Goal: Task Accomplishment & Management: Manage account settings

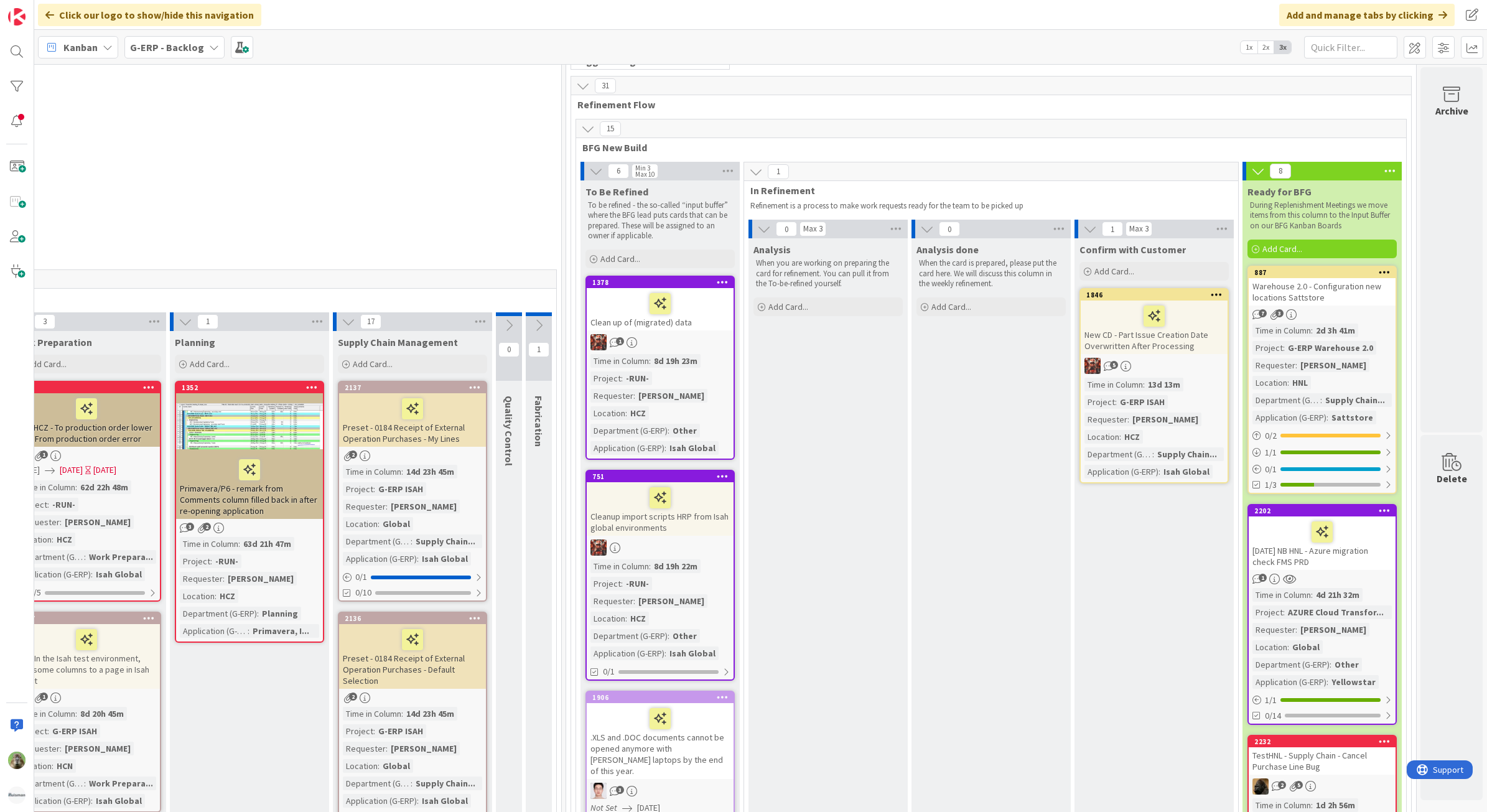
scroll to position [0, 584]
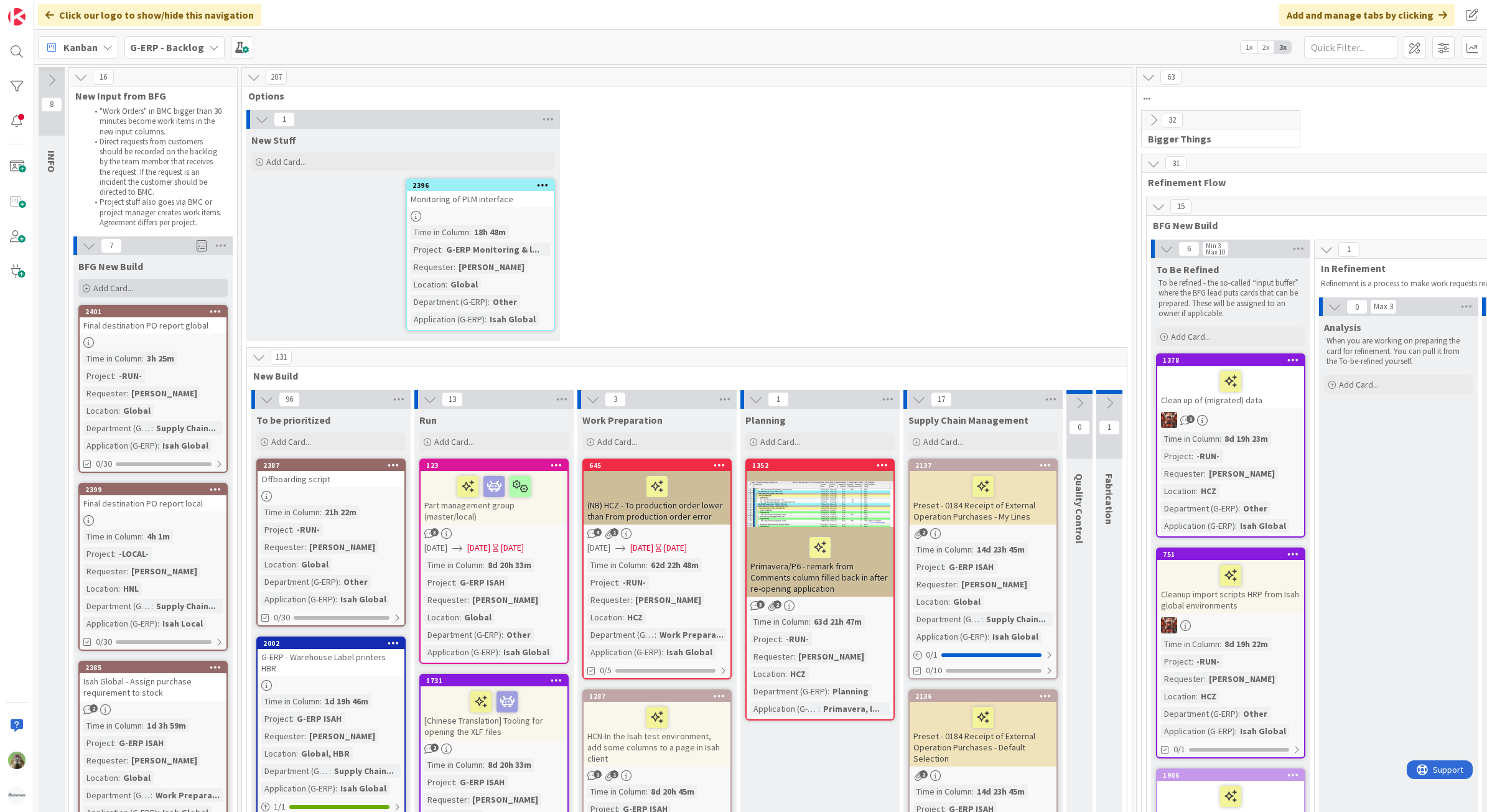
click at [161, 280] on div "Add Card..." at bounding box center [153, 288] width 149 height 18
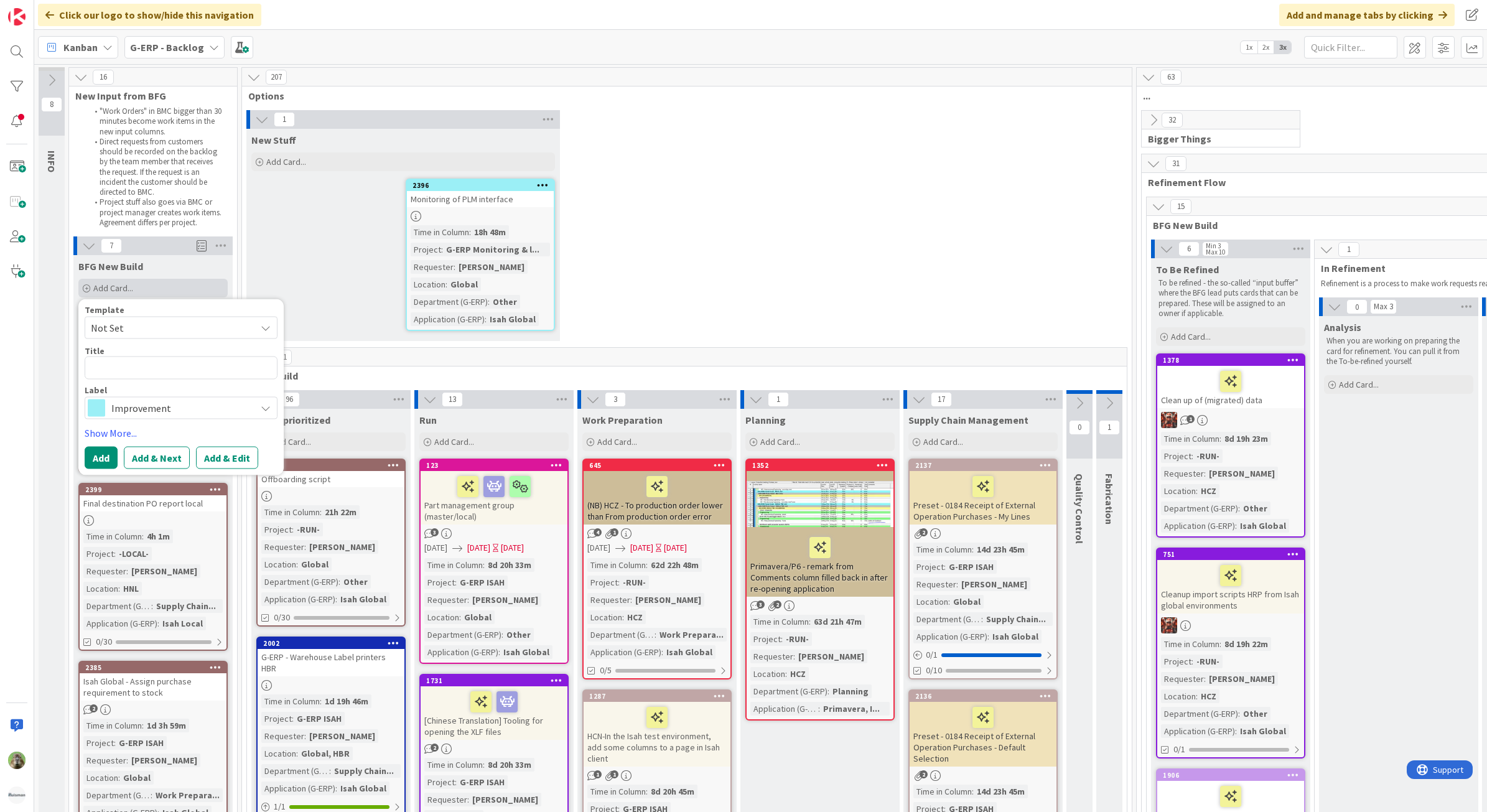
type textarea "x"
type textarea "I"
type textarea "x"
type textarea "Ish"
type textarea "x"
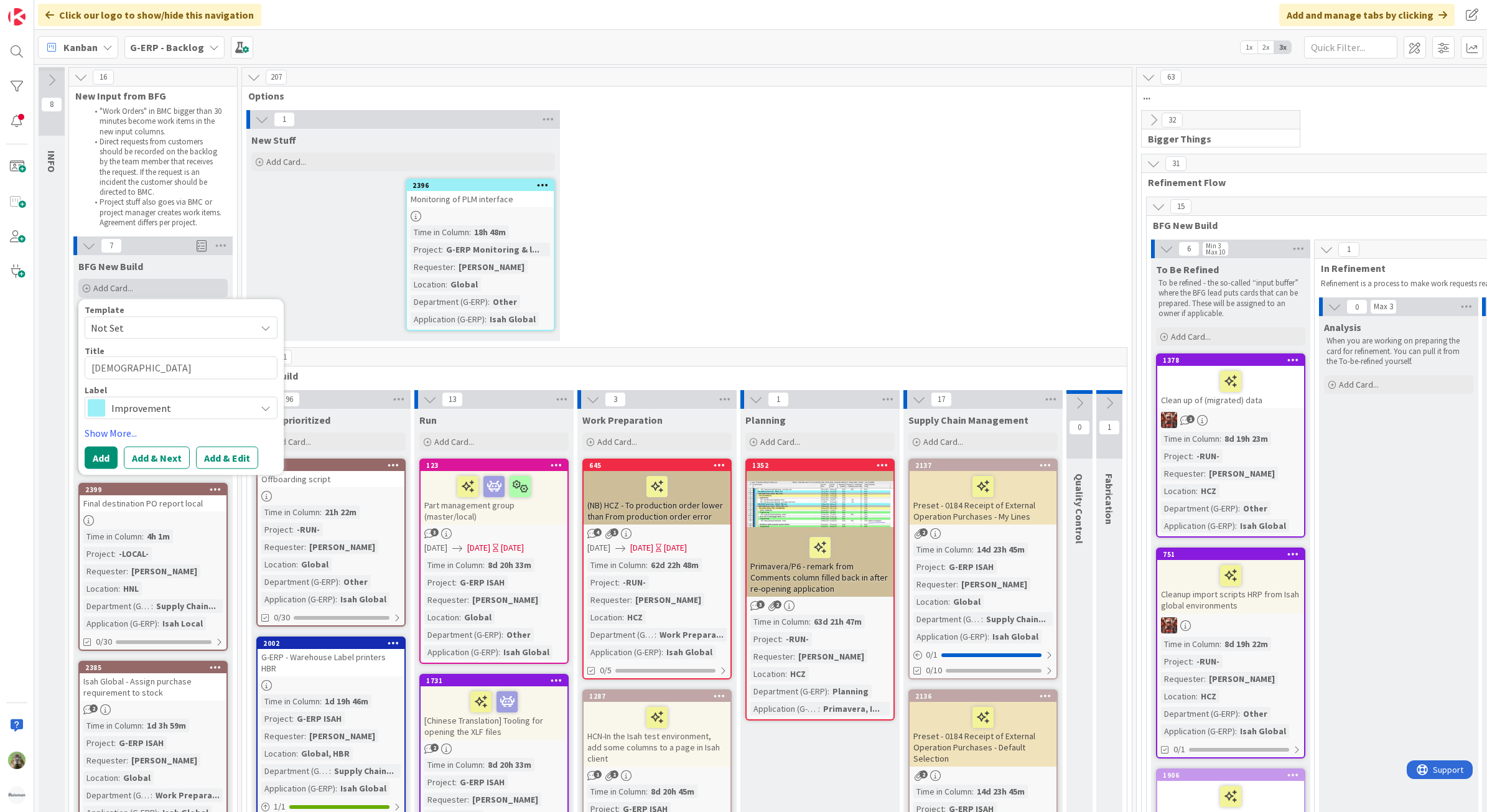
type textarea "Is"
type textarea "x"
type textarea "Isa"
type textarea "x"
type textarea "Isah"
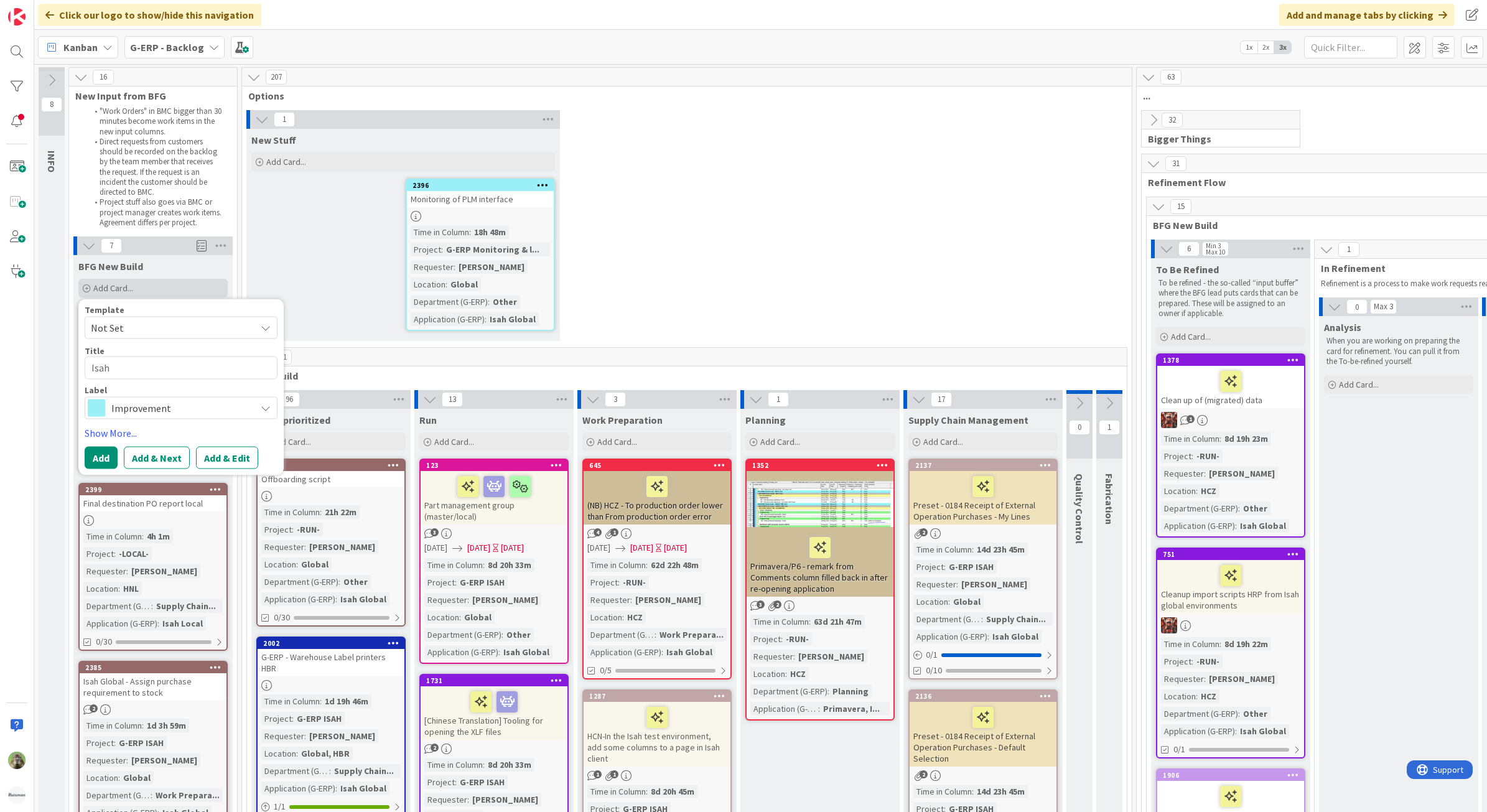
type textarea "x"
type textarea "Isah"
type textarea "x"
type textarea "Isah T"
type textarea "x"
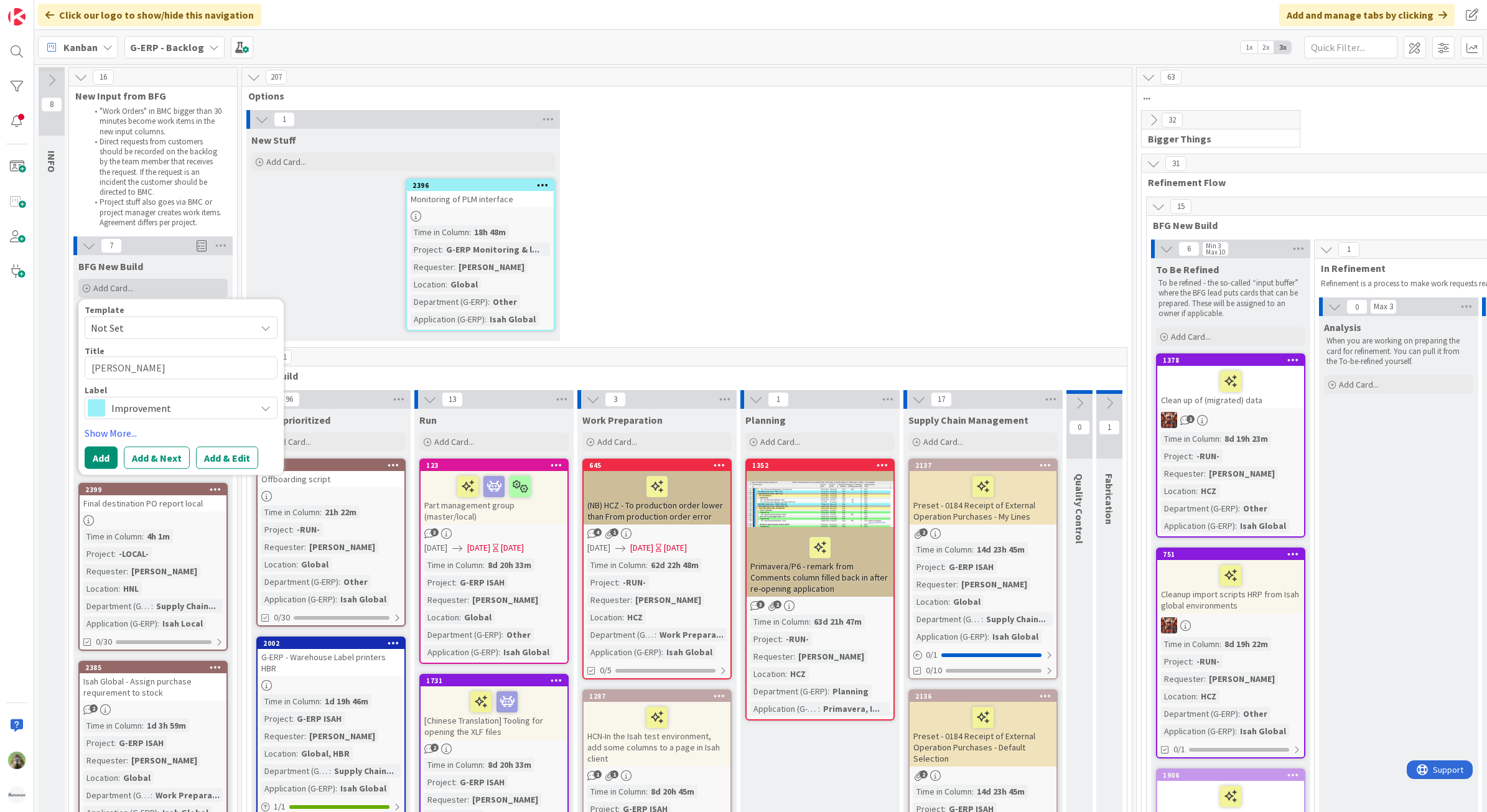
type textarea "Isah Te"
type textarea "x"
type textarea "Isah Tes"
type textarea "x"
type textarea "Isah Test"
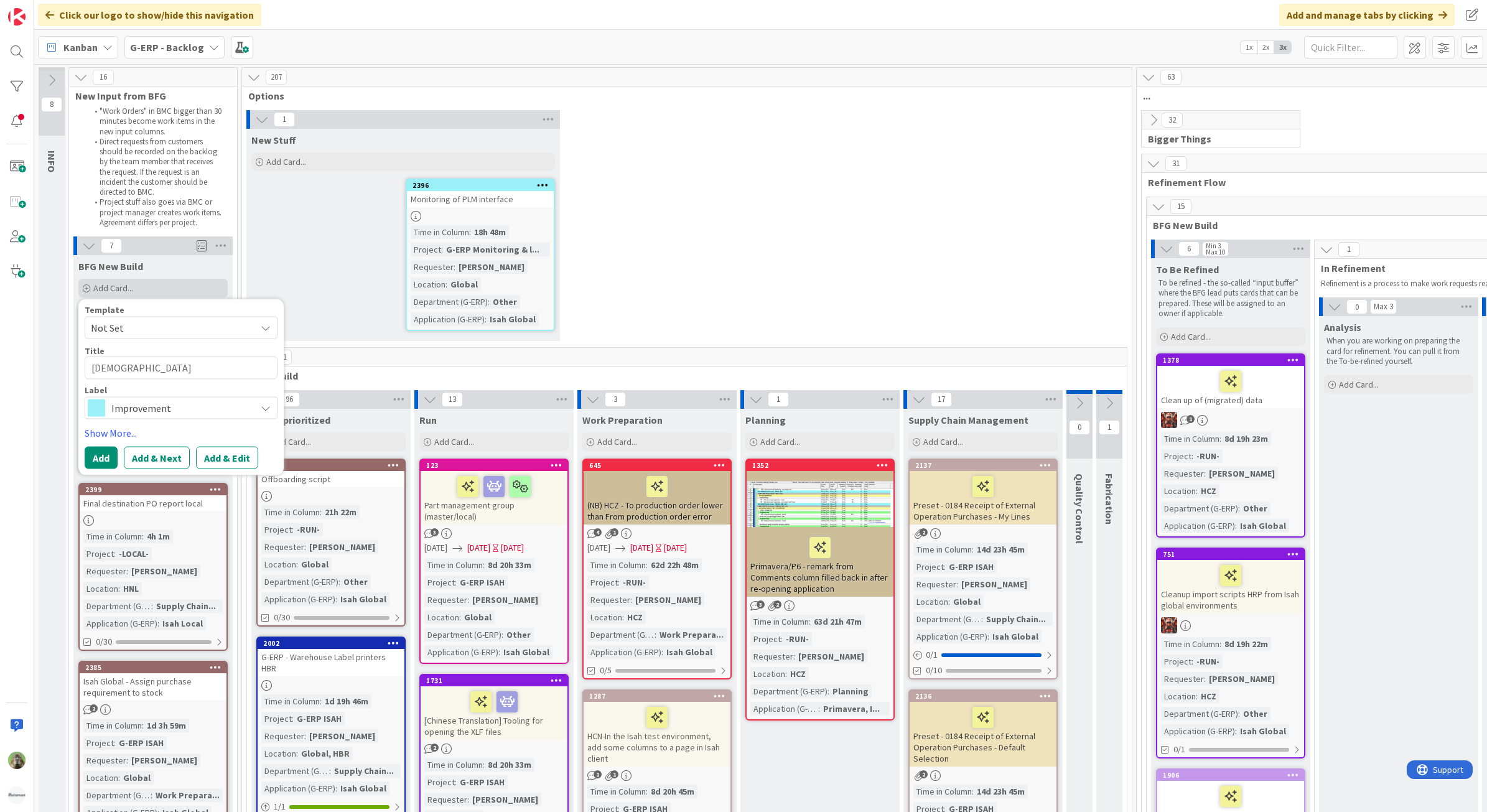
type textarea "x"
type textarea "Isah Testh"
type textarea "x"
type textarea "Isah TesthN"
type textarea "x"
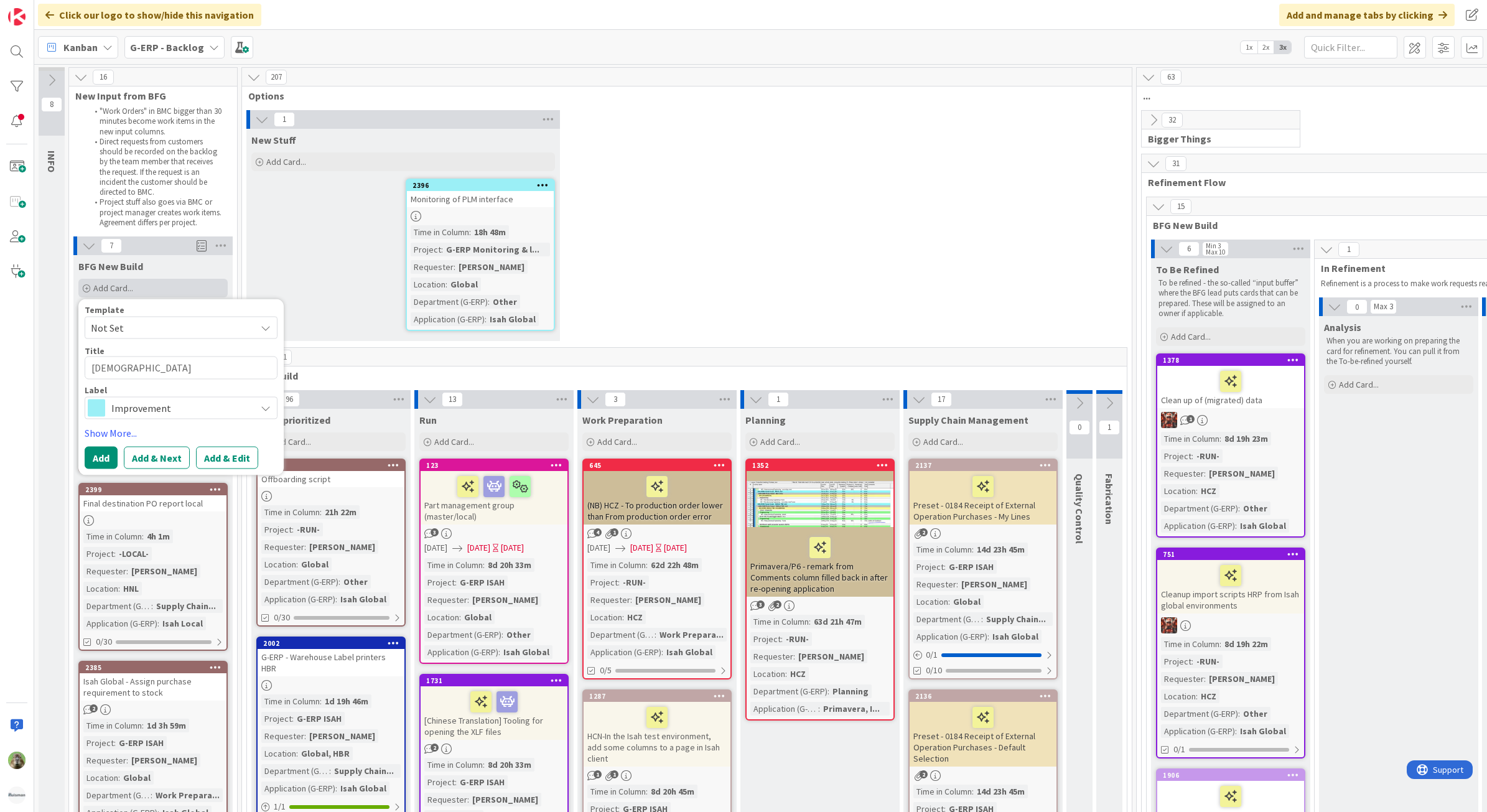
type textarea "Isah TesthNL"
type textarea "x"
type textarea "Isah TesthN"
type textarea "x"
type textarea "Isah Testh"
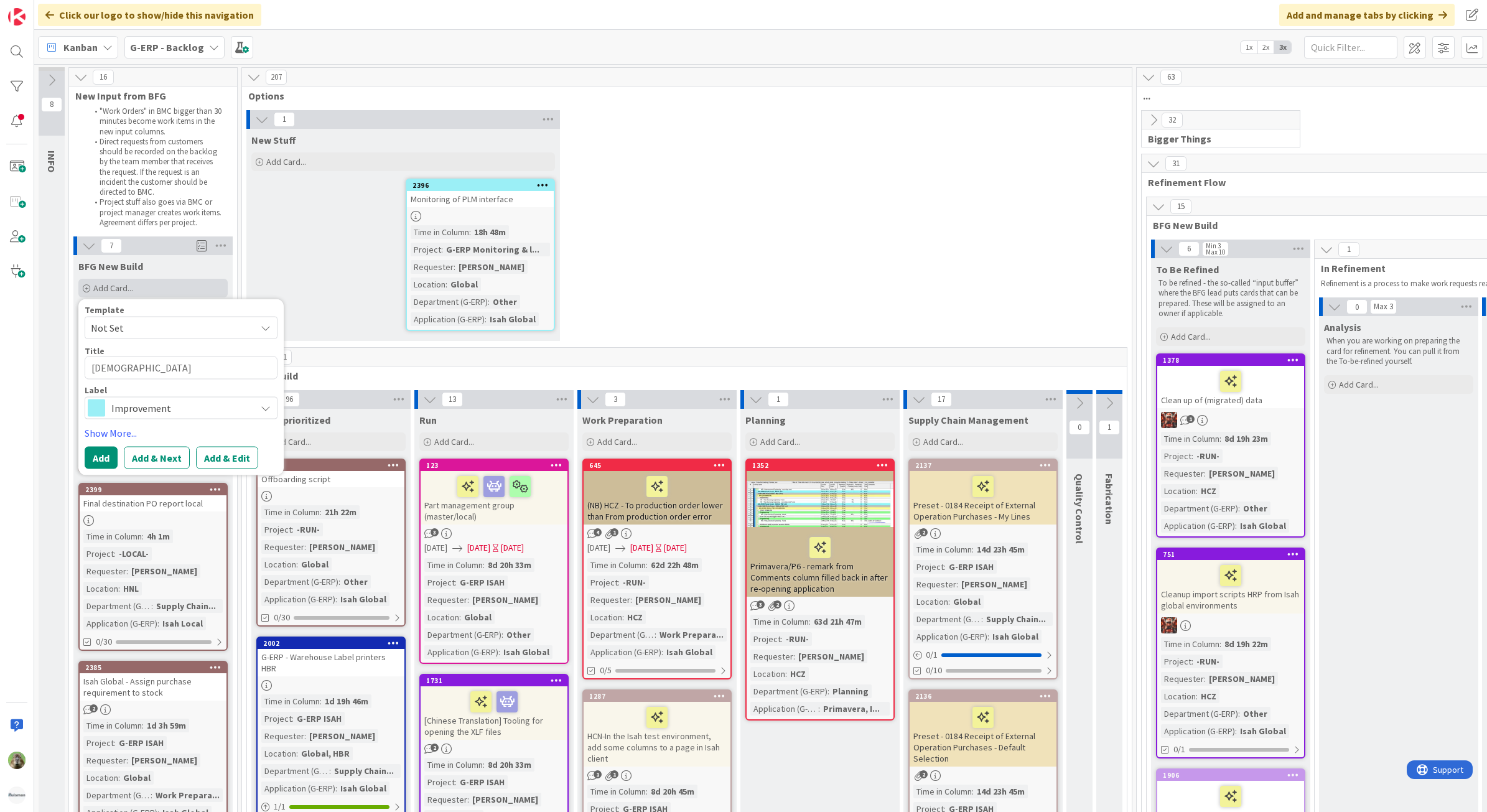
type textarea "x"
type textarea "Isah Test"
type textarea "x"
type textarea "Isah TestH"
type textarea "x"
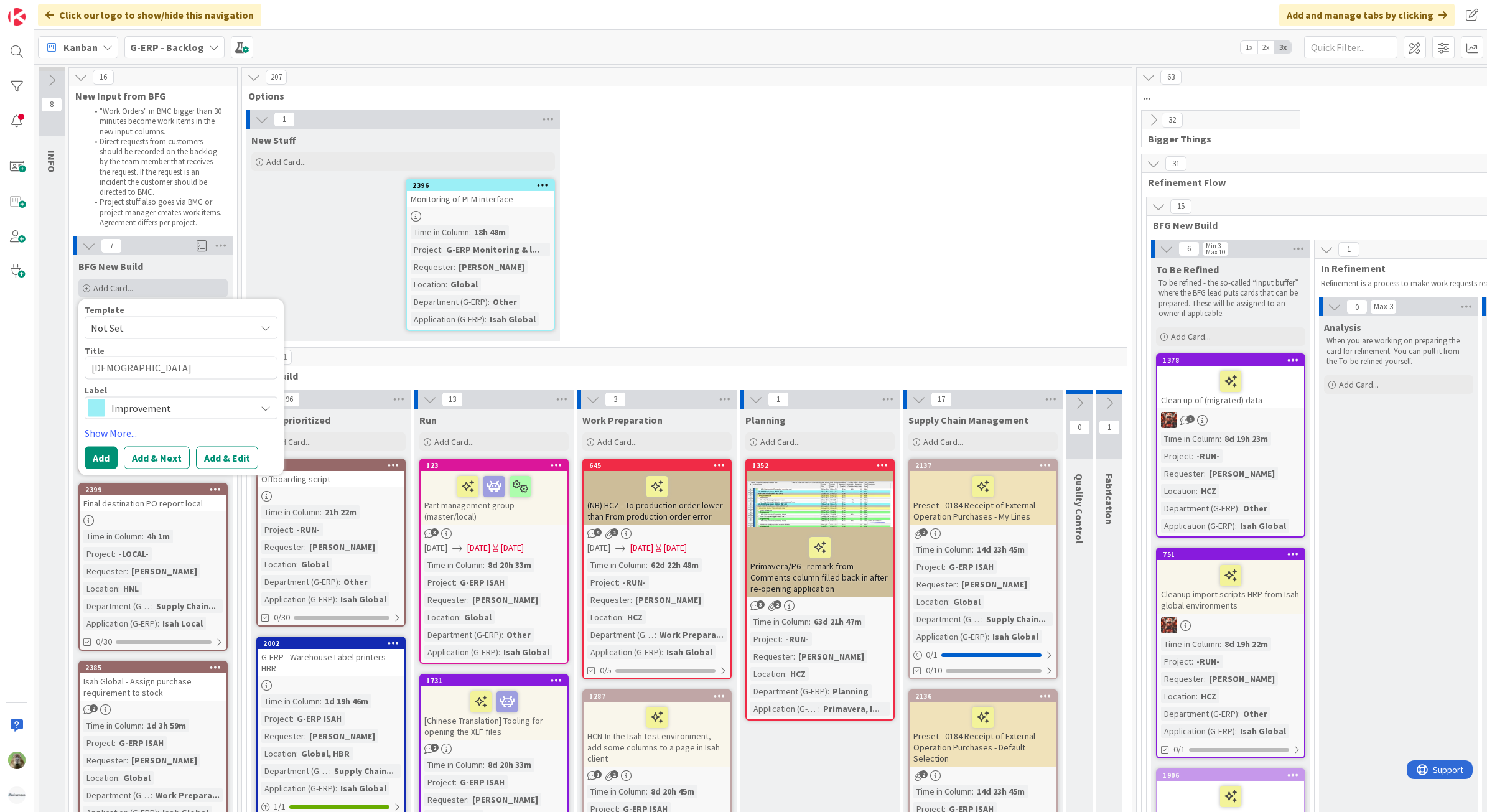
type textarea "Isah TestHNL"
type textarea "x"
type textarea "Isah TestHNL"
type textarea "x"
type textarea "Isah TestHNL -"
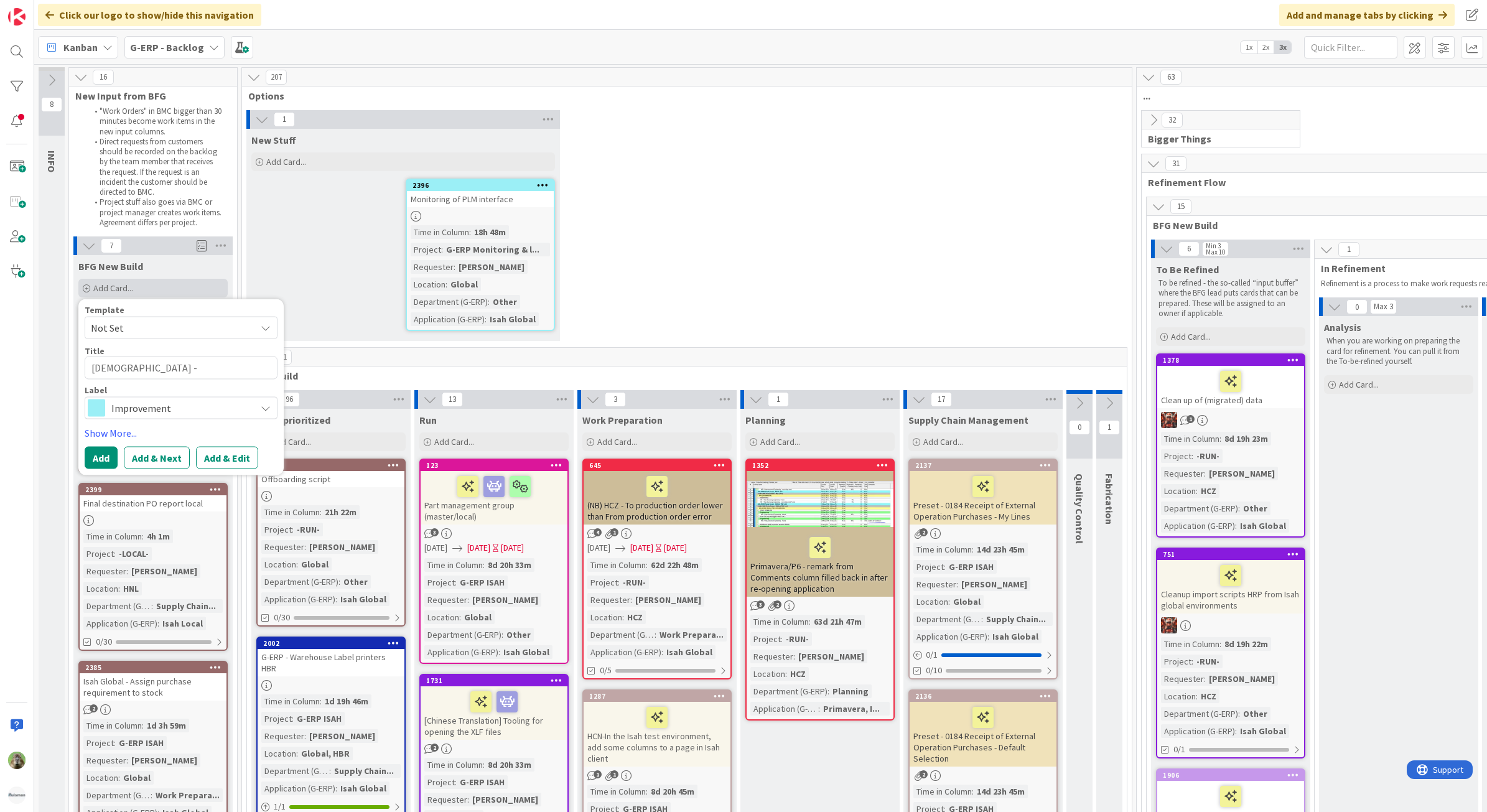
type textarea "x"
type textarea "Isah TestHNL -"
type textarea "x"
type textarea "Isah TestHNL - WO"
type textarea "x"
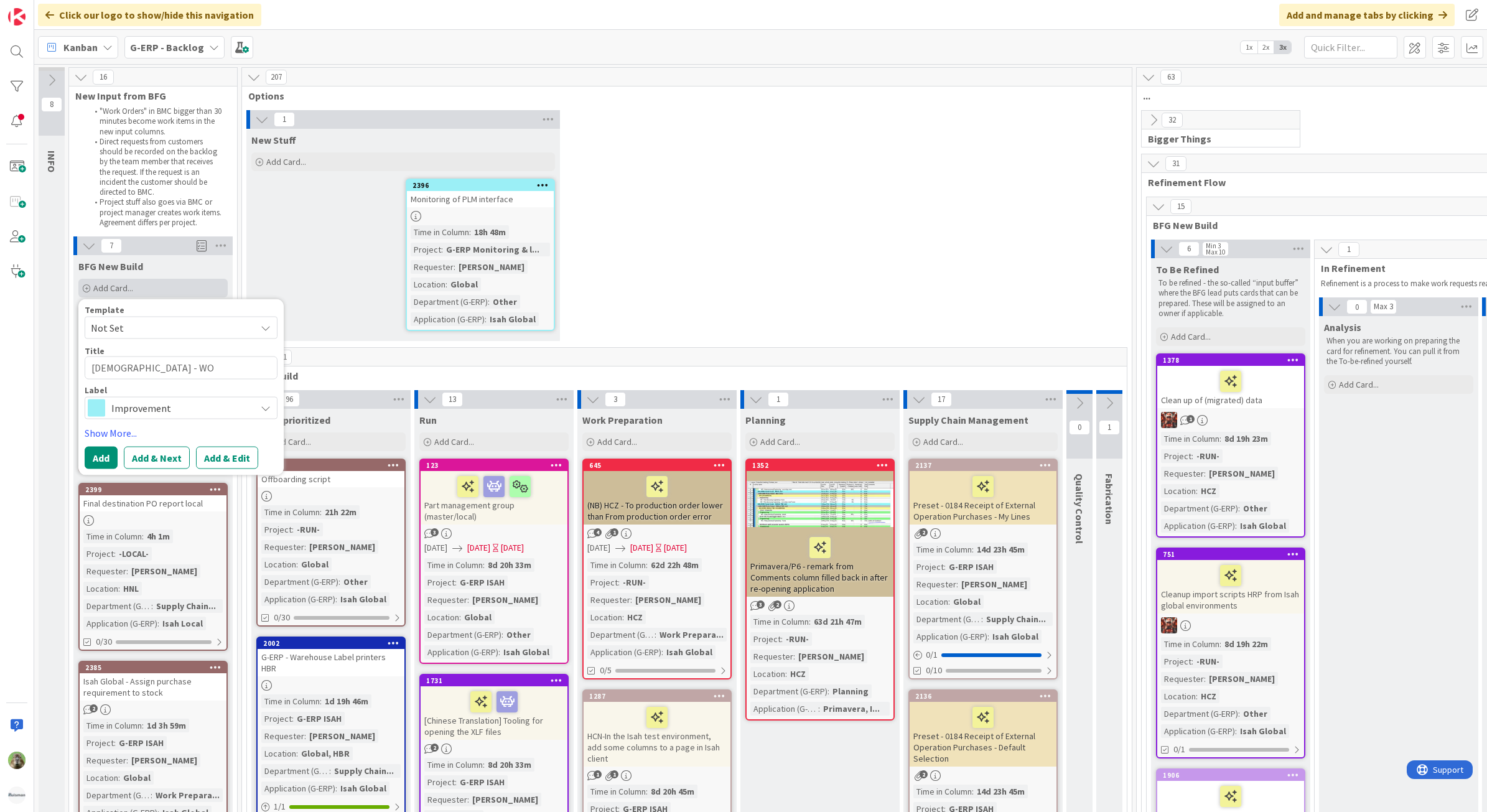
type textarea "Isah TestHNL - WOr"
type textarea "x"
type textarea "Isah TestHNL - WOrk"
type textarea "x"
type textarea "Isah TestHNL - WOr"
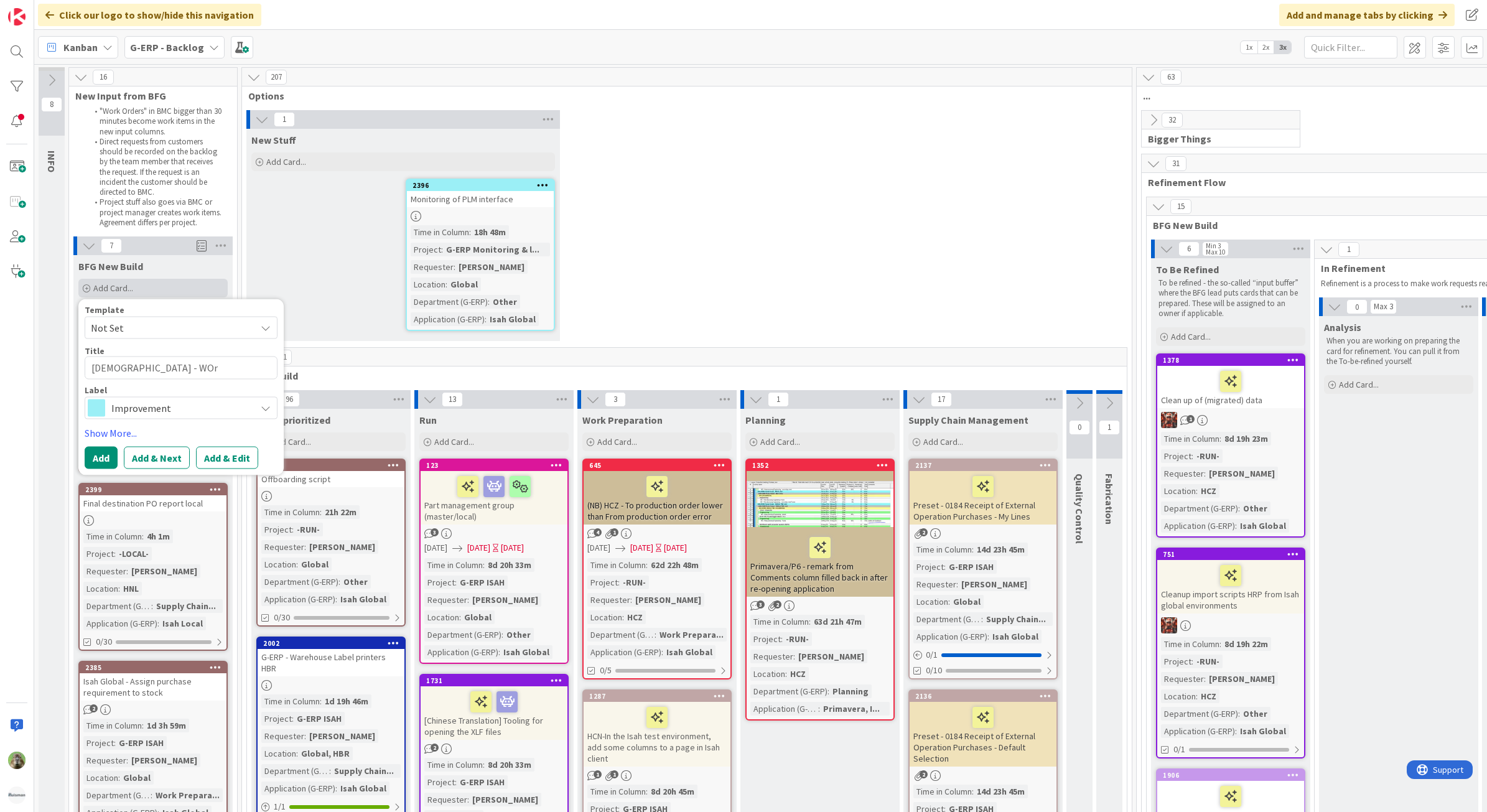
type textarea "x"
type textarea "Isah TestHNL - WO"
type textarea "x"
type textarea "Isah TestHNL - W"
type textarea "x"
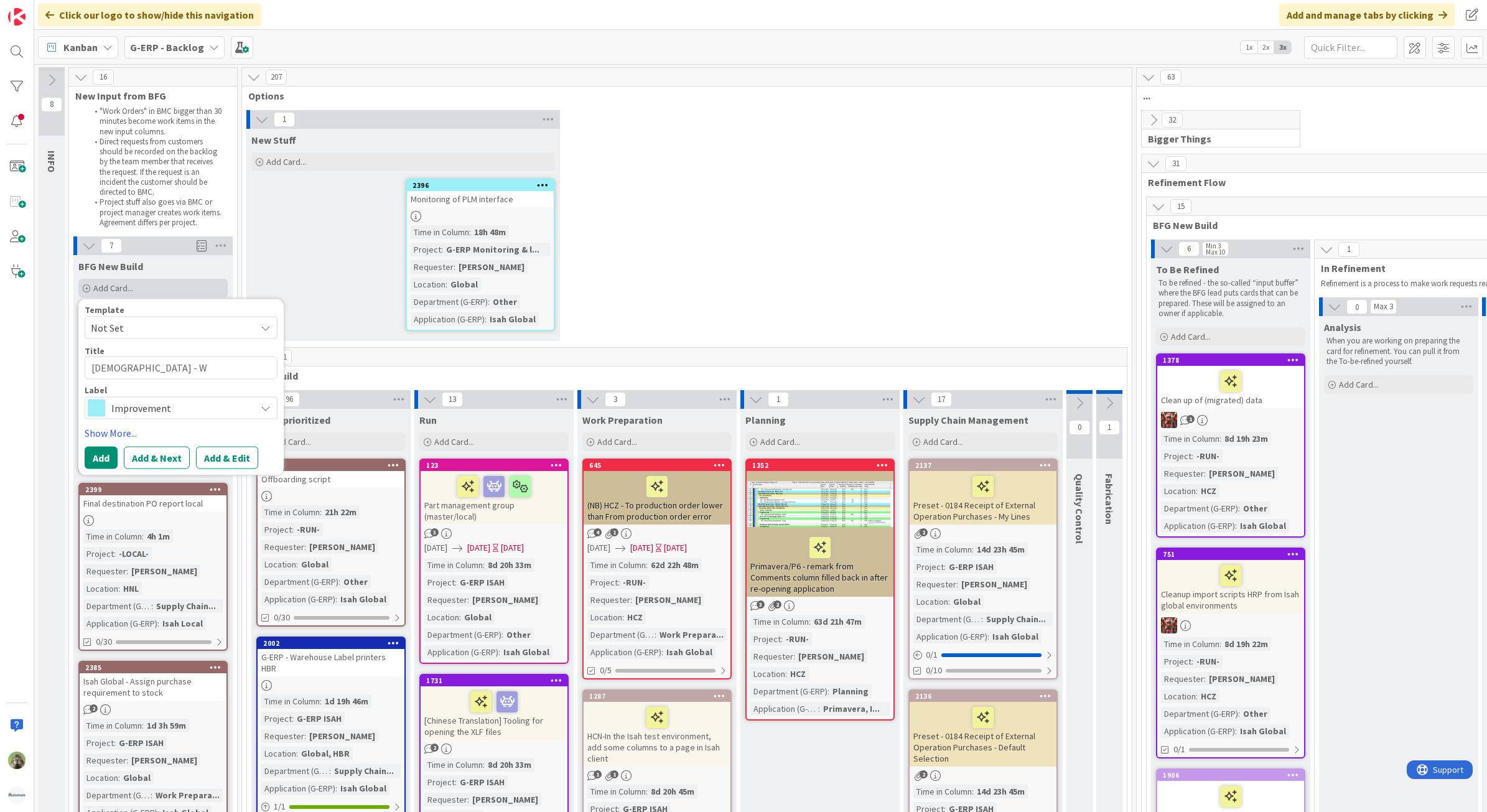
type textarea "Isah TestHNL - Wo"
type textarea "x"
type textarea "Isah TestHNL - Wor"
type textarea "x"
type textarea "Isah TestHNL - Work"
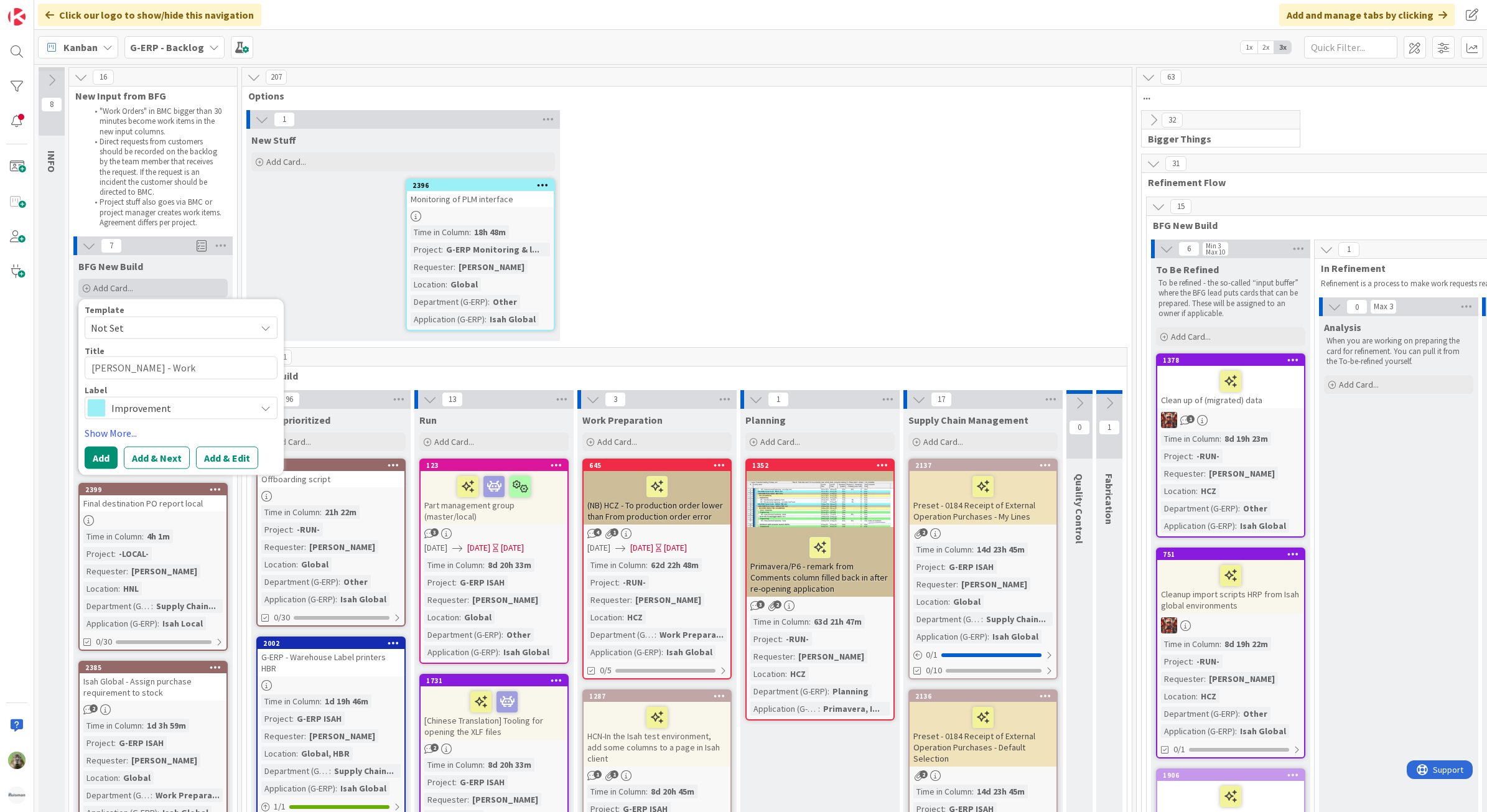
type textarea "x"
type textarea "Isah TestHNL - Work"
type textarea "x"
type textarea "Isah TestHNL - Work P"
type textarea "x"
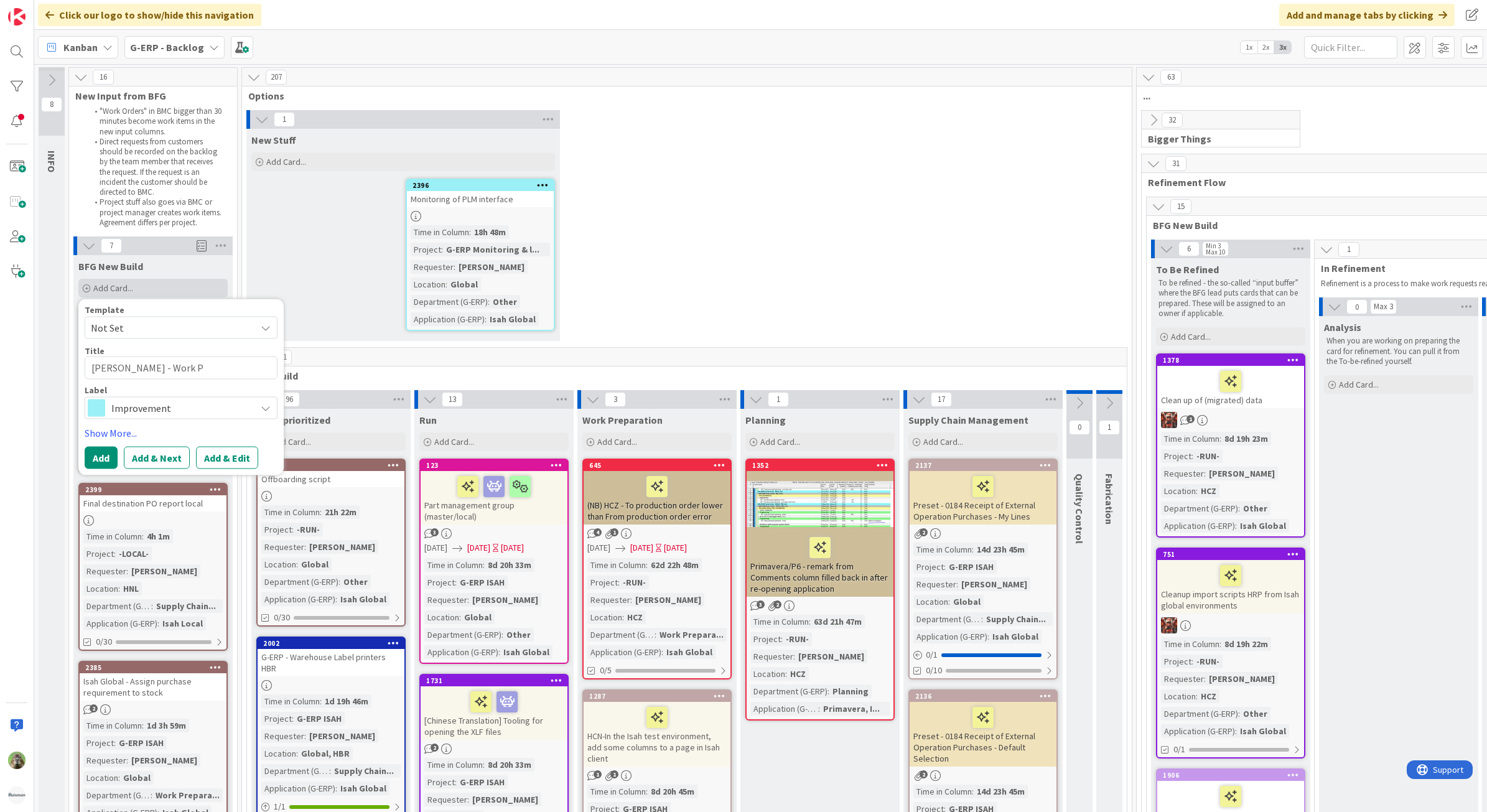
type textarea "Isah TestHNL - Work Pr"
type textarea "x"
type textarea "Isah TestHNL - Work Prep"
type textarea "x"
type textarea "Isah TestHNL - Work Prep"
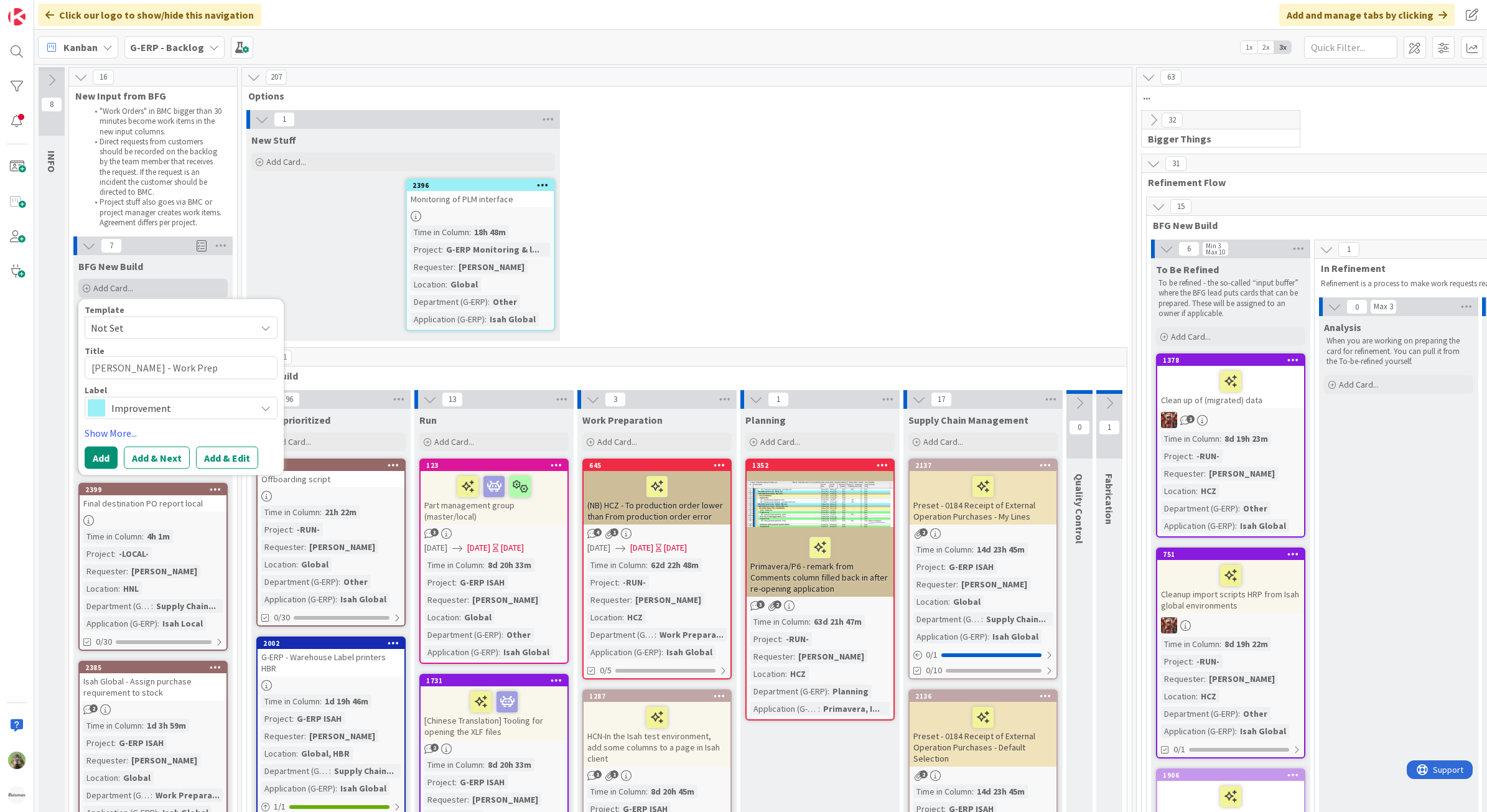
type textarea "x"
type textarea "Isah TestHNL - Work Prep a"
type textarea "x"
type textarea "Isah TestHNL - Work Prep ad"
type textarea "x"
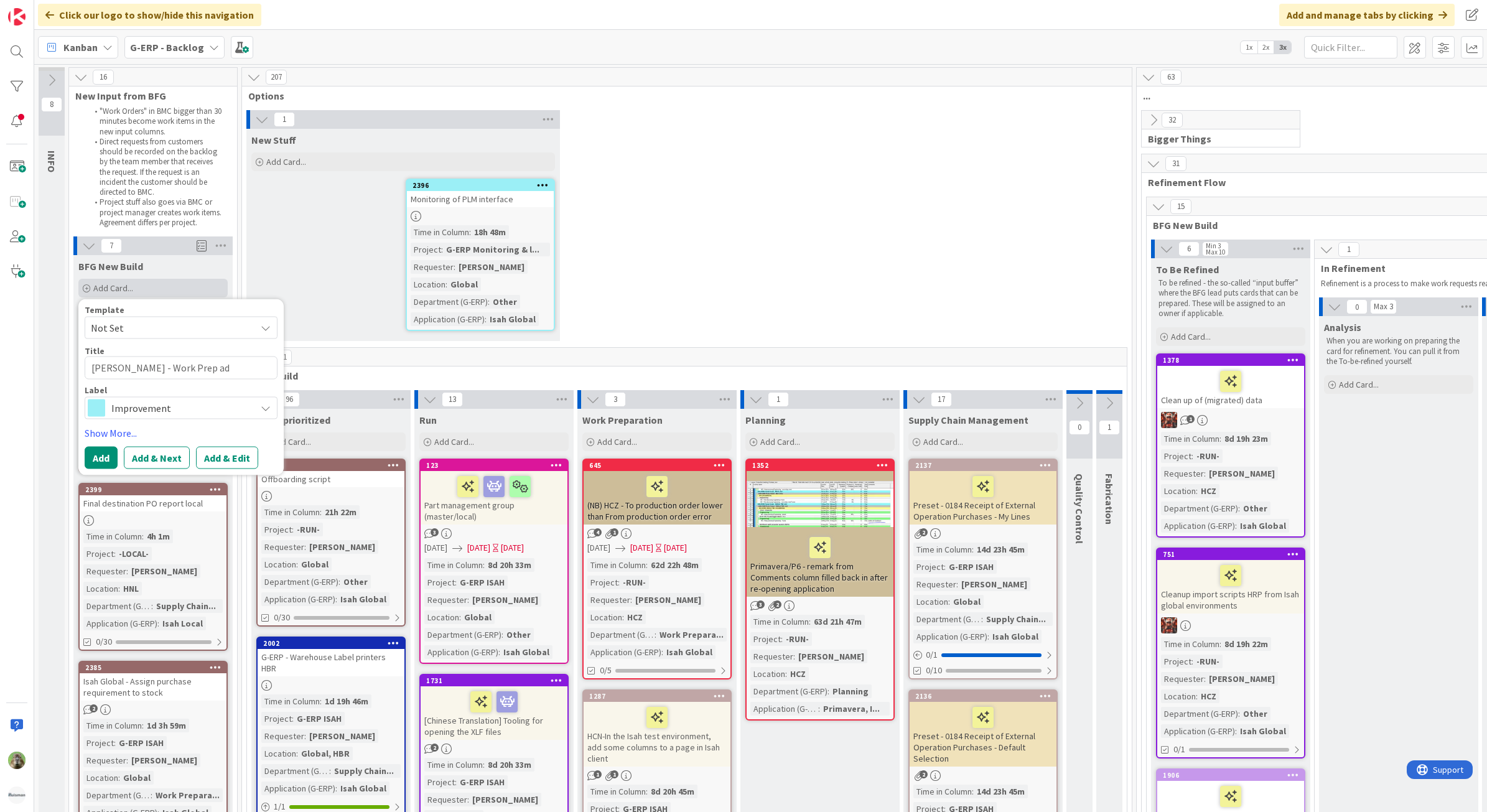
type textarea "Isah TestHNL - Work Prep add"
type textarea "x"
type textarea "Isah TestHNL - Work Prep addi"
type textarea "x"
type textarea "Isah TestHNL - Work Prep addit"
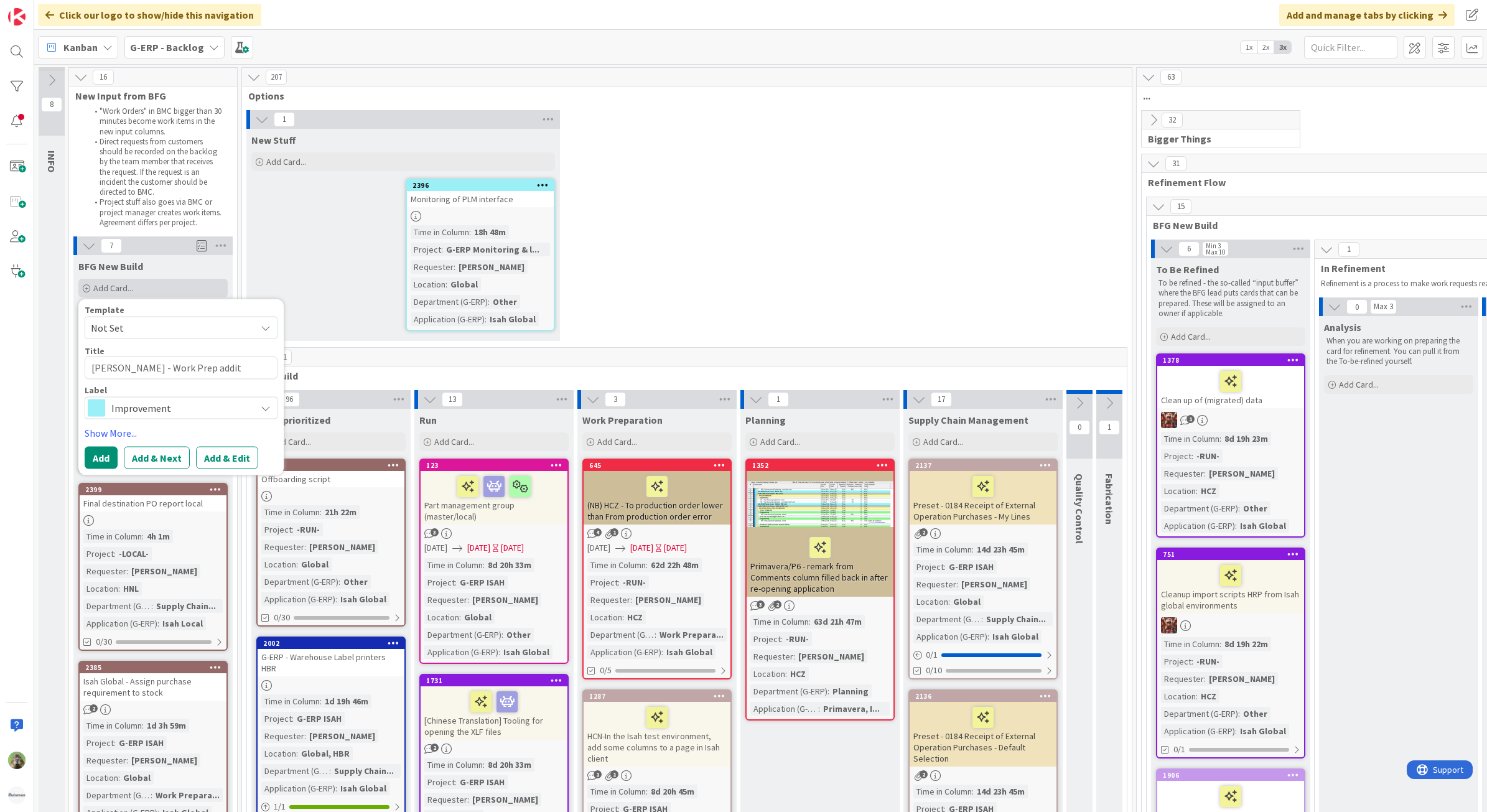
type textarea "x"
type textarea "Isah TestHNL - Work Prep additi"
type textarea "x"
type textarea "Isah TestHNL - Work Prep additio"
type textarea "x"
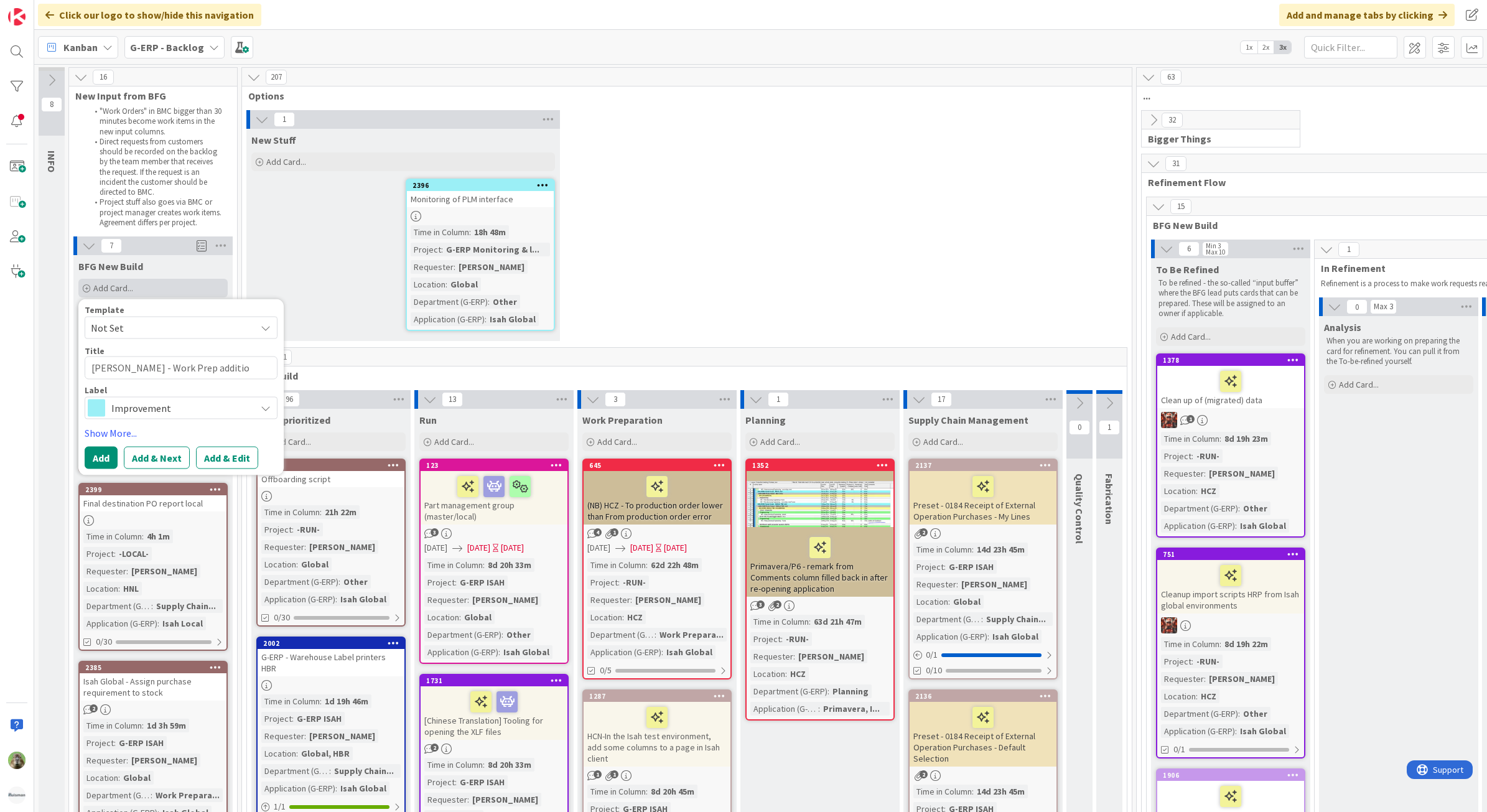
type textarea "Isah TestHNL - Work Prep addition"
type textarea "x"
type textarea "Isah TestHNL - Work Prep addition"
type textarea "x"
type textarea "Isah TestHNL - Work Prep addition d"
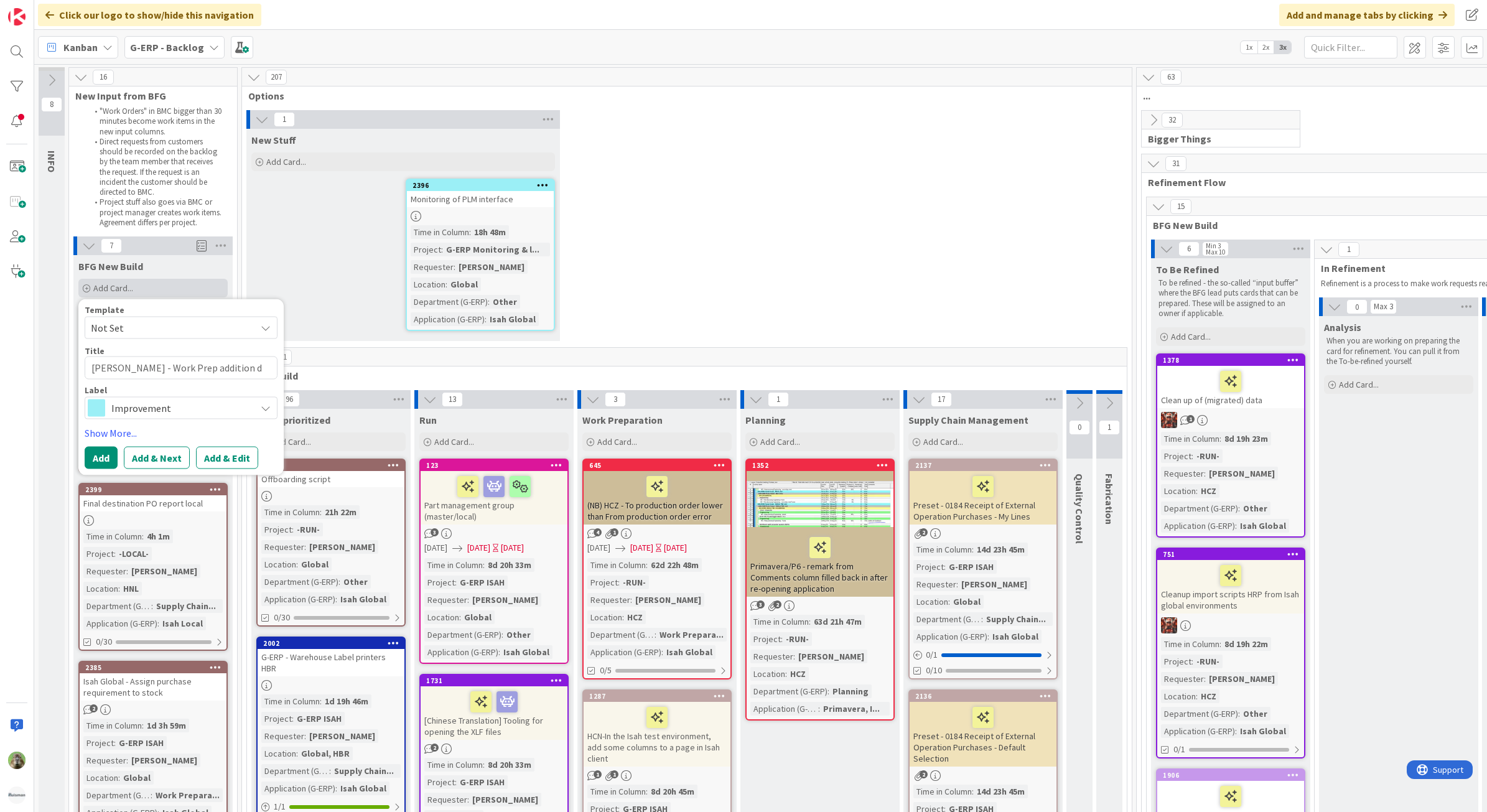
type textarea "x"
type textarea "Isah TestHNL - Work Prep addition da"
type textarea "x"
type textarea "Isah TestHNL - Work Prep addition dat"
type textarea "x"
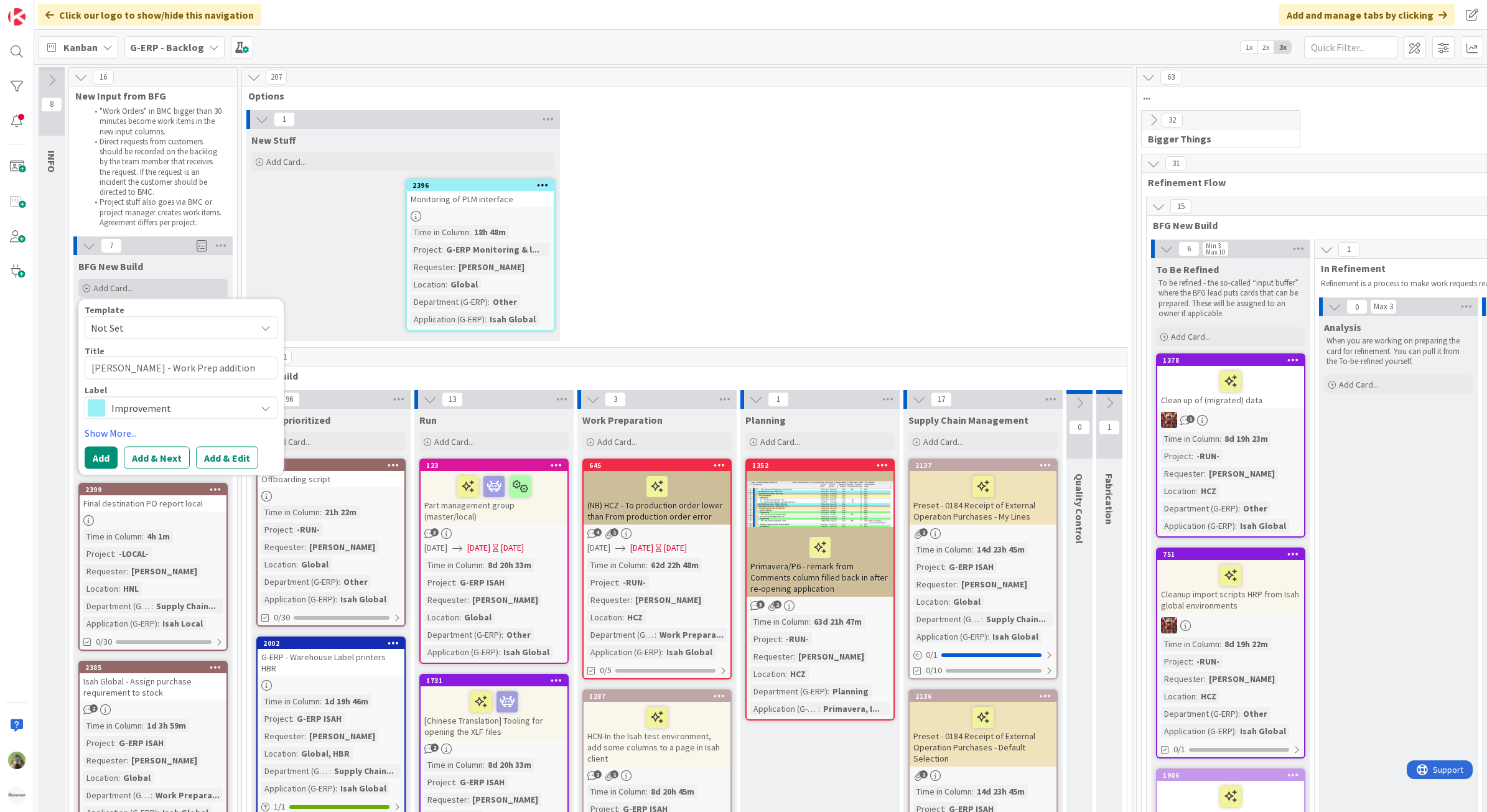
type textarea "Isah TestHNL - Work Prep addition data"
type textarea "x"
type textarea "Isah TestHNL - Work Prep addition dat"
type textarea "x"
type textarea "Isah TestHNL - Work Prep addition da"
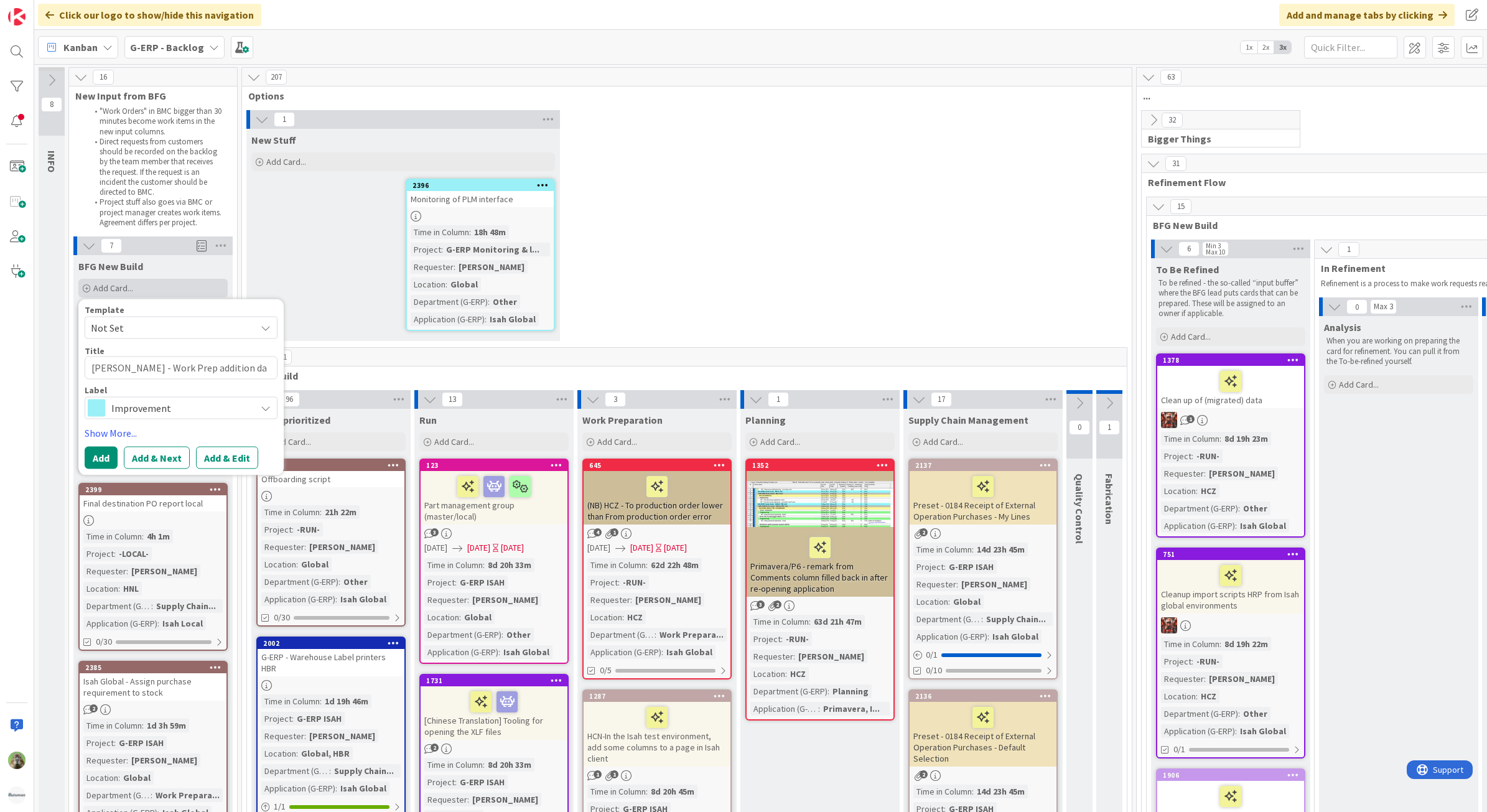
type textarea "x"
type textarea "Isah TestHNL - Work Prep addition d"
type textarea "x"
type textarea "Isah TestHNL - Work Prep addition"
type textarea "x"
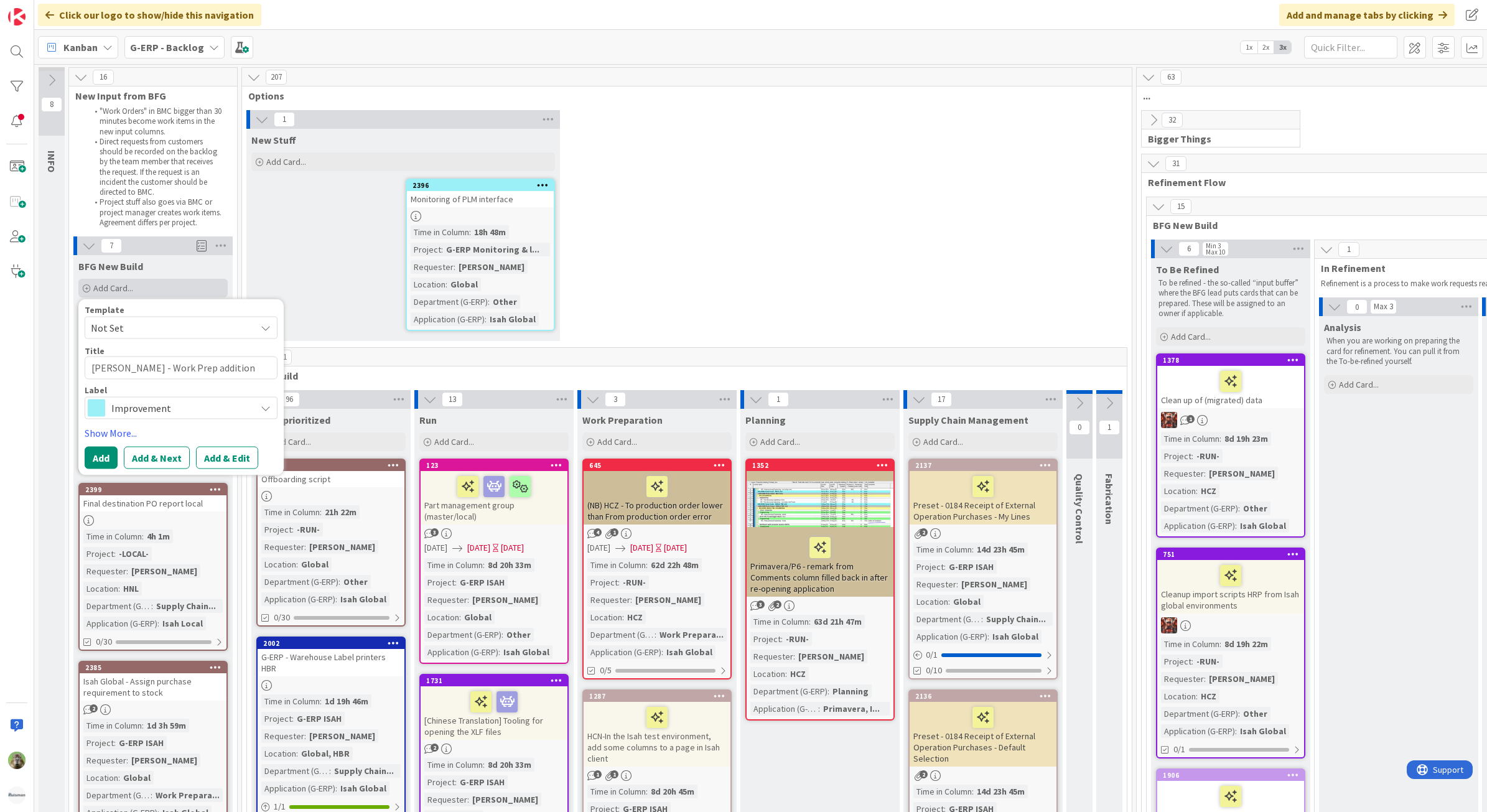
type textarea "Isah TestHNL - Work Prep additio"
type textarea "x"
type textarea "Isah TestHNL - Work Prep additi"
type textarea "x"
type textarea "Isah TestHNL - Work Prep addit"
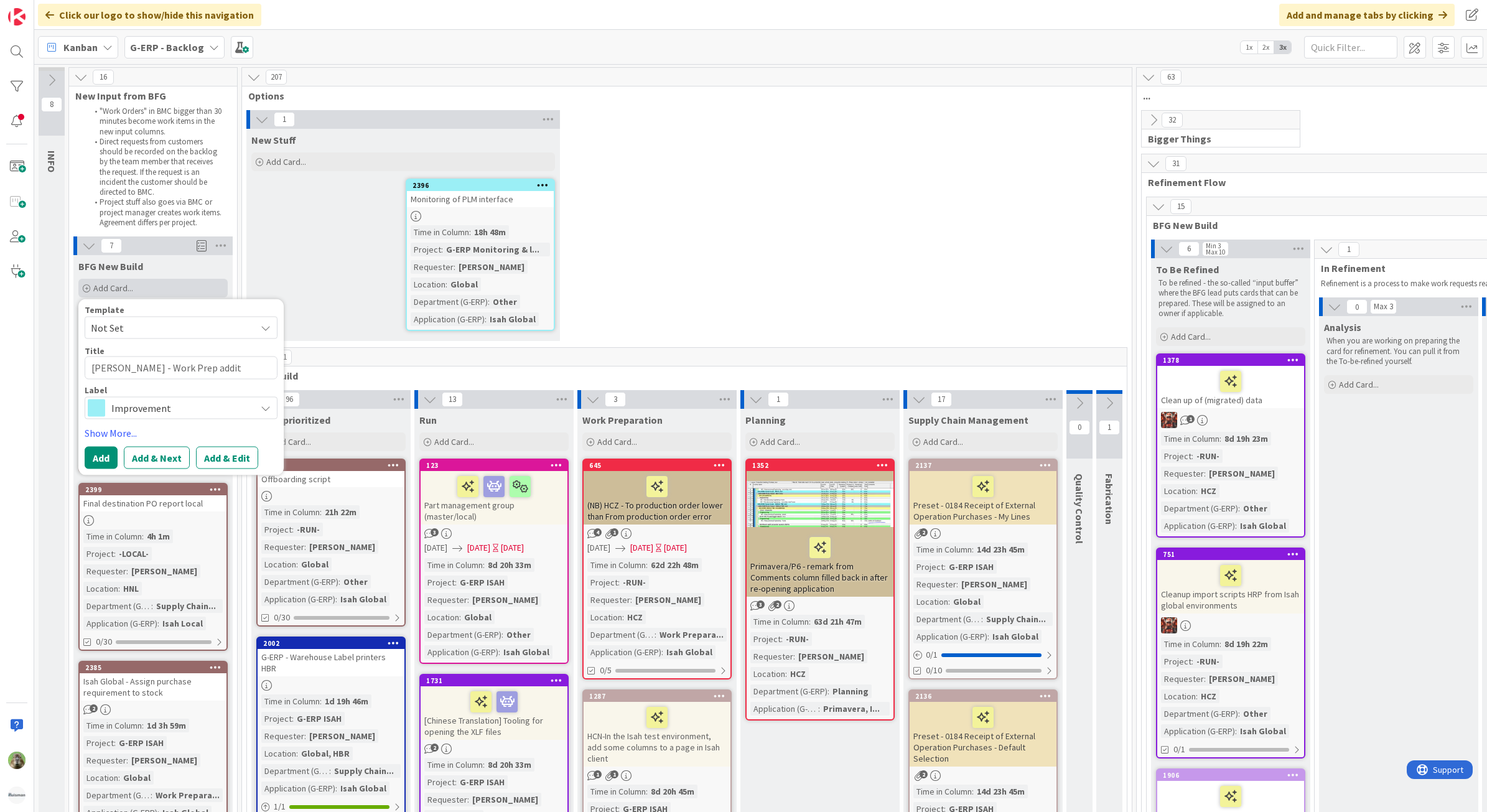
type textarea "x"
type textarea "Isah TestHNL - Work Prep addi"
type textarea "x"
type textarea "Isah TestHNL - Work Prep add"
type textarea "x"
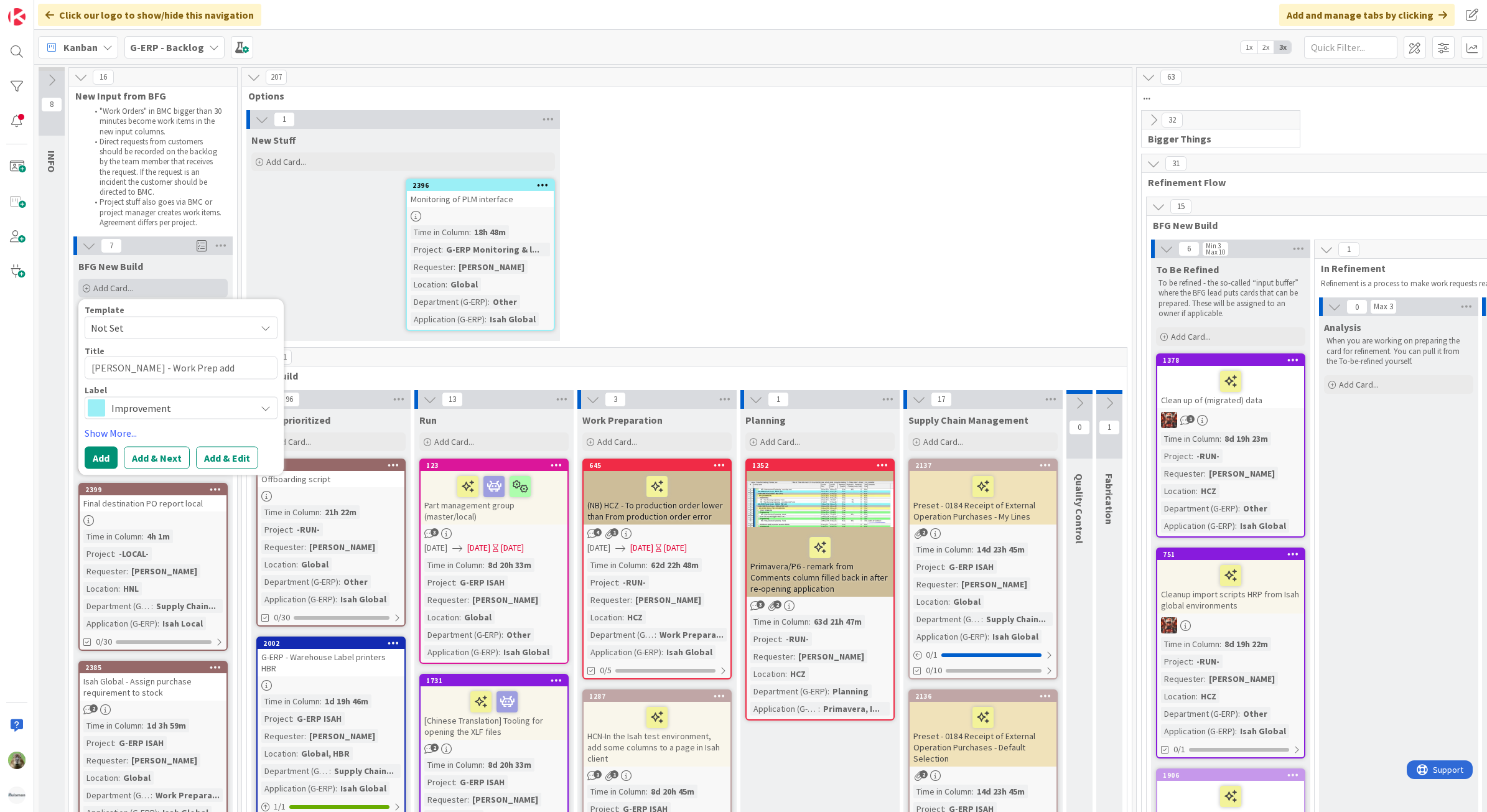
type textarea "Isah TestHNL - Work Prep ad"
type textarea "x"
type textarea "Isah TestHNL - Work Prep add"
type textarea "x"
type textarea "Isah TestHNL - Work Prep addi"
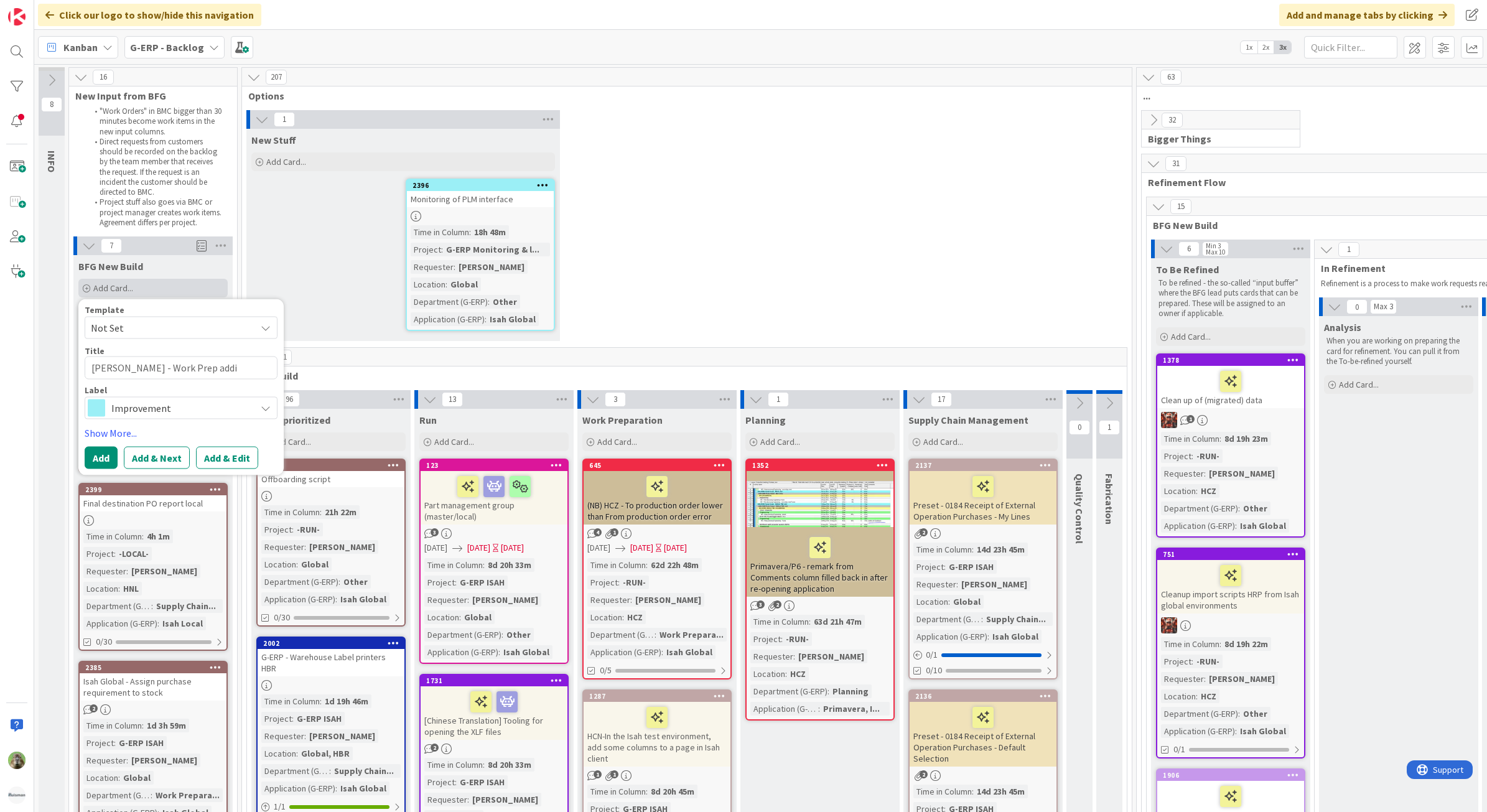
type textarea "x"
type textarea "Isah TestHNL - Work Prep addin"
type textarea "x"
type textarea "Isah TestHNL - Work Prep adding"
type textarea "x"
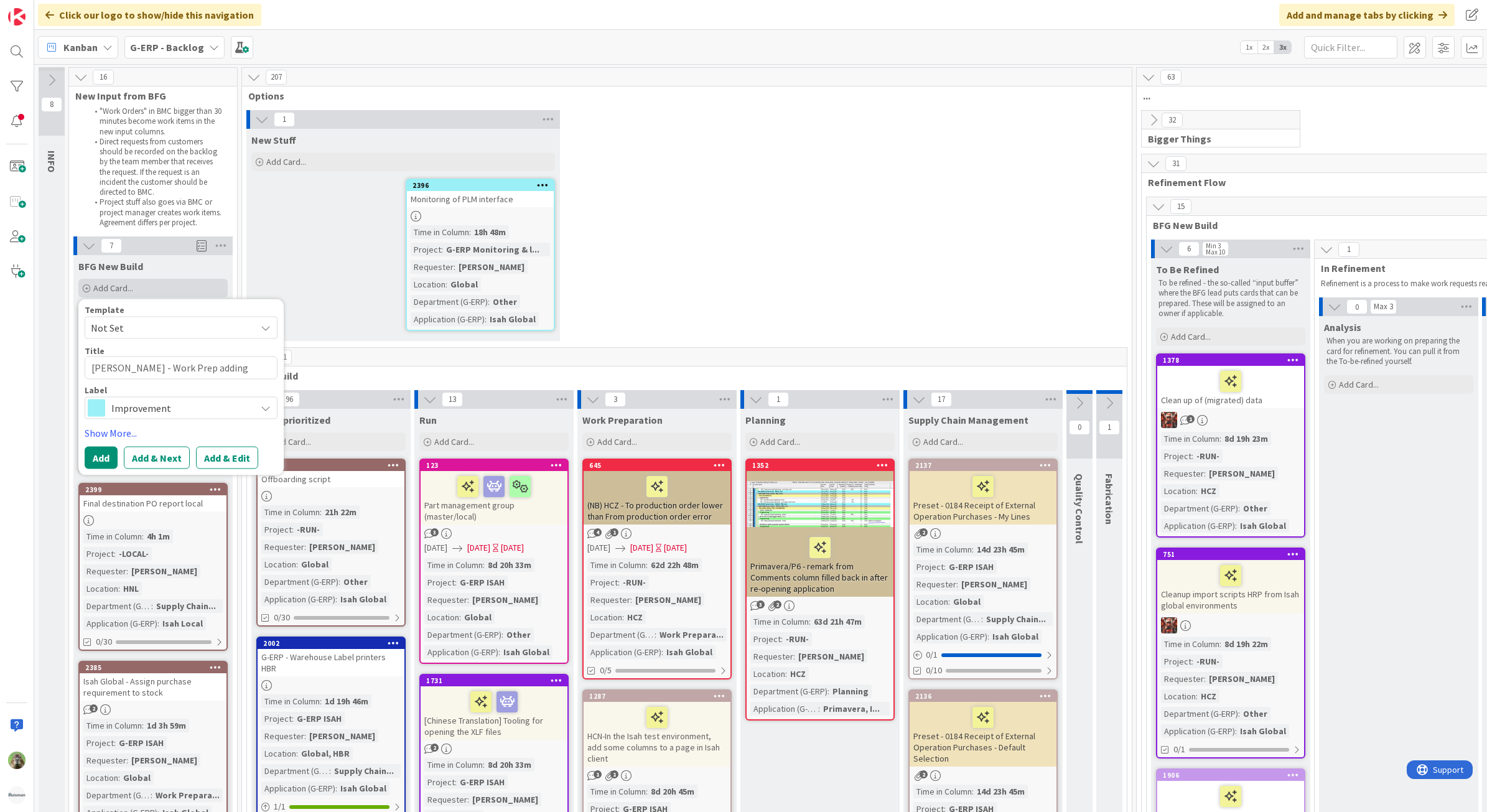
type textarea "Isah TestHNL - Work Prep adding"
type textarea "x"
type textarea "Isah TestHNL - Work Prep adding"
type textarea "x"
type textarea "Isah TestHNL - Work Prep addin"
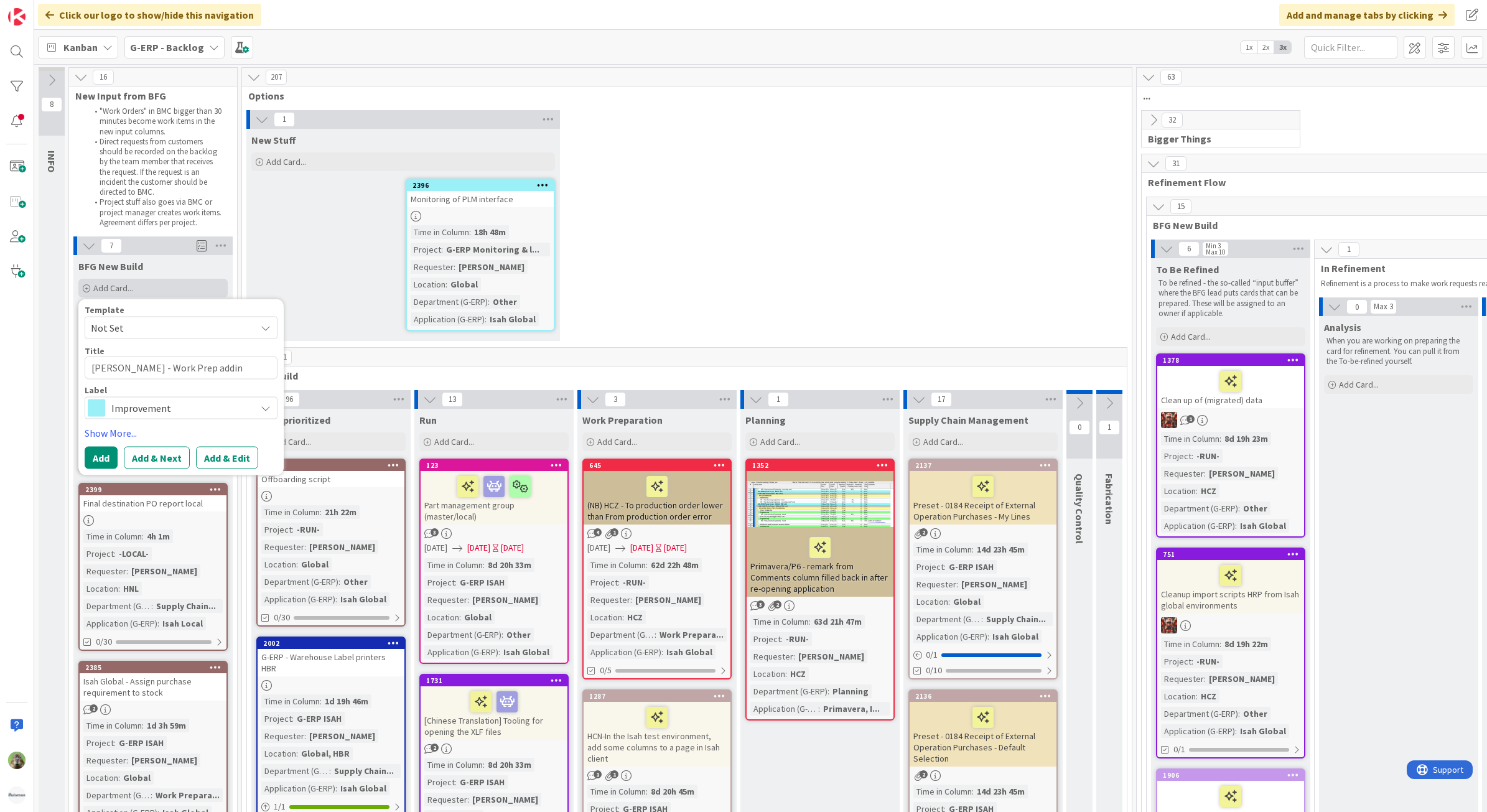
type textarea "x"
type textarea "Isah TestHNL - Work Prep addi"
type textarea "x"
type textarea "Isah TestHNL - Work Prep add"
type textarea "x"
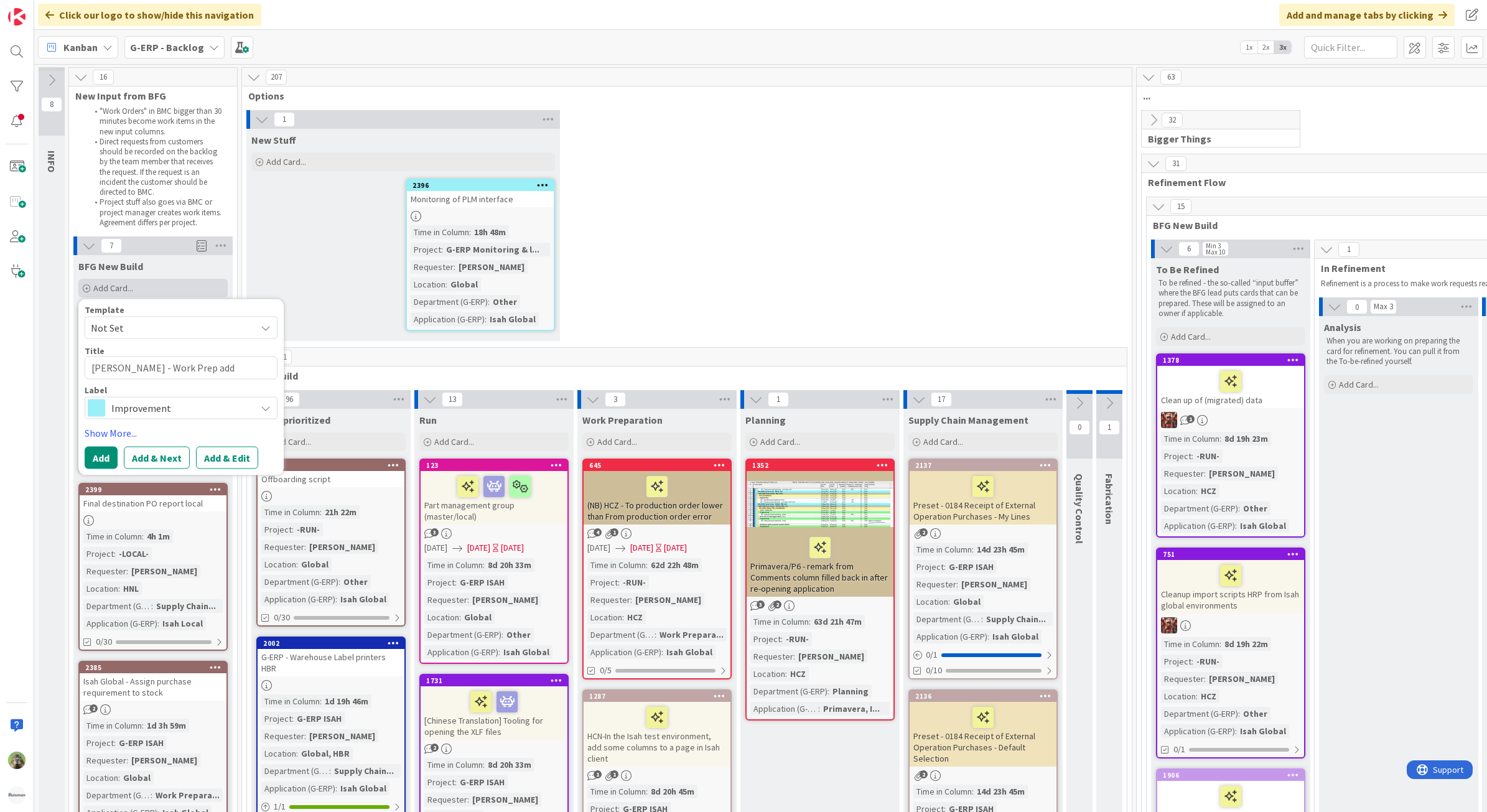
type textarea "Isah TestHNL - Work Prep ad"
type textarea "x"
type textarea "Isah TestHNL - Work Prep a"
type textarea "x"
type textarea "Isah TestHNL - Work Prep"
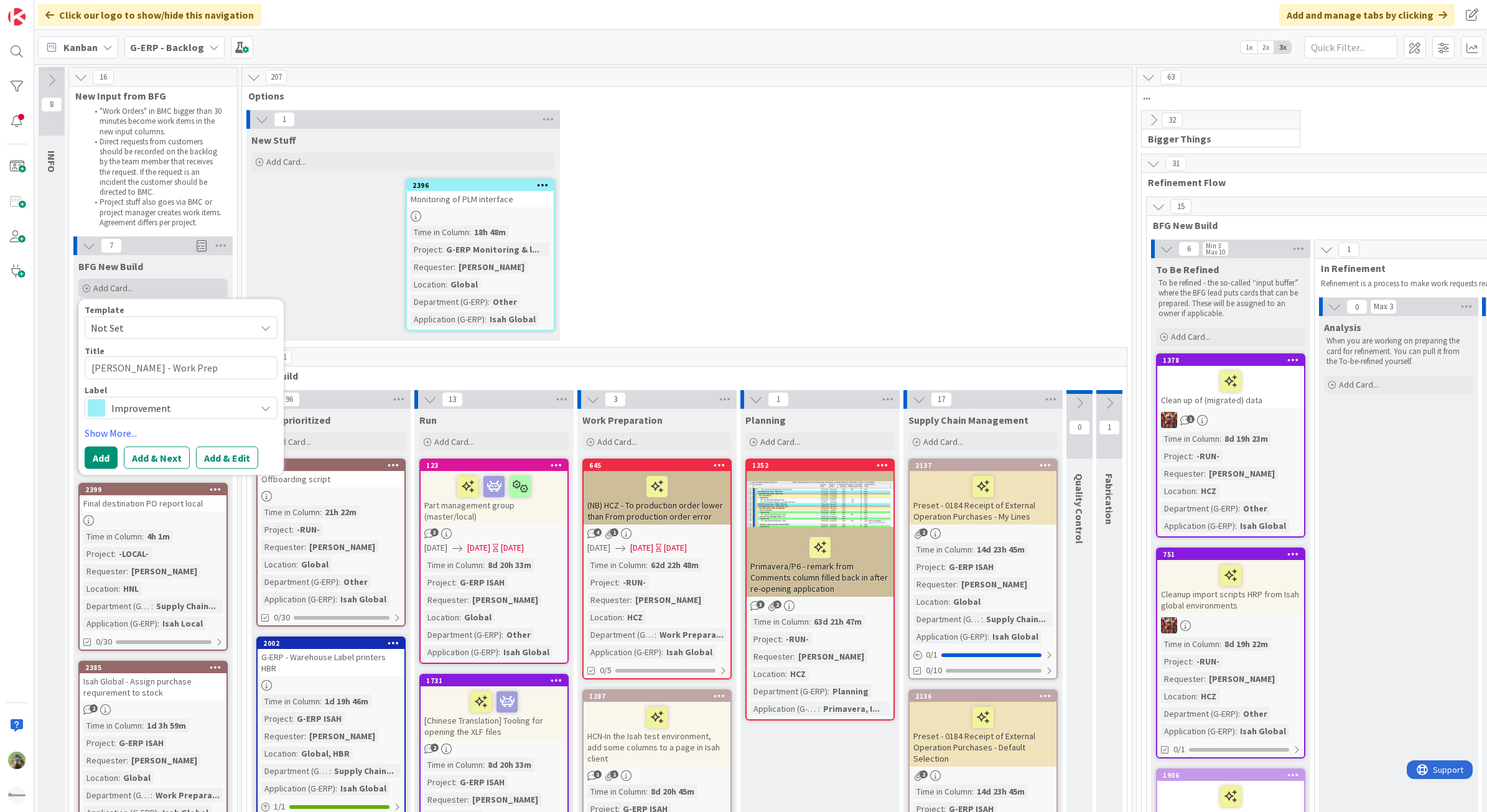
type textarea "x"
type textarea "Isah TestHNL - Work Prep"
type textarea "x"
type textarea "Isah TestHNL - Work Prep"
type textarea "x"
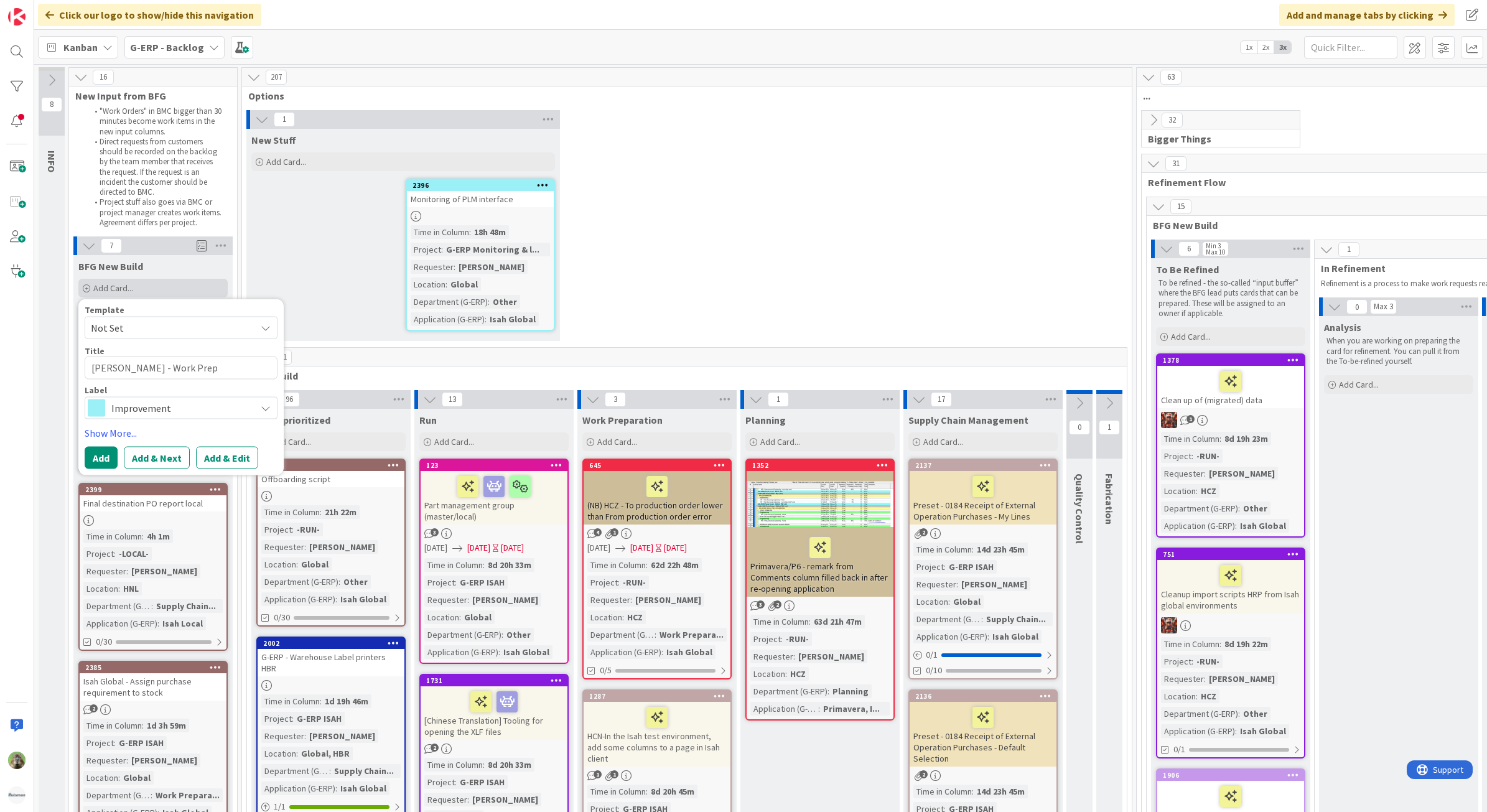
type textarea "Isah TestHNL - Work Prep w"
type textarea "x"
type textarea "Isah TestHNL - Work Prep wo"
type textarea "x"
type textarea "Isah TestHNL - Work Prep wok"
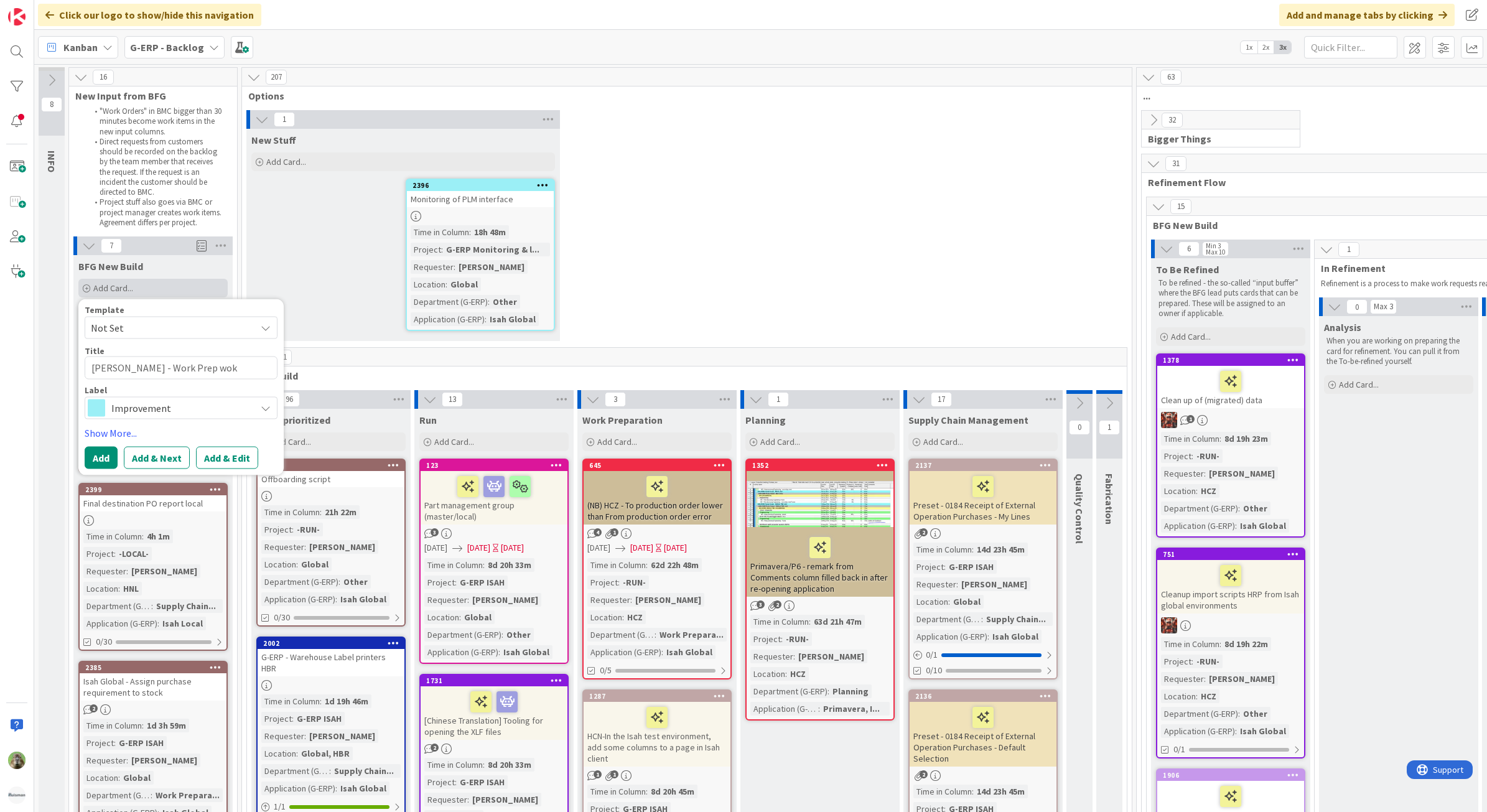
type textarea "x"
type textarea "Isah TestHNL - Work Prep wokr"
type textarea "x"
type textarea "Isah TestHNL - Work Prep wokrk"
type textarea "x"
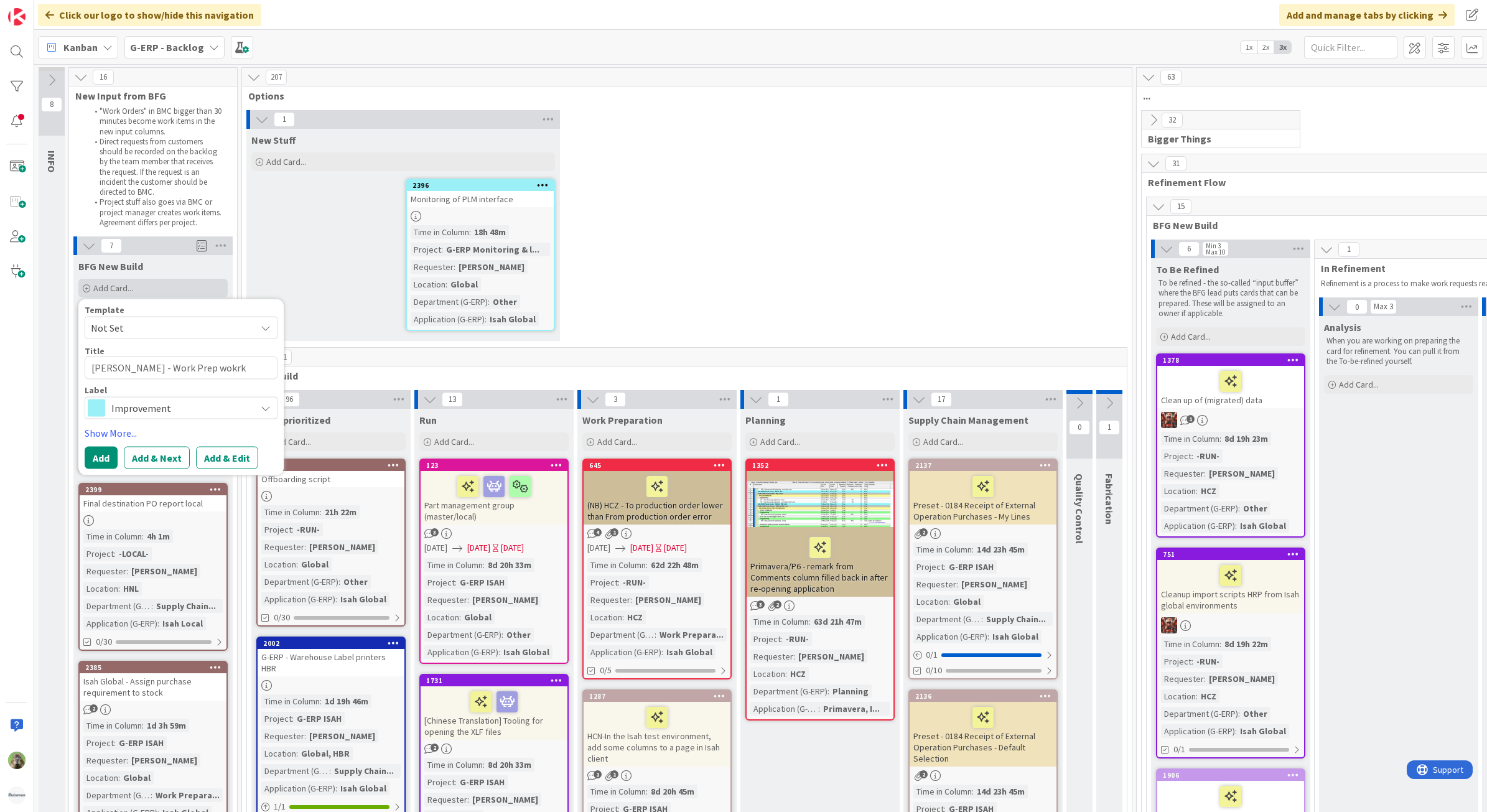
type textarea "Isah TestHNL - Work Prep wokrko"
type textarea "x"
type textarea "Isah TestHNL - Work Prep wokrkon"
type textarea "x"
type textarea "Isah TestHNL - Work Prep wokrkong"
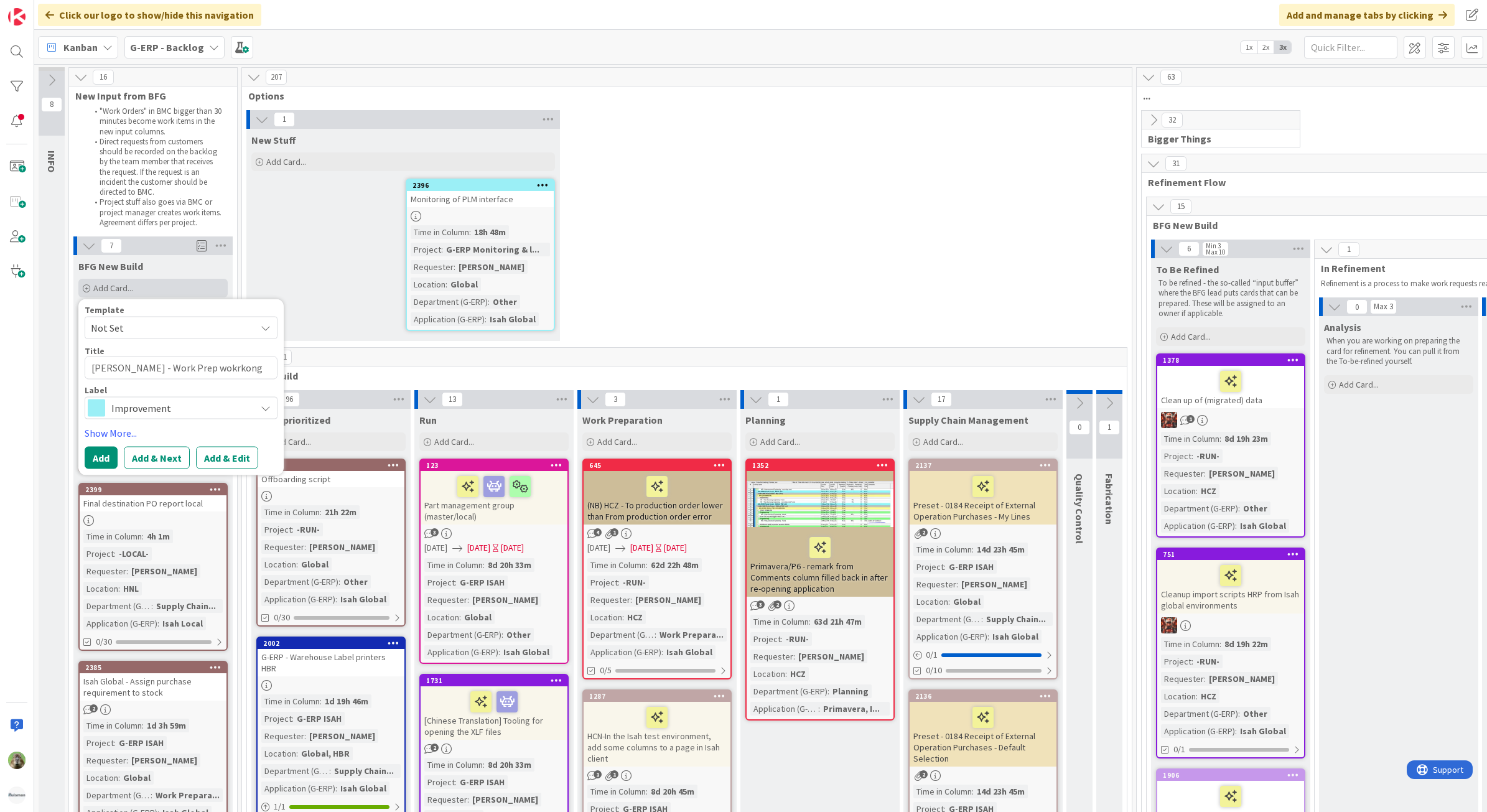
type textarea "x"
type textarea "Isah TestHNL - Work Prep wokrkon"
type textarea "x"
type textarea "Isah TestHNL - Work Prep wokrko"
type textarea "x"
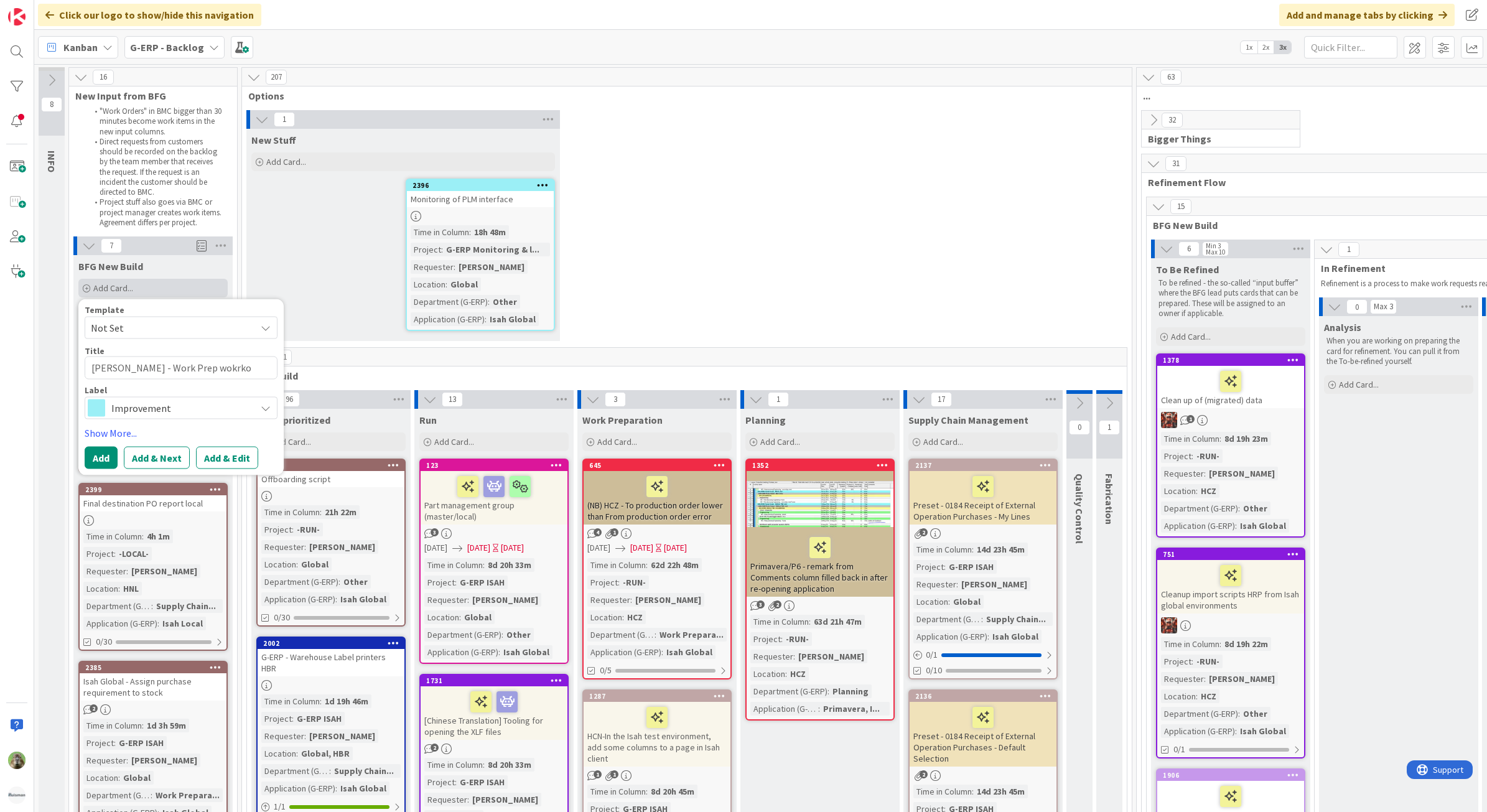
type textarea "Isah TestHNL - Work Prep wokrk"
type textarea "x"
type textarea "Isah TestHNL - Work Prep wokr"
type textarea "x"
type textarea "Isah TestHNL - Work Prep wok"
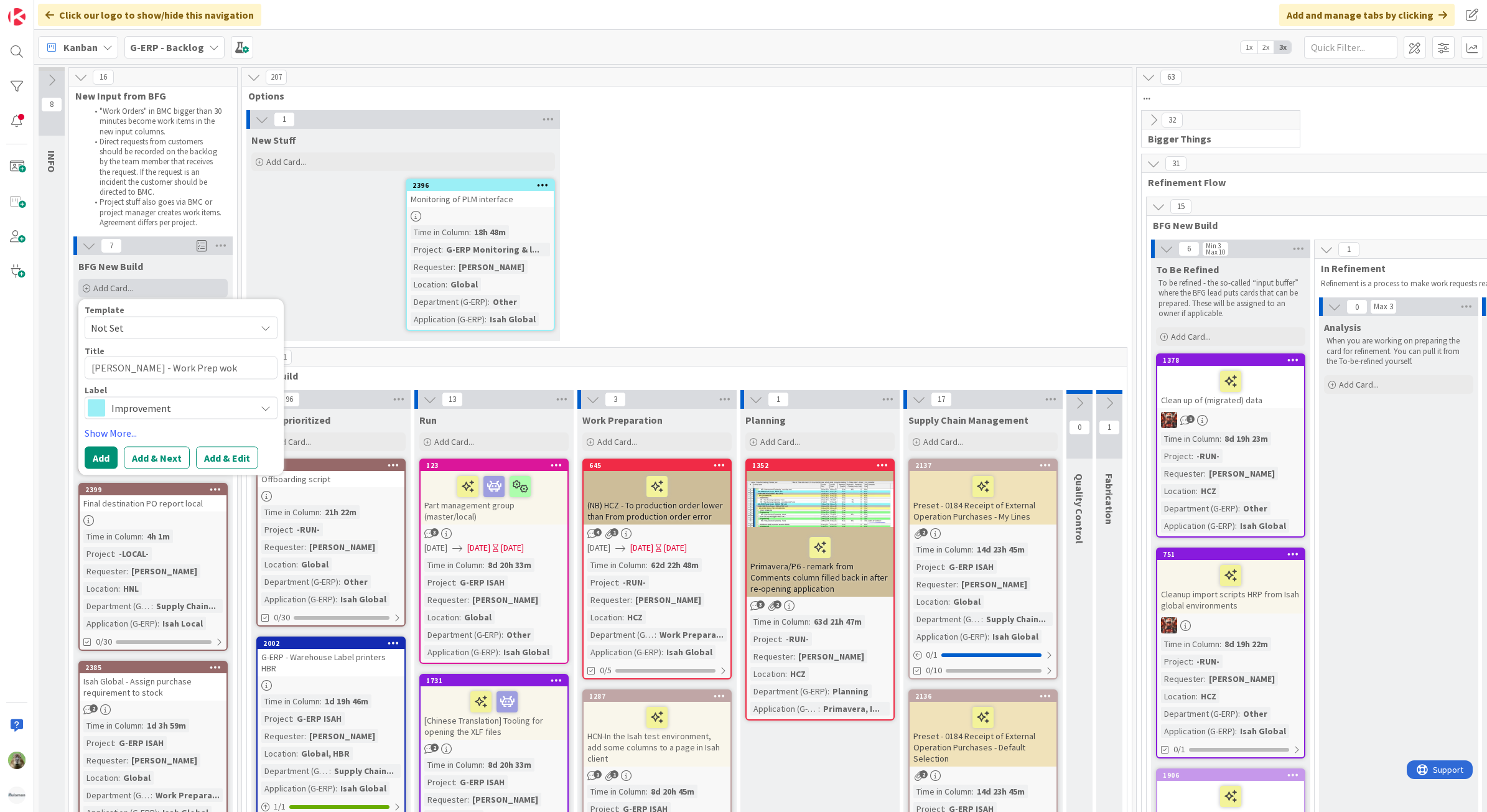
type textarea "x"
type textarea "Isah TestHNL - Work Prep wo"
type textarea "x"
type textarea "Isah TestHNL - Work Prep wor"
type textarea "x"
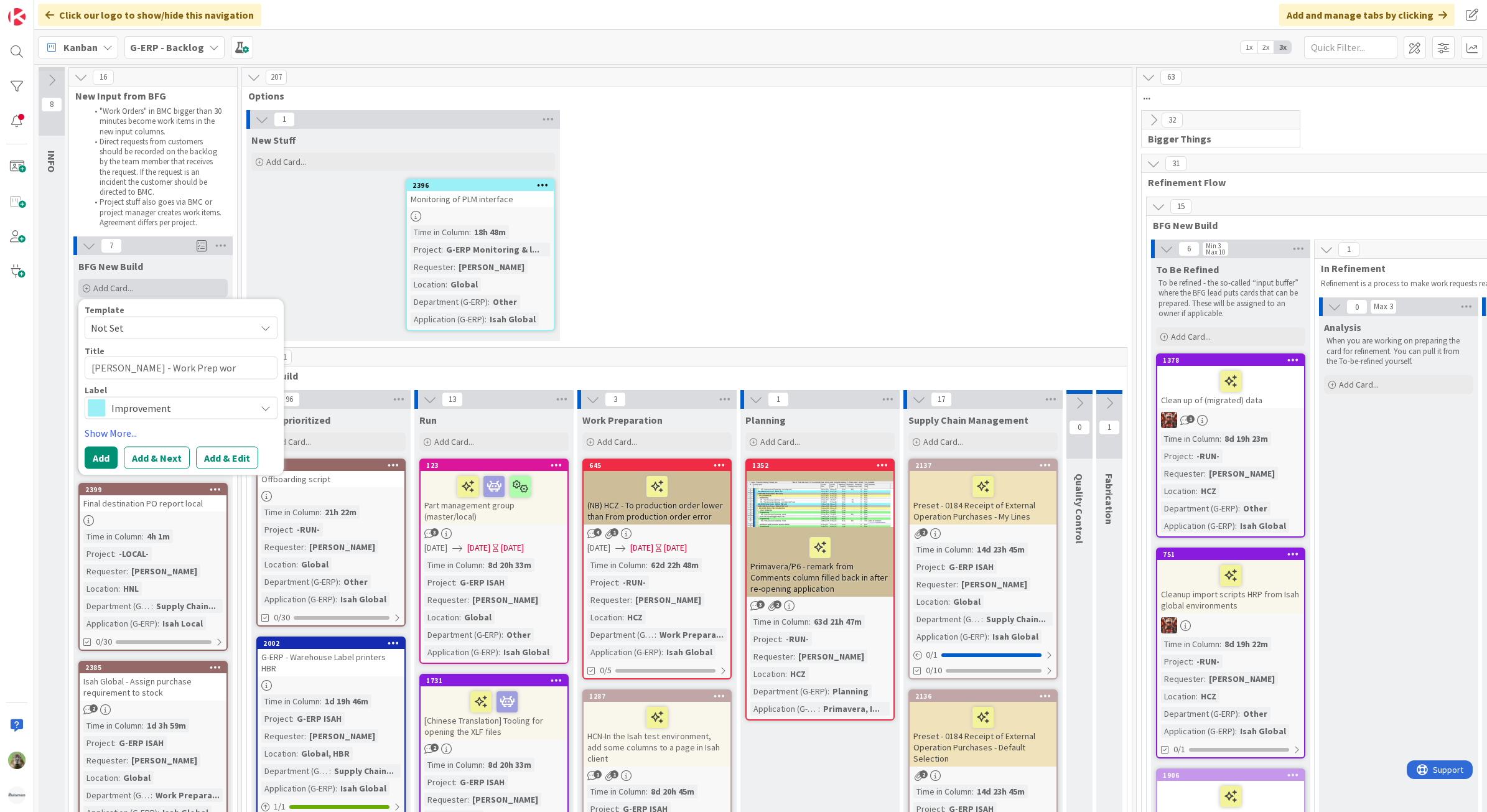
type textarea "Isah TestHNL - Work Prep work"
type textarea "x"
type textarea "Isah TestHNL - Work Prep worko"
type textarea "x"
type textarea "Isah TestHNL - Work Prep work"
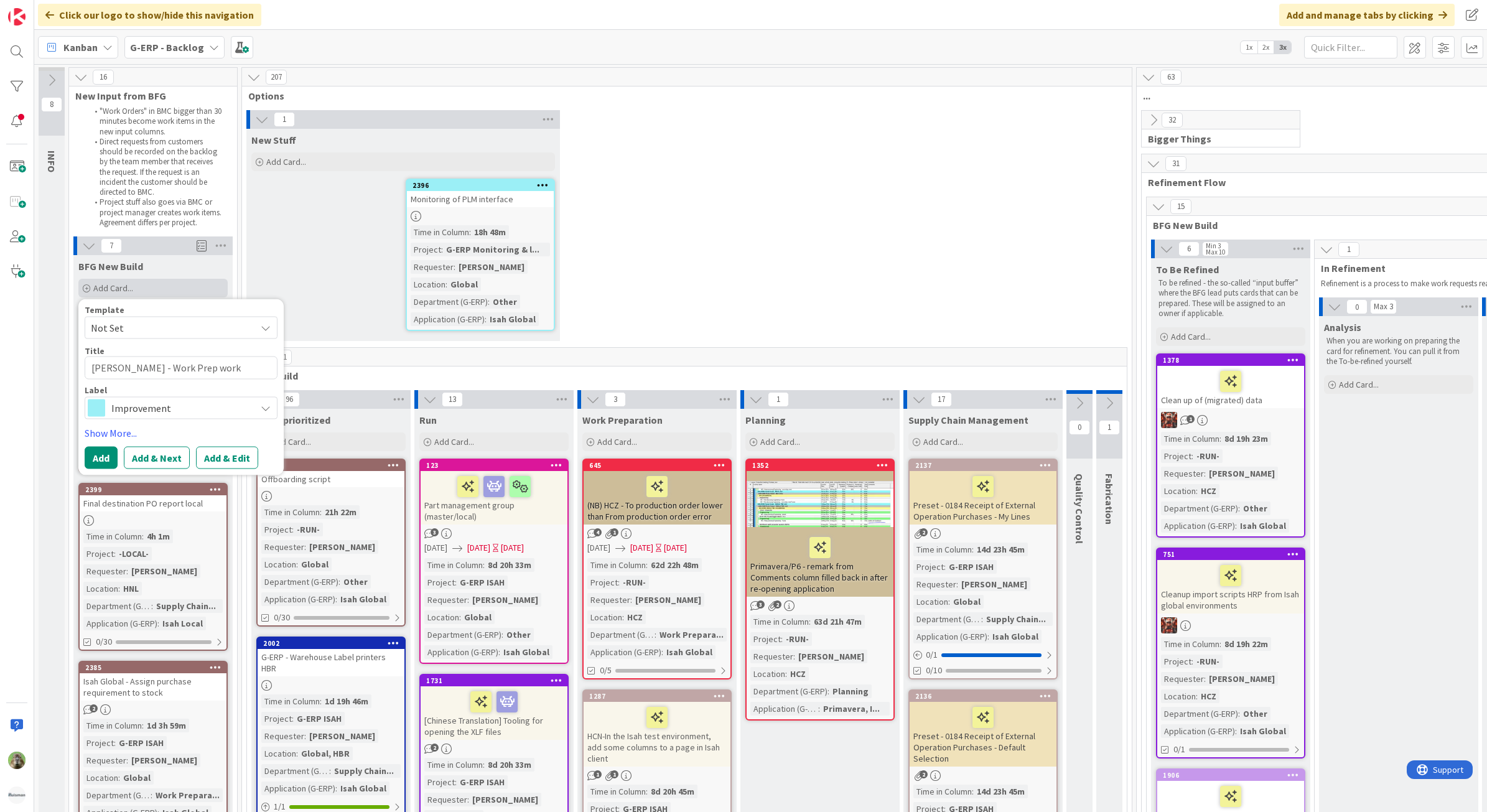
type textarea "x"
type textarea "Isah TestHNL - Work Prep worki"
type textarea "x"
type textarea "Isah TestHNL - Work Prep working"
type textarea "x"
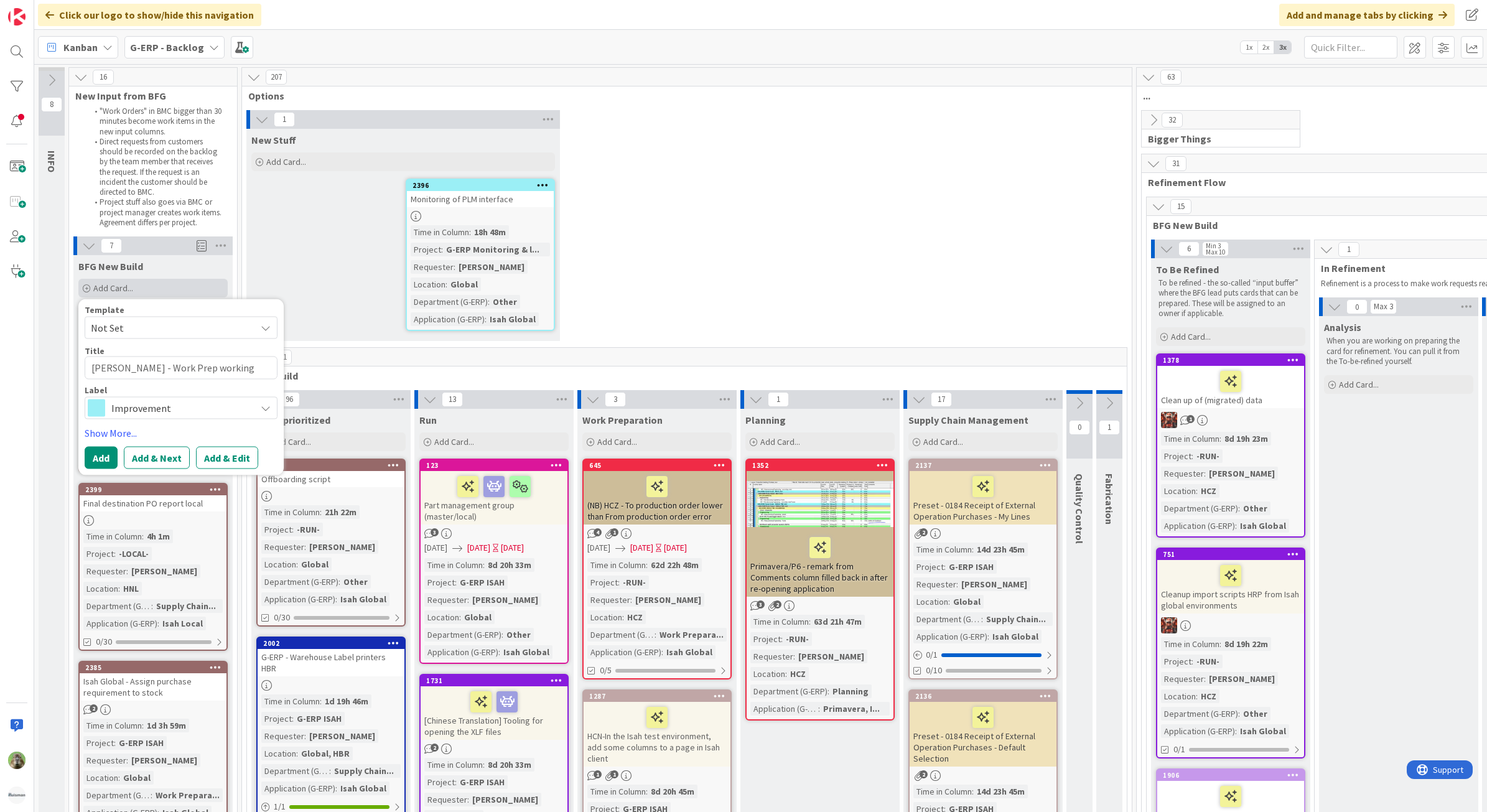
type textarea "Isah TestHNL - Work Prep working"
type textarea "x"
type textarea "Isah TestHNL - Work Prep working h"
type textarea "x"
type textarea "Isah TestHNL - Work Prep working ho"
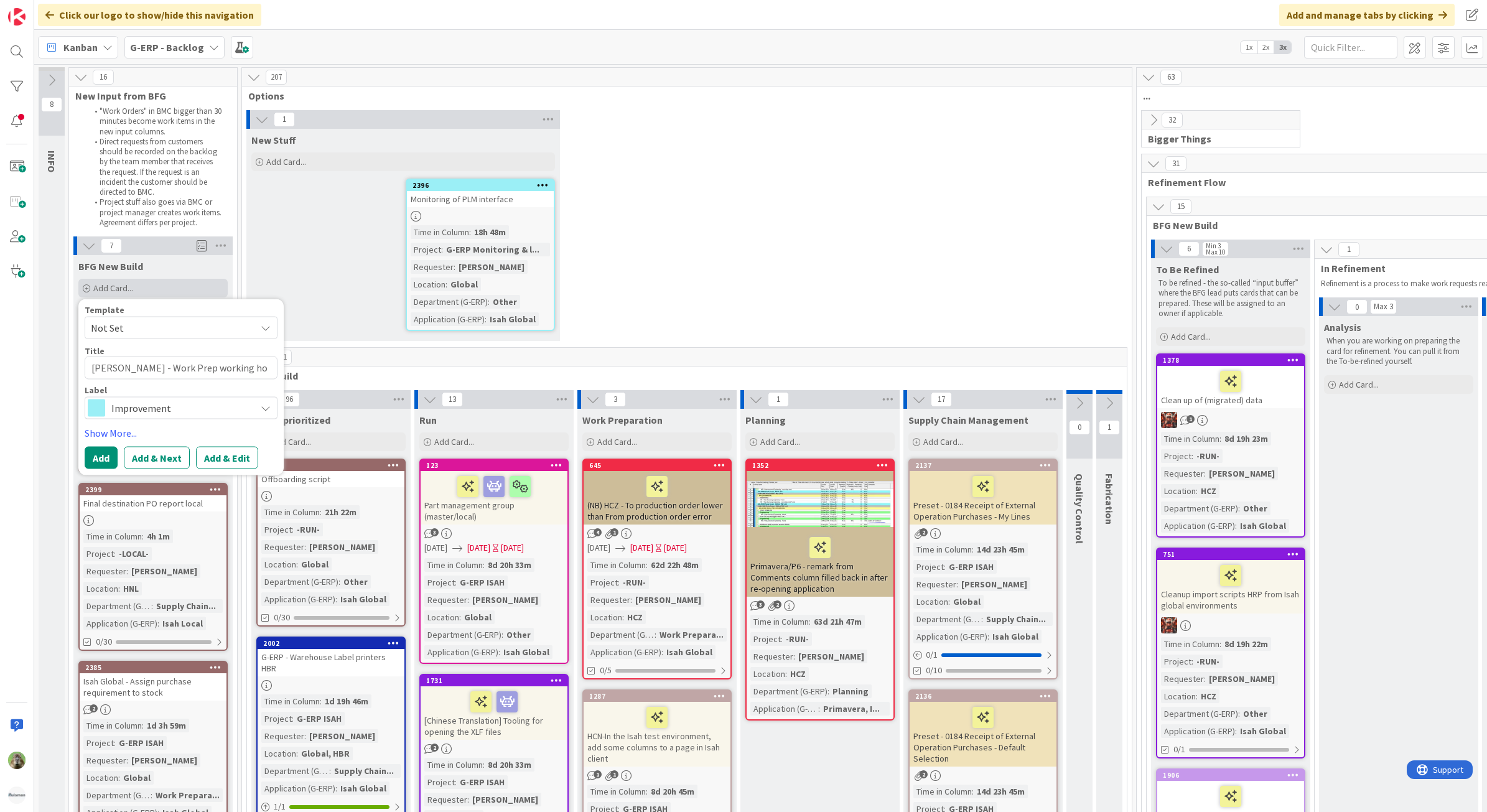
type textarea "x"
type textarea "Isah TestHNL - Work Prep working hou"
type textarea "x"
type textarea "Isah TestHNL - Work Prep working hour"
type textarea "x"
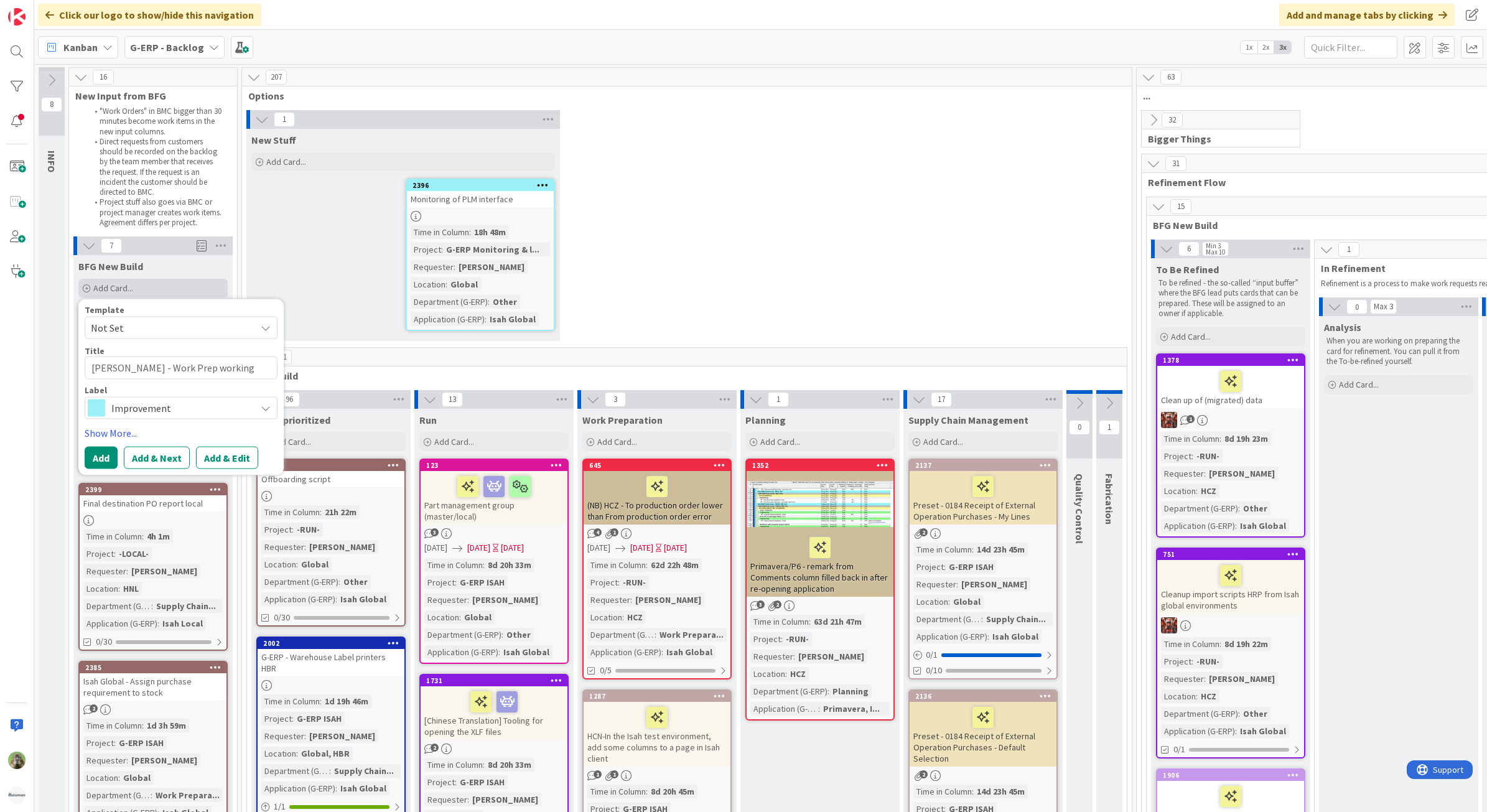
type textarea "Isah TestHNL - Work Prep working hour t"
type textarea "x"
type textarea "Isah TestHNL - Work Prep working hour ta"
type textarea "x"
type textarea "Isah TestHNL - Work Prep working hour tab"
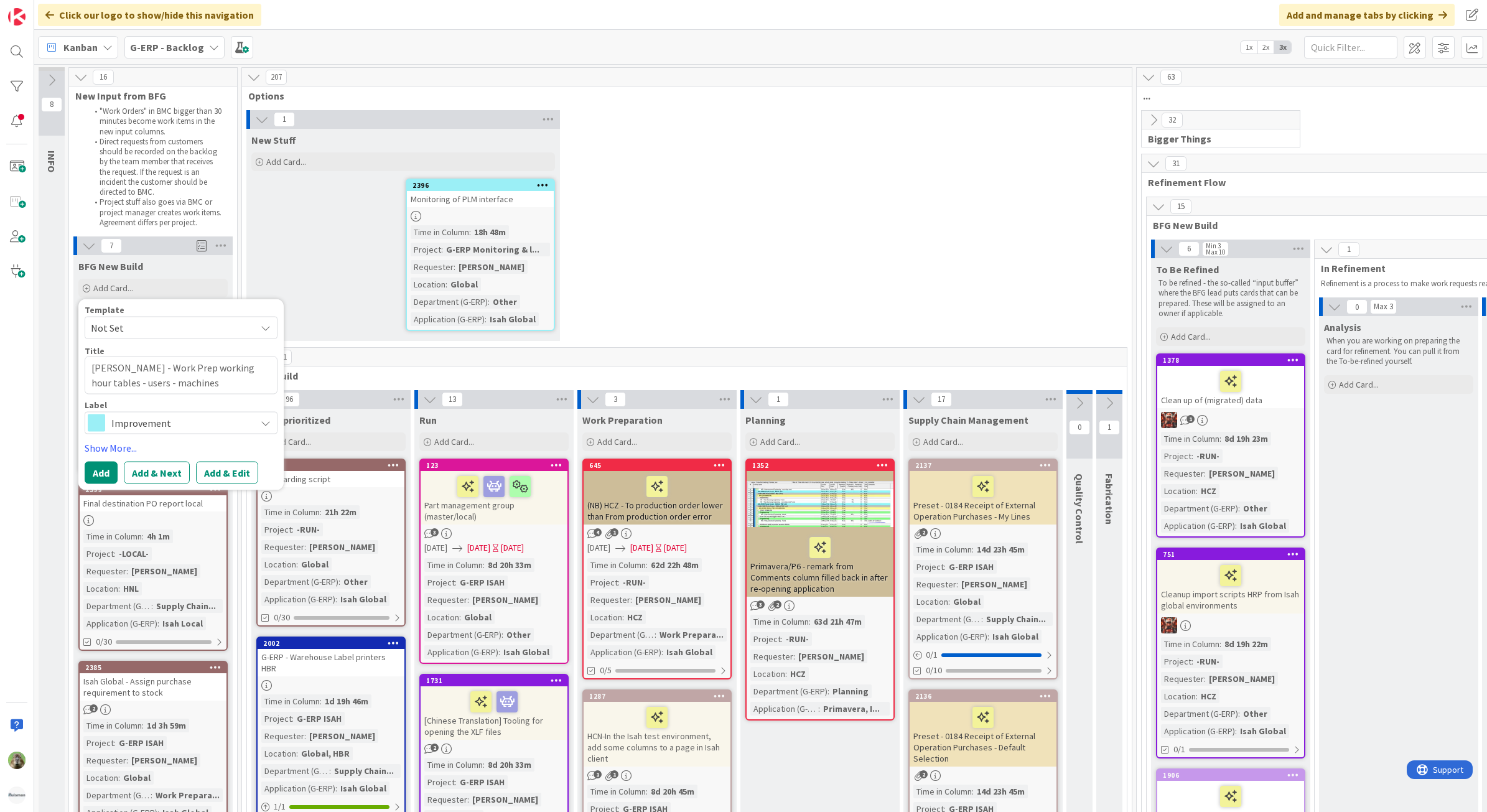
click at [129, 427] on span "Improvement" at bounding box center [181, 422] width 138 height 17
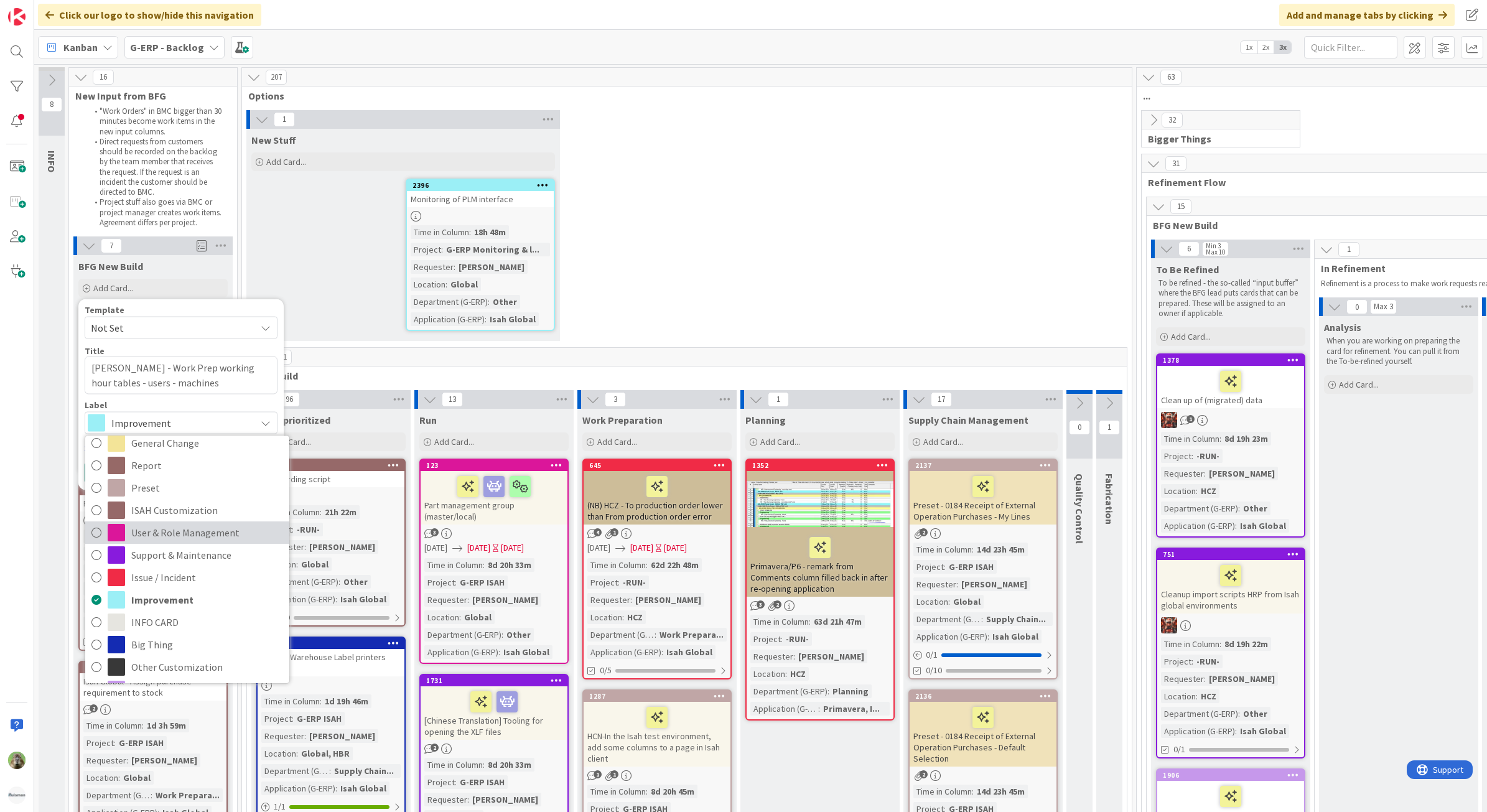
scroll to position [66, 0]
click at [201, 536] on span "Support & Maintenance" at bounding box center [207, 533] width 151 height 18
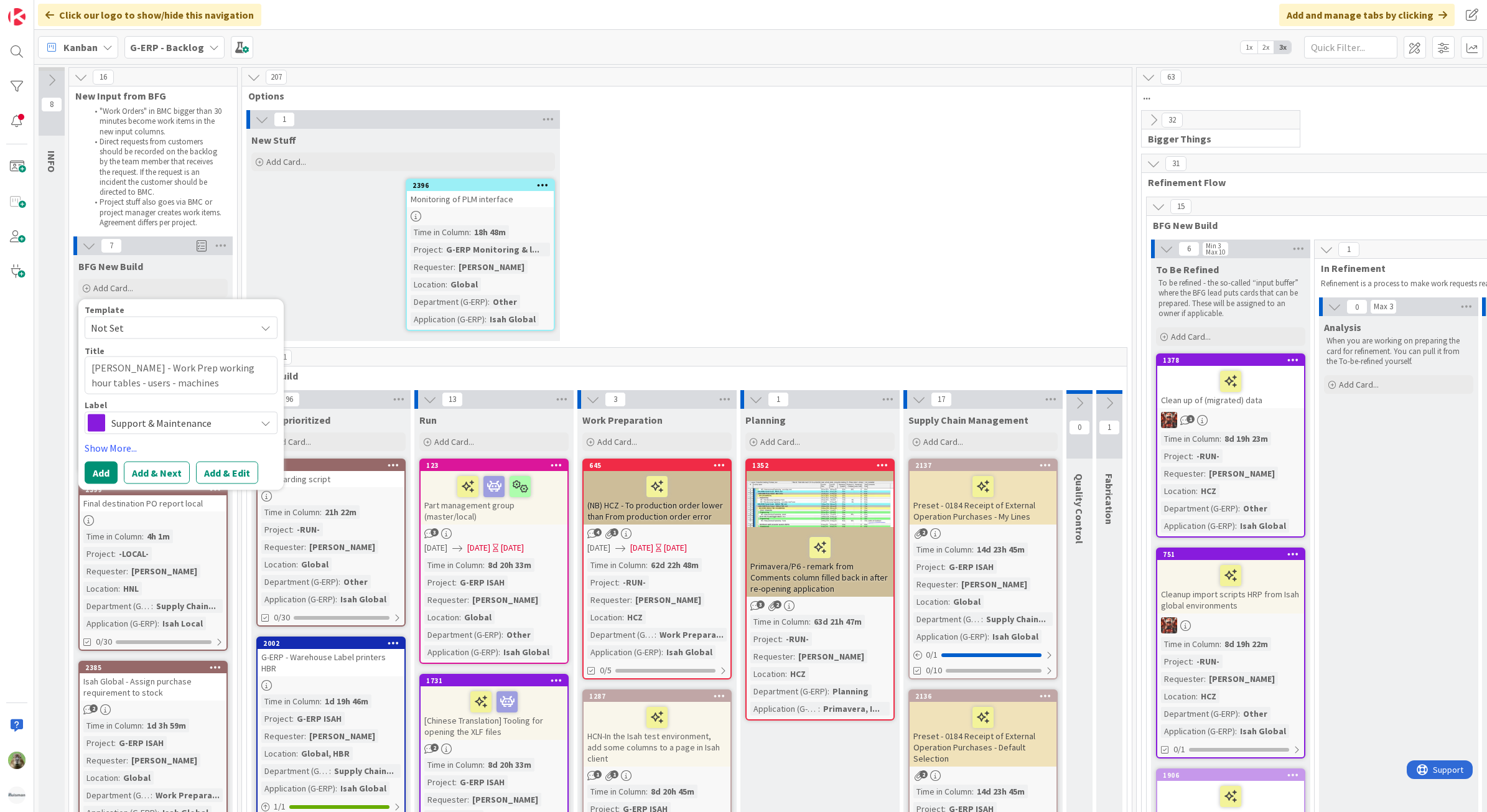
click at [182, 419] on span "Support & Maintenance" at bounding box center [181, 422] width 138 height 17
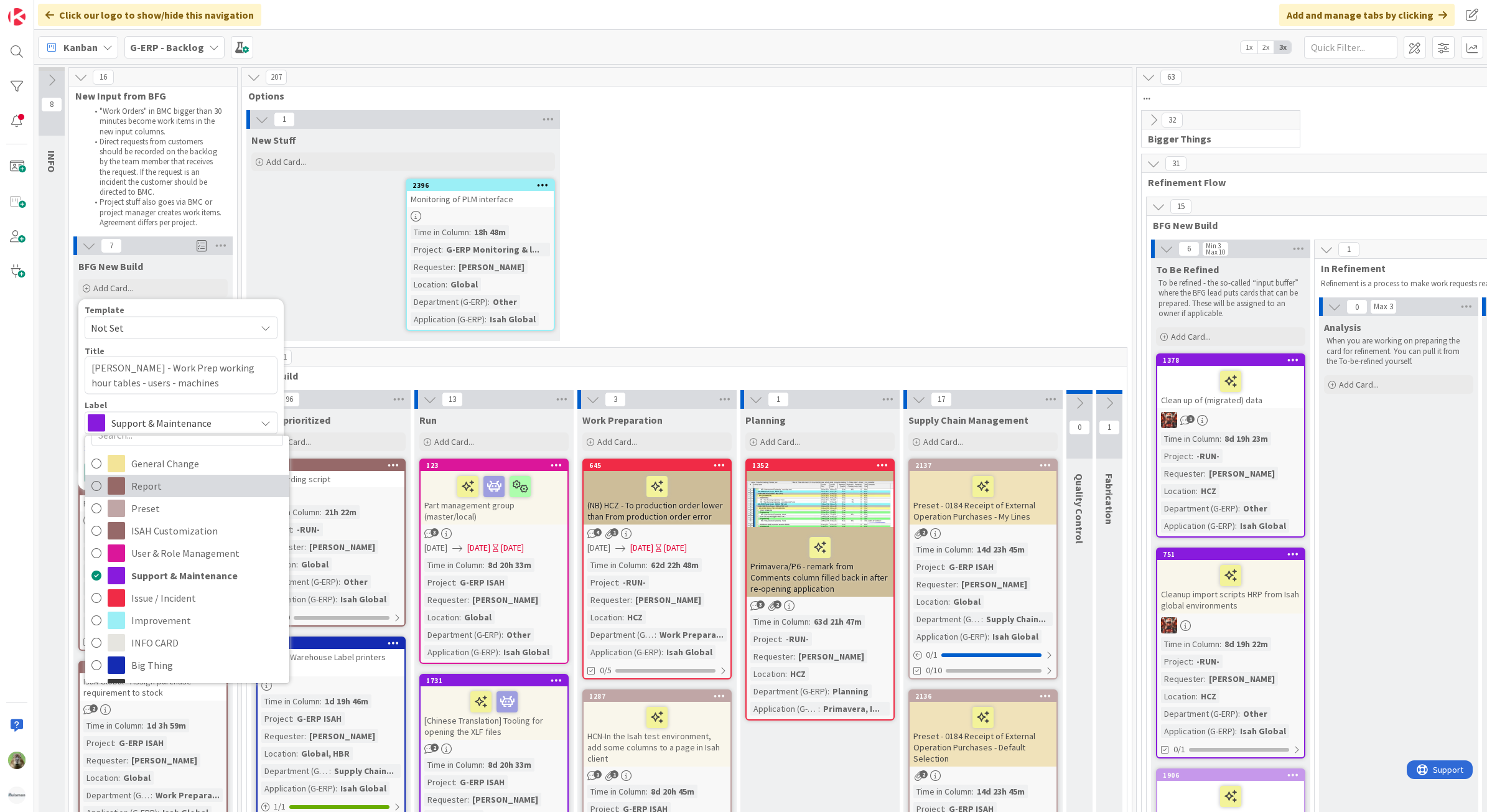
scroll to position [0, 0]
click at [207, 483] on span "General Change" at bounding box center [207, 486] width 151 height 18
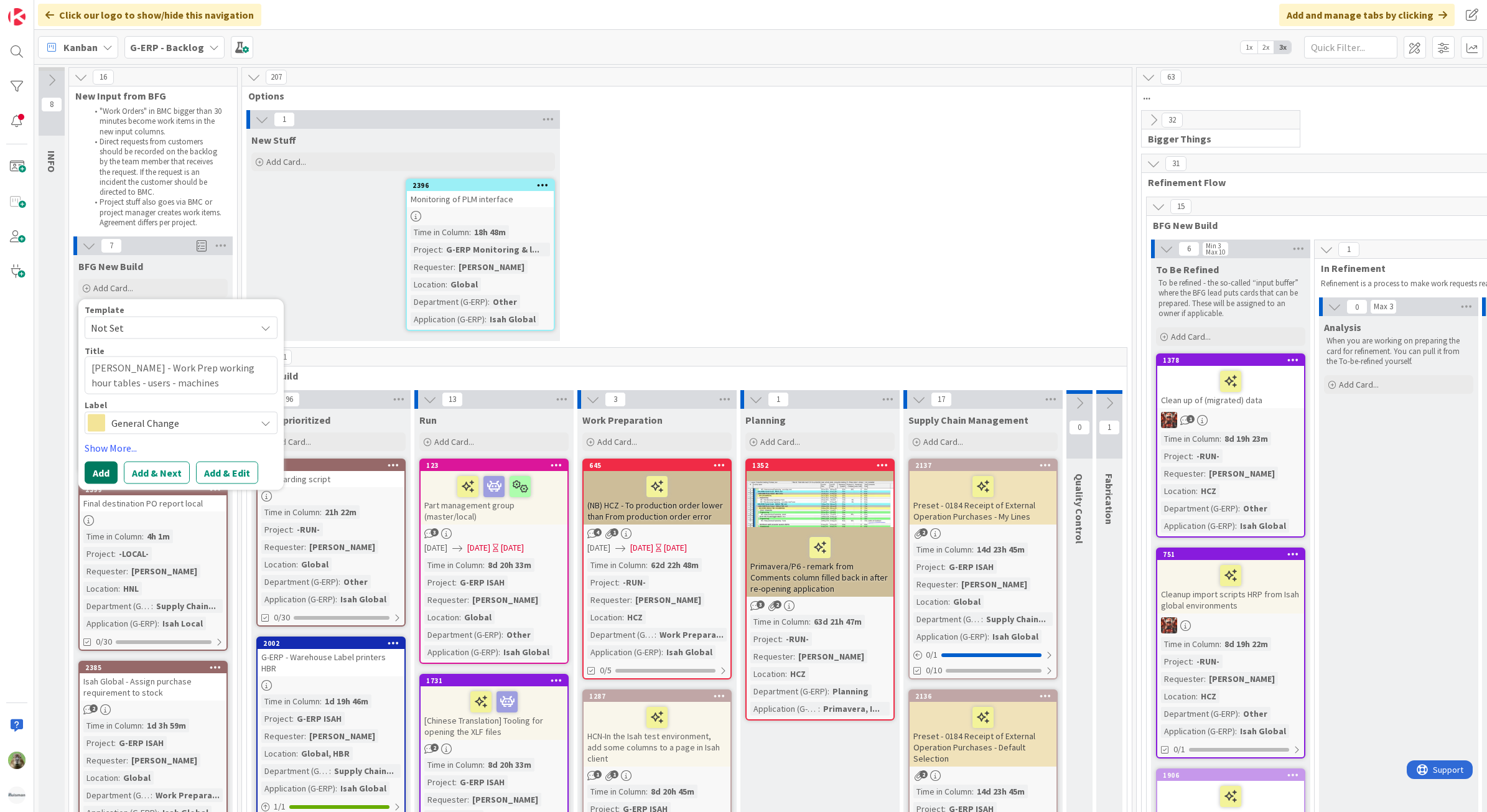
click at [100, 470] on button "Add" at bounding box center [101, 471] width 33 height 22
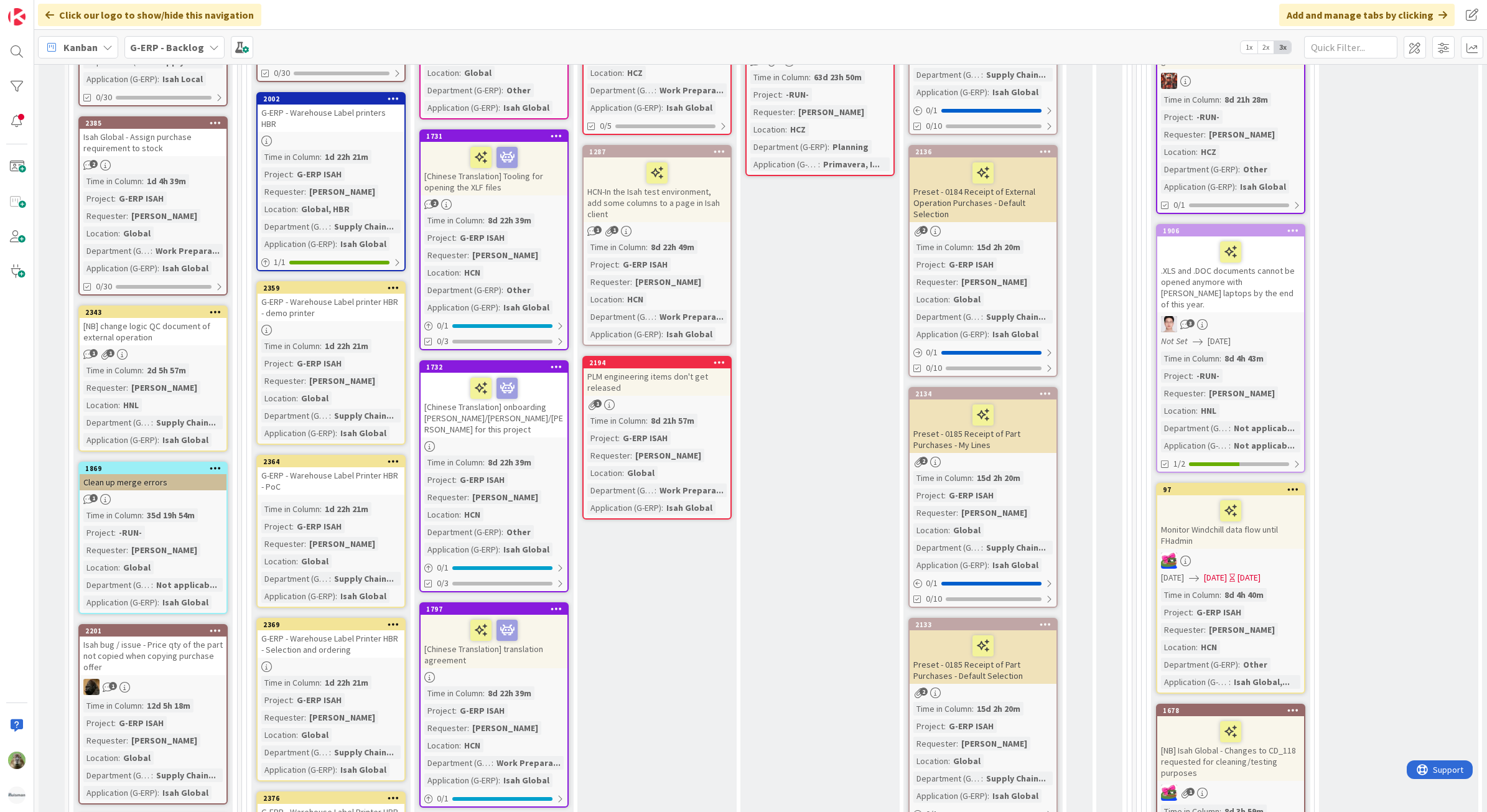
scroll to position [1089, 0]
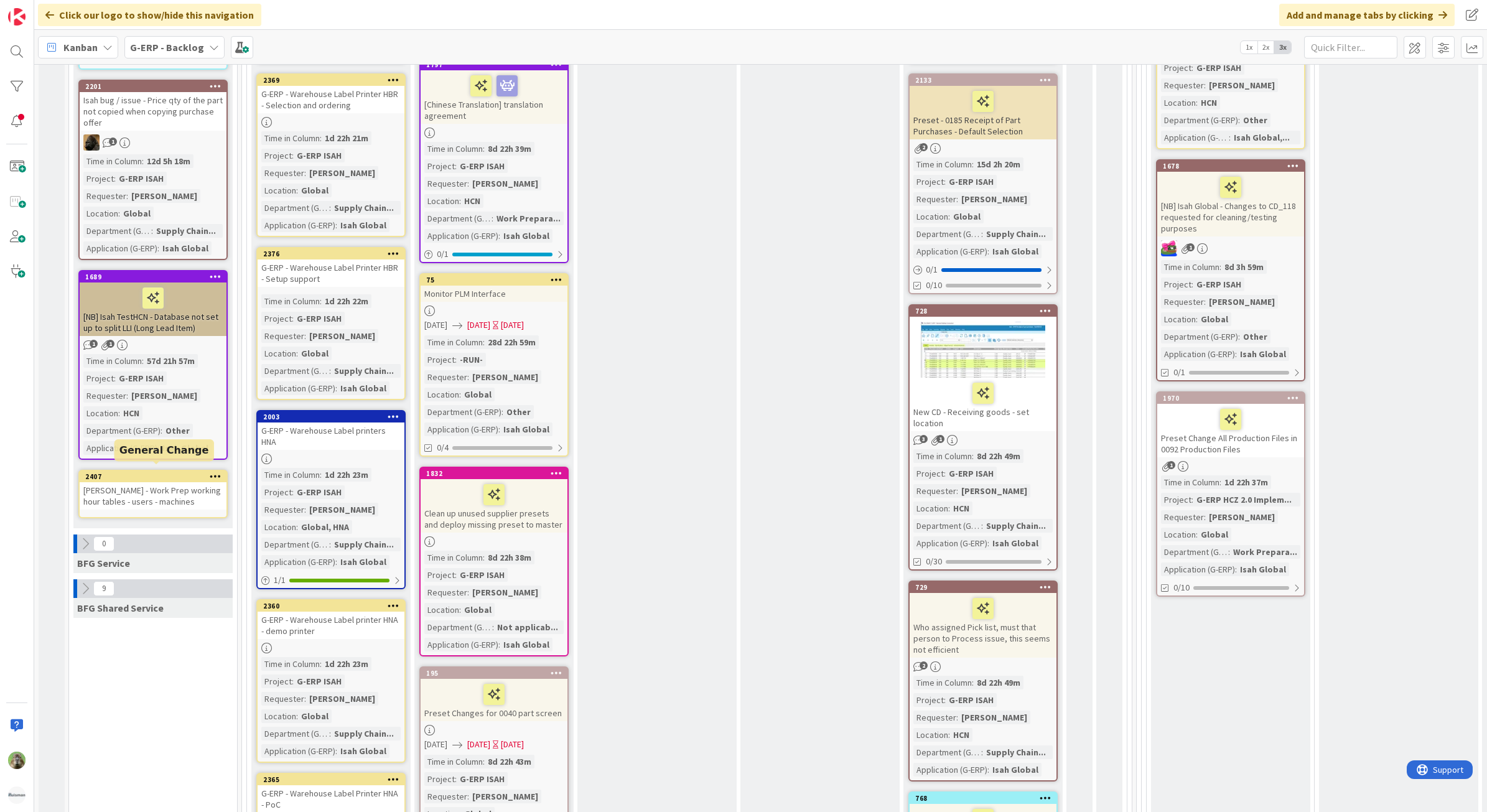
click at [146, 488] on div "Isah TestHNL - Work Prep working hour tables - users - machines" at bounding box center [153, 496] width 146 height 27
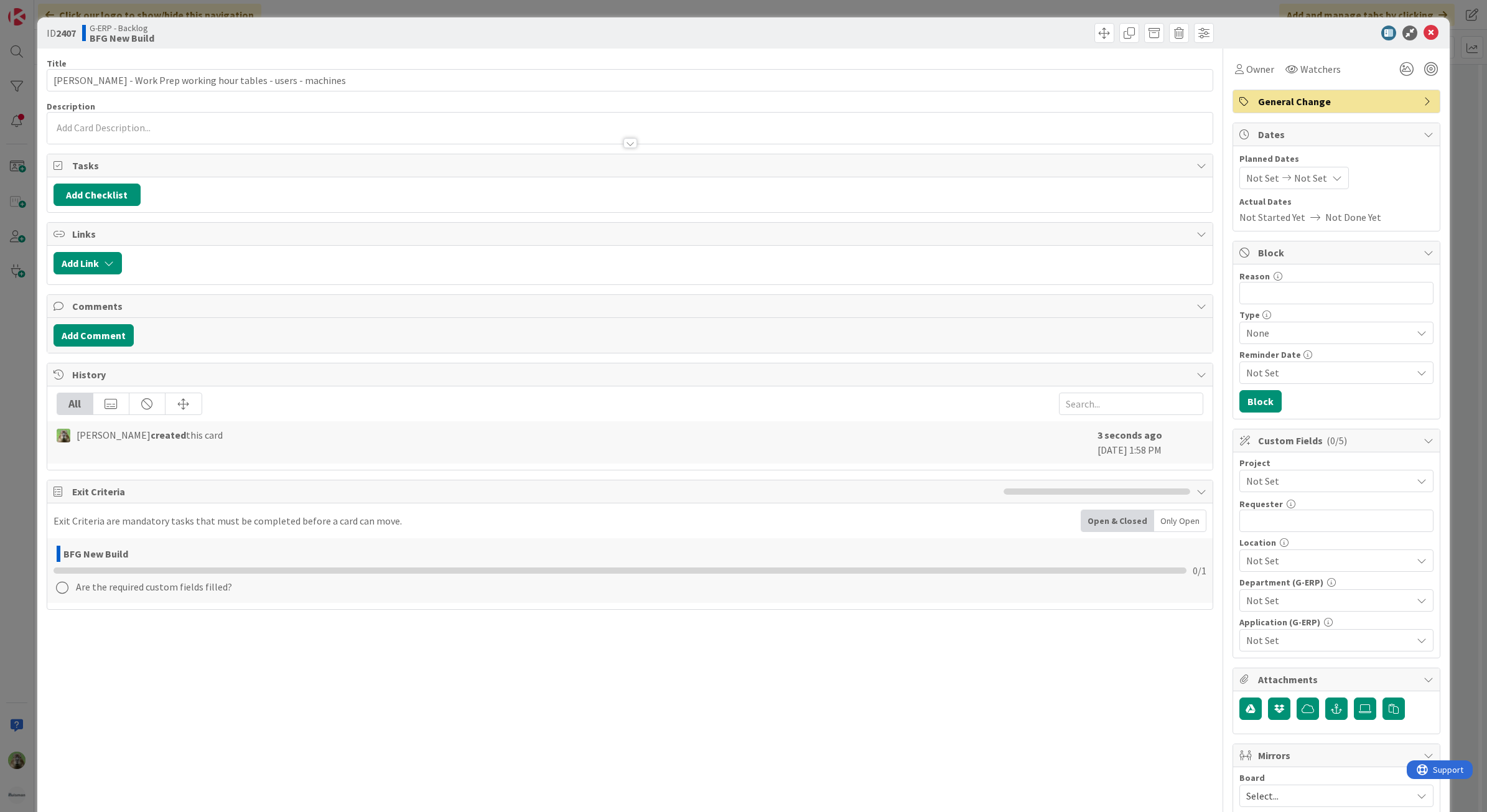
click at [1383, 489] on span "Not Set" at bounding box center [1326, 481] width 159 height 17
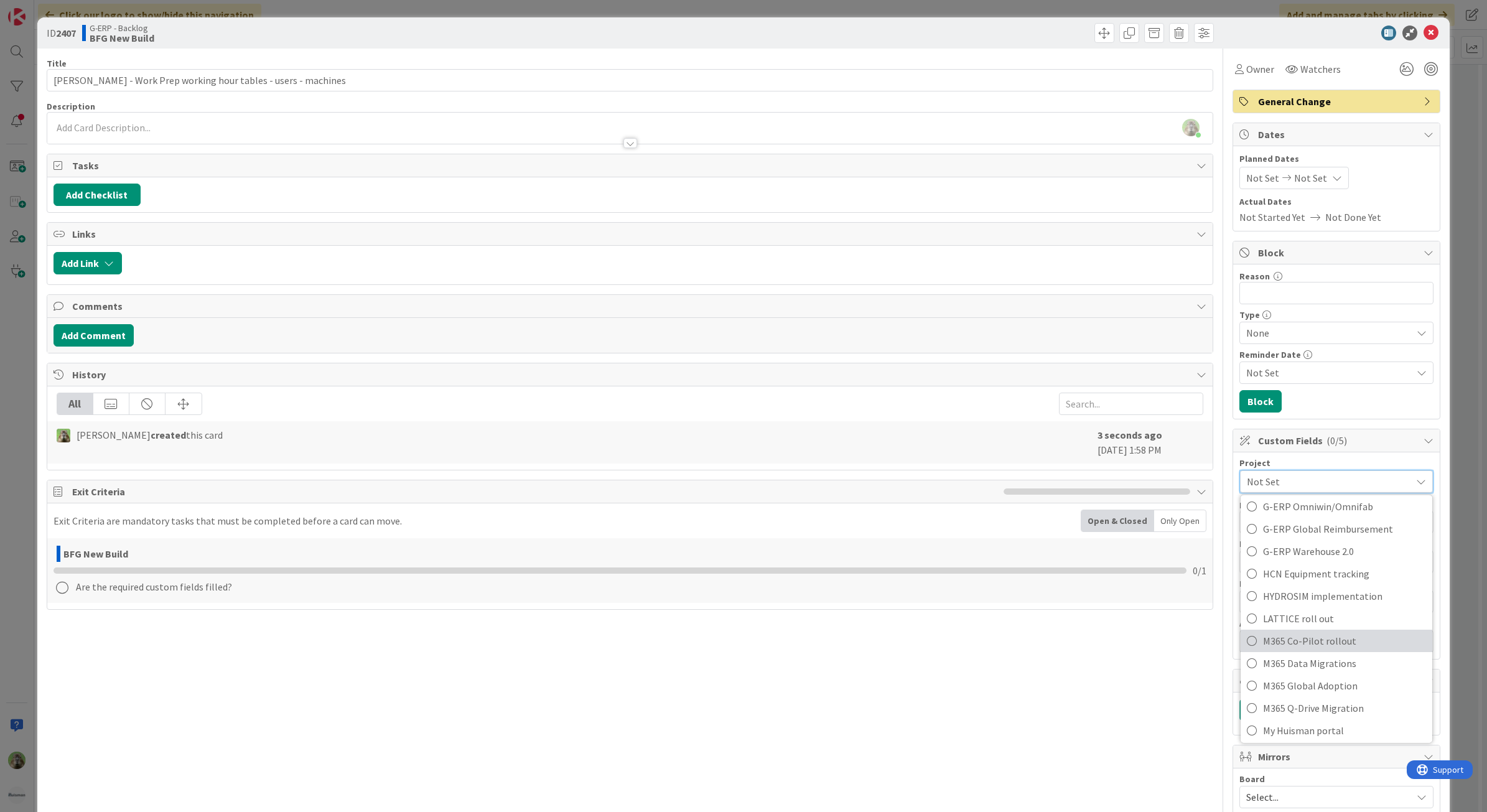
scroll to position [466, 0]
click at [1326, 611] on span "G-ERP ISAH" at bounding box center [1344, 617] width 163 height 18
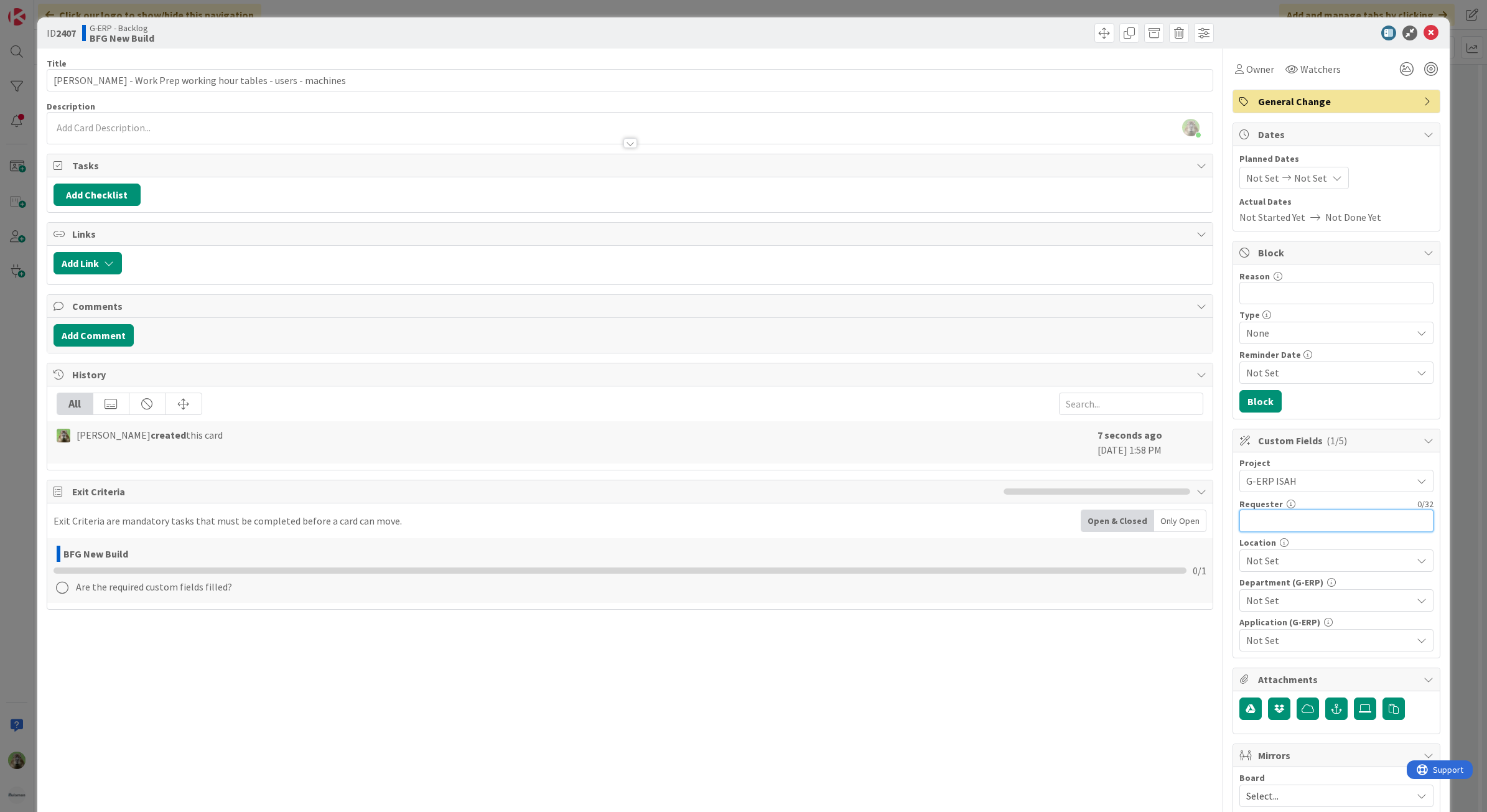
click at [1309, 526] on input "text" at bounding box center [1336, 520] width 194 height 22
click at [1294, 555] on span "Not Set" at bounding box center [1328, 560] width 166 height 15
click at [1302, 572] on div "Not Set" at bounding box center [1336, 560] width 194 height 22
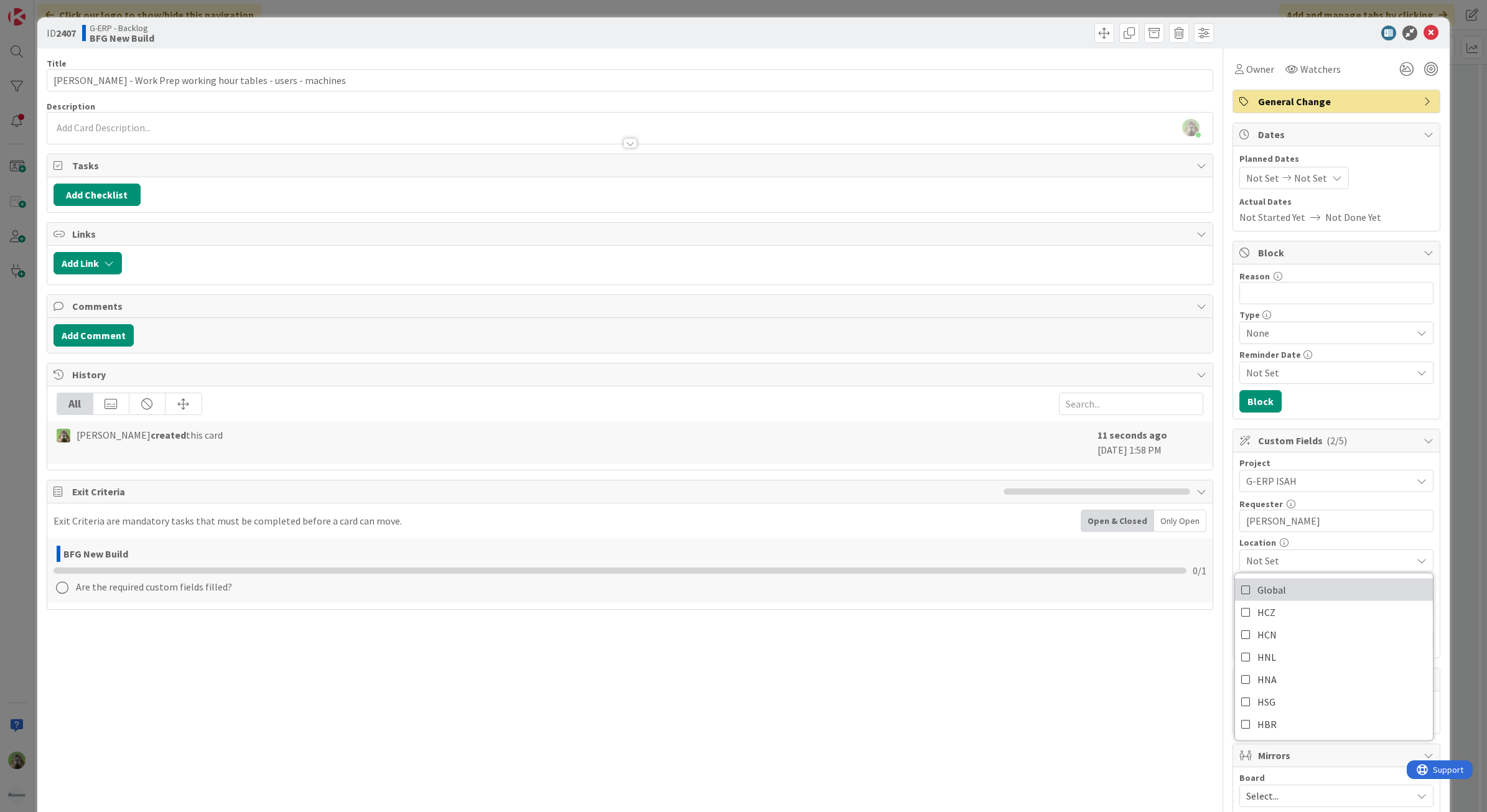
click at [1291, 593] on link "Global" at bounding box center [1333, 589] width 198 height 22
click at [1306, 576] on div "Global HCZ HCN HNL HNA HSG HBR" at bounding box center [1334, 657] width 199 height 168
click at [1309, 552] on div "Global" at bounding box center [1336, 560] width 194 height 22
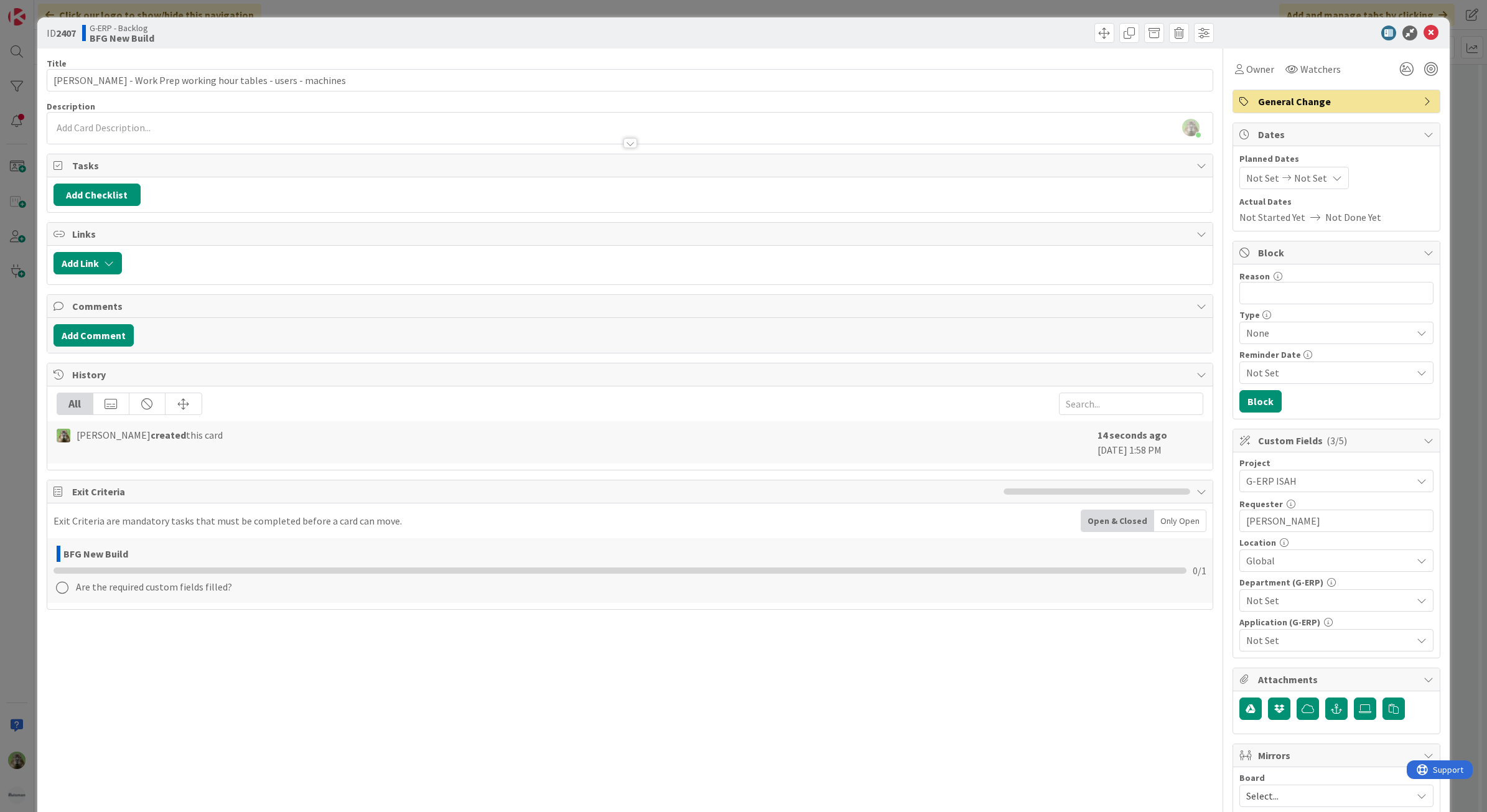
click at [1280, 608] on span "Not Set" at bounding box center [1328, 600] width 166 height 15
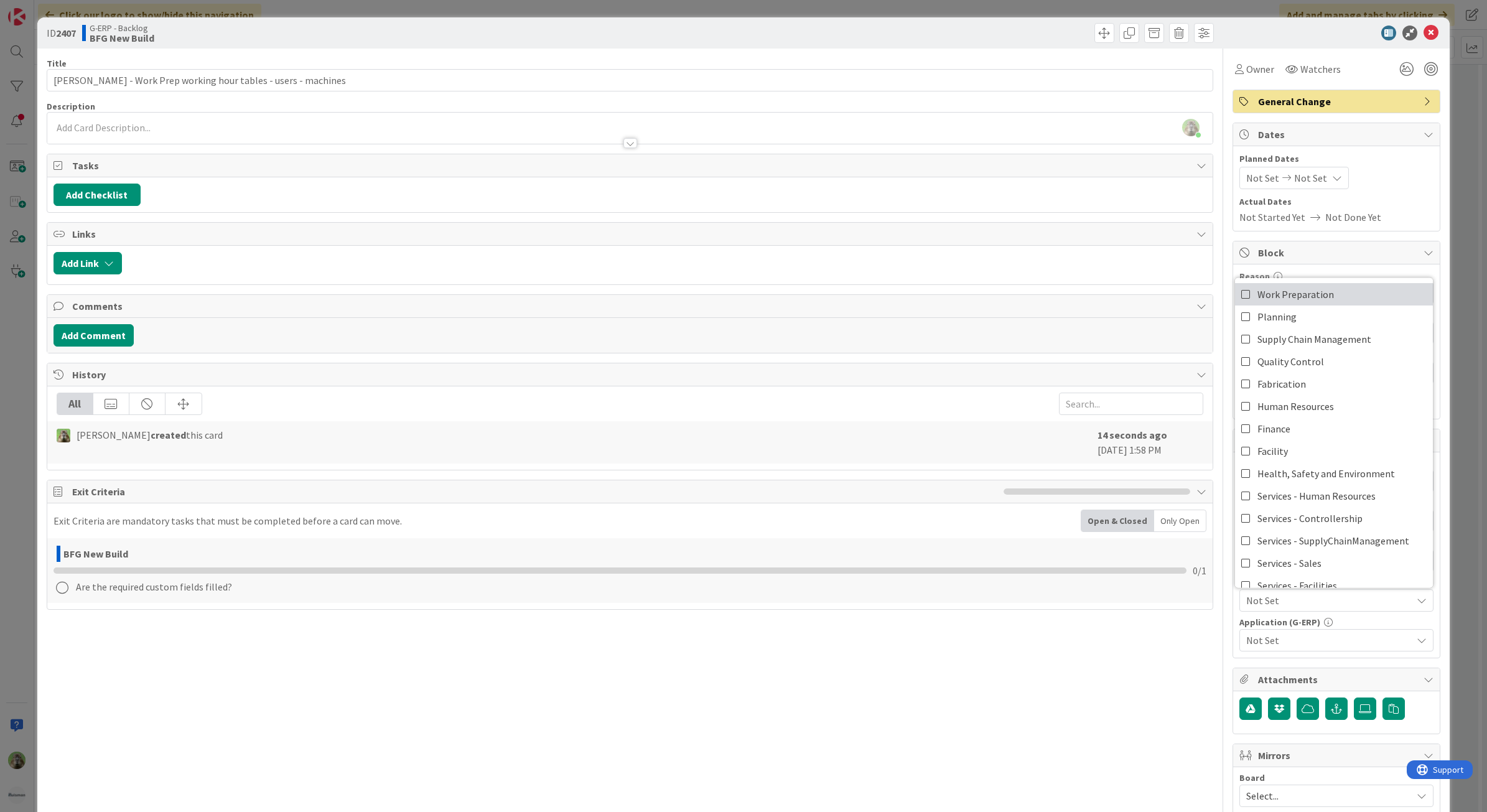
click at [1307, 287] on span "Work Preparation" at bounding box center [1296, 294] width 77 height 18
click at [1314, 390] on link "Fabrication" at bounding box center [1333, 383] width 198 height 22
click at [1300, 645] on span "Not Set" at bounding box center [1328, 640] width 166 height 15
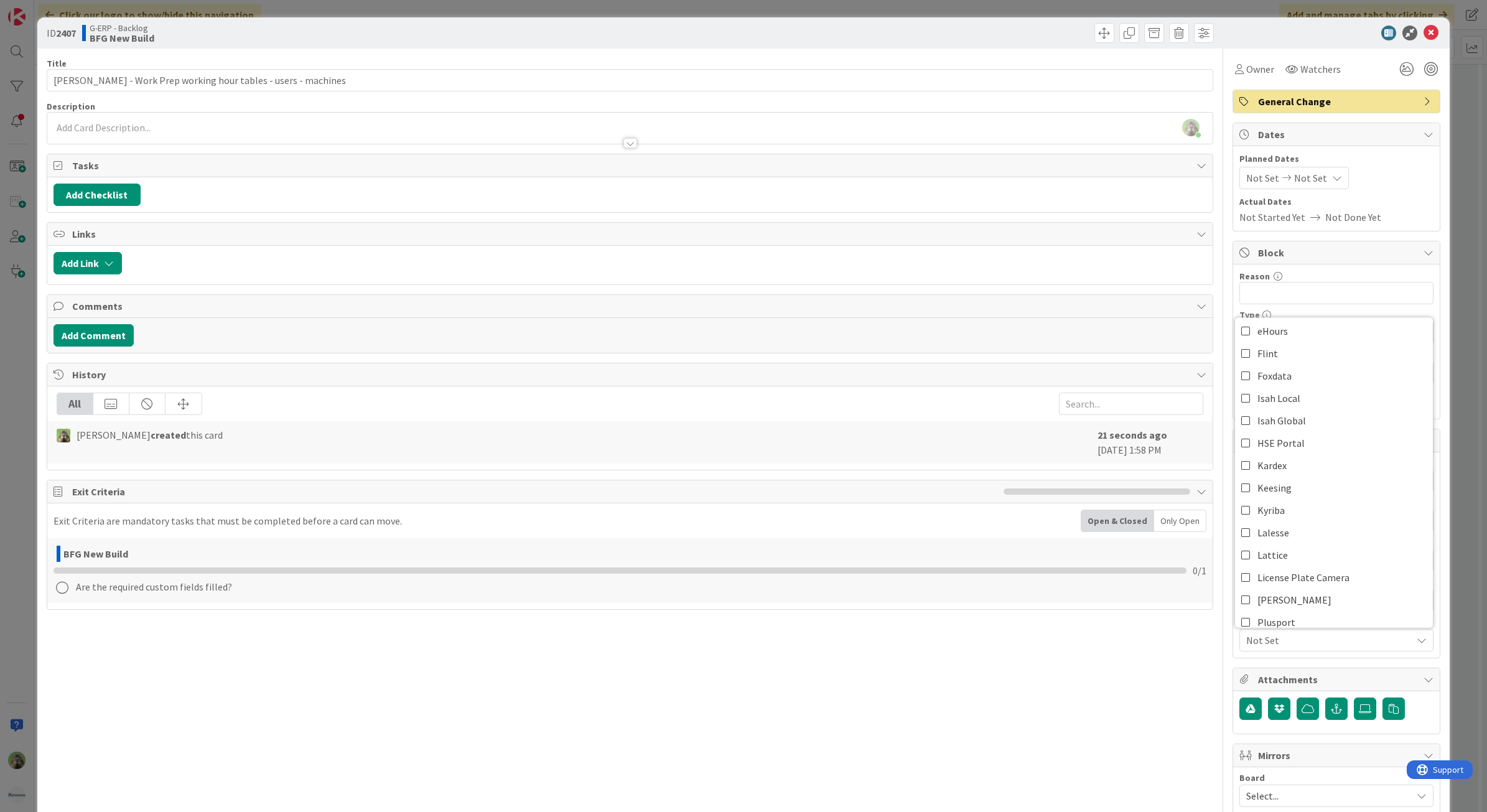
scroll to position [156, 0]
click at [1310, 456] on link "Isah Global" at bounding box center [1333, 447] width 198 height 22
click at [1134, 773] on div "Title 63 / 128 Isah TestHNL - Work Prep working hour tables - users - machines …" at bounding box center [630, 578] width 1167 height 1060
click at [231, 122] on div "Timothy Tjia just joined" at bounding box center [629, 128] width 1166 height 31
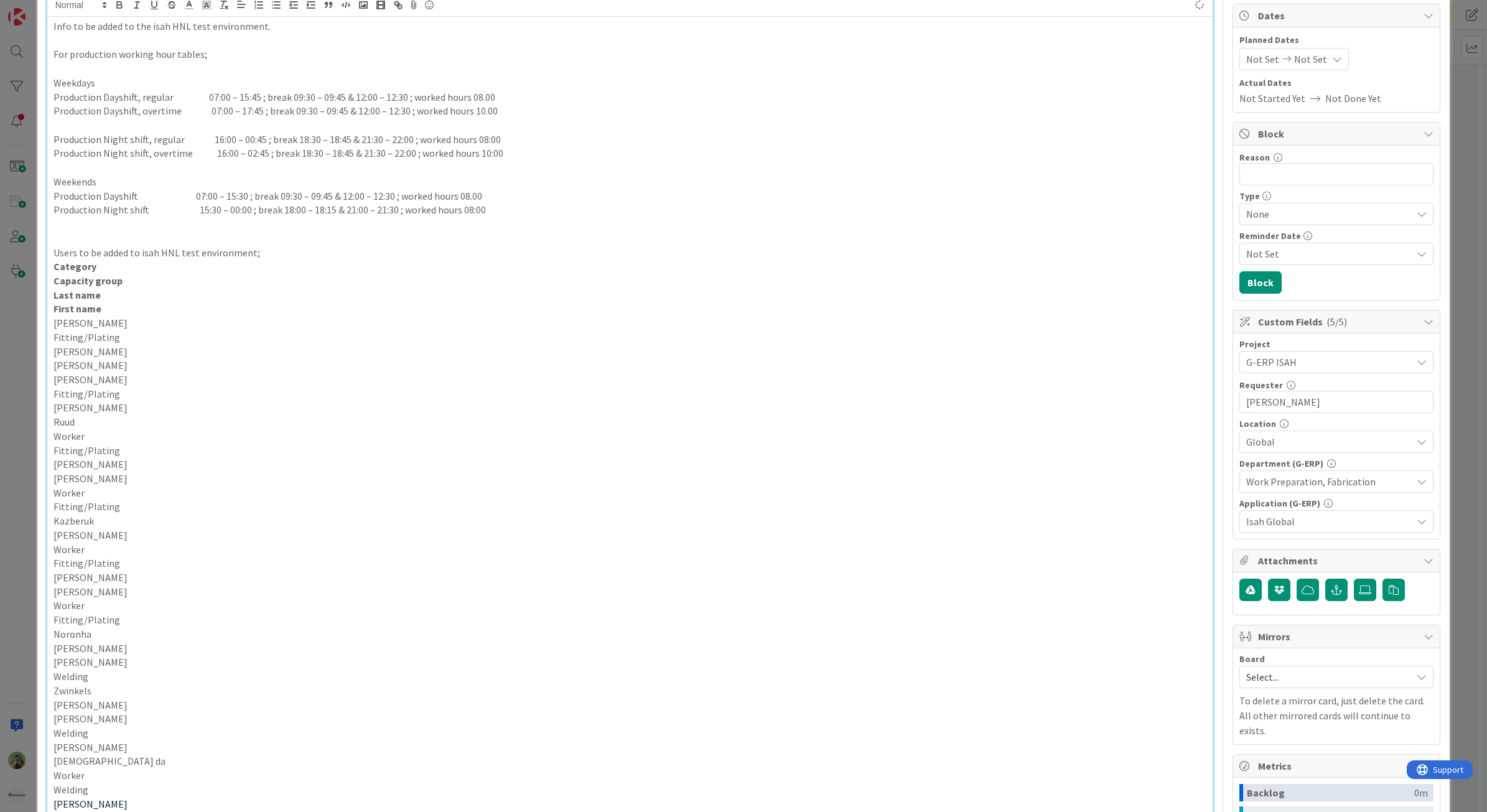
scroll to position [0, 0]
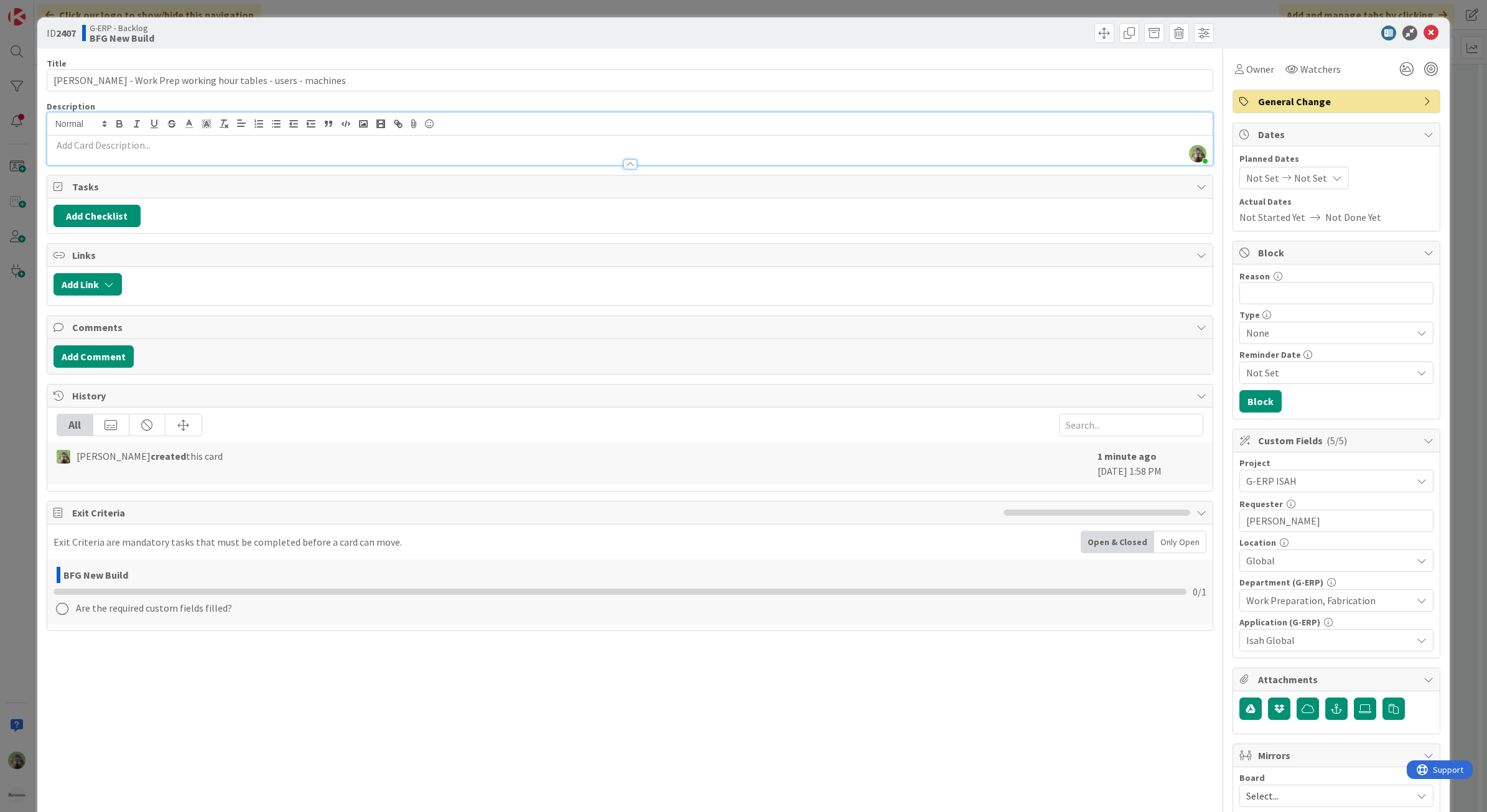
click at [166, 150] on p at bounding box center [630, 145] width 1153 height 14
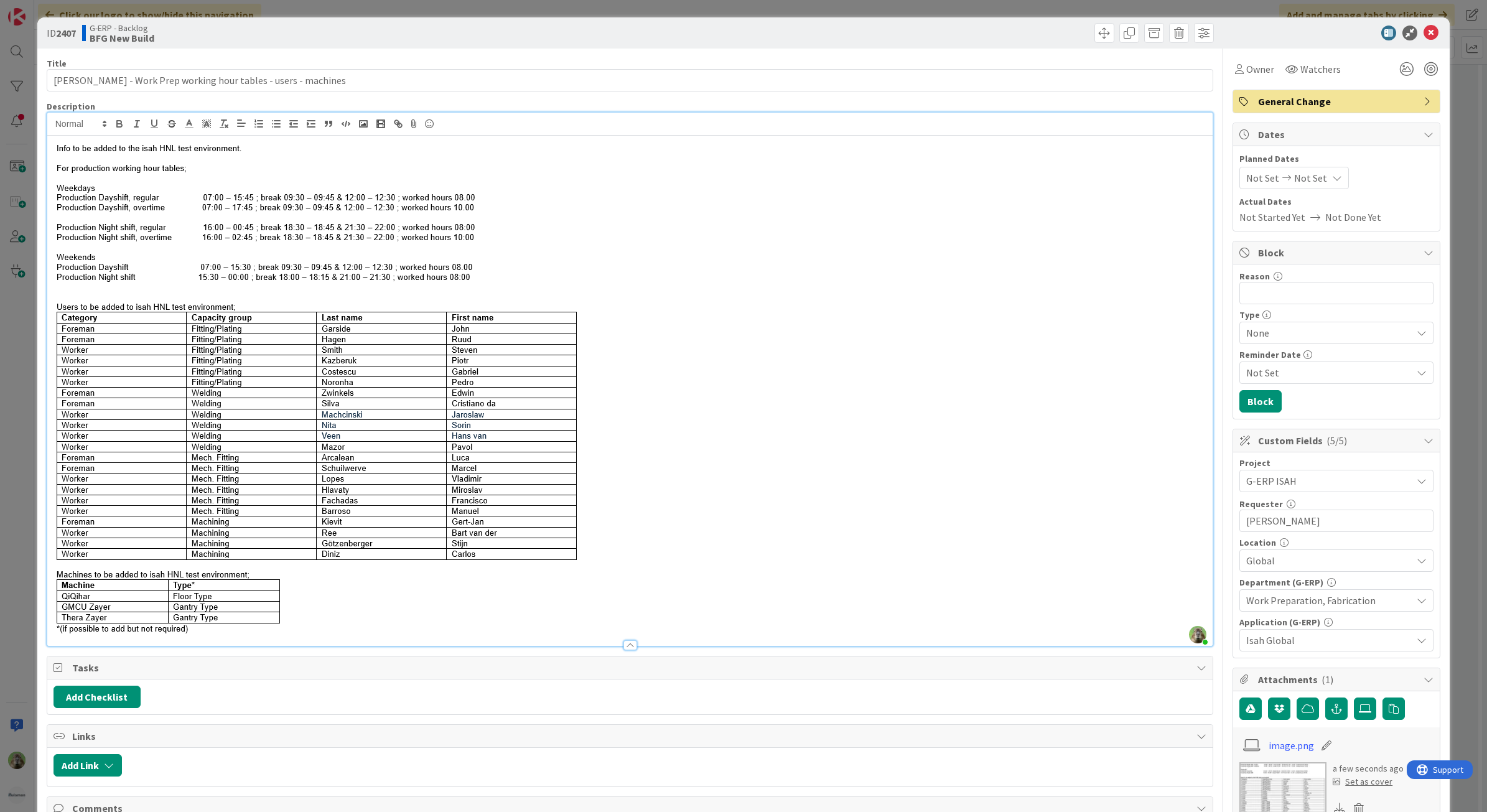
click at [766, 352] on p at bounding box center [630, 385] width 1153 height 495
click at [435, 392] on img at bounding box center [320, 385] width 533 height 495
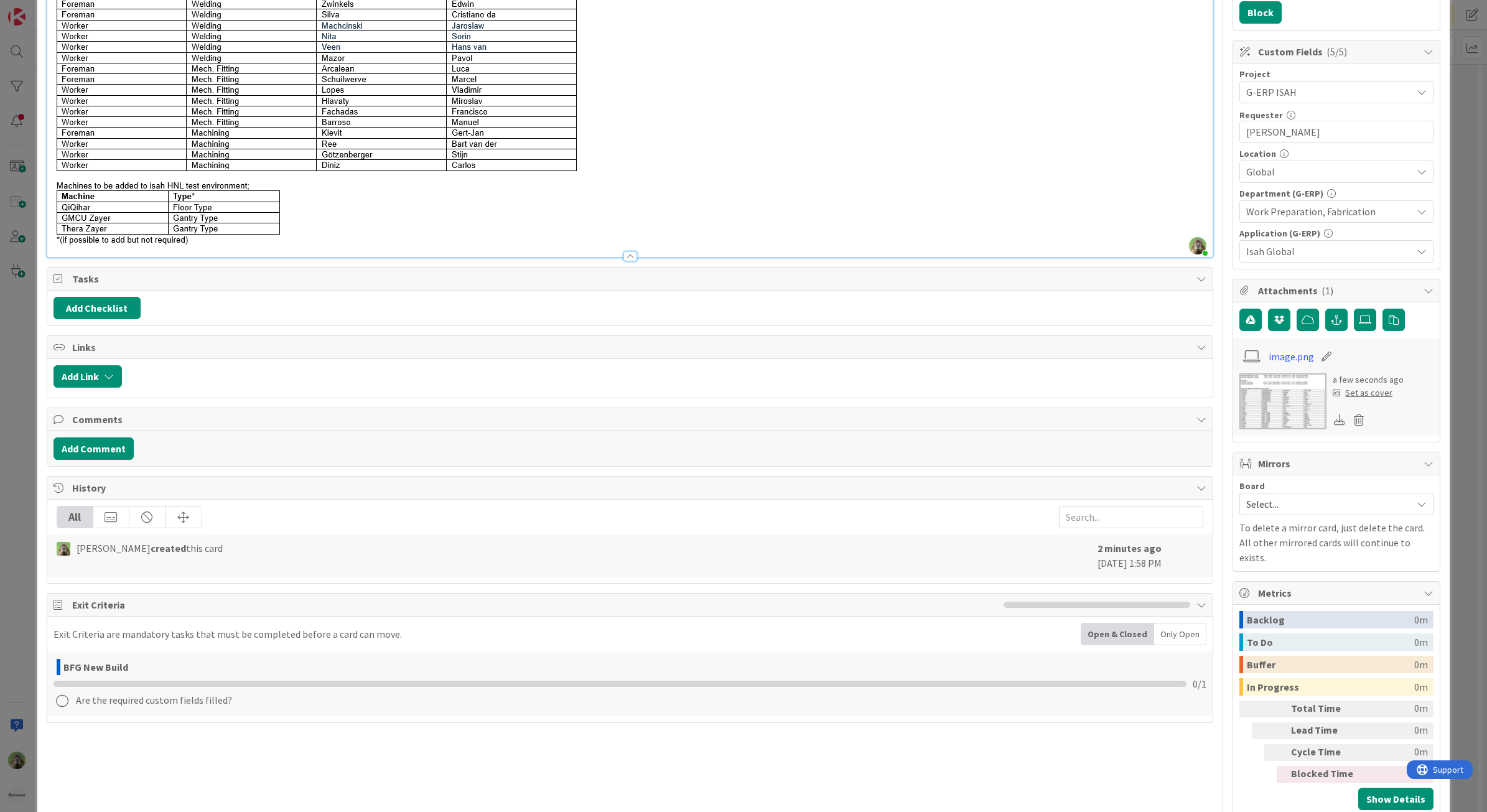
click at [9, 462] on div "ID 2407 G-ERP - Backlog BFG New Build Title 63 / 128 Isah TestHNL - Work Prep w…" at bounding box center [743, 406] width 1487 height 812
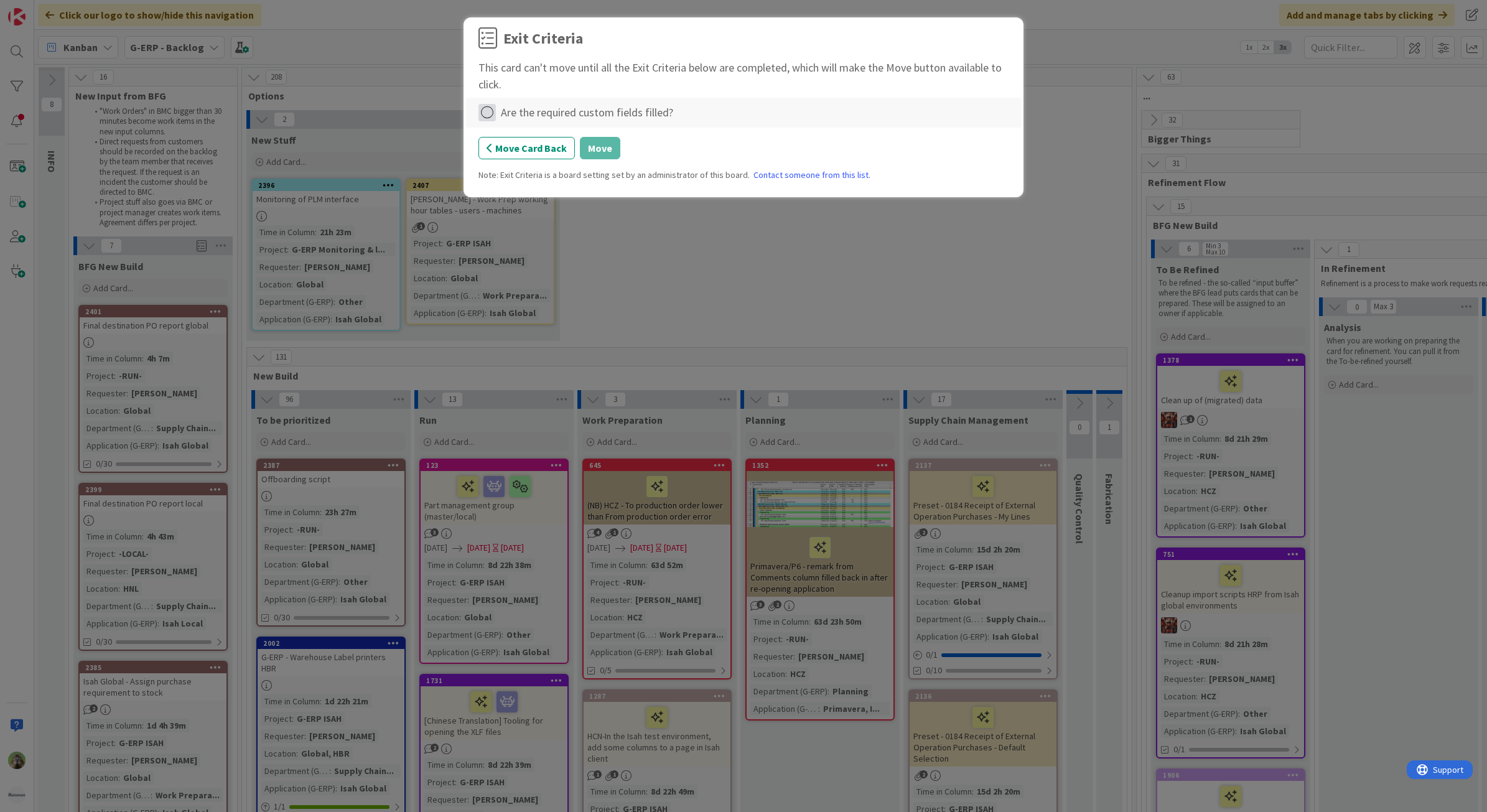
click at [485, 107] on icon at bounding box center [487, 112] width 17 height 17
click at [520, 141] on link "Complete" at bounding box center [556, 138] width 156 height 18
click at [600, 149] on button "Move" at bounding box center [599, 147] width 41 height 22
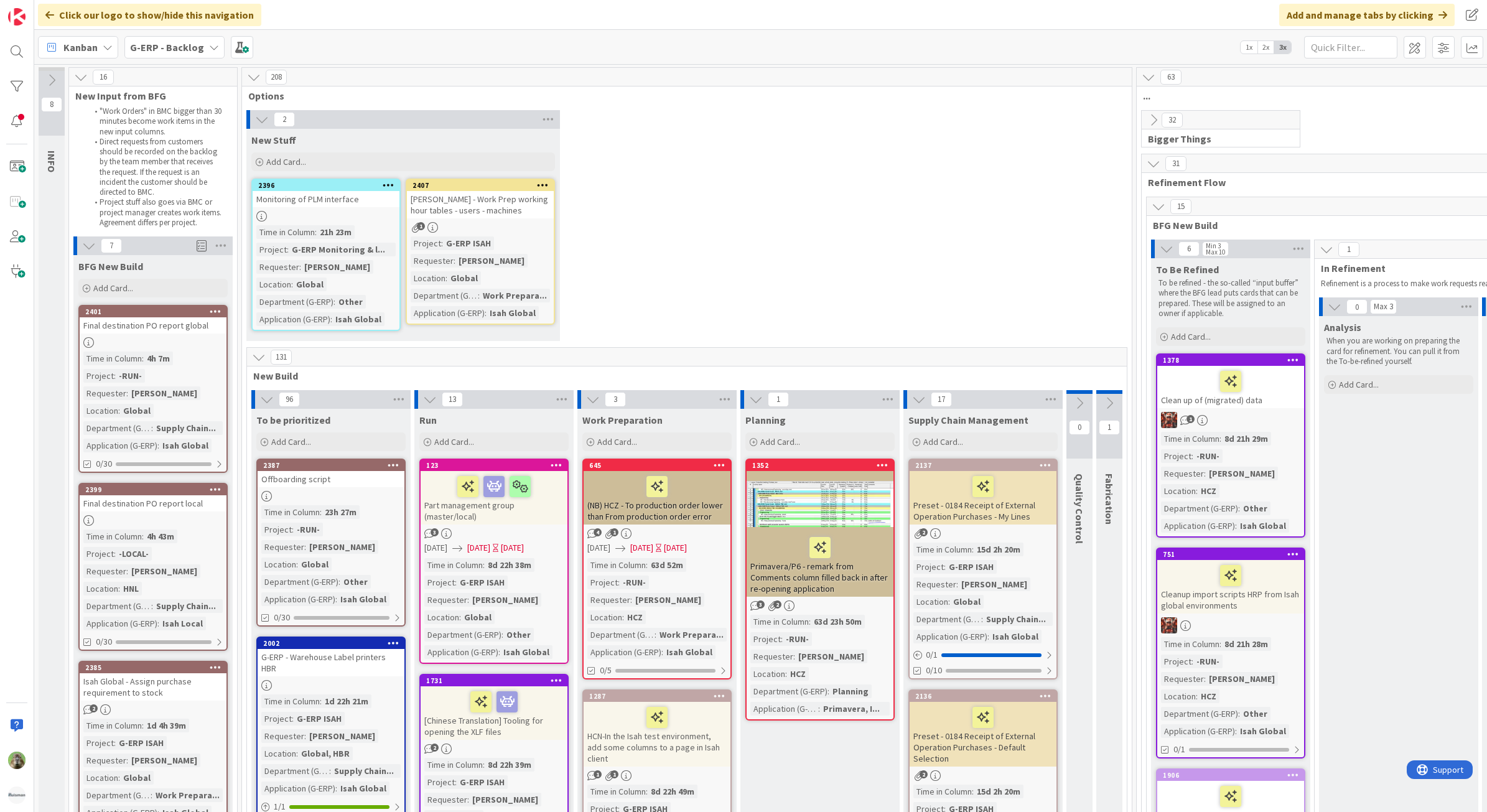
click at [503, 210] on div "Isah TestHNL - Work Prep working hour tables - users - machines" at bounding box center [480, 205] width 146 height 27
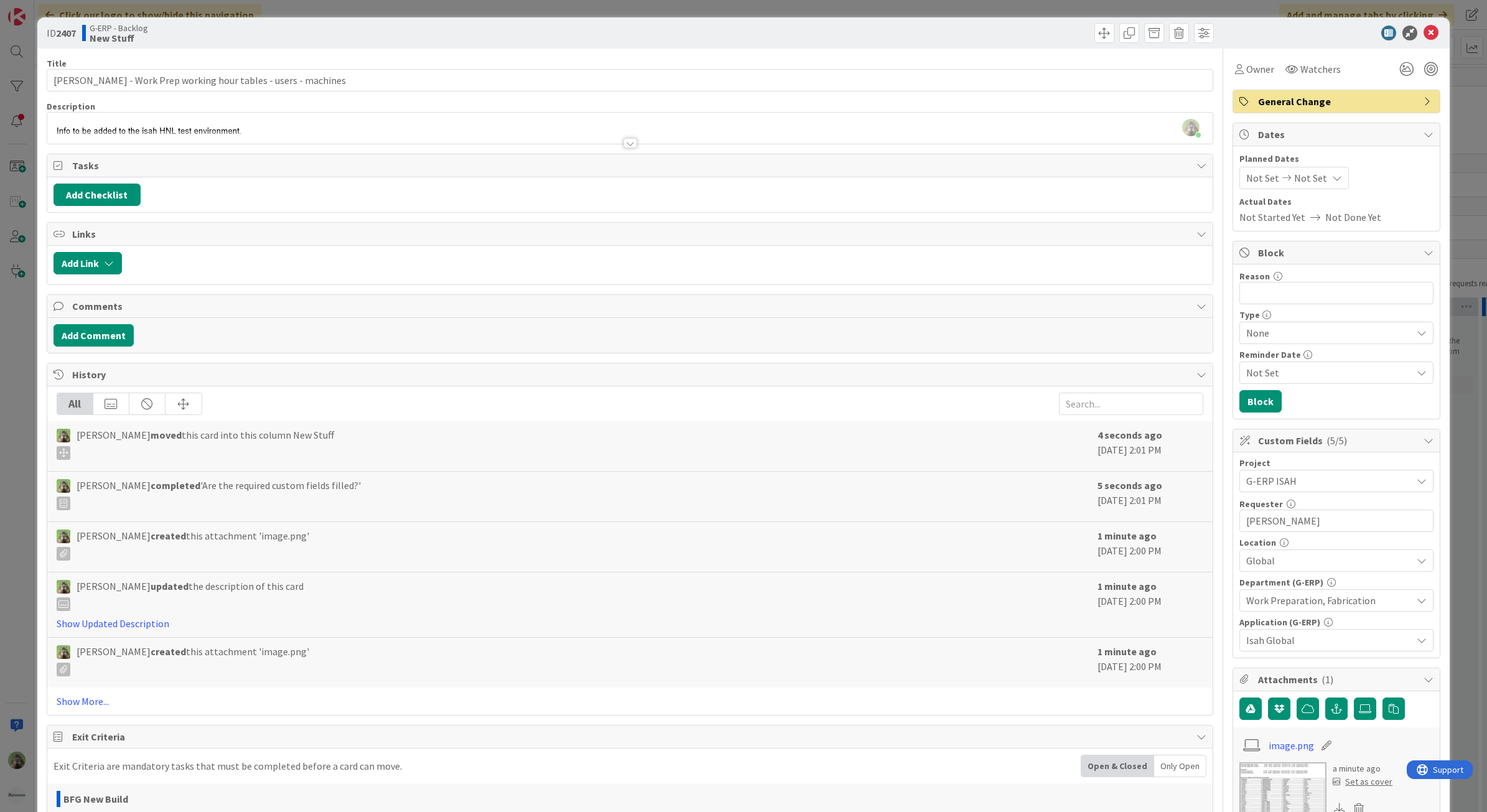
click at [394, 124] on div "Timothy Tjia just joined" at bounding box center [629, 128] width 1166 height 31
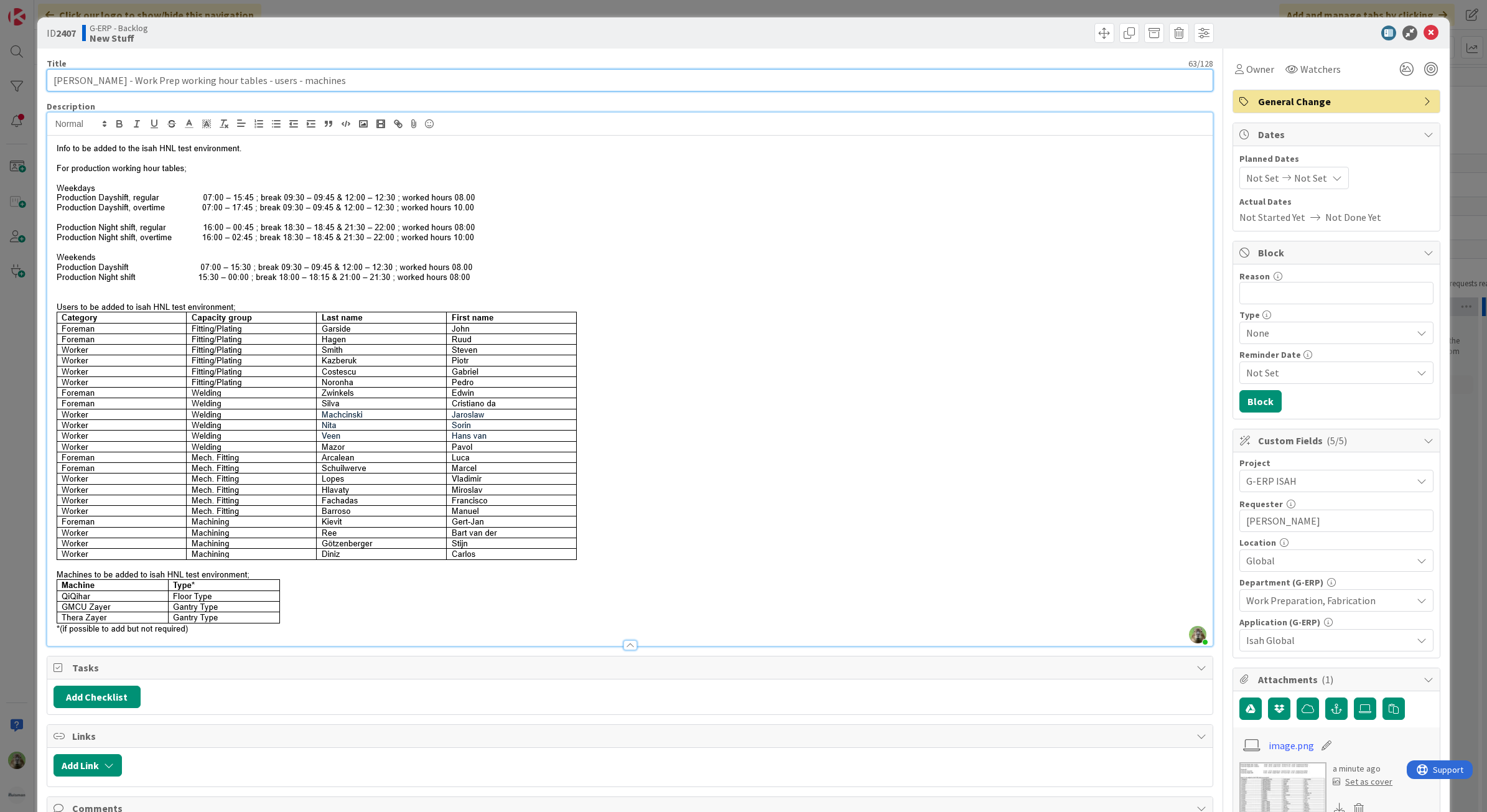
drag, startPoint x: 159, startPoint y: 84, endPoint x: 114, endPoint y: 72, distance: 46.6
click at [114, 72] on input "Isah TestHNL - Work Prep working hour tables - users - machines" at bounding box center [630, 80] width 1167 height 22
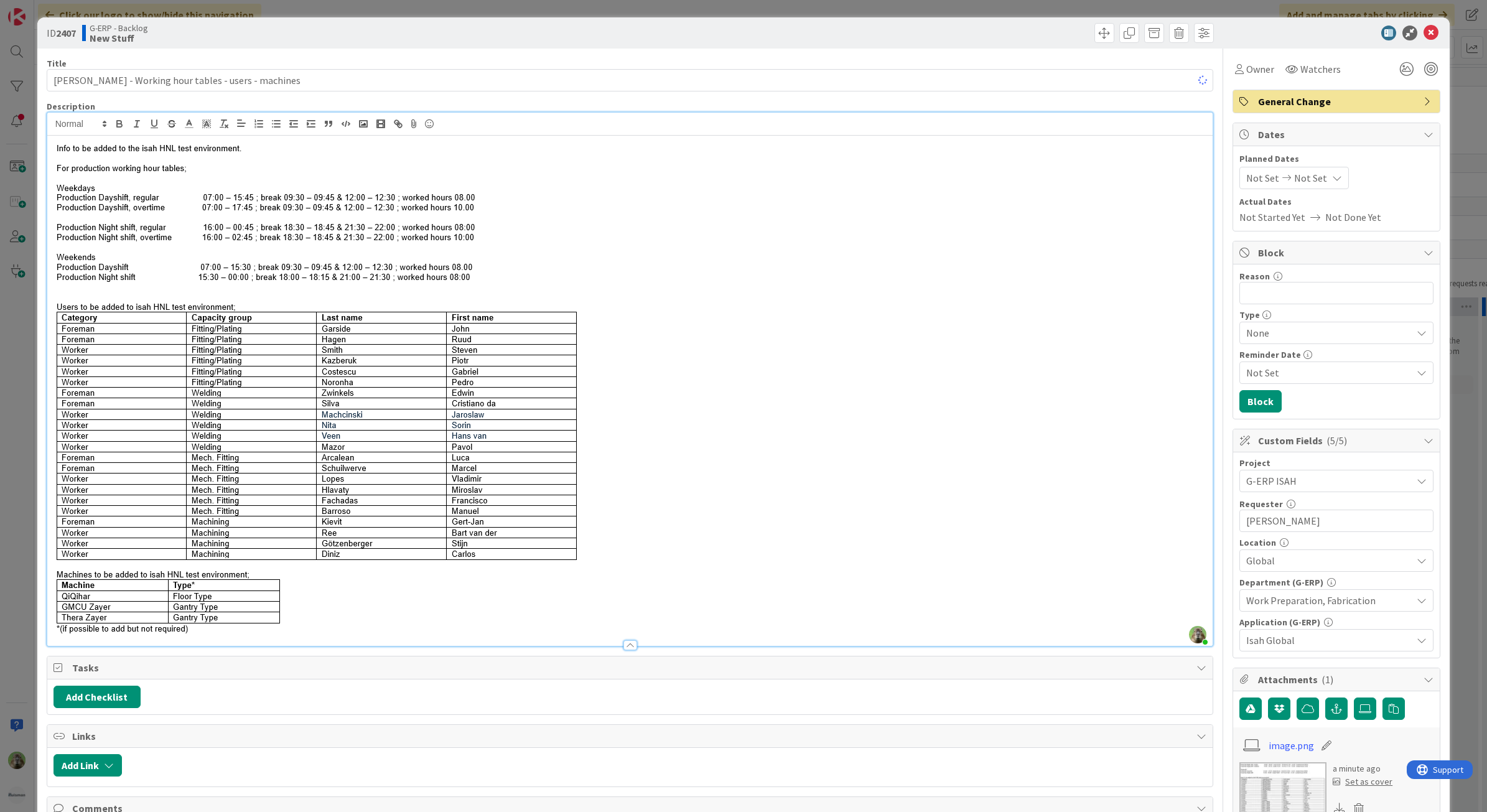
click at [279, 50] on div "Title 53 / 128 Isah TestHNL - Working hour tables - users - machines Descriptio…" at bounding box center [630, 707] width 1167 height 1317
click at [25, 511] on div "ID 2407 G-ERP - Backlog New Stuff Title 53 / 128 Isah TestHNL - Working hour ta…" at bounding box center [743, 406] width 1487 height 812
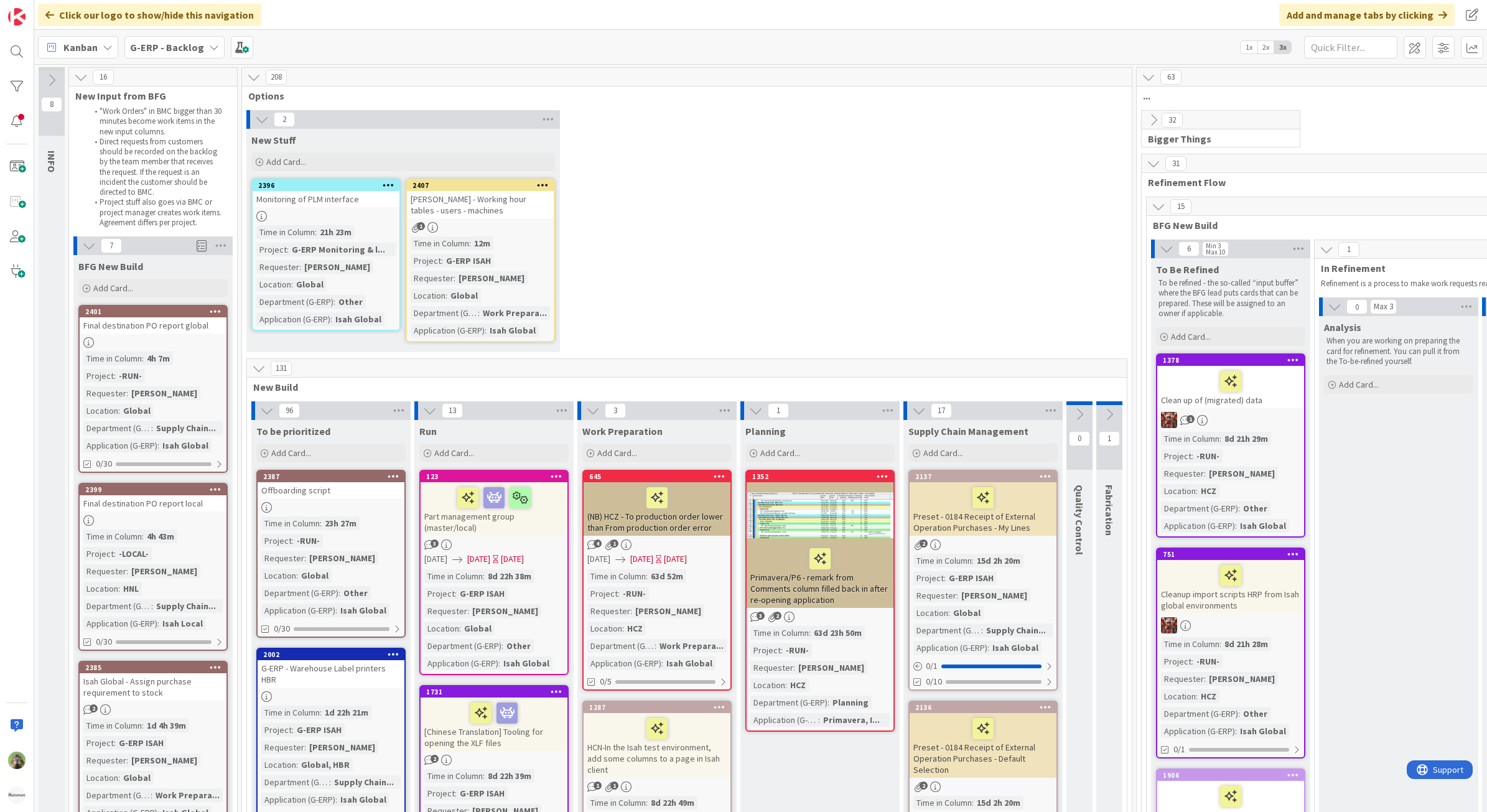
click at [838, 277] on div "2 New Stuff Add Card... 2407 Isah TestHNL - Working hour tables - users - machi…" at bounding box center [687, 234] width 885 height 248
click at [878, 260] on div "2 New Stuff Add Card... 2407 Isah TestHNL - Working hour tables - users - machi…" at bounding box center [687, 234] width 885 height 248
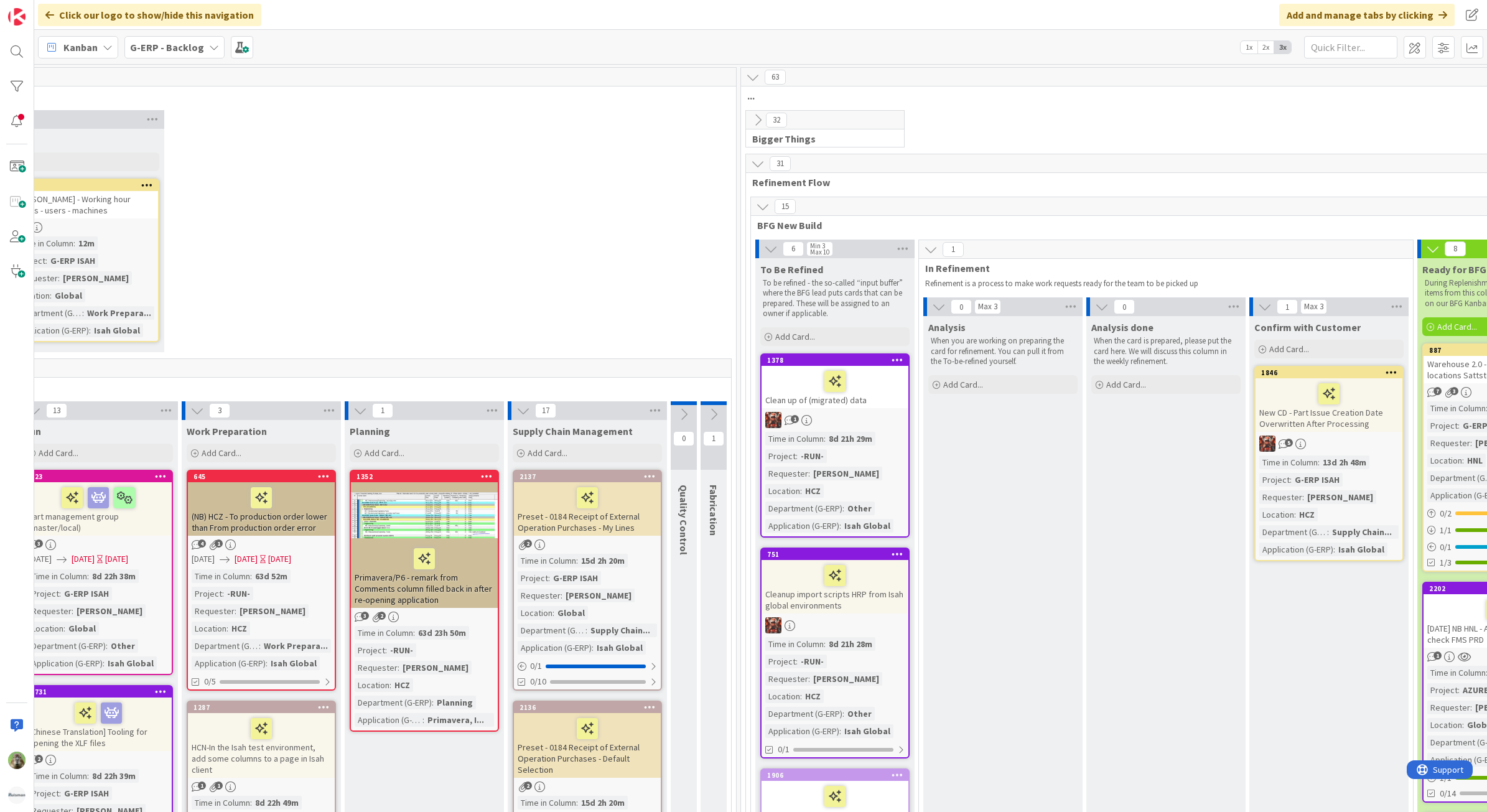
scroll to position [0, 584]
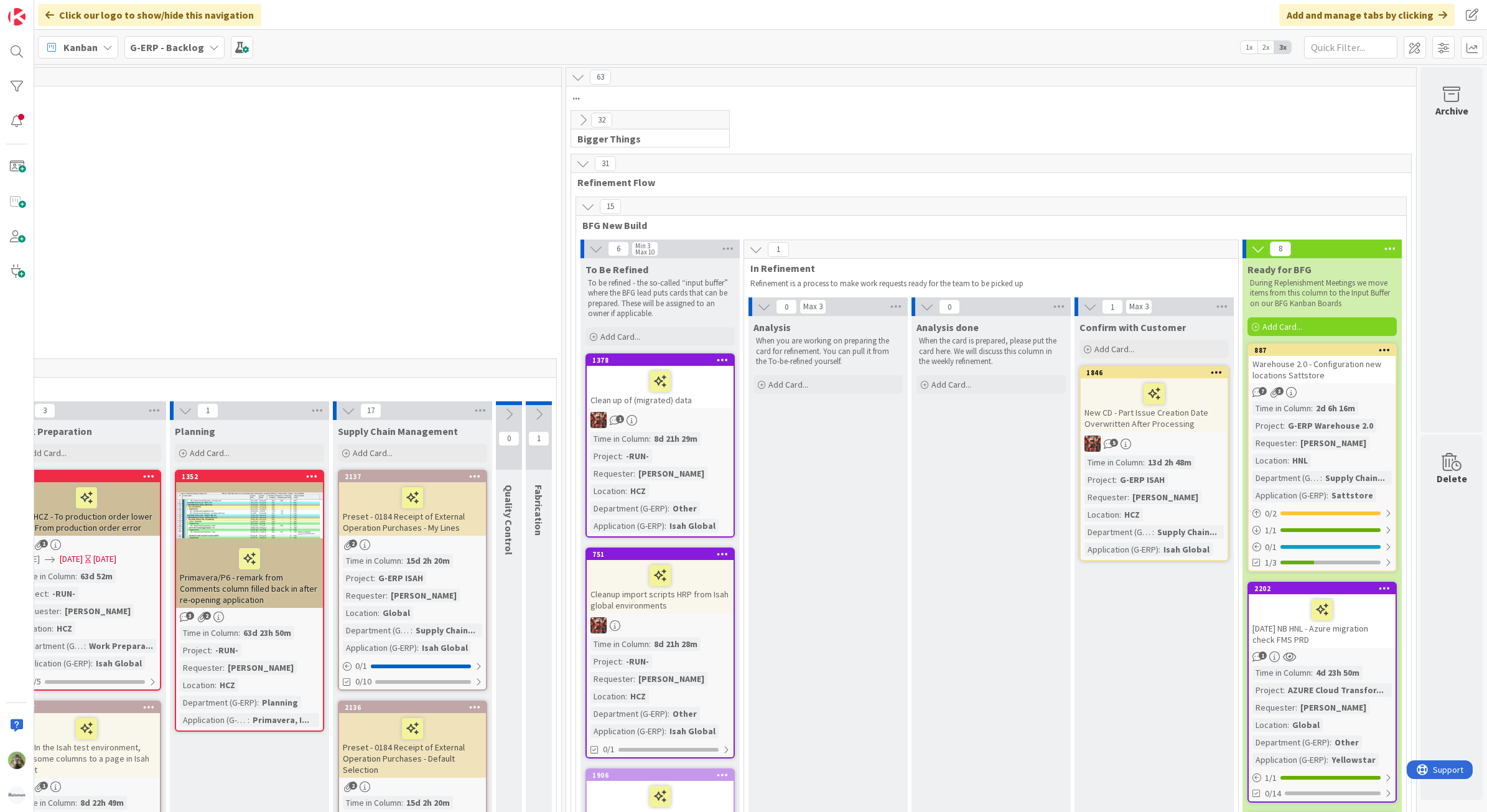
drag, startPoint x: 190, startPoint y: 109, endPoint x: 194, endPoint y: 119, distance: 10.8
click at [190, 110] on div "2 New Stuff Add Card... 2407 Isah TestHNL - Working hour tables - users - machi…" at bounding box center [117, 234] width 885 height 248
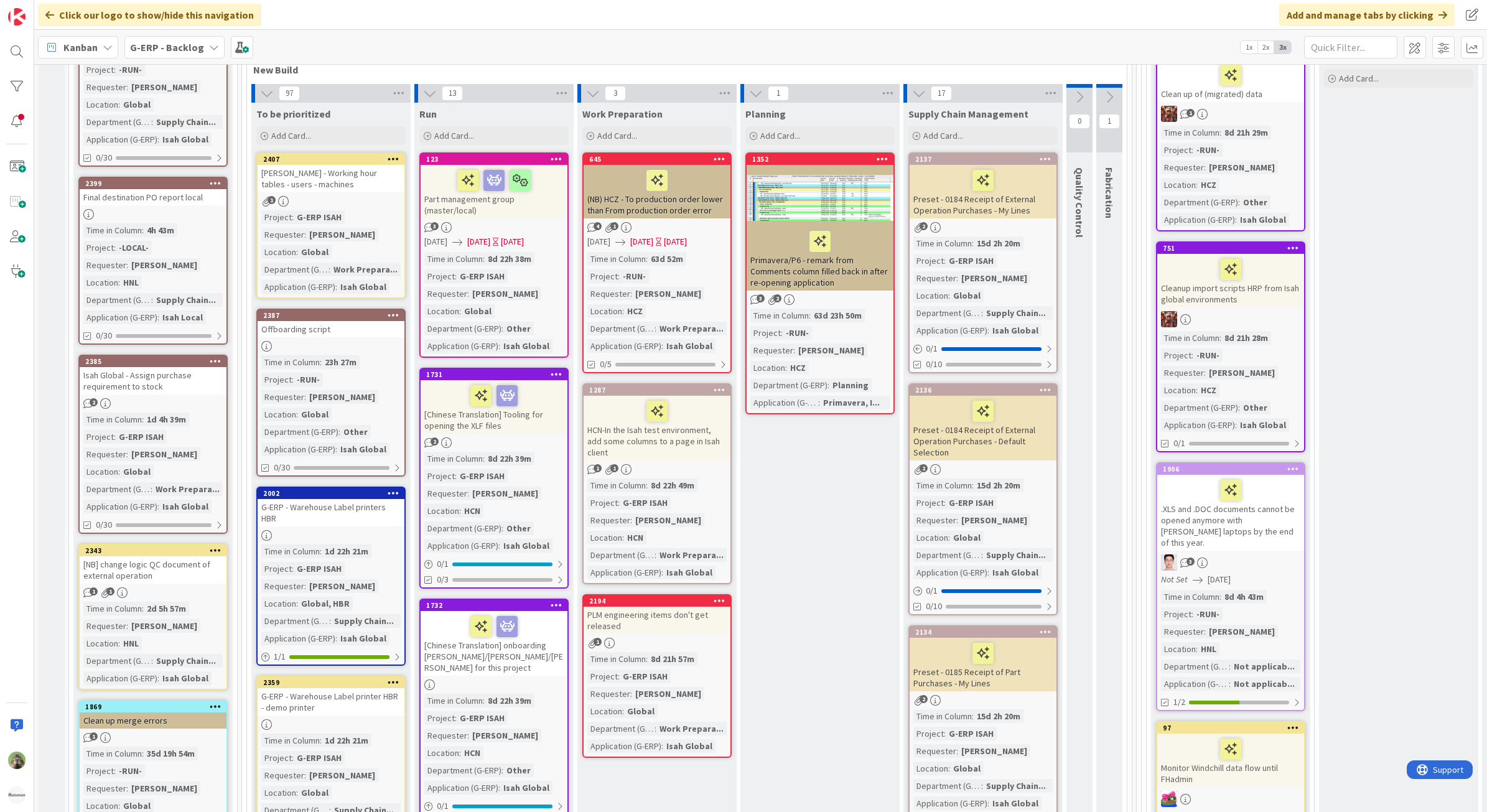
scroll to position [311, 0]
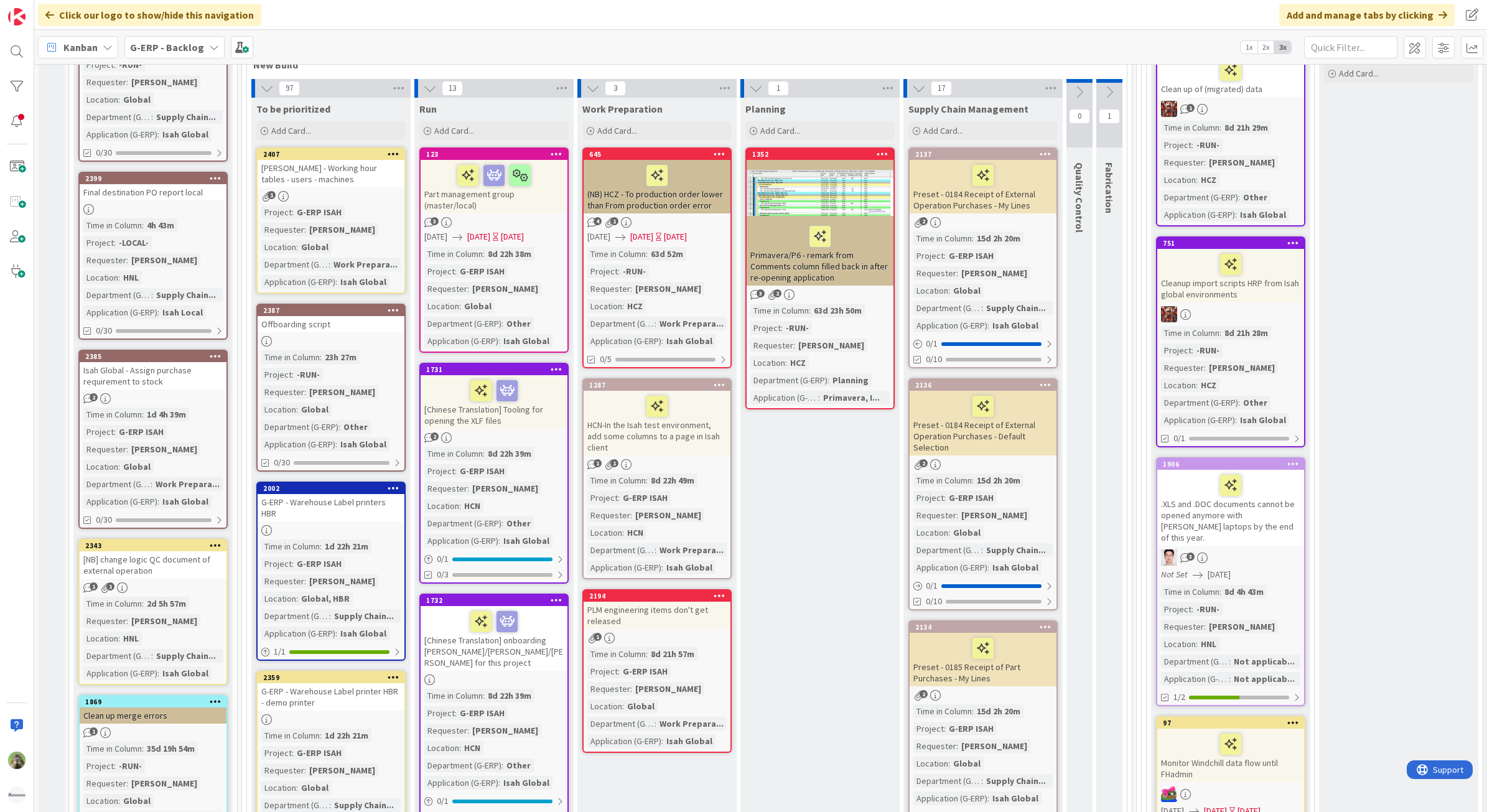
click at [368, 176] on div "[PERSON_NAME] - Working hour tables - users - machines" at bounding box center [331, 173] width 146 height 27
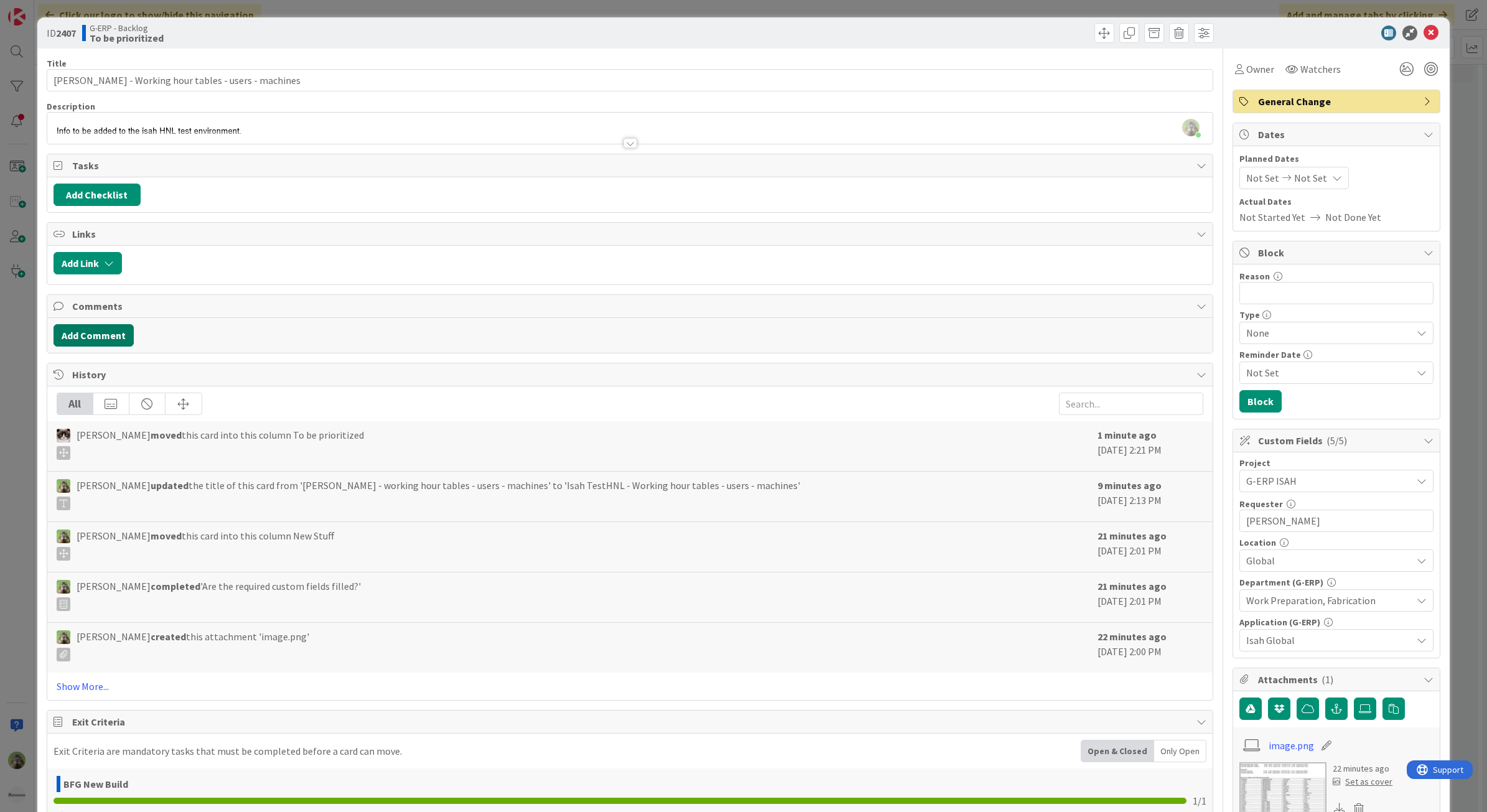
click at [110, 341] on button "Add Comment" at bounding box center [93, 335] width 80 height 22
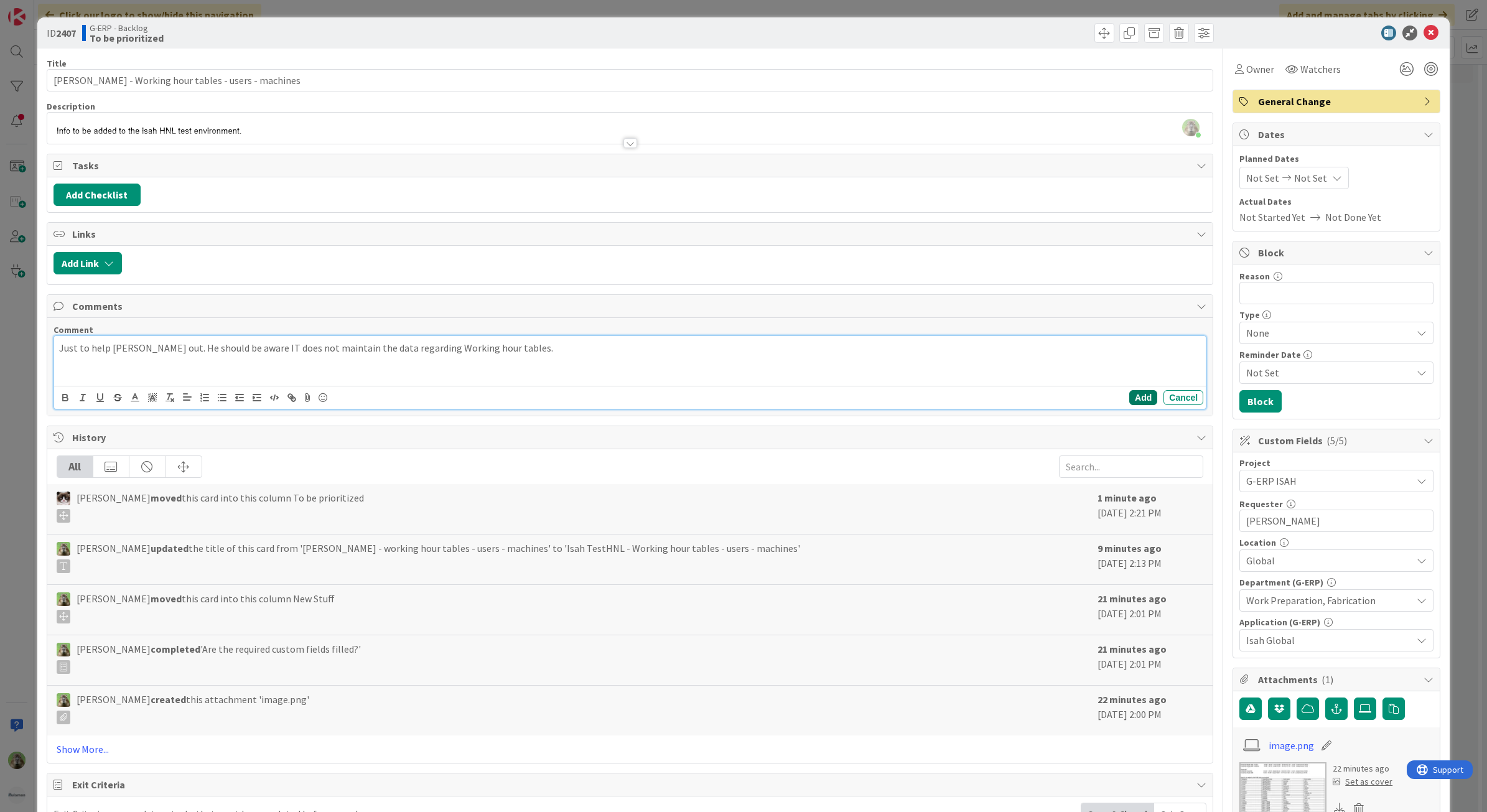
click at [1129, 402] on button "Add" at bounding box center [1143, 397] width 28 height 15
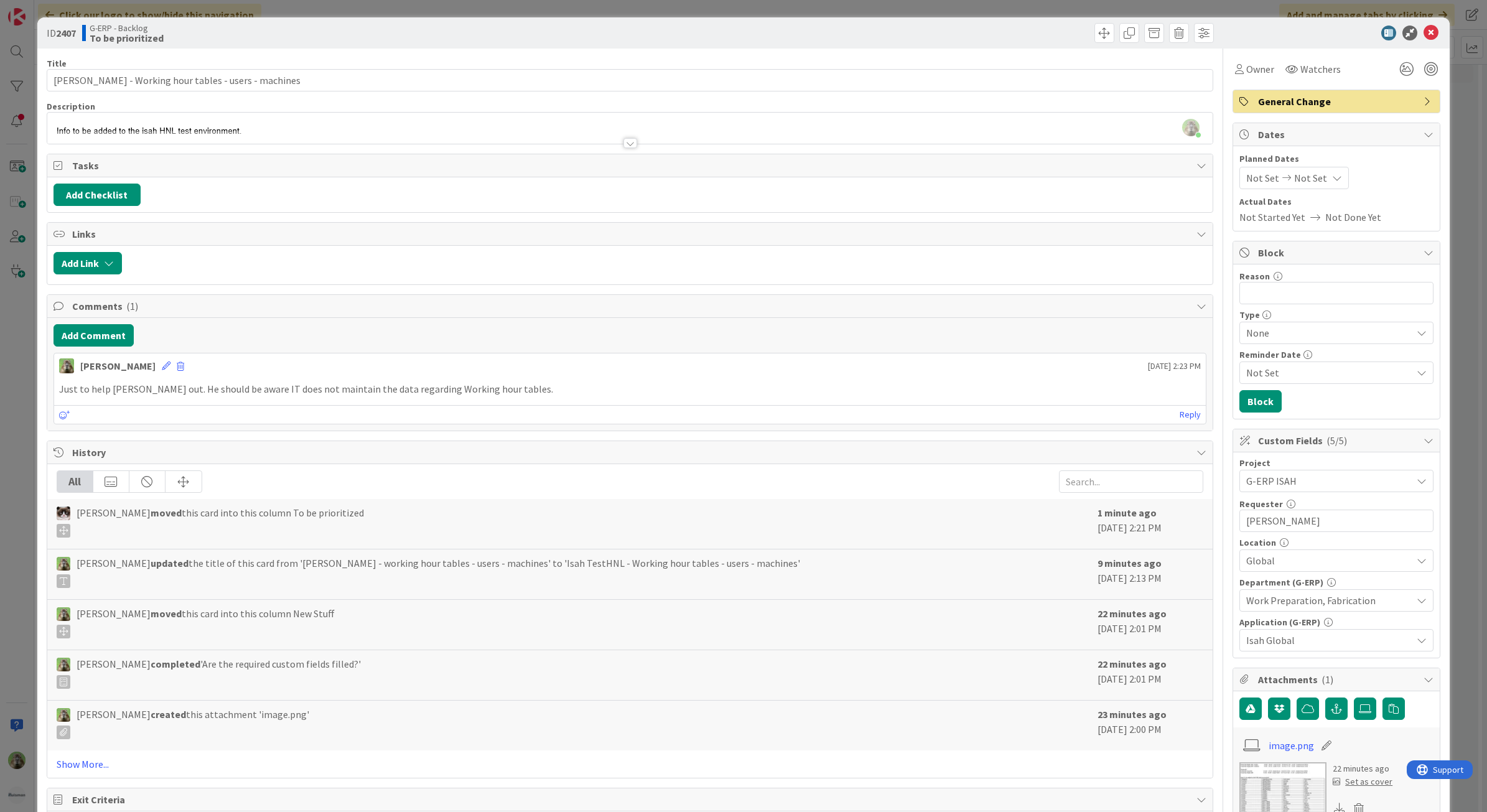
click at [16, 562] on div "ID 2407 G-ERP - Backlog To be prioritized Title 53 / 128 Isah TestHNL - Working…" at bounding box center [743, 406] width 1487 height 812
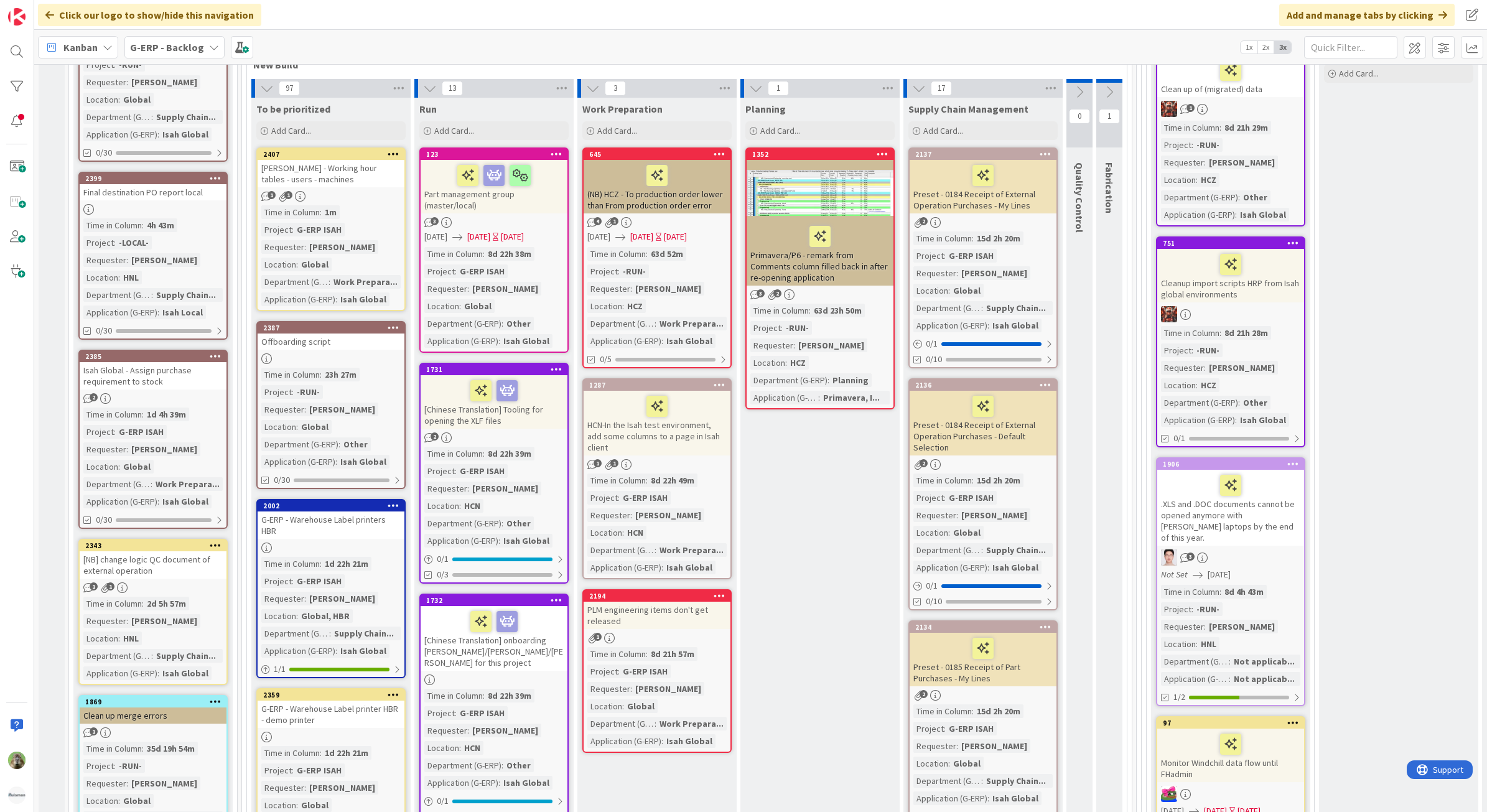
click at [334, 205] on div "1m" at bounding box center [330, 212] width 18 height 14
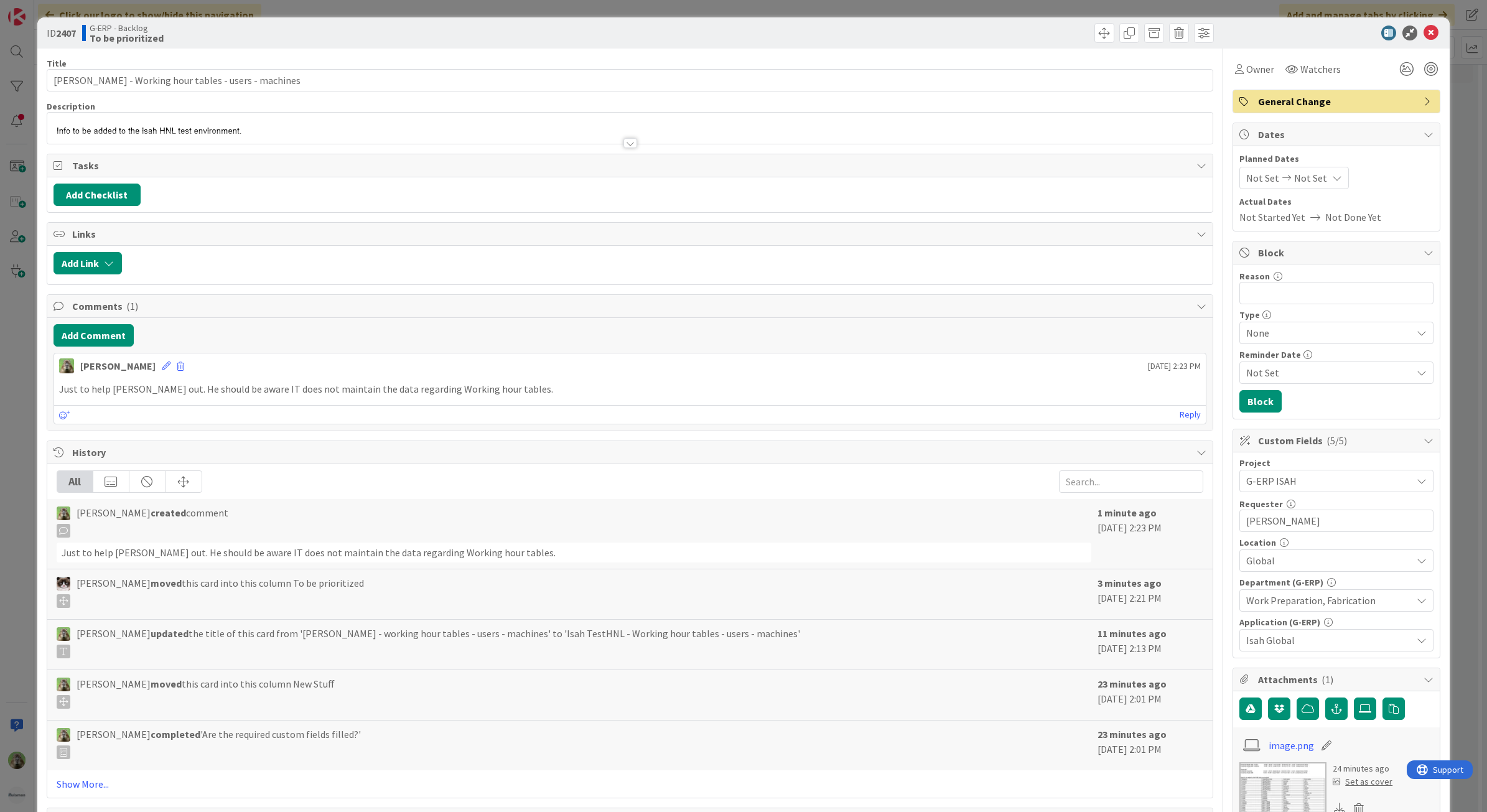
click at [458, 137] on div at bounding box center [629, 137] width 1166 height 13
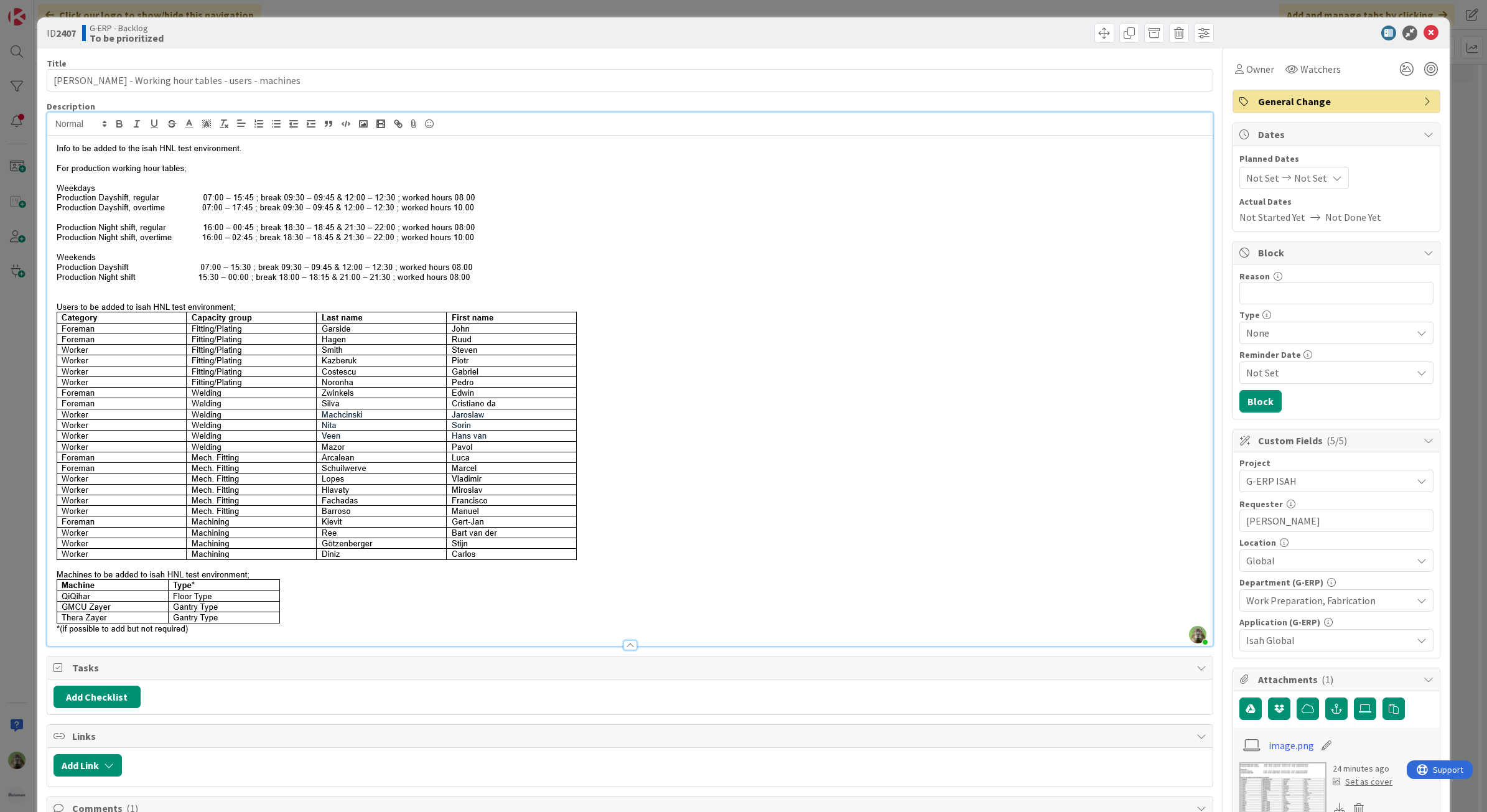
click at [823, 297] on p at bounding box center [630, 385] width 1153 height 495
click at [585, 224] on img at bounding box center [320, 385] width 533 height 495
click at [635, 92] on div "Title 53 / 128 Isah TestHNL - Working hour tables - users - machines Descriptio…" at bounding box center [630, 748] width 1167 height 1399
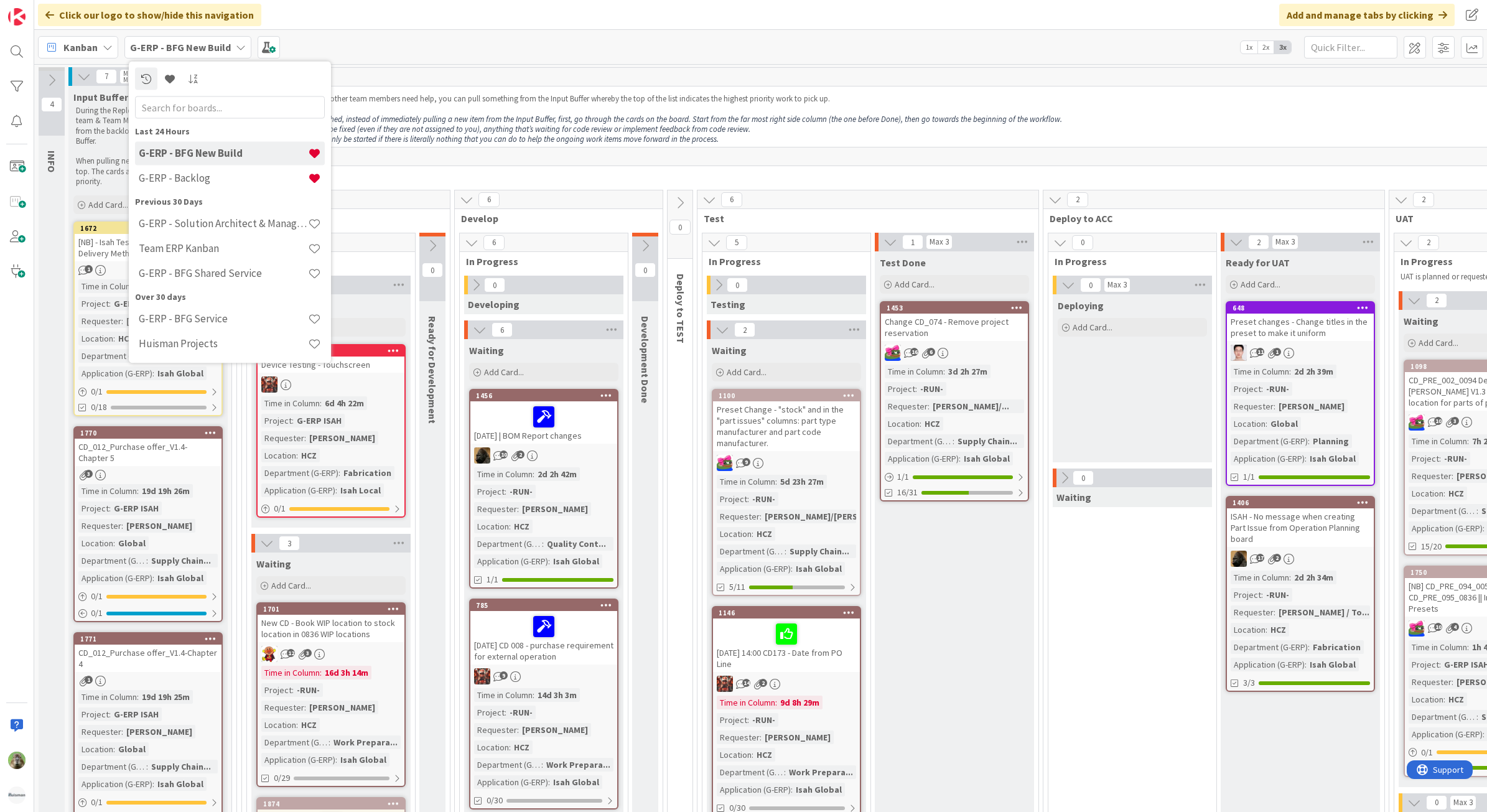
scroll to position [855, 0]
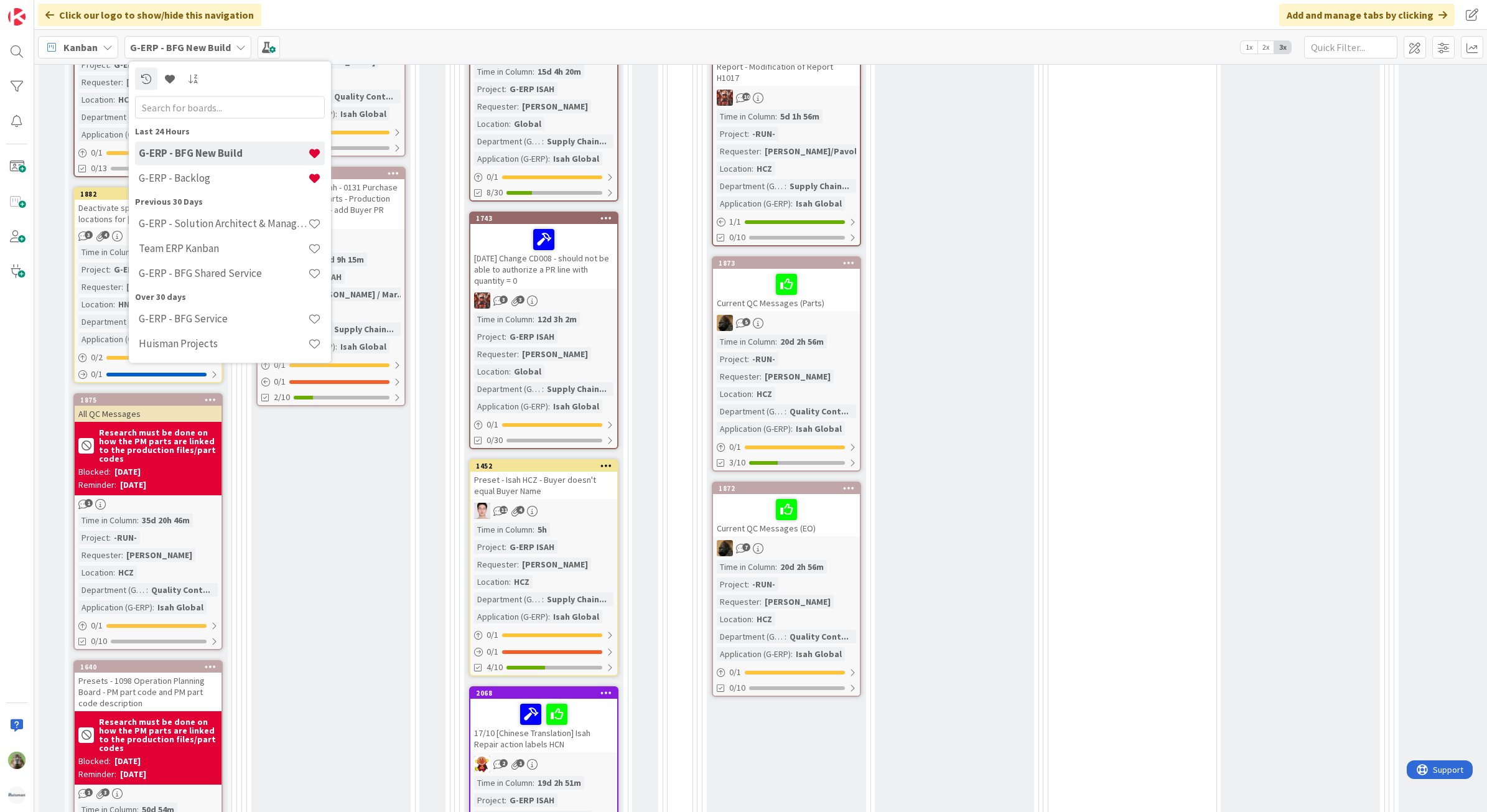
click at [342, 521] on div "Waiting Add Card... 1701 New CD - Book WIP location to stock location in 0836 W…" at bounding box center [331, 301] width 159 height 1209
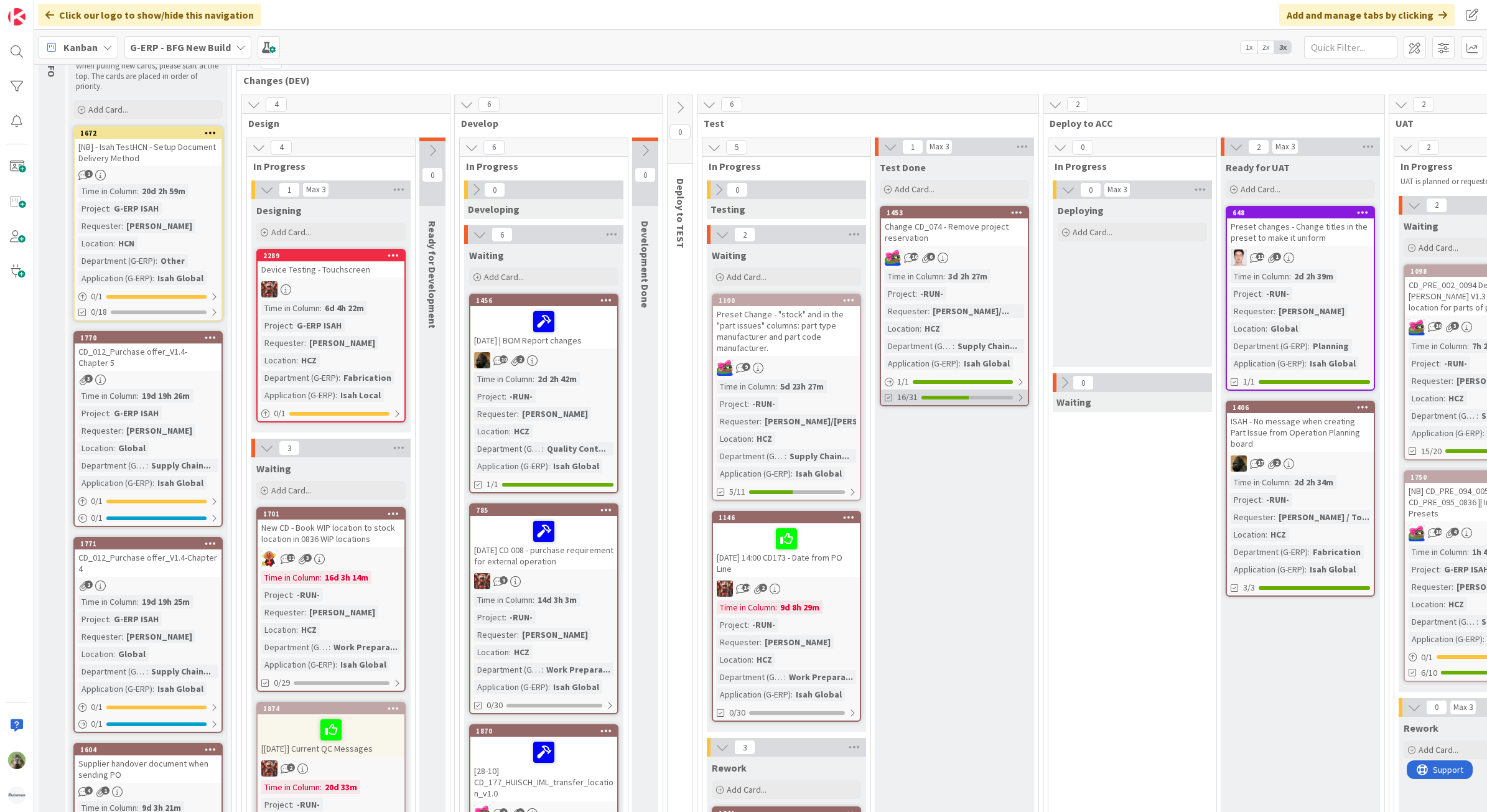
scroll to position [0, 0]
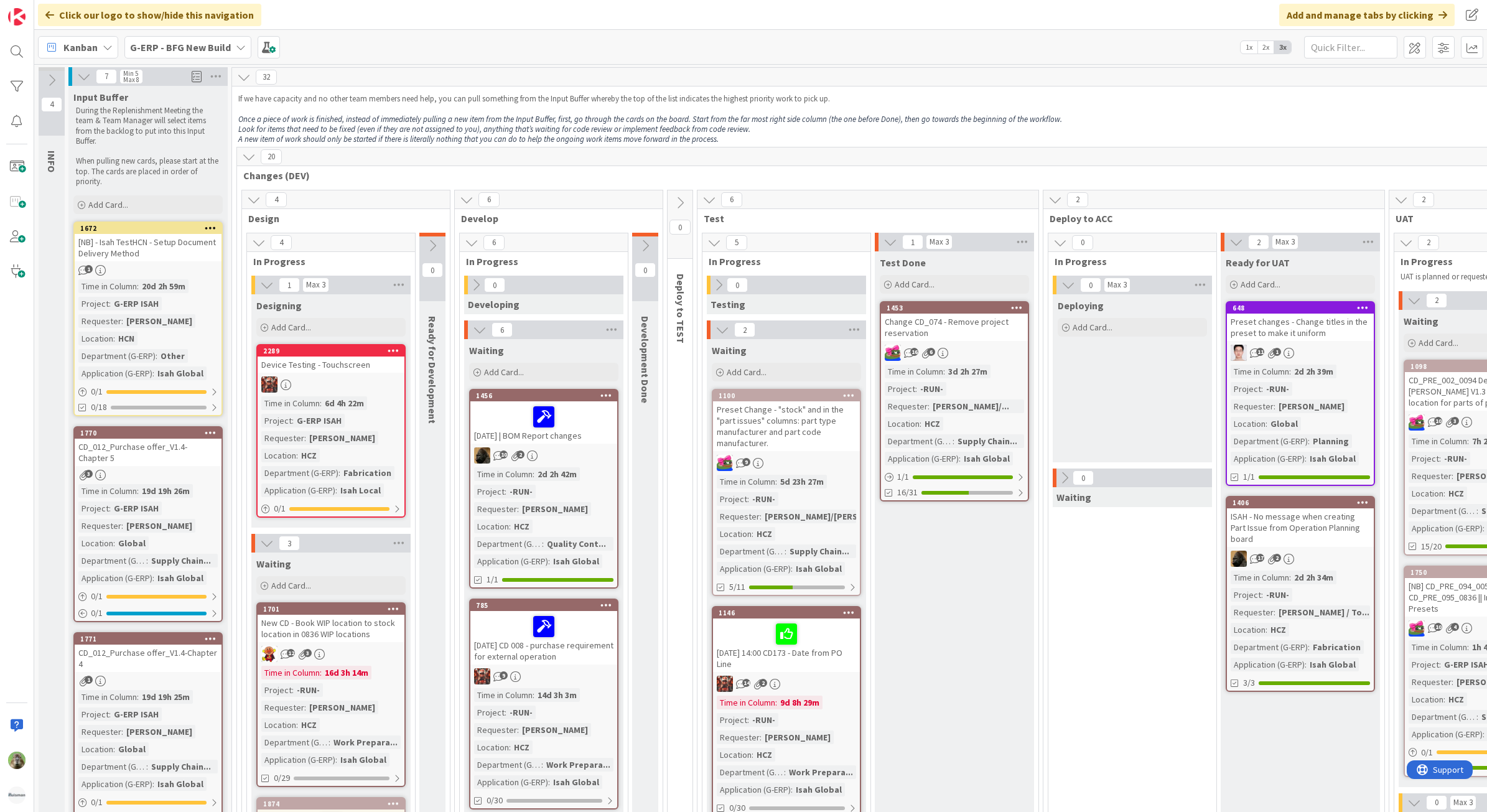
click at [168, 56] on div "G-ERP - BFG New Build" at bounding box center [188, 47] width 127 height 22
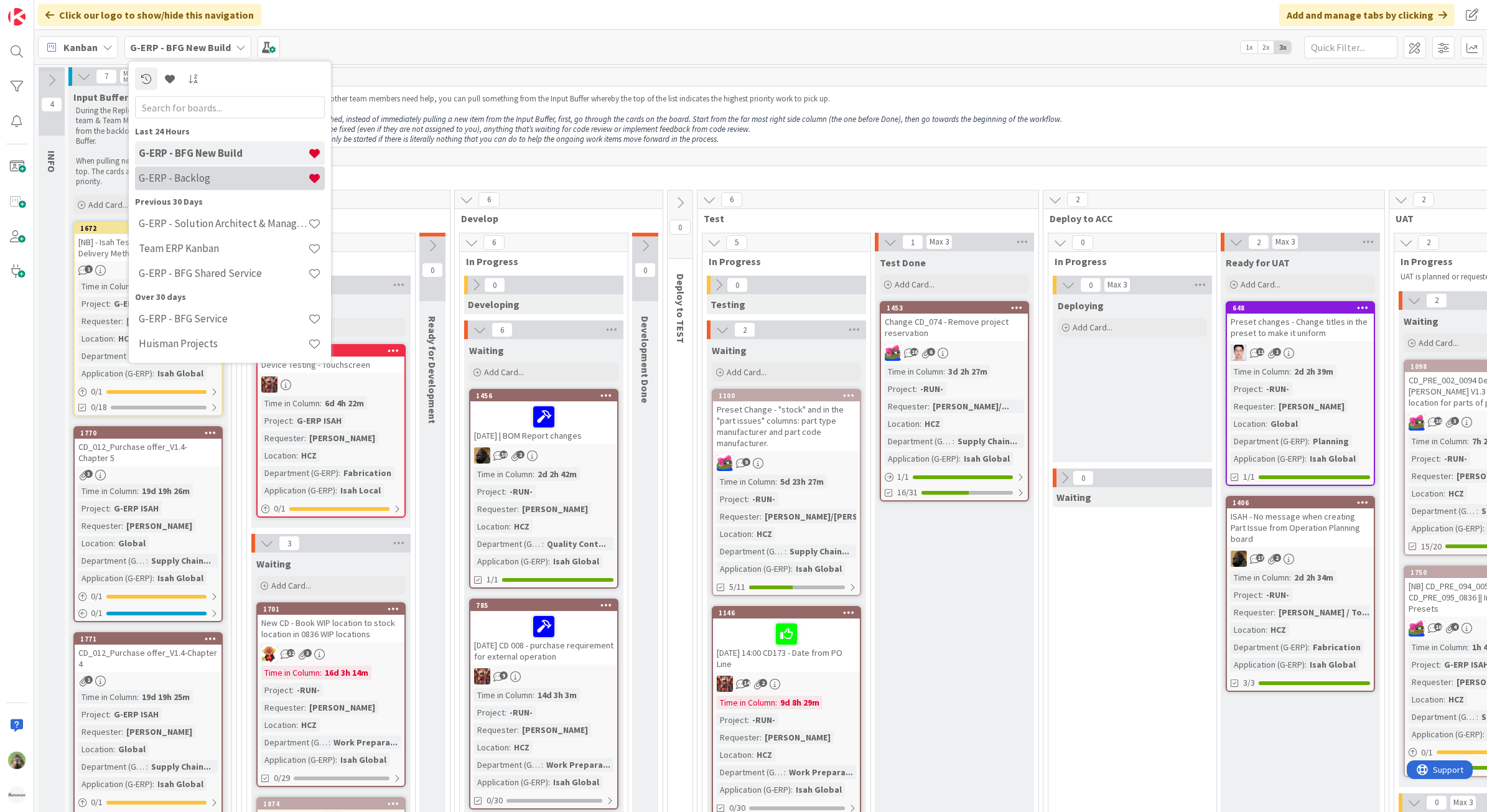
click at [269, 186] on div "G-ERP - Backlog" at bounding box center [230, 178] width 190 height 23
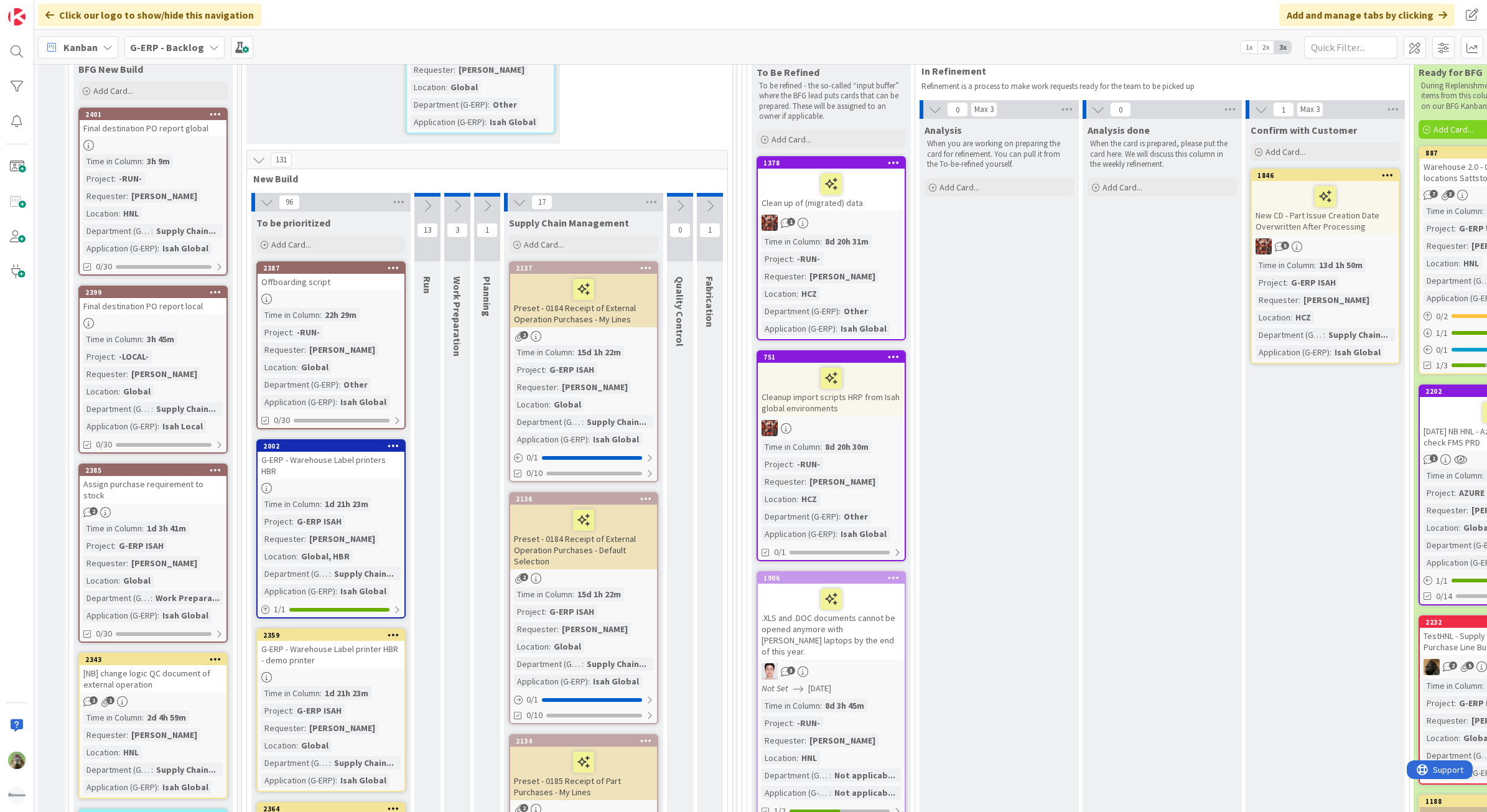
scroll to position [389, 0]
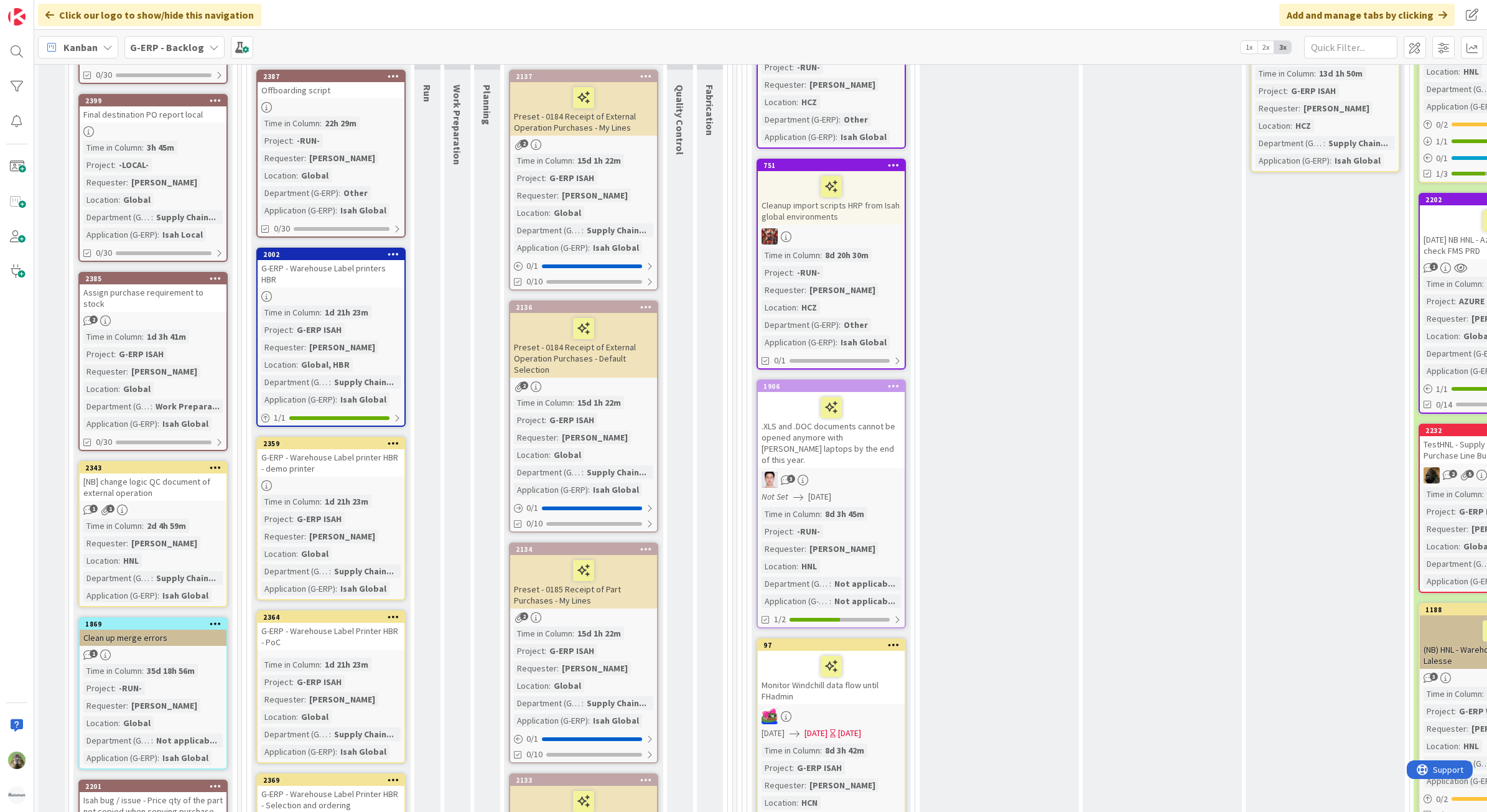
click at [842, 429] on div ".XLS and .DOC documents cannot be opened anymore with [PERSON_NAME] laptops by …" at bounding box center [831, 429] width 146 height 76
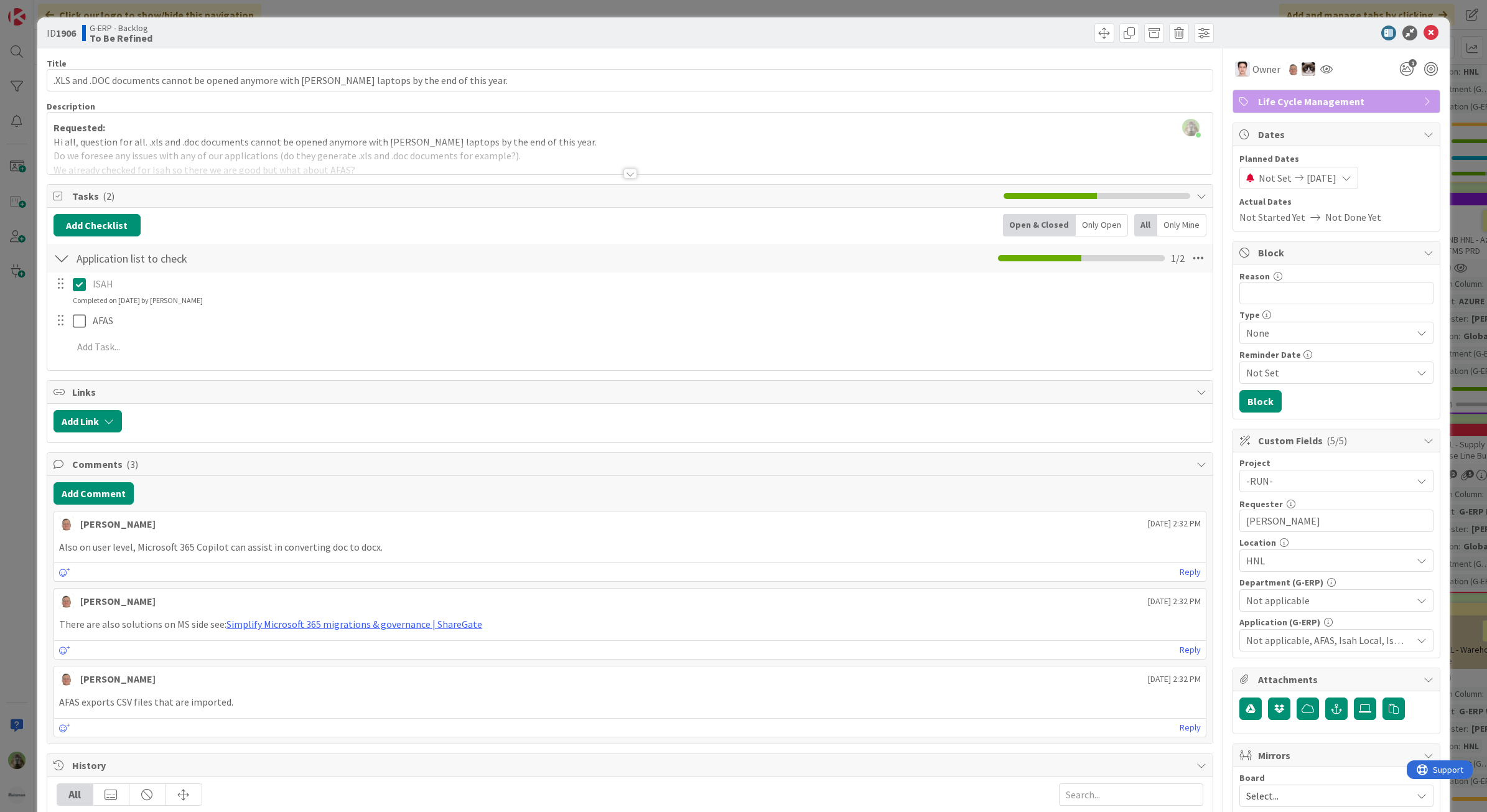
click at [16, 447] on div "ID 1906 G-ERP - Backlog To Be Refined Title 95 / 128 .XLS and .DOC documents ca…" at bounding box center [743, 406] width 1487 height 812
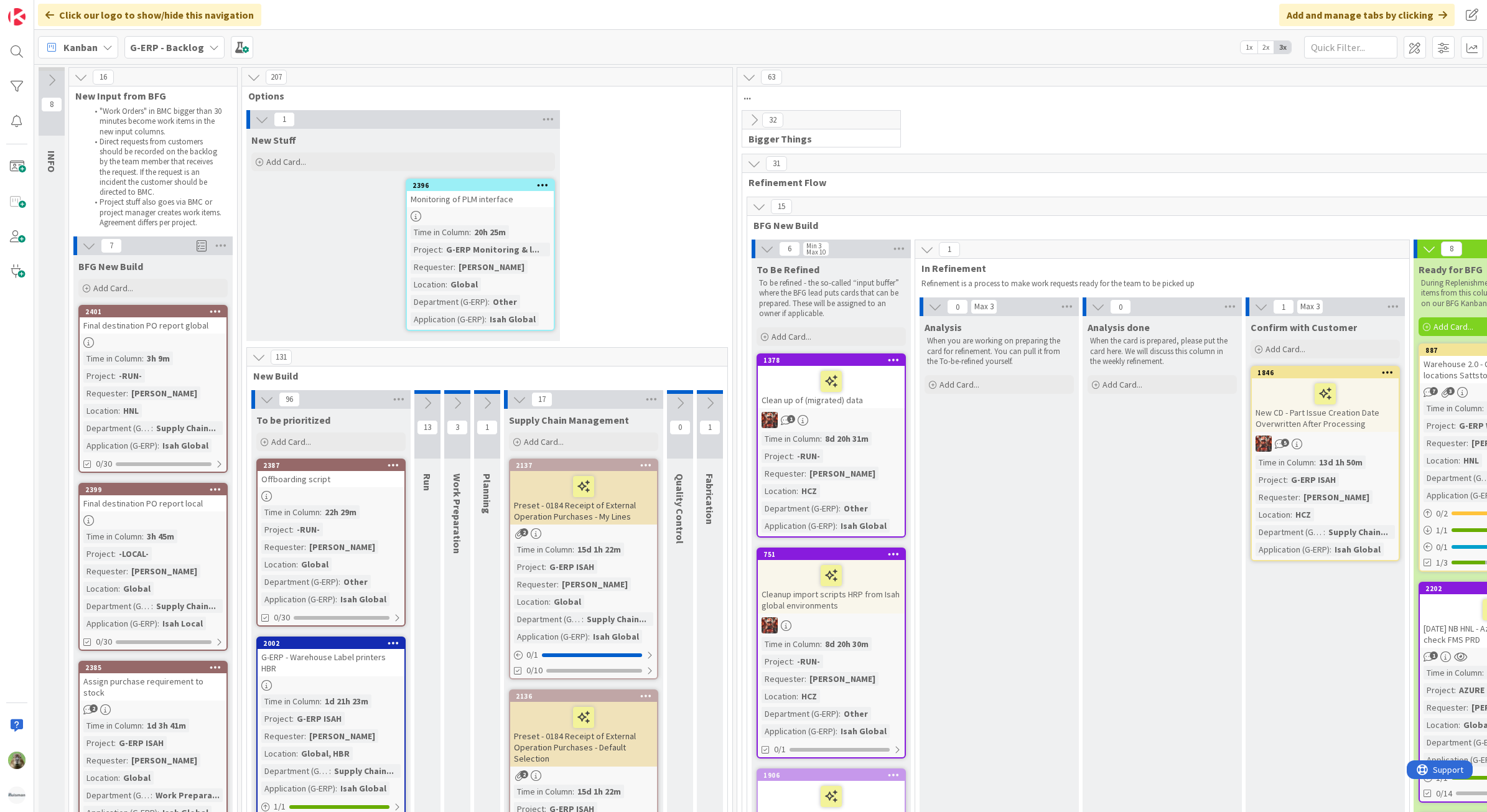
click at [183, 339] on div at bounding box center [153, 342] width 146 height 11
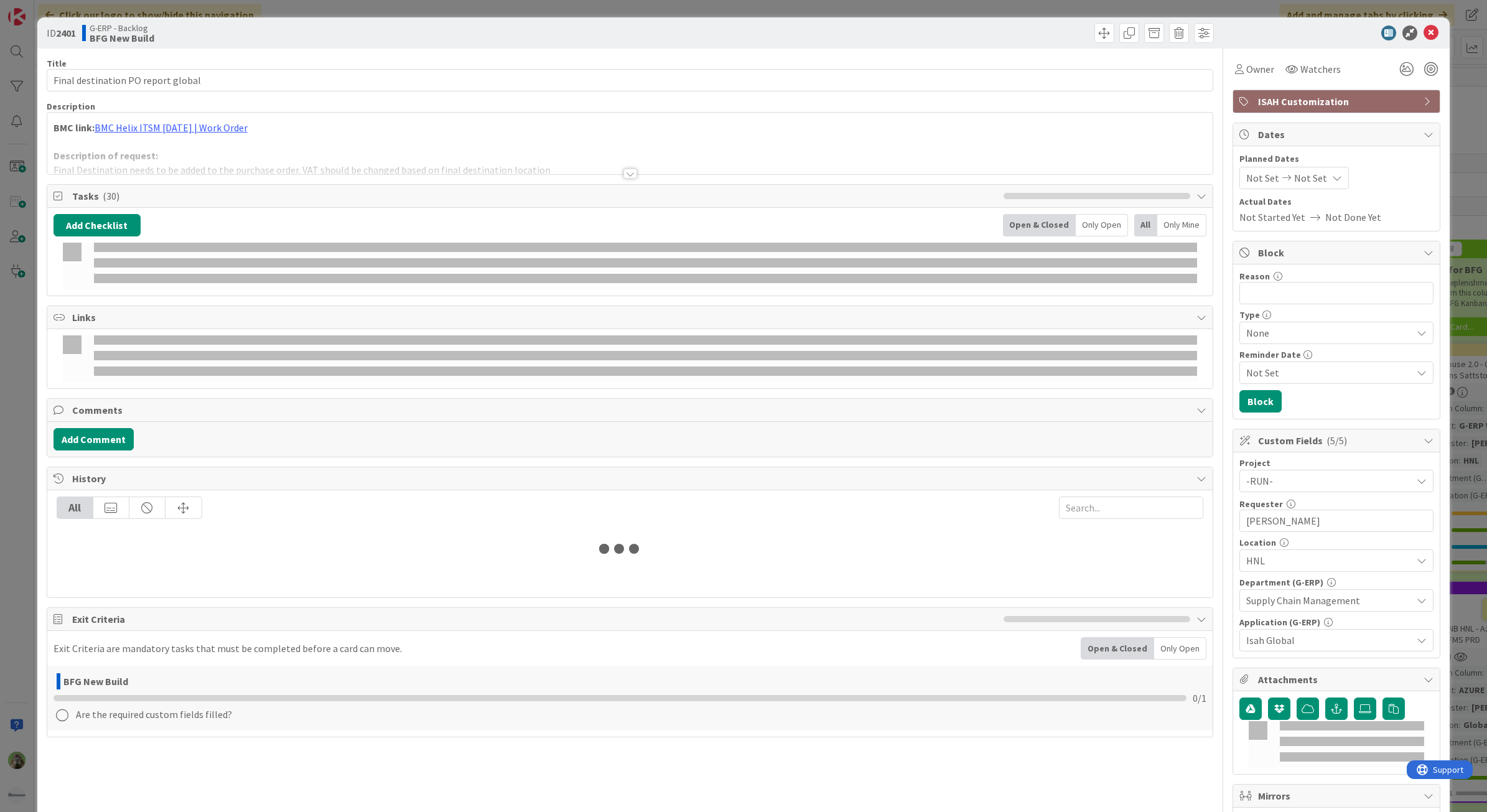
click at [421, 166] on div at bounding box center [629, 158] width 1166 height 32
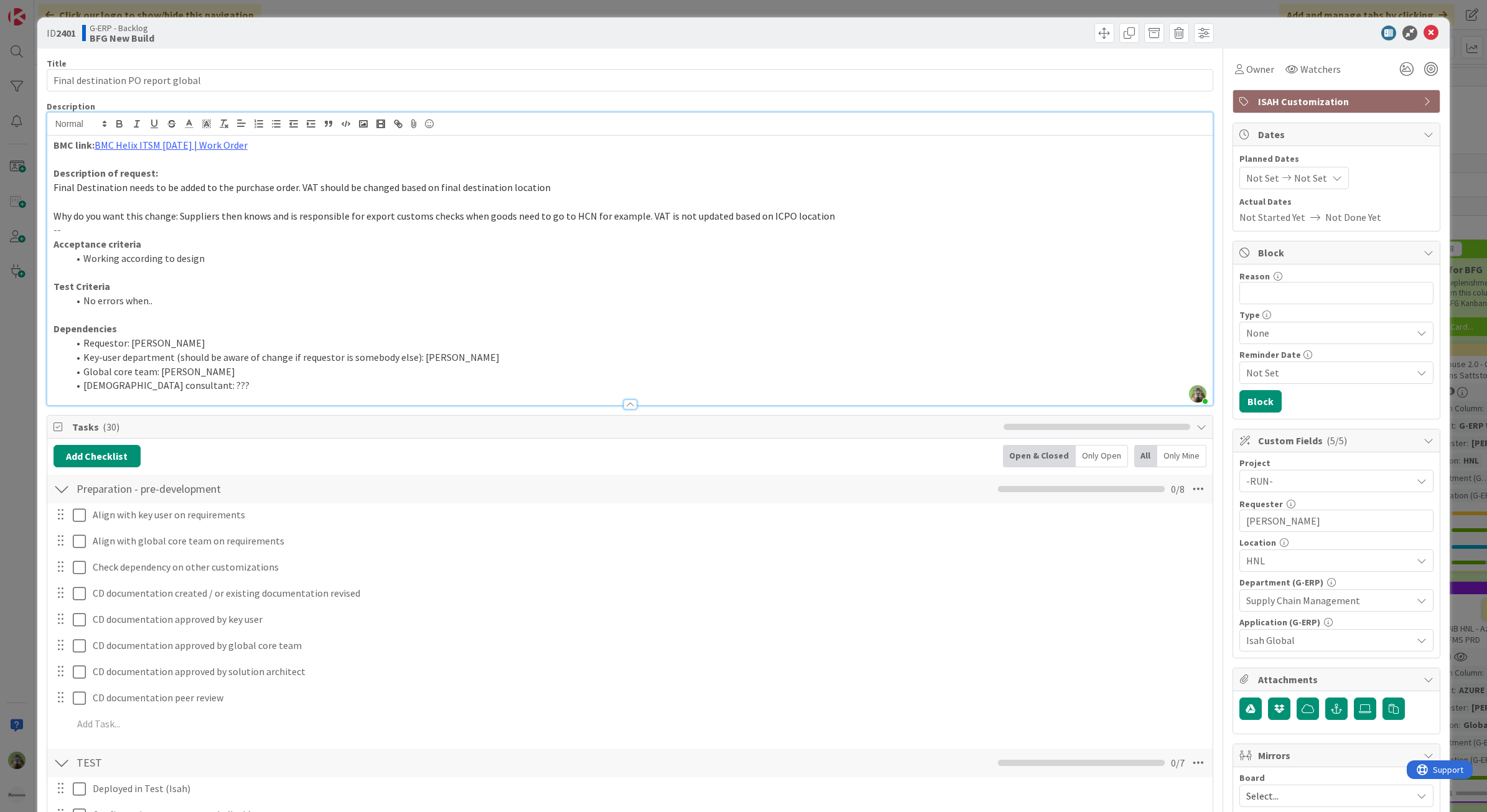
click at [1321, 554] on div "HNL" at bounding box center [1336, 560] width 194 height 22
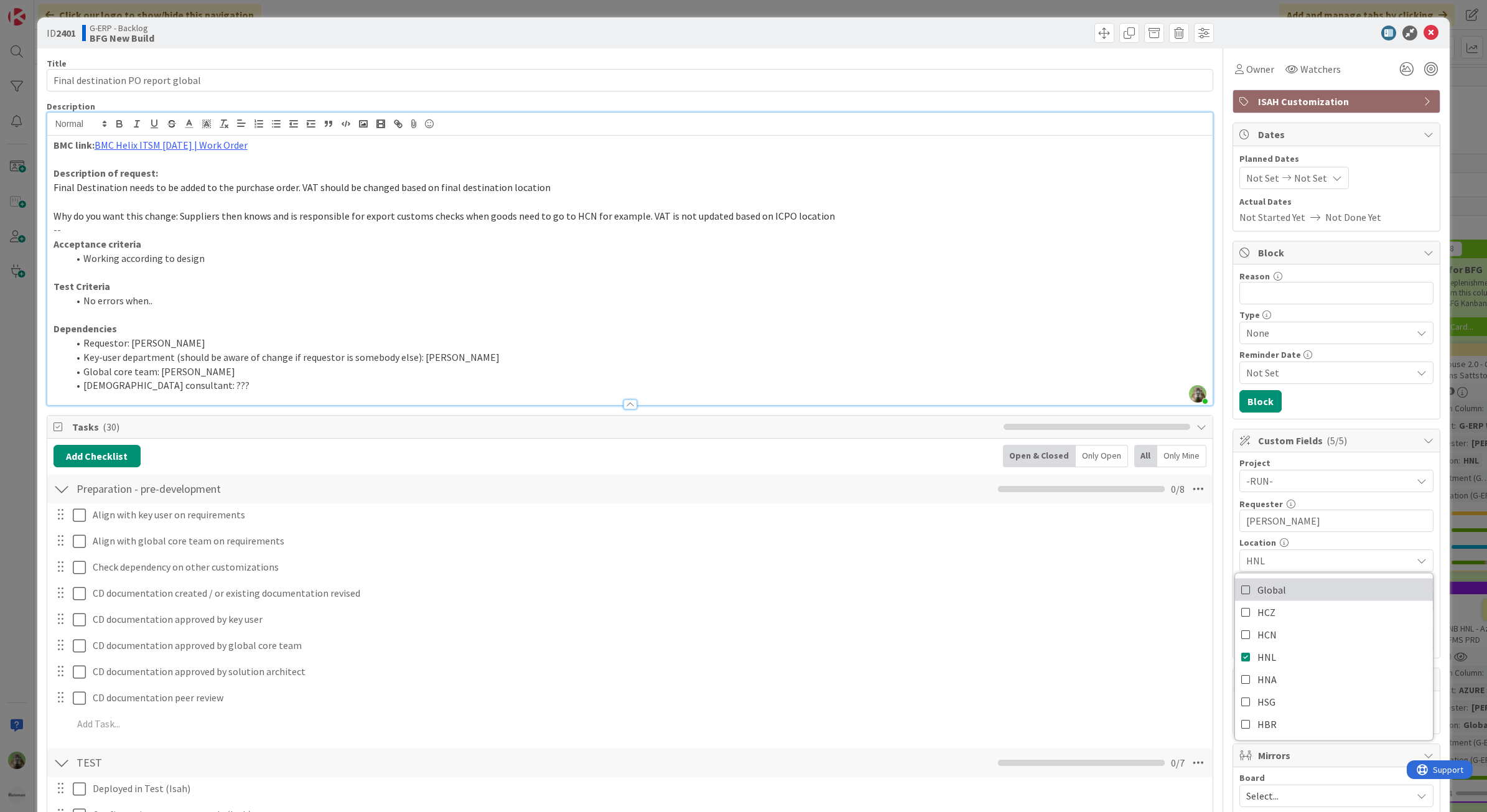
click at [1307, 587] on link "Global" at bounding box center [1333, 589] width 198 height 22
click at [1285, 669] on link "HNA" at bounding box center [1333, 679] width 198 height 22
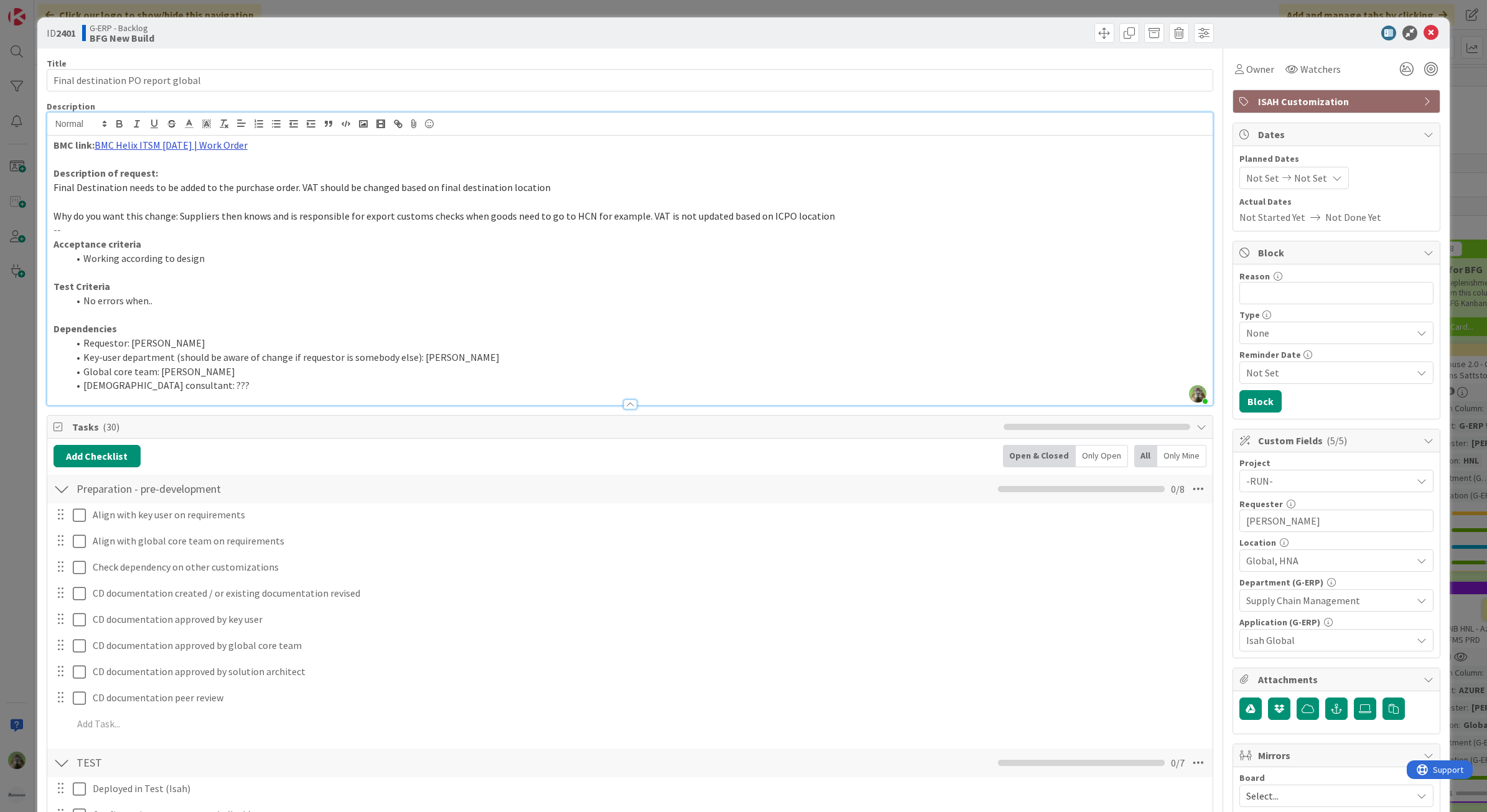
click at [210, 148] on link "BMC Helix ITSM 25.3.01 | Work Order" at bounding box center [171, 144] width 153 height 12
click at [146, 163] on link "https://huisman-smartit.onbmc.com/smartit/app/#/workorder/AGGE78O8I4A50ATEE9TIT…" at bounding box center [159, 169] width 124 height 16
click at [5, 395] on div "ID 2401 G-ERP - Backlog BFG New Build Title 34 / 128 Final destination PO repor…" at bounding box center [743, 406] width 1487 height 812
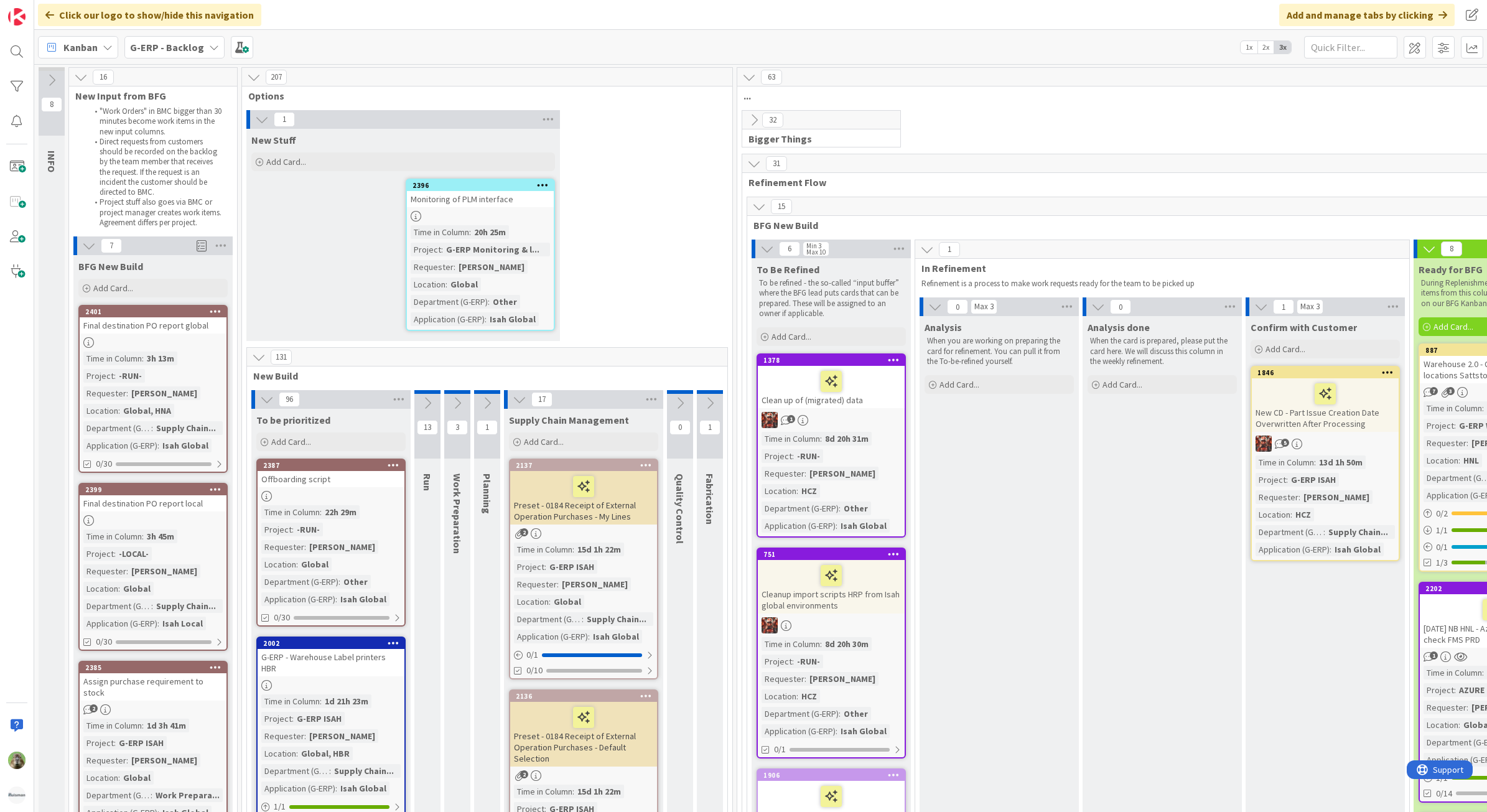
click at [146, 326] on div "Final destination PO report global" at bounding box center [153, 325] width 146 height 16
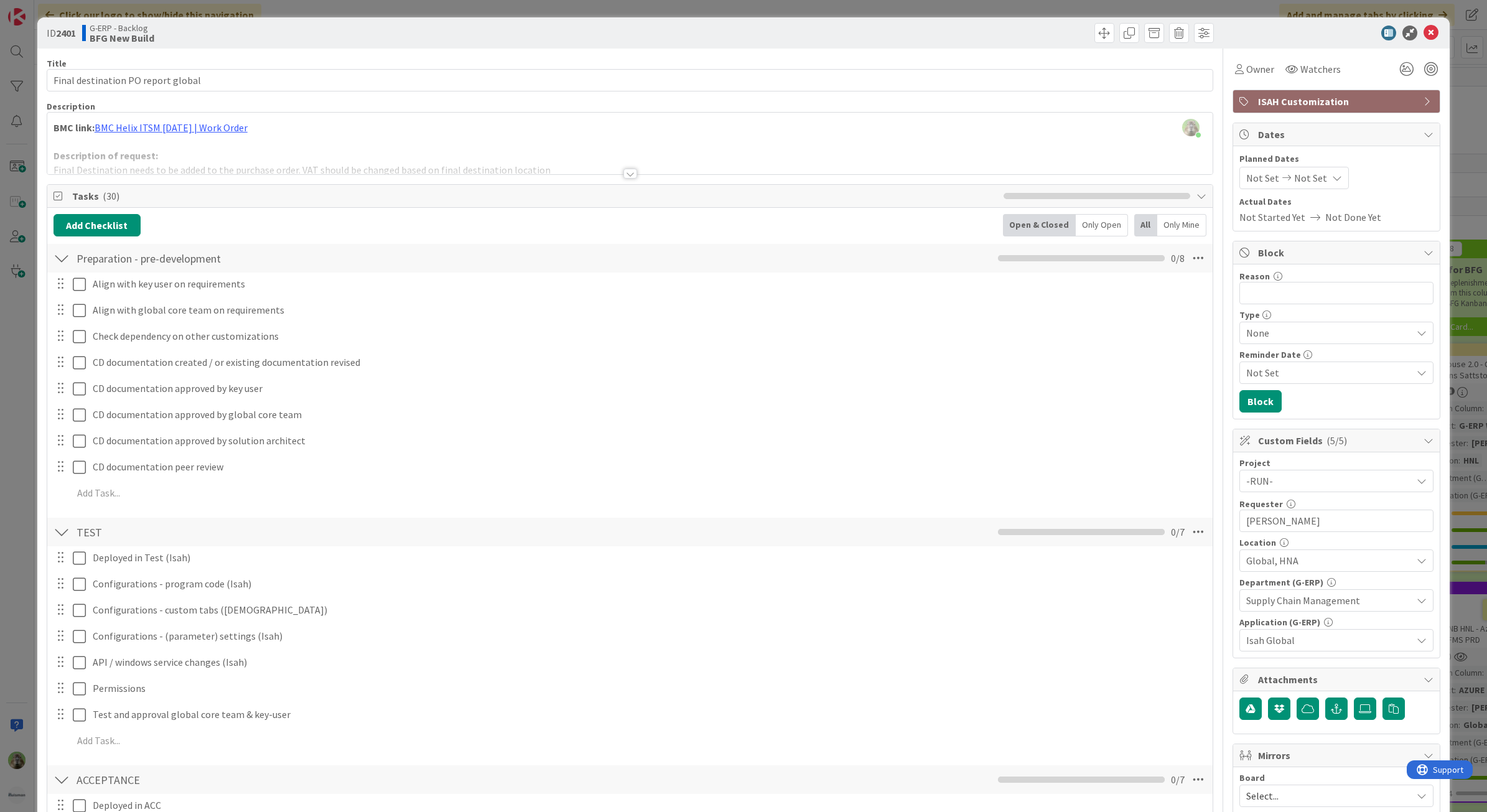
click at [493, 152] on div at bounding box center [629, 158] width 1166 height 32
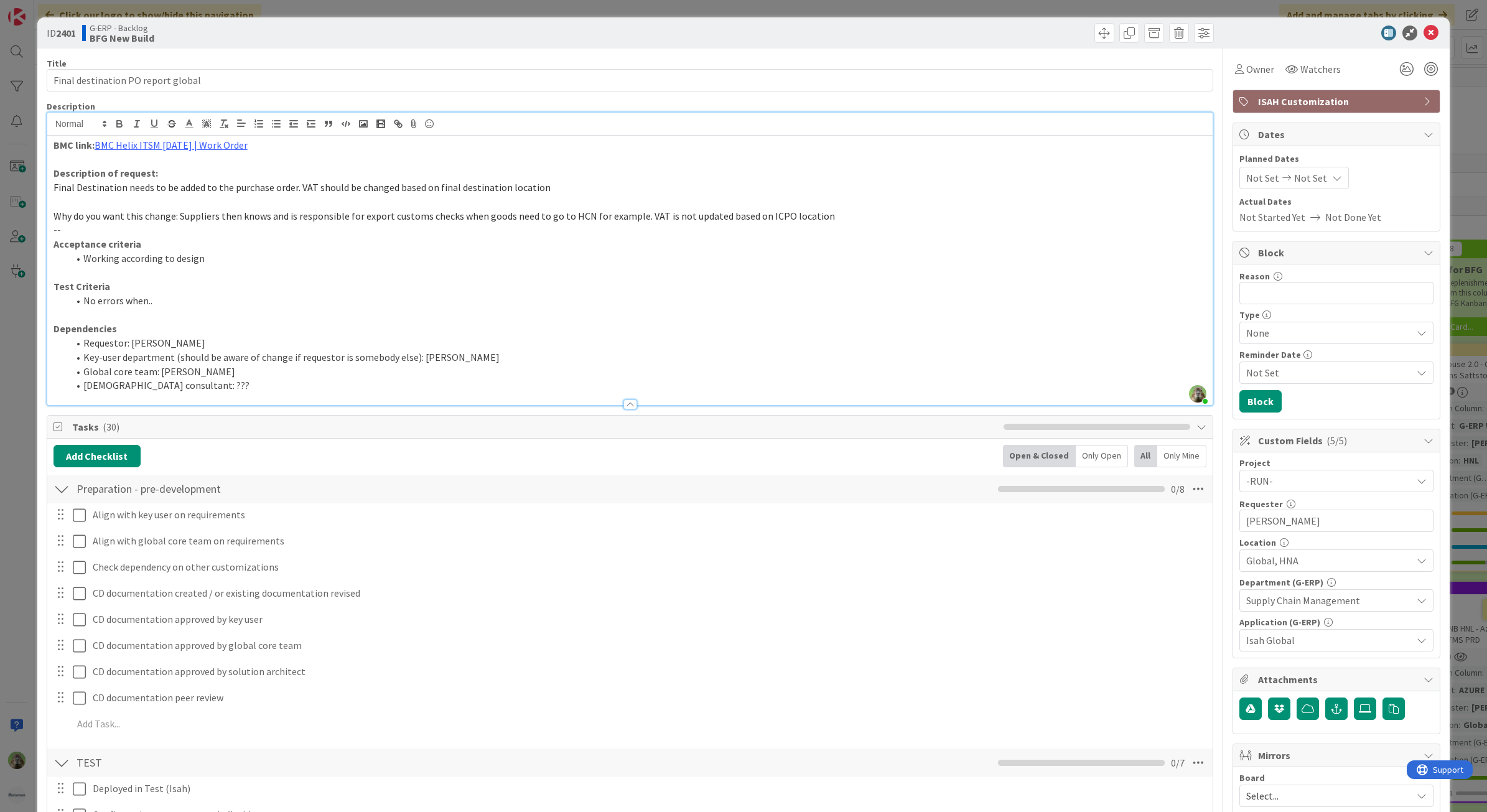
click at [1379, 92] on div "ISAH Customization" at bounding box center [1336, 101] width 206 height 22
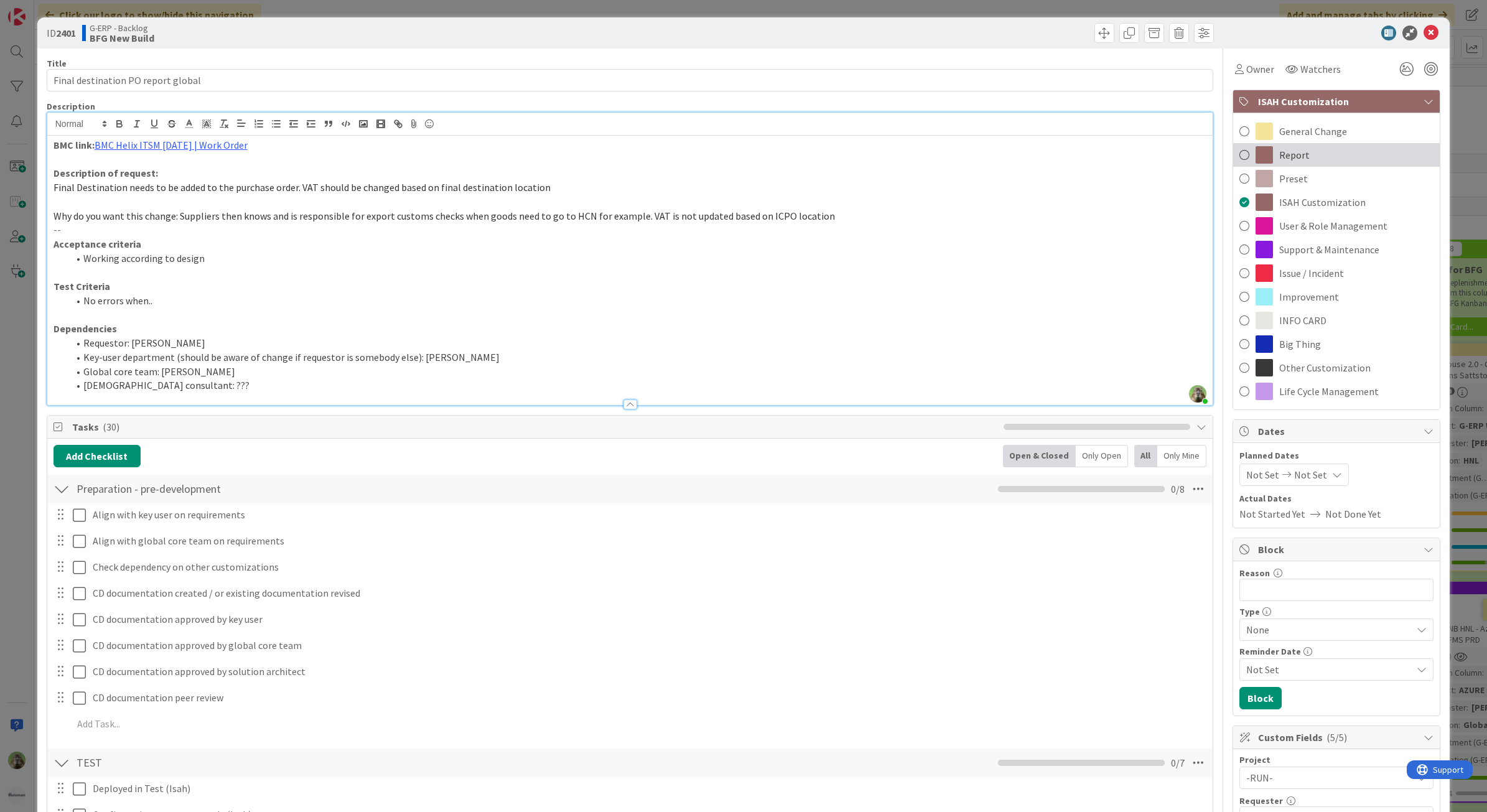
click at [1301, 157] on div "Report" at bounding box center [1336, 154] width 206 height 23
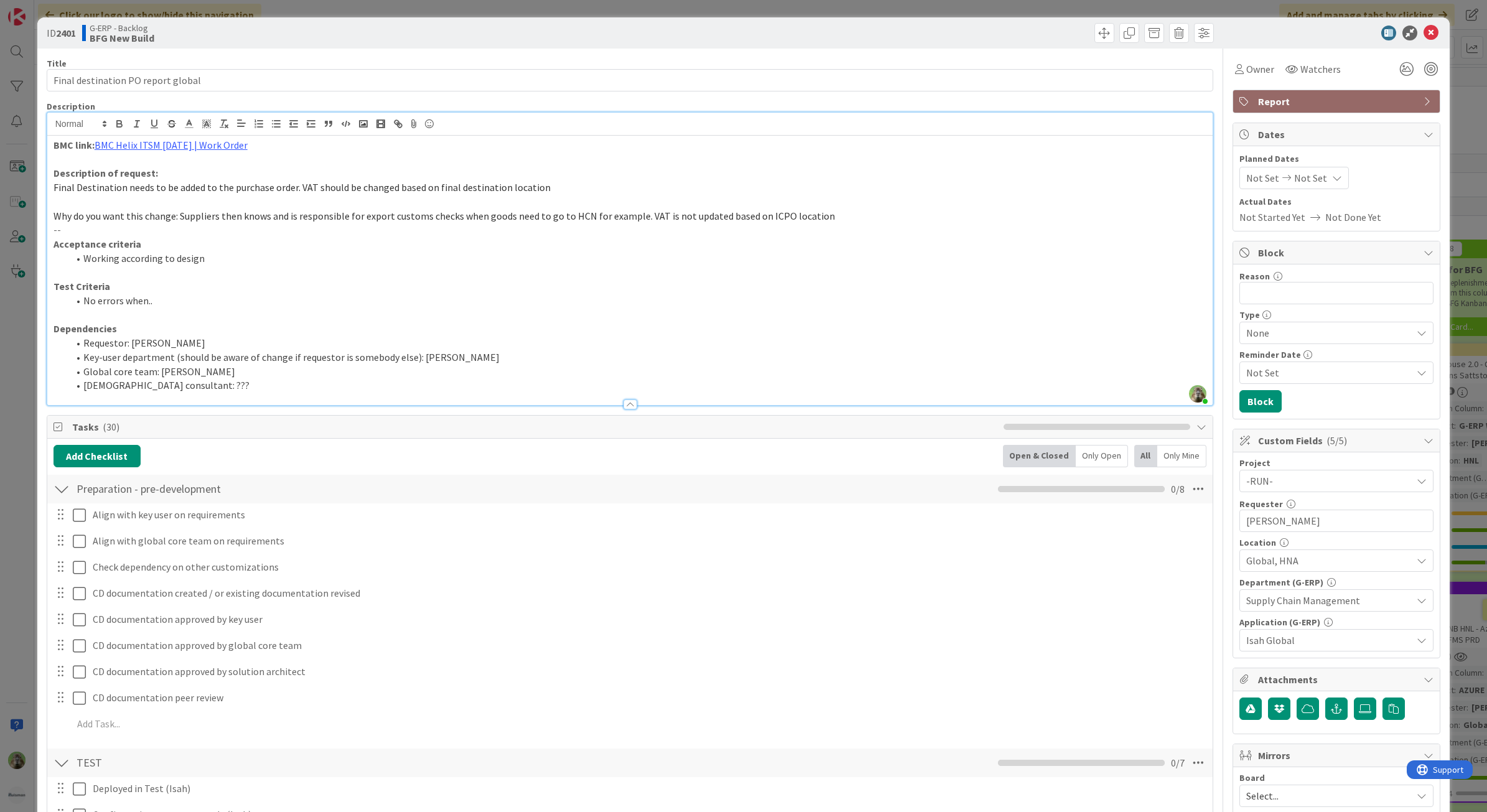
click at [1018, 64] on div "Title 34 / 128" at bounding box center [630, 63] width 1167 height 11
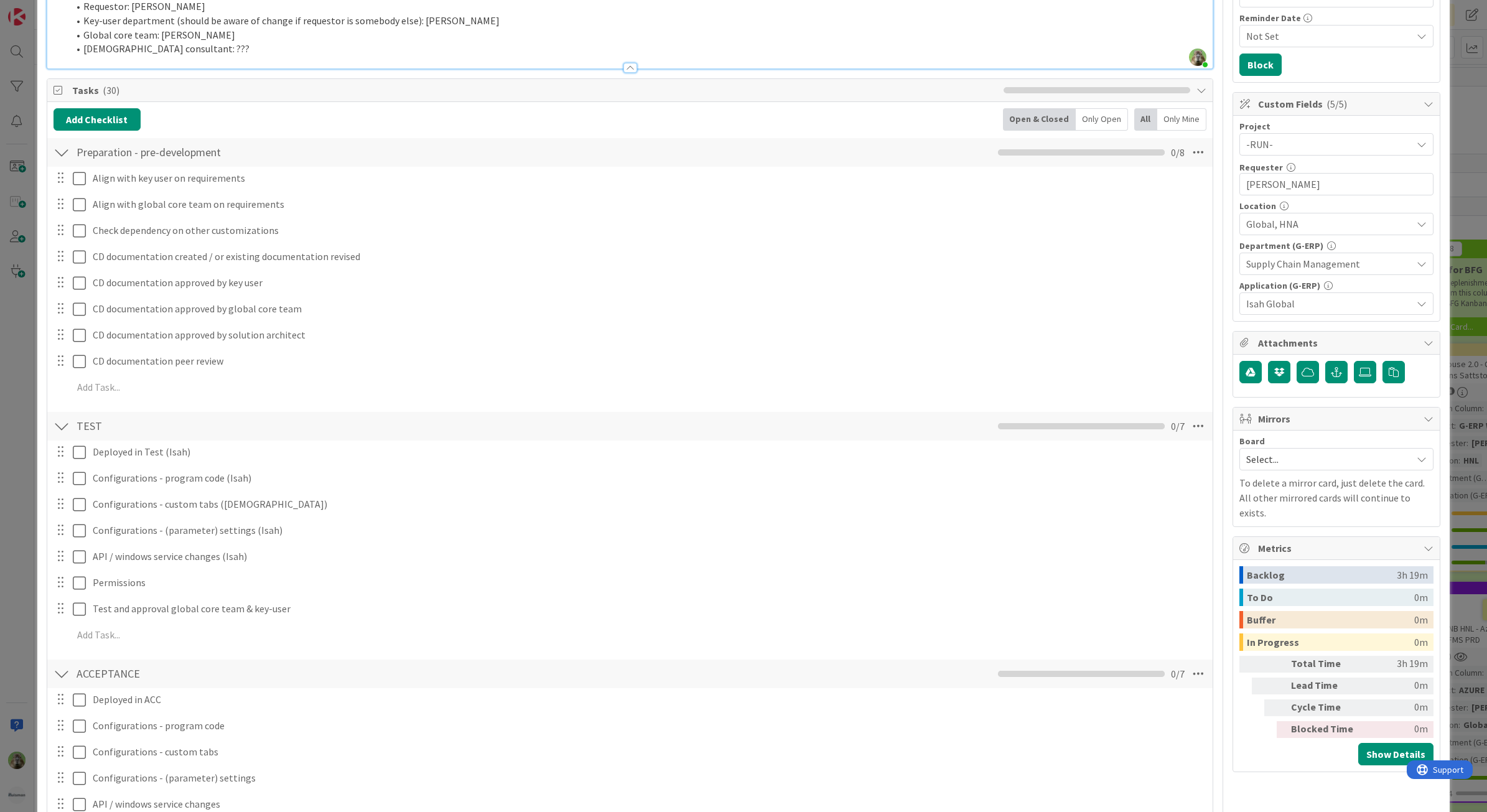
scroll to position [311, 0]
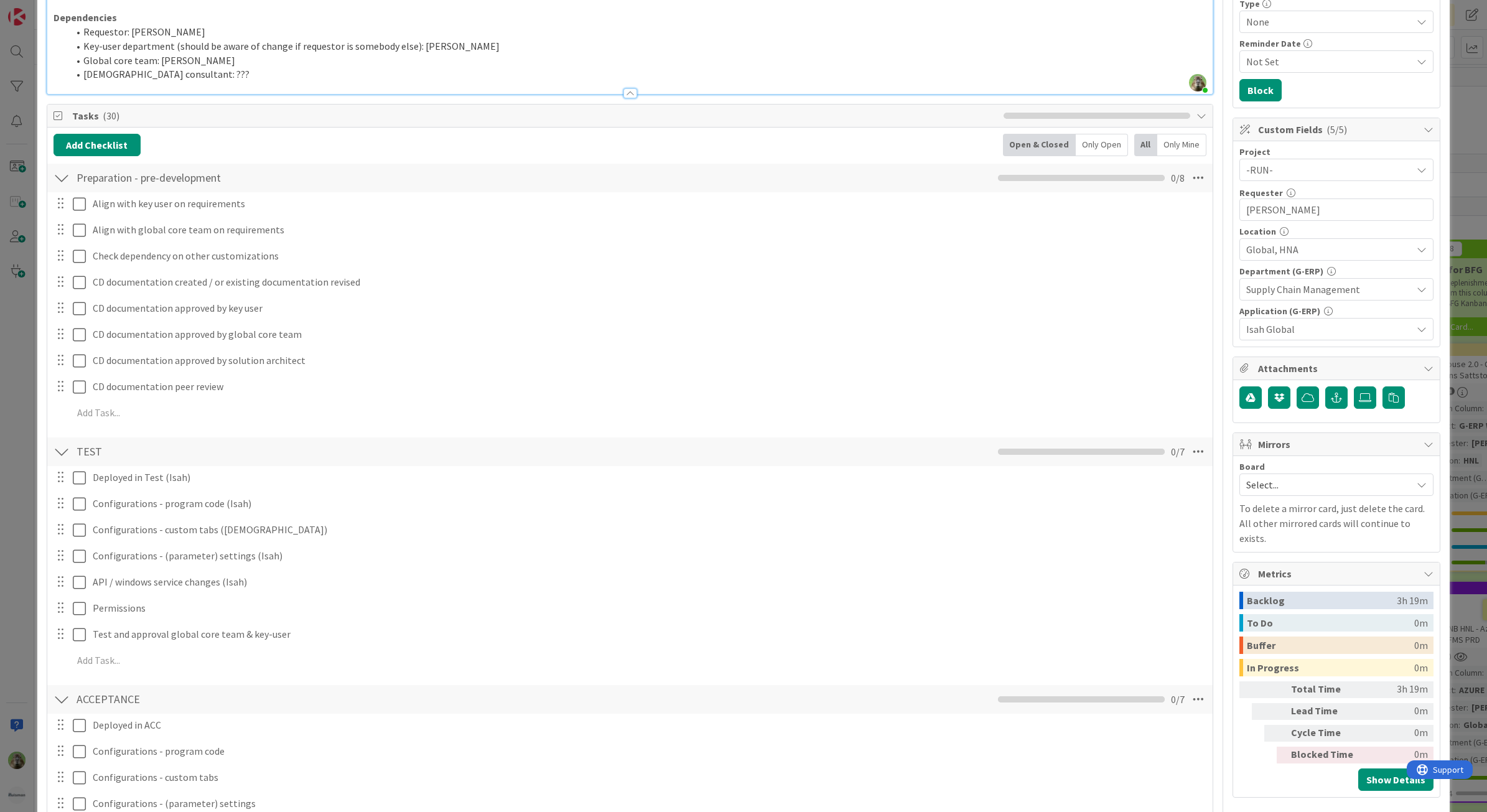
click at [129, 116] on span "Tasks ( 30 )" at bounding box center [535, 115] width 926 height 15
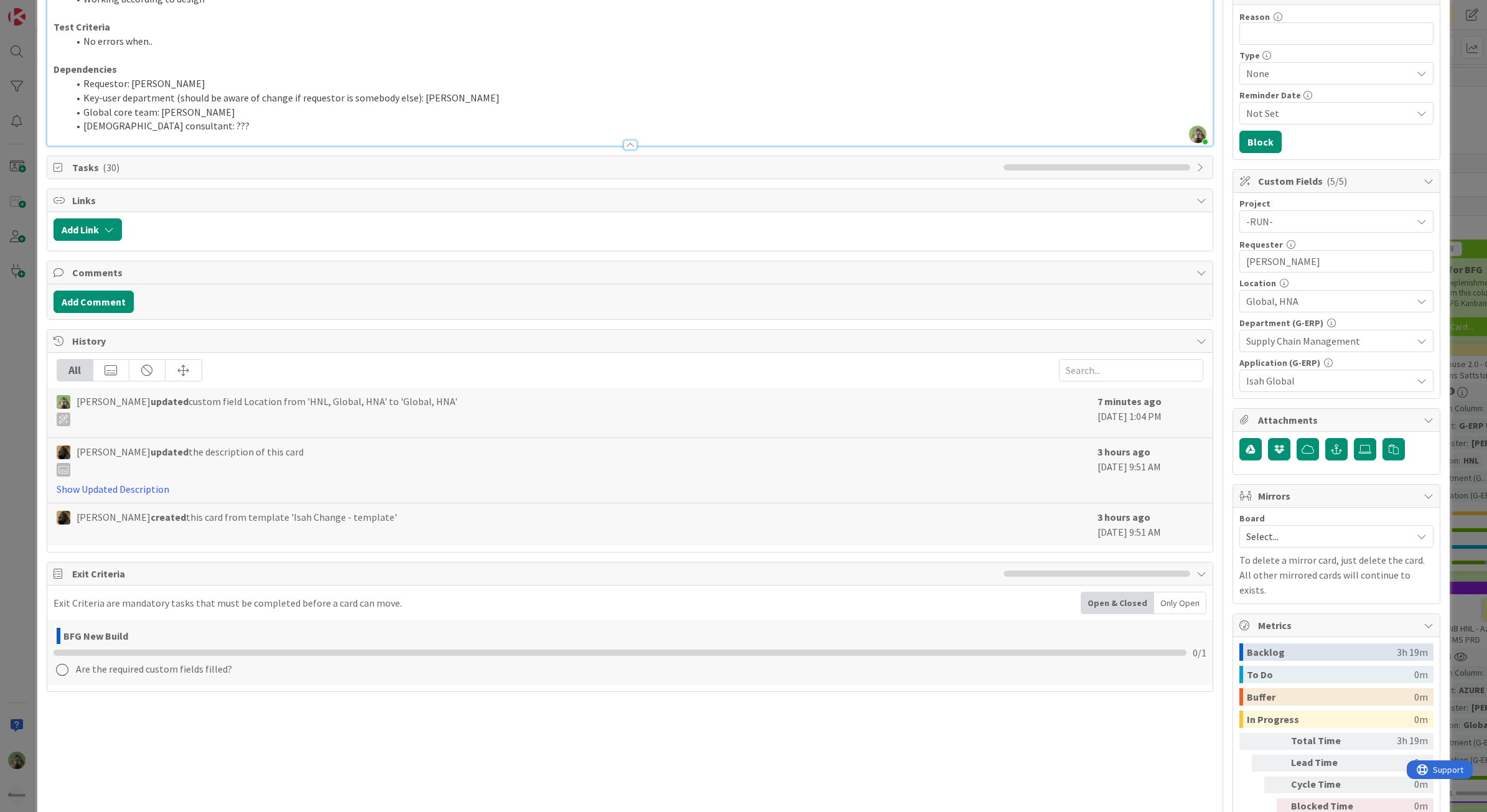
scroll to position [233, 0]
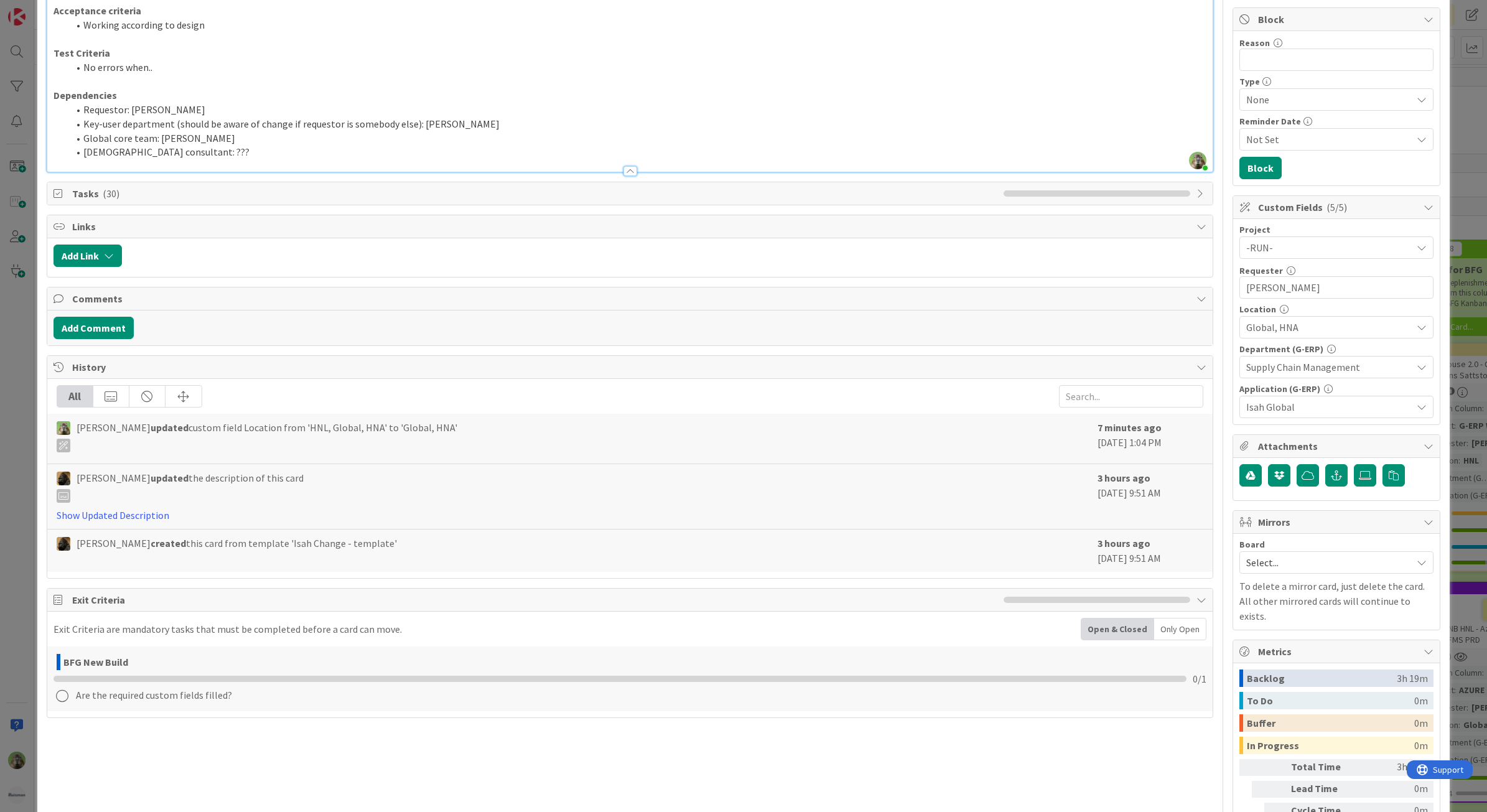
click at [1316, 324] on span "Global, HNA" at bounding box center [1328, 327] width 166 height 15
click at [1294, 448] on link "HNA" at bounding box center [1333, 445] width 198 height 22
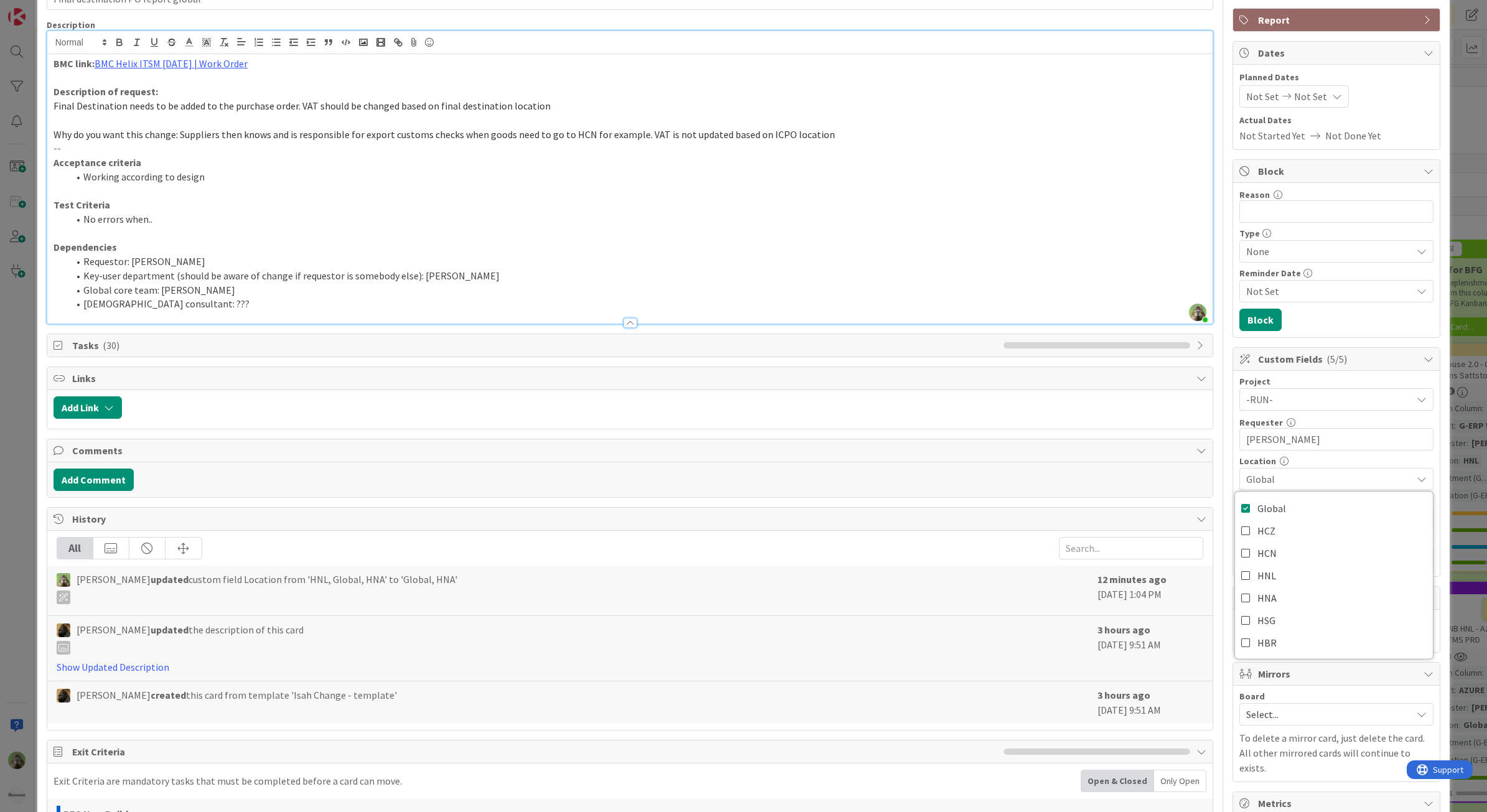
scroll to position [0, 0]
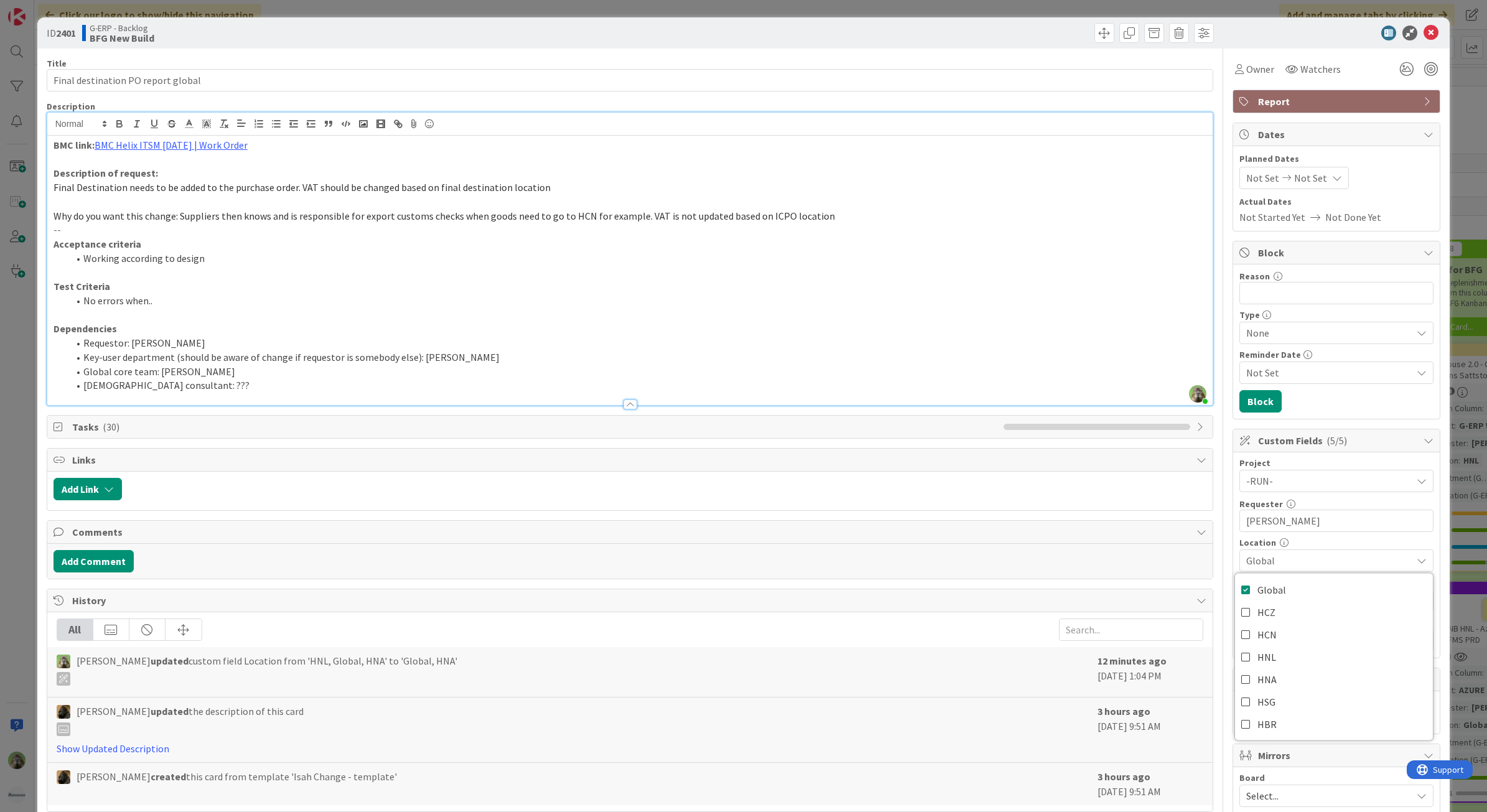
click at [789, 302] on li "No errors when.." at bounding box center [637, 301] width 1139 height 14
click at [398, 220] on span "Why do you want this change: Suppliers then knows and is responsible for export…" at bounding box center [444, 215] width 782 height 12
click at [13, 287] on div "ID 2401 G-ERP - Backlog BFG New Build Title 34 / 128 Final destination PO repor…" at bounding box center [743, 406] width 1487 height 812
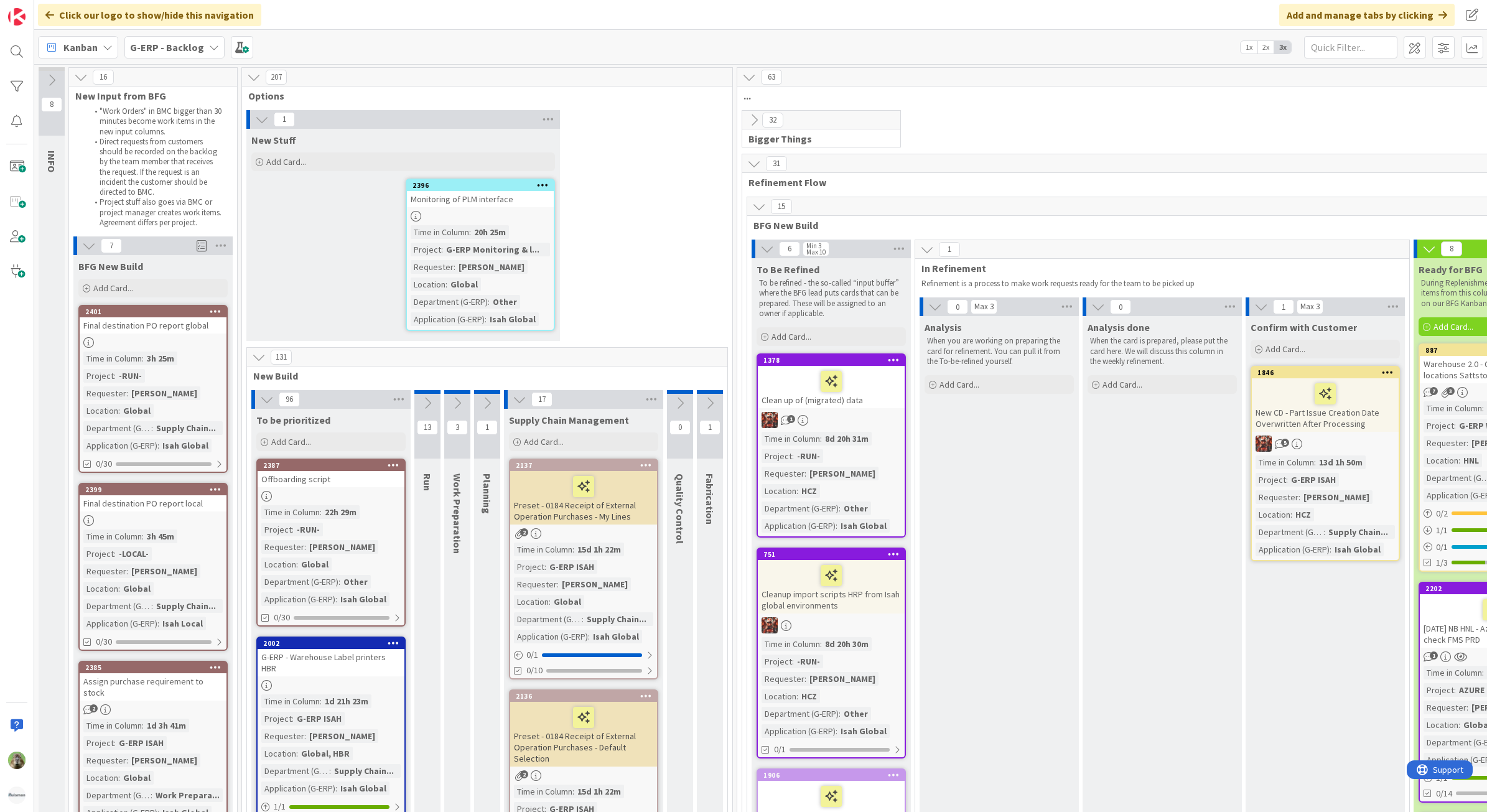
click at [173, 530] on div "3h 45m" at bounding box center [160, 535] width 33 height 14
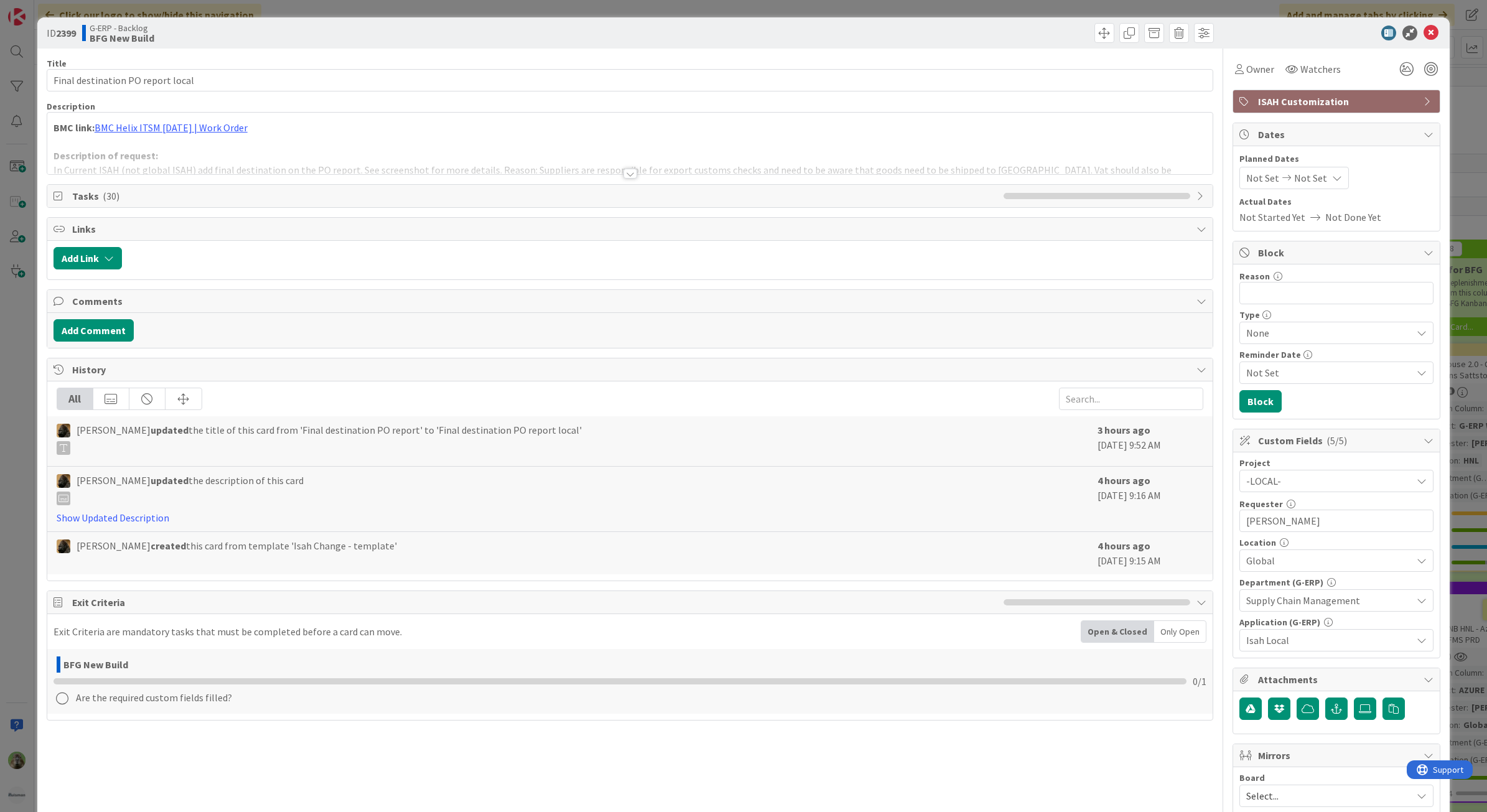
click at [430, 161] on div at bounding box center [629, 158] width 1166 height 32
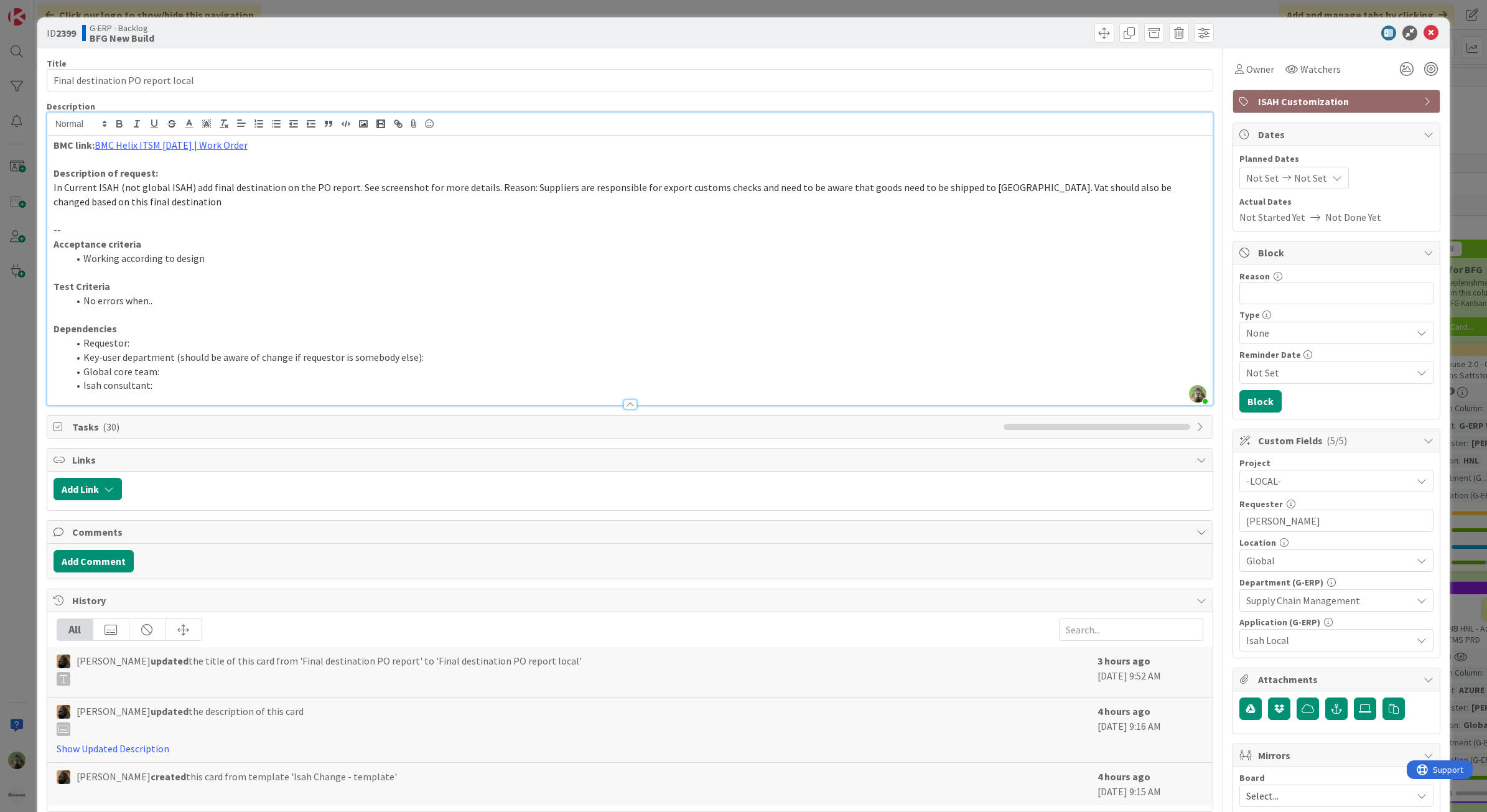
click at [1352, 551] on div "Global" at bounding box center [1336, 560] width 194 height 22
click at [1294, 599] on link "Global" at bounding box center [1333, 589] width 198 height 22
click at [1269, 656] on link "HNL" at bounding box center [1333, 656] width 198 height 22
click at [582, 206] on p "In Current ISAH (not global ISAH) add final destination on the PO report. See s…" at bounding box center [630, 194] width 1153 height 28
click at [12, 376] on div "ID 2399 G-ERP - Backlog BFG New Build Title 33 / 128 Final destination PO repor…" at bounding box center [743, 406] width 1487 height 812
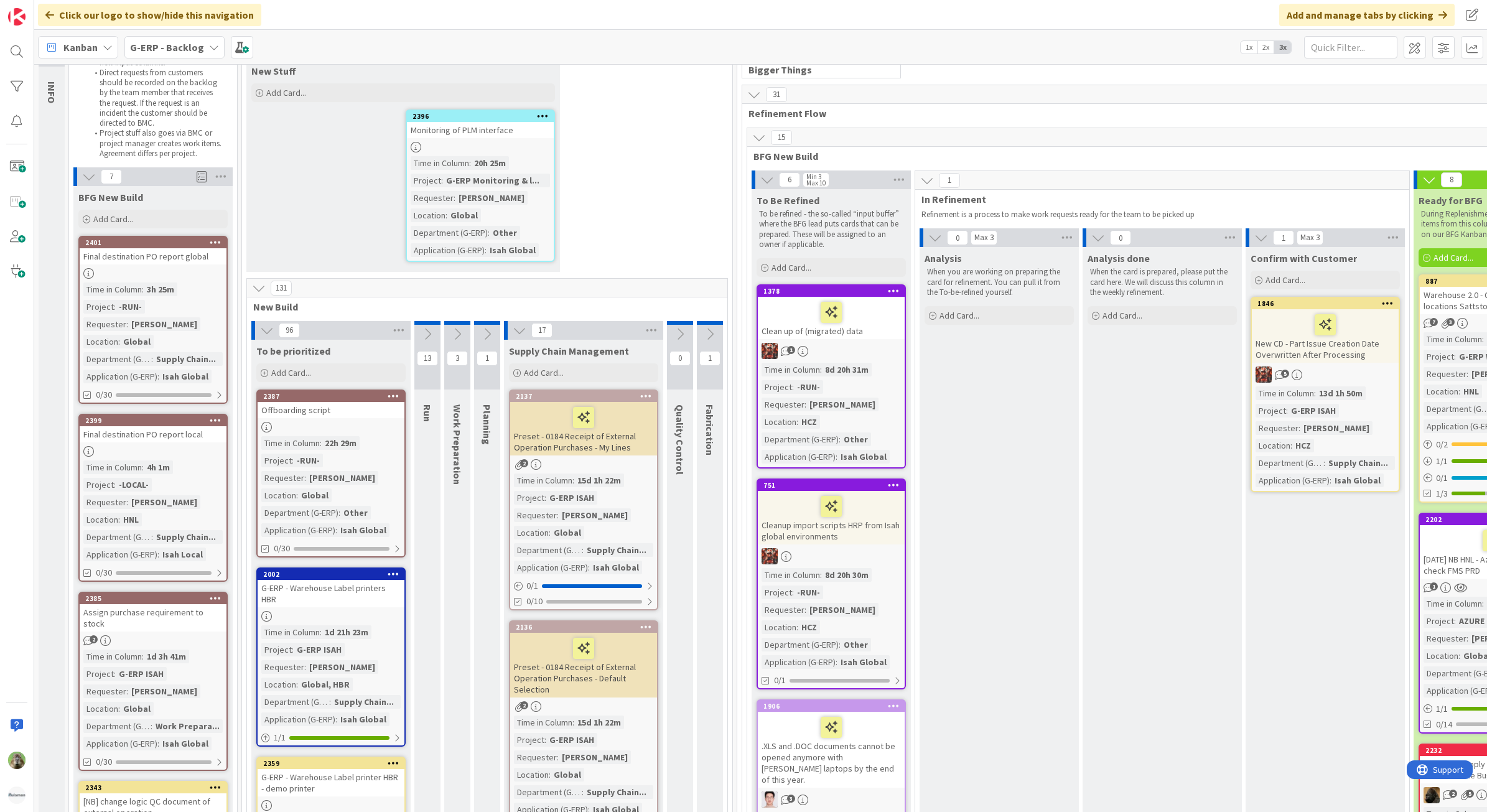
scroll to position [156, 0]
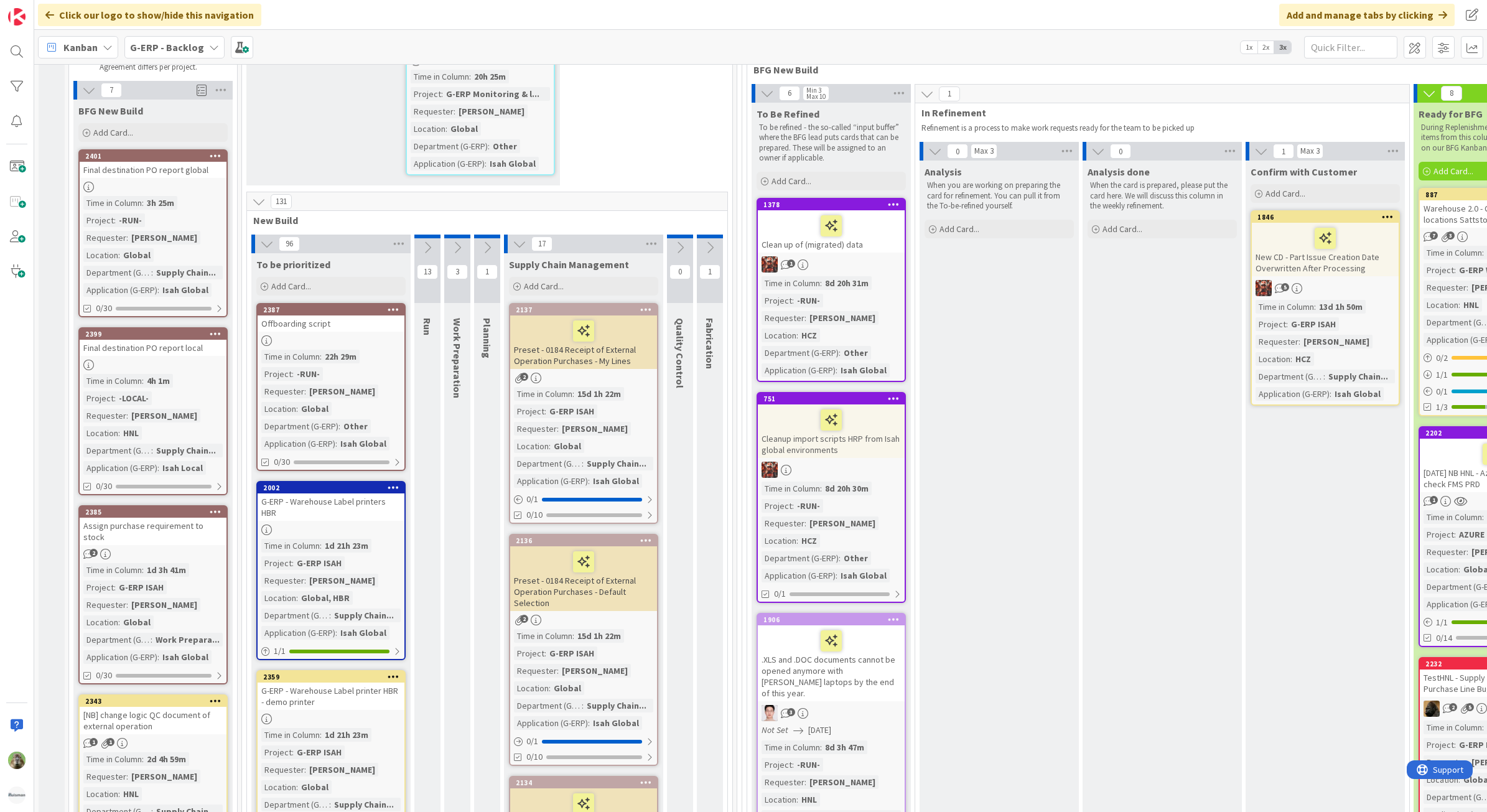
click at [186, 549] on div "2" at bounding box center [153, 554] width 146 height 11
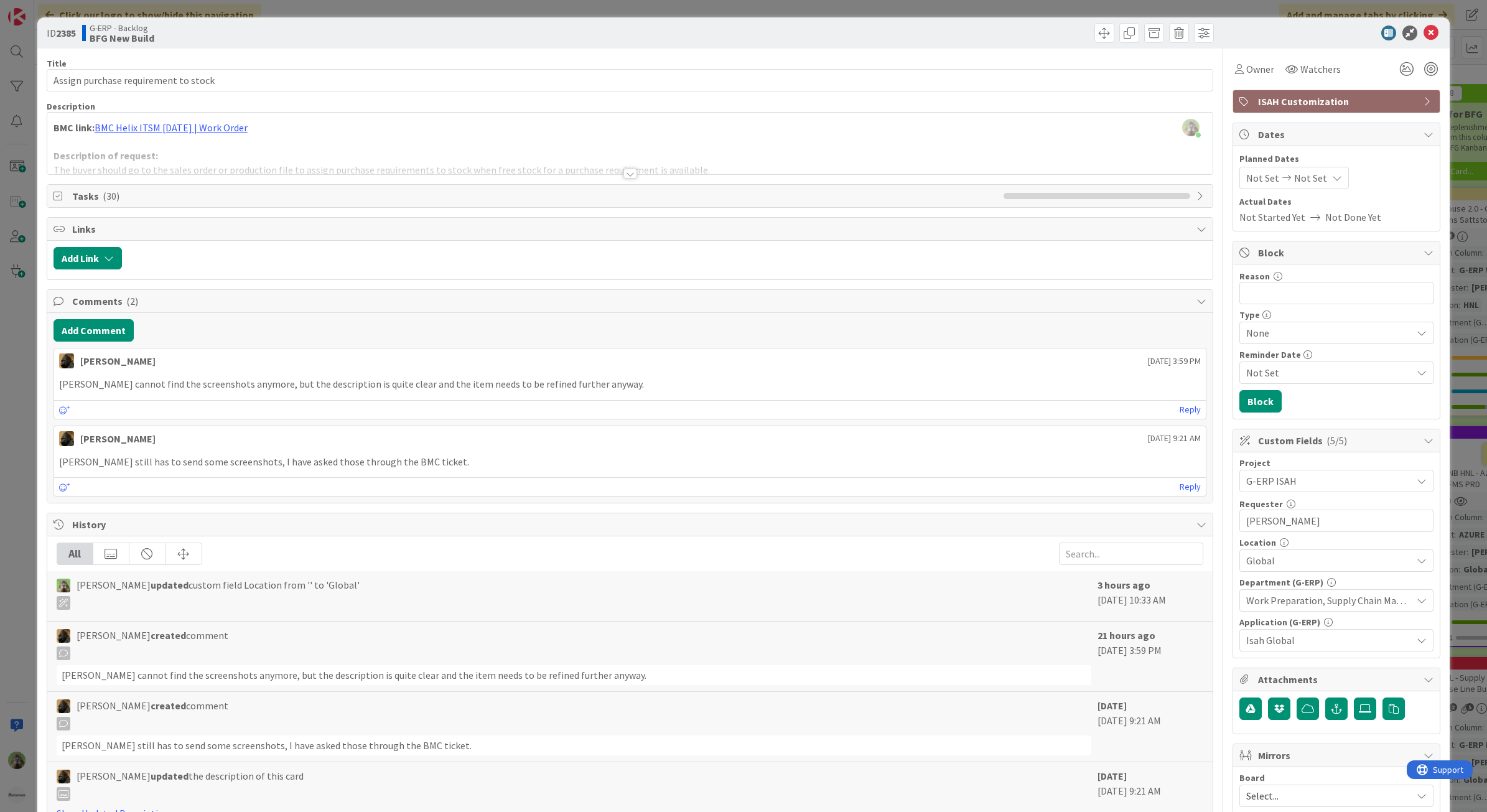
click at [396, 164] on div at bounding box center [629, 158] width 1166 height 32
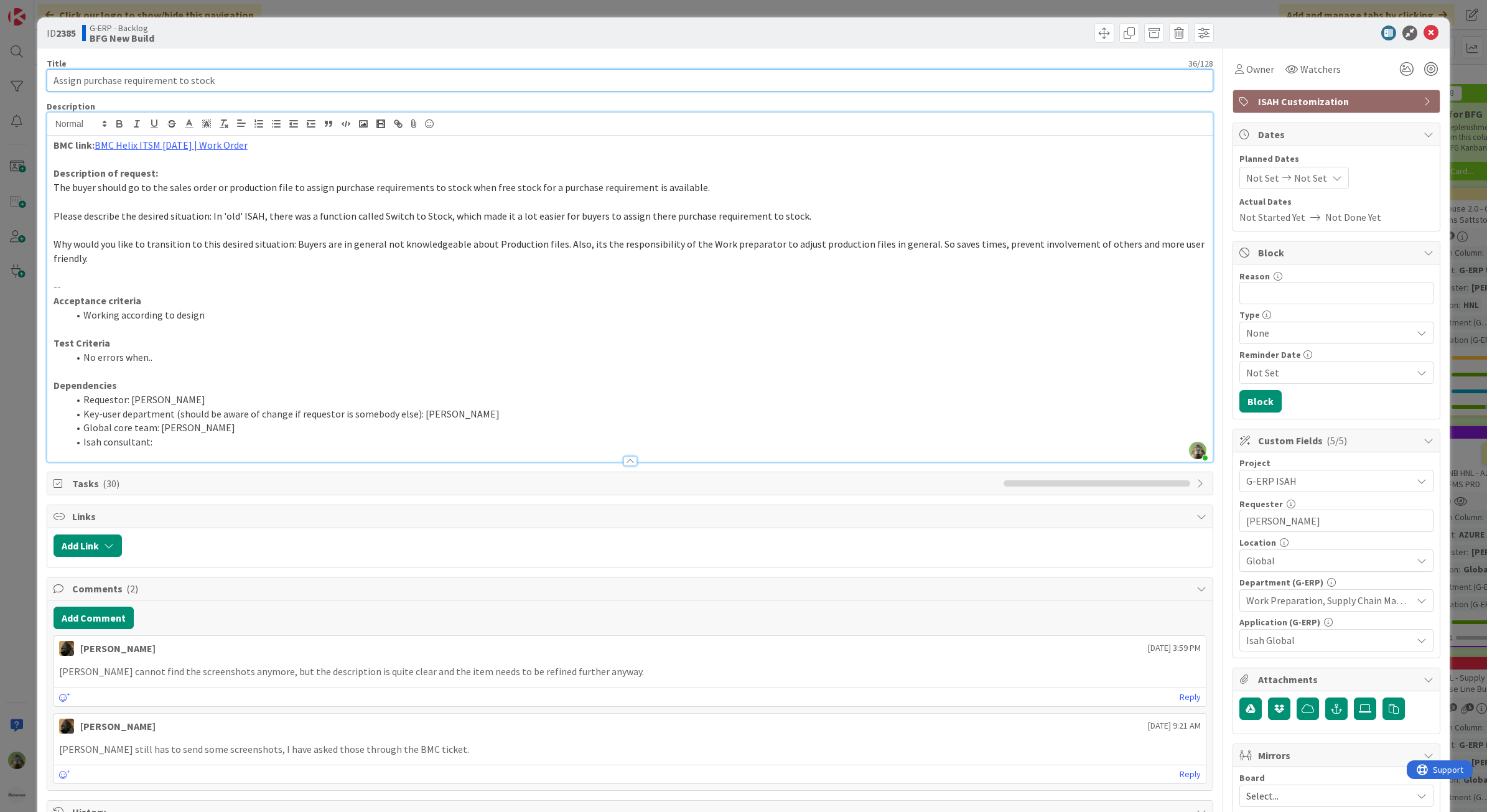
click at [53, 70] on input "Assign purchase requirement to stock" at bounding box center [630, 80] width 1167 height 22
type input "Isah Global - Assign purchase requirement to stock"
click at [649, 376] on p at bounding box center [630, 372] width 1153 height 14
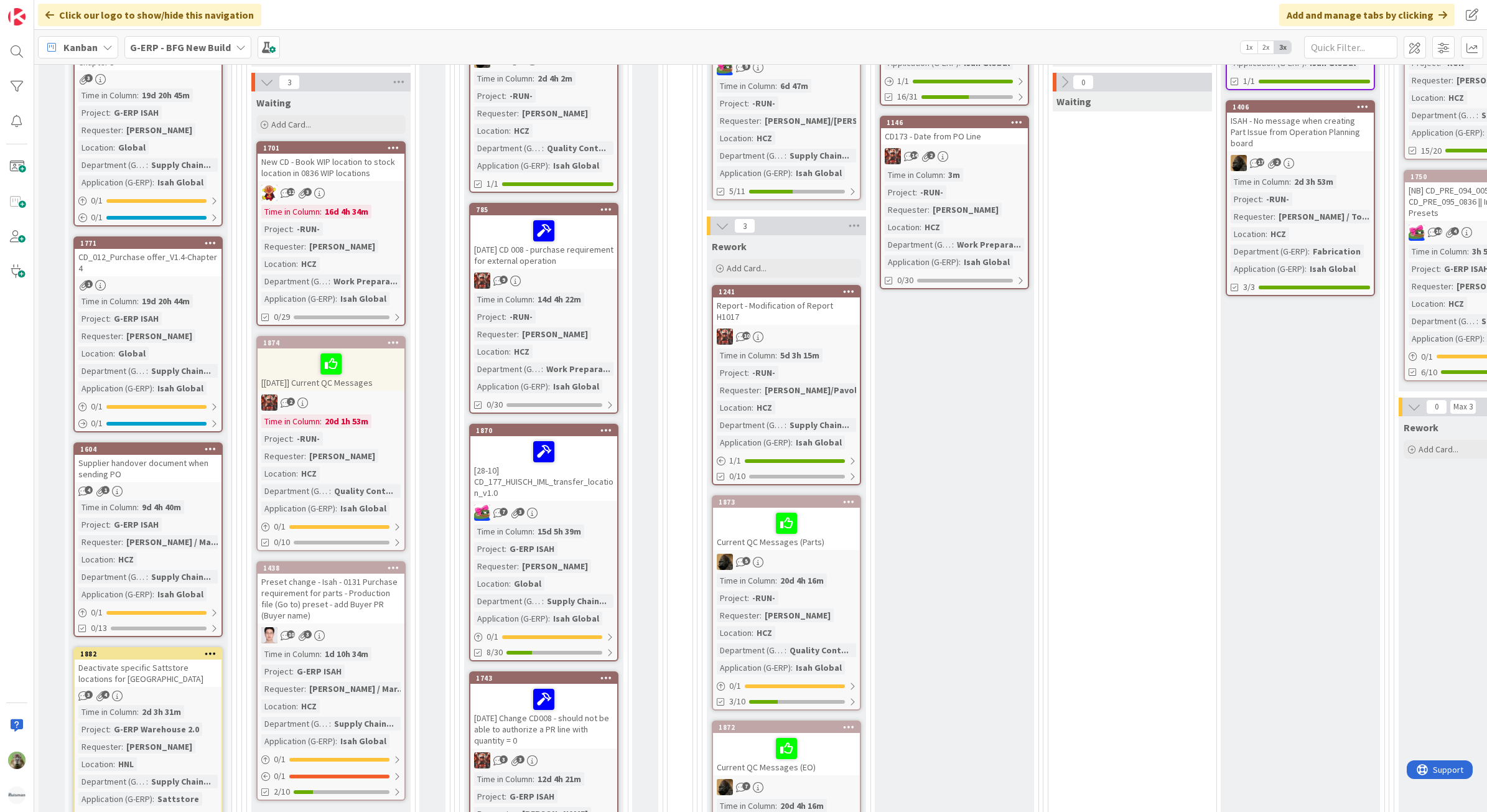
scroll to position [311, 0]
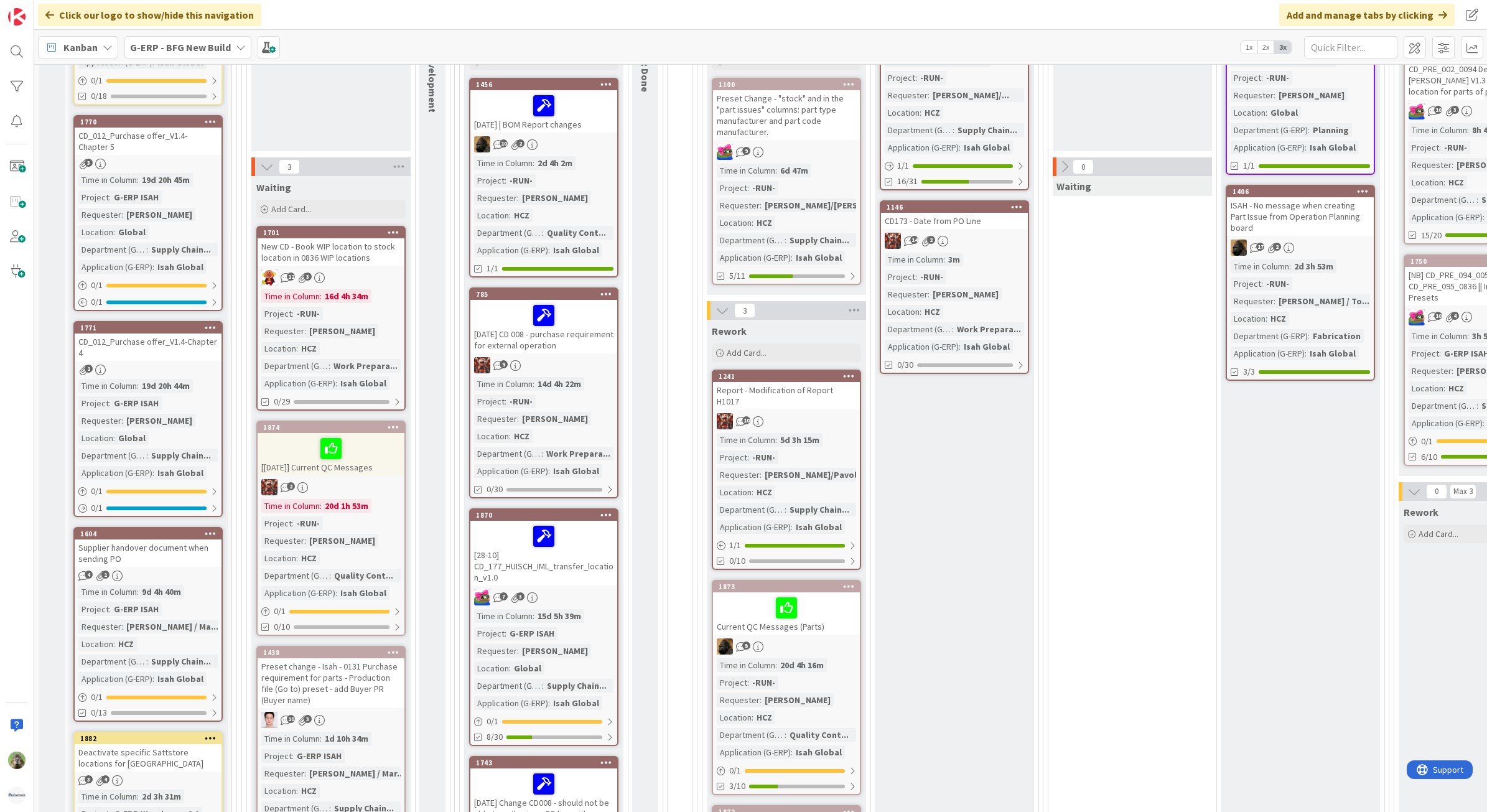
click at [1001, 244] on div "14 2" at bounding box center [954, 240] width 146 height 16
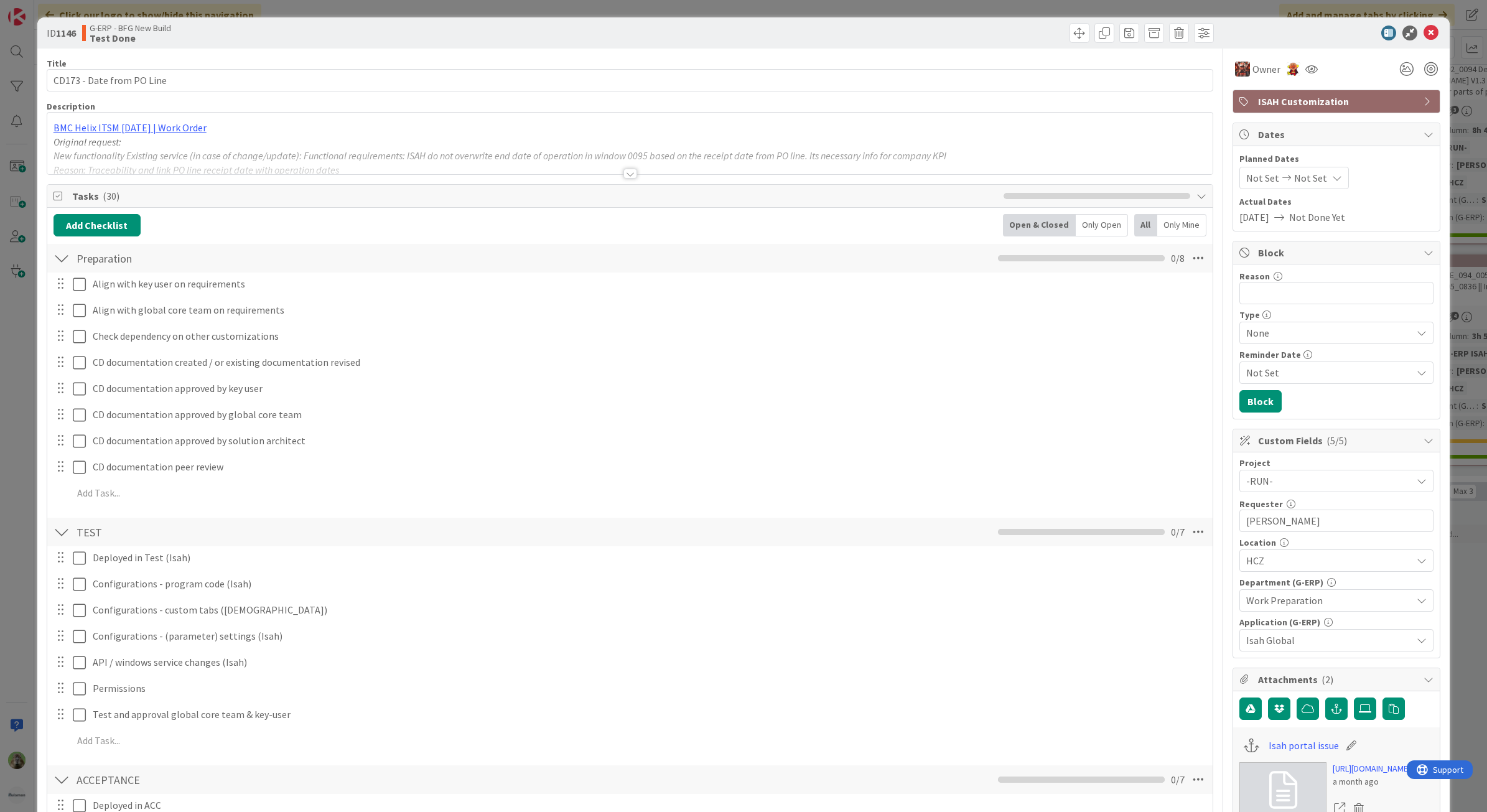
click at [12, 476] on div "ID 1146 G-ERP - BFG New Build Test Done Title 26 / 128 CD173 - Date from PO Lin…" at bounding box center [743, 406] width 1487 height 812
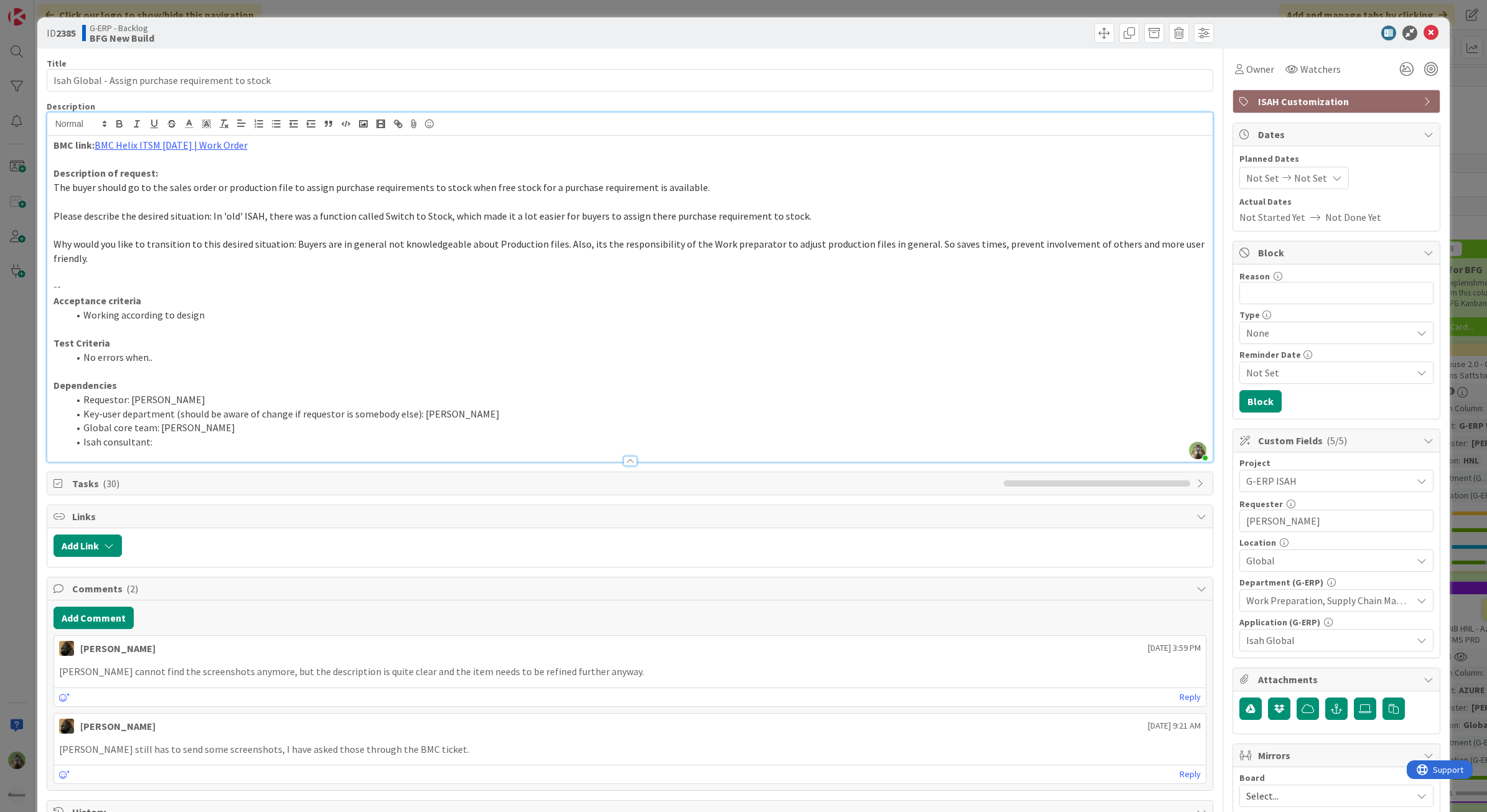
scroll to position [156, 0]
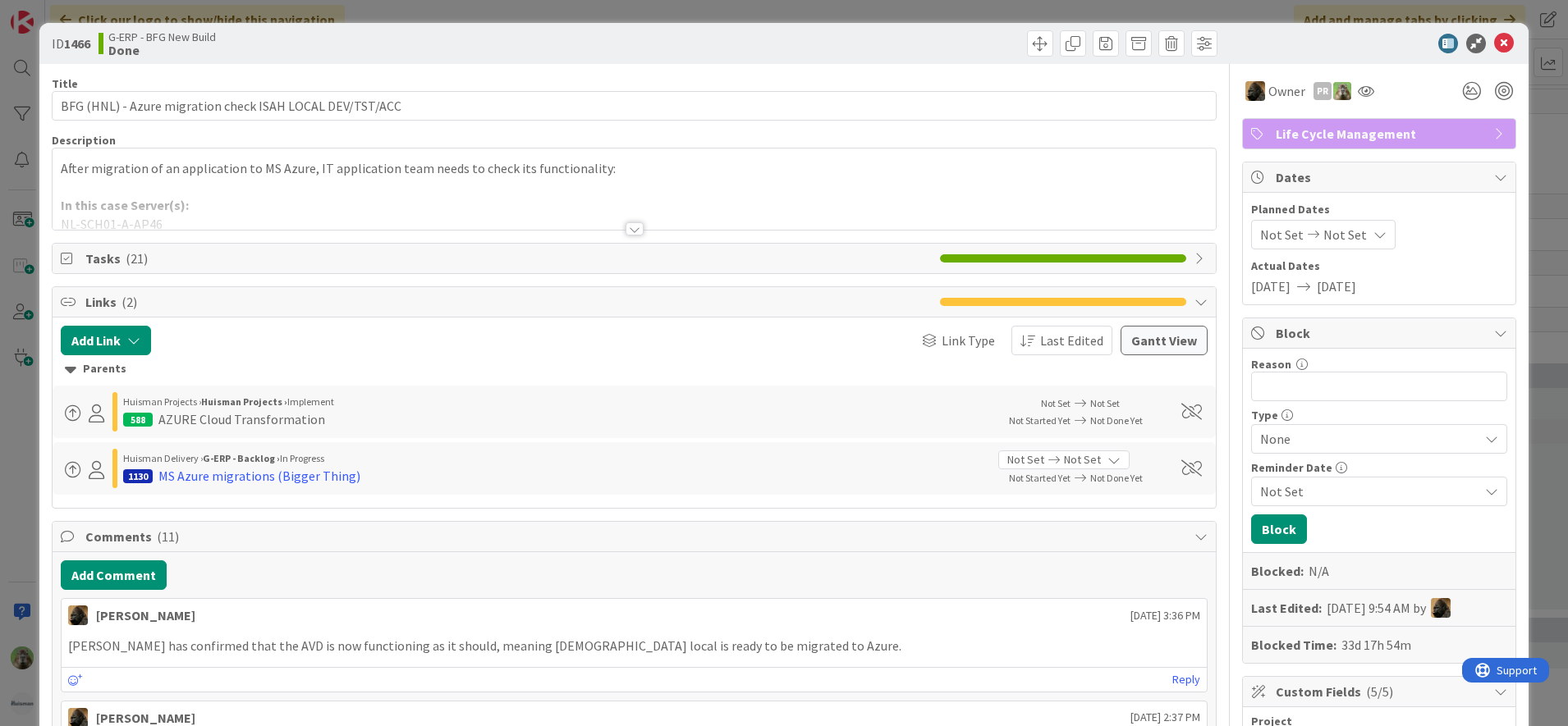
click at [1305, 43] on div at bounding box center [1371, 43] width 291 height 20
click at [29, 393] on div "ID 1466 G-ERP - BFG New Build Done Title 56 / 128 BFG (HNL) - Azure migration c…" at bounding box center [784, 363] width 1568 height 726
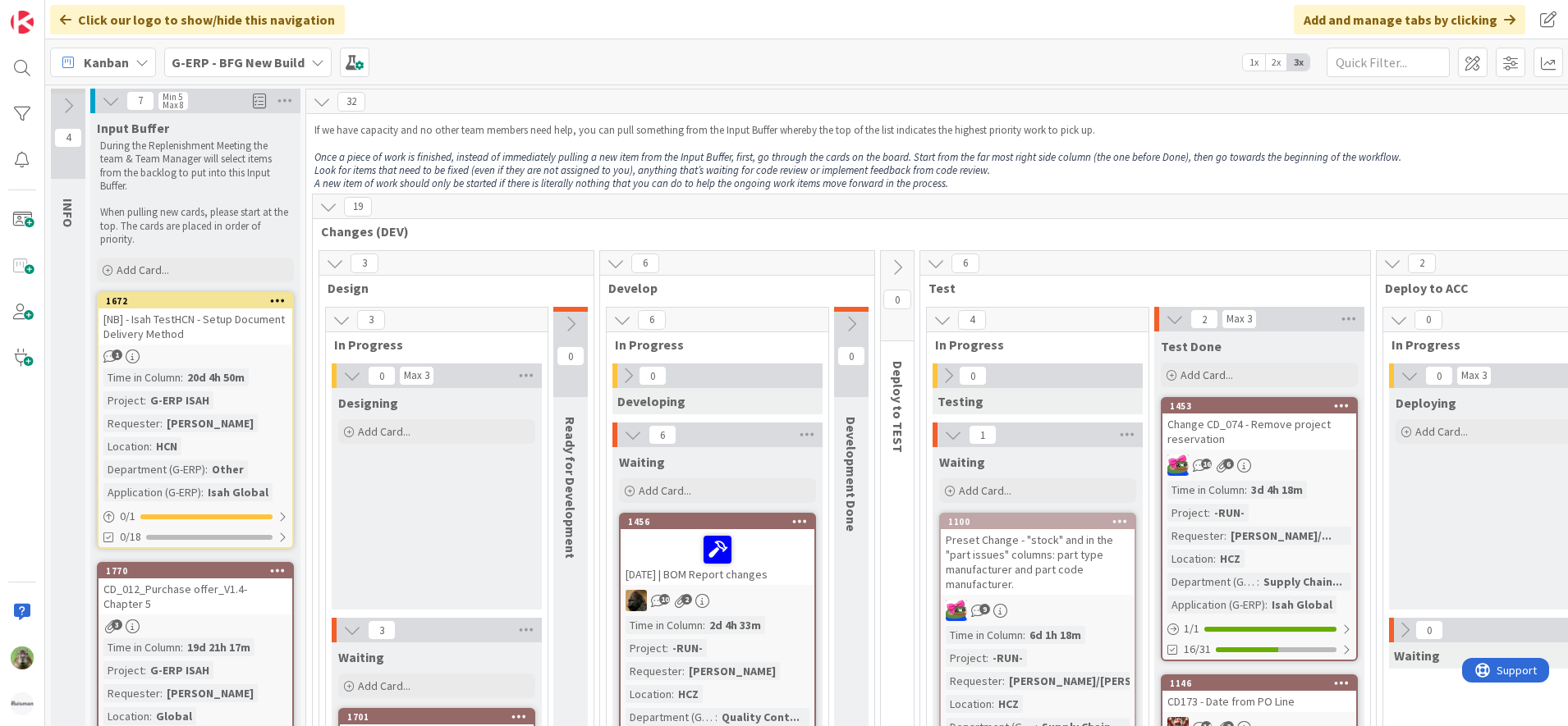
click at [199, 67] on b "G-ERP - BFG New Build" at bounding box center [238, 62] width 133 height 16
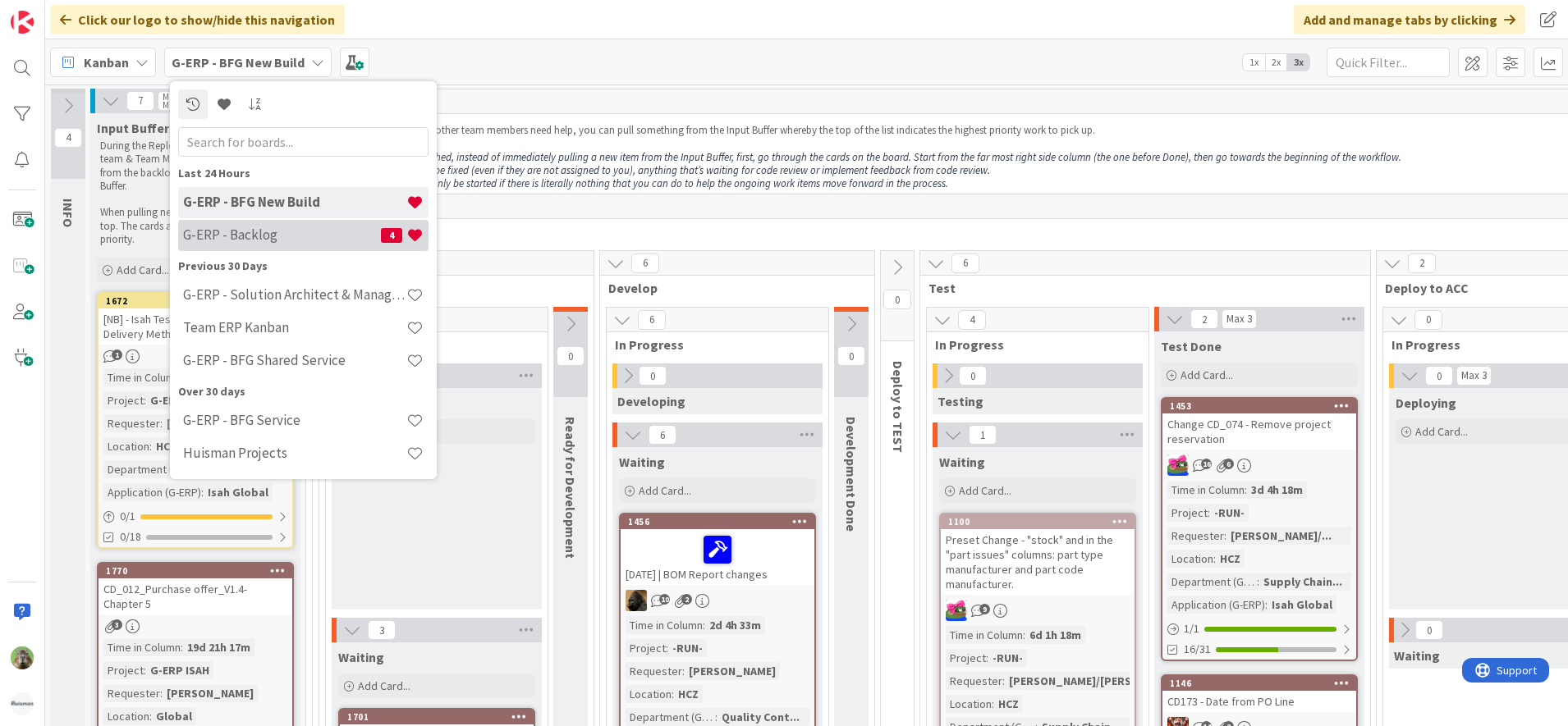
click at [290, 231] on h4 "G-ERP - Backlog" at bounding box center [282, 234] width 198 height 16
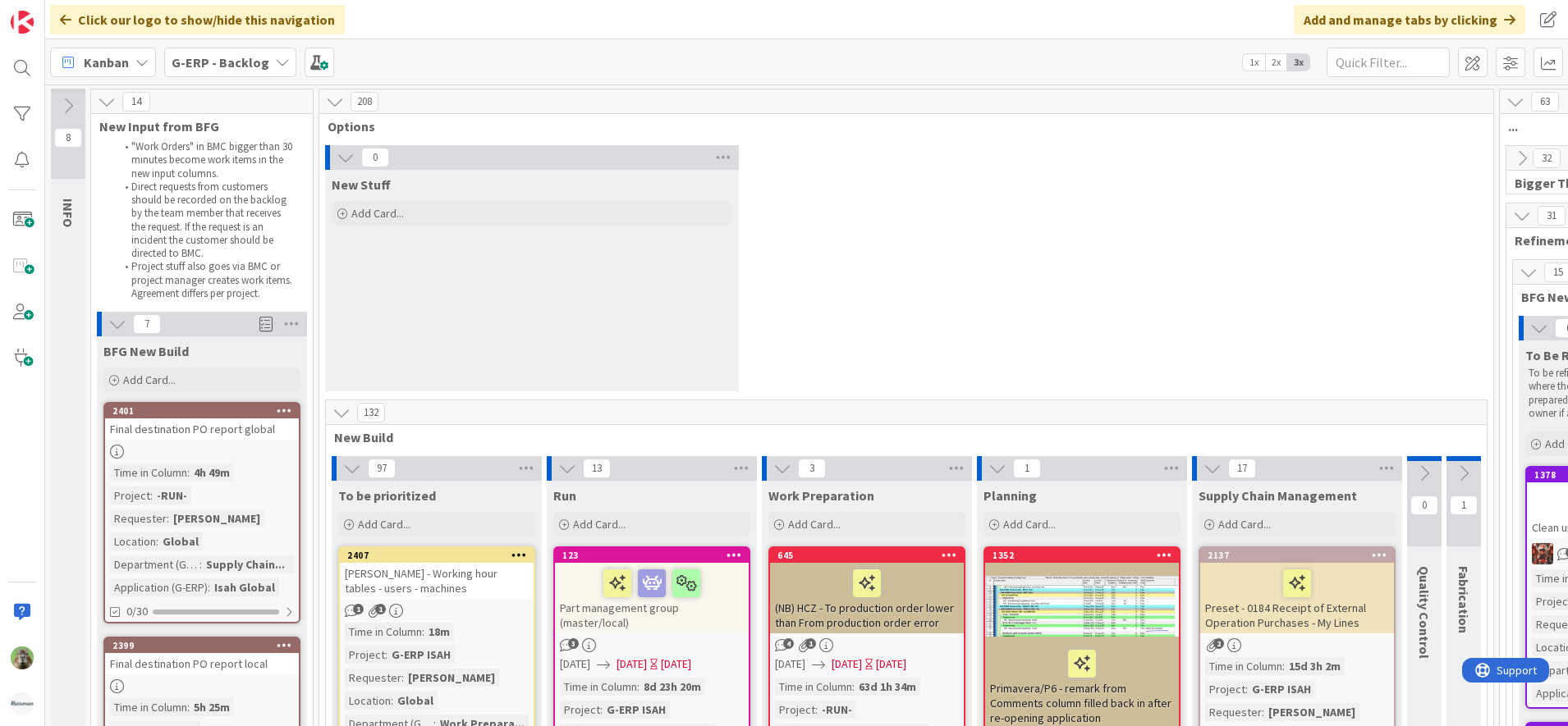
click at [493, 573] on div "[PERSON_NAME] - Working hour tables - users - machines" at bounding box center [436, 581] width 193 height 36
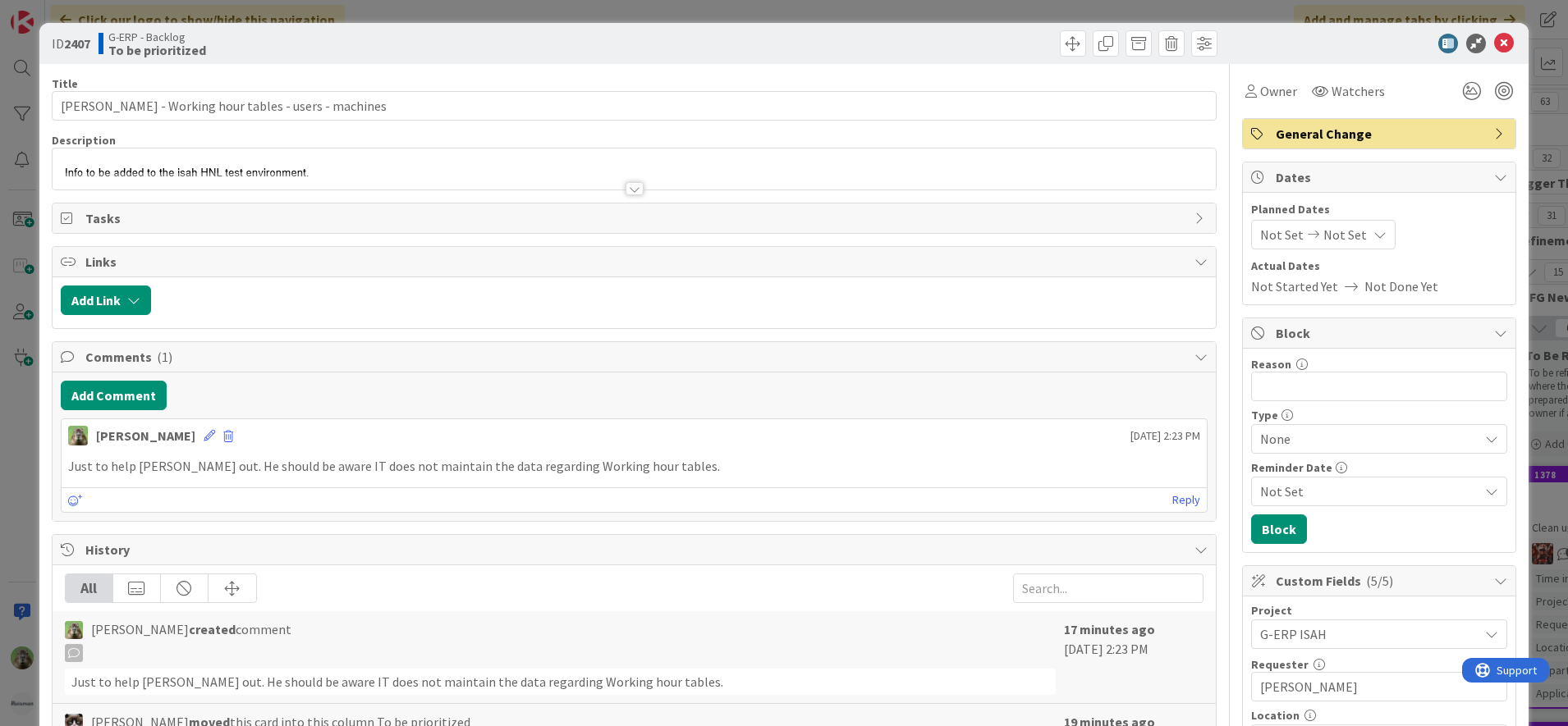
click at [632, 193] on div at bounding box center [634, 189] width 18 height 13
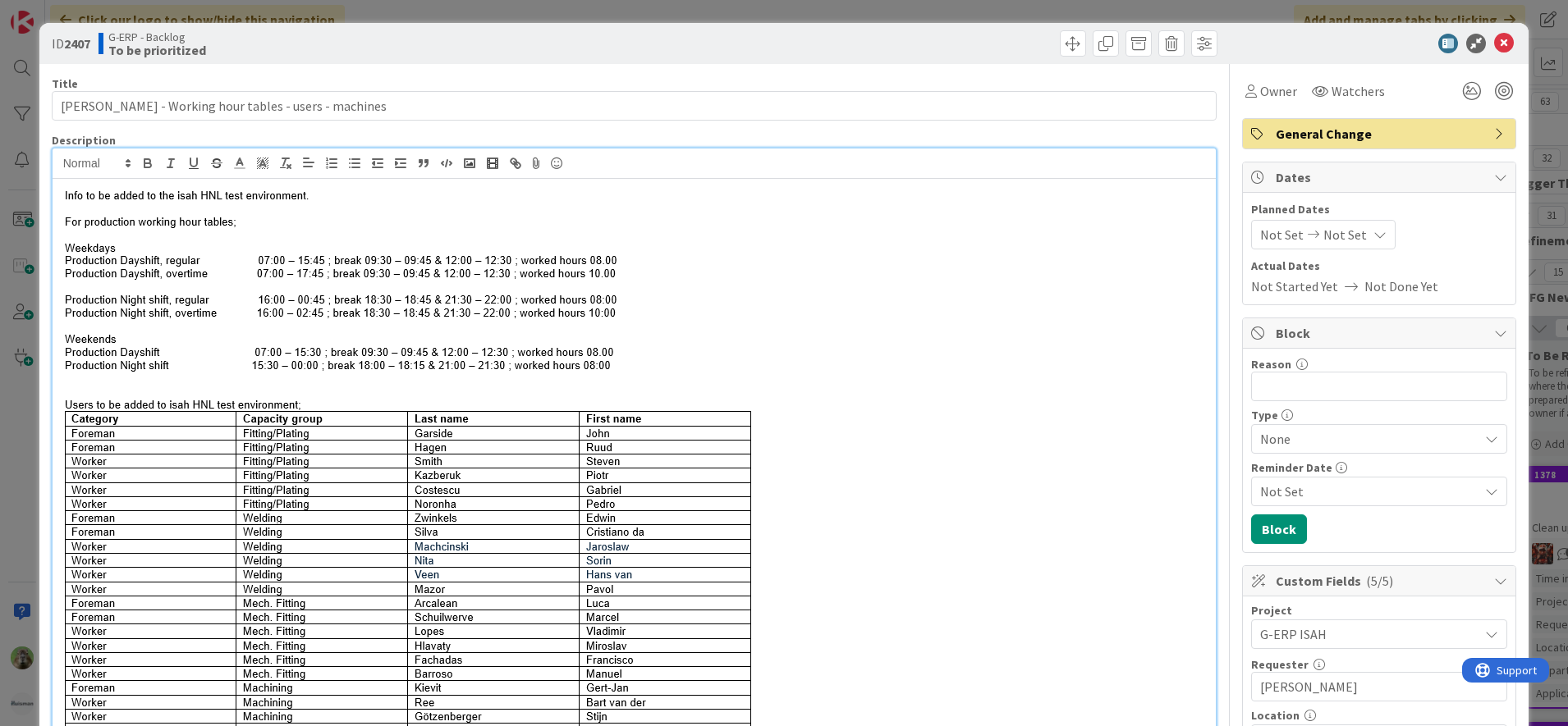
drag, startPoint x: 200, startPoint y: 275, endPoint x: 88, endPoint y: 274, distance: 112.0
click at [88, 274] on img at bounding box center [413, 508] width 704 height 653
click at [770, 295] on p at bounding box center [634, 508] width 1148 height 653
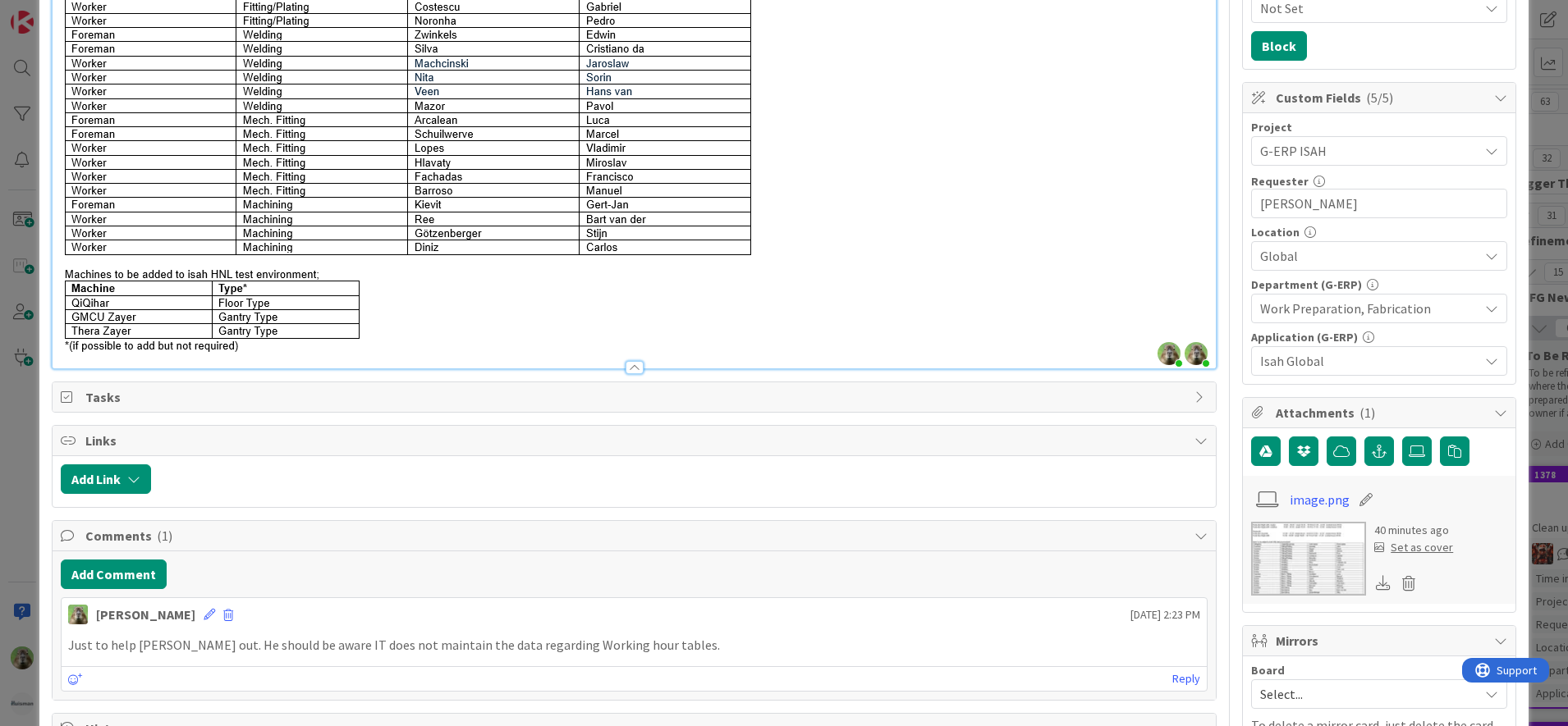
scroll to position [513, 0]
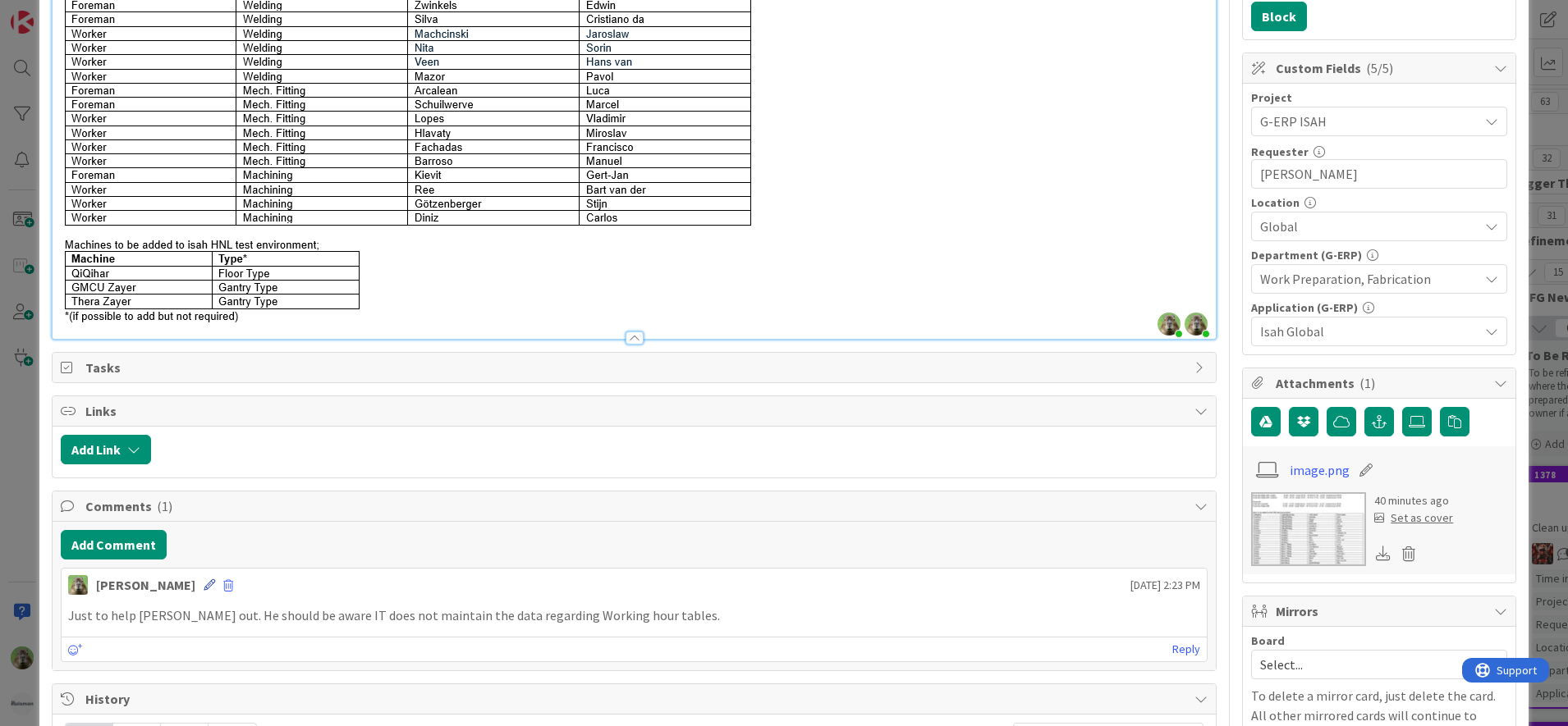
click at [204, 582] on icon at bounding box center [209, 585] width 11 height 11
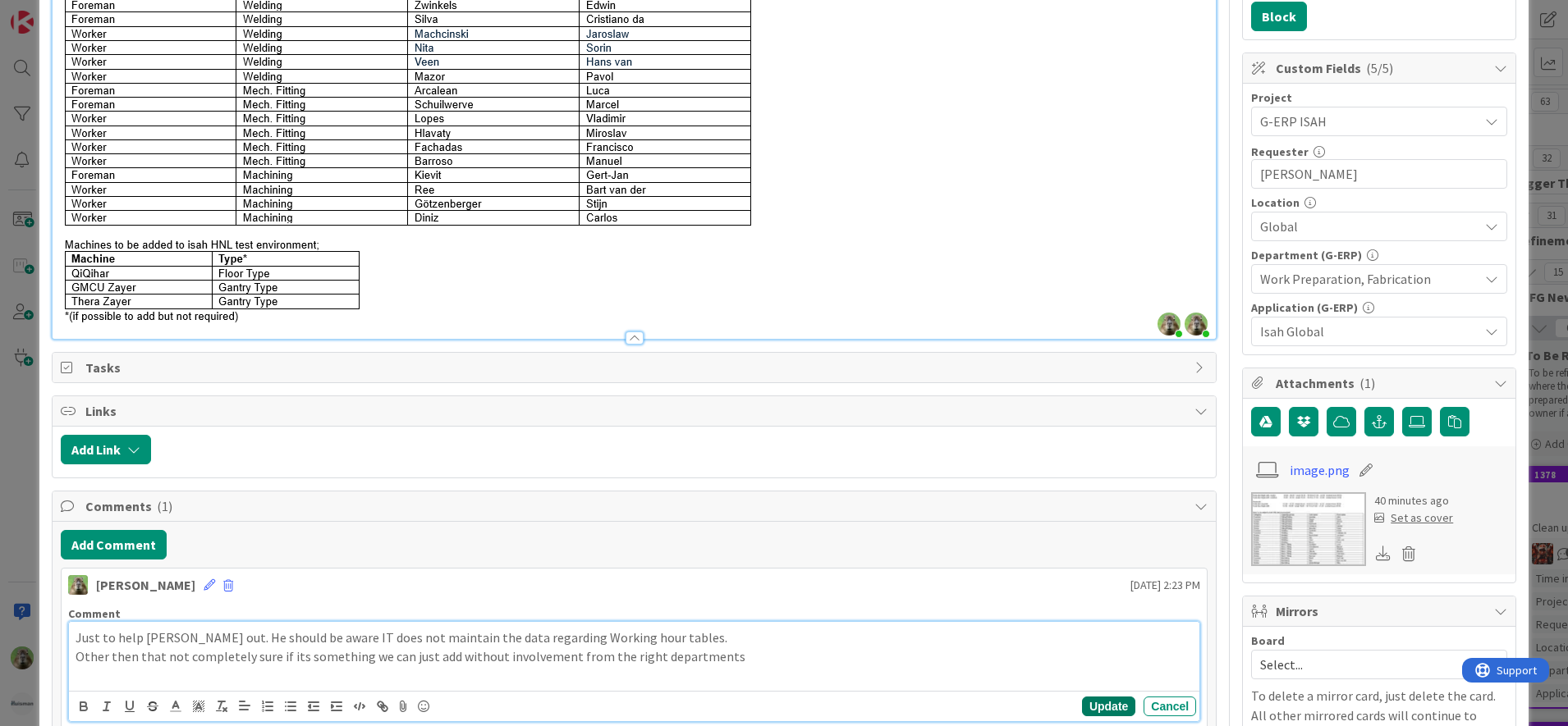
click at [1104, 714] on button "Update" at bounding box center [1108, 706] width 53 height 20
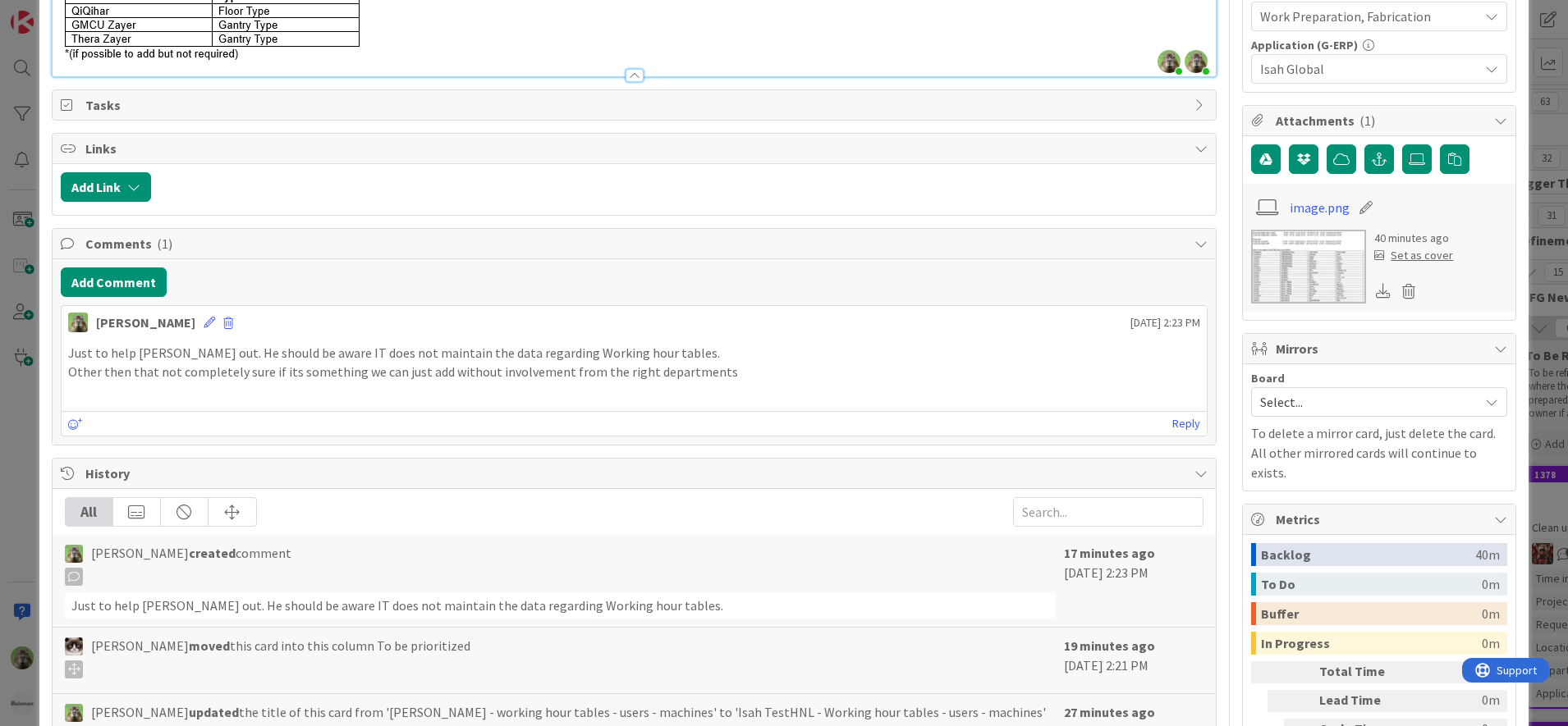
scroll to position [615, 0]
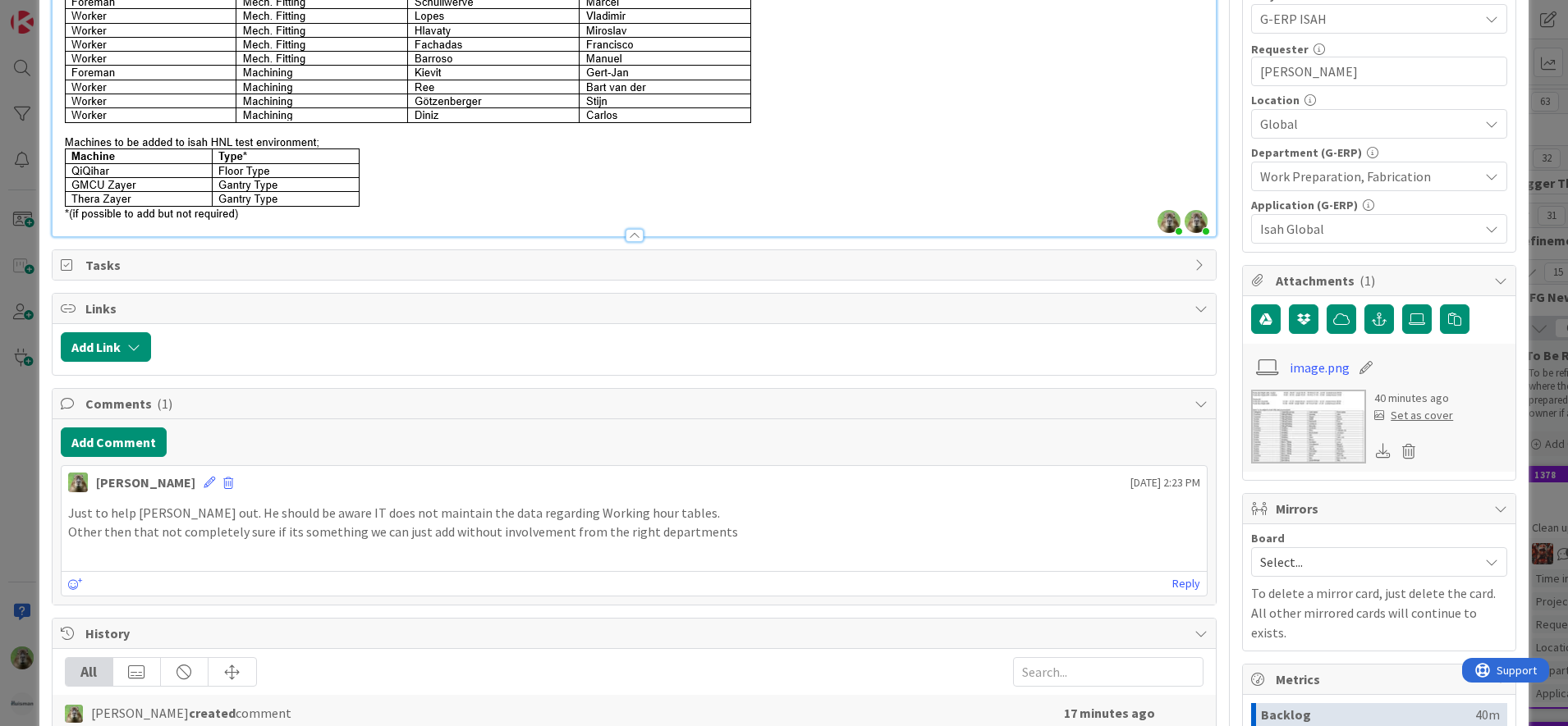
click at [35, 405] on div "ID 2407 G-ERP - Backlog To be prioritized Title 53 / 128 Isah TestHNL - Working…" at bounding box center [784, 363] width 1568 height 726
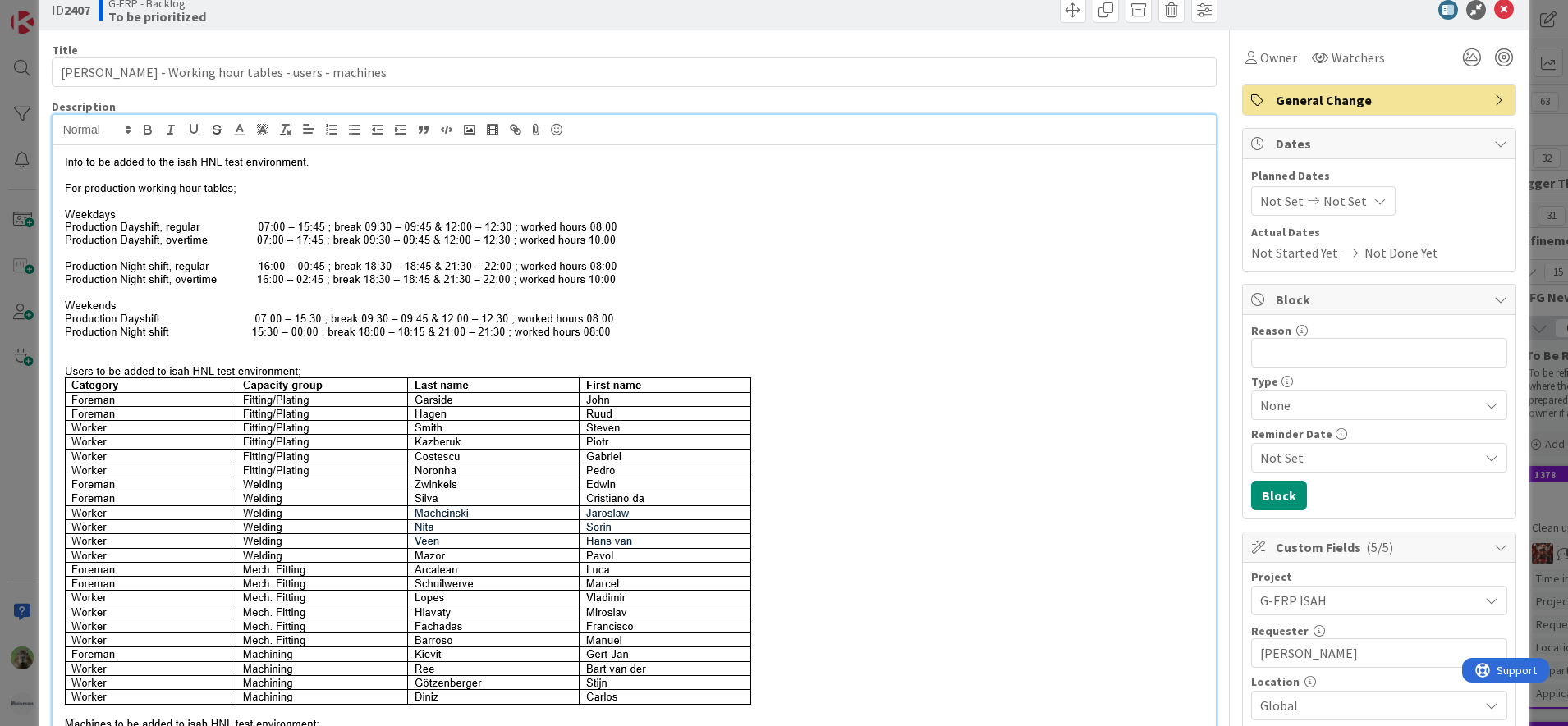
scroll to position [0, 0]
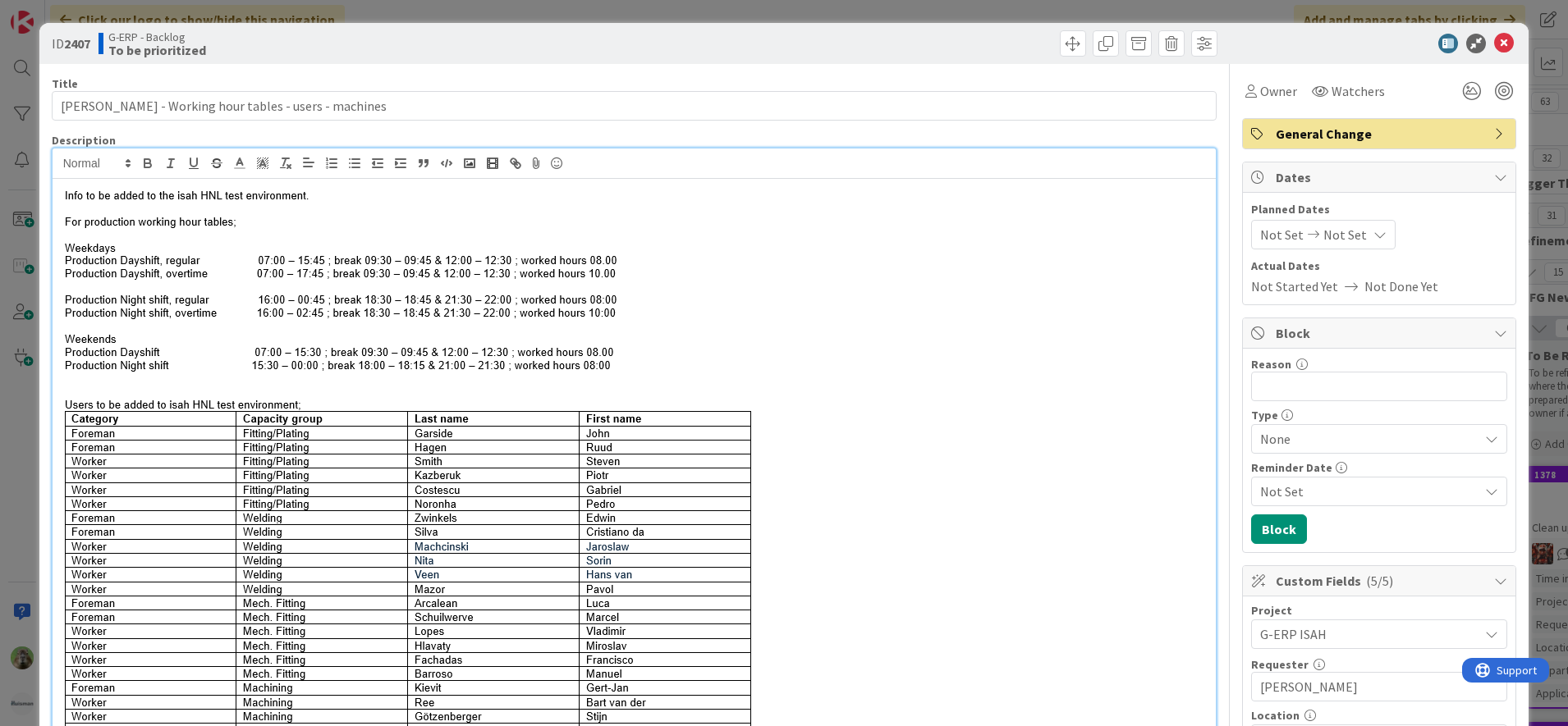
click at [23, 371] on div "ID 2407 G-ERP - Backlog To be prioritized Title 53 / 128 Isah TestHNL - Working…" at bounding box center [784, 363] width 1568 height 726
click at [22, 430] on div "ID 2407 G-ERP - Backlog To be prioritized Title 53 / 128 Isah TestHNL - Working…" at bounding box center [784, 363] width 1568 height 726
click at [1494, 49] on icon at bounding box center [1503, 43] width 20 height 20
click at [1530, 109] on div "ID 2407 G-ERP - Backlog To be prioritized Title 53 / 128 Isah TestHNL - Working…" at bounding box center [784, 363] width 1568 height 726
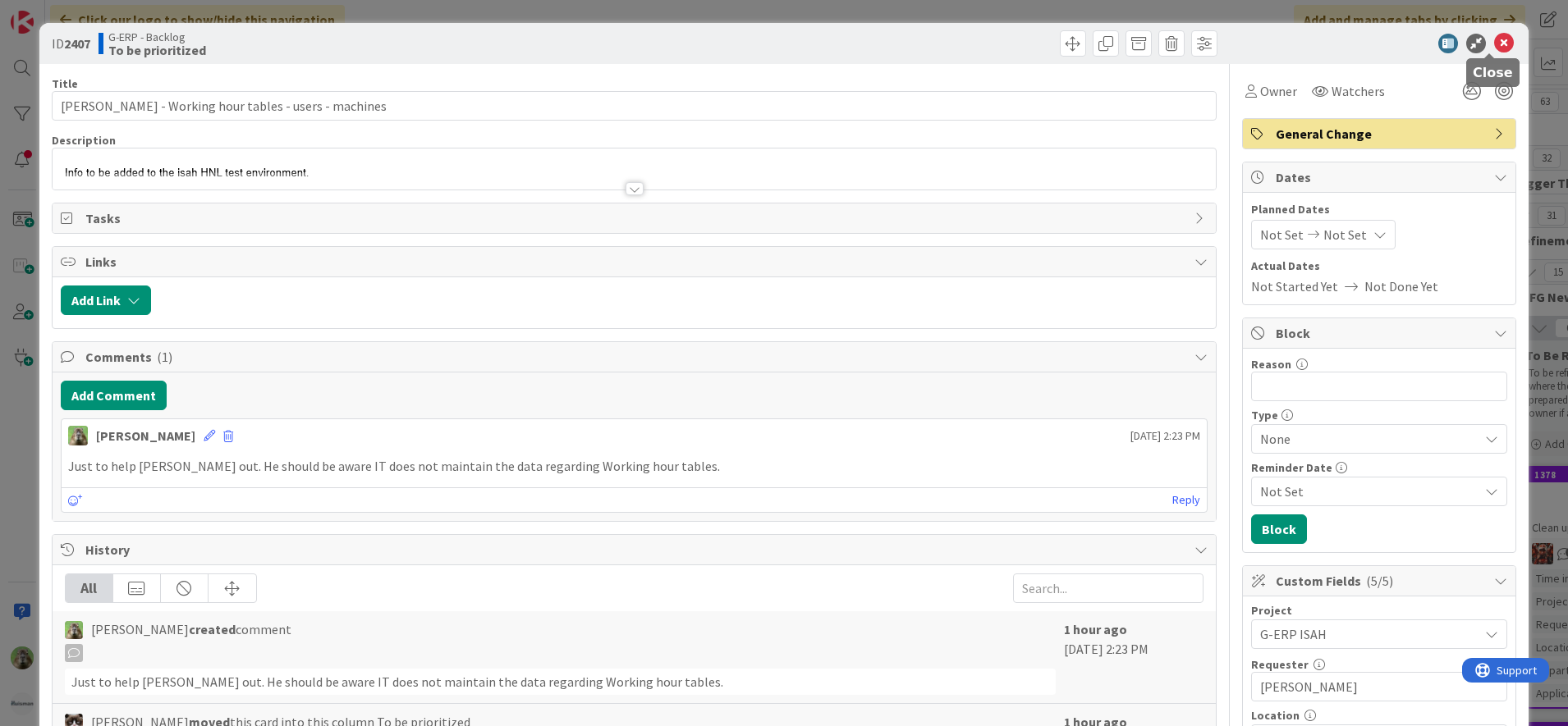
click at [1496, 39] on icon at bounding box center [1503, 43] width 20 height 20
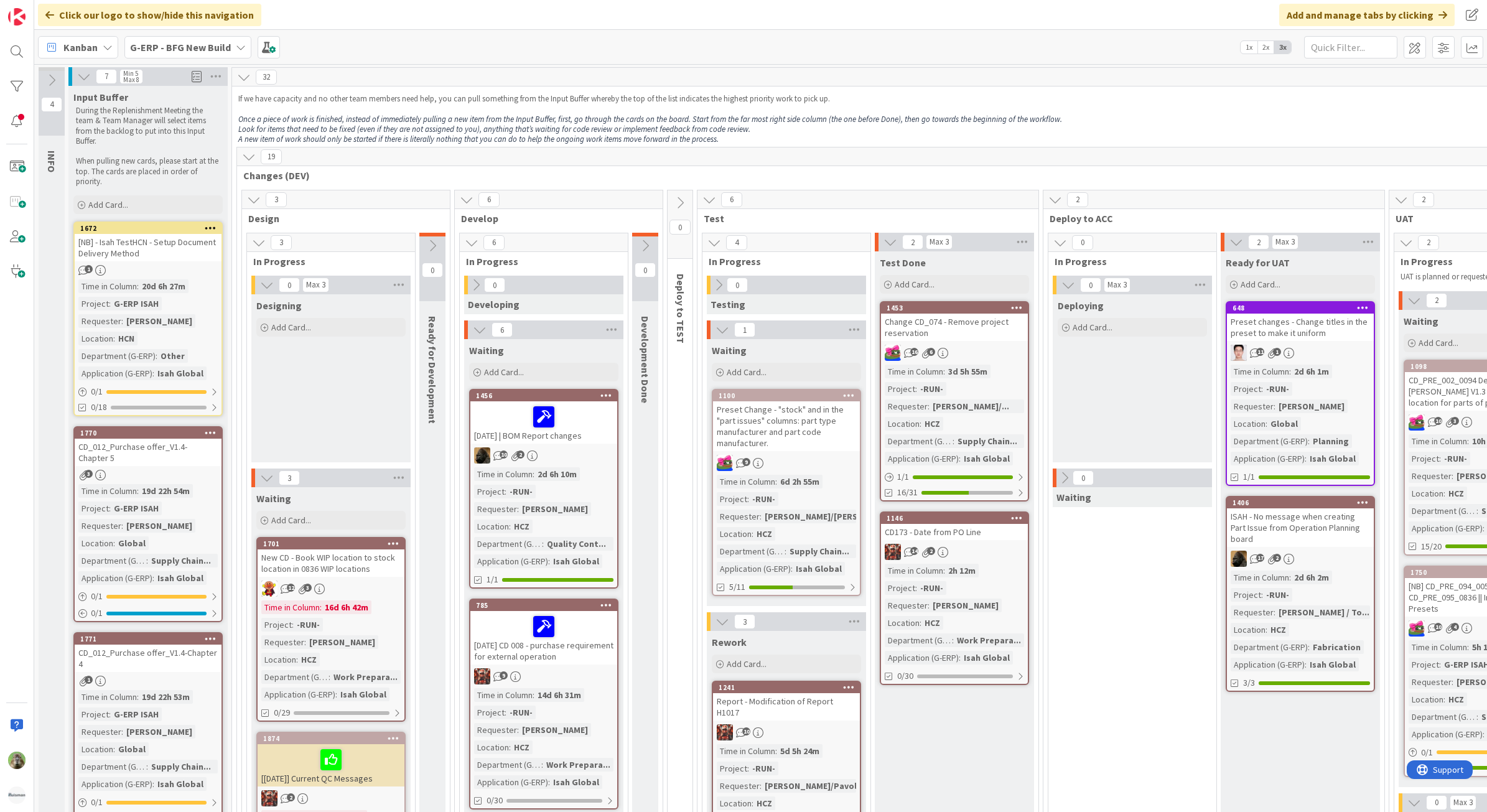
click at [184, 245] on div "[NB] - Isah TestHCN - Setup Document Delivery Method" at bounding box center [148, 247] width 146 height 27
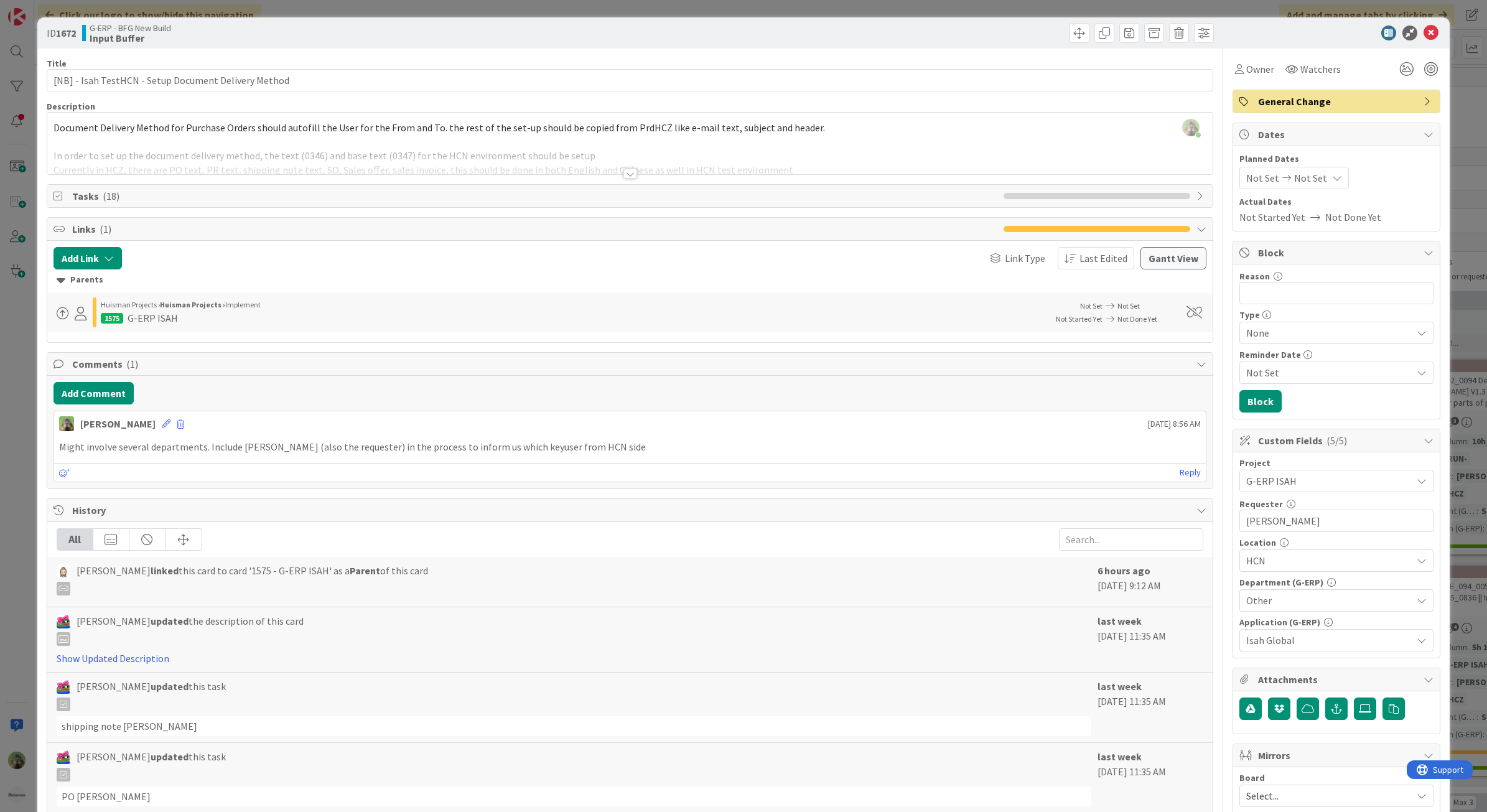
click at [318, 161] on div at bounding box center [629, 158] width 1166 height 32
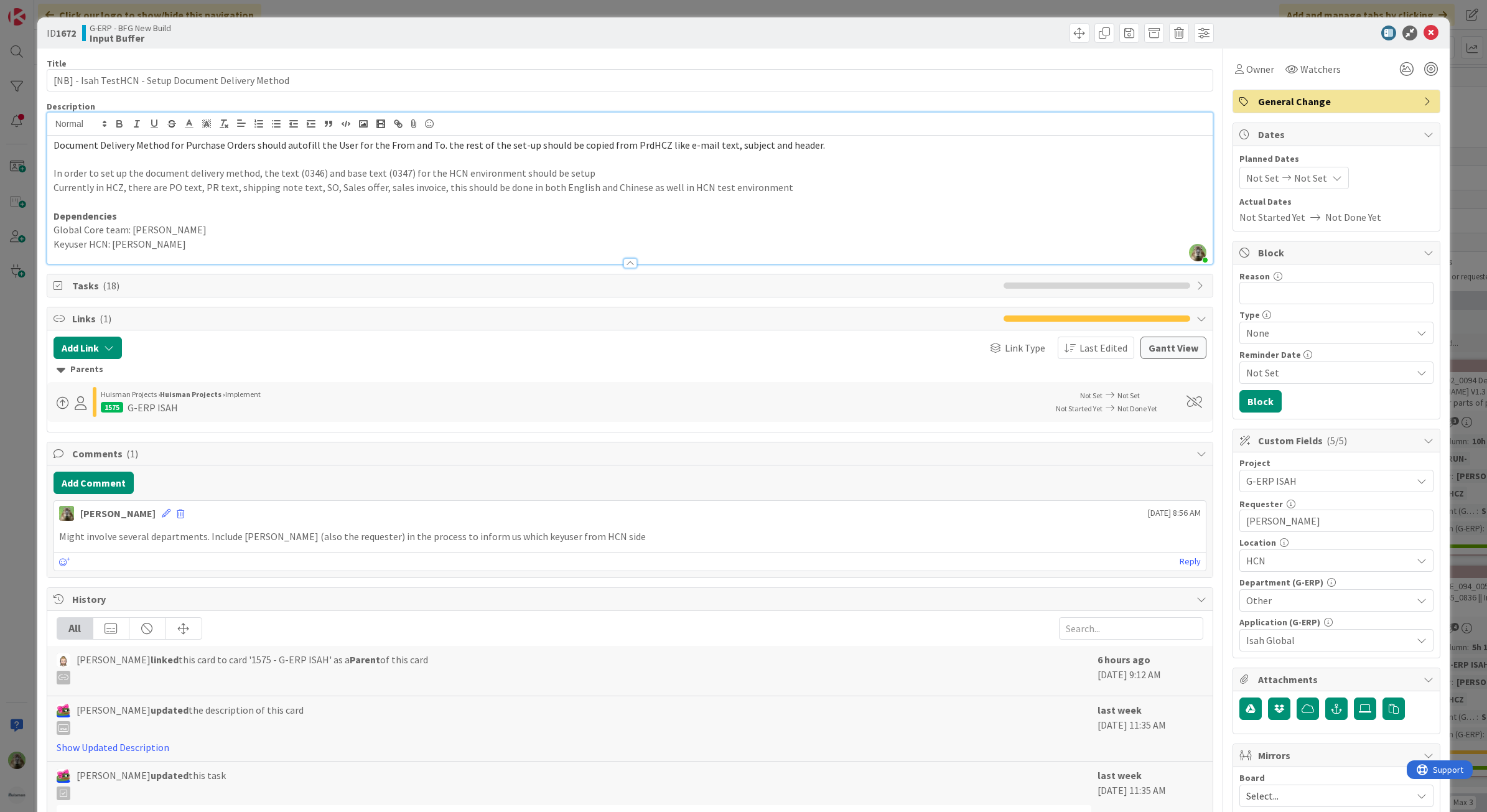
click at [19, 385] on div "ID 1672 G-ERP - BFG New Build Input Buffer Title 52 / 128 [NB] - Isah TestHCN -…" at bounding box center [743, 406] width 1487 height 812
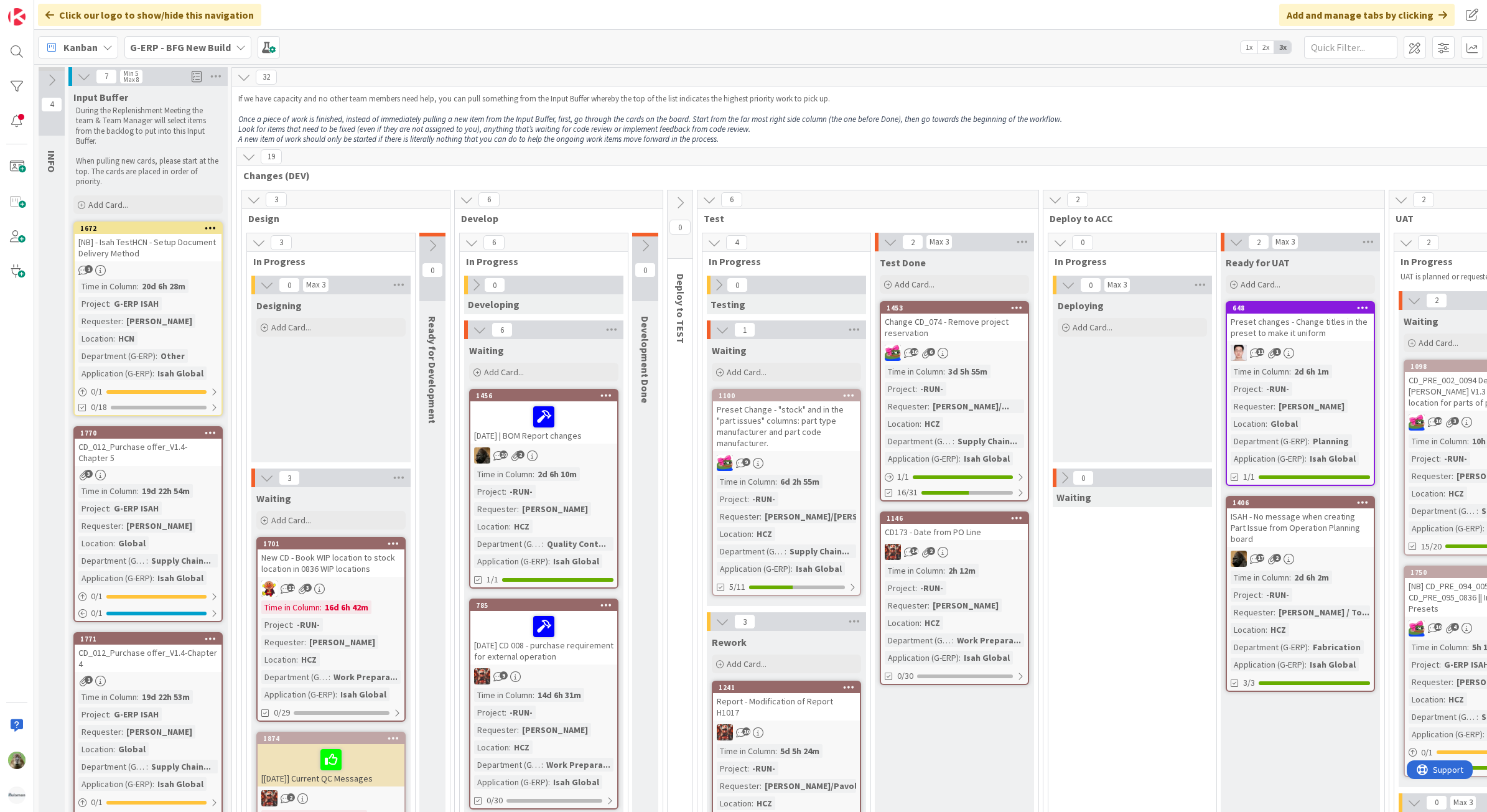
click at [231, 41] on div "G-ERP - BFG New Build" at bounding box center [188, 47] width 127 height 22
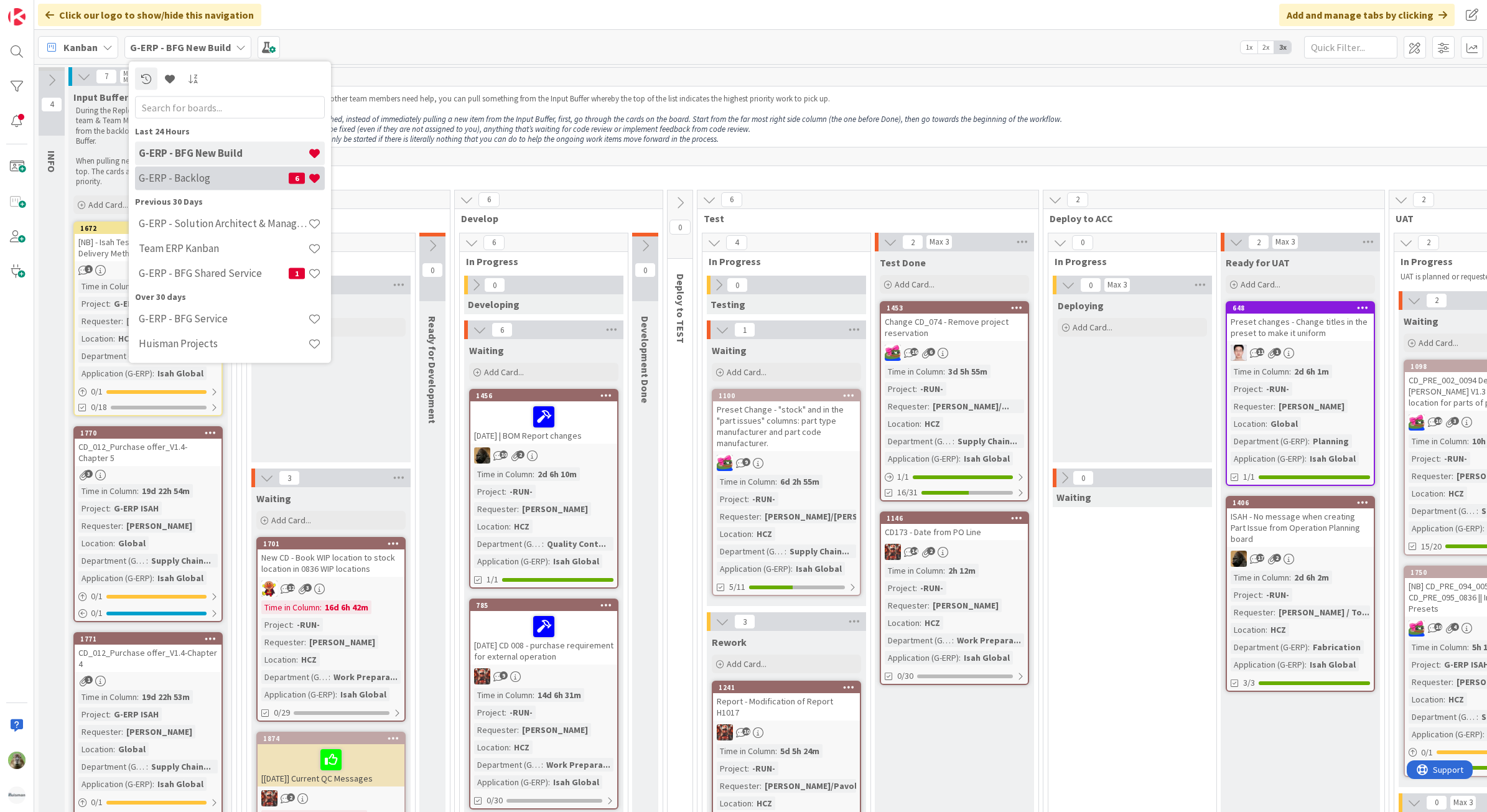
click at [199, 166] on div "G-ERP - Backlog 6" at bounding box center [230, 178] width 190 height 23
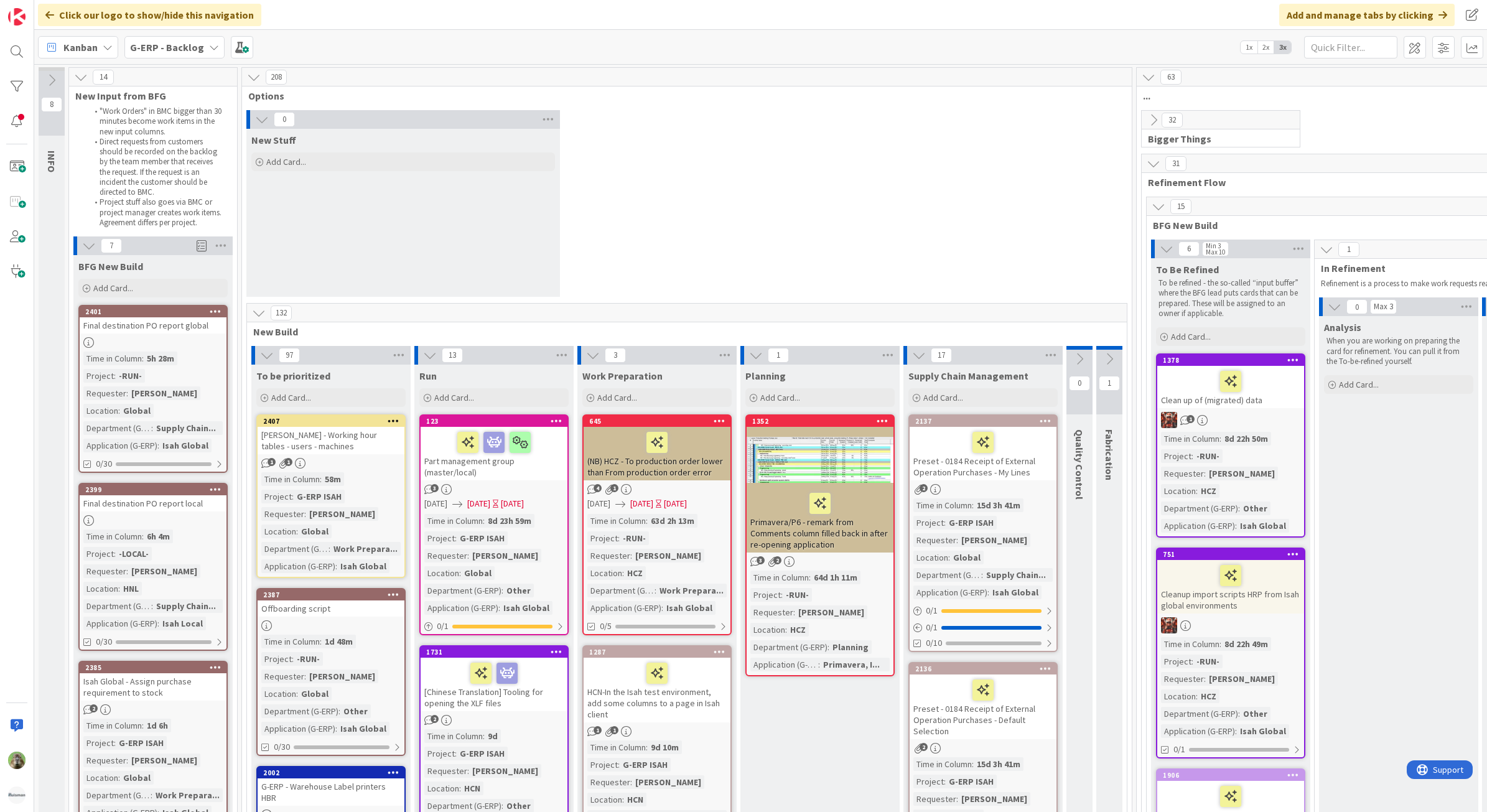
click at [186, 335] on div "2401 Final destination PO report global Time in [GEOGRAPHIC_DATA] : 5h 28m Proj…" at bounding box center [153, 389] width 149 height 168
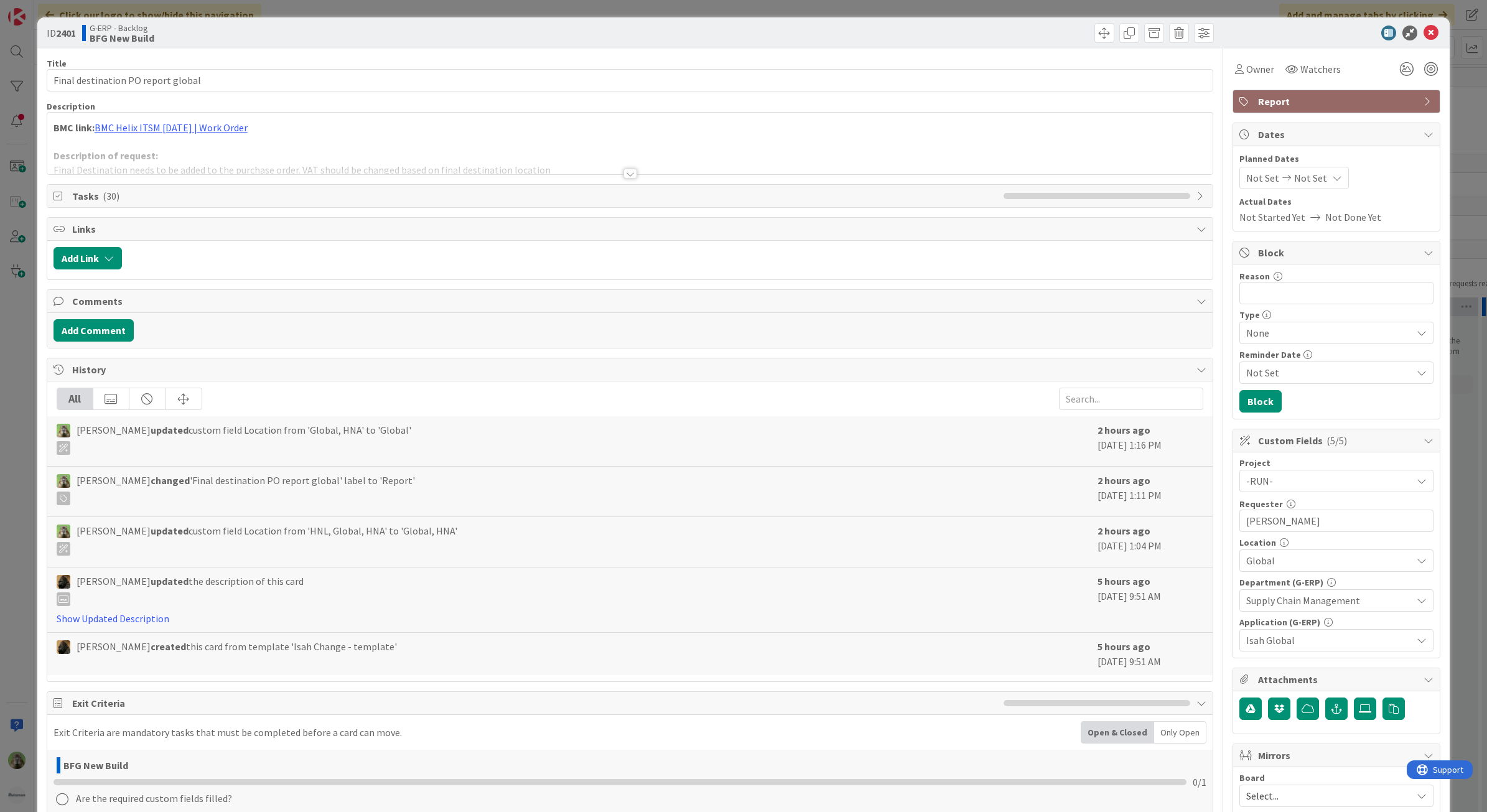
click at [477, 171] on div at bounding box center [629, 158] width 1166 height 32
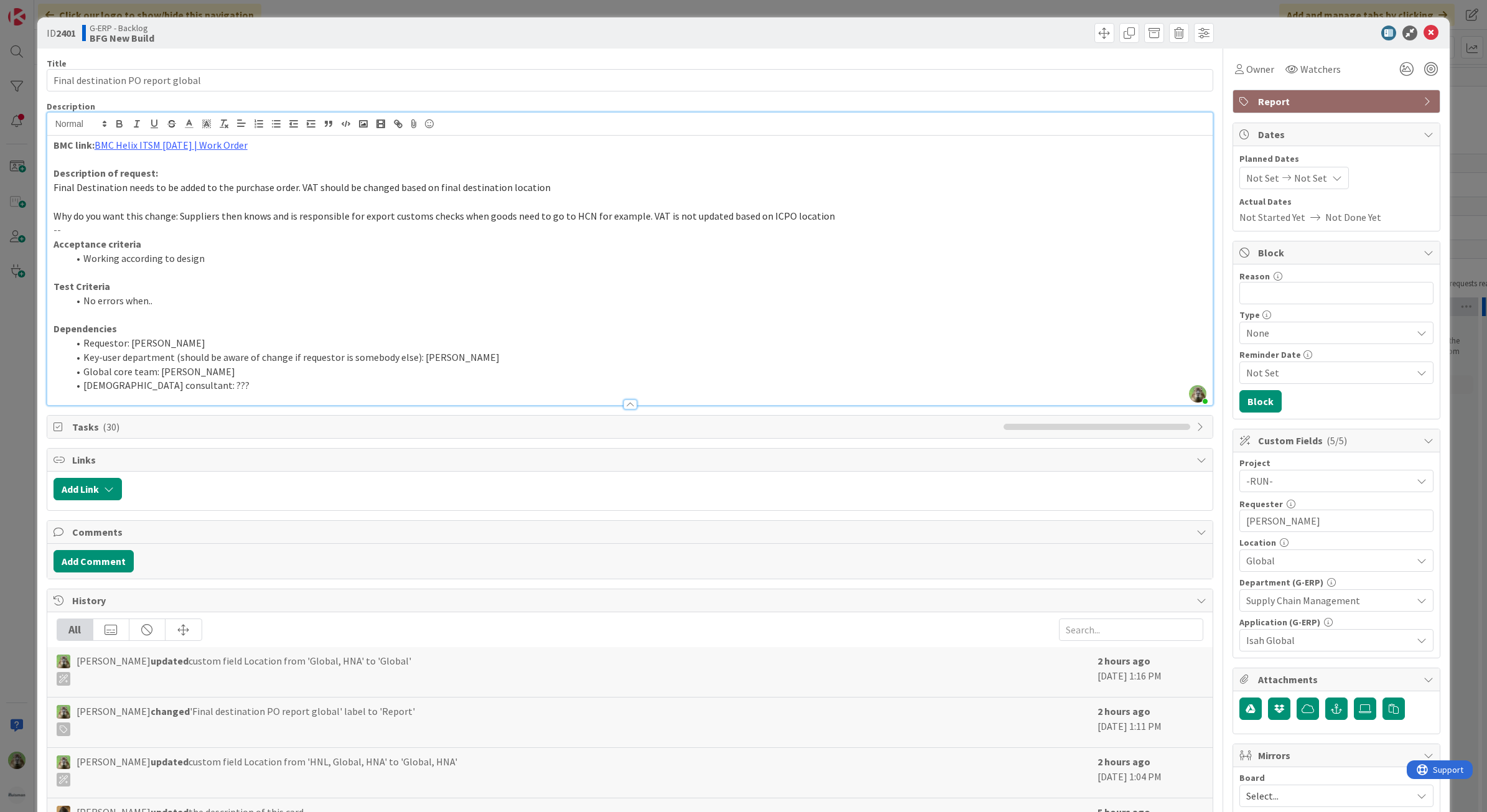
click at [350, 296] on li "No errors when.." at bounding box center [637, 301] width 1139 height 14
click at [32, 405] on div "ID 2401 G-ERP - Backlog BFG New Build Title 34 / 128 Final destination PO repor…" at bounding box center [743, 406] width 1487 height 812
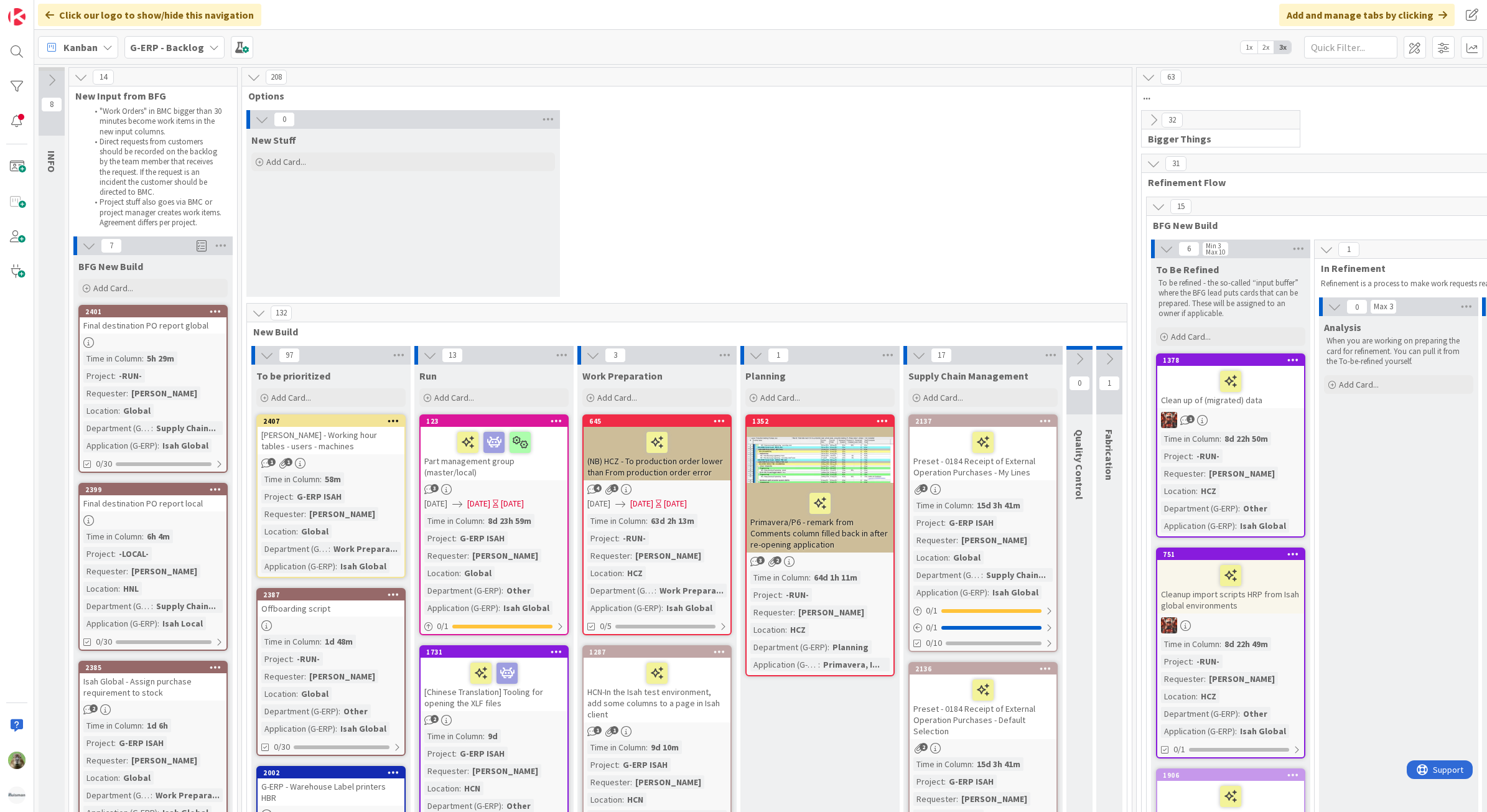
click at [166, 318] on div "Final destination PO report global" at bounding box center [153, 325] width 146 height 16
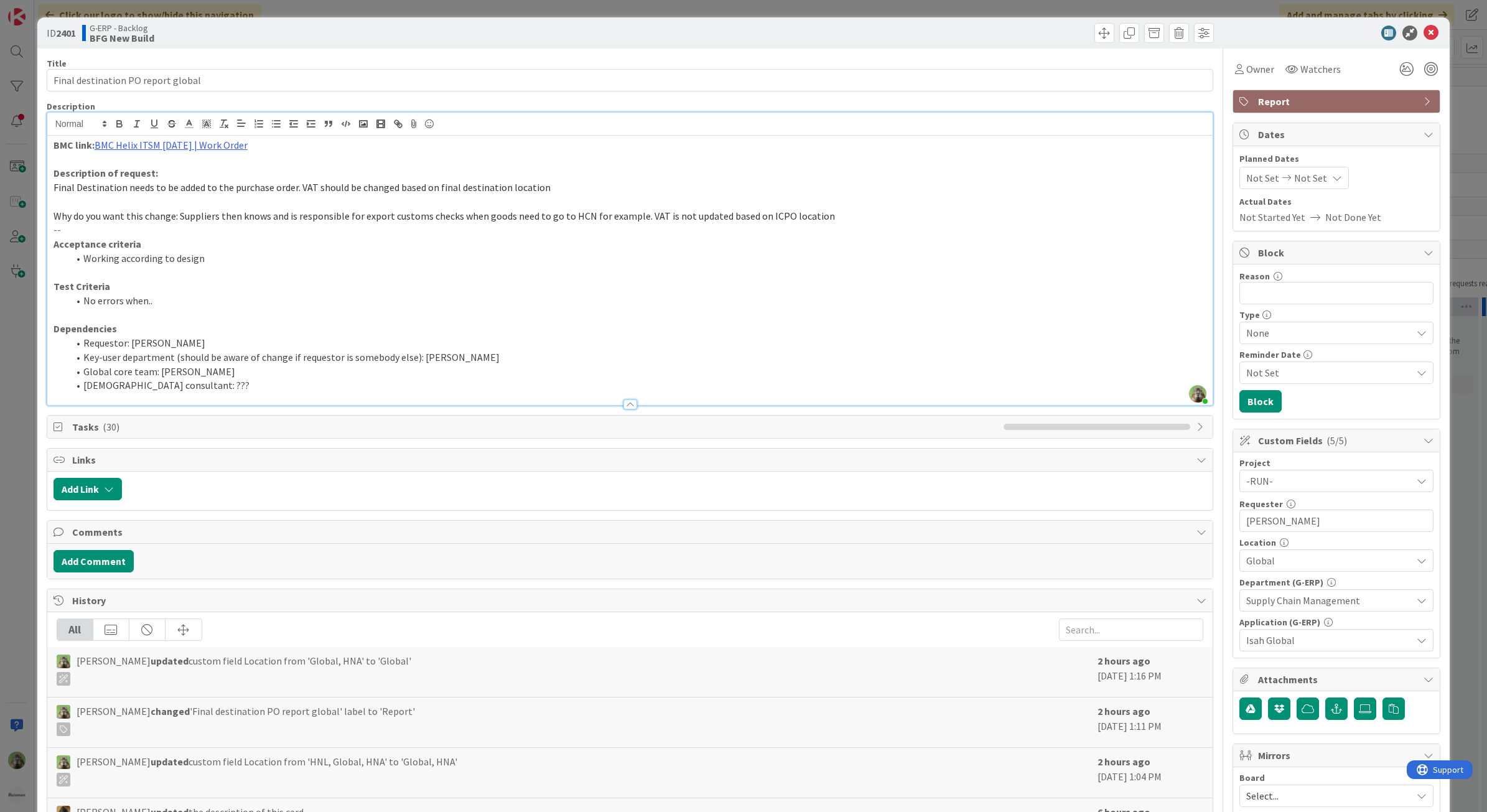
click at [371, 137] on div "BMC link: BMC Helix ITSM [DATE] | Work Order Description of request: Final Dest…" at bounding box center [629, 270] width 1166 height 269
click at [17, 370] on div "ID 2401 G-ERP - Backlog BFG New Build Title 34 / 128 Final destination PO repor…" at bounding box center [743, 406] width 1487 height 812
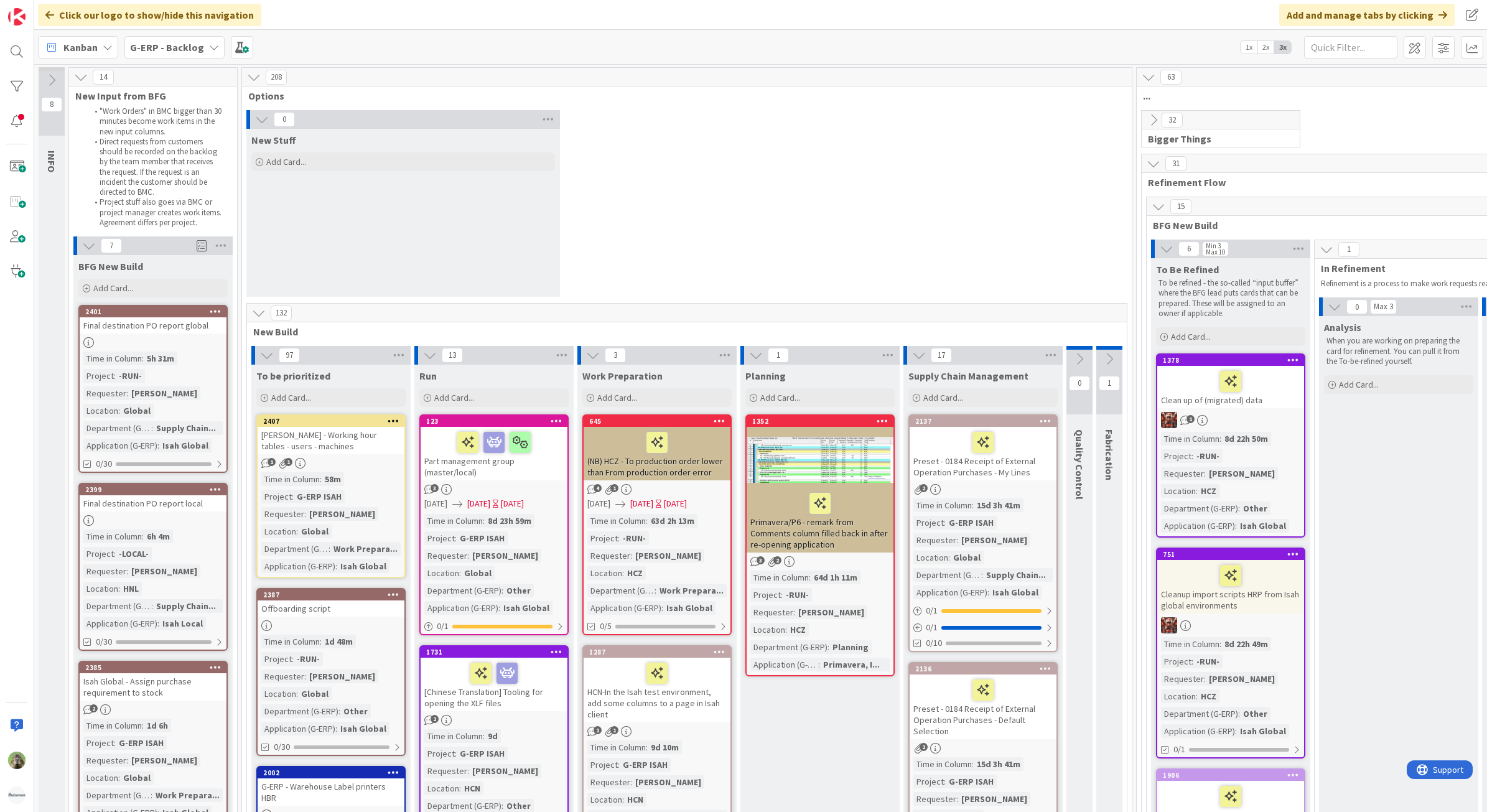
click at [154, 499] on div "Final destination PO report local" at bounding box center [153, 503] width 146 height 16
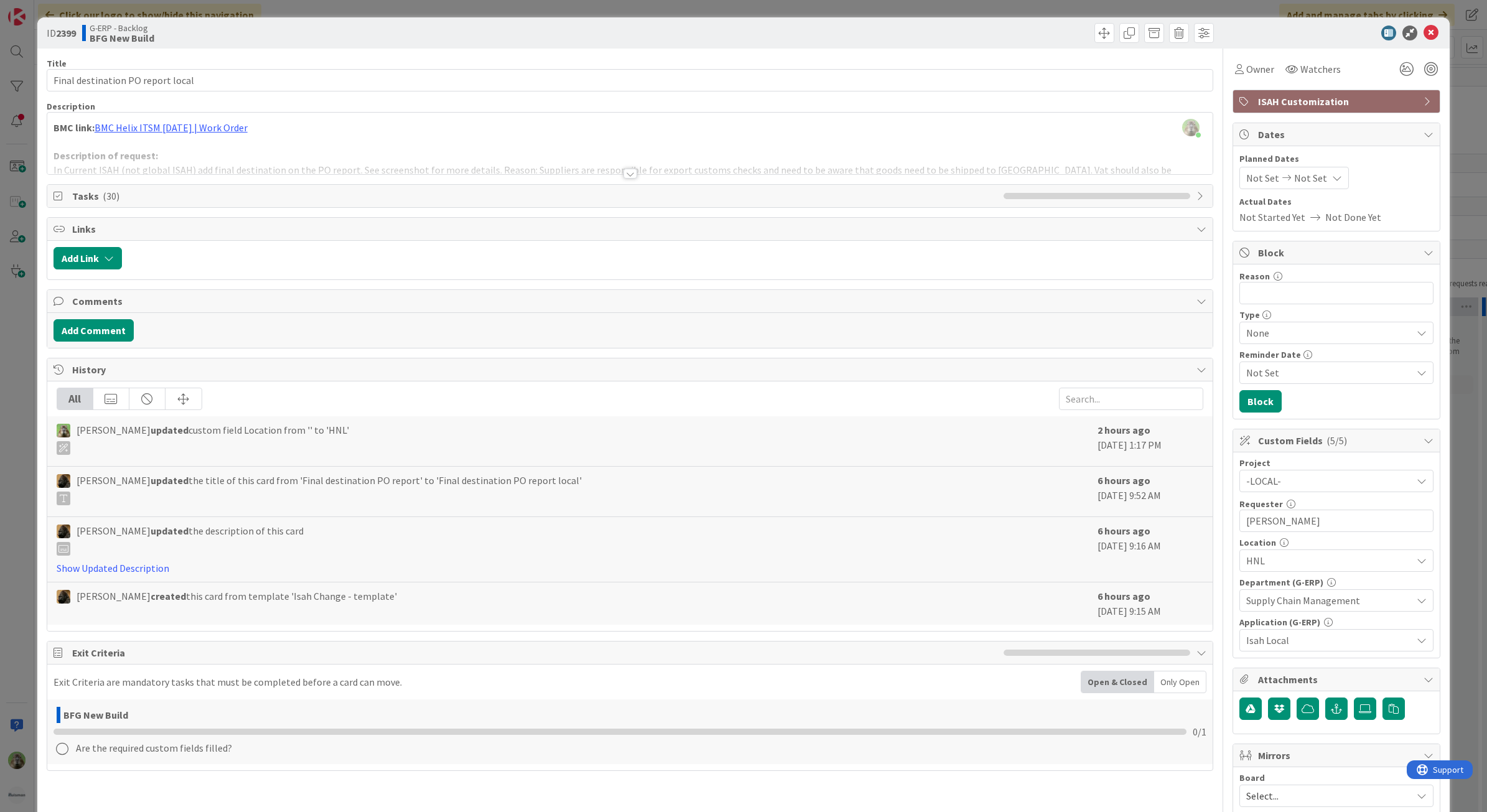
click at [400, 153] on div at bounding box center [629, 158] width 1166 height 32
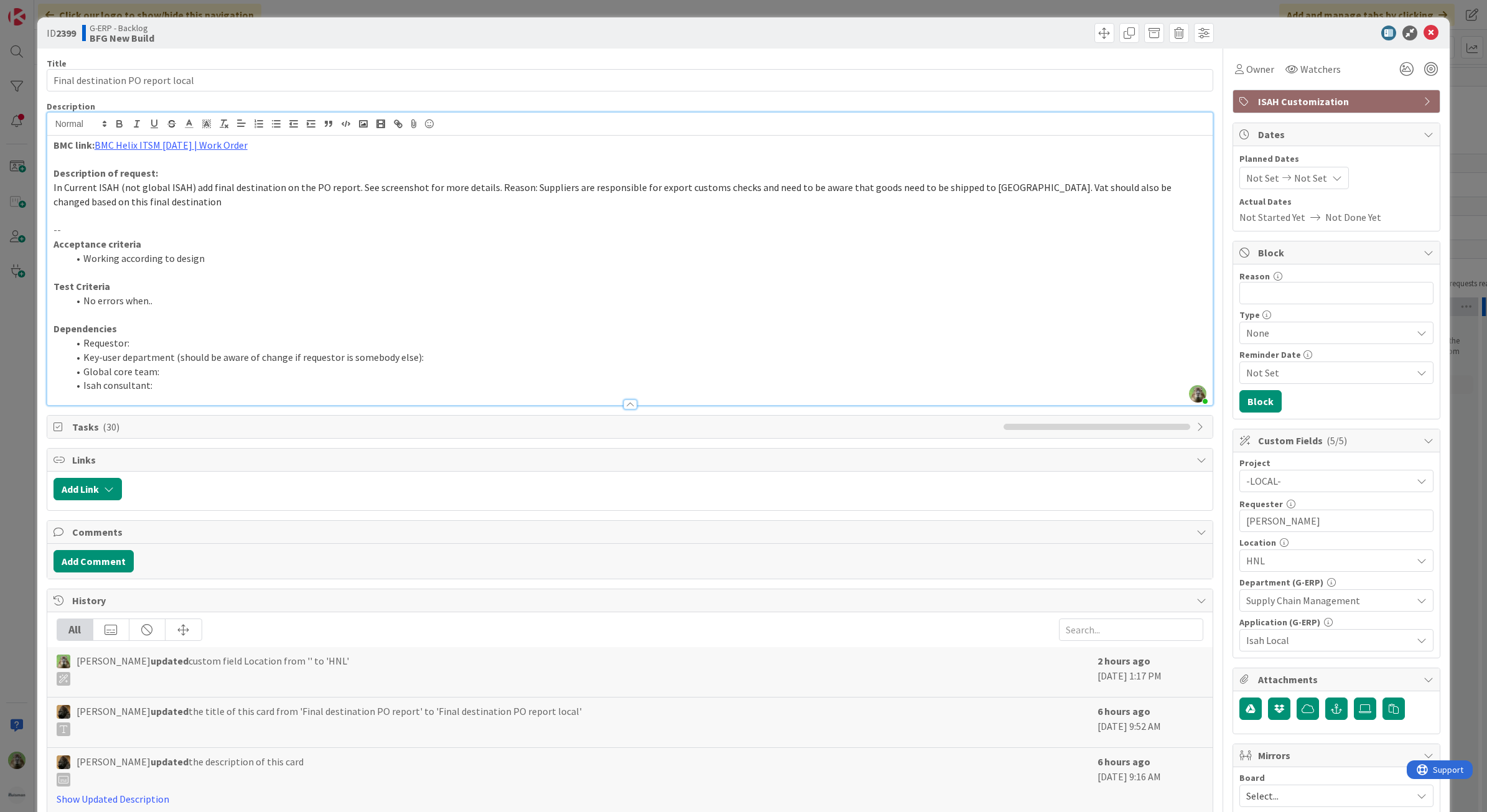
click at [134, 138] on p "BMC link: BMC Helix ITSM 25.3.01 | Work Order" at bounding box center [630, 145] width 1153 height 14
click at [105, 154] on p at bounding box center [630, 159] width 1153 height 14
click at [112, 146] on link "BMC Helix ITSM 25.3.01 | Work Order" at bounding box center [171, 144] width 153 height 12
click at [113, 164] on link "https://huisman-smartit.onbmc.com/smartit/app/#/workorder/AGGGOE85HCCKAATEENCFT…" at bounding box center [159, 169] width 124 height 16
click at [313, 199] on p "In Current ISAH (not global ISAH) add final destination on the PO report. See s…" at bounding box center [630, 194] width 1153 height 28
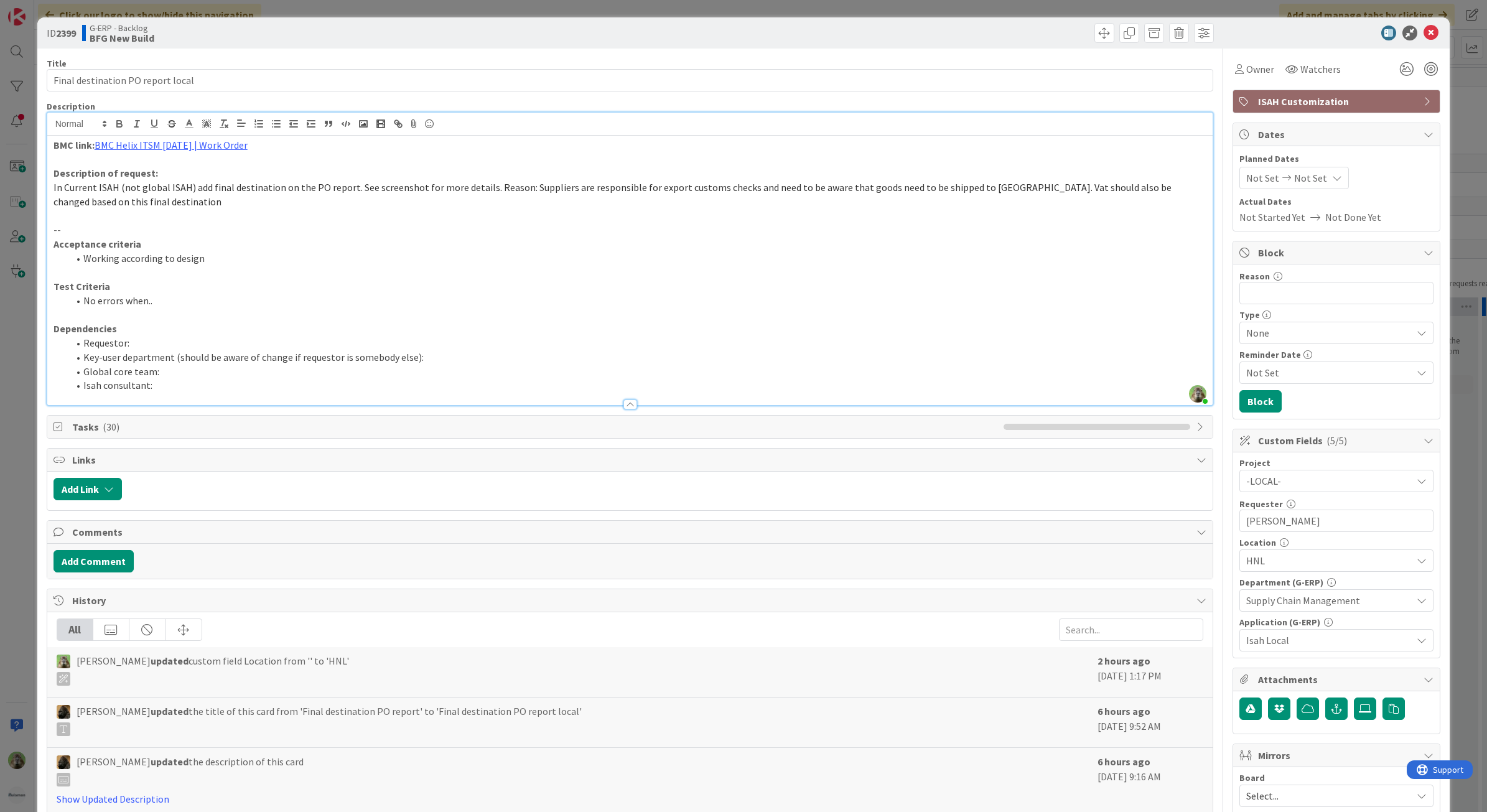
click at [482, 191] on span "In Current ISAH (not global ISAH) add final destination on the PO report. See s…" at bounding box center [613, 195] width 1120 height 27
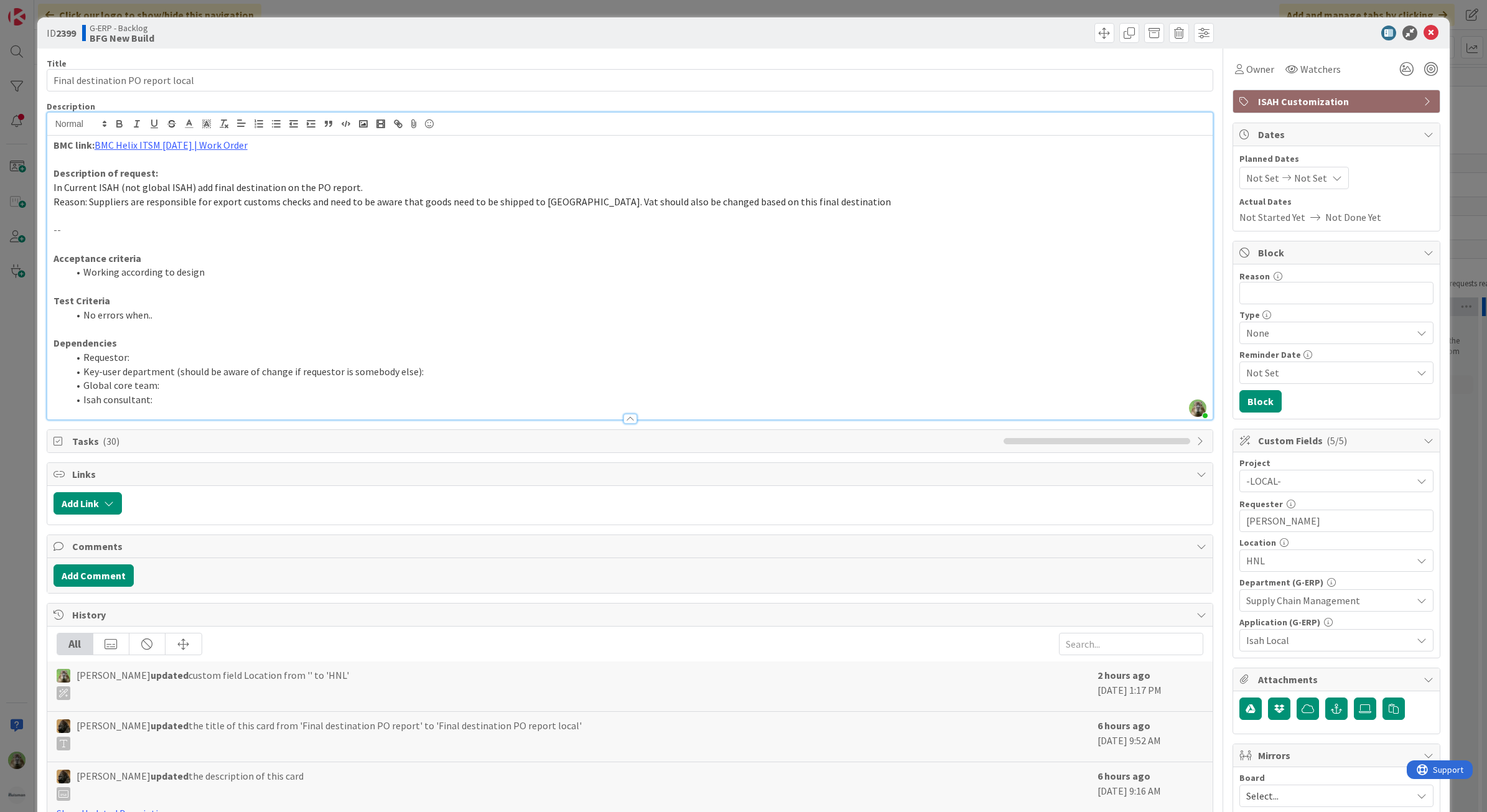
click at [335, 193] on span "In Current ISAH (not global ISAH) add final destination on the PO report." at bounding box center [208, 187] width 309 height 12
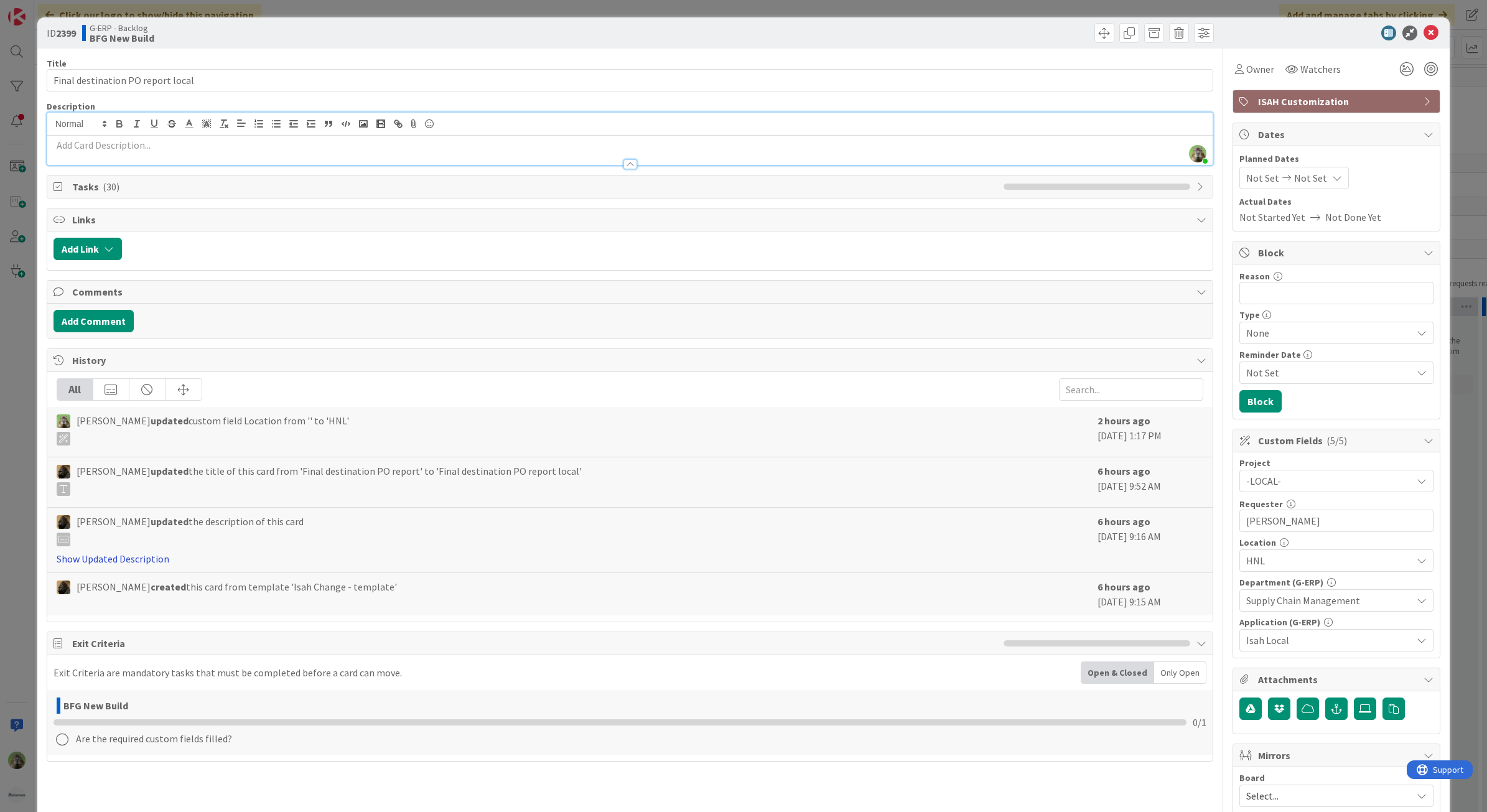
click at [144, 550] on link "Show Updated Description" at bounding box center [113, 558] width 112 height 12
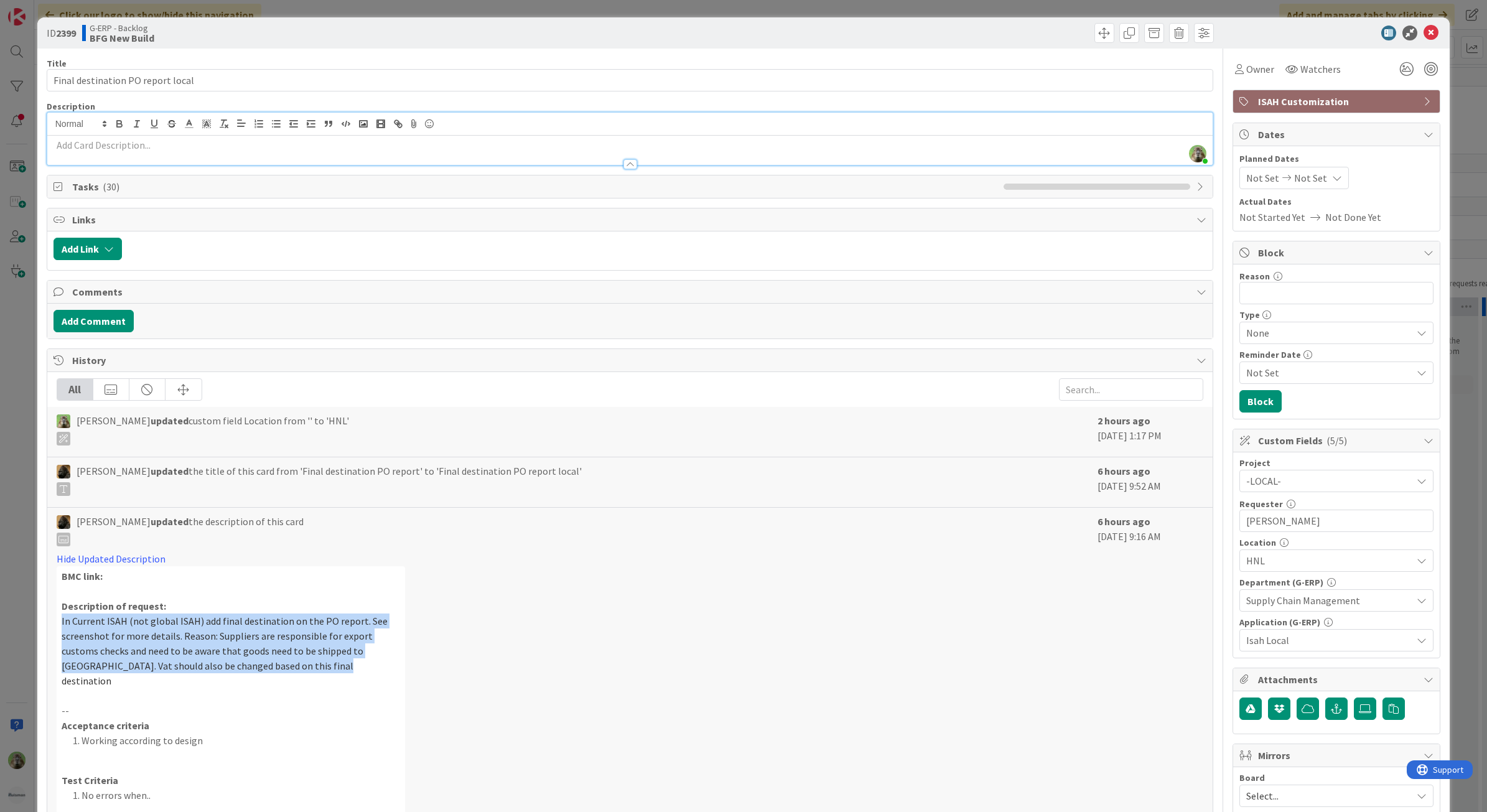
drag, startPoint x: 319, startPoint y: 673, endPoint x: 22, endPoint y: 617, distance: 302.2
click at [22, 550] on div "ID 2399 G-ERP - Backlog BFG New Build Title 33 / 128 Final destination PO repor…" at bounding box center [743, 406] width 1487 height 812
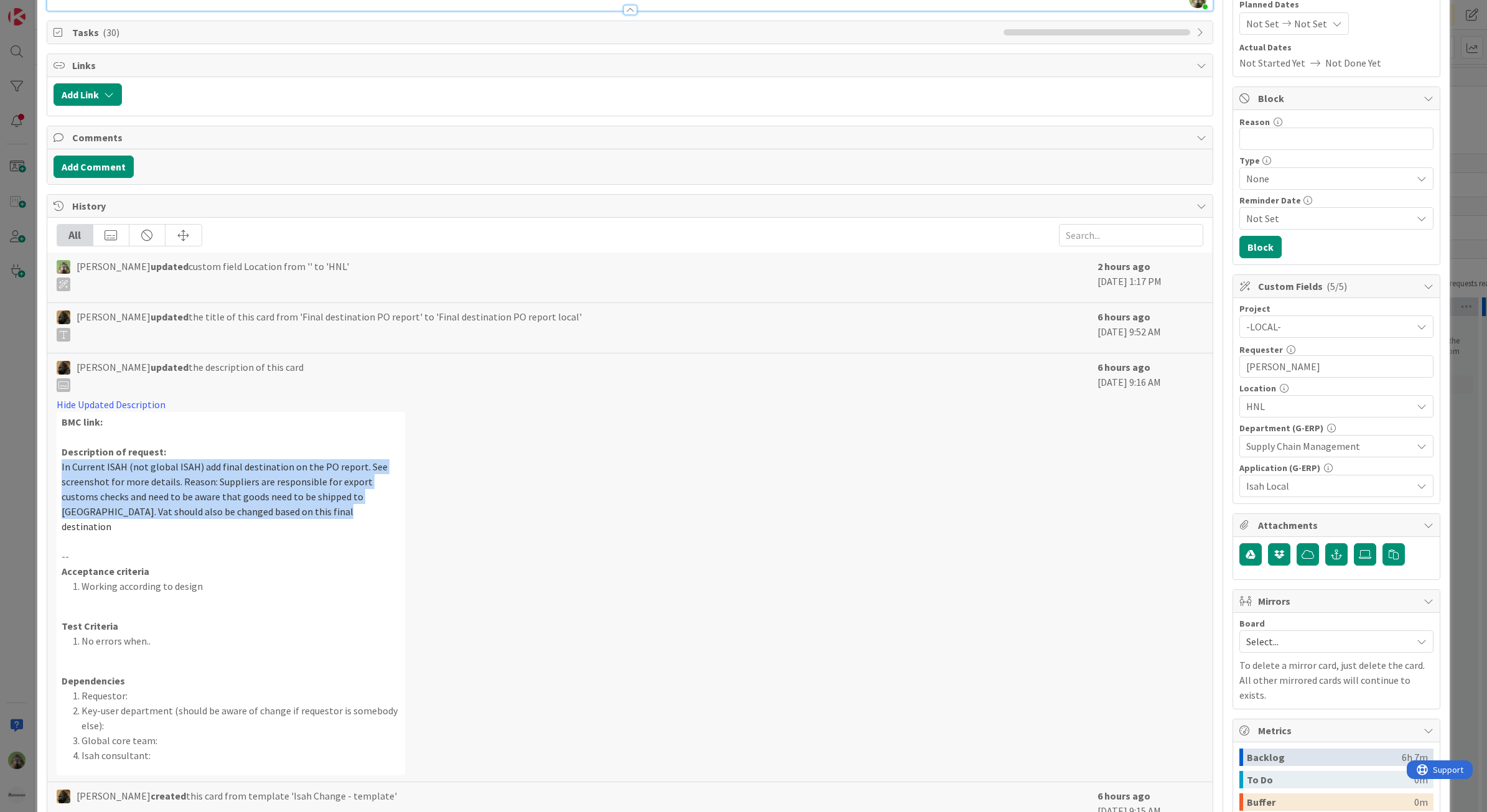
scroll to position [156, 0]
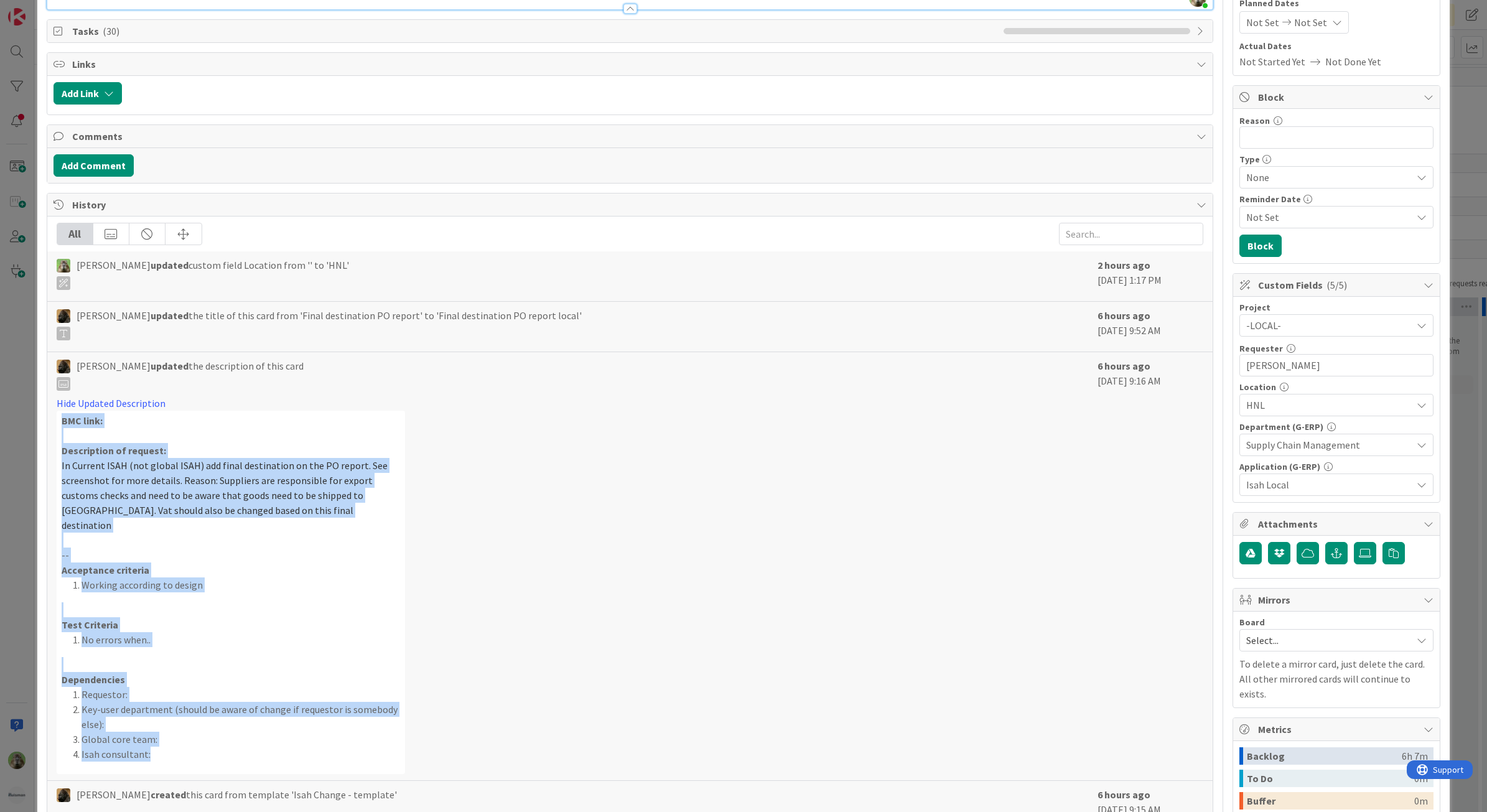
drag, startPoint x: 209, startPoint y: 737, endPoint x: 57, endPoint y: 429, distance: 343.5
click at [57, 429] on div "BMC link: Description of request: In Current ISAH (not global ISAH) add final d…" at bounding box center [231, 592] width 348 height 363
copy div "BMC link: Description of request: In Current ISAH (not global ISAH) add final d…"
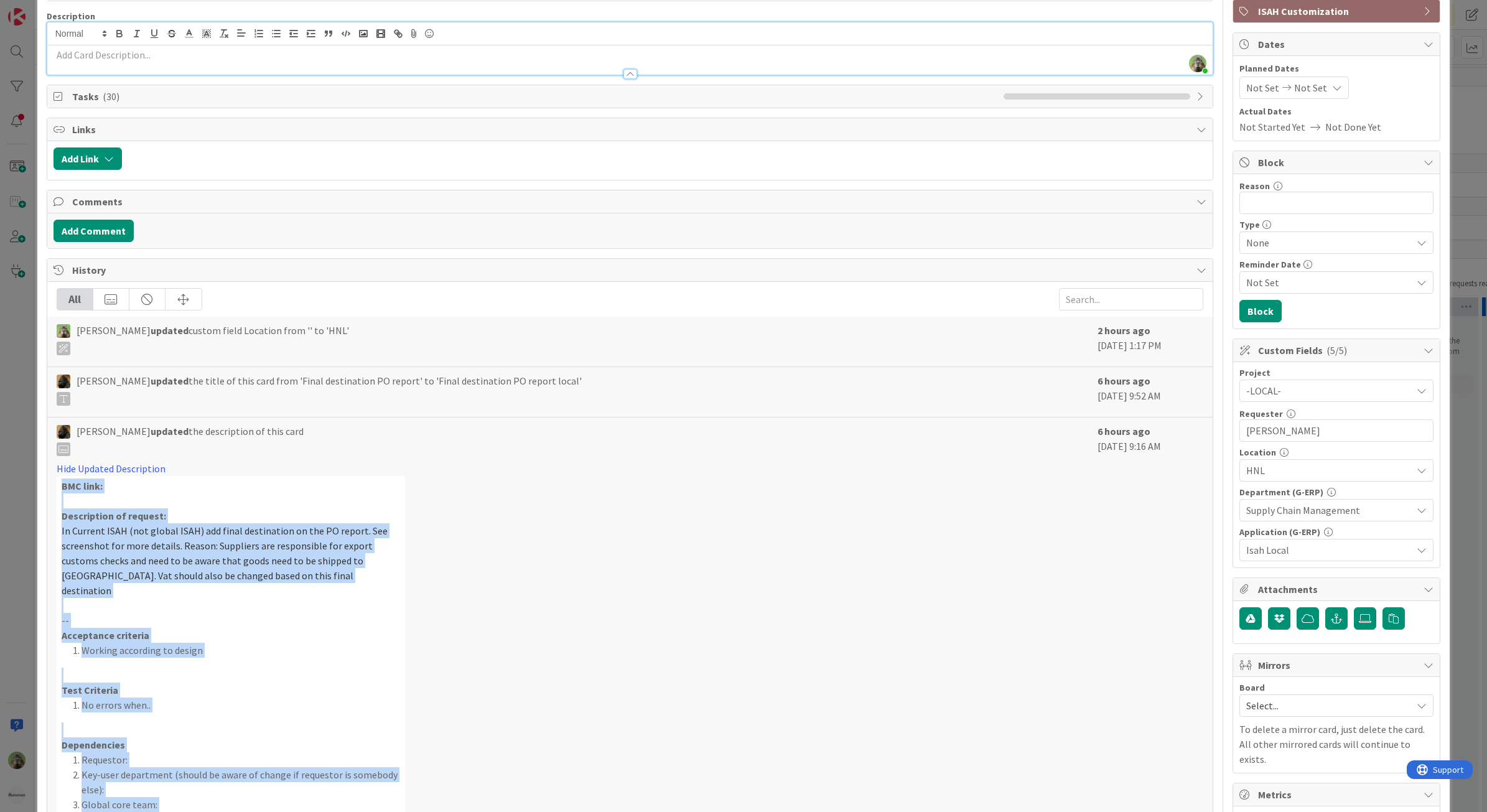
scroll to position [0, 0]
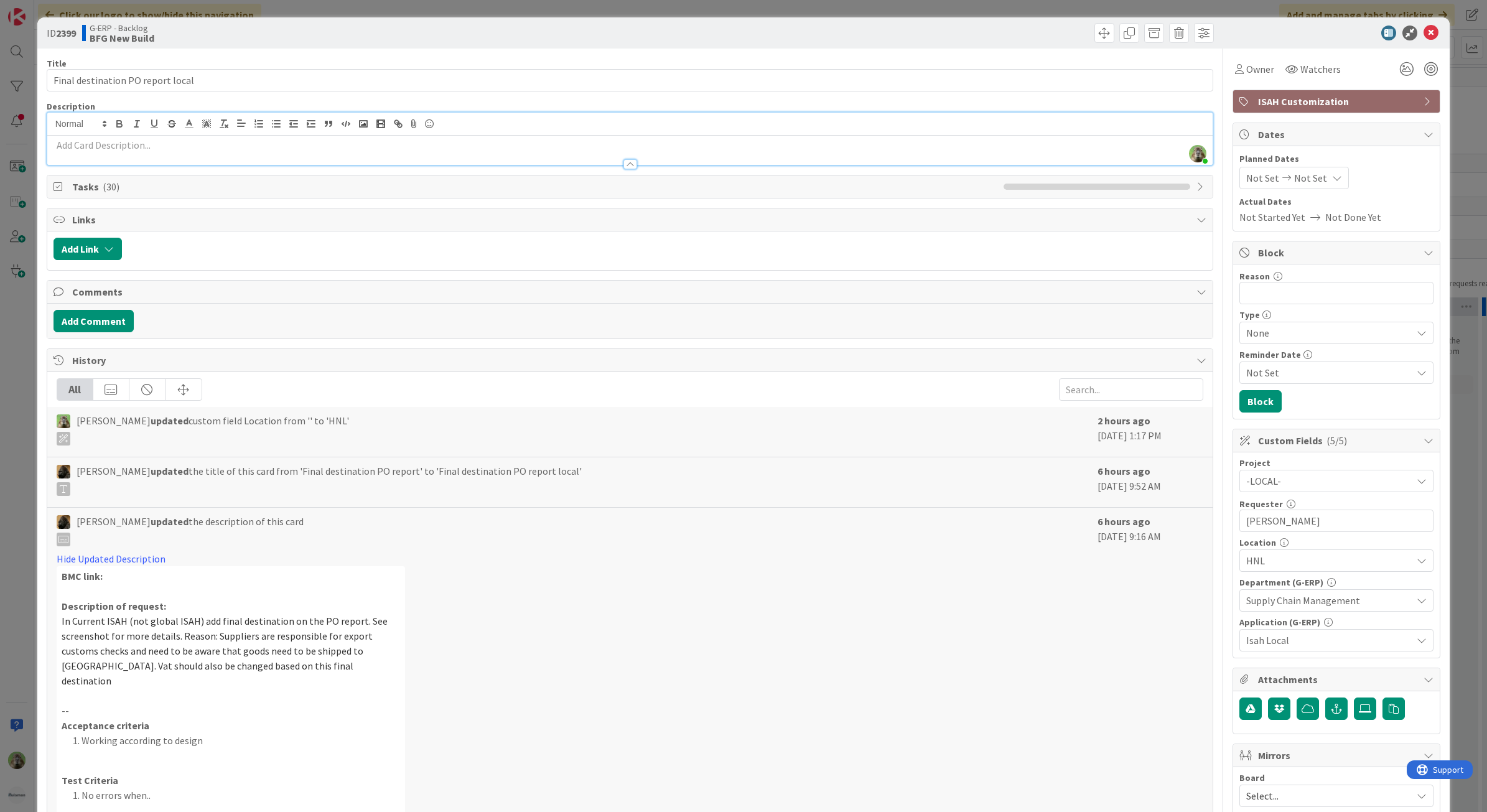
click at [181, 151] on div at bounding box center [629, 158] width 1166 height 13
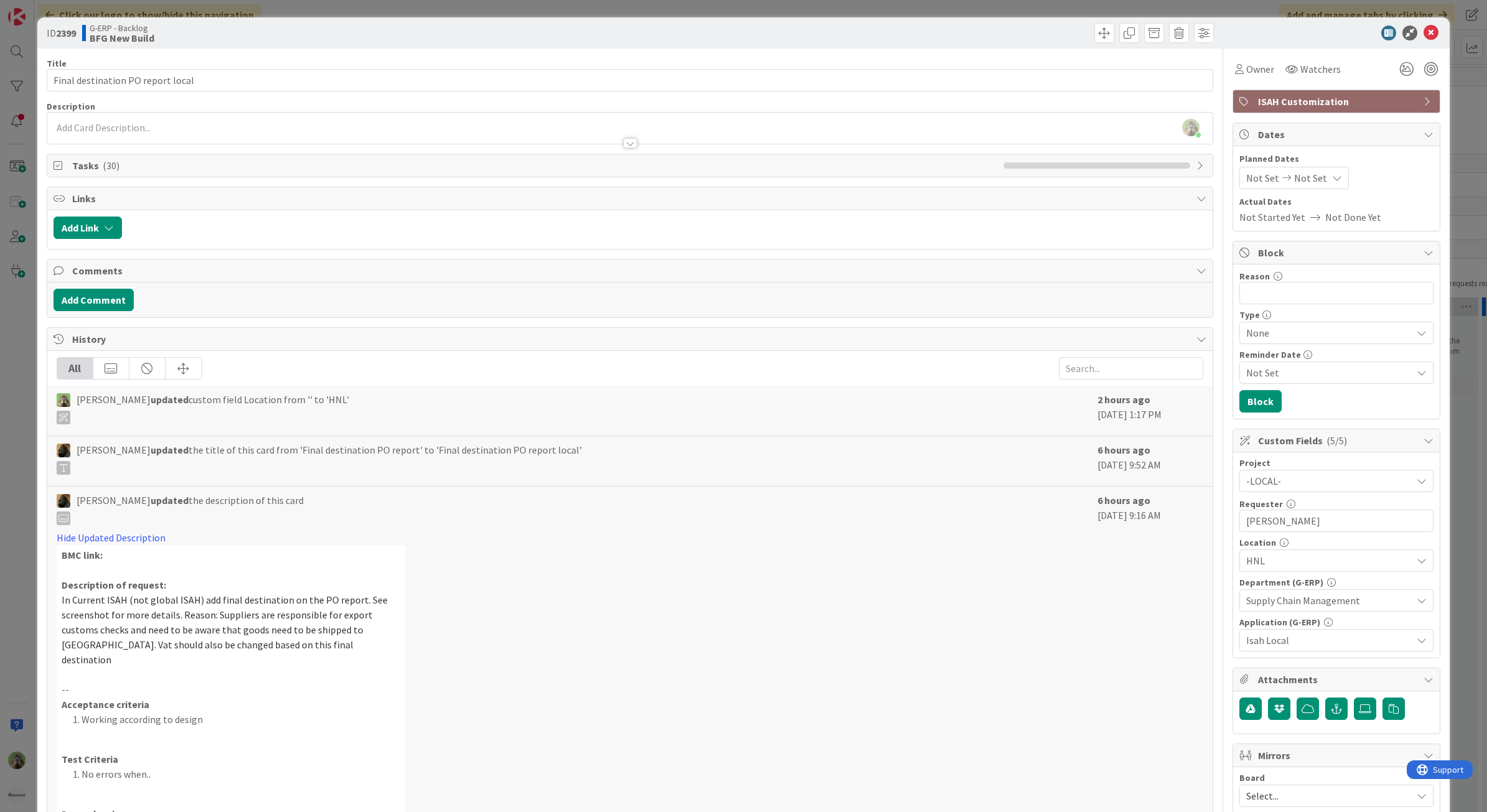
click at [196, 116] on div "Timothy Tjia just joined https://huisman-smartit.onbmc.com/smartit/app/#/workor…" at bounding box center [629, 128] width 1166 height 31
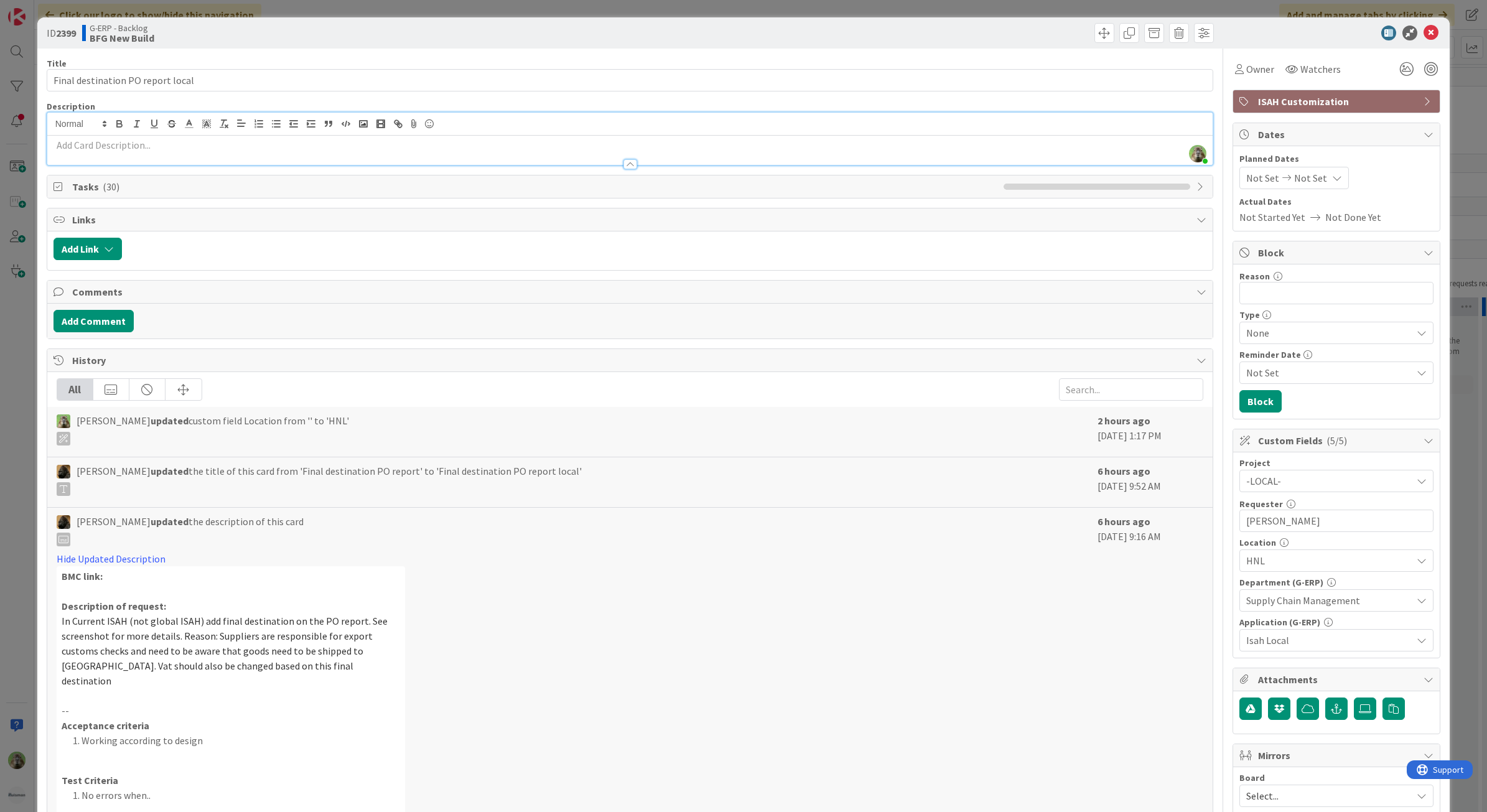
click at [161, 141] on p at bounding box center [630, 145] width 1153 height 14
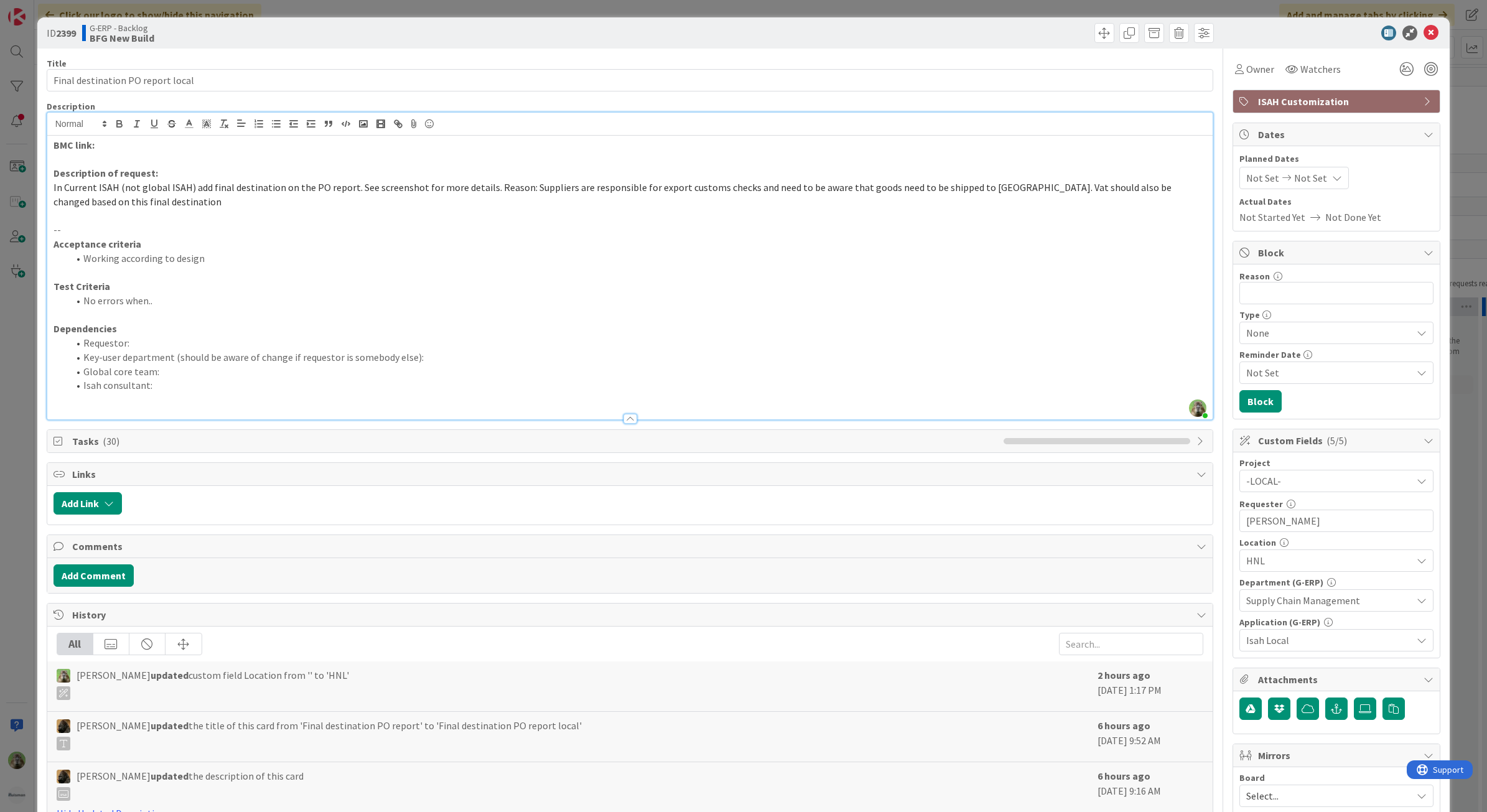
click at [117, 149] on p "BMC link:" at bounding box center [630, 145] width 1153 height 14
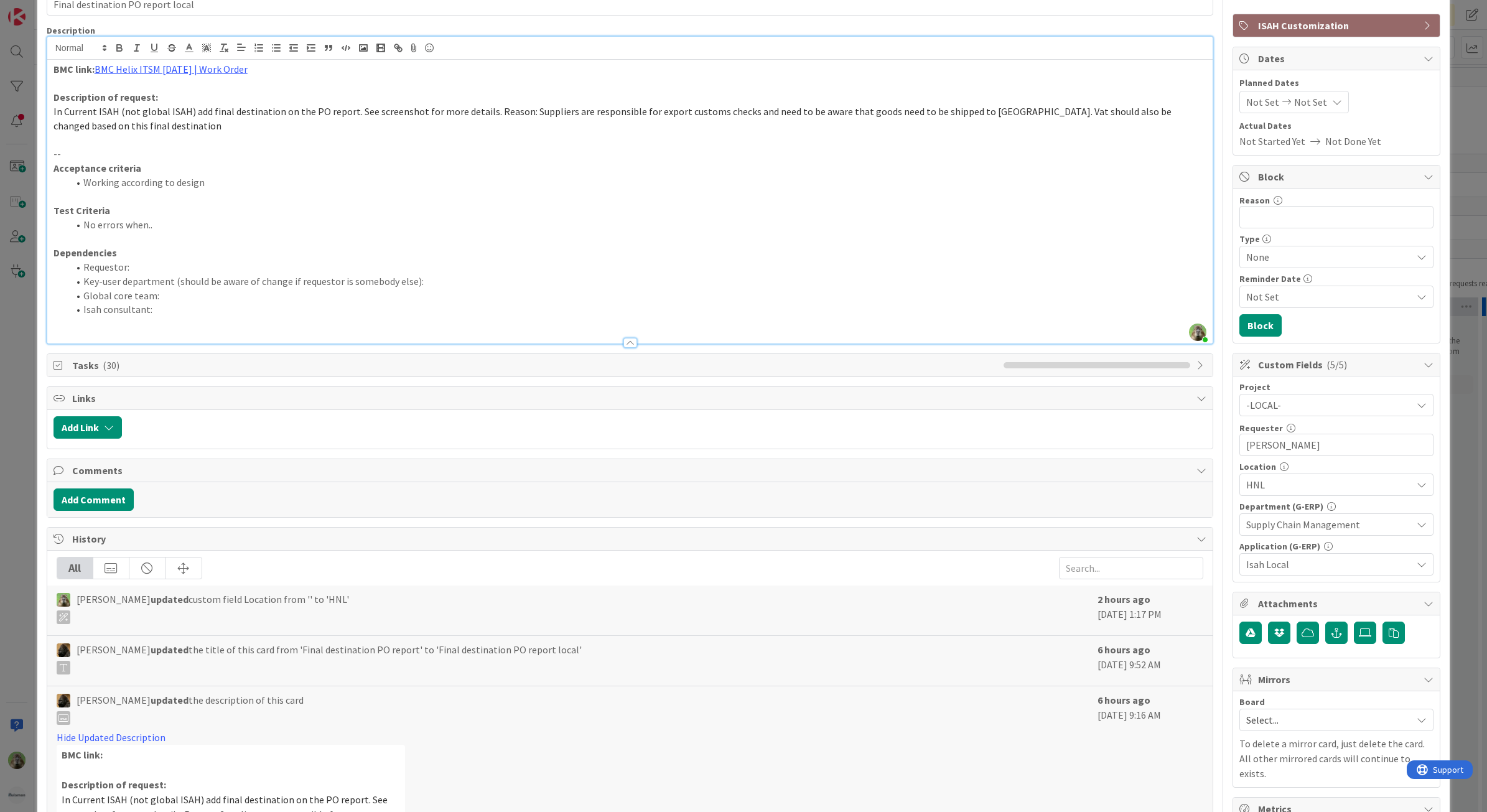
scroll to position [156, 0]
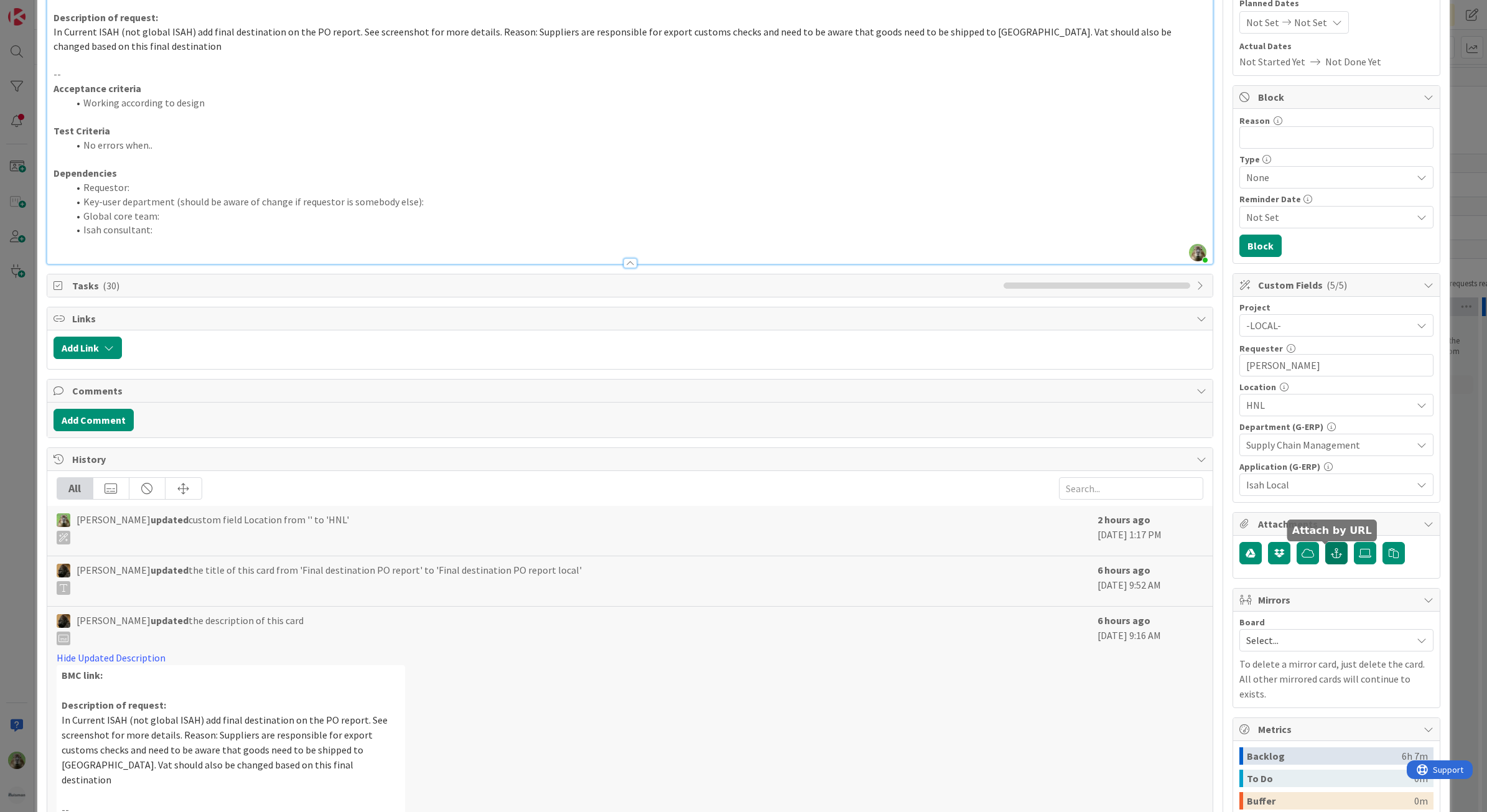
click at [1188, 550] on icon "button" at bounding box center [1336, 553] width 11 height 10
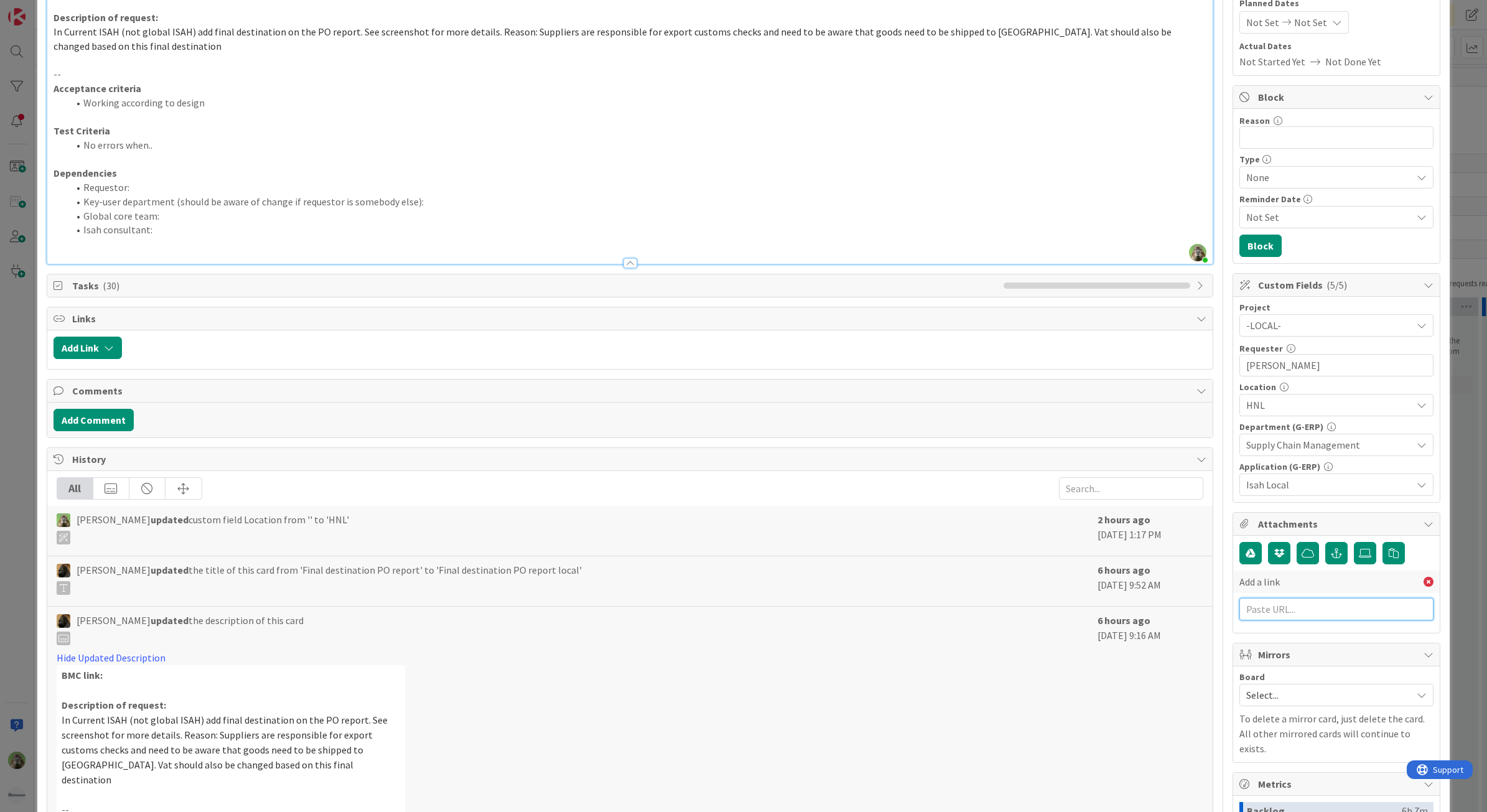
click at [1188, 550] on input "text" at bounding box center [1336, 609] width 194 height 22
paste input "https://huisman-smartit.onbmc.com/smartit/app/#/workorder/AGGGOE85HCCKAATEENCFT…"
type input "https://huisman-smartit.onbmc.com/smartit/app/#/workorder/AGGGOE85HCCKAATEENCFT…"
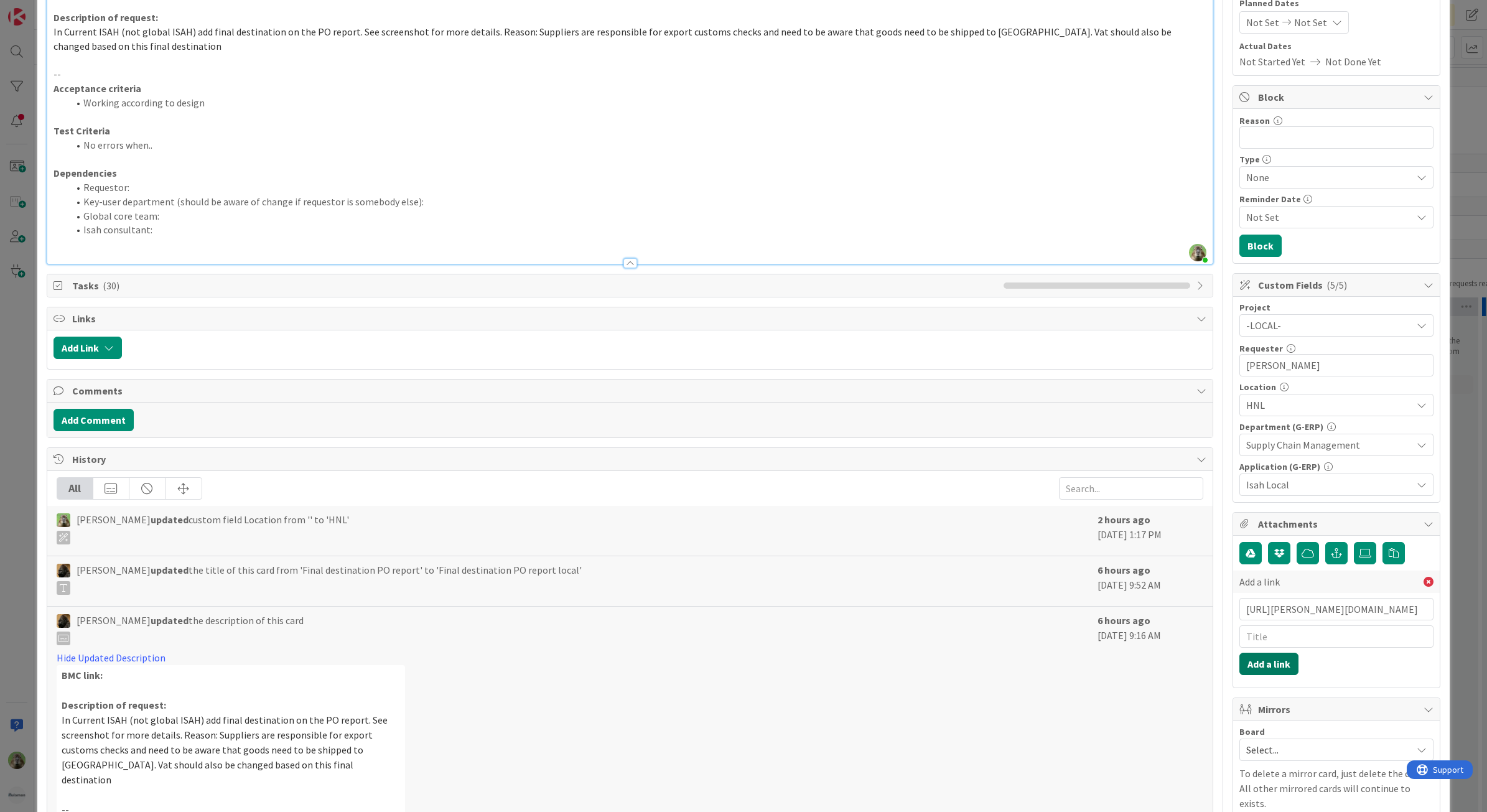
click at [1188, 550] on button "Add a link" at bounding box center [1269, 663] width 59 height 22
drag, startPoint x: 1349, startPoint y: 543, endPoint x: 1354, endPoint y: 552, distance: 10.3
click at [1188, 543] on div "https://huisman-smartit.onbmc.com/smartit/app/#/workorder/AGGGOE85HCCKAATEENCFT…" at bounding box center [1336, 606] width 206 height 141
click at [1188, 550] on icon at bounding box center [1365, 553] width 12 height 10
click at [1188, 542] on input "file" at bounding box center [1354, 542] width 0 height 0
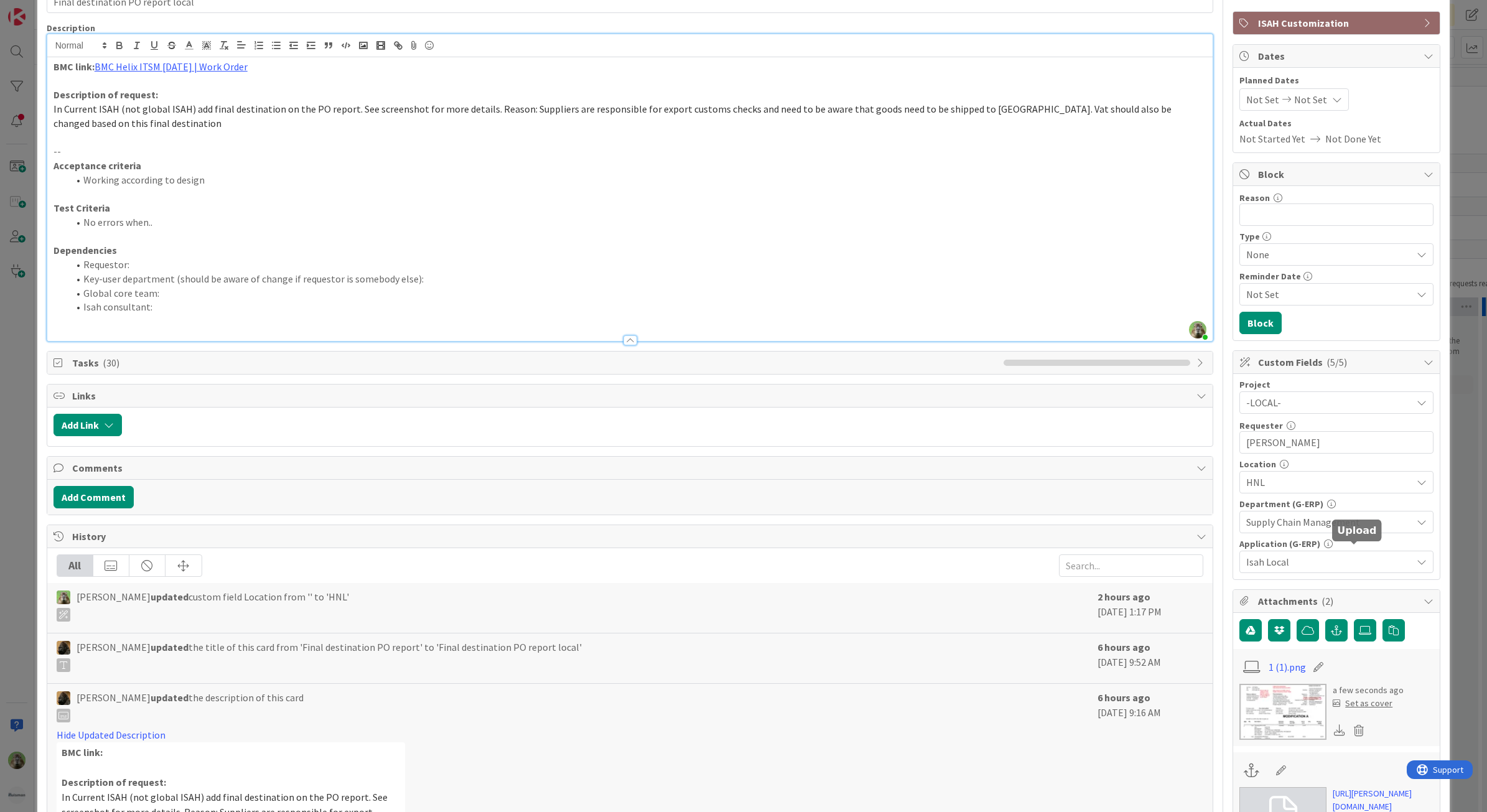
scroll to position [0, 0]
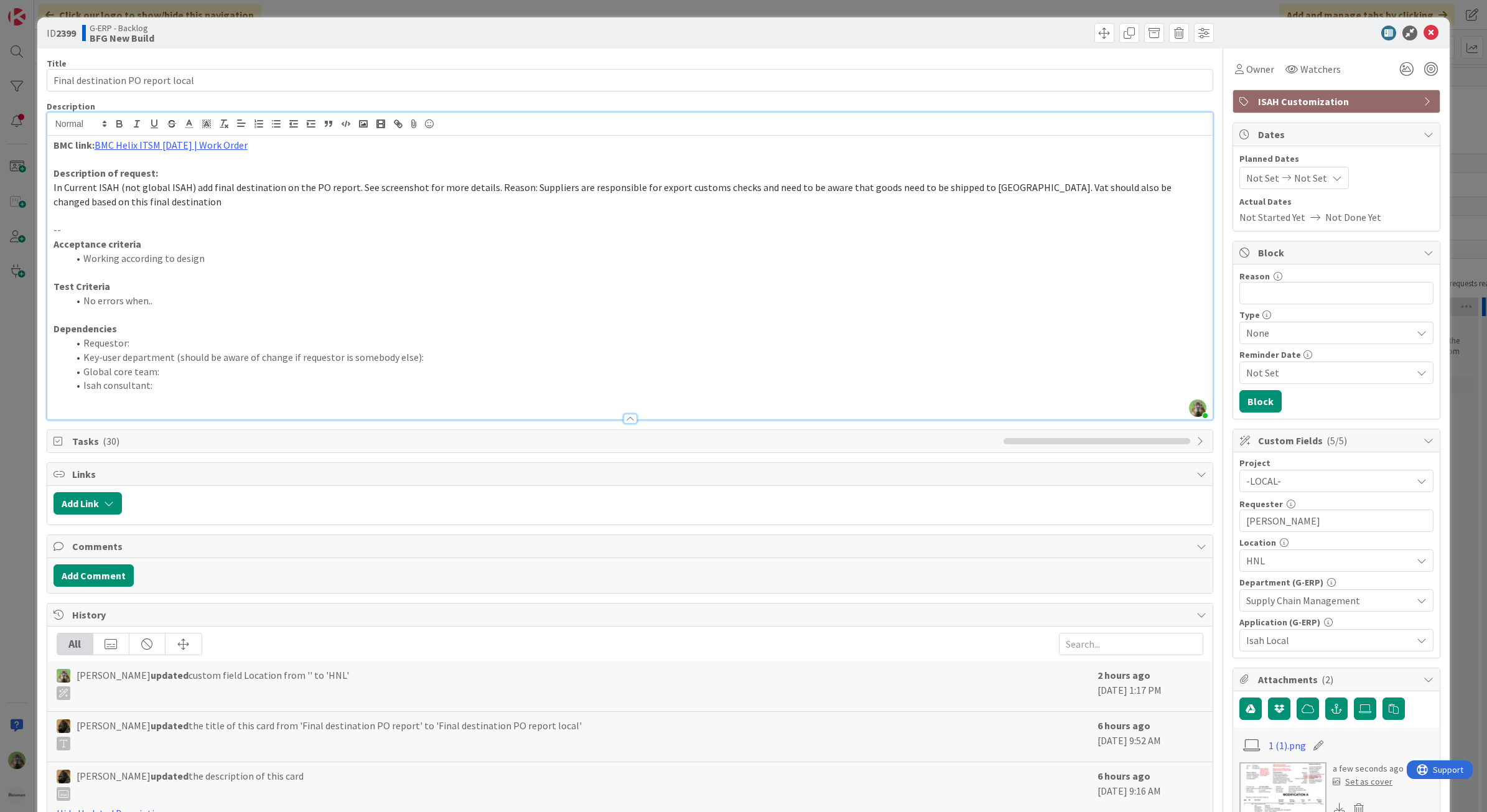
click at [269, 281] on p "Test Criteria" at bounding box center [630, 287] width 1153 height 14
click at [164, 203] on p "In Current ISAH (not global ISAH) add final destination on the PO report. See s…" at bounding box center [630, 194] width 1153 height 28
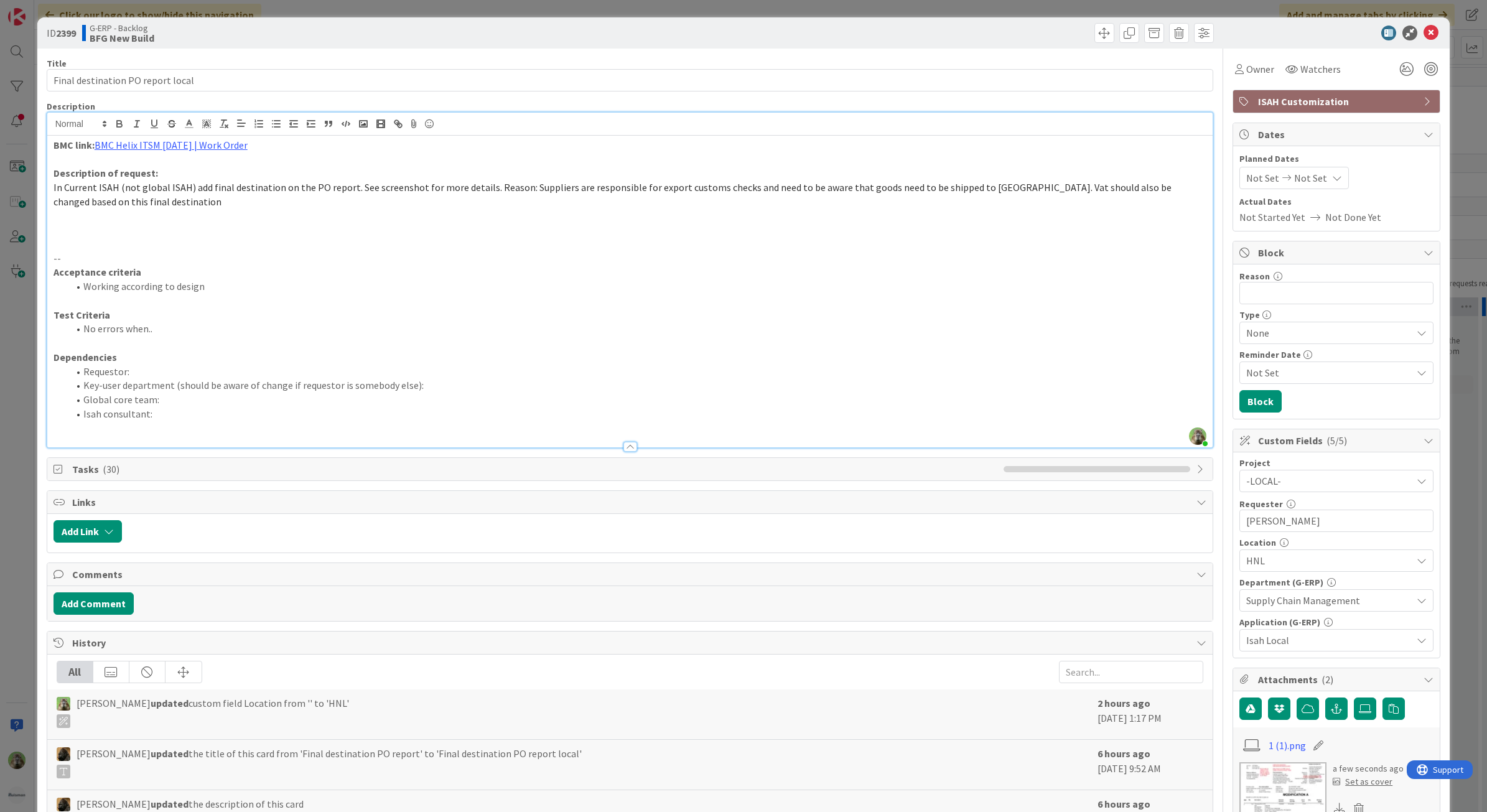
click at [151, 240] on p at bounding box center [630, 244] width 1153 height 14
click at [141, 228] on p at bounding box center [630, 230] width 1153 height 14
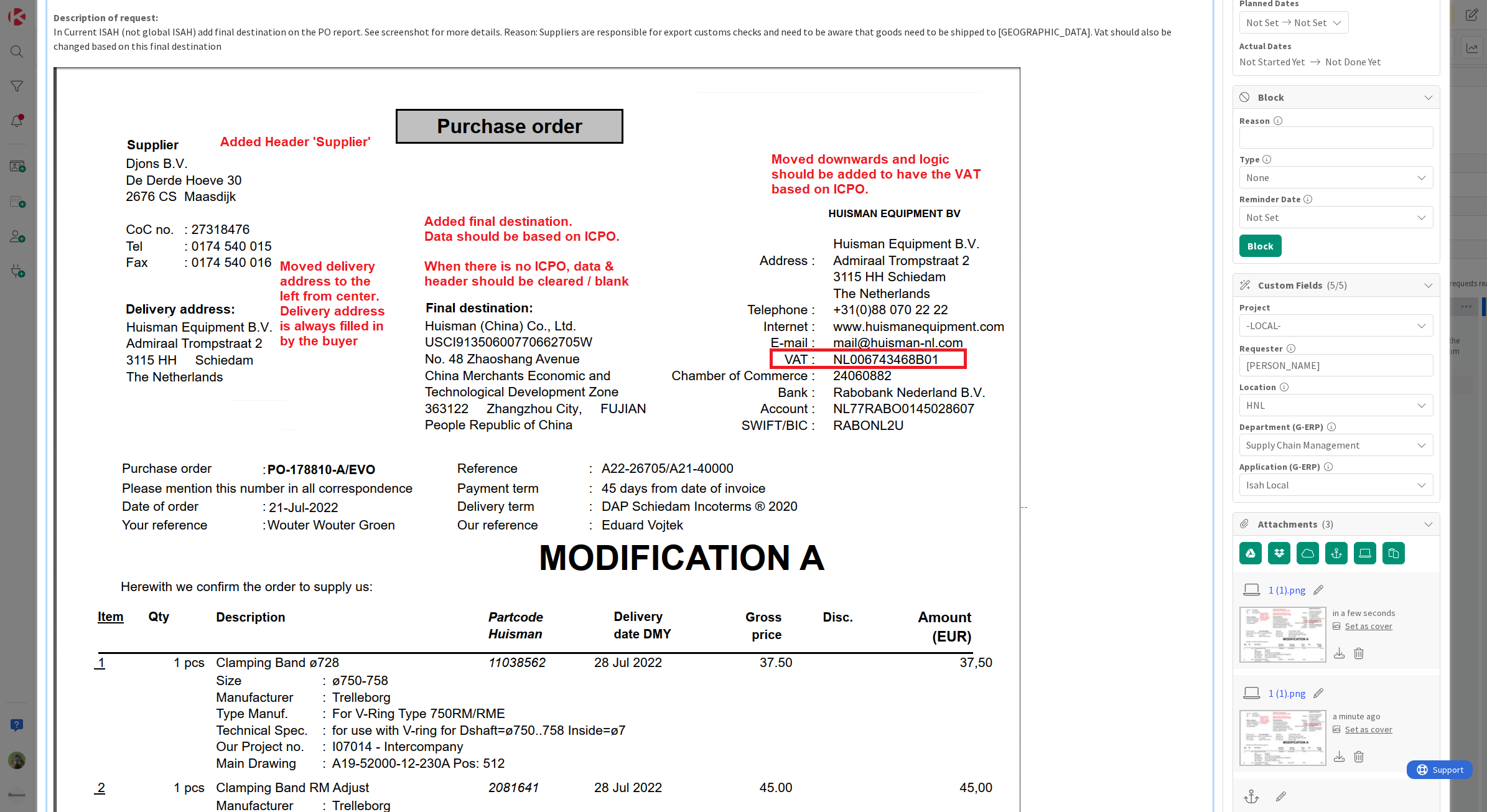
scroll to position [233, 0]
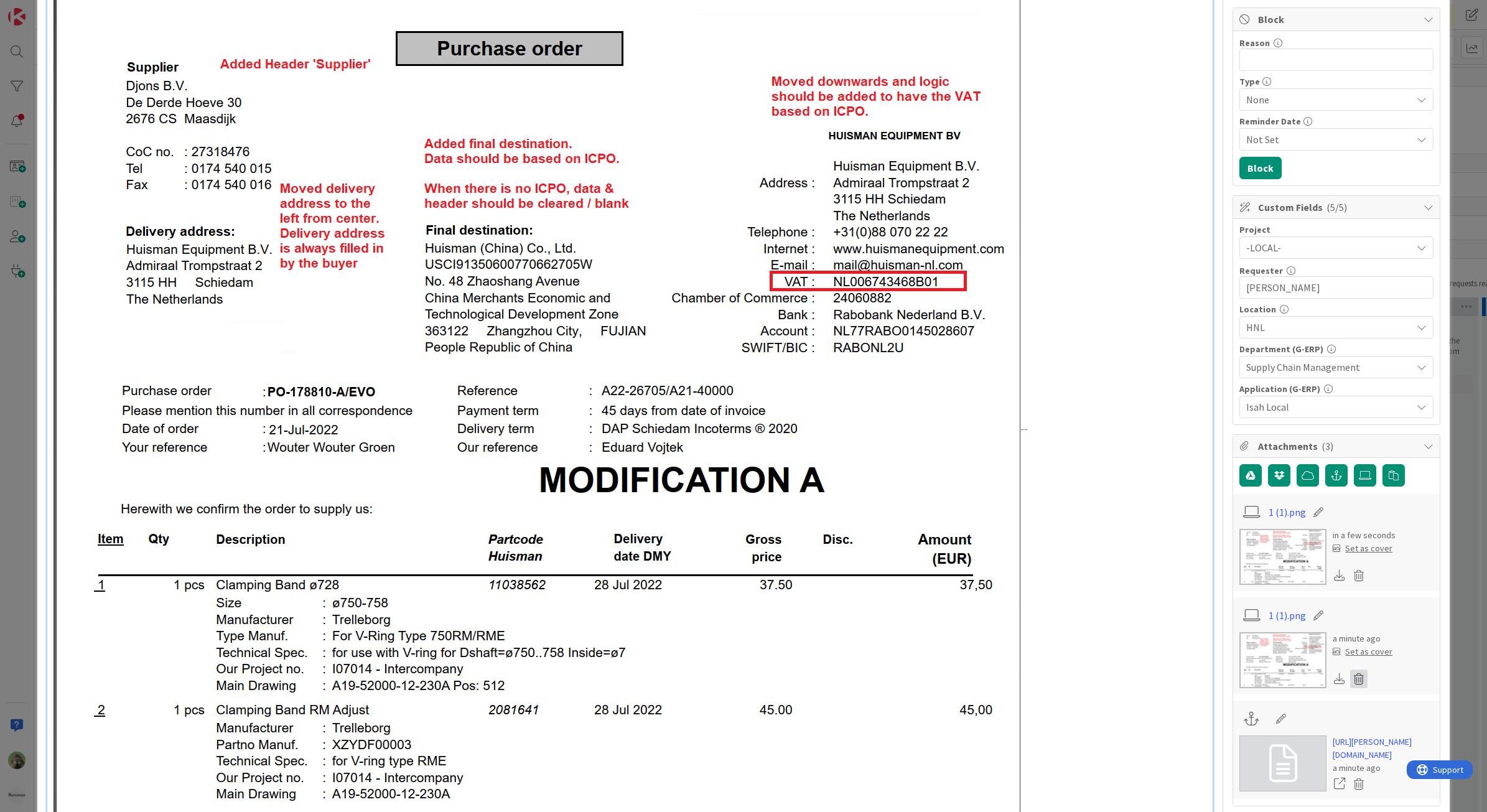
click at [1188, 550] on icon at bounding box center [1358, 678] width 17 height 18
click at [1188, 550] on button "Delete" at bounding box center [1243, 739] width 47 height 22
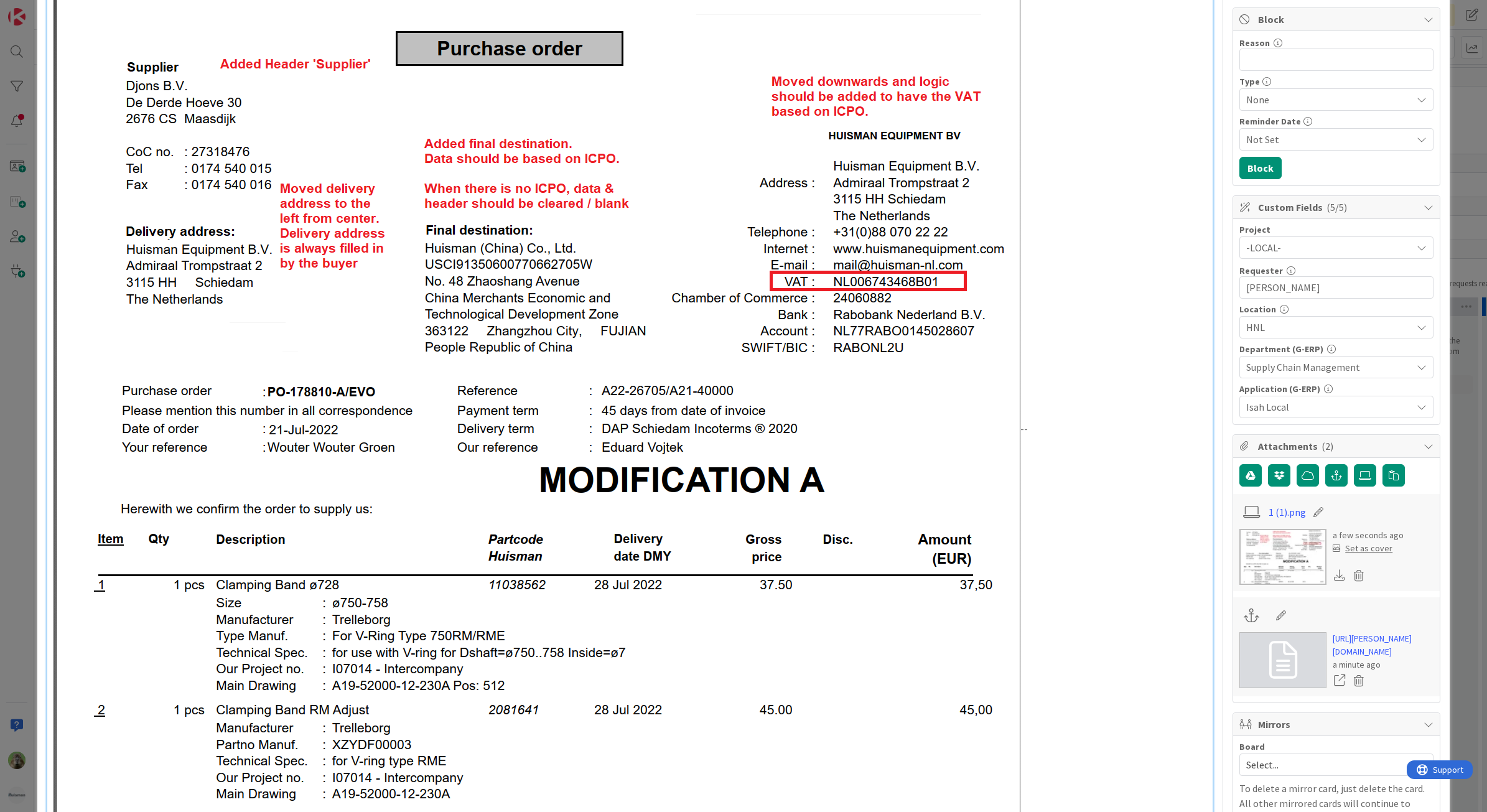
click at [806, 532] on img at bounding box center [536, 429] width 966 height 881
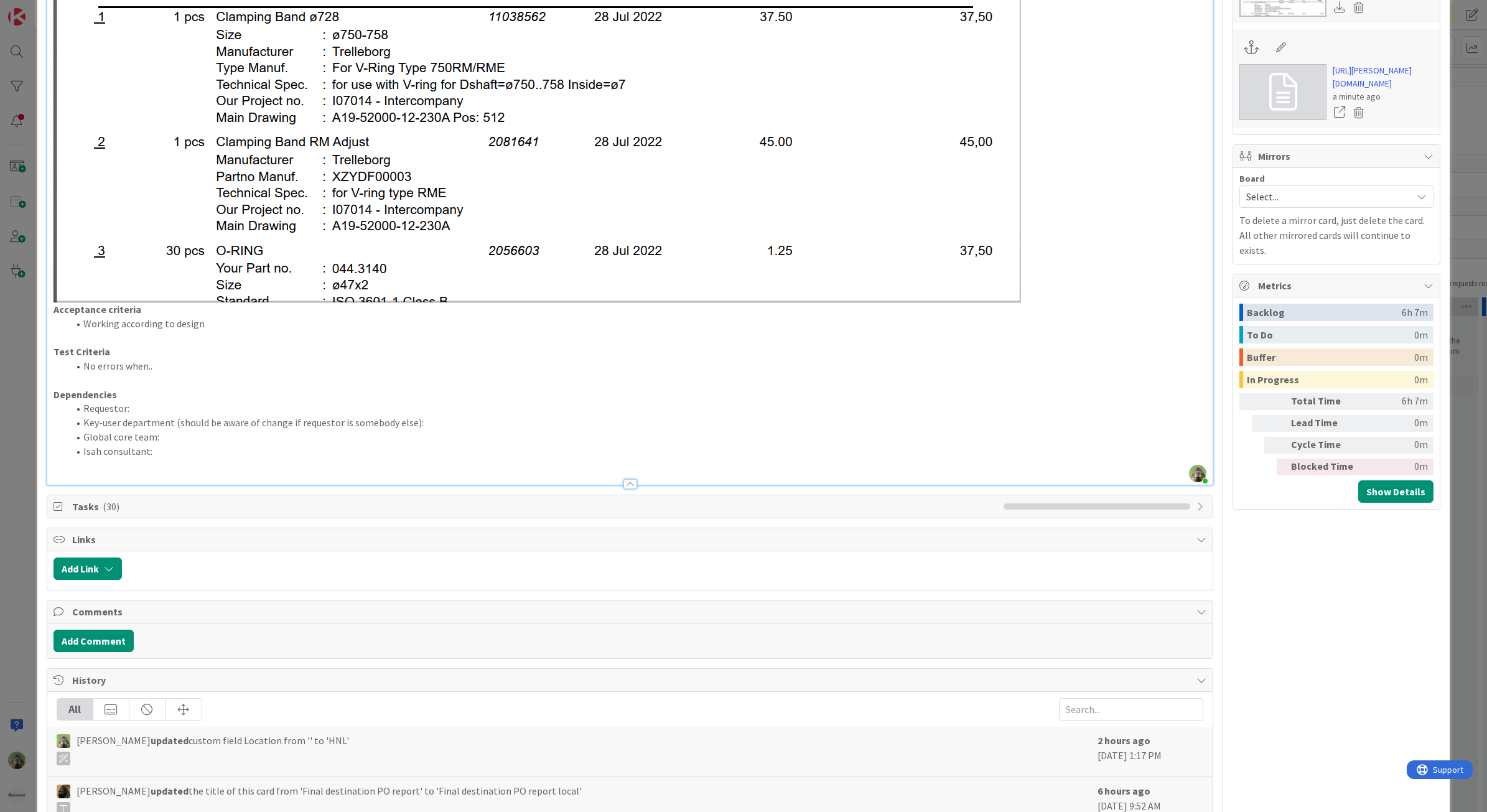
scroll to position [778, 0]
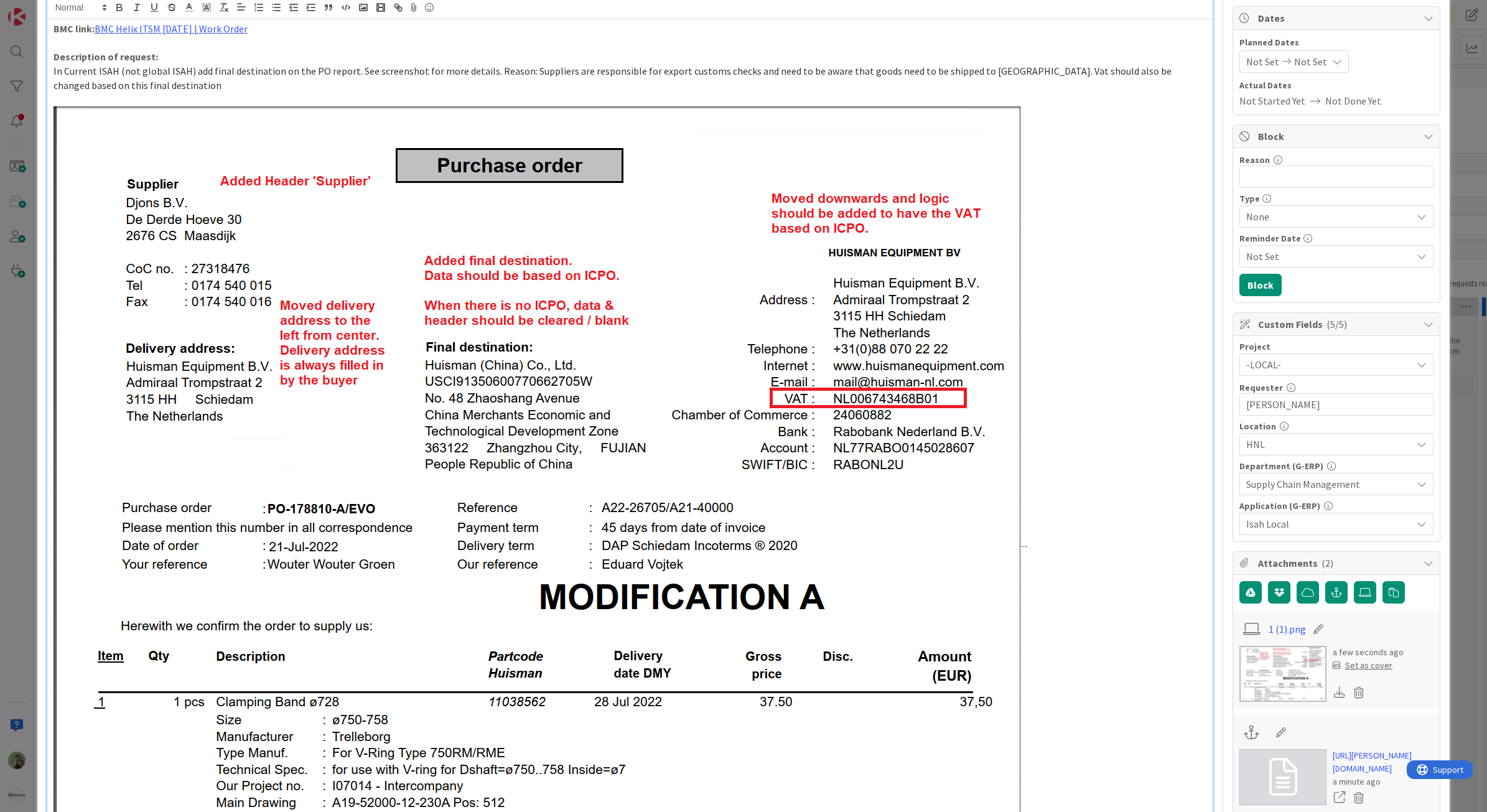
scroll to position [0, 0]
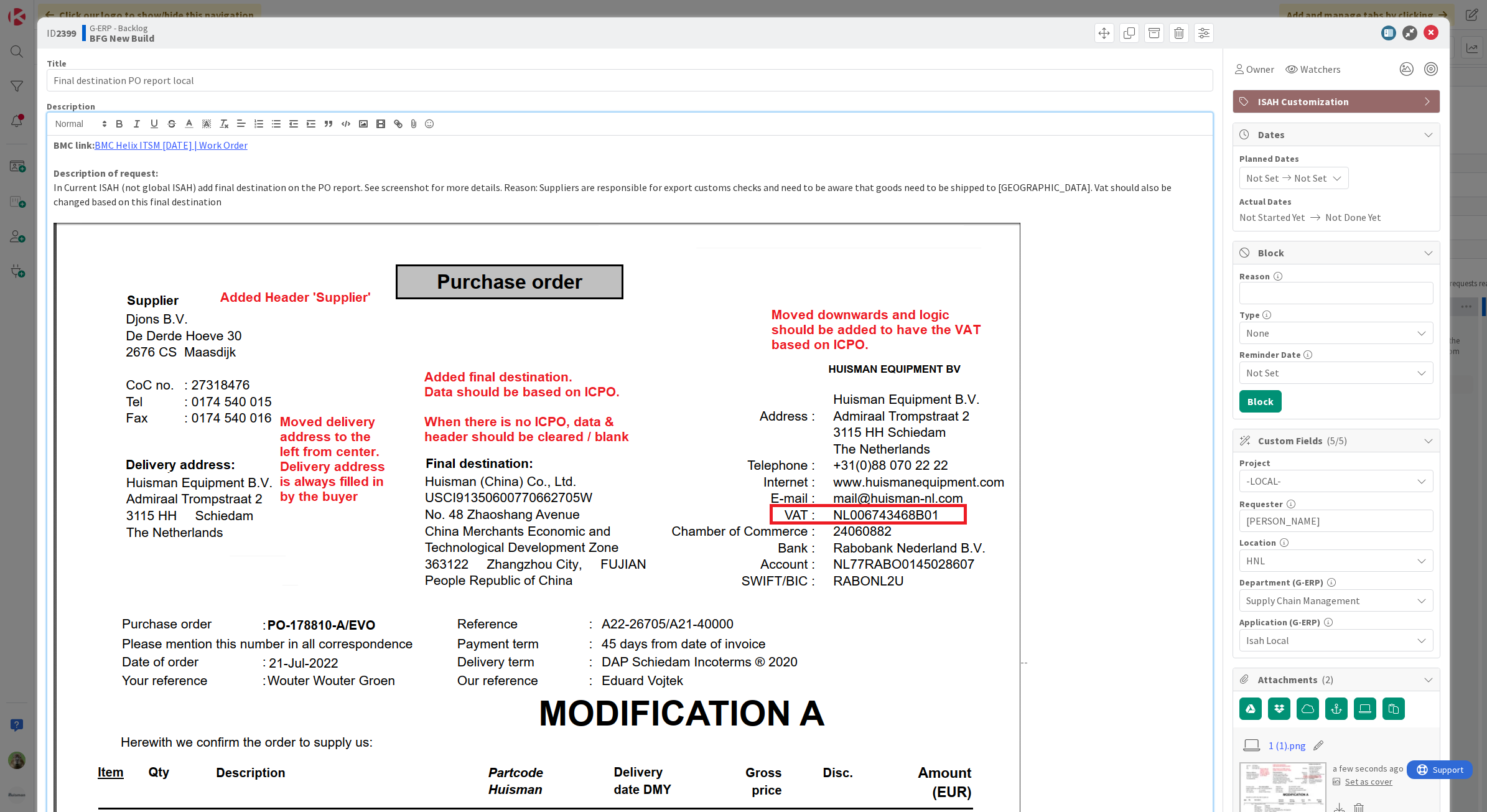
click at [854, 246] on img at bounding box center [536, 663] width 966 height 881
click at [928, 245] on img at bounding box center [536, 663] width 966 height 881
click at [346, 210] on p at bounding box center [630, 216] width 1153 height 14
click at [274, 230] on img at bounding box center [536, 663] width 966 height 881
click at [267, 253] on img at bounding box center [536, 663] width 966 height 881
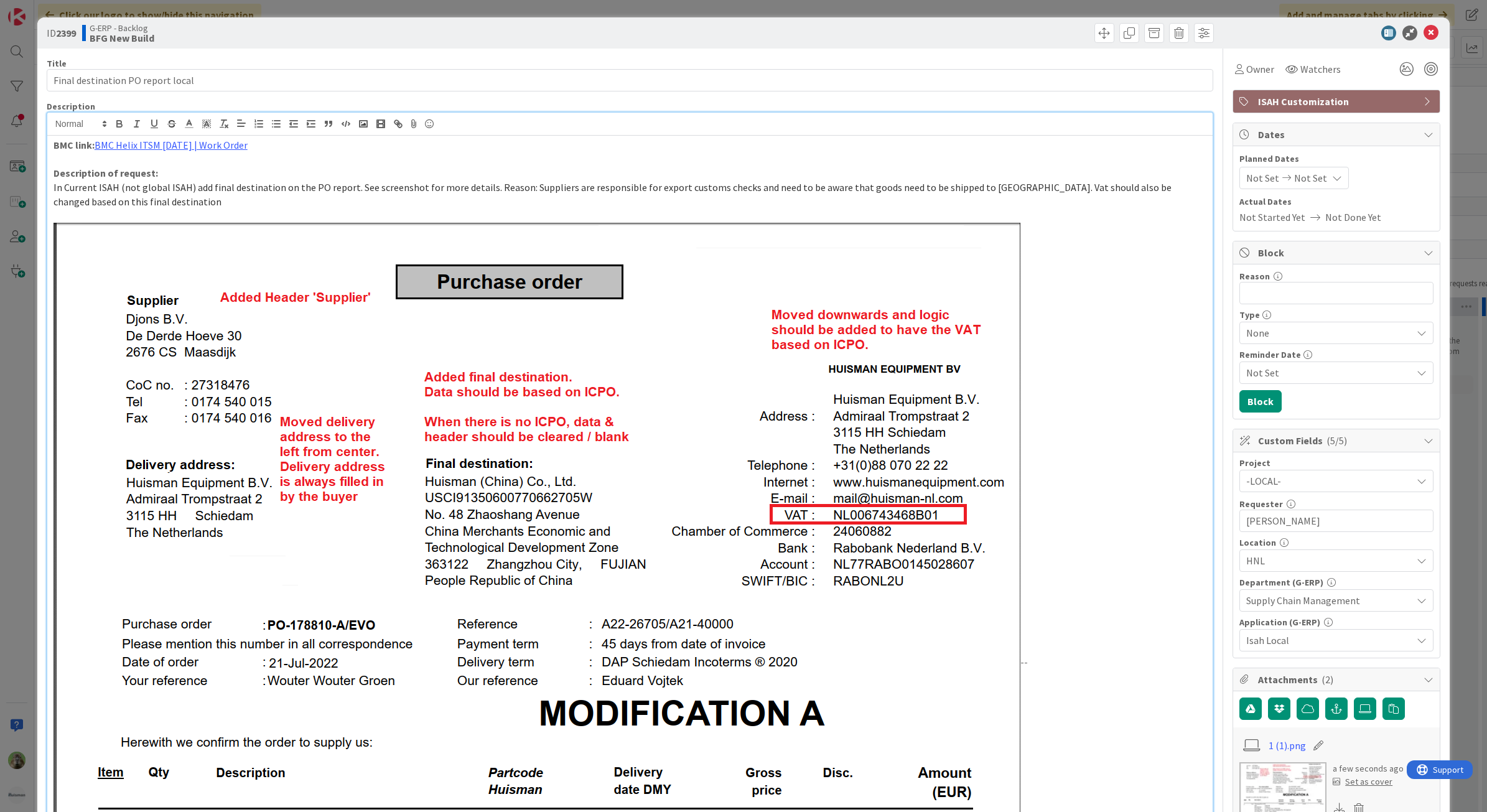
click at [254, 244] on img at bounding box center [536, 663] width 966 height 881
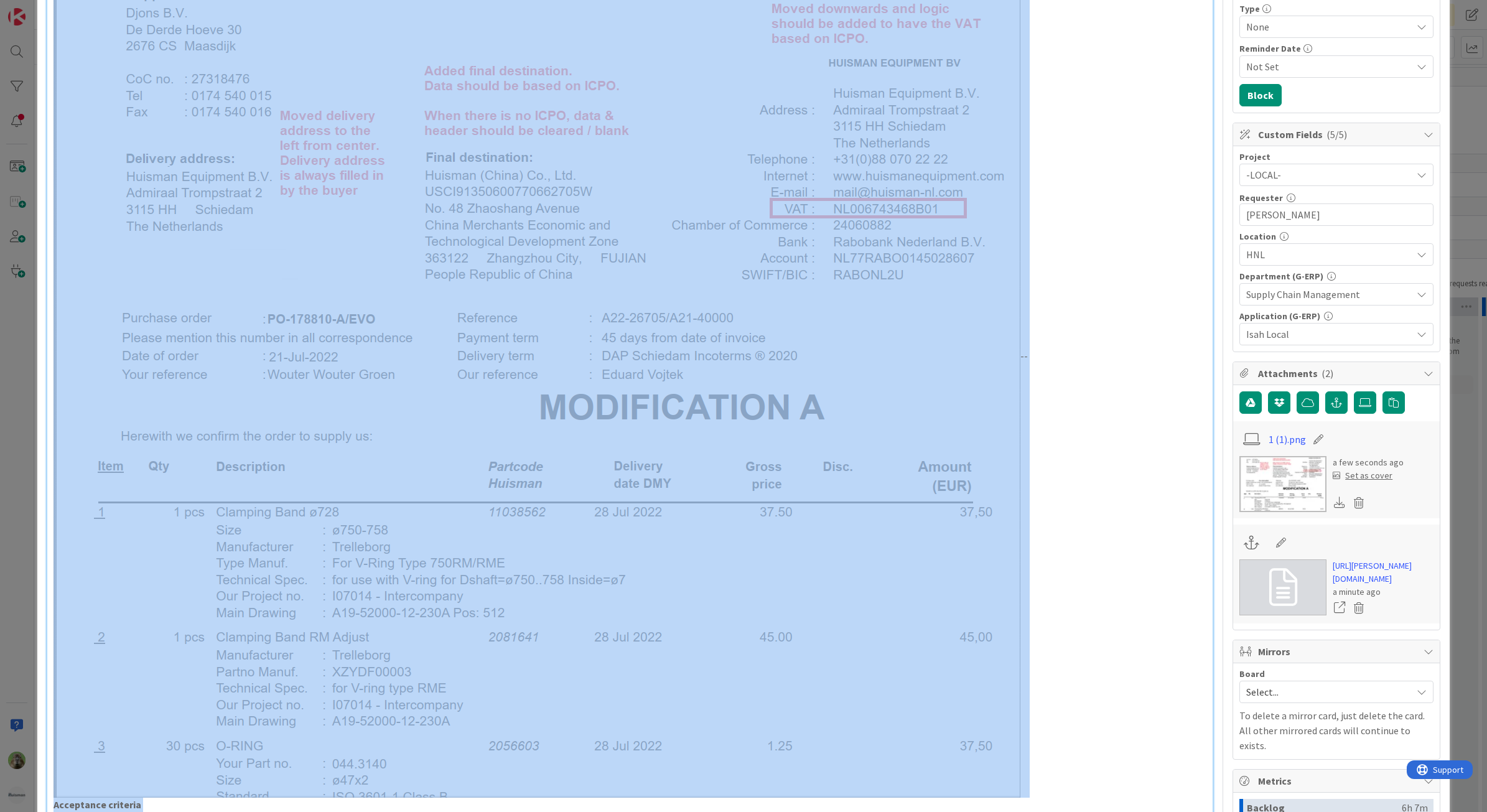
scroll to position [321, 0]
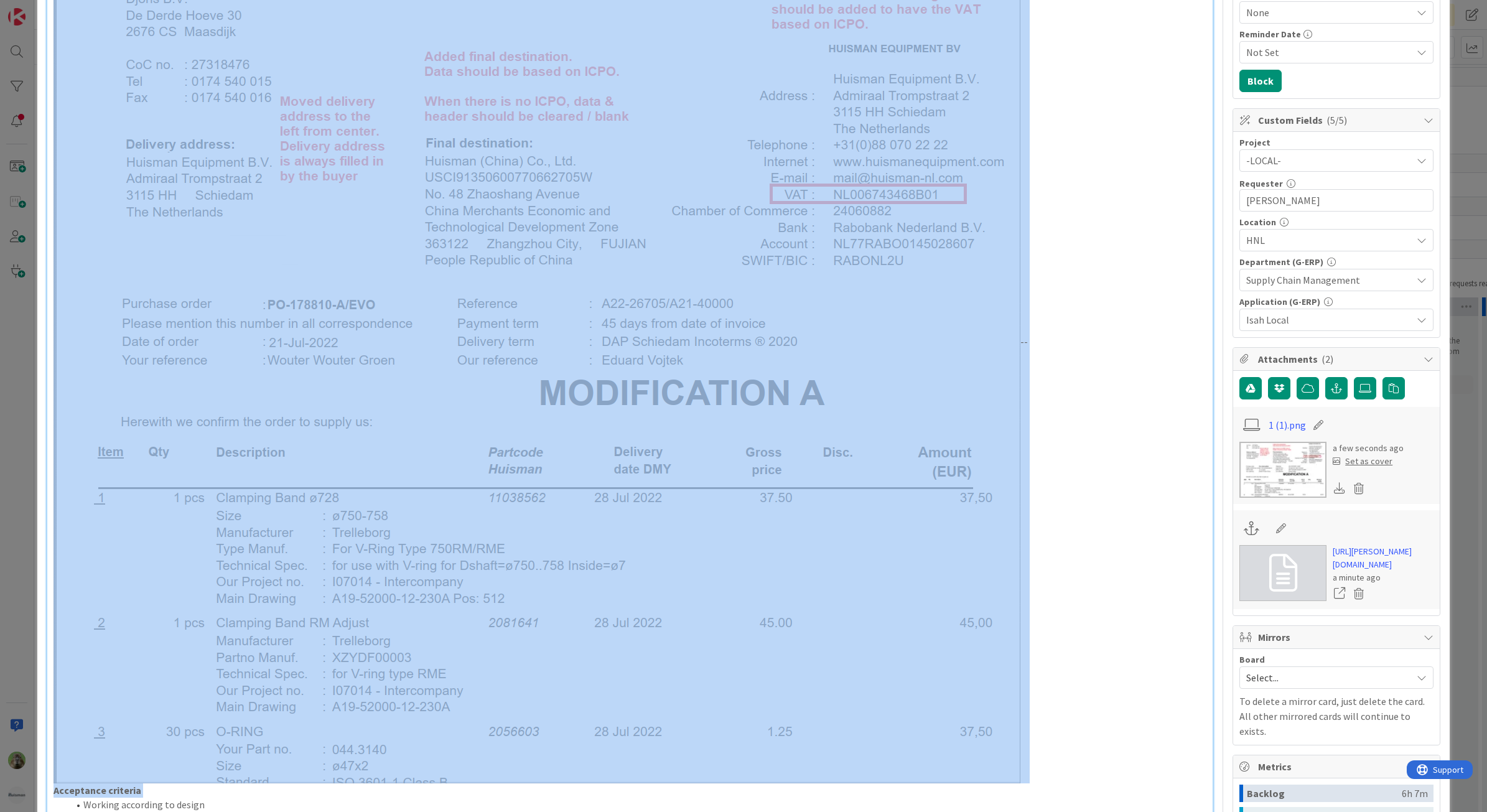
click at [942, 550] on img at bounding box center [536, 343] width 966 height 881
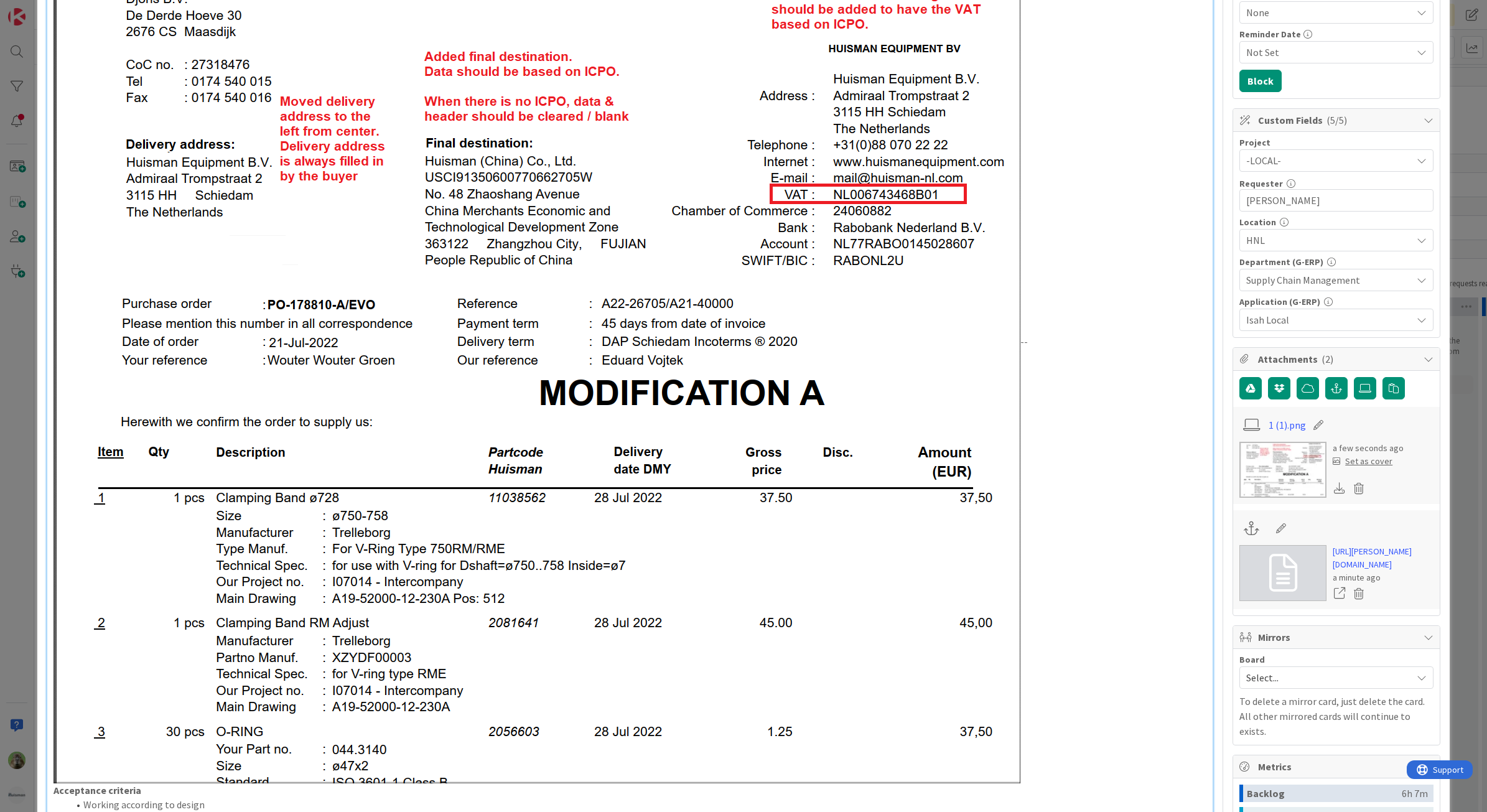
scroll to position [0, 0]
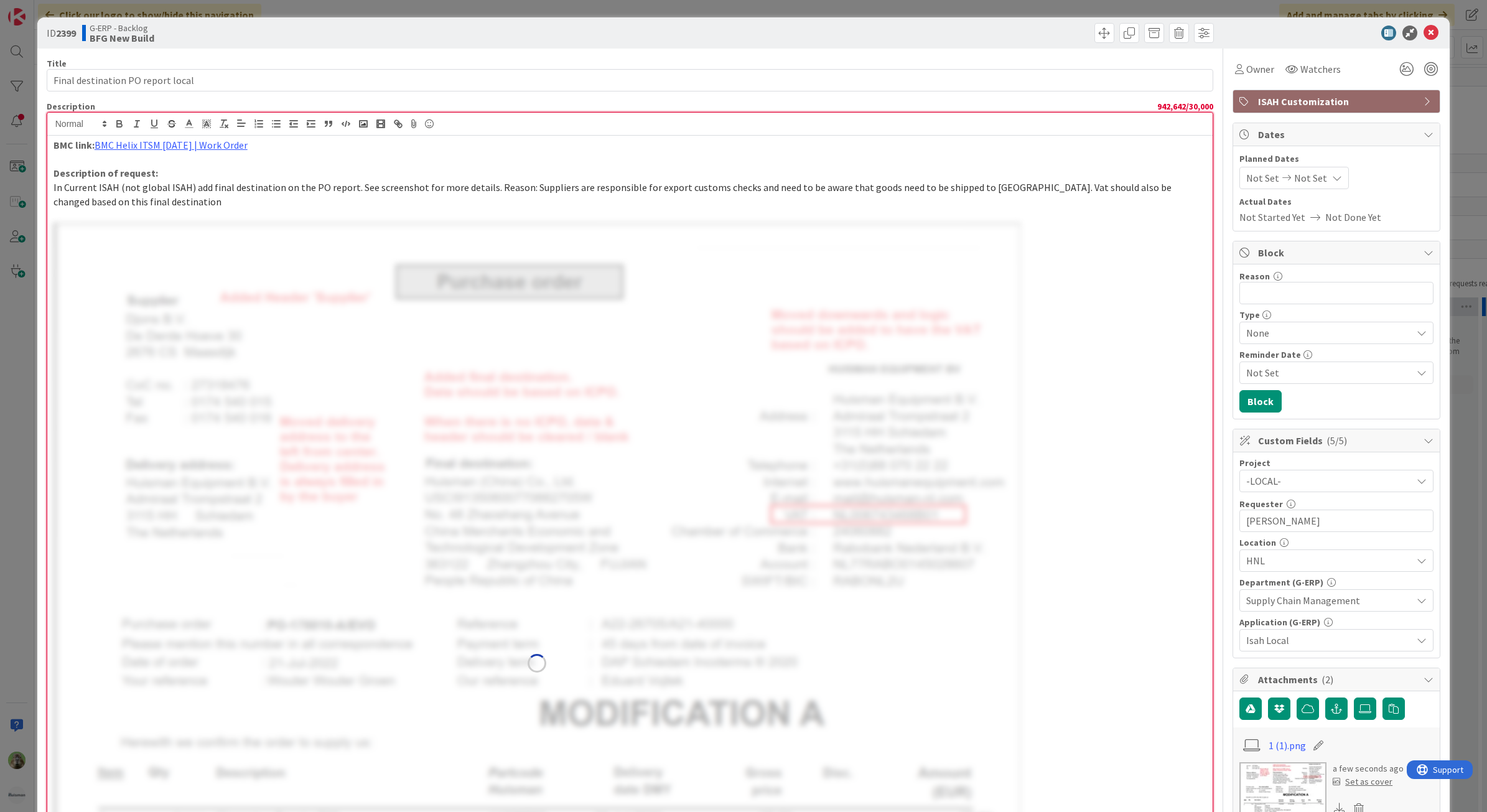
click at [1055, 434] on div "BMC link: BMC Helix ITSM 25.3.01 | Work Order Description of request: In Curren…" at bounding box center [629, 725] width 1166 height 1178
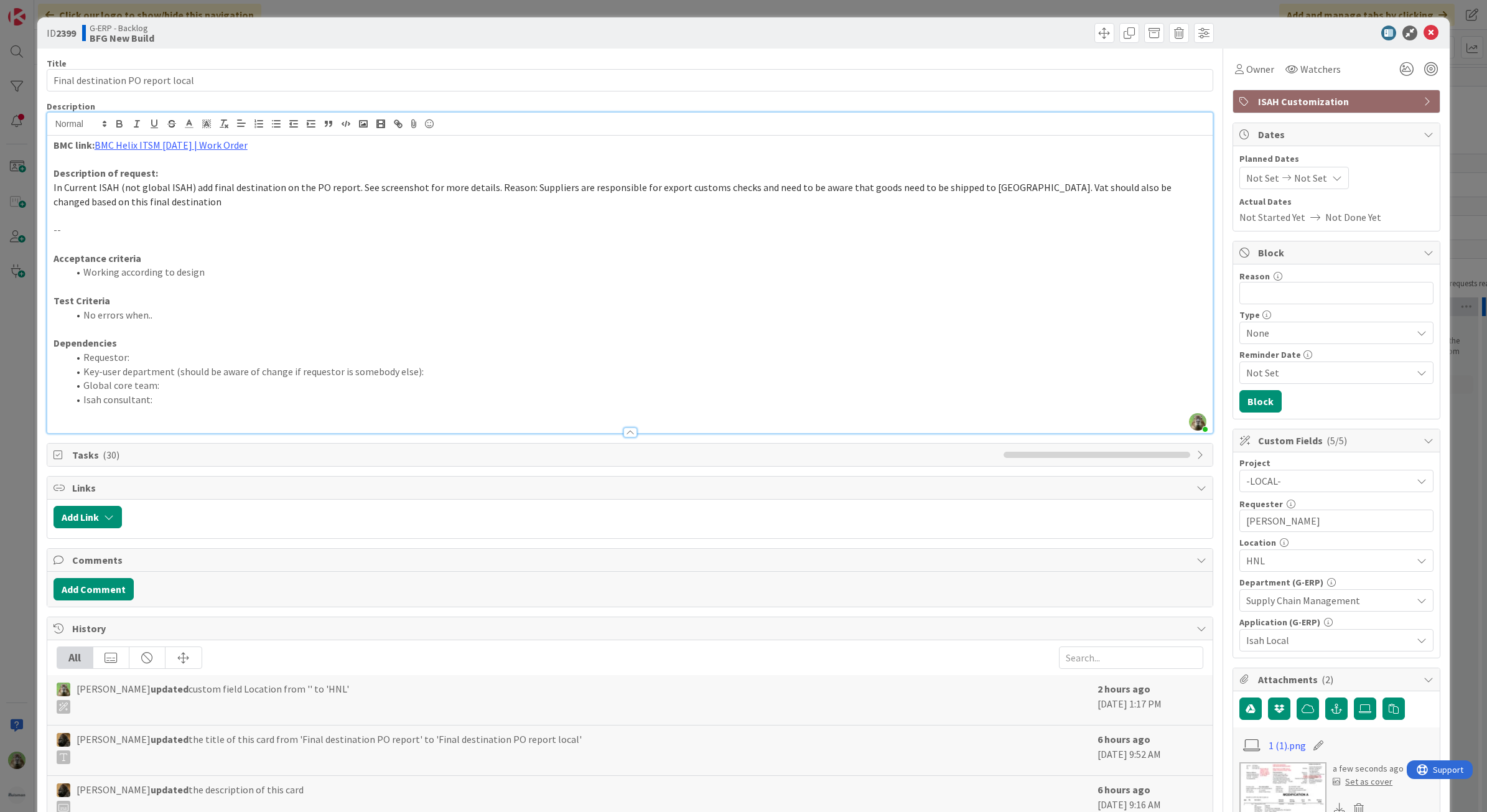
click at [1188, 550] on img at bounding box center [1283, 790] width 87 height 56
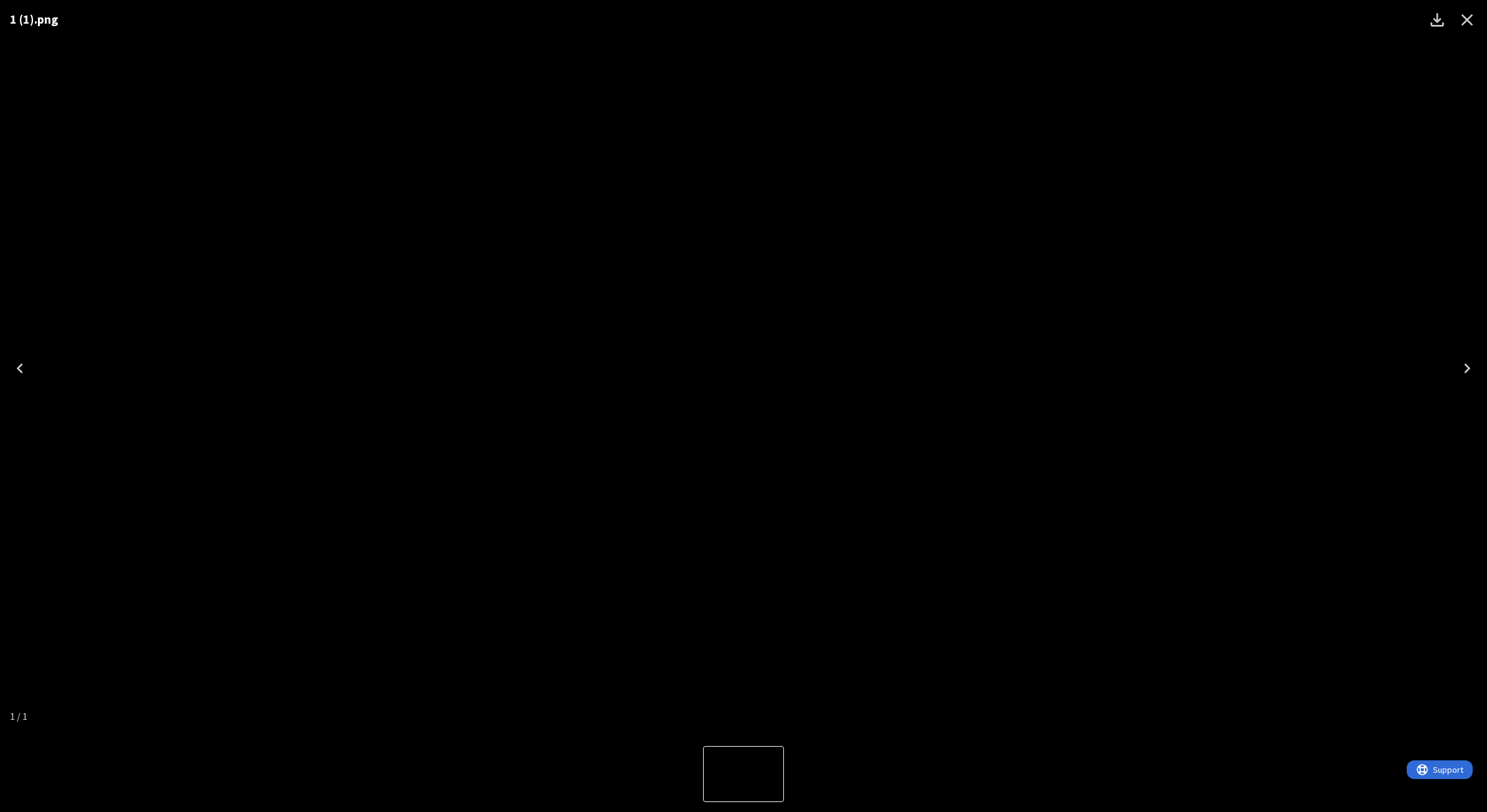
click at [1188, 458] on div "1 (1).png" at bounding box center [743, 368] width 1487 height 736
click at [1188, 17] on icon "Close" at bounding box center [1467, 20] width 20 height 20
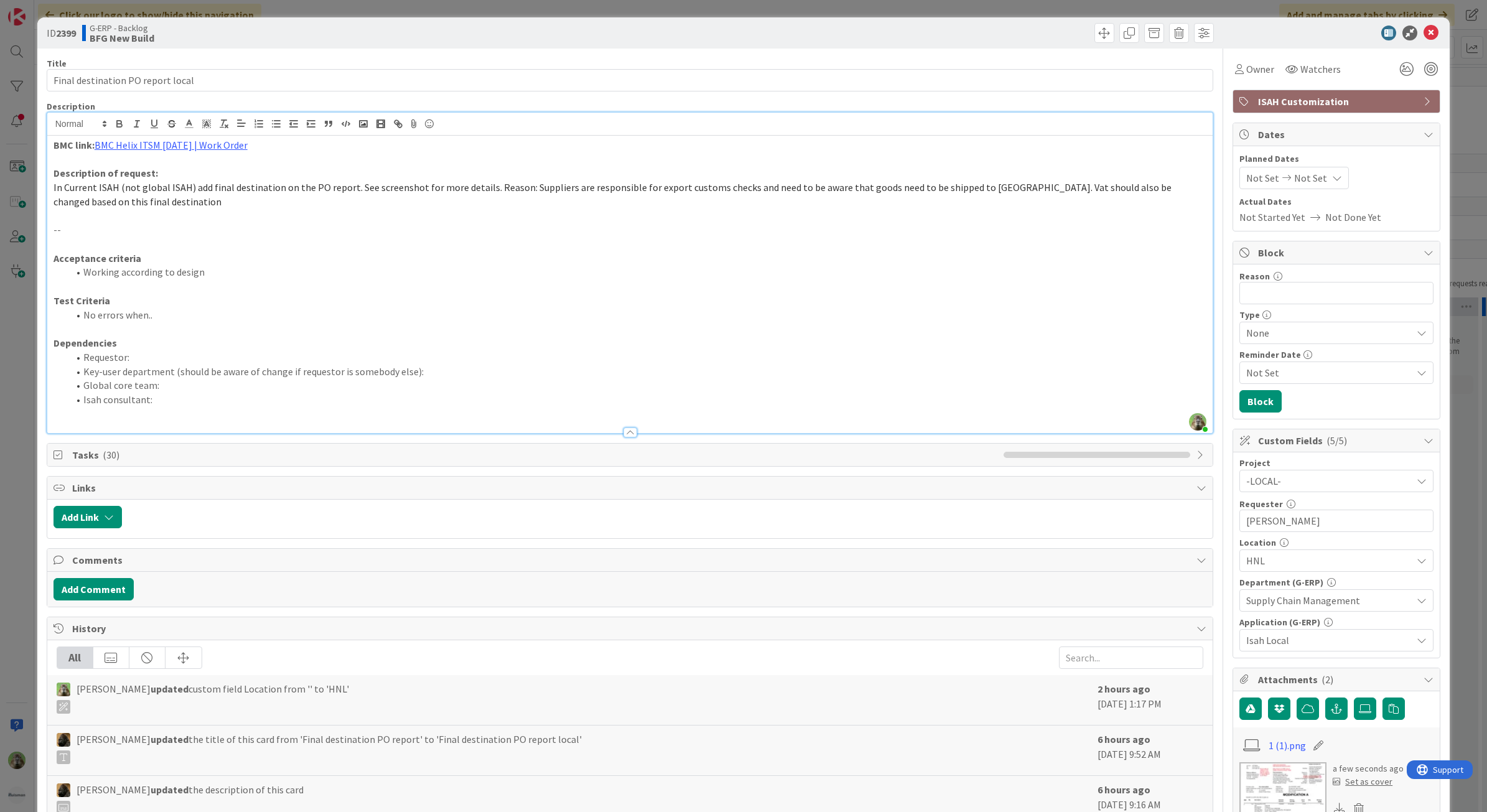
scroll to position [9, 0]
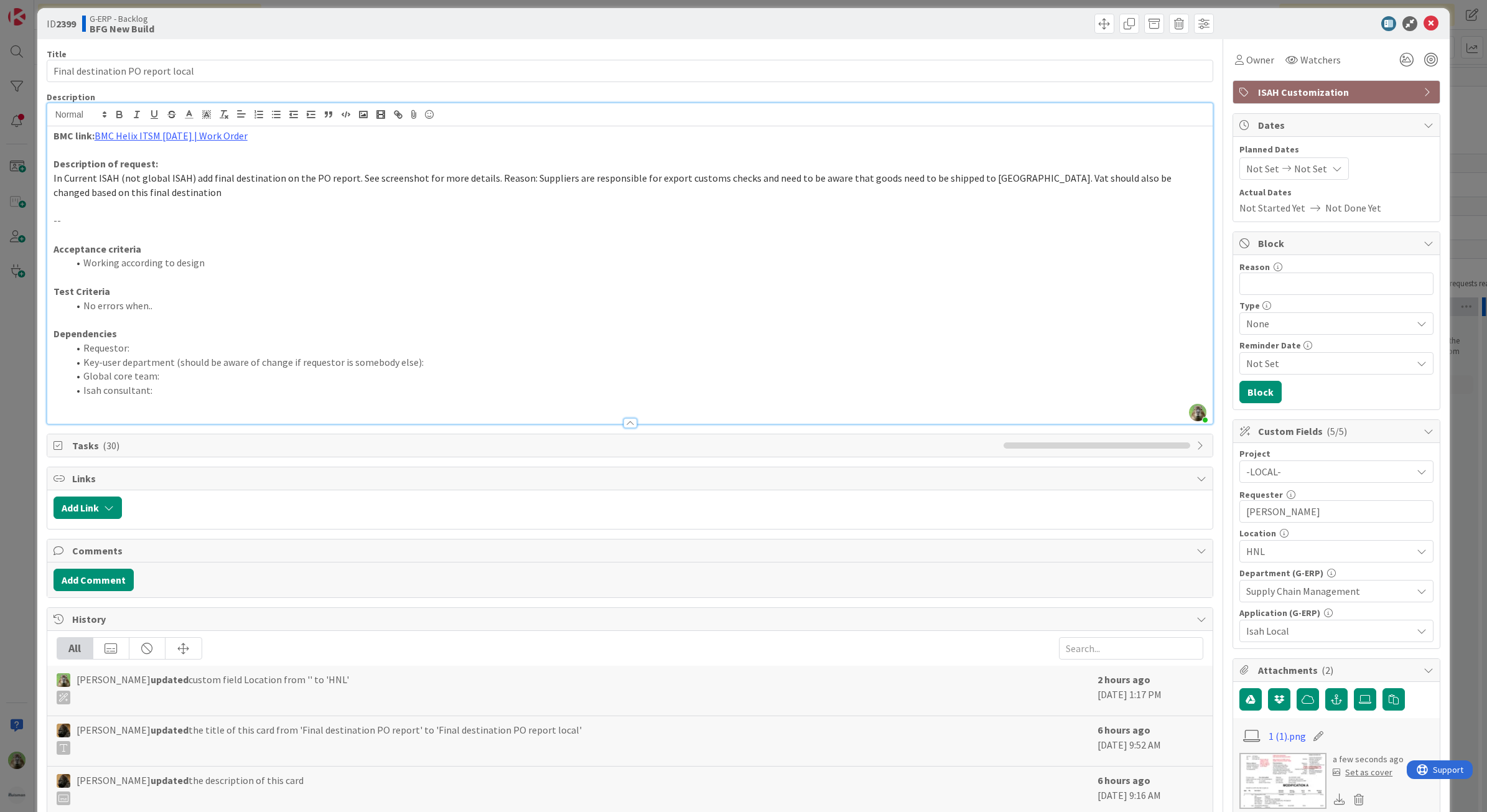
click at [1099, 279] on p at bounding box center [630, 277] width 1153 height 14
click at [29, 424] on div "ID 2399 G-ERP - Backlog BFG New Build Title 33 / 128 Final destination PO repor…" at bounding box center [743, 406] width 1487 height 812
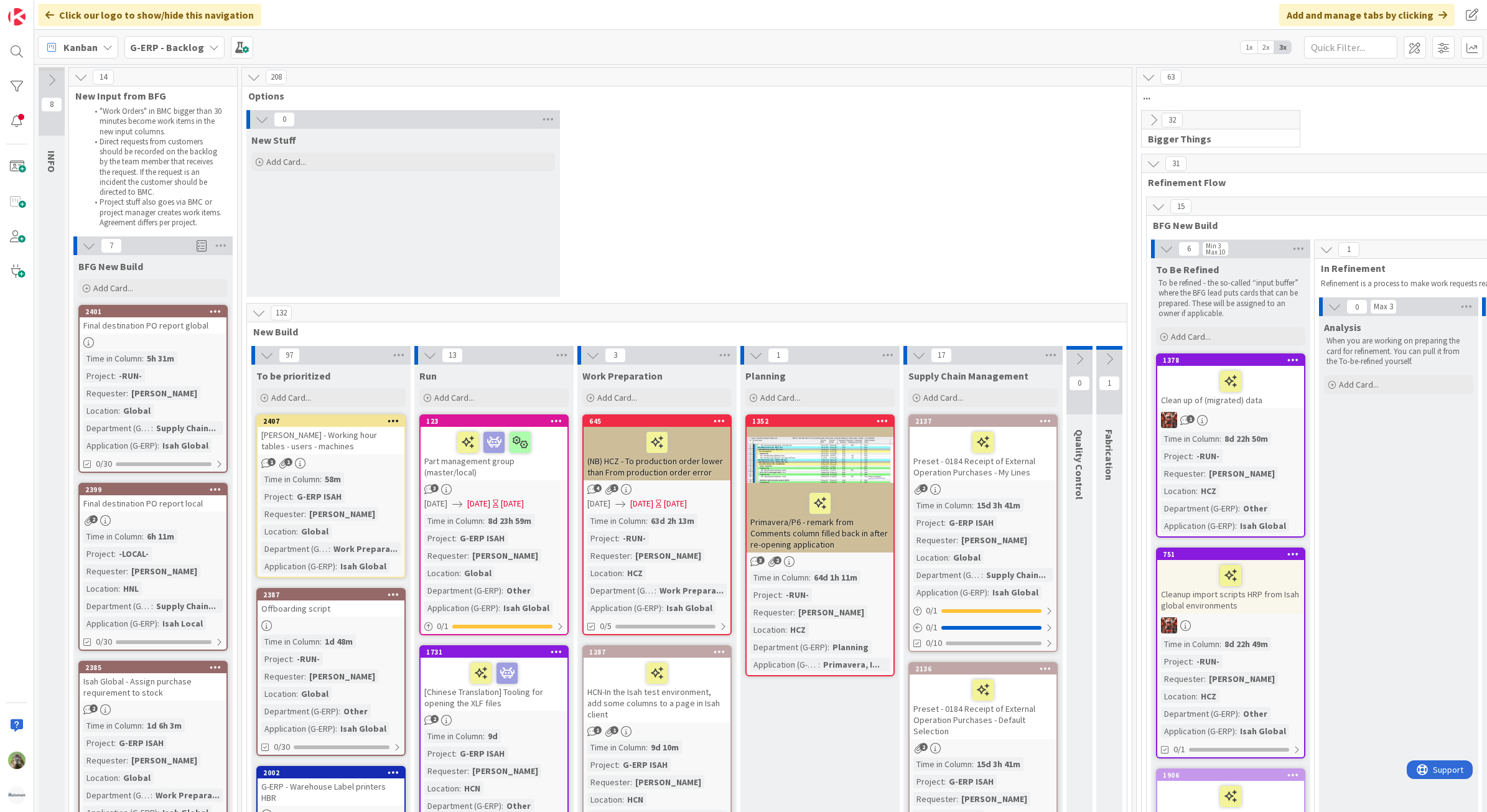
click at [186, 321] on div "Final destination PO report global" at bounding box center [153, 325] width 146 height 16
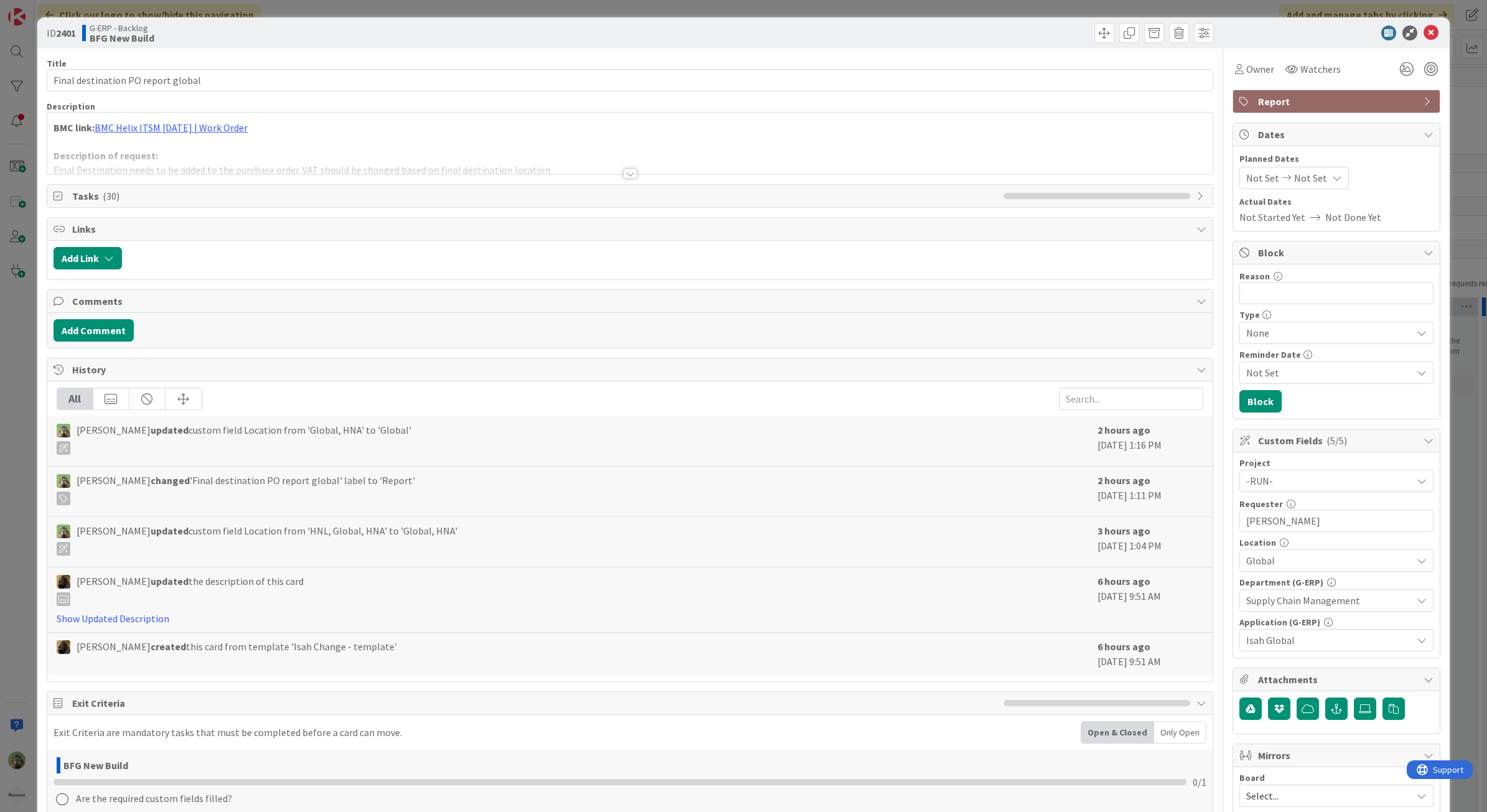
click at [361, 151] on div at bounding box center [629, 158] width 1166 height 32
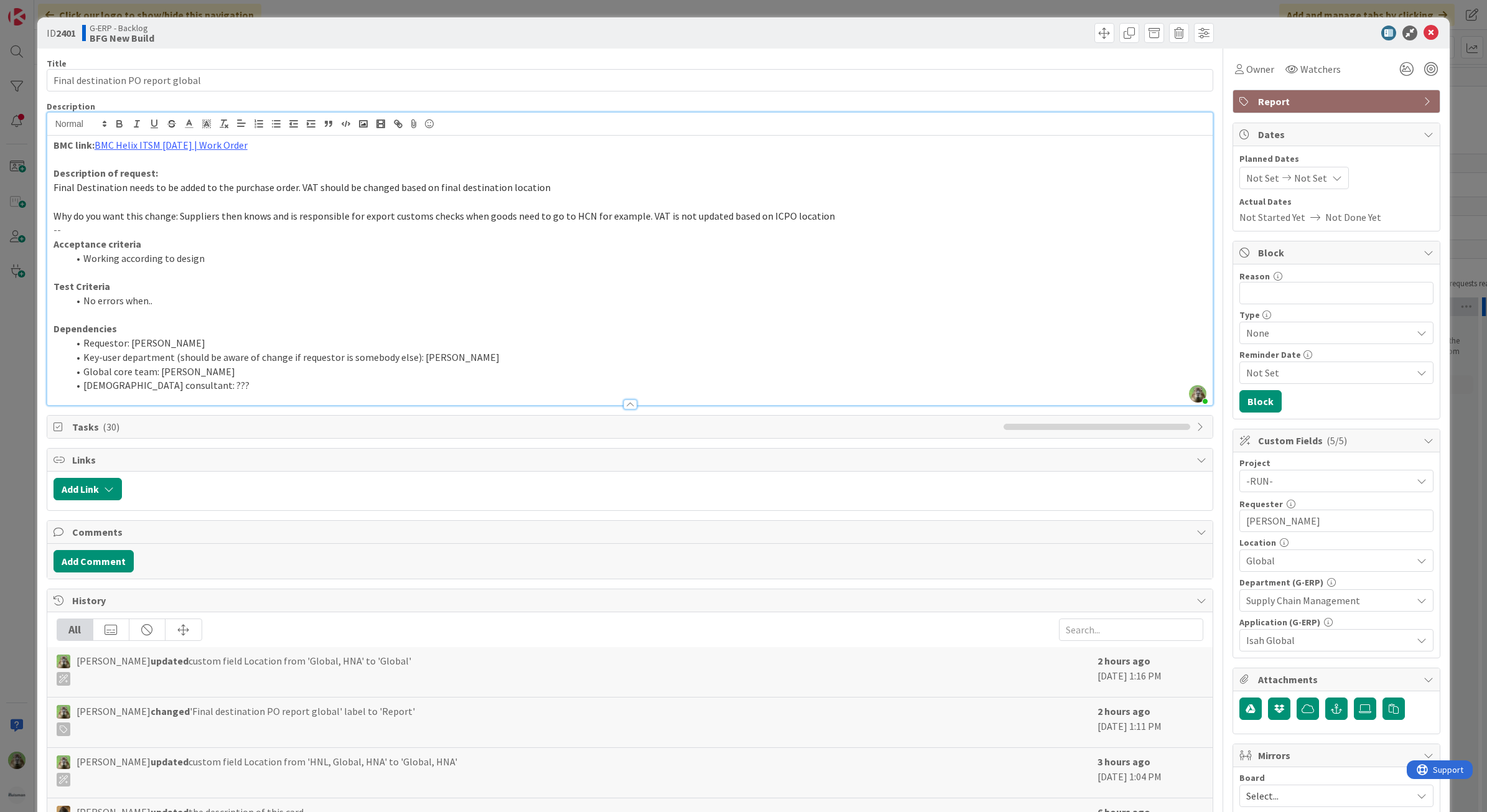
click at [26, 520] on div "ID 2401 G-ERP - Backlog BFG New Build Title 34 / 128 Final destination PO repor…" at bounding box center [743, 406] width 1487 height 812
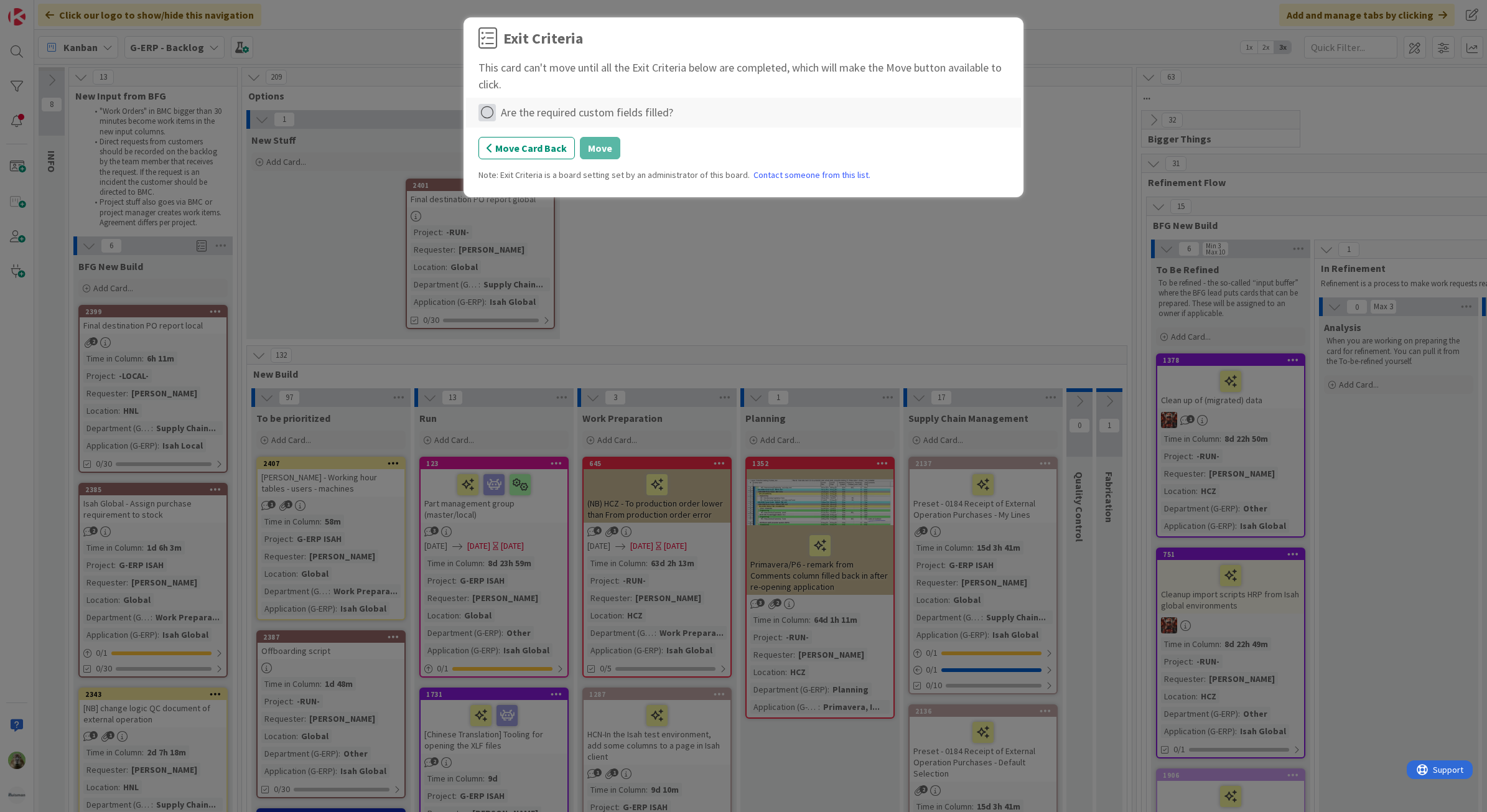
click at [486, 110] on icon at bounding box center [487, 112] width 17 height 17
click at [529, 132] on link "Complete" at bounding box center [556, 138] width 156 height 18
click at [629, 146] on div "Move Card Back Move" at bounding box center [743, 147] width 530 height 22
click at [609, 152] on button "Move" at bounding box center [599, 147] width 41 height 22
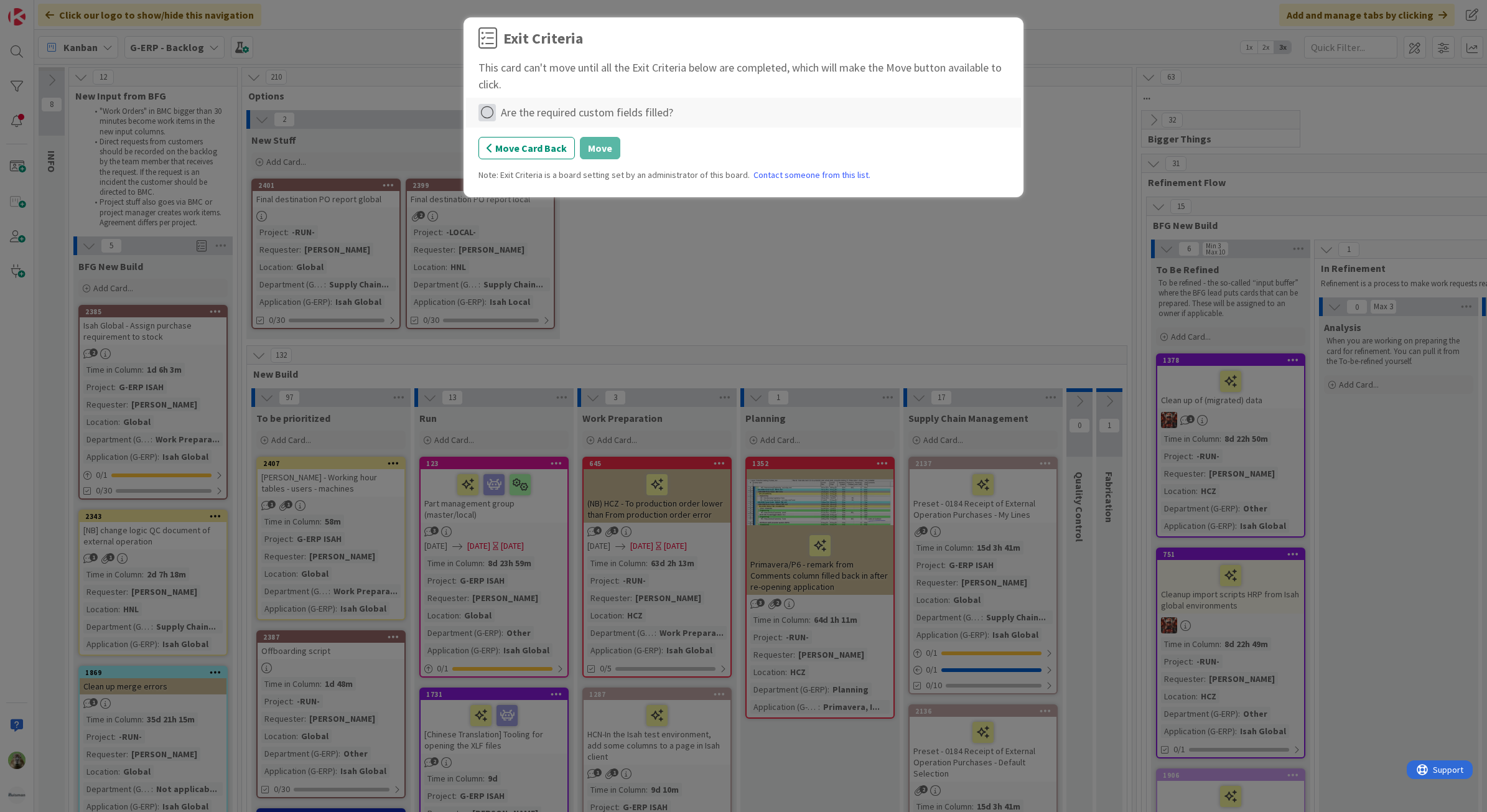
click at [489, 107] on icon at bounding box center [487, 112] width 17 height 17
click at [562, 140] on link "Complete" at bounding box center [556, 138] width 156 height 18
click at [607, 141] on button "Move" at bounding box center [599, 147] width 41 height 22
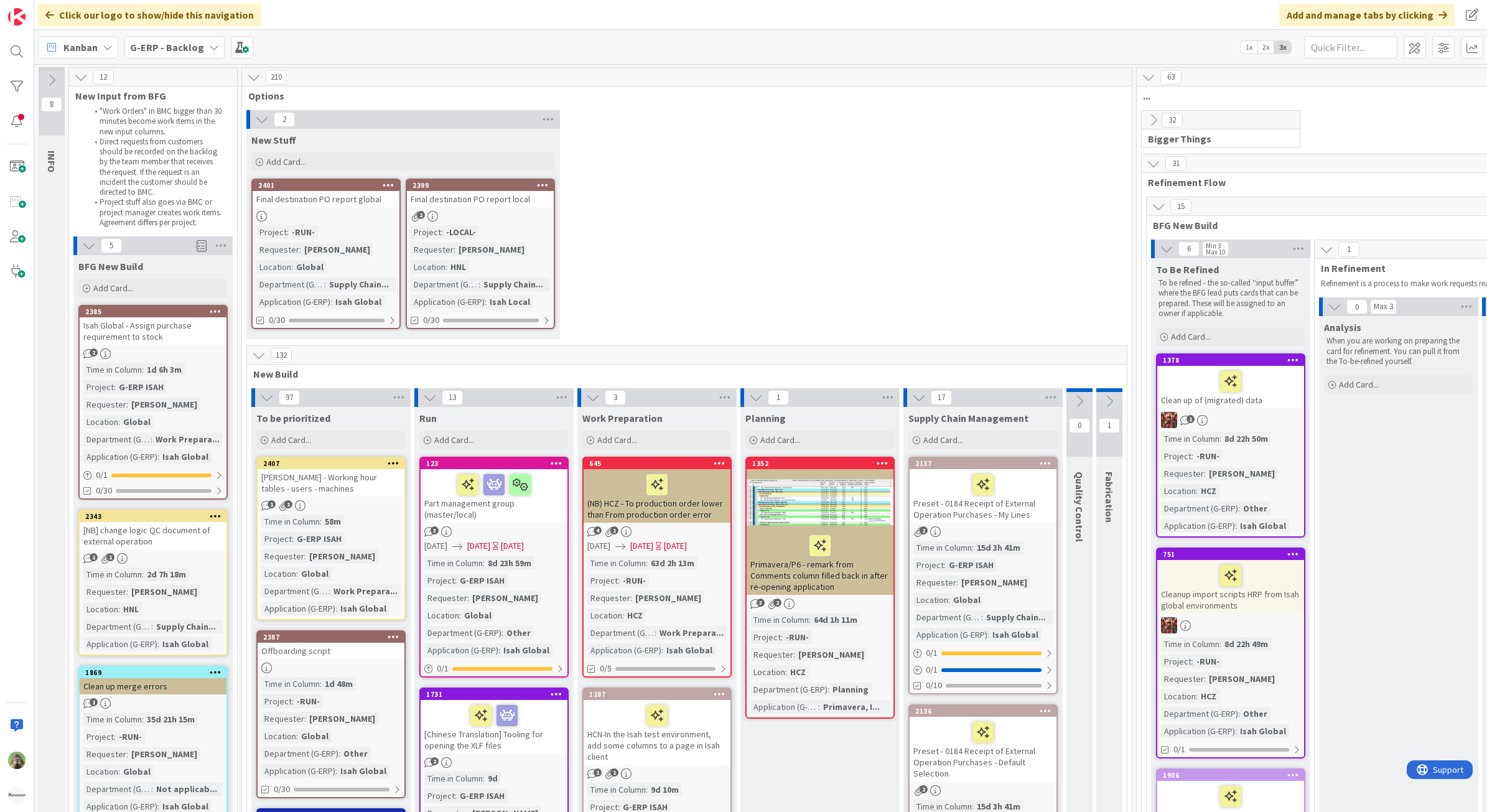
click at [139, 319] on div "Isah Global - Assign purchase requirement to stock" at bounding box center [153, 331] width 146 height 27
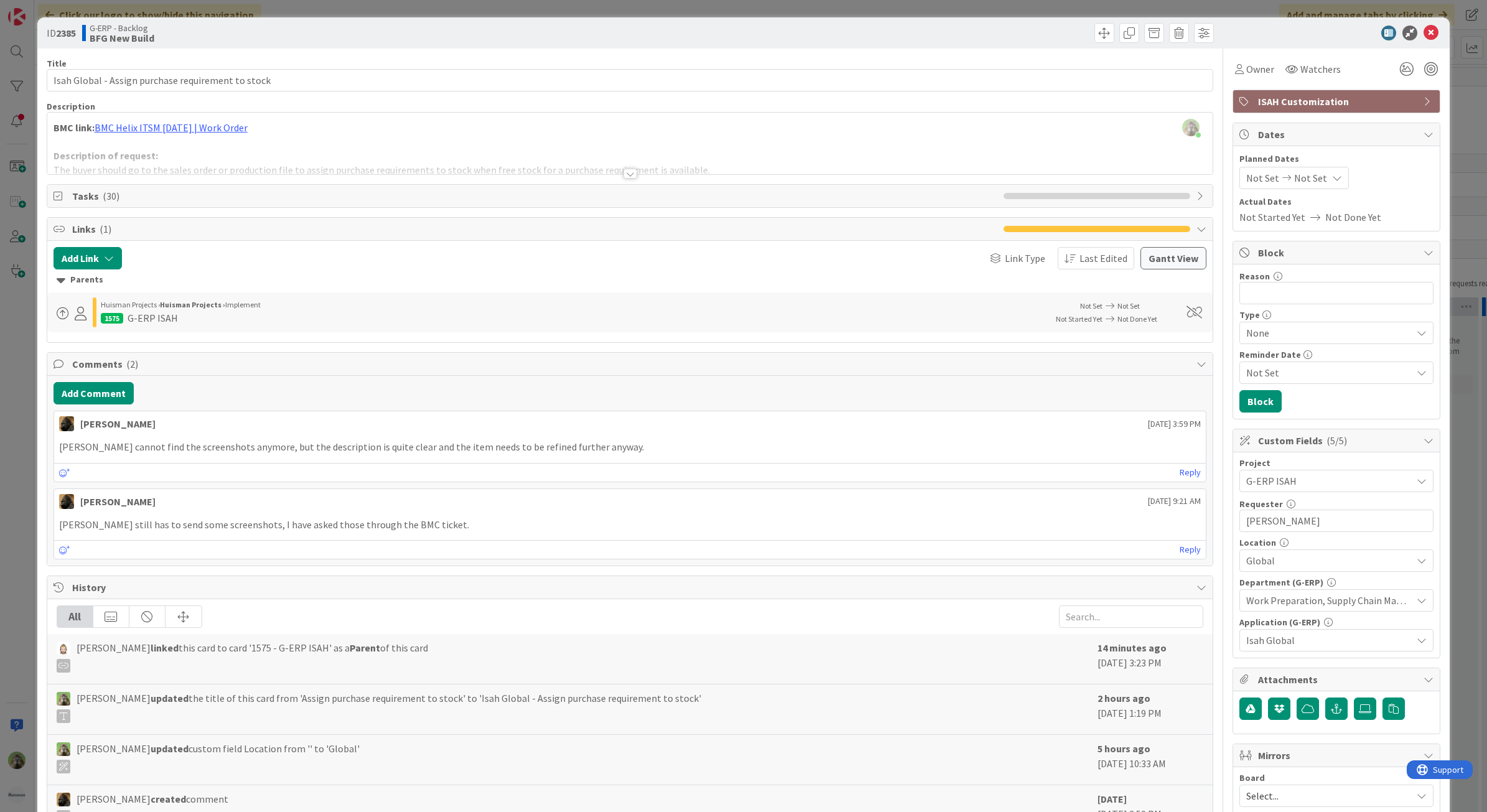
click at [425, 171] on div at bounding box center [629, 158] width 1166 height 32
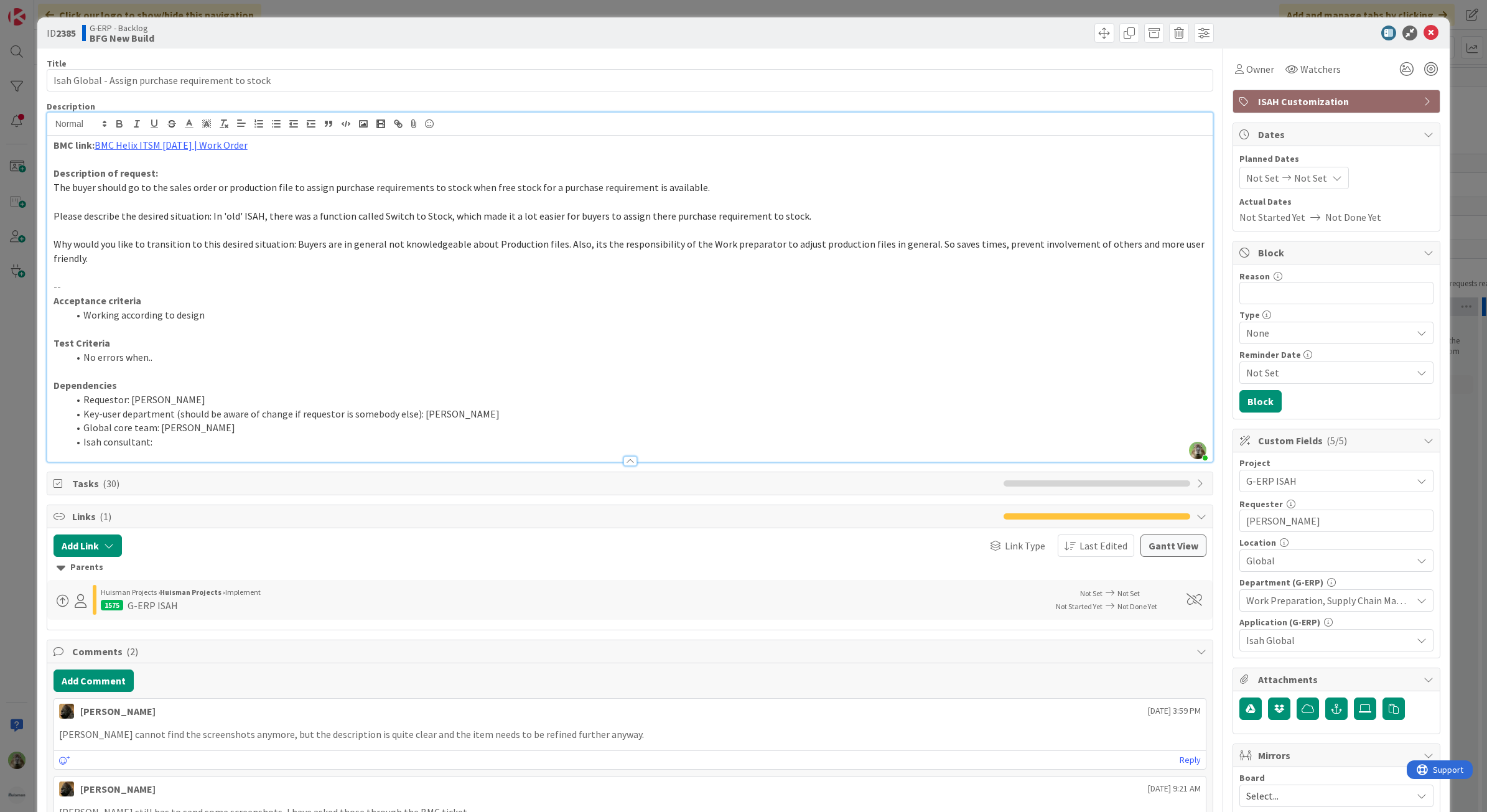
click at [0, 331] on div "ID 2385 G-ERP - Backlog BFG New Build Title 50 / 128 Isah Global - Assign purch…" at bounding box center [743, 406] width 1487 height 812
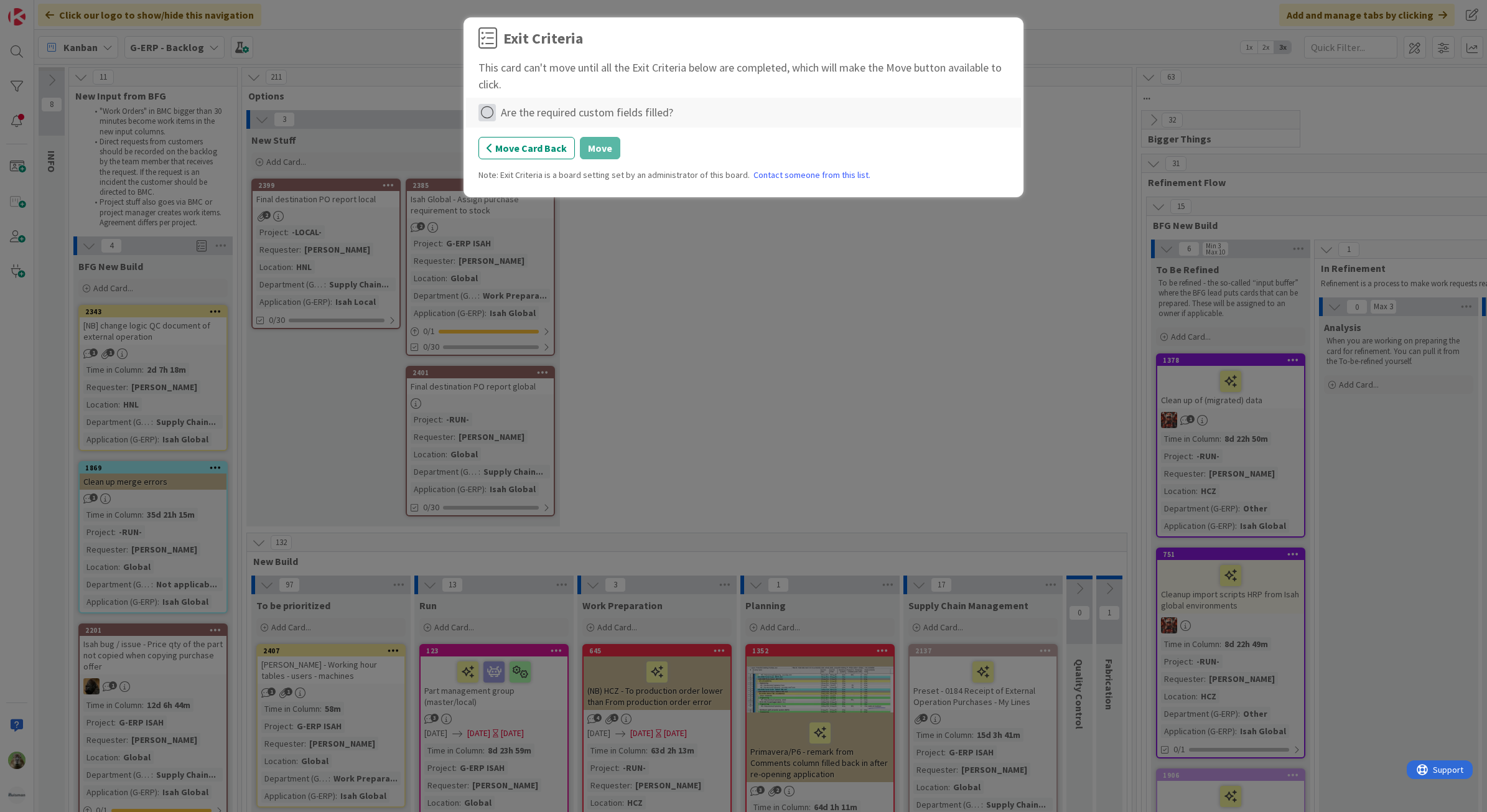
click at [484, 107] on icon at bounding box center [487, 112] width 17 height 17
click at [560, 139] on link "Complete" at bounding box center [556, 138] width 156 height 18
click at [582, 141] on button "Move" at bounding box center [599, 147] width 41 height 22
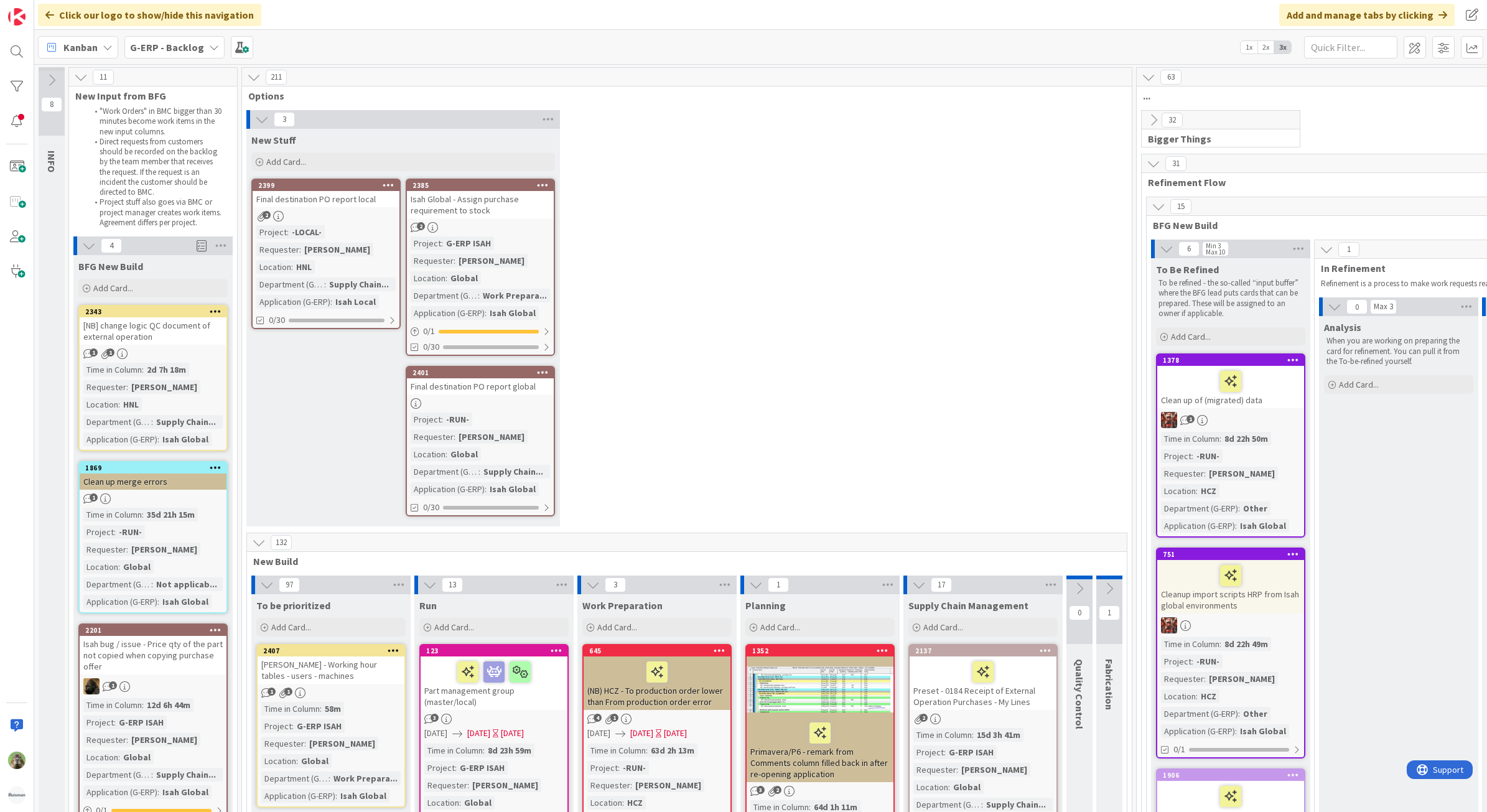
click at [201, 45] on div "G-ERP - Backlog" at bounding box center [174, 47] width 100 height 22
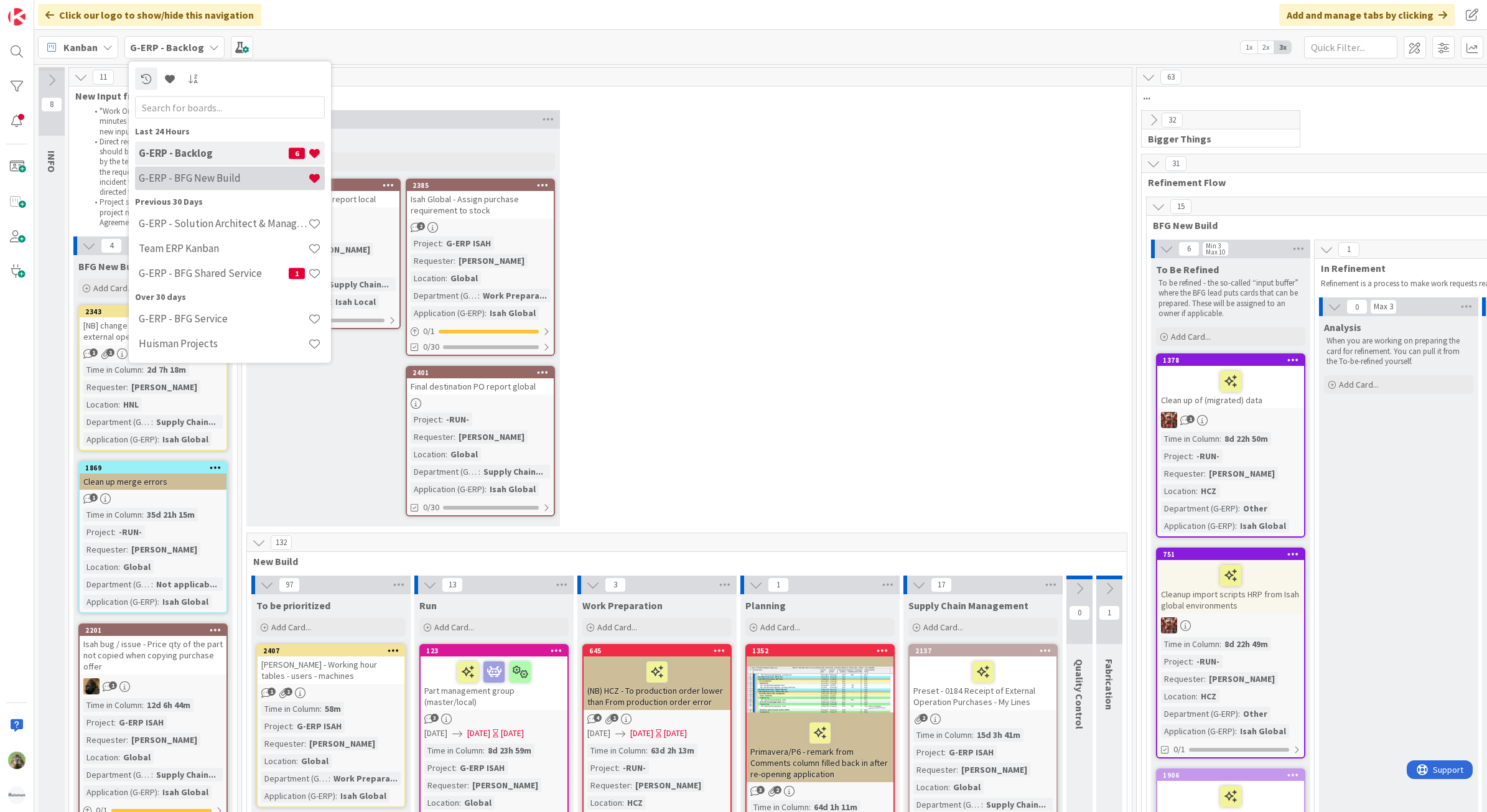
click at [226, 176] on h4 "G-ERP - BFG New Build" at bounding box center [223, 177] width 169 height 12
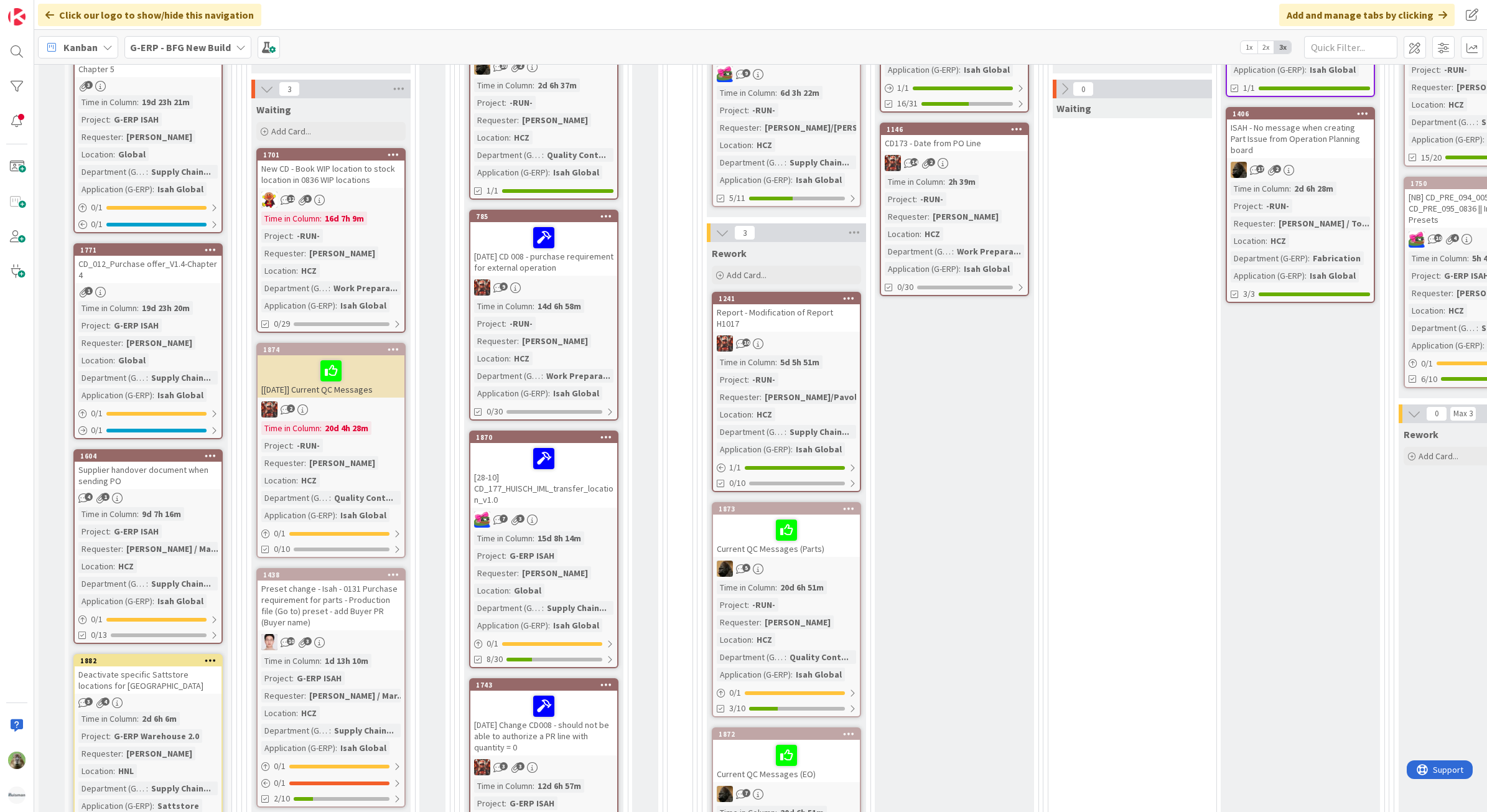
scroll to position [700, 0]
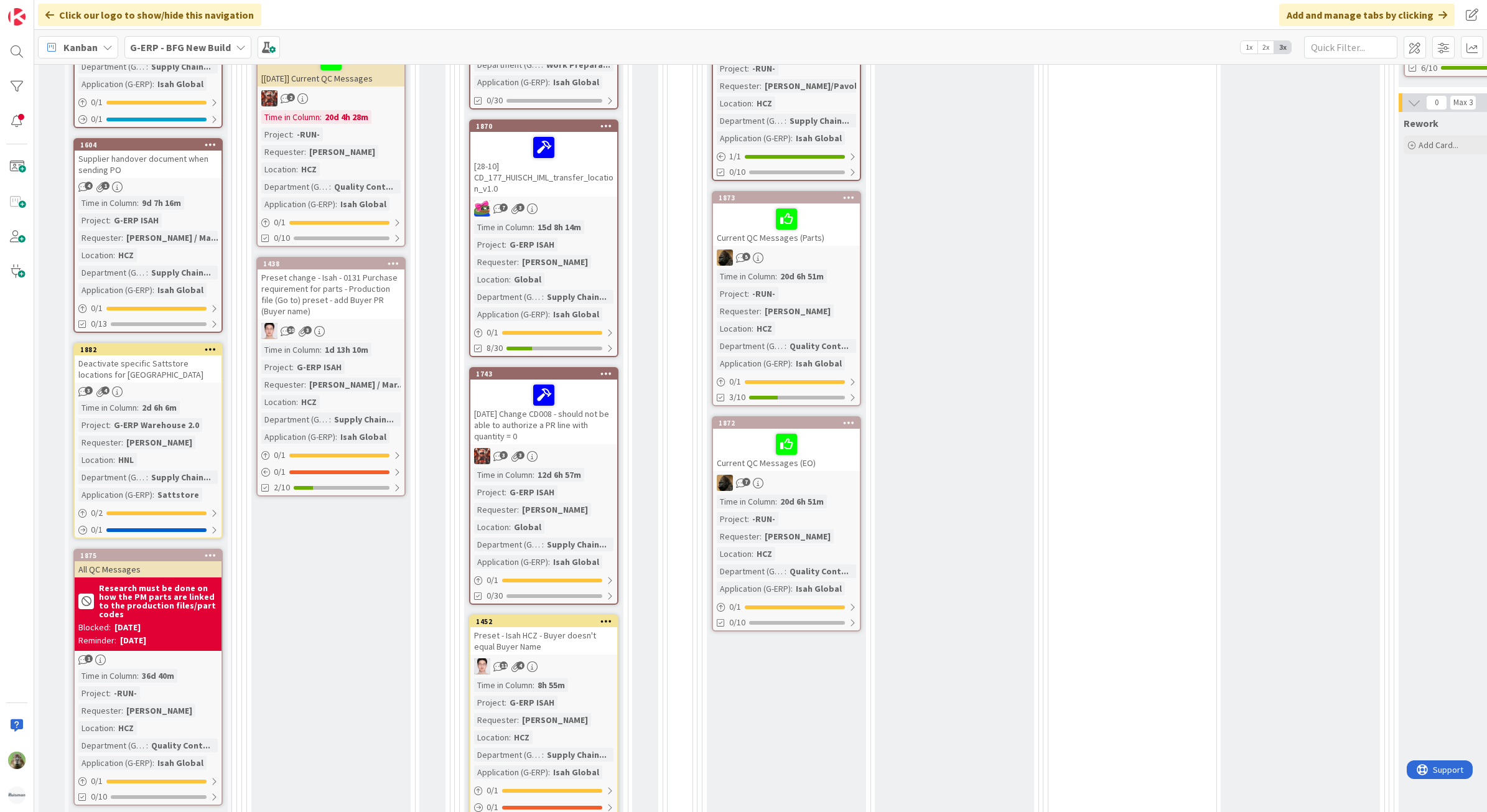
click at [208, 386] on div "3 4" at bounding box center [148, 391] width 146 height 11
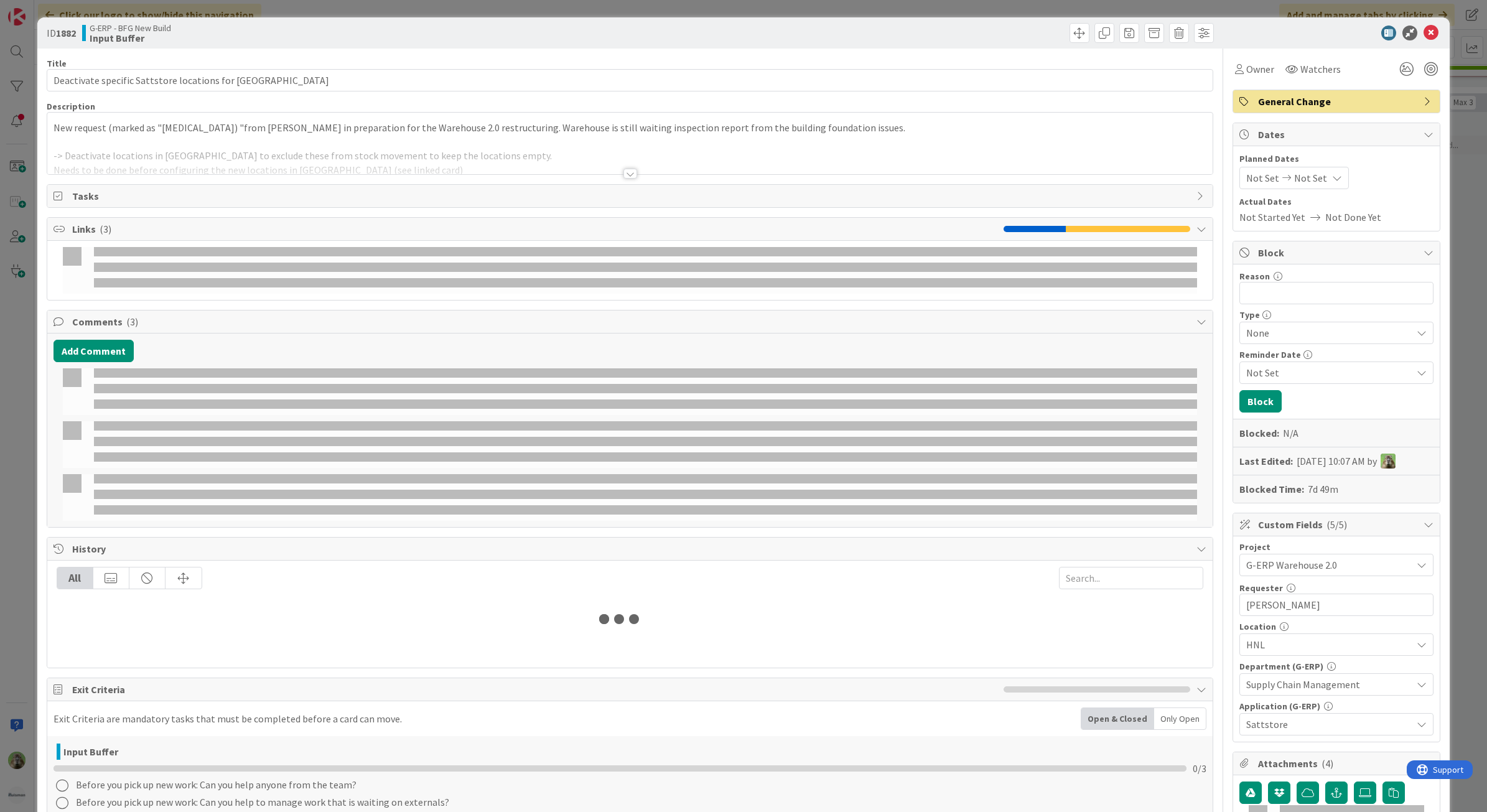
select select "sql"
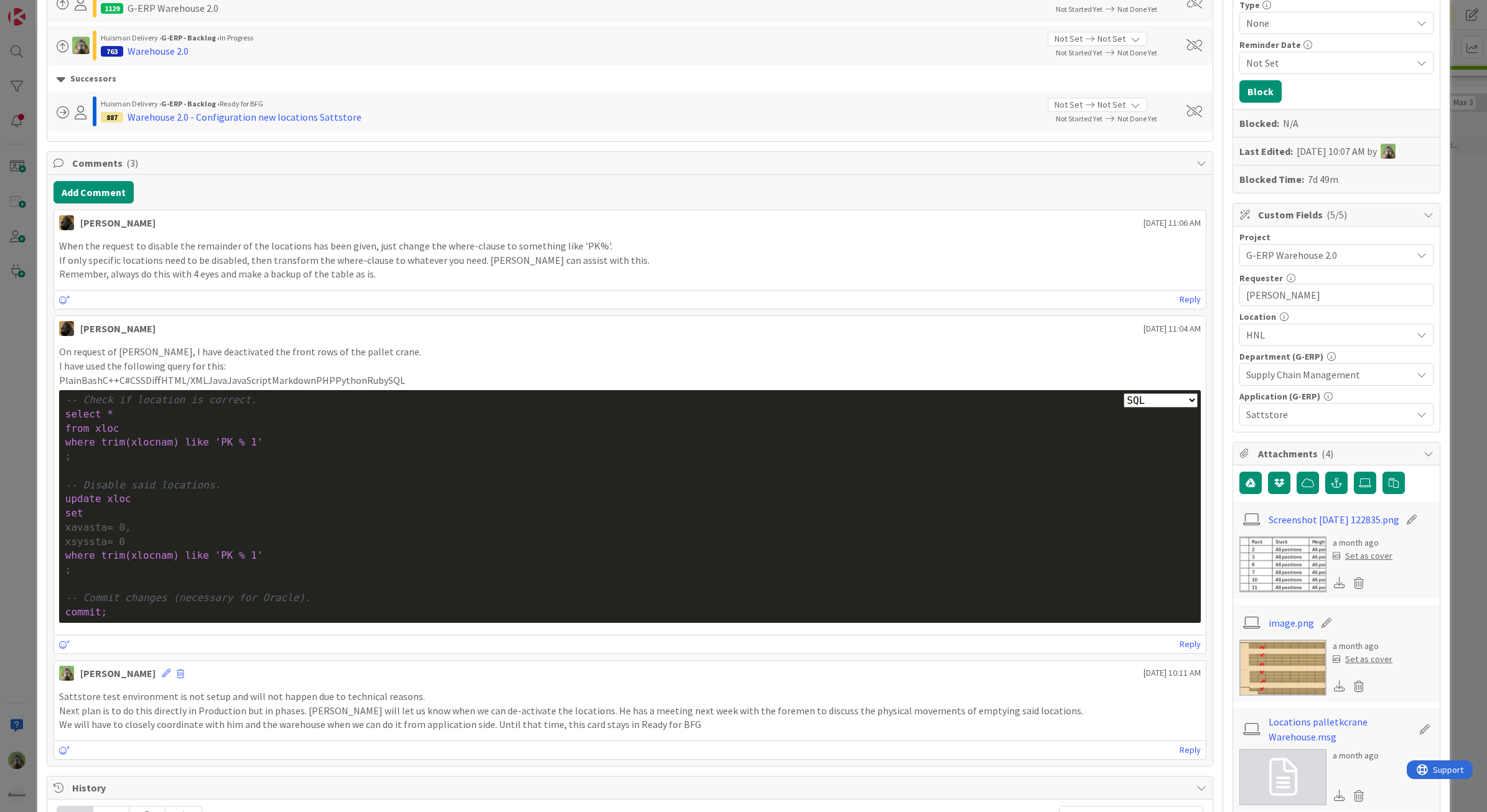
scroll to position [311, 0]
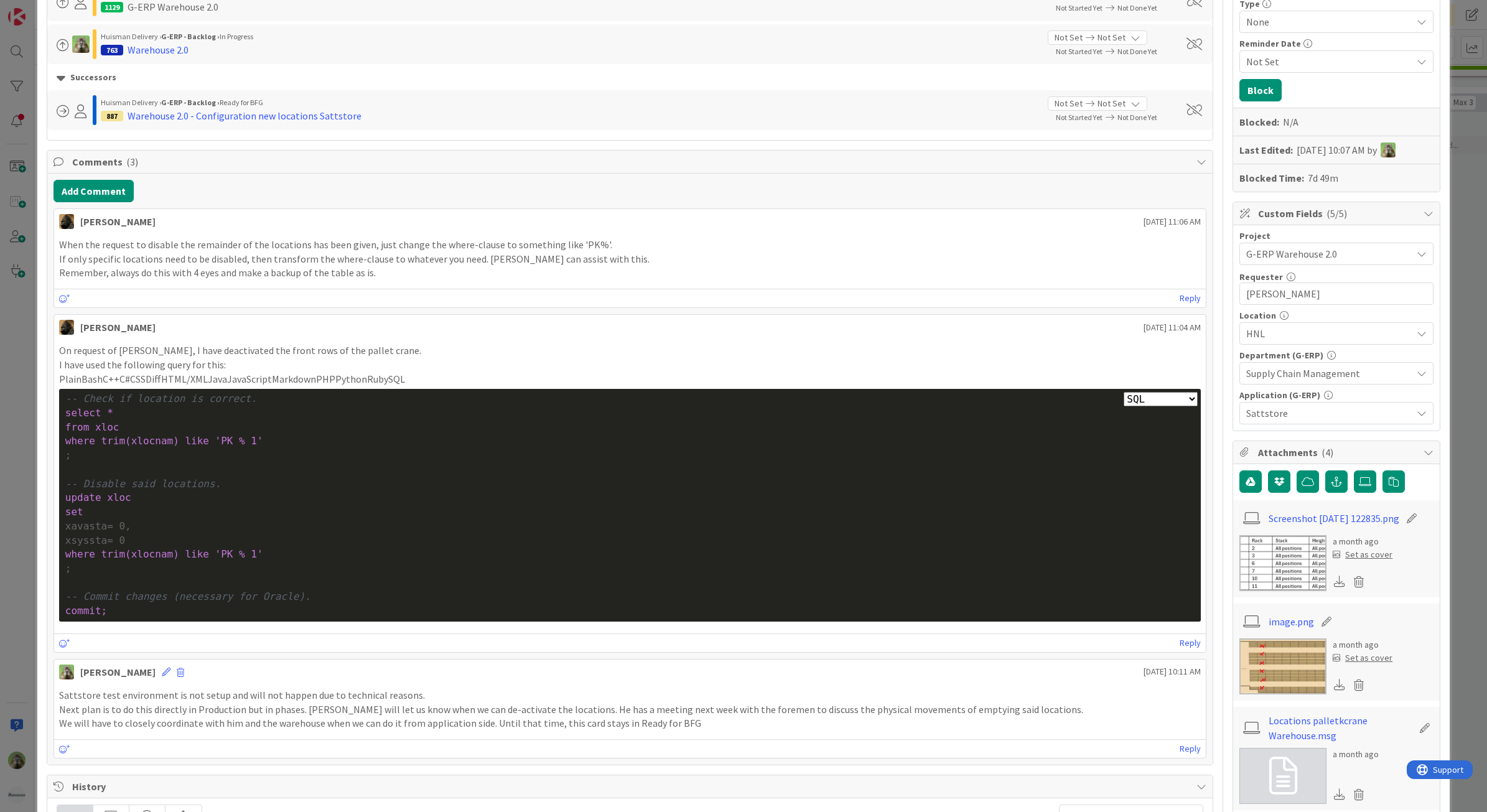
click at [17, 443] on div "ID 1882 G-ERP - BFG New Build Input Buffer Title 51 / 128 Deactivate specific S…" at bounding box center [743, 406] width 1487 height 812
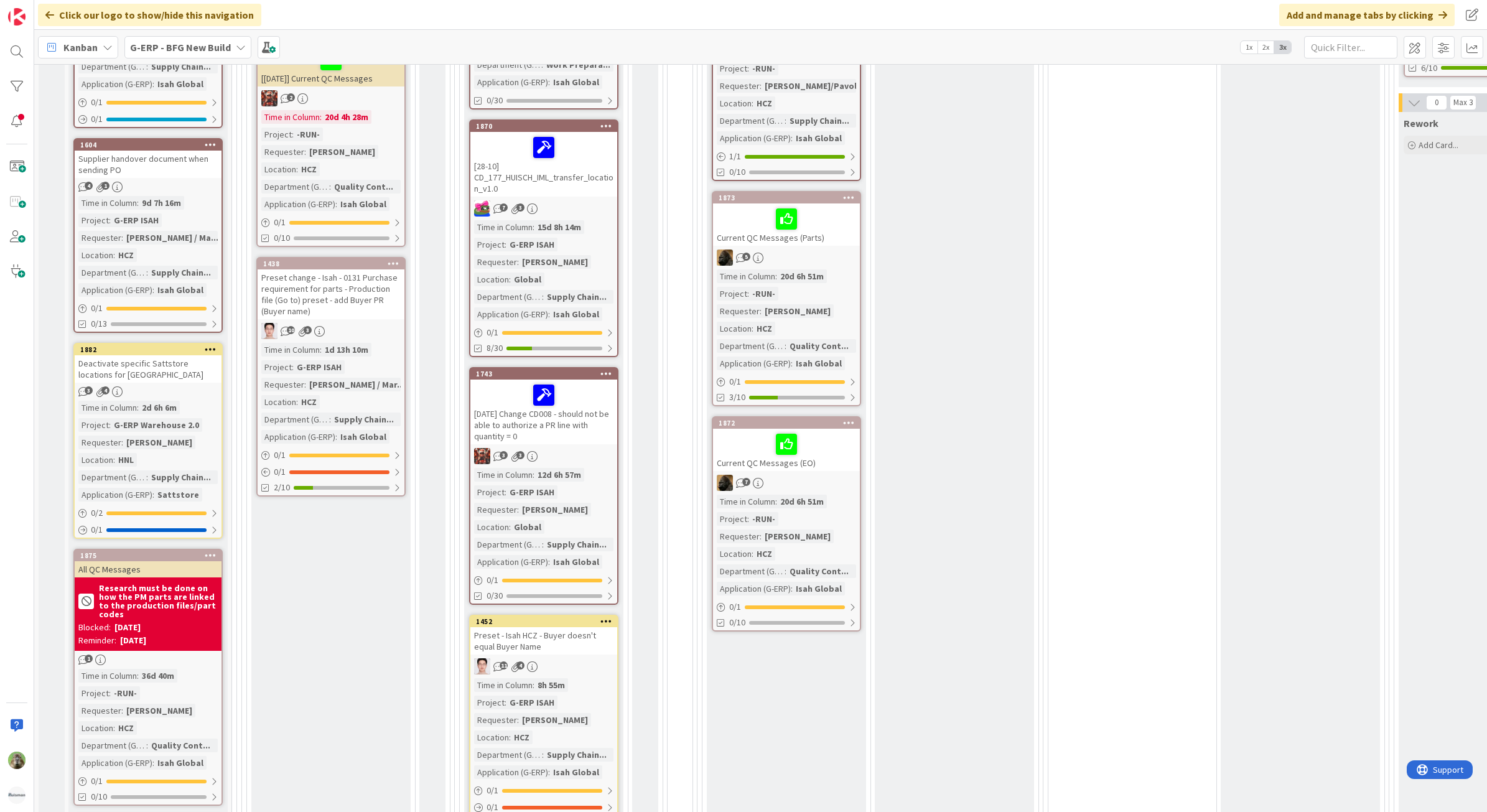
click at [145, 368] on div "Deactivate specific Sattstore locations for [GEOGRAPHIC_DATA]" at bounding box center [148, 369] width 146 height 27
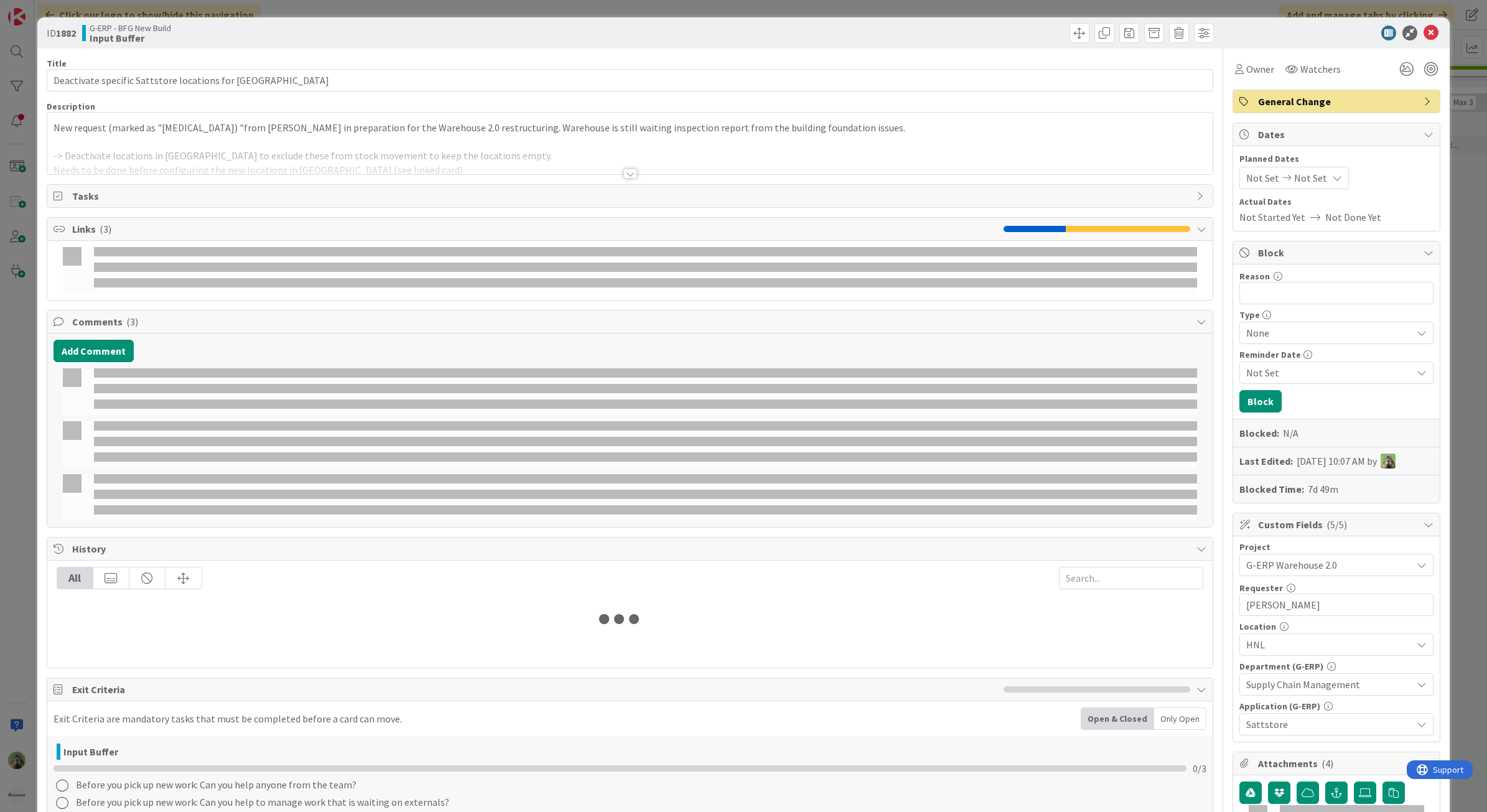
select select "sql"
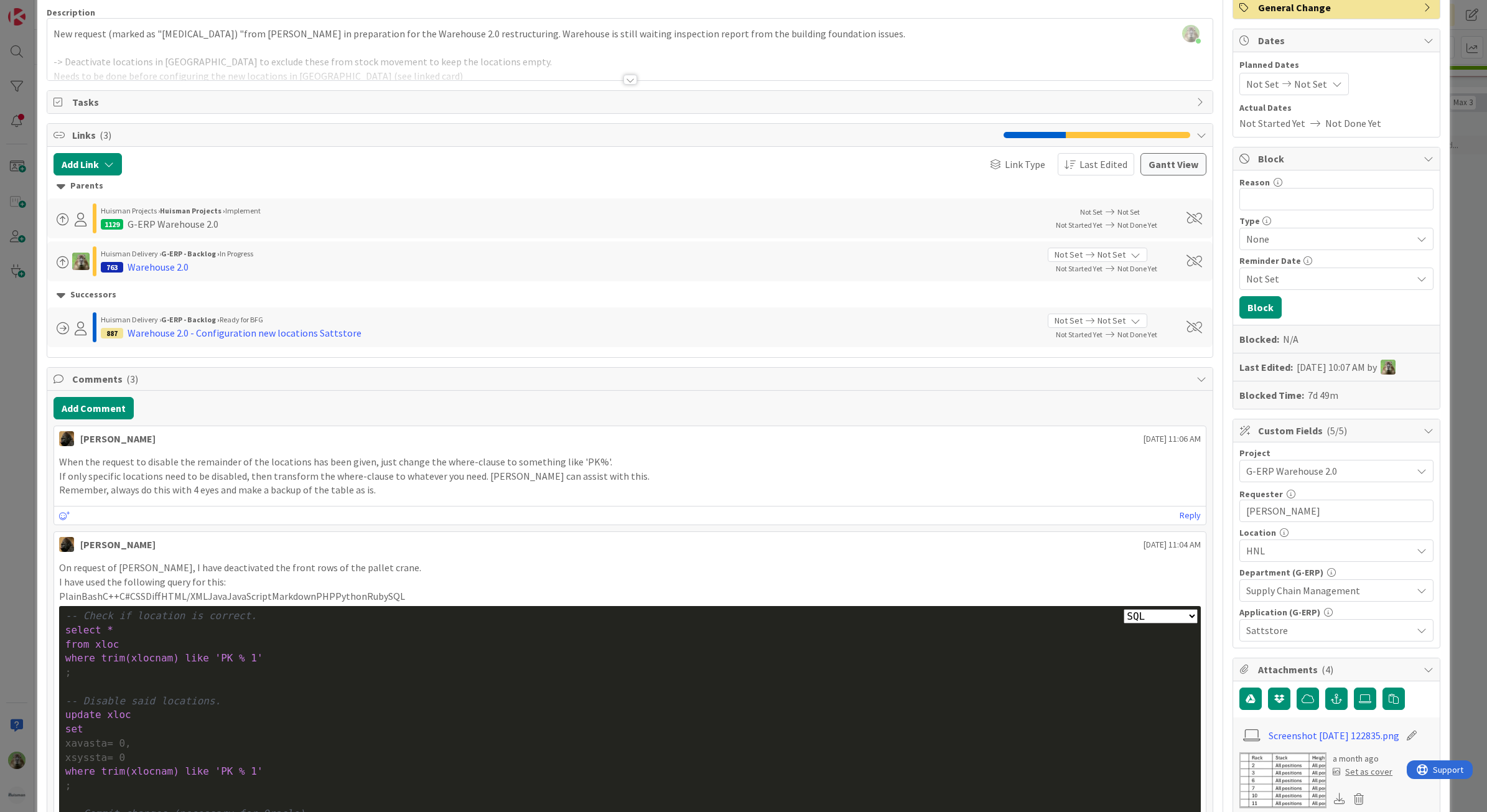
scroll to position [78, 0]
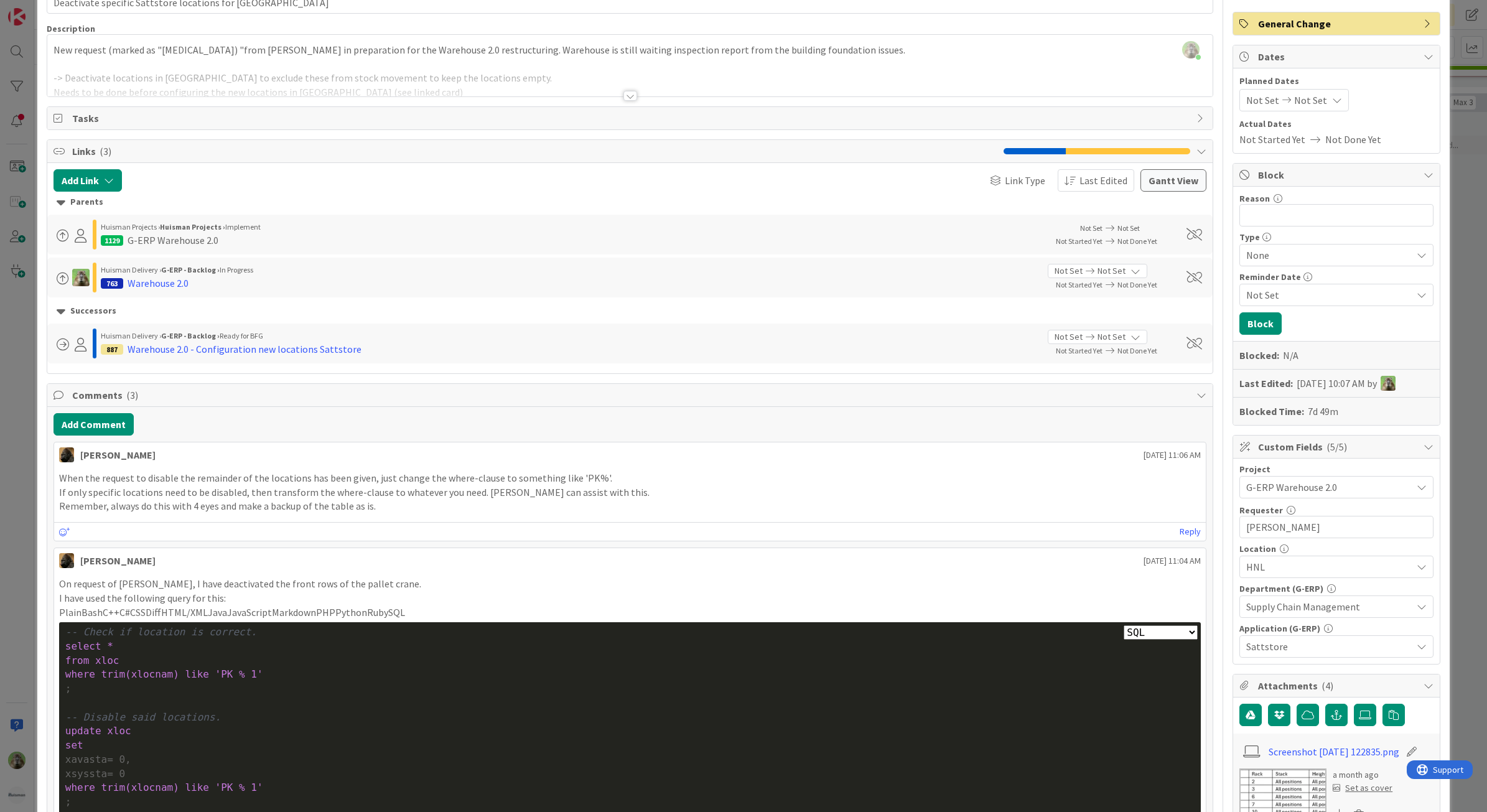
click at [605, 81] on div at bounding box center [629, 80] width 1166 height 32
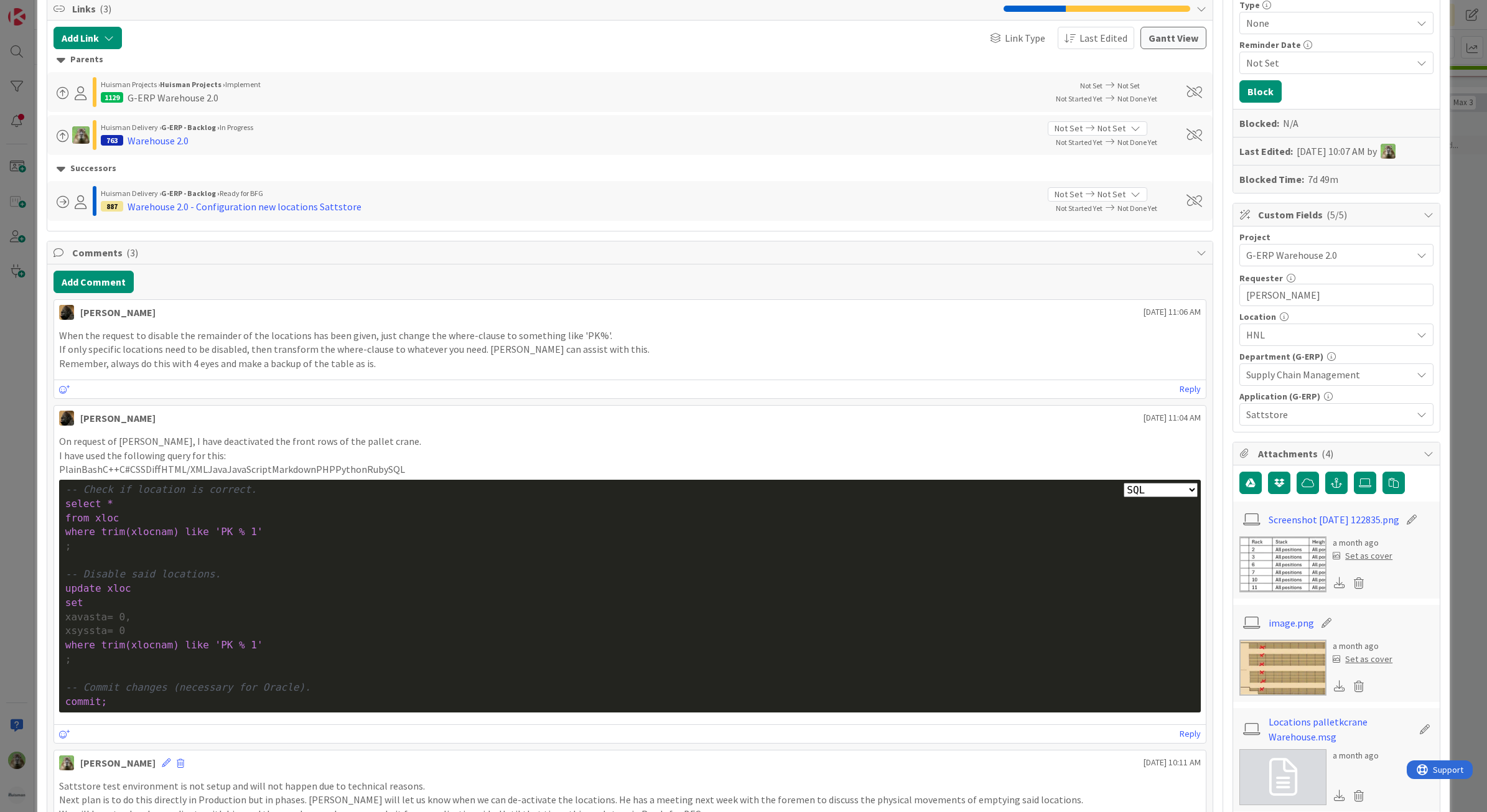
scroll to position [311, 0]
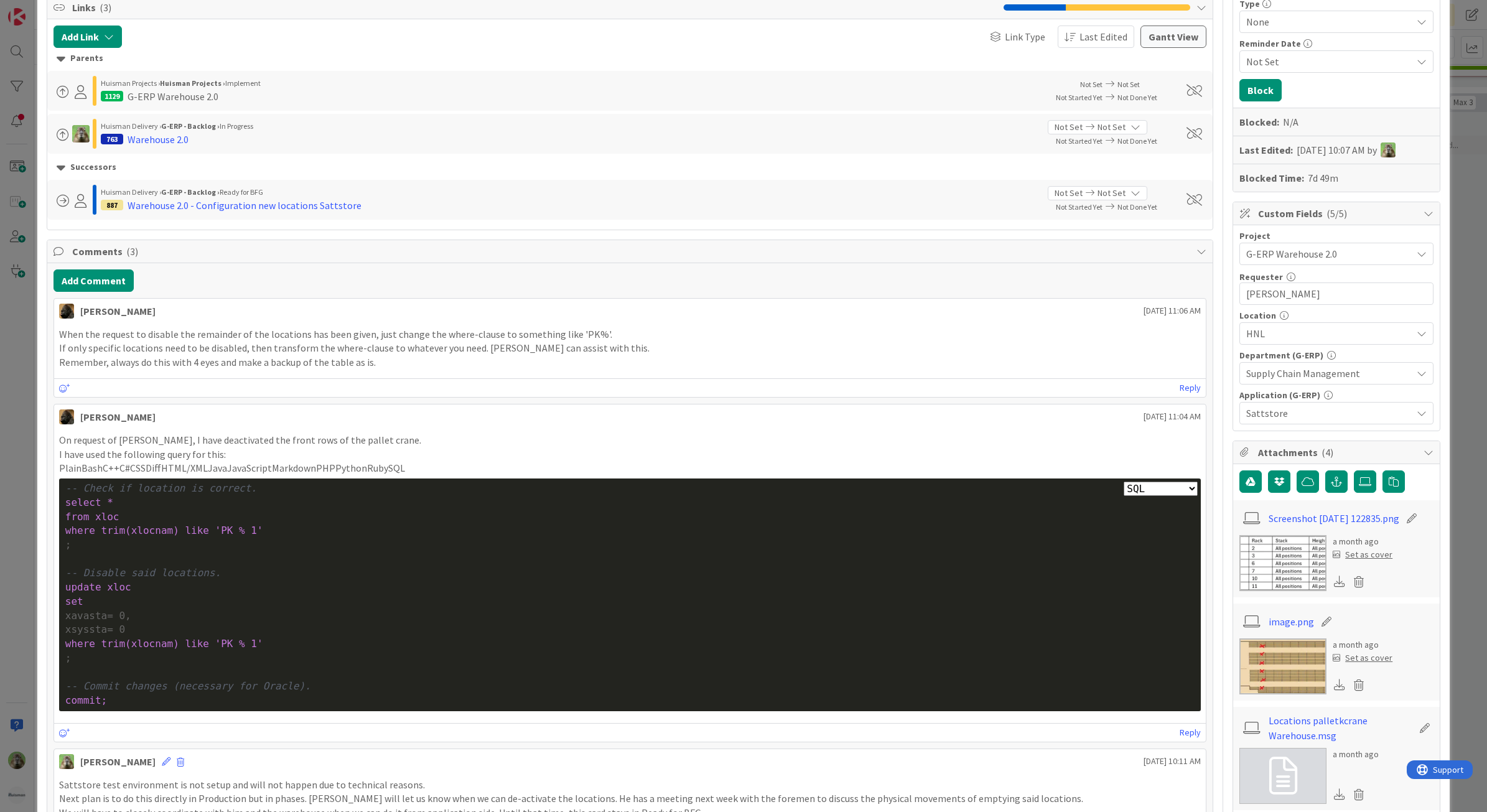
click at [36, 474] on div "ID 1882 G-ERP - BFG New Build Input Buffer Title 51 / 128 Deactivate specific S…" at bounding box center [743, 406] width 1487 height 812
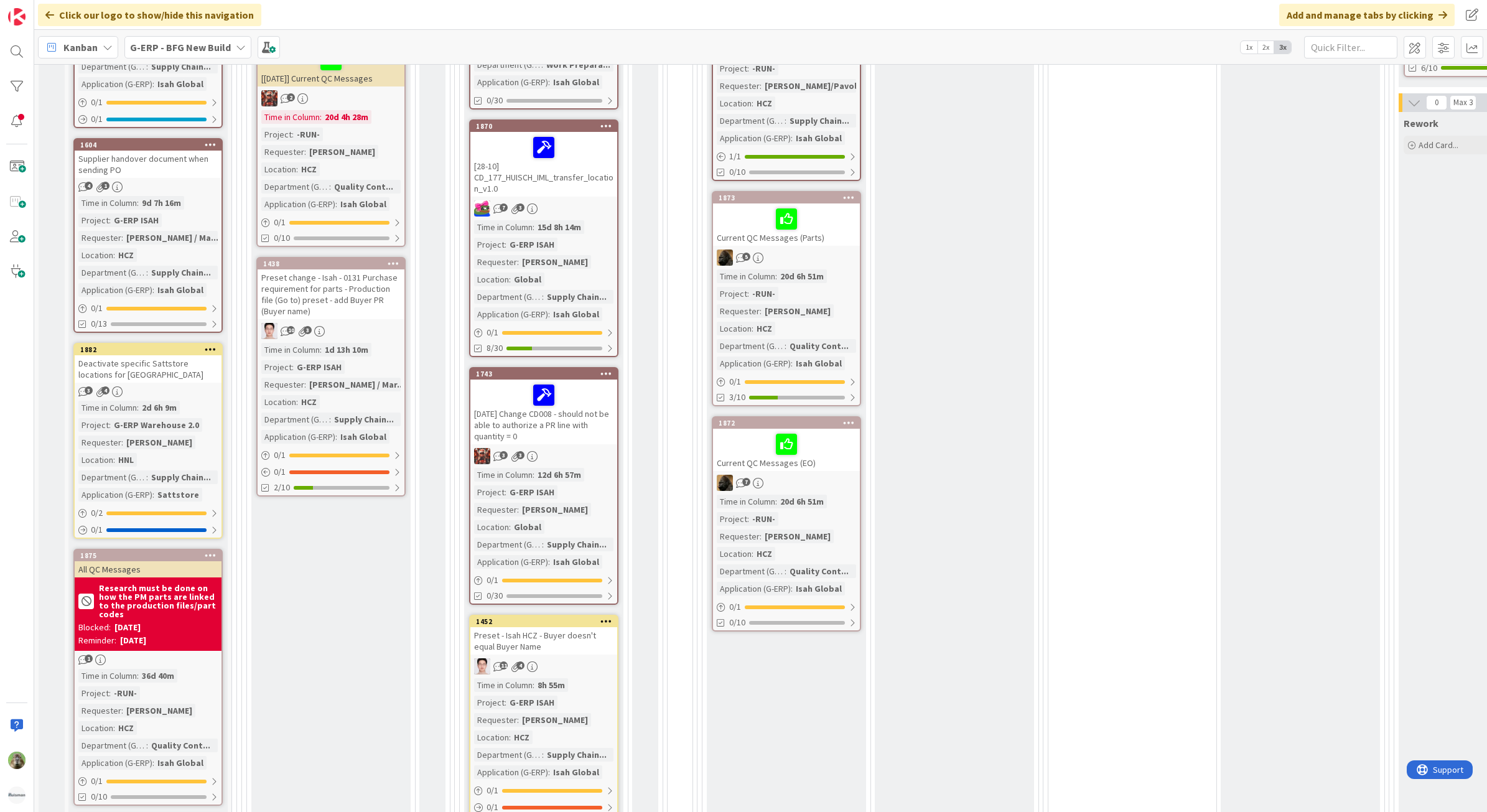
click at [1080, 267] on div "0 Max 3 Deploying Add Card... 0 Waiting" at bounding box center [1132, 322] width 163 height 1493
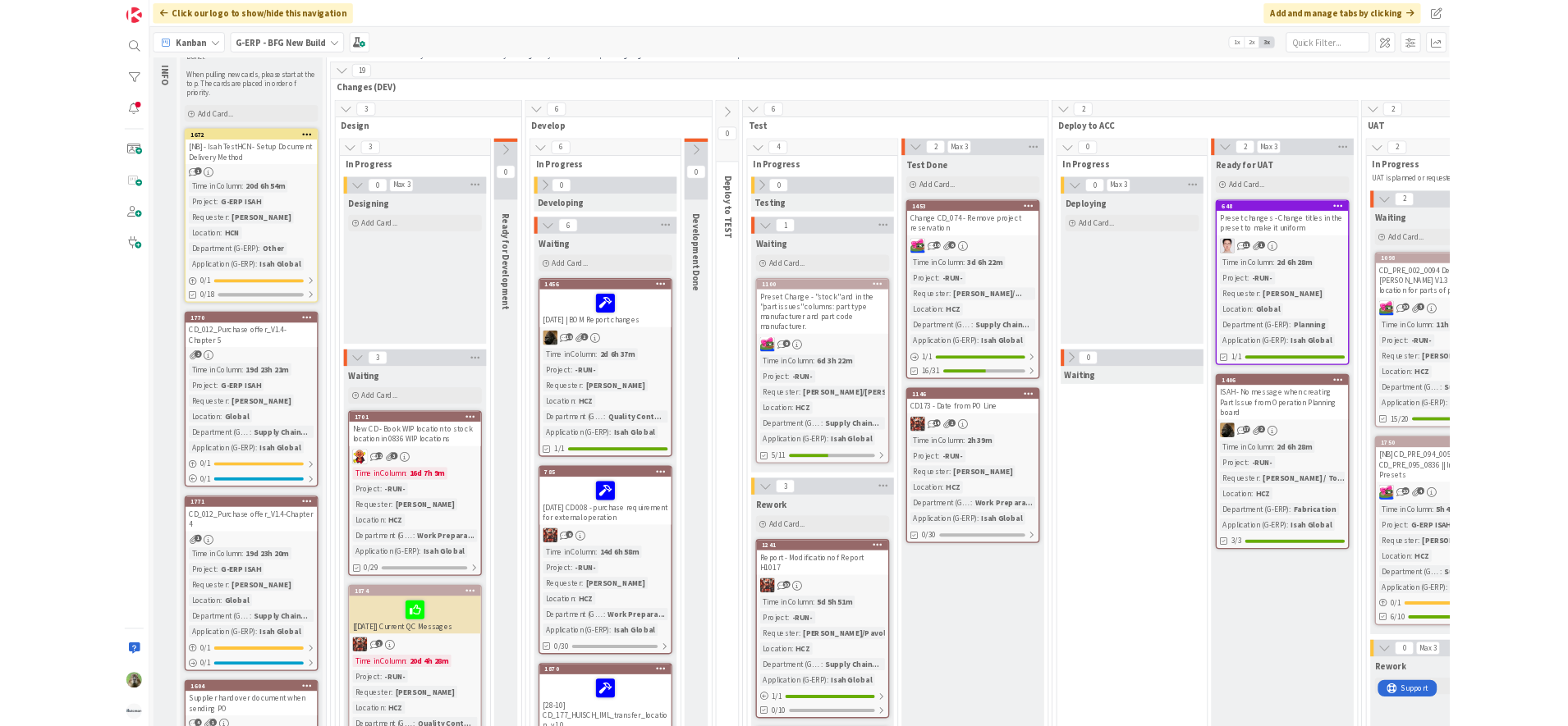
scroll to position [102, 0]
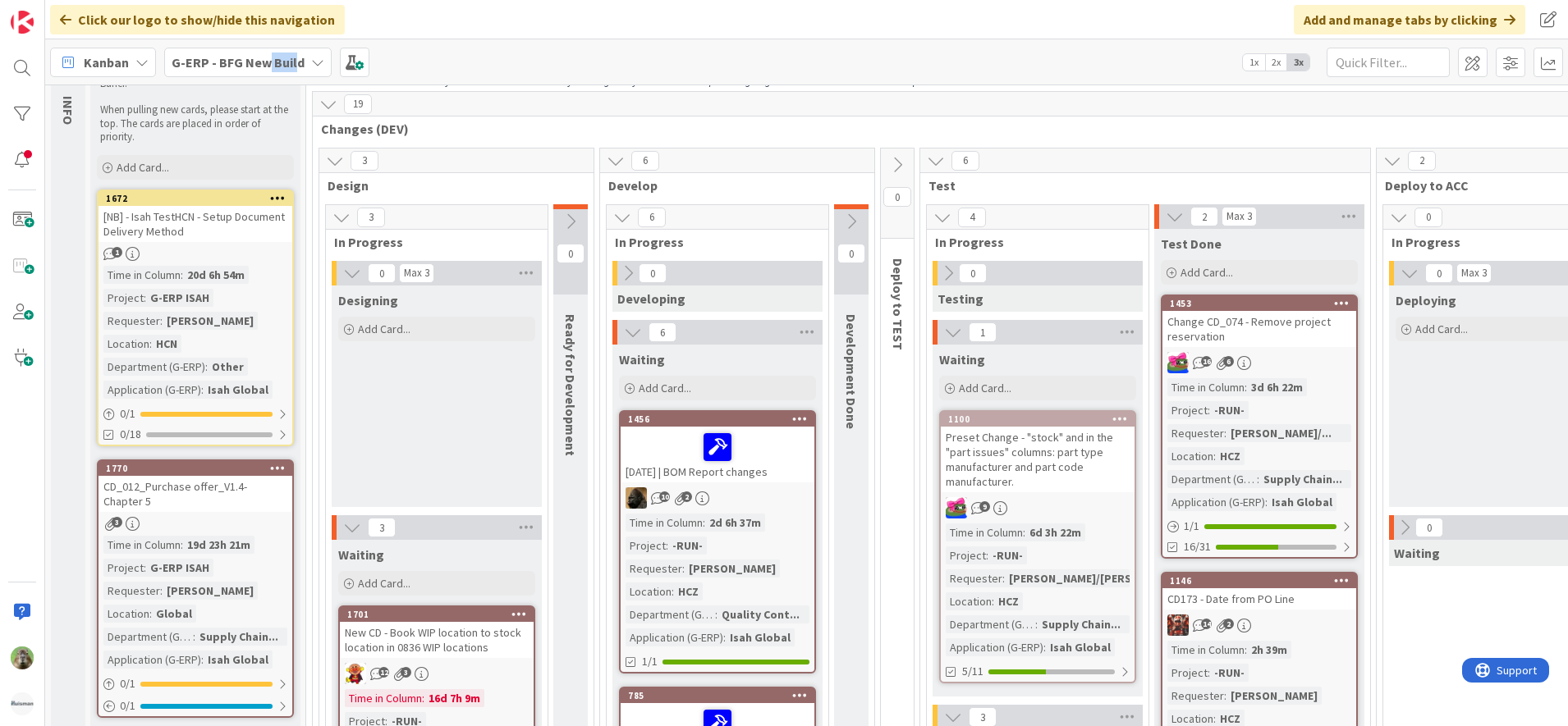
drag, startPoint x: 263, startPoint y: 81, endPoint x: 297, endPoint y: 72, distance: 35.2
click at [297, 72] on div "Kanban G-ERP - BFG New Build 1x 2x 3x" at bounding box center [806, 62] width 1523 height 45
click at [297, 72] on div "G-ERP - BFG New Build" at bounding box center [248, 62] width 167 height 29
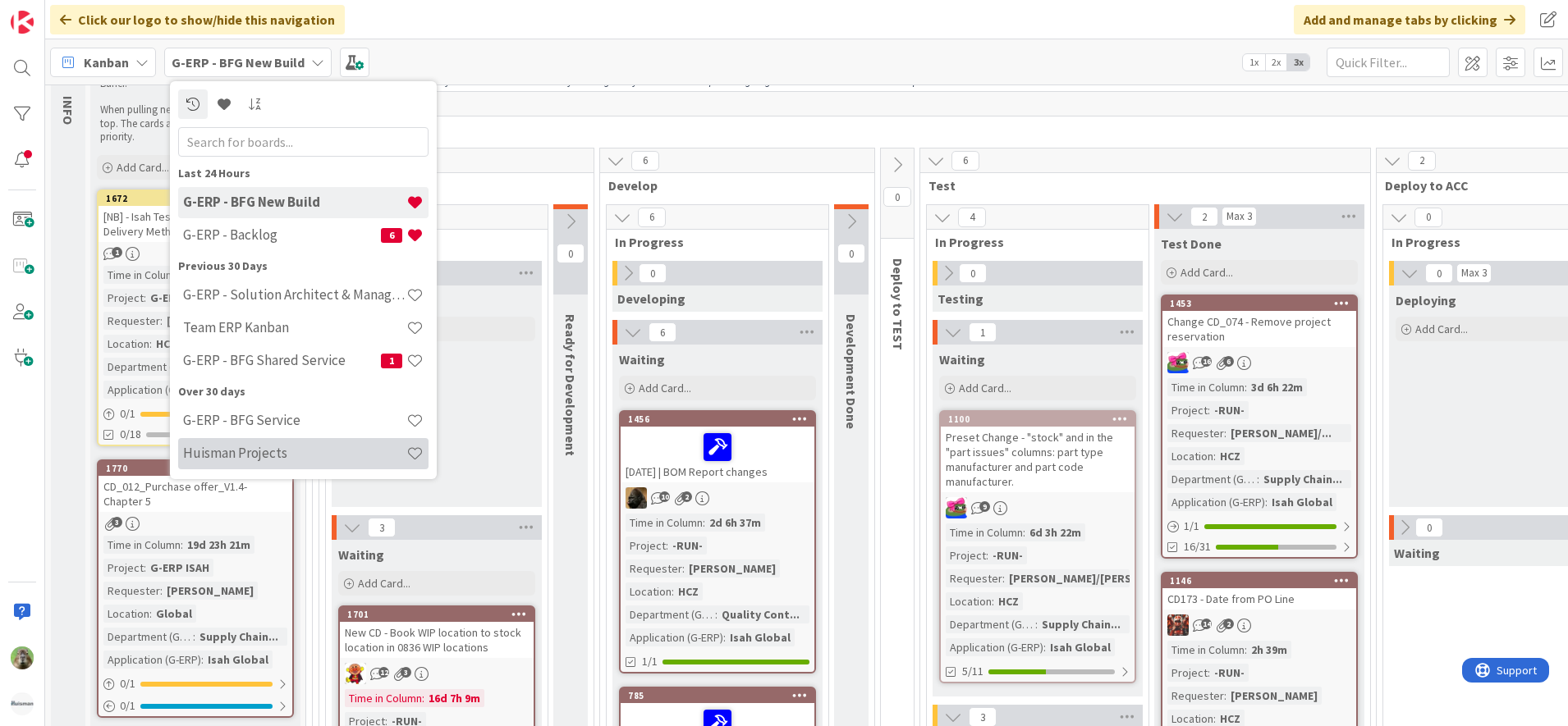
click at [266, 451] on h4 "Huisman Projects" at bounding box center [295, 452] width 223 height 16
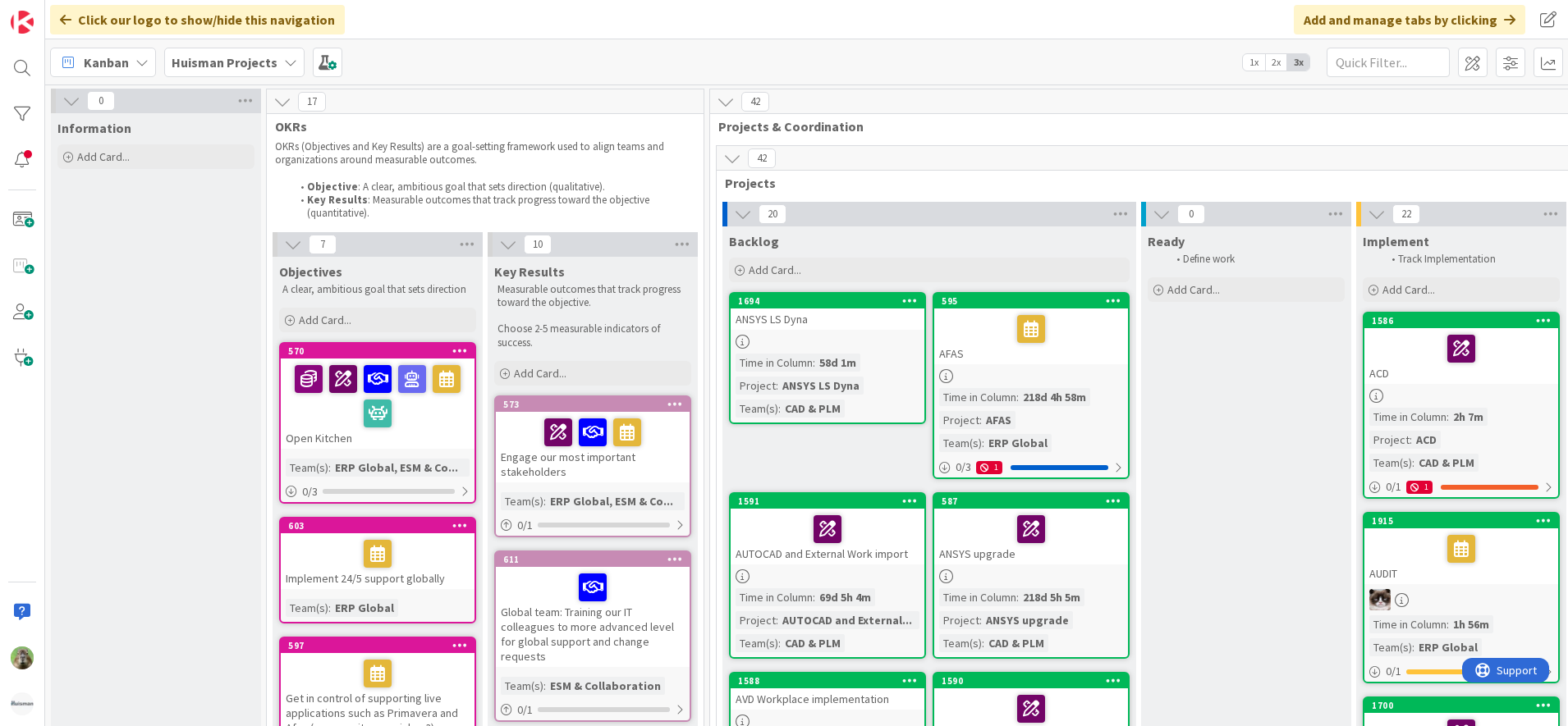
click at [220, 57] on b "Huisman Projects" at bounding box center [224, 62] width 106 height 16
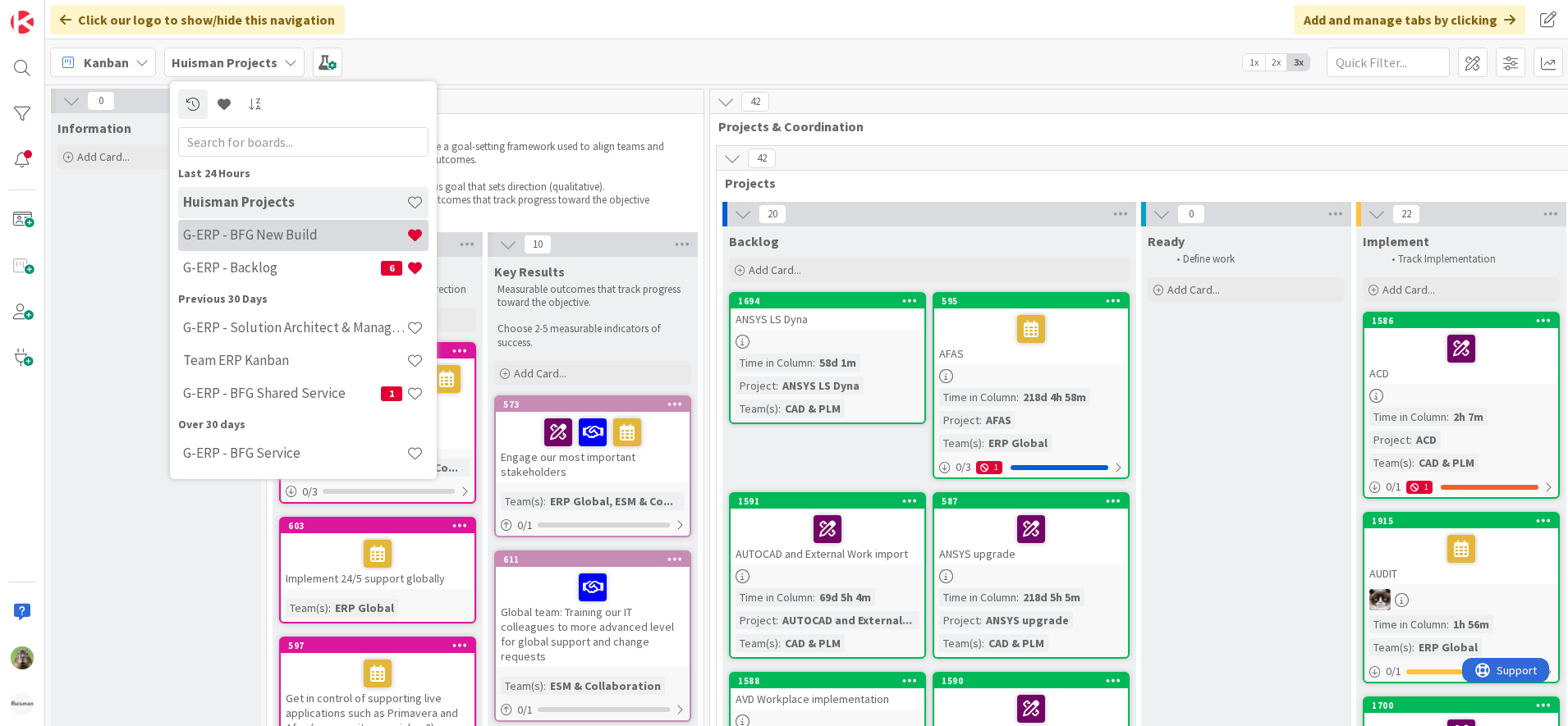
click at [272, 226] on div "G-ERP - BFG New Build" at bounding box center [303, 234] width 251 height 31
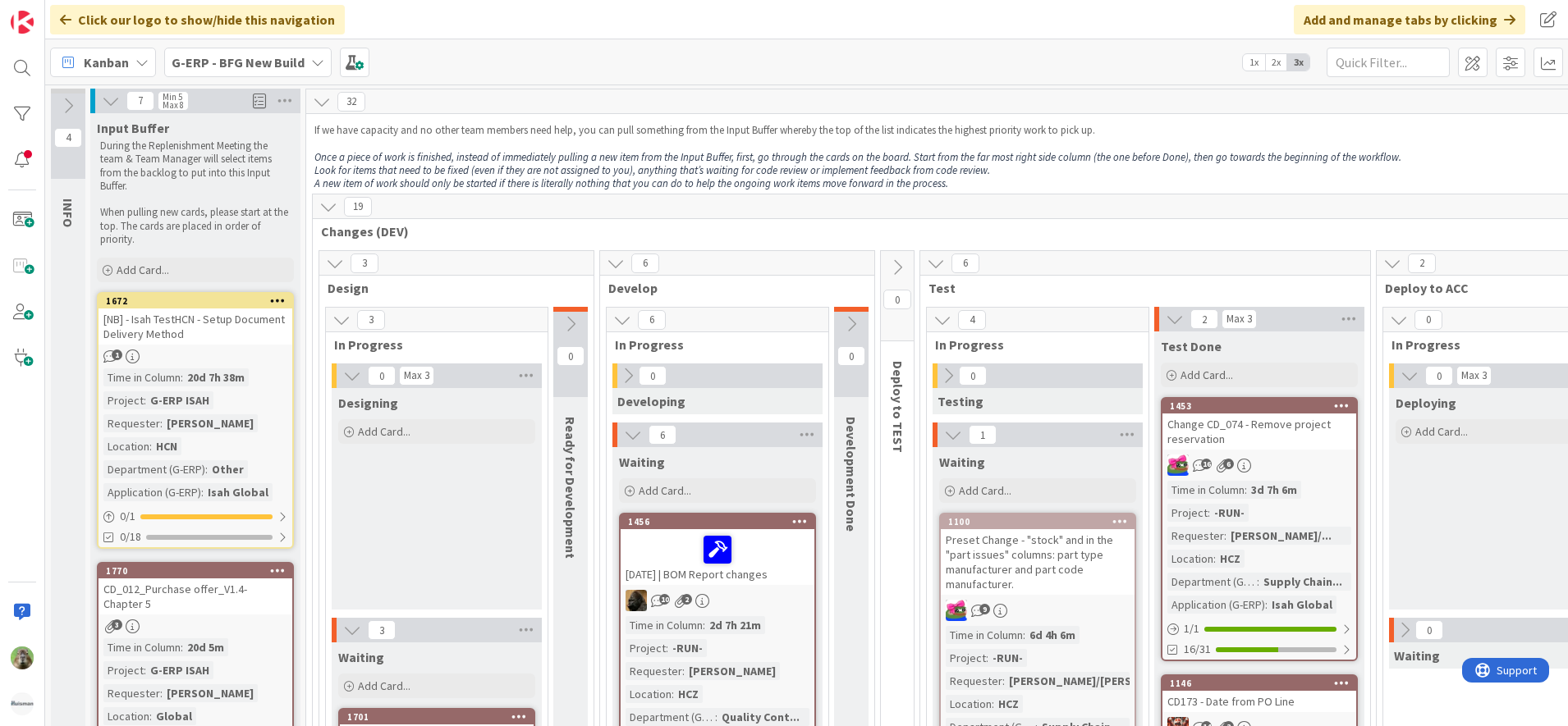
scroll to position [86, 0]
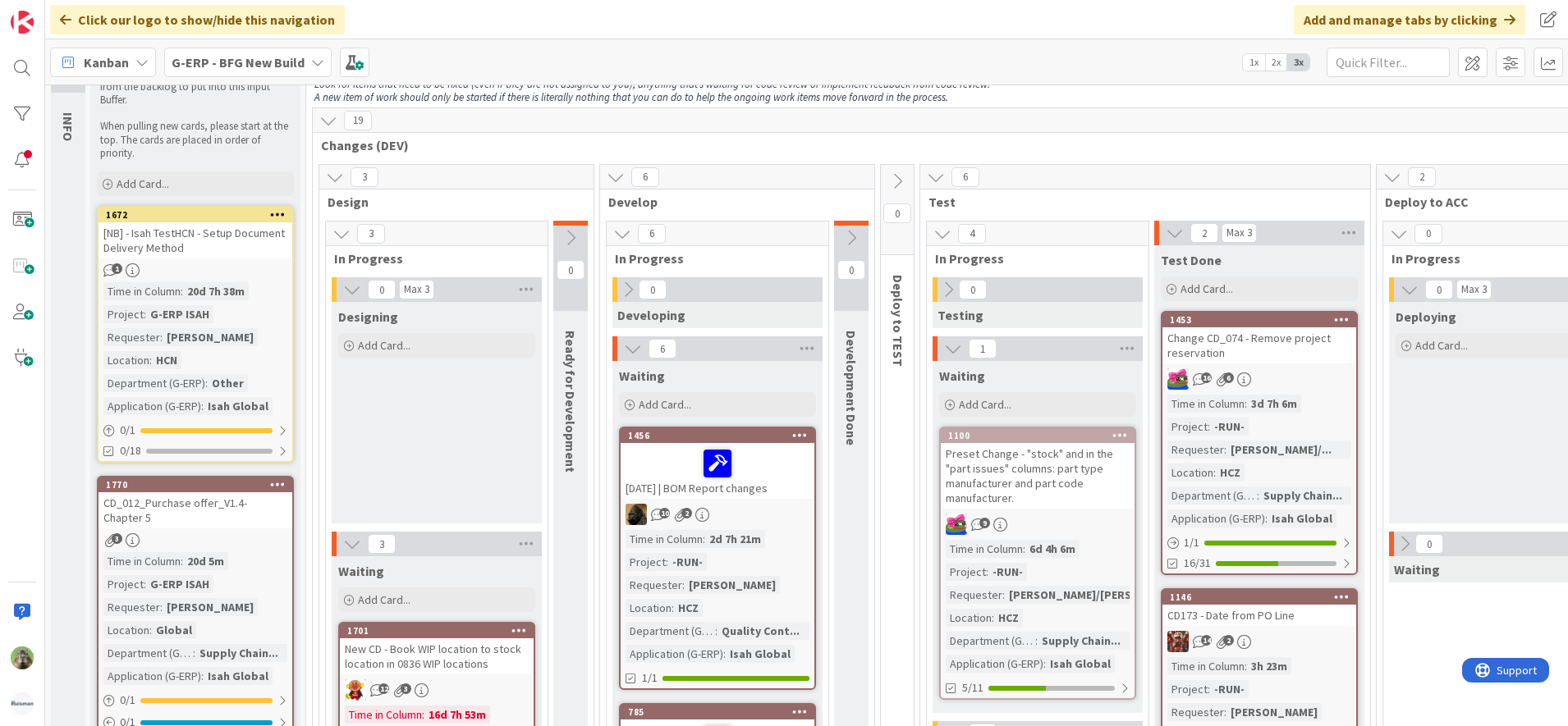
click at [272, 51] on div "G-ERP - BFG New Build" at bounding box center [248, 62] width 167 height 29
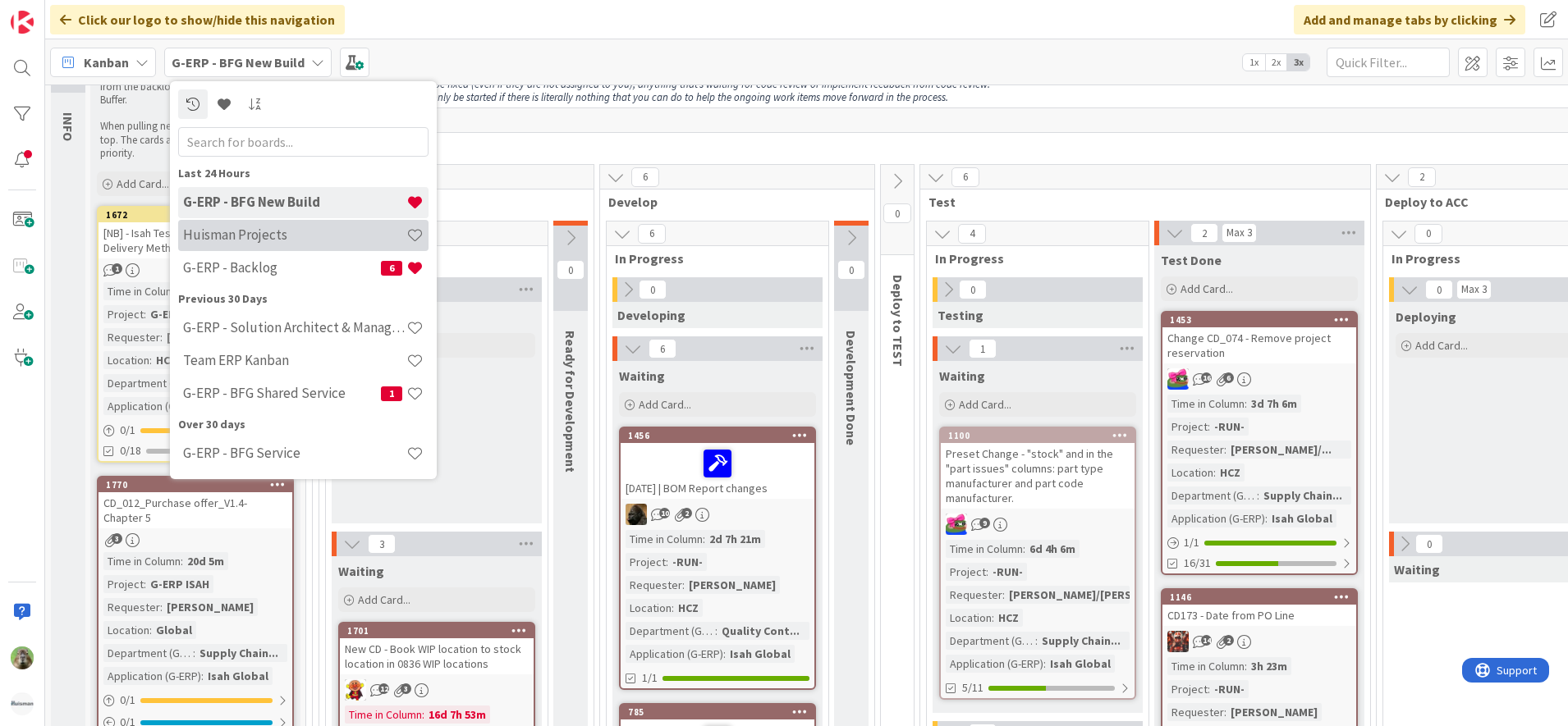
click at [305, 241] on h4 "Huisman Projects" at bounding box center [295, 234] width 223 height 16
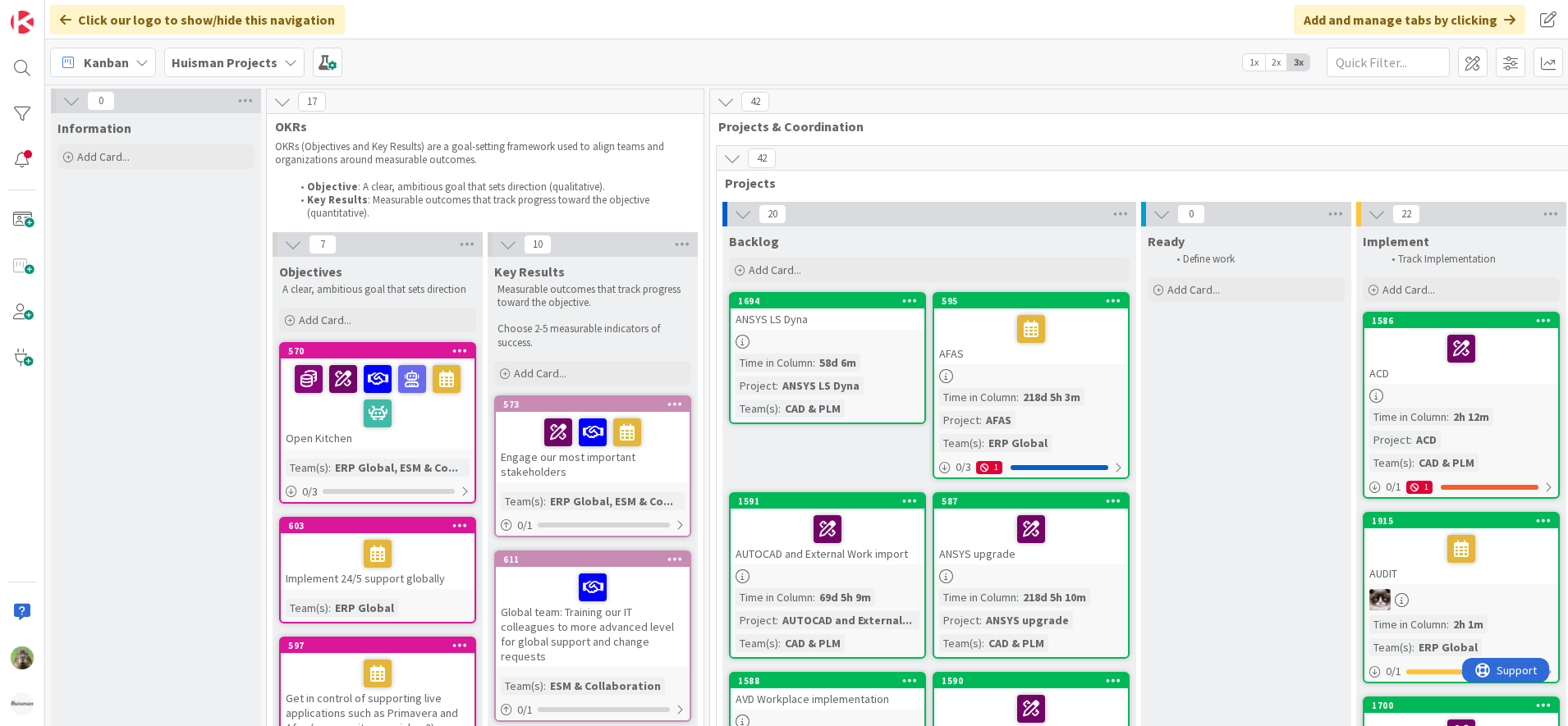
click at [251, 71] on span "Huisman Projects" at bounding box center [224, 62] width 106 height 20
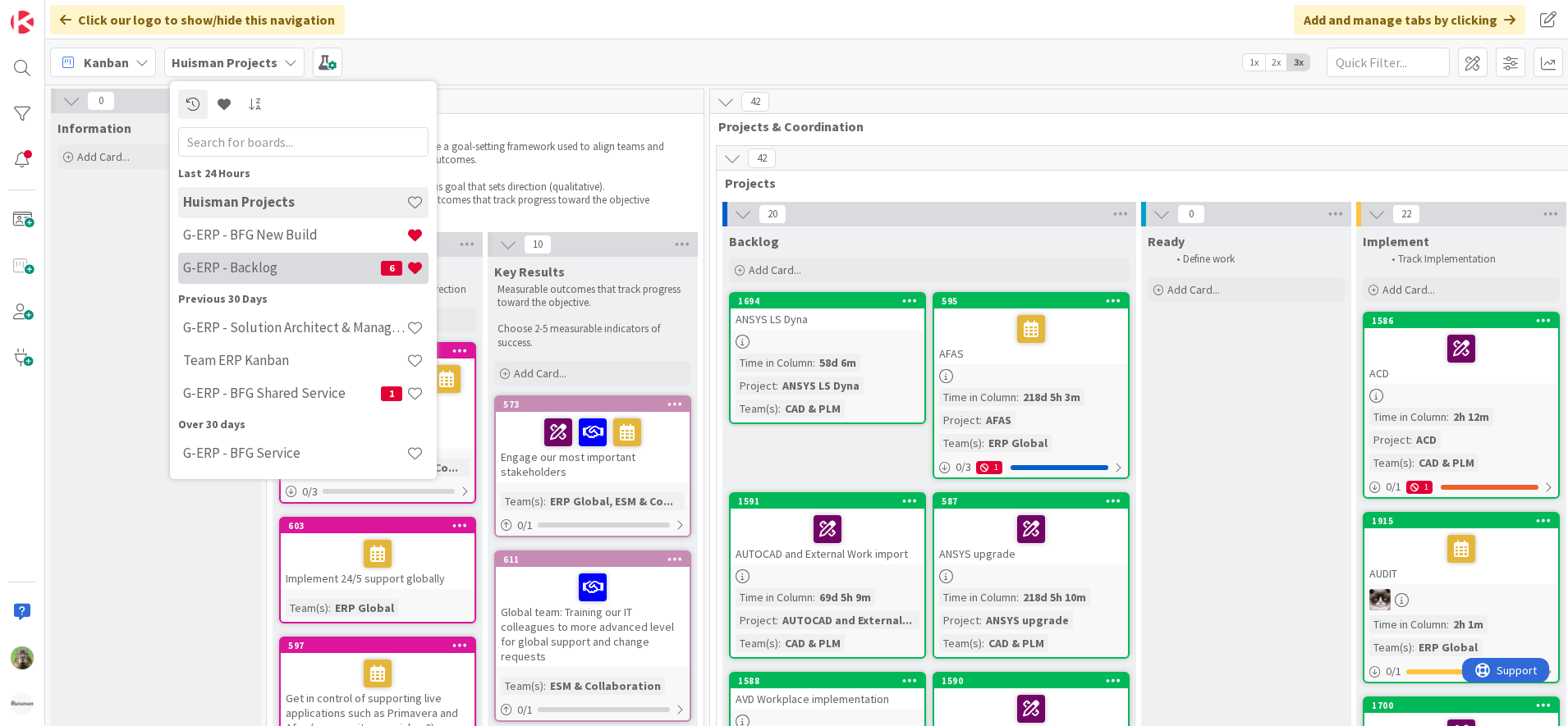
click at [280, 272] on h4 "G-ERP - Backlog" at bounding box center [282, 266] width 198 height 16
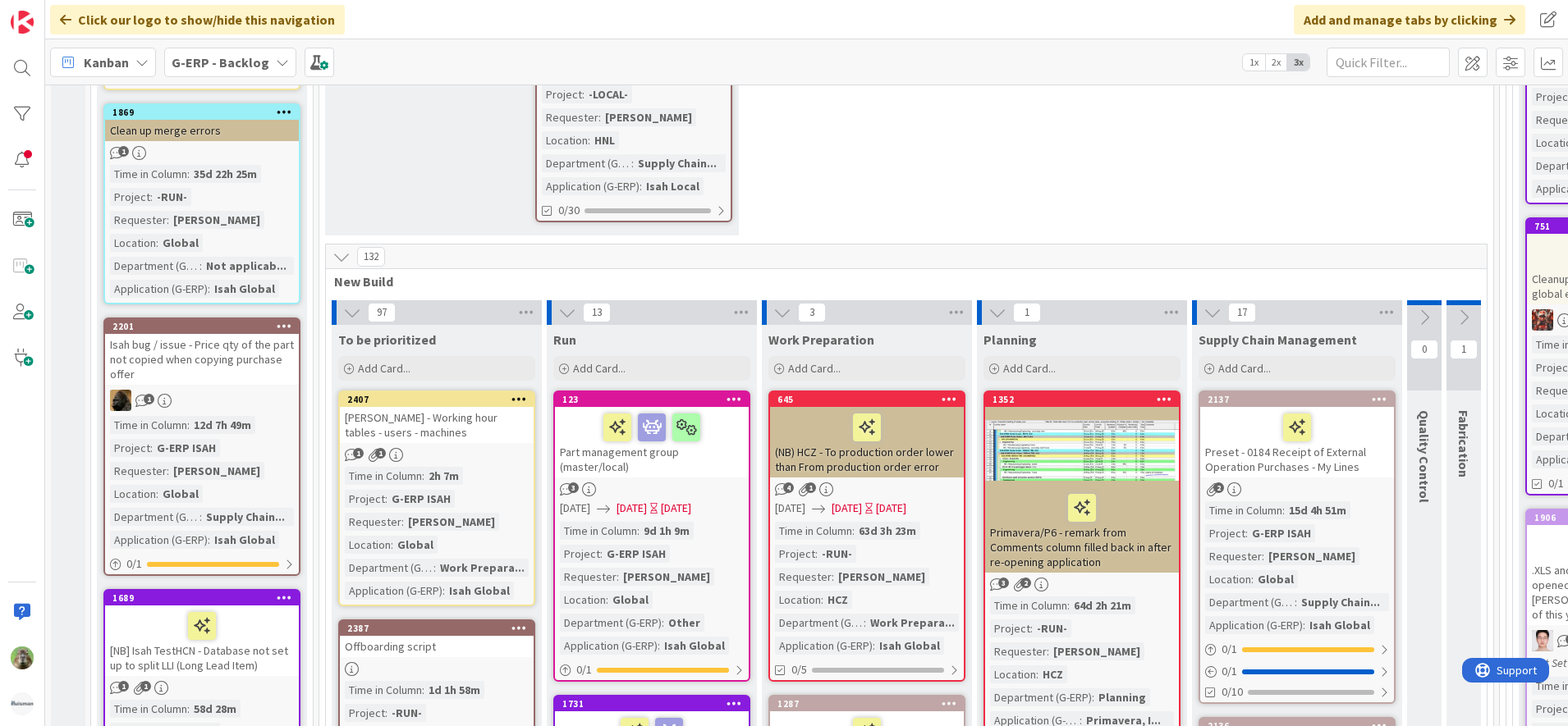
scroll to position [503, 0]
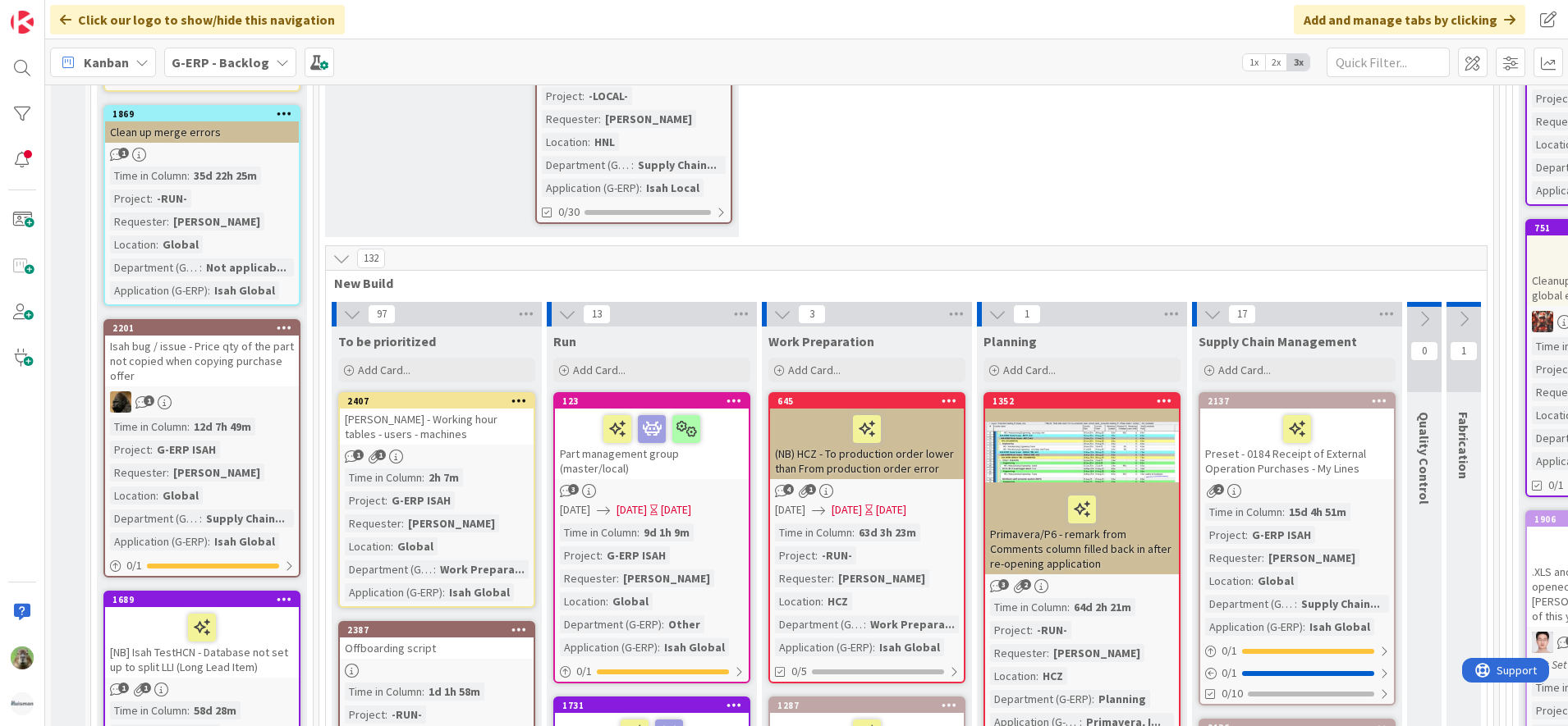
click at [434, 441] on div "[PERSON_NAME] - Working hour tables - users - machines" at bounding box center [436, 427] width 193 height 36
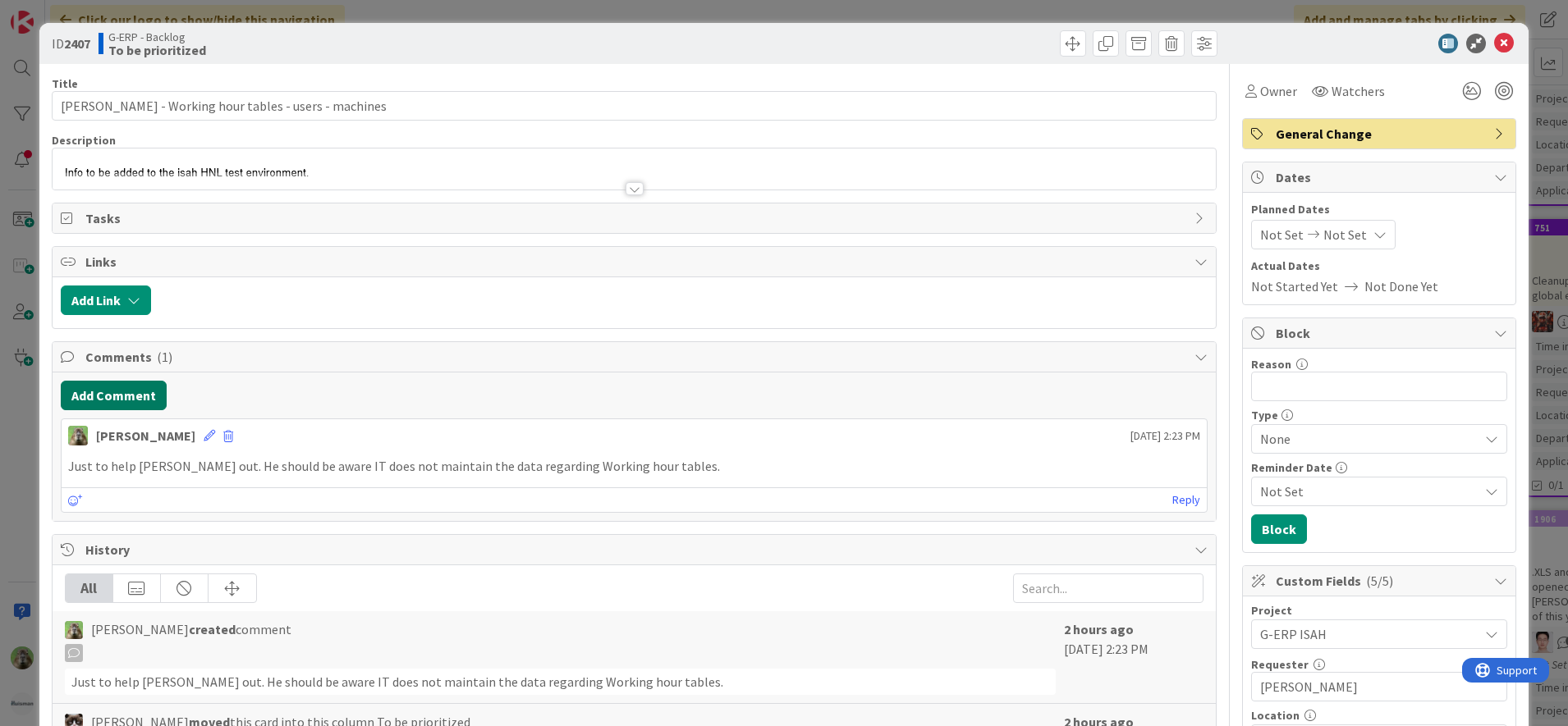
click at [135, 404] on button "Add Comment" at bounding box center [114, 395] width 106 height 29
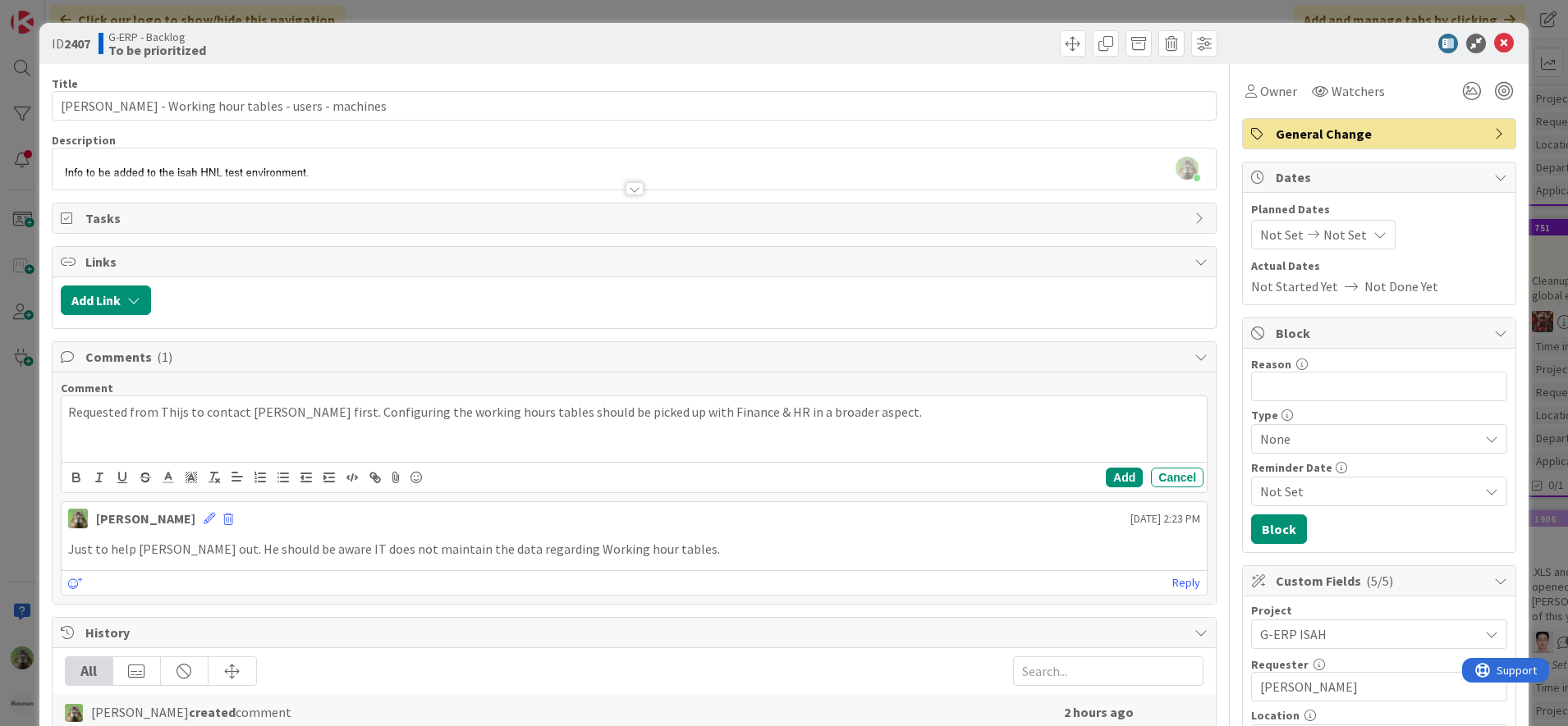
click at [134, 409] on p "Requested from Thijs to contact Thomas de Kleijn first. Configuring the working…" at bounding box center [634, 413] width 1133 height 19
click at [1105, 469] on button "Add" at bounding box center [1123, 477] width 37 height 20
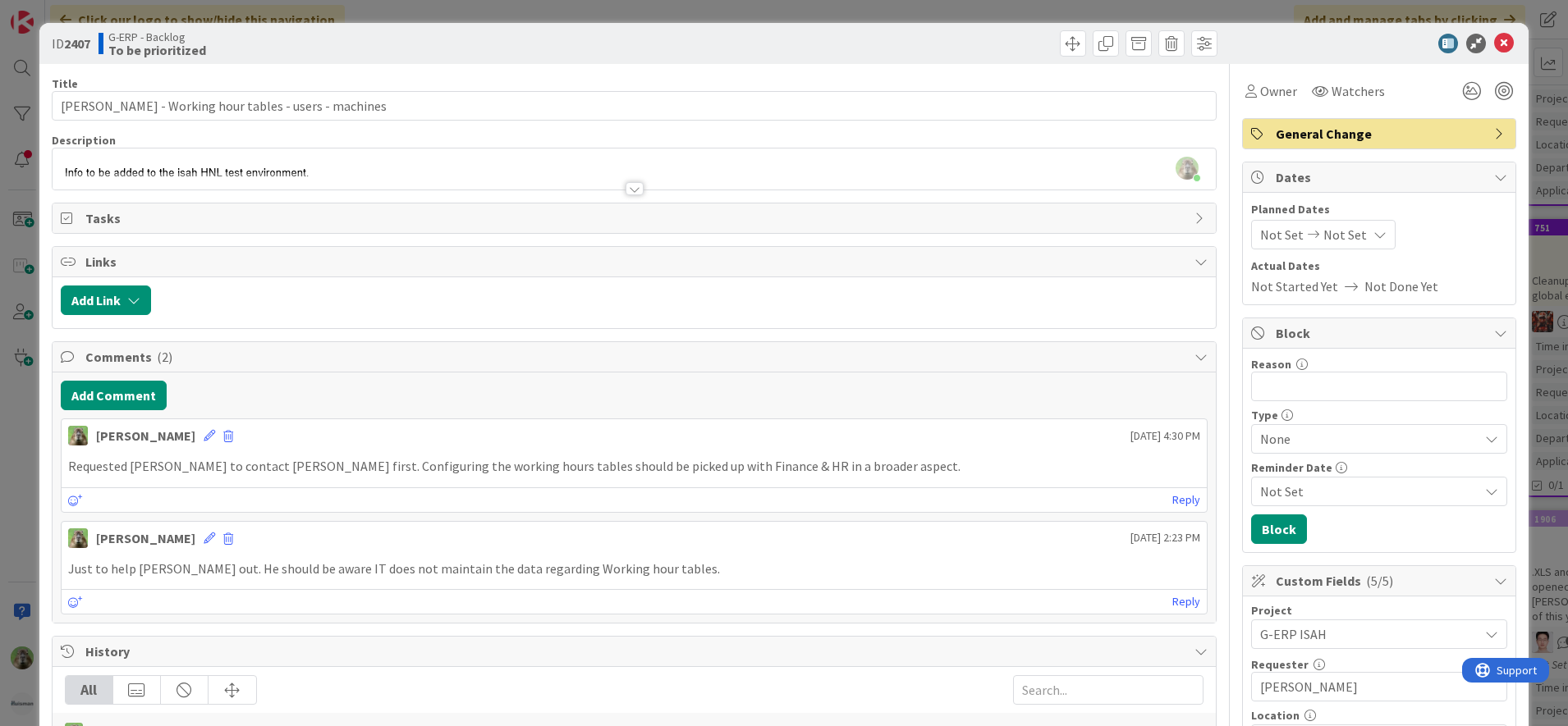
click at [31, 369] on div "ID 2407 G-ERP - Backlog To be prioritized Title 53 / 128 Isah TestHNL - Working…" at bounding box center [784, 363] width 1568 height 726
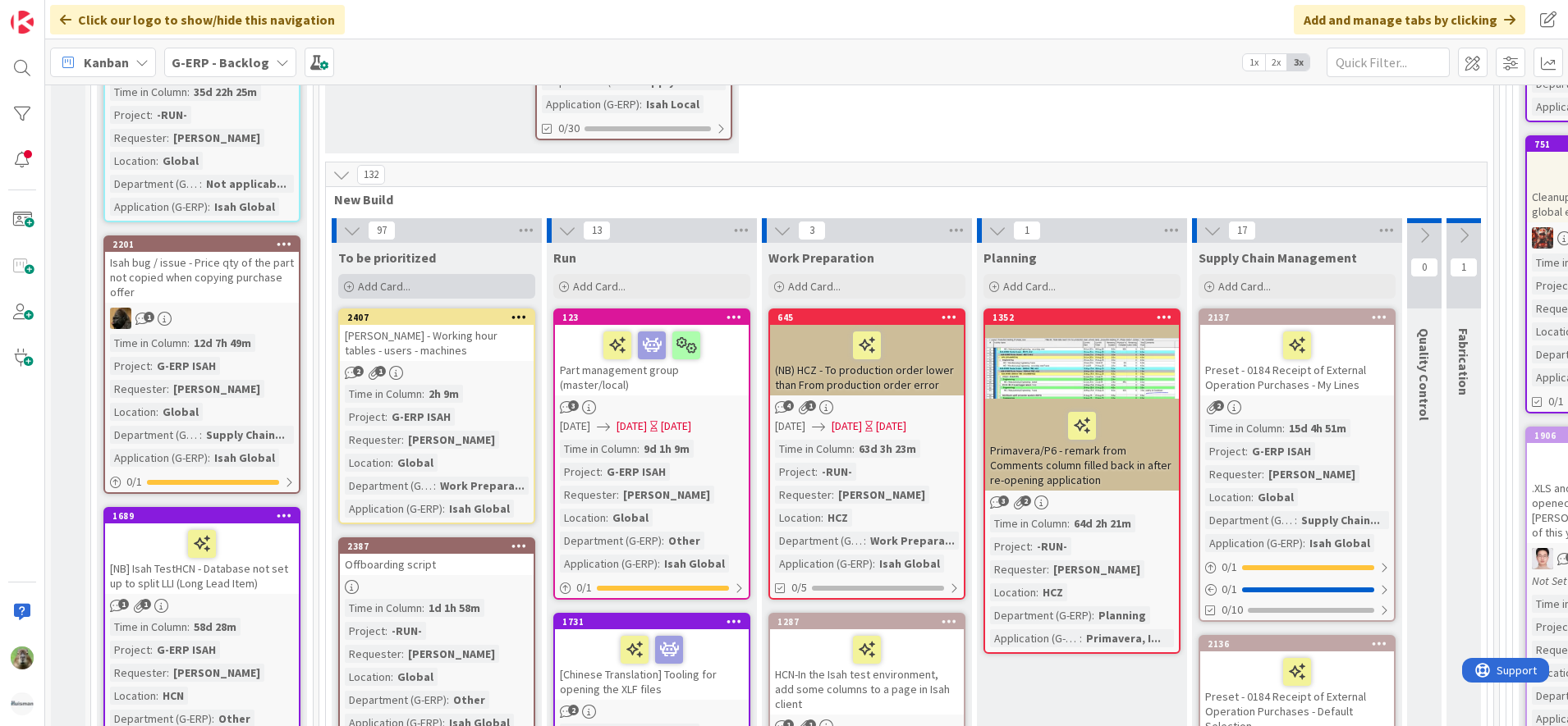
scroll to position [619, 114]
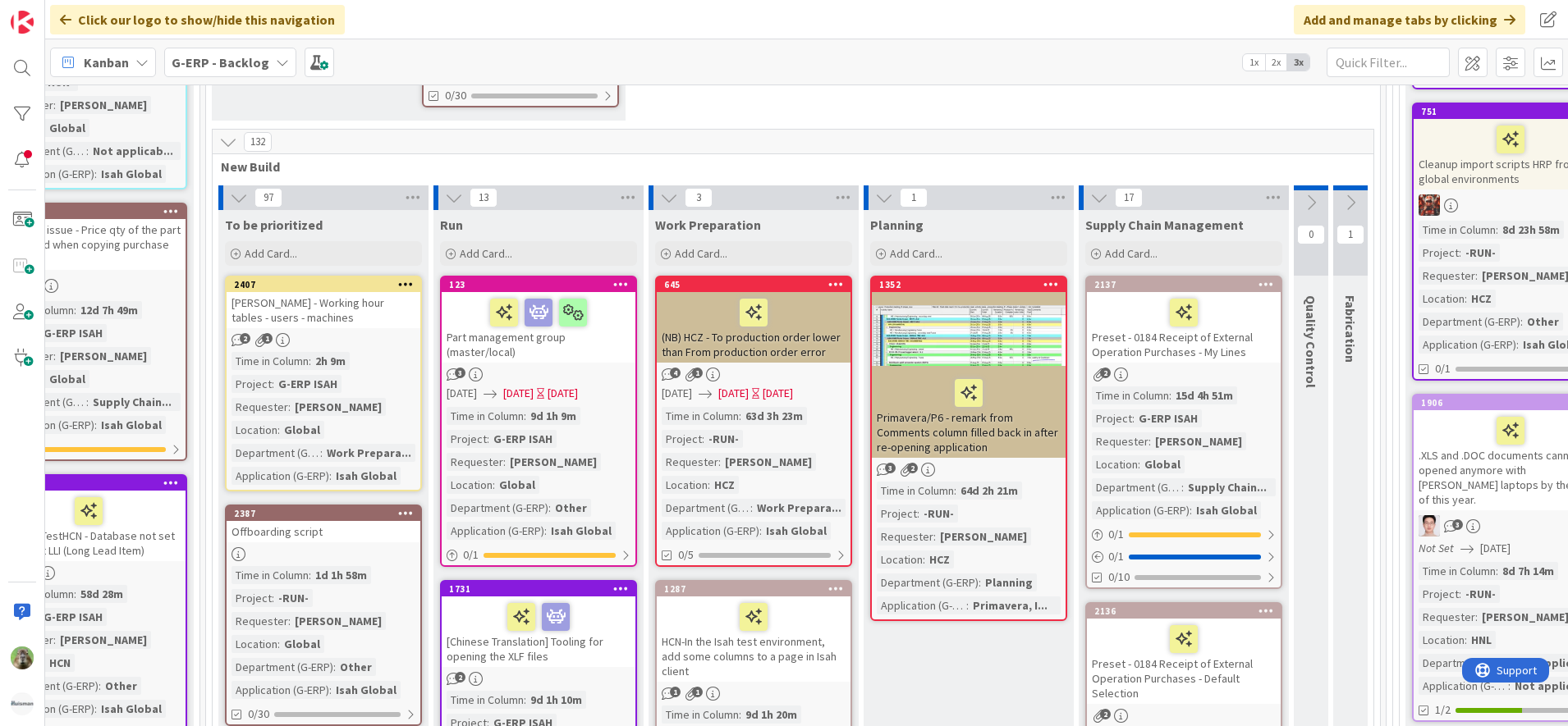
click at [259, 66] on b "G-ERP - Backlog" at bounding box center [221, 62] width 98 height 16
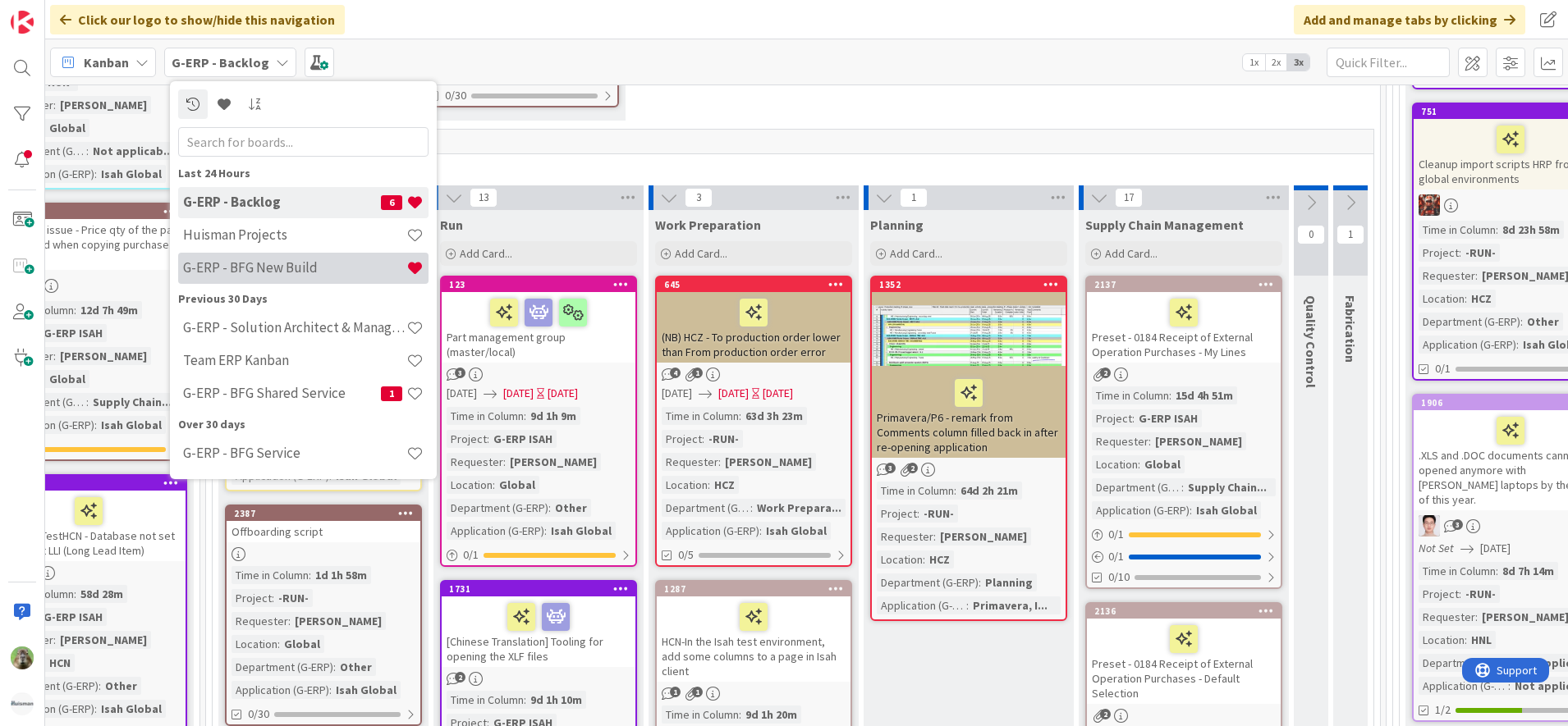
click at [286, 259] on div "G-ERP - BFG New Build" at bounding box center [303, 267] width 251 height 31
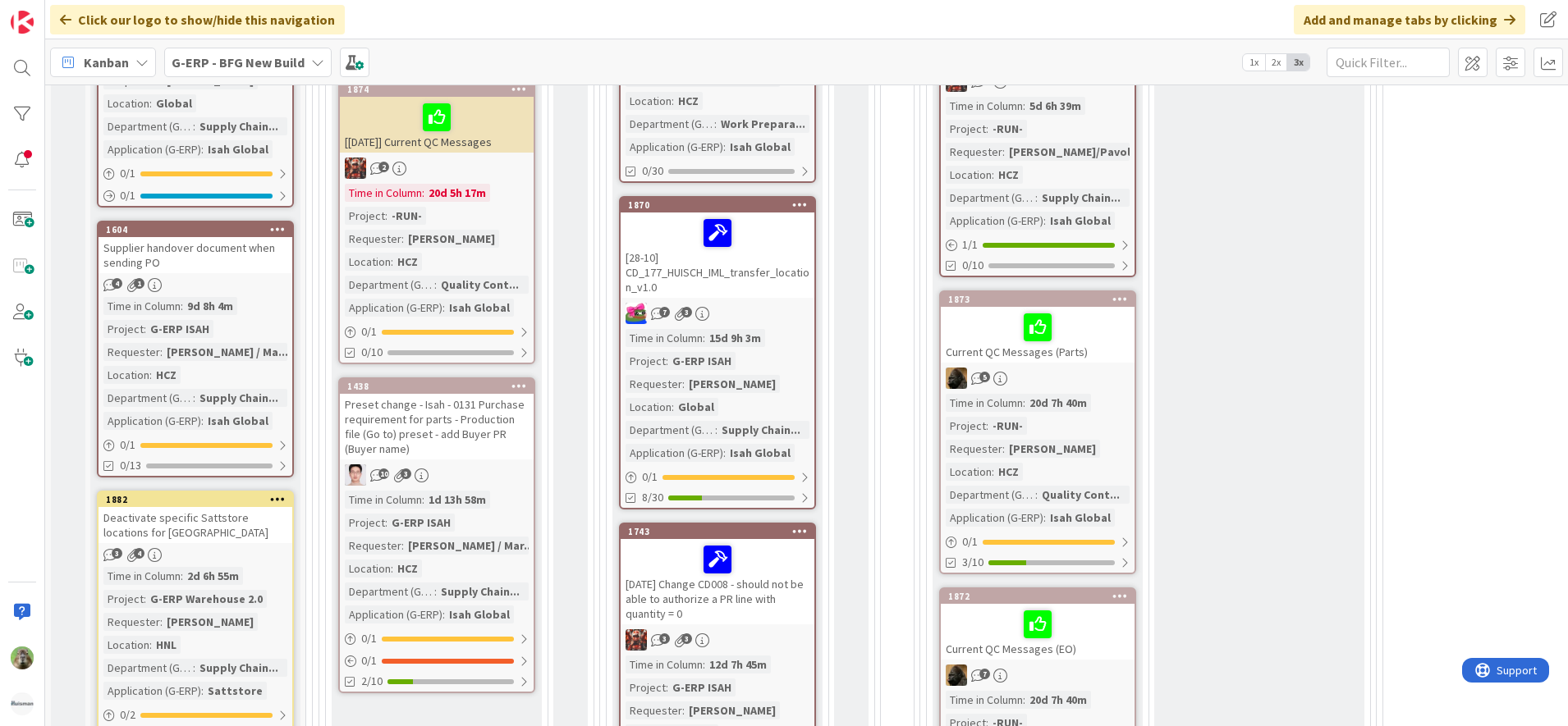
scroll to position [993, 0]
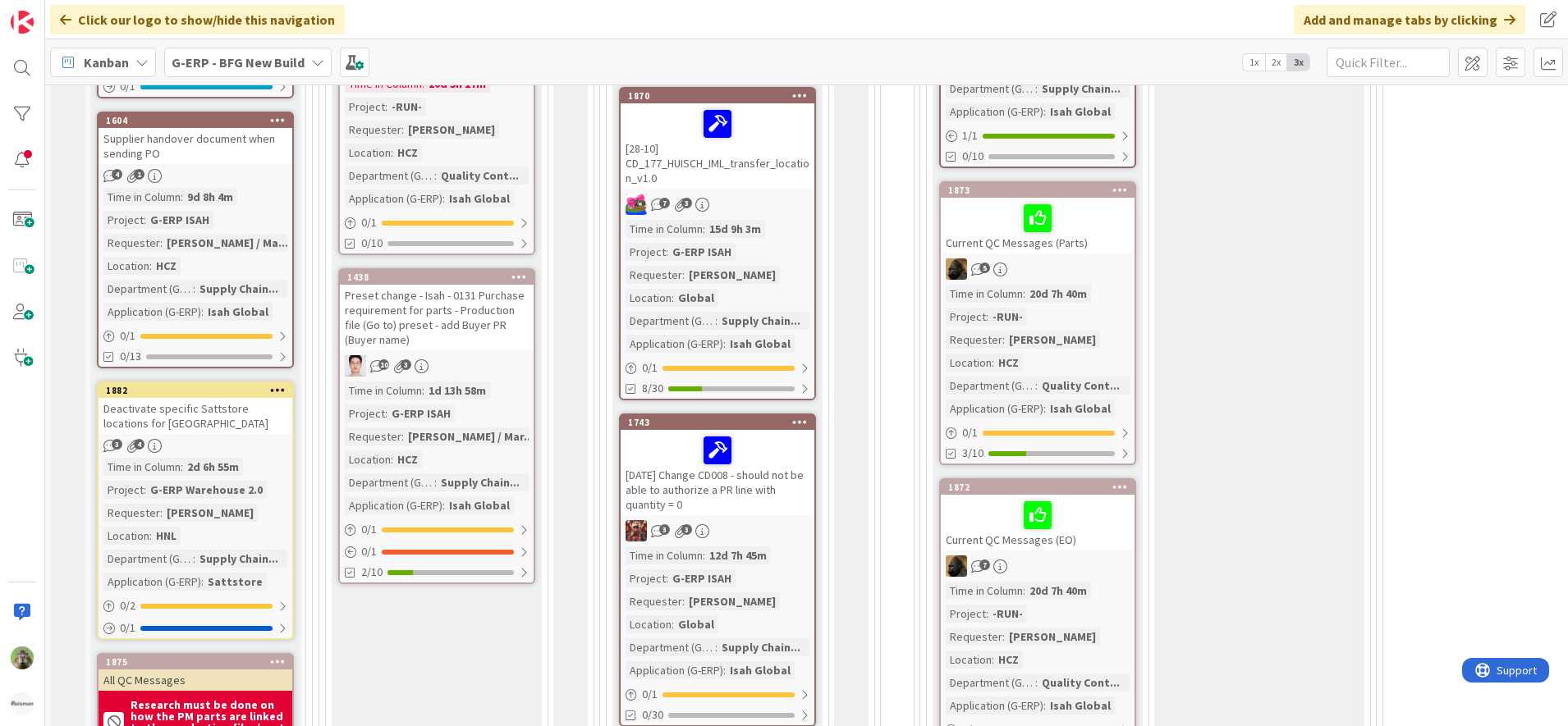
click at [243, 428] on div "Deactivate specific Sattstore locations for [GEOGRAPHIC_DATA]" at bounding box center [195, 416] width 193 height 36
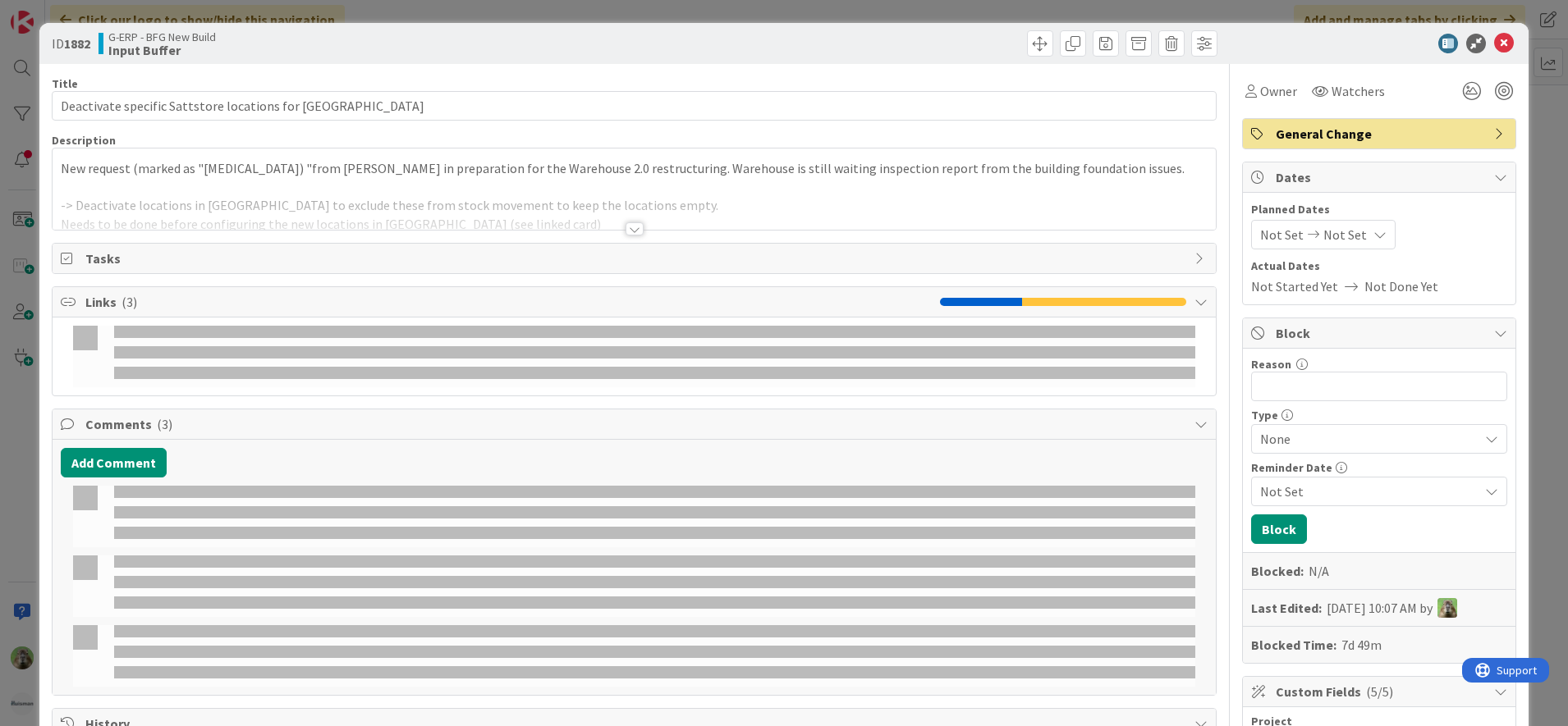
select select "sql"
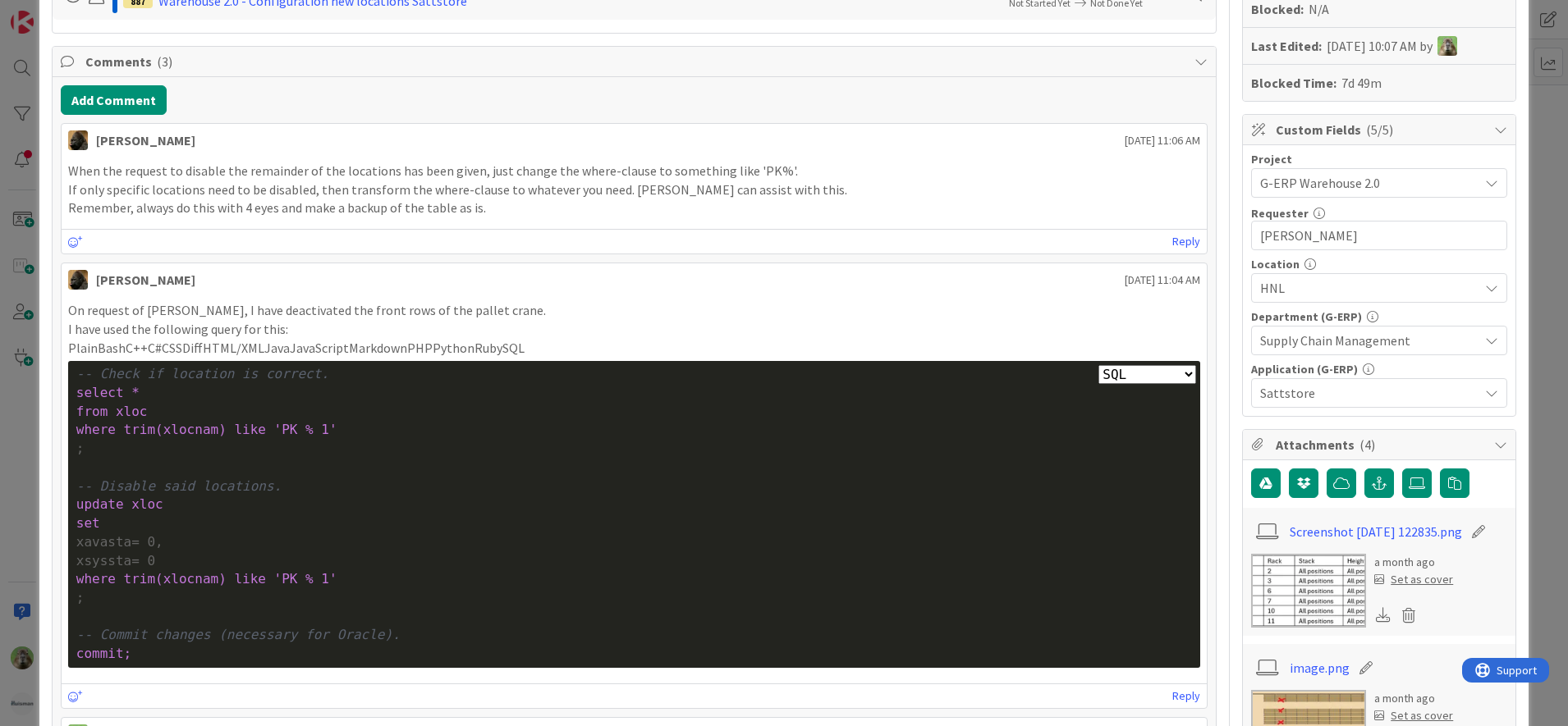
scroll to position [553, 0]
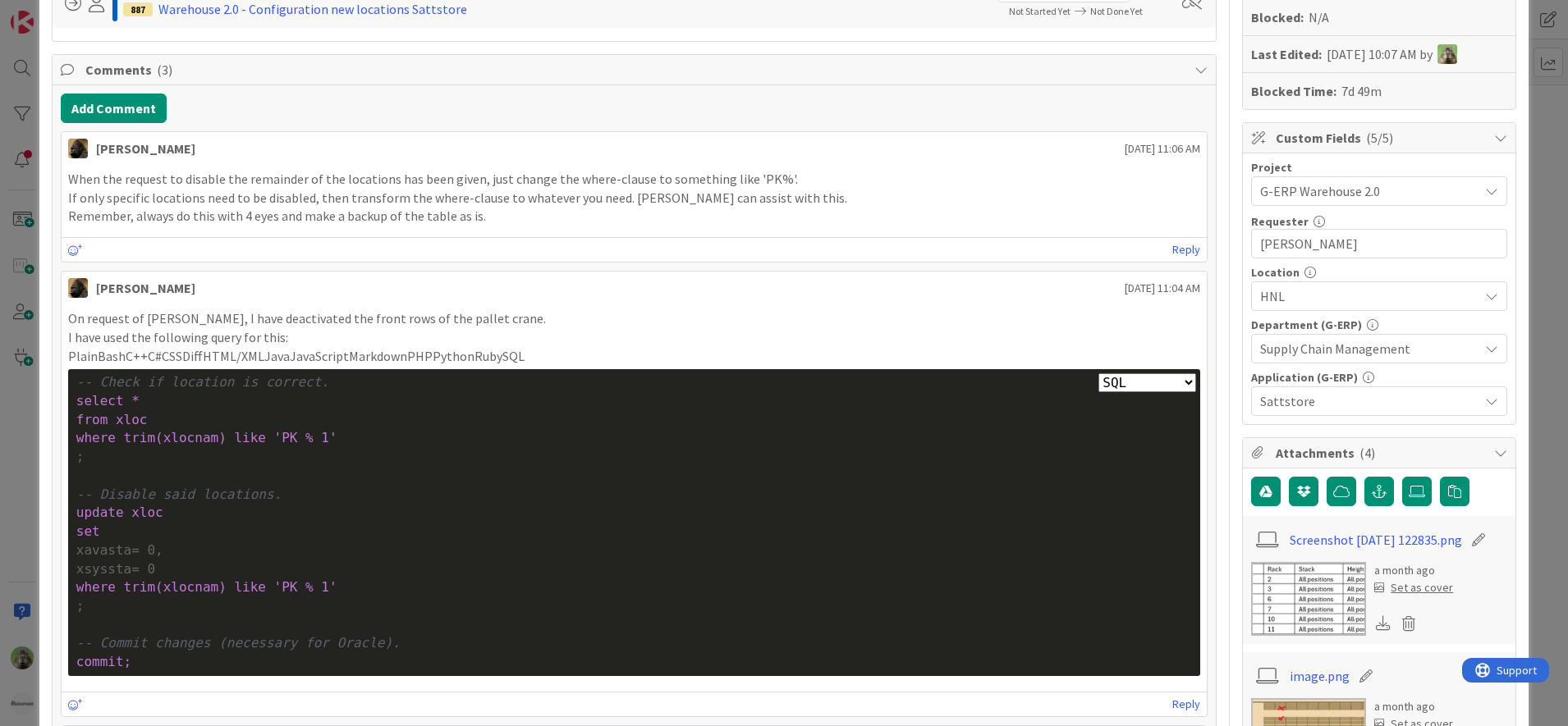
click at [29, 414] on div "ID 1882 G-ERP - BFG New Build Input Buffer Title 51 / 128 Deactivate specific S…" at bounding box center [784, 363] width 1568 height 726
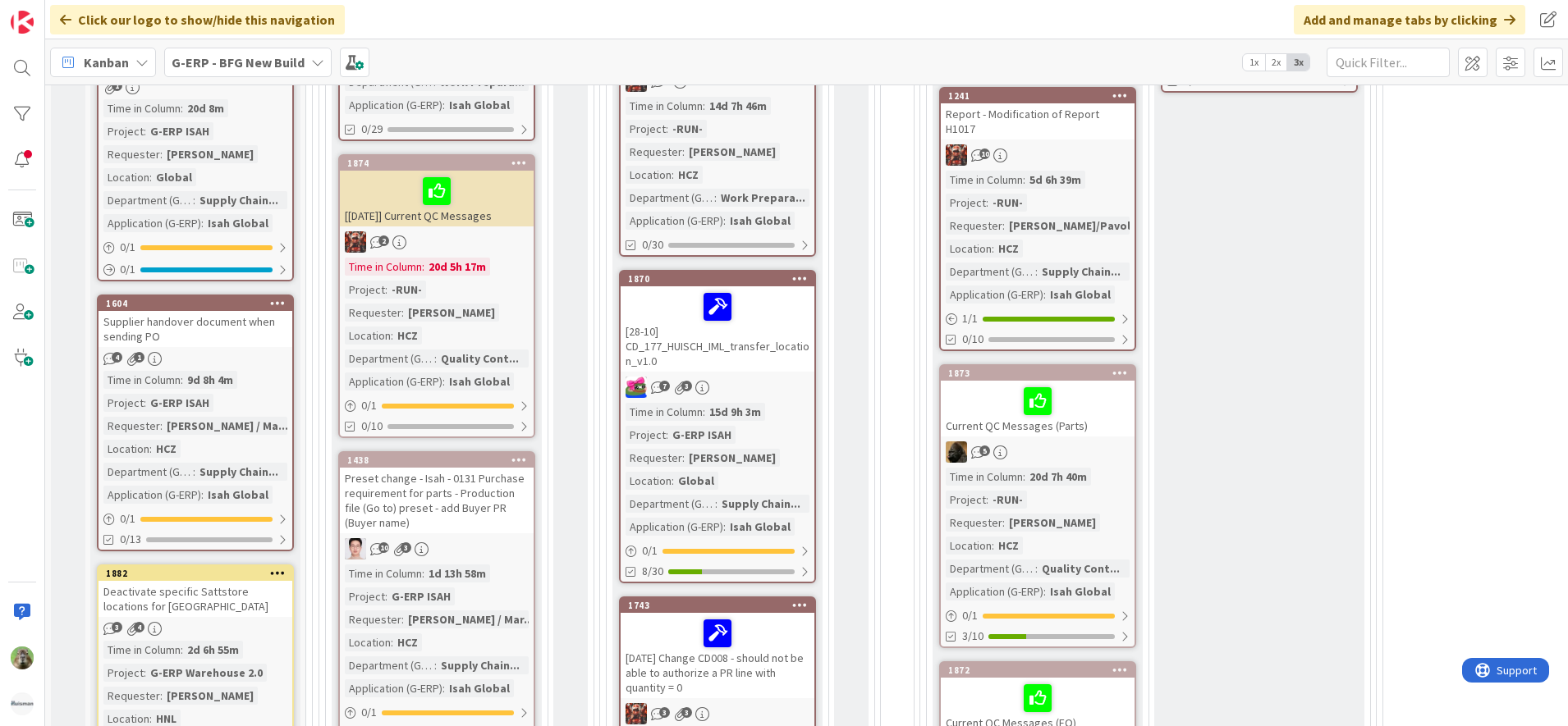
scroll to position [809, 0]
click at [489, 234] on div "2" at bounding box center [436, 243] width 193 height 22
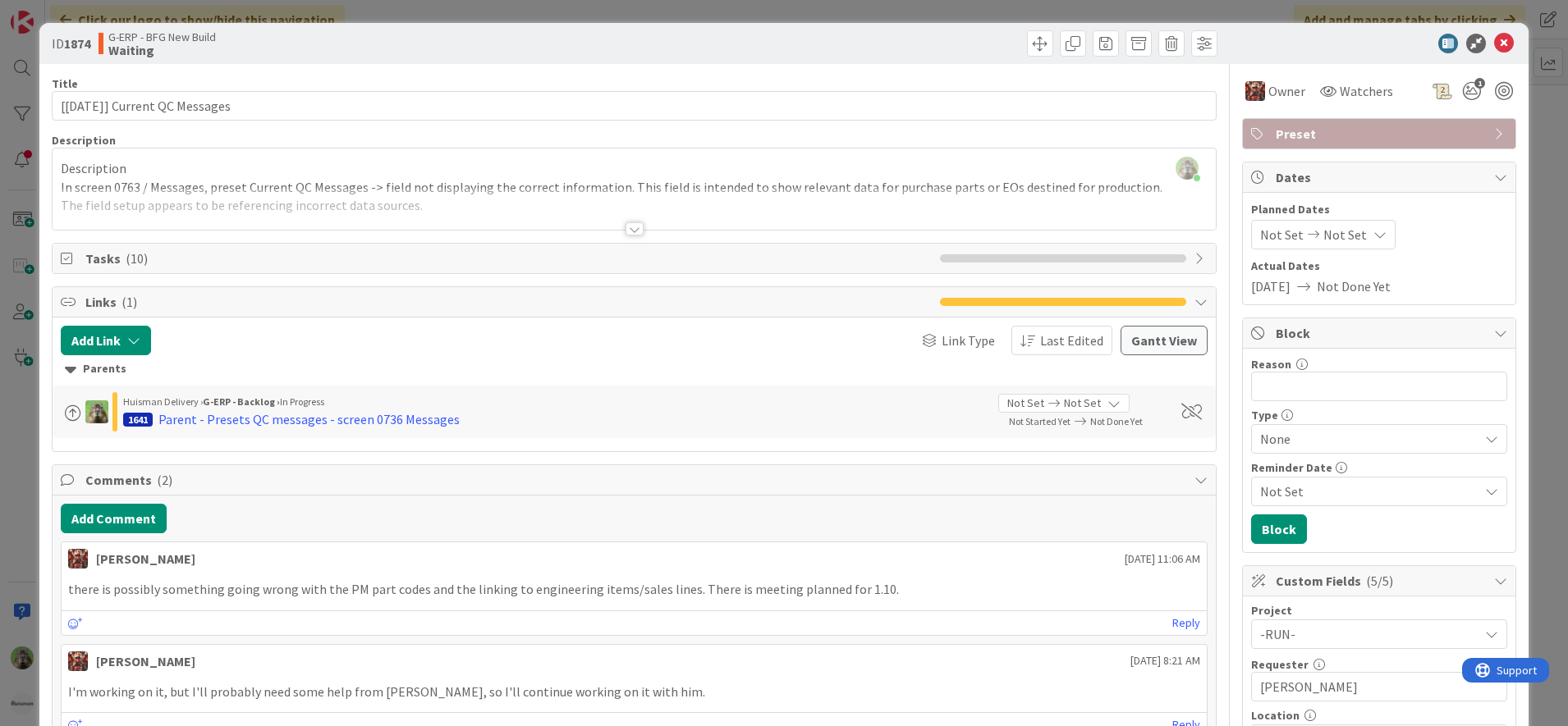
click at [540, 207] on div at bounding box center [634, 208] width 1164 height 42
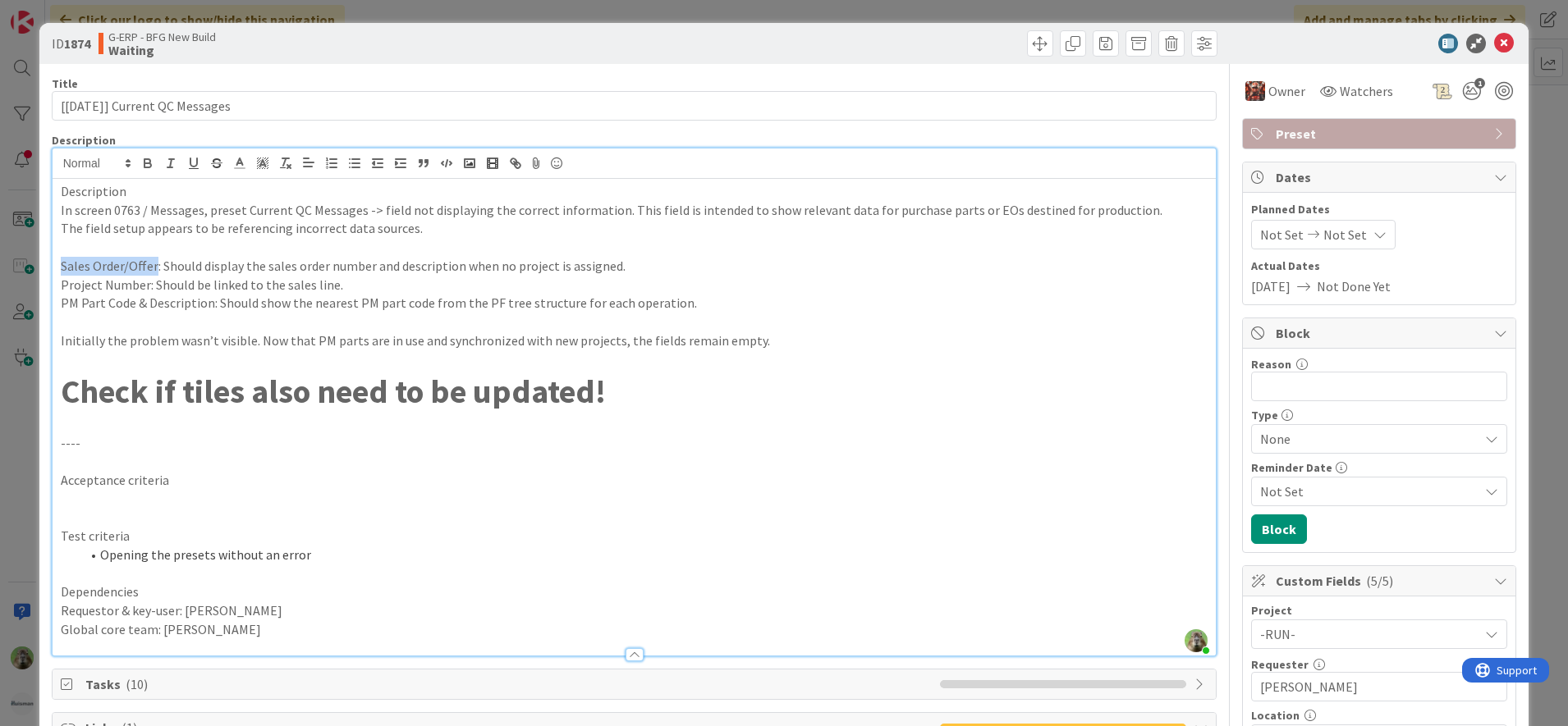
drag, startPoint x: 58, startPoint y: 269, endPoint x: 155, endPoint y: 272, distance: 97.0
click at [155, 272] on div "Description In screen 0763 / Messages, preset Current QC Messages -> field not …" at bounding box center [634, 417] width 1164 height 476
copy p "Sales Order/Offer"
click at [23, 416] on div "ID 1874 G-ERP - BFG New Build Waiting Title 32 / 128 [09.10.2025] Current QC Me…" at bounding box center [784, 363] width 1568 height 726
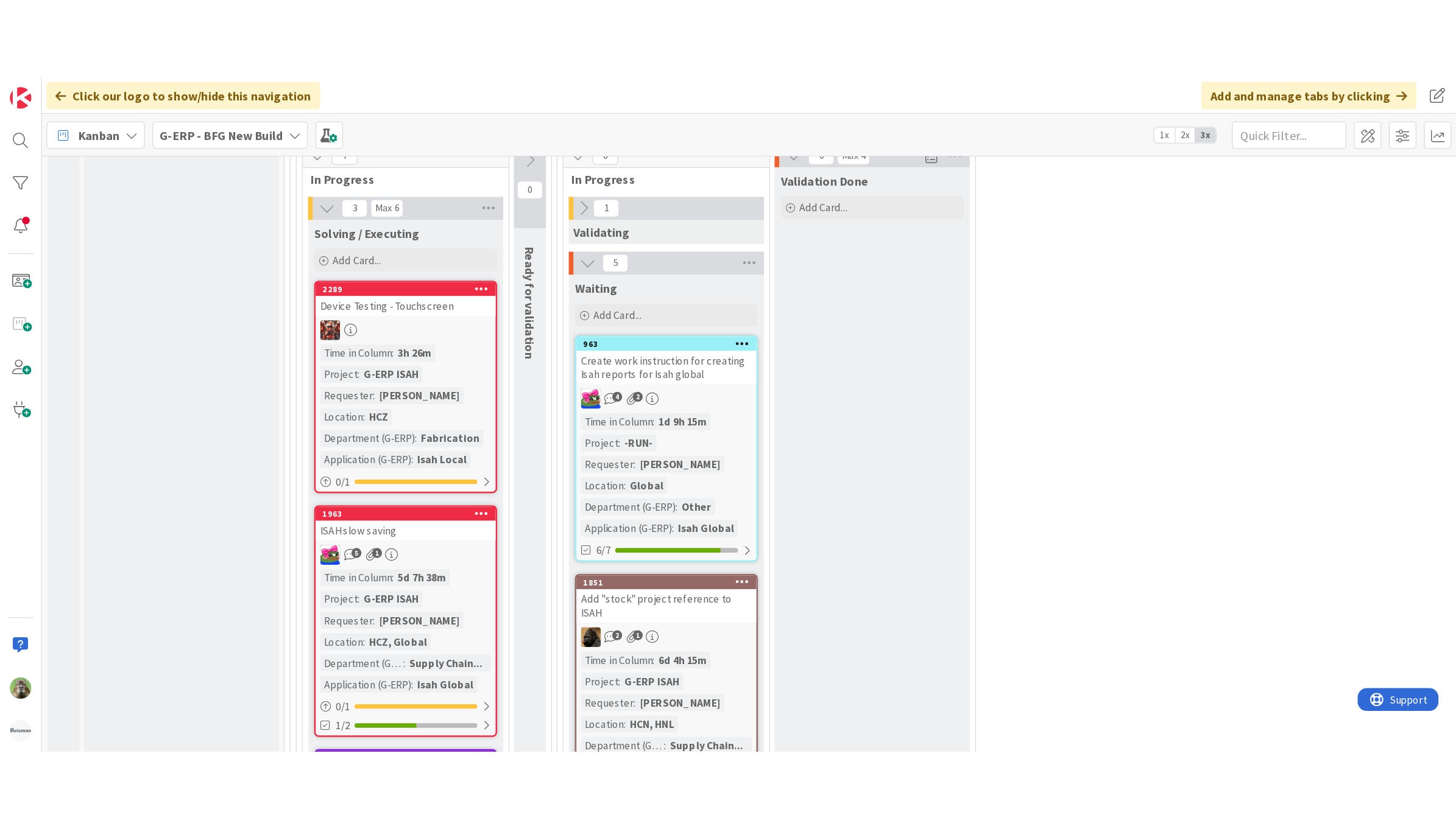
scroll to position [1840, 0]
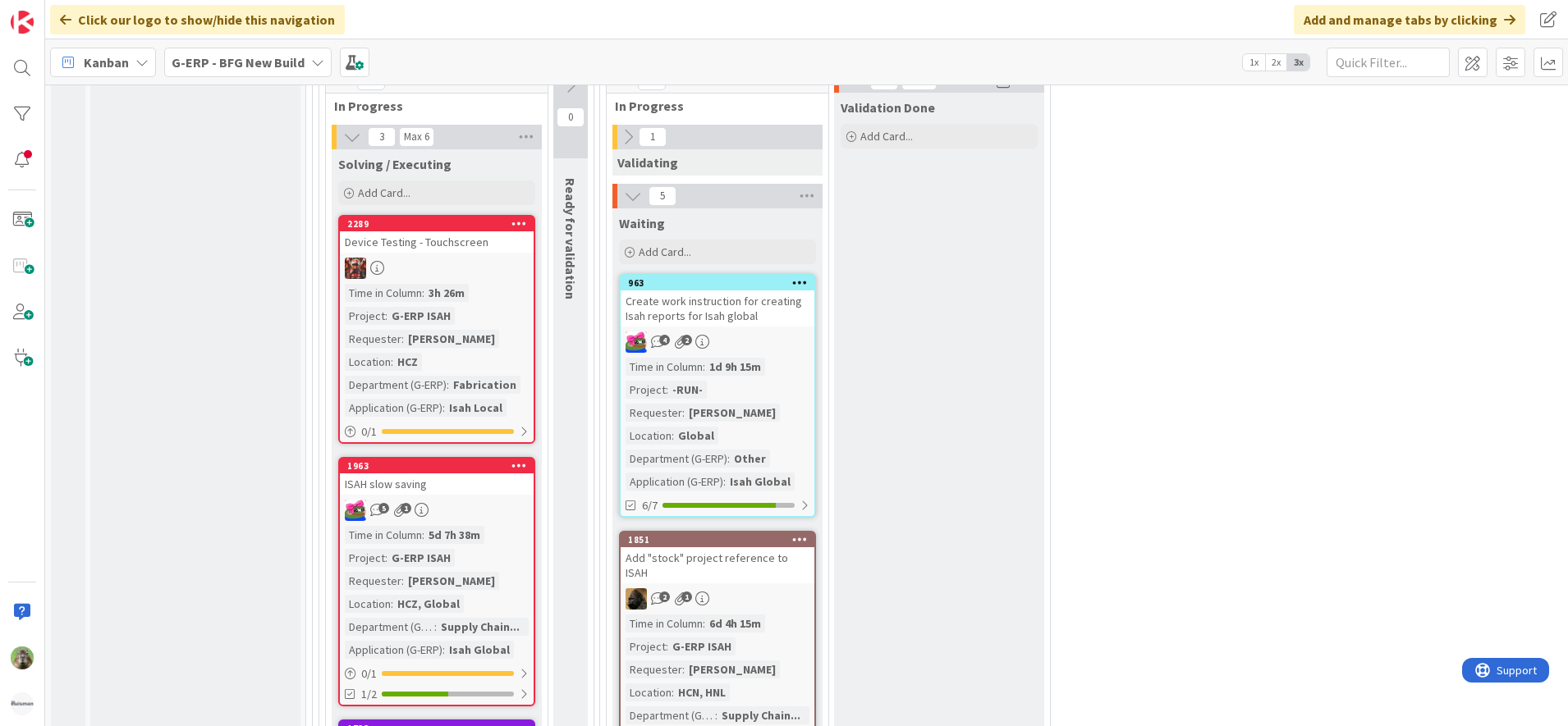
click at [785, 512] on div "6/7" at bounding box center [717, 506] width 193 height 21
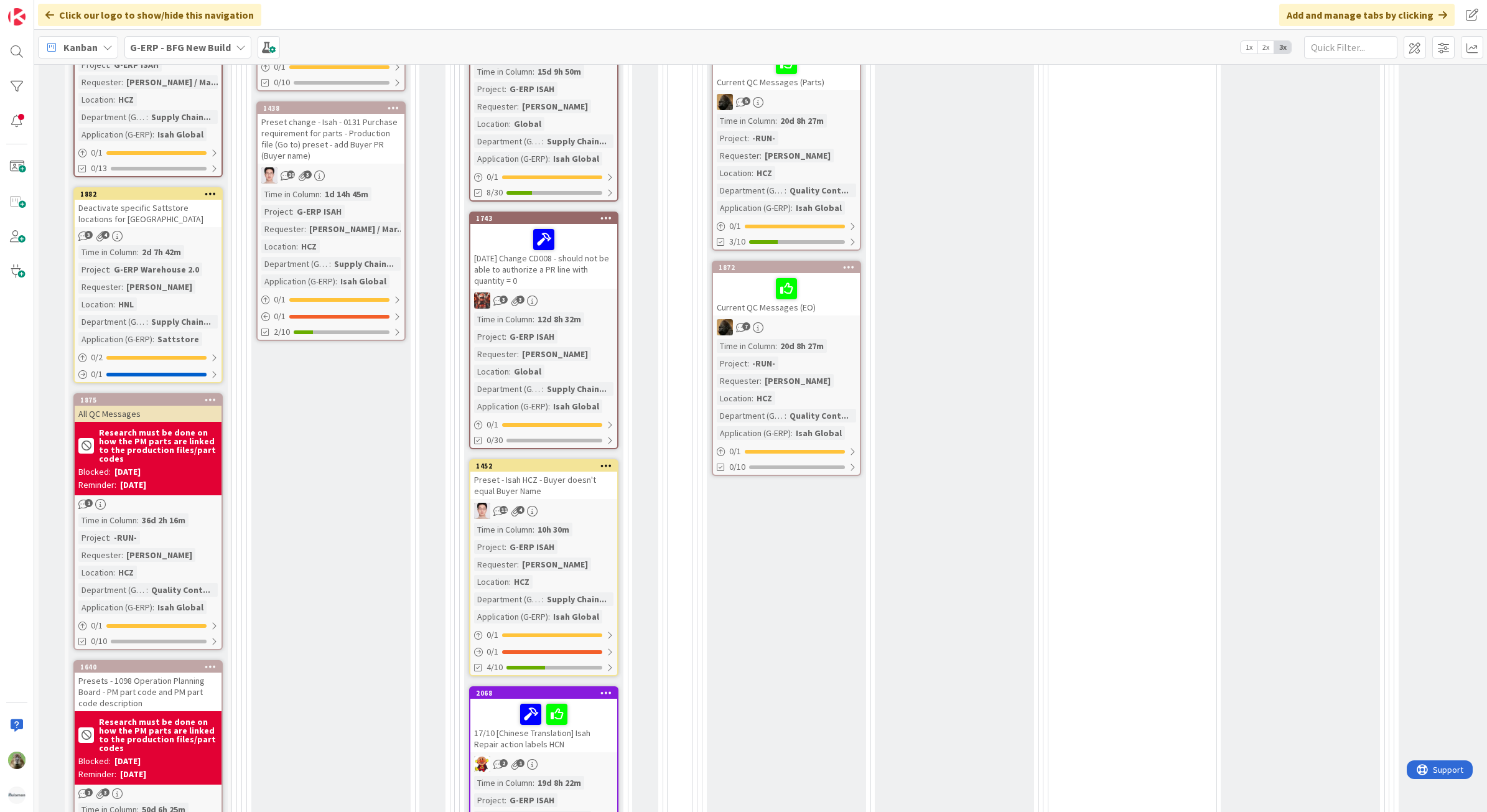
scroll to position [622, 0]
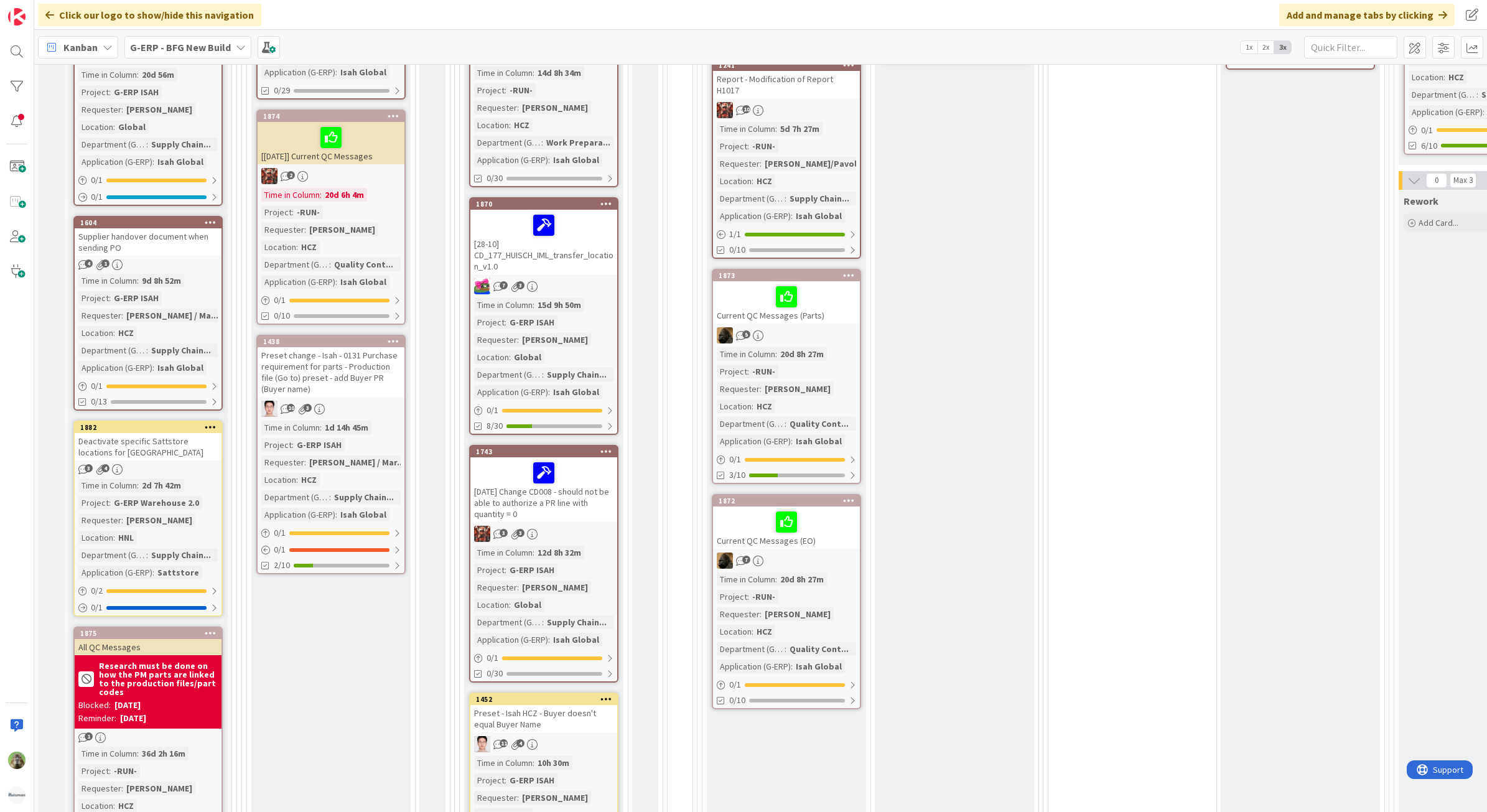
click at [175, 442] on div "Deactivate specific Sattstore locations for [GEOGRAPHIC_DATA]" at bounding box center [148, 447] width 146 height 27
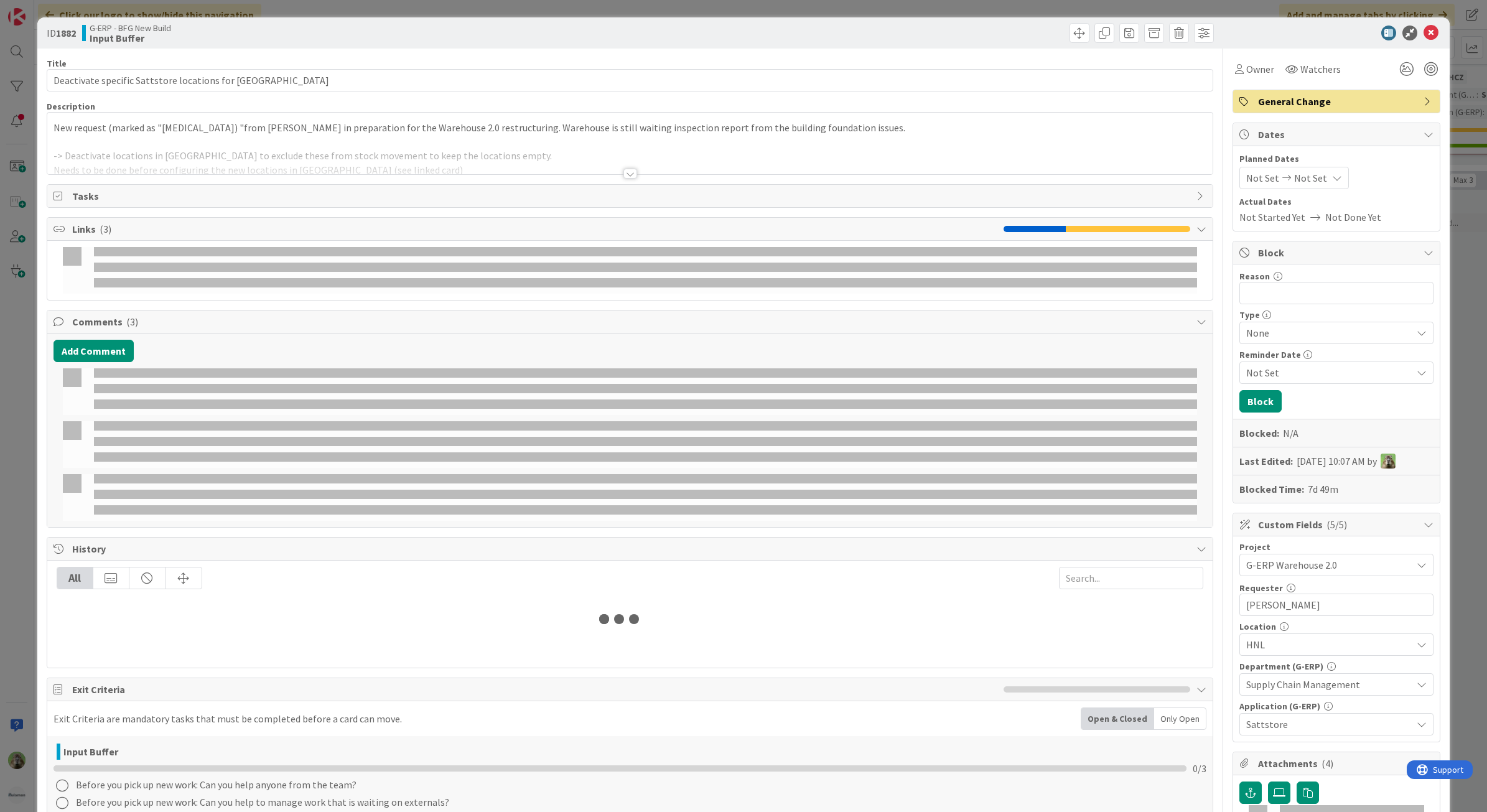
select select "sql"
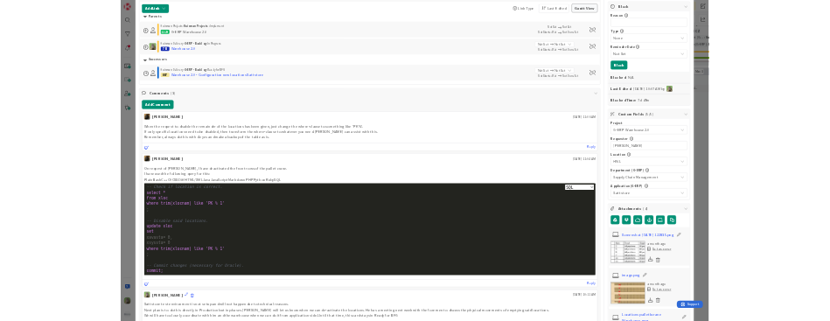
scroll to position [328, 0]
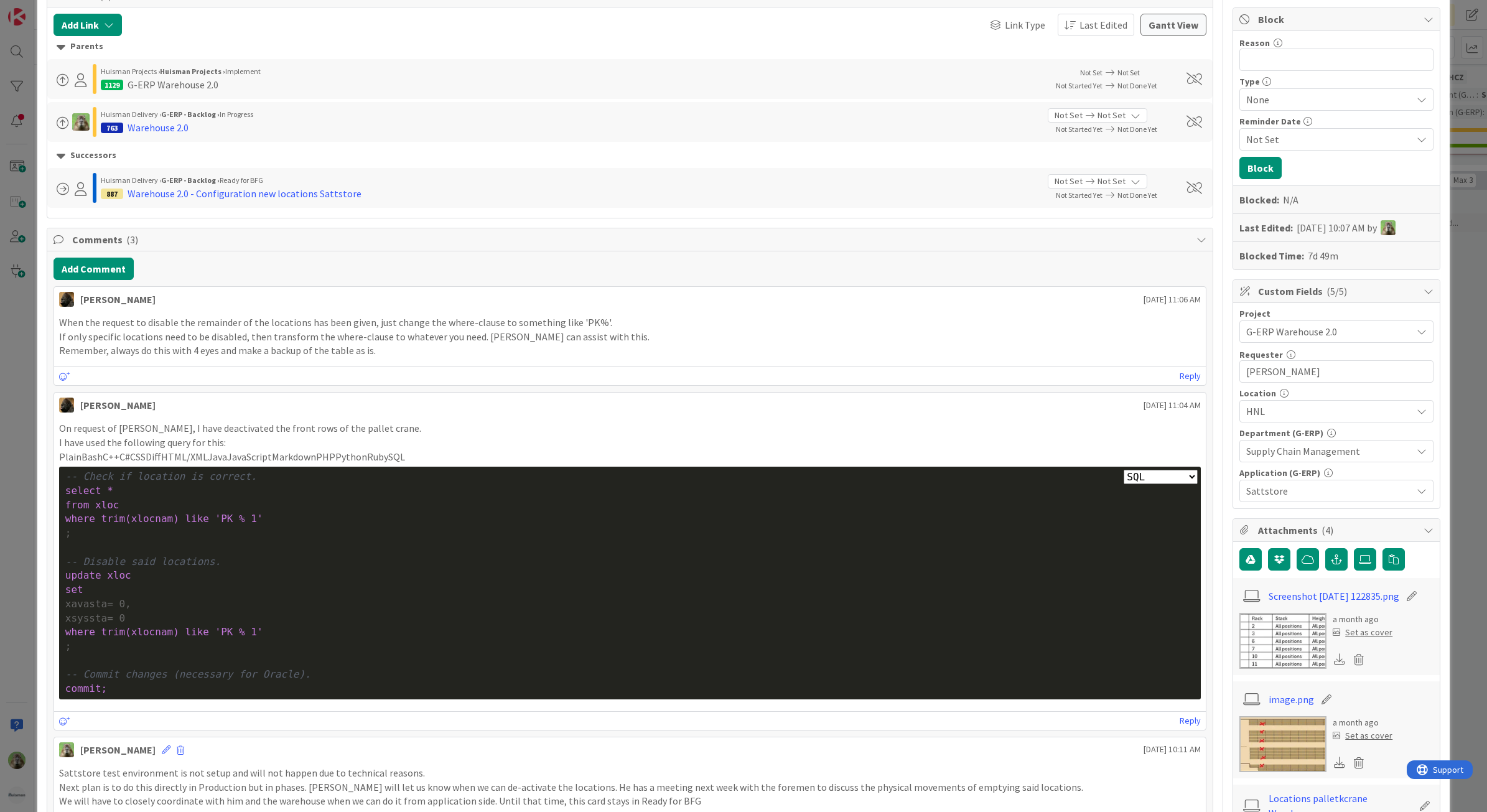
drag, startPoint x: 294, startPoint y: 190, endPoint x: 303, endPoint y: 203, distance: 15.8
click at [294, 190] on div "Warehouse 2.0 - Configuration new locations Sattstore" at bounding box center [244, 193] width 234 height 15
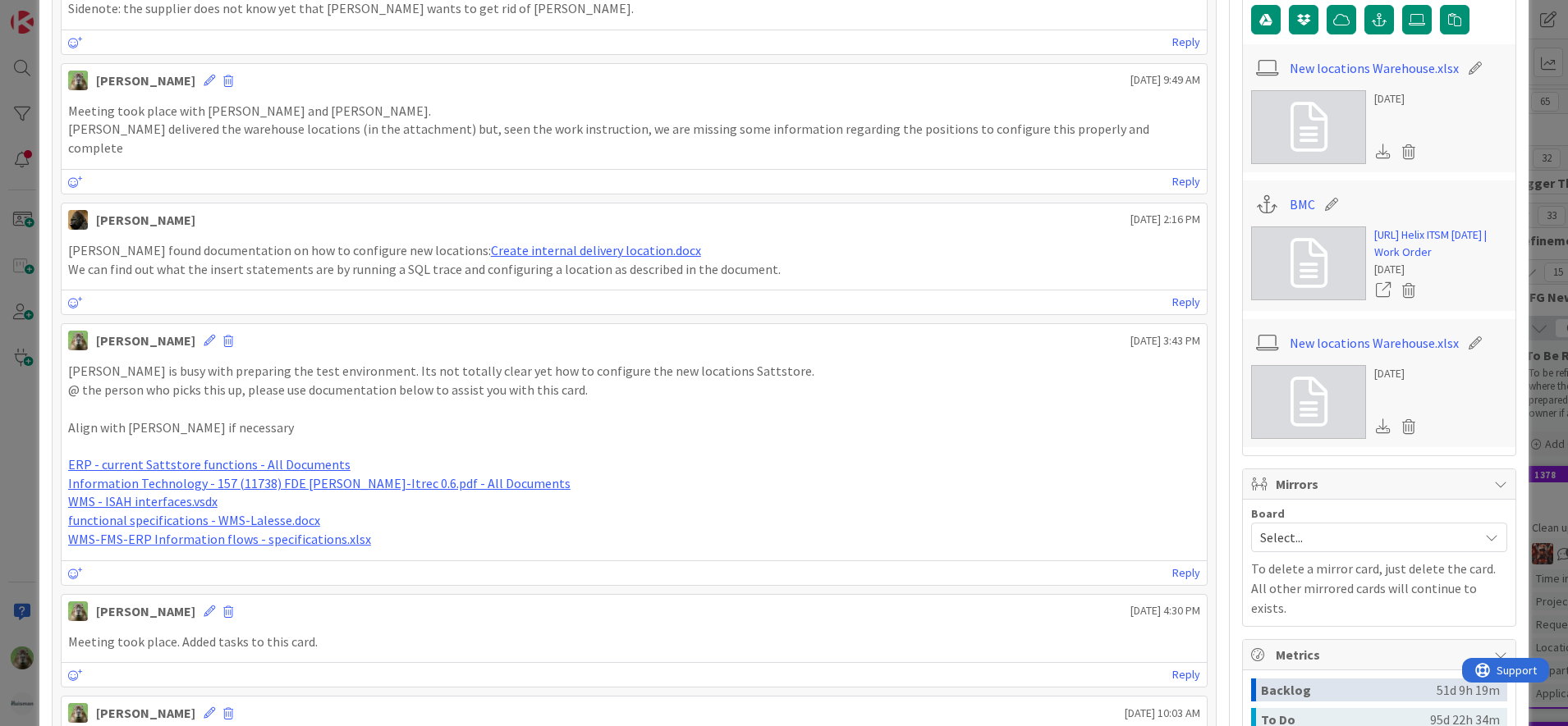
scroll to position [923, 0]
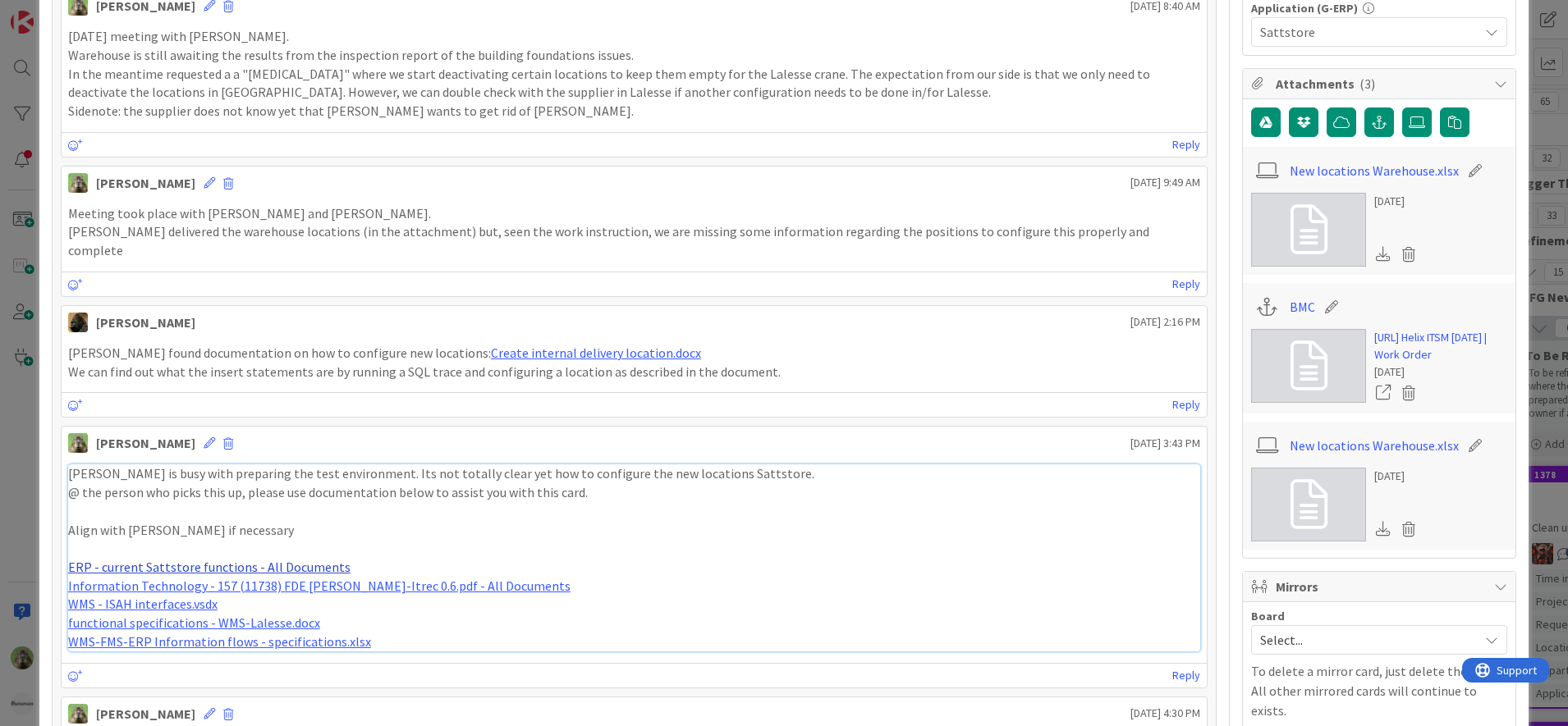
click at [226, 559] on link "ERP - current Sattstore functions - All Documents" at bounding box center [209, 567] width 282 height 16
click at [297, 578] on link "Information Technology - 157 (11738) FDE [PERSON_NAME]-Itrec 0.6.pdf - All Docu…" at bounding box center [319, 585] width 502 height 16
click at [521, 344] on link "Create internal delivery location.docx" at bounding box center [596, 352] width 210 height 16
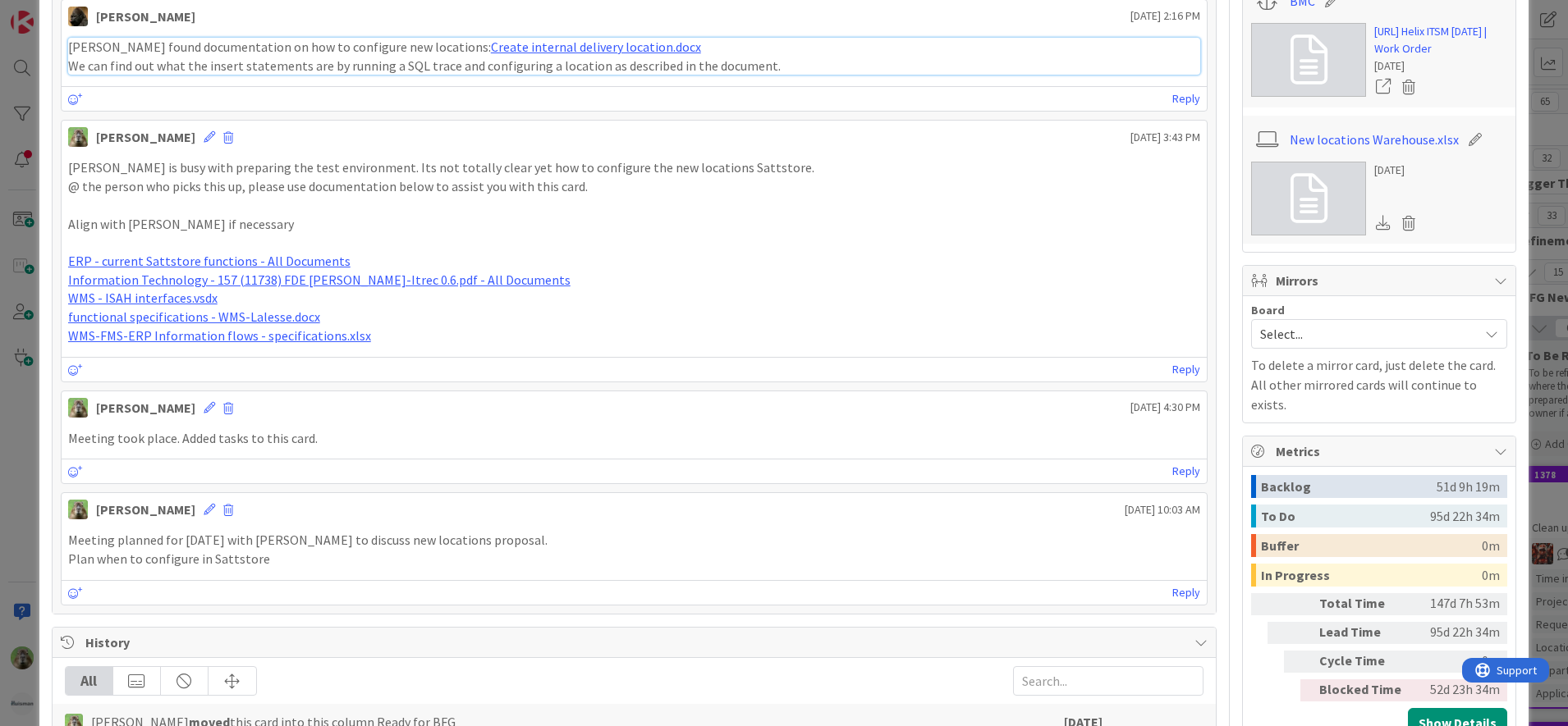
scroll to position [1128, 0]
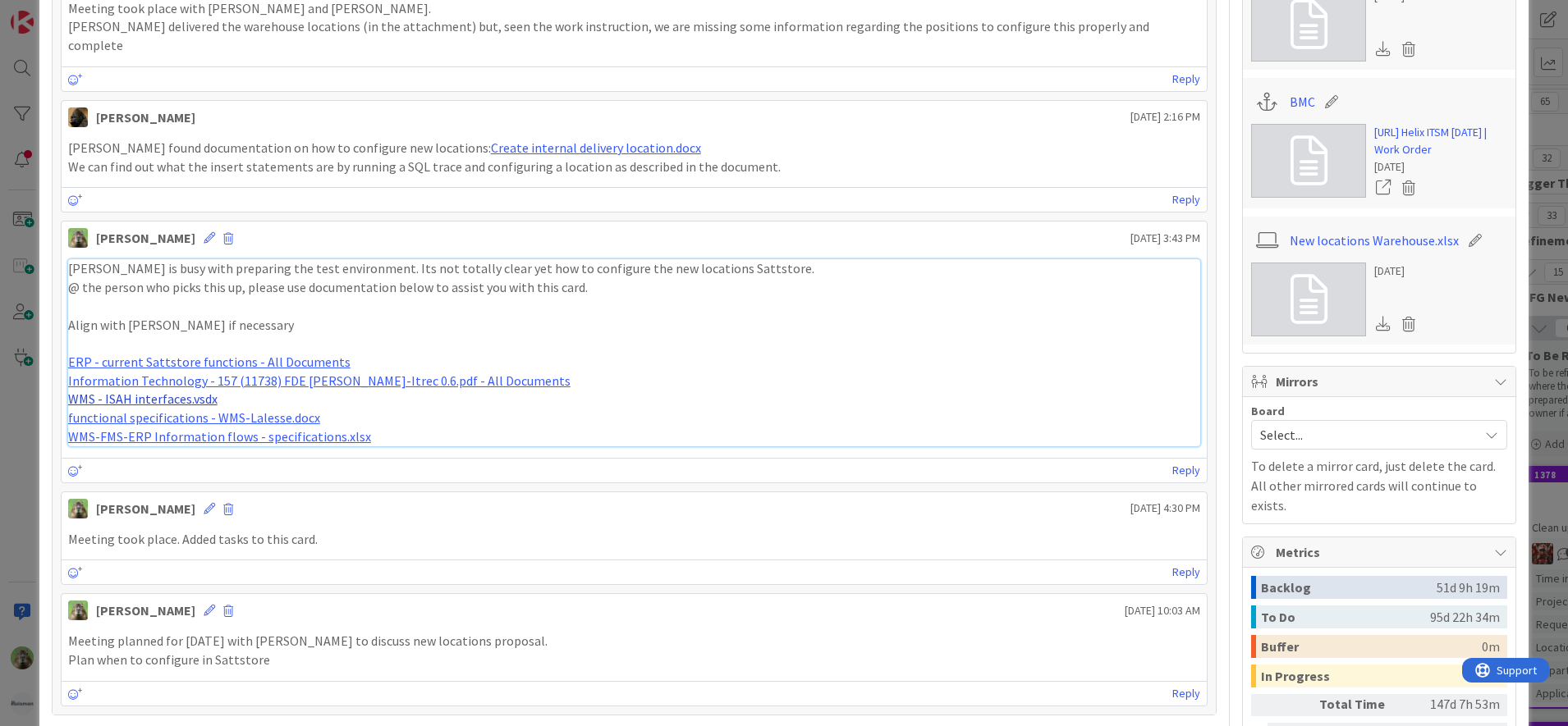
click at [184, 390] on link "WMS - ISAH interfaces.vsdx" at bounding box center [143, 398] width 149 height 16
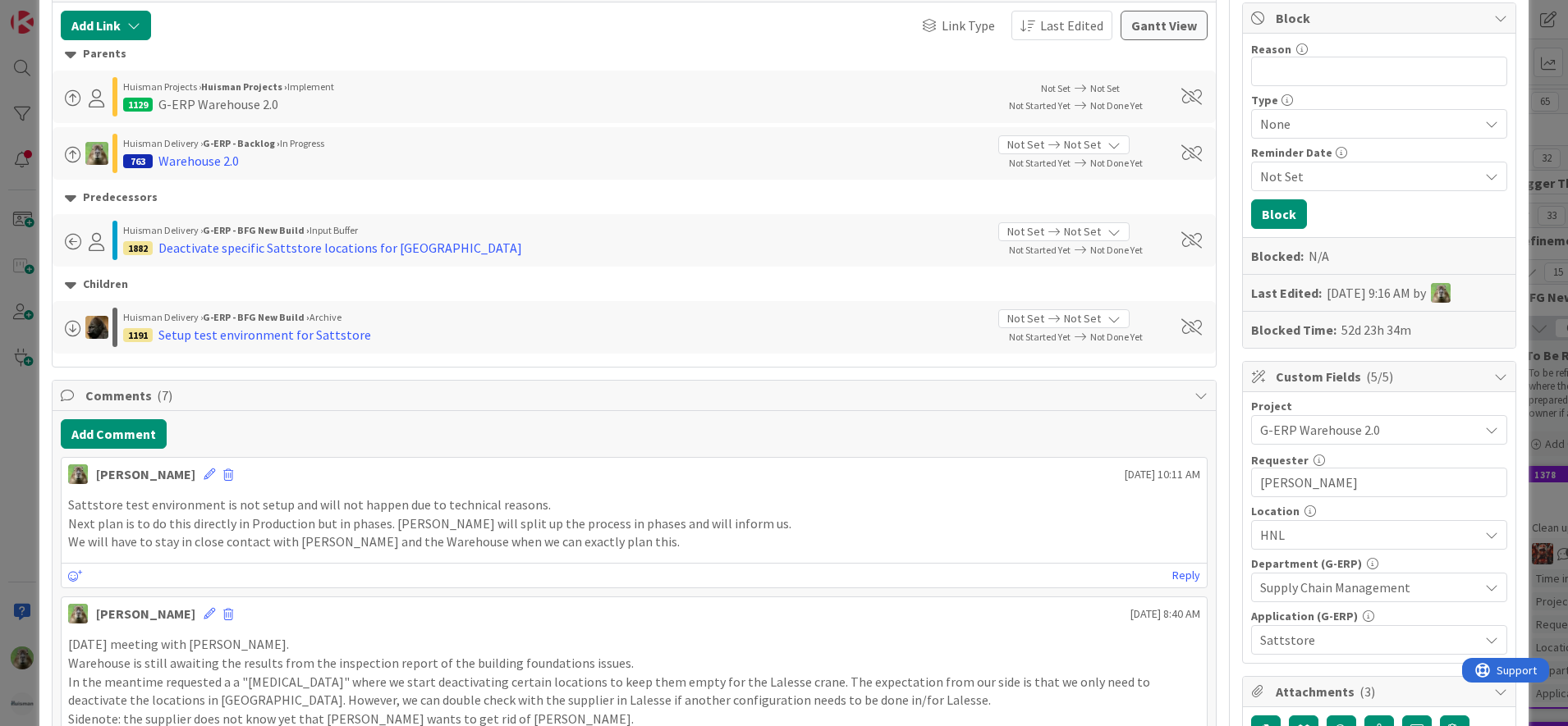
scroll to position [205, 0]
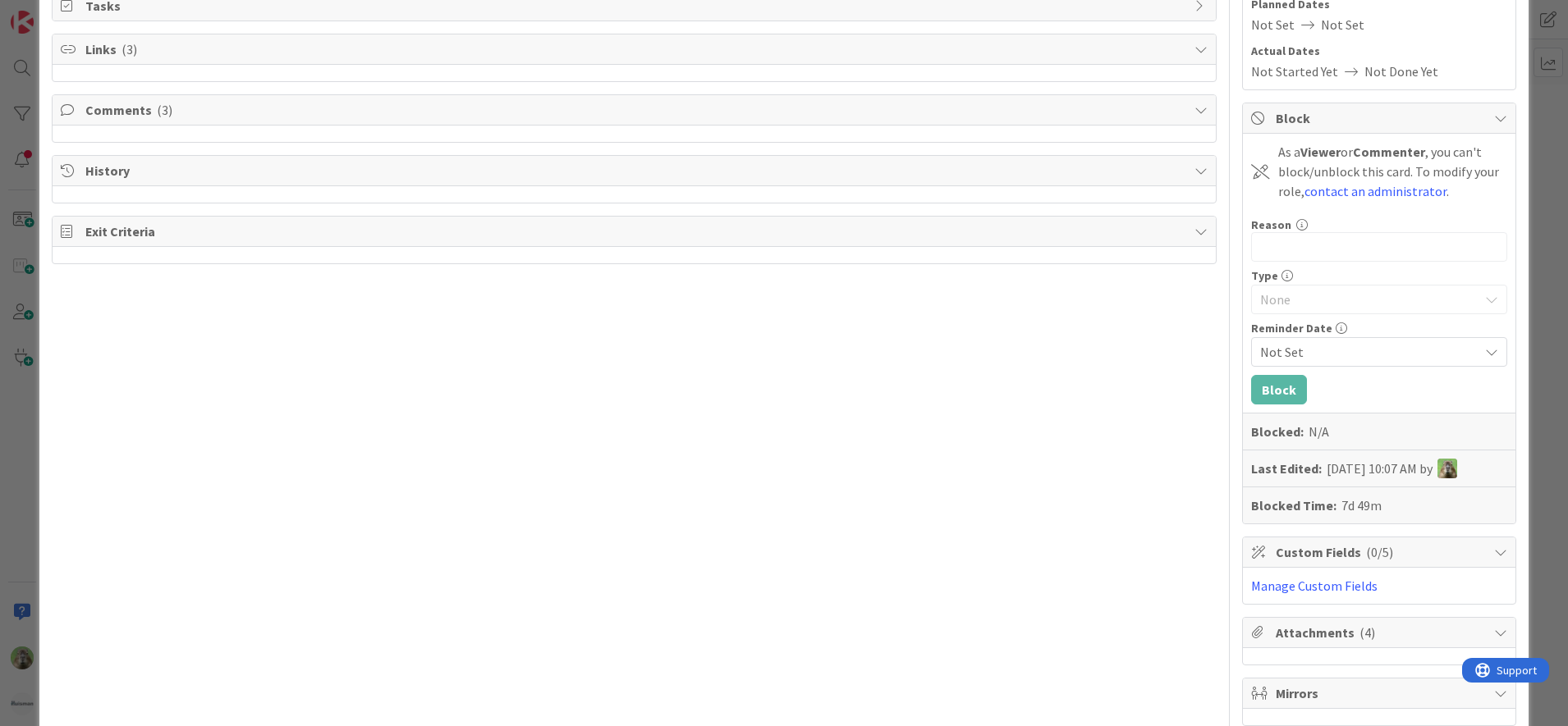
scroll to position [255, 0]
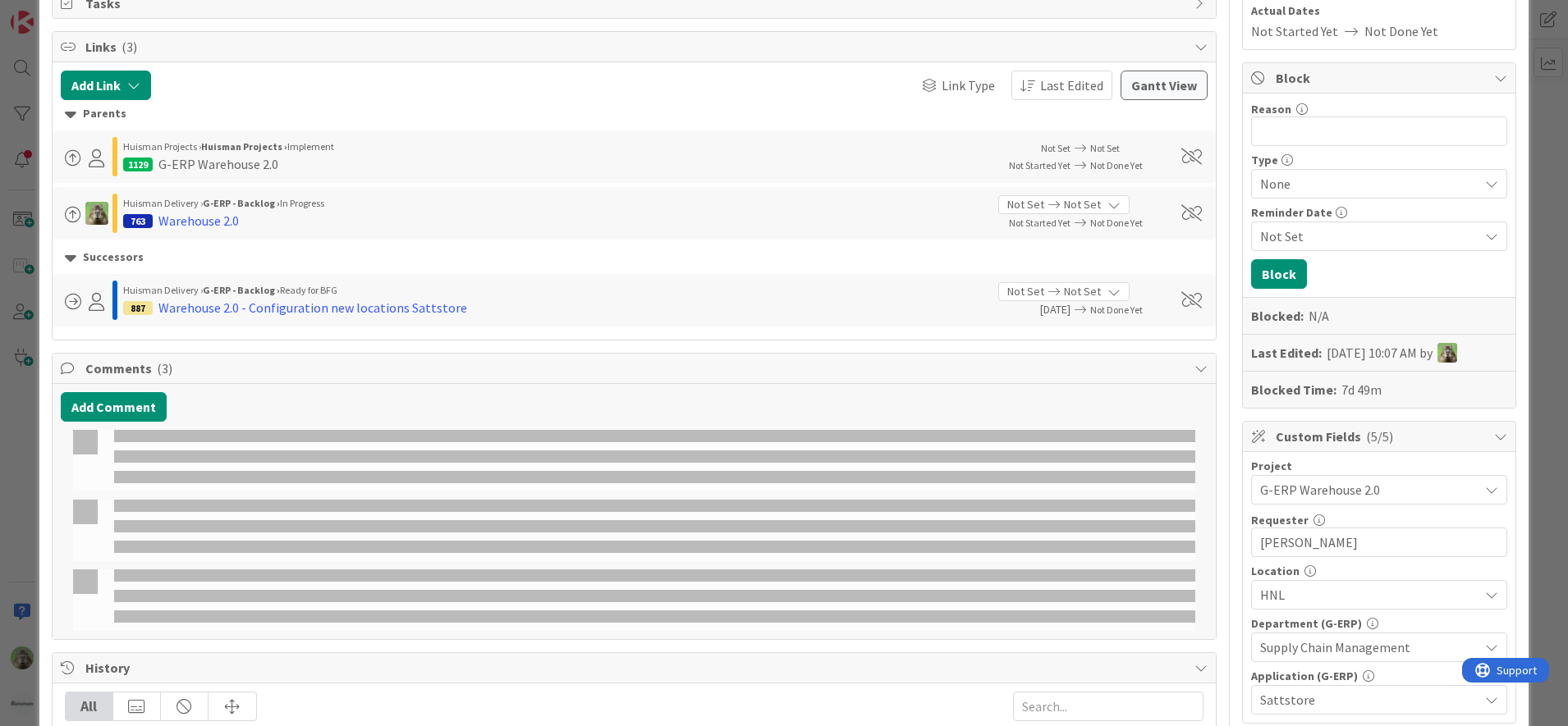
select select "sql"
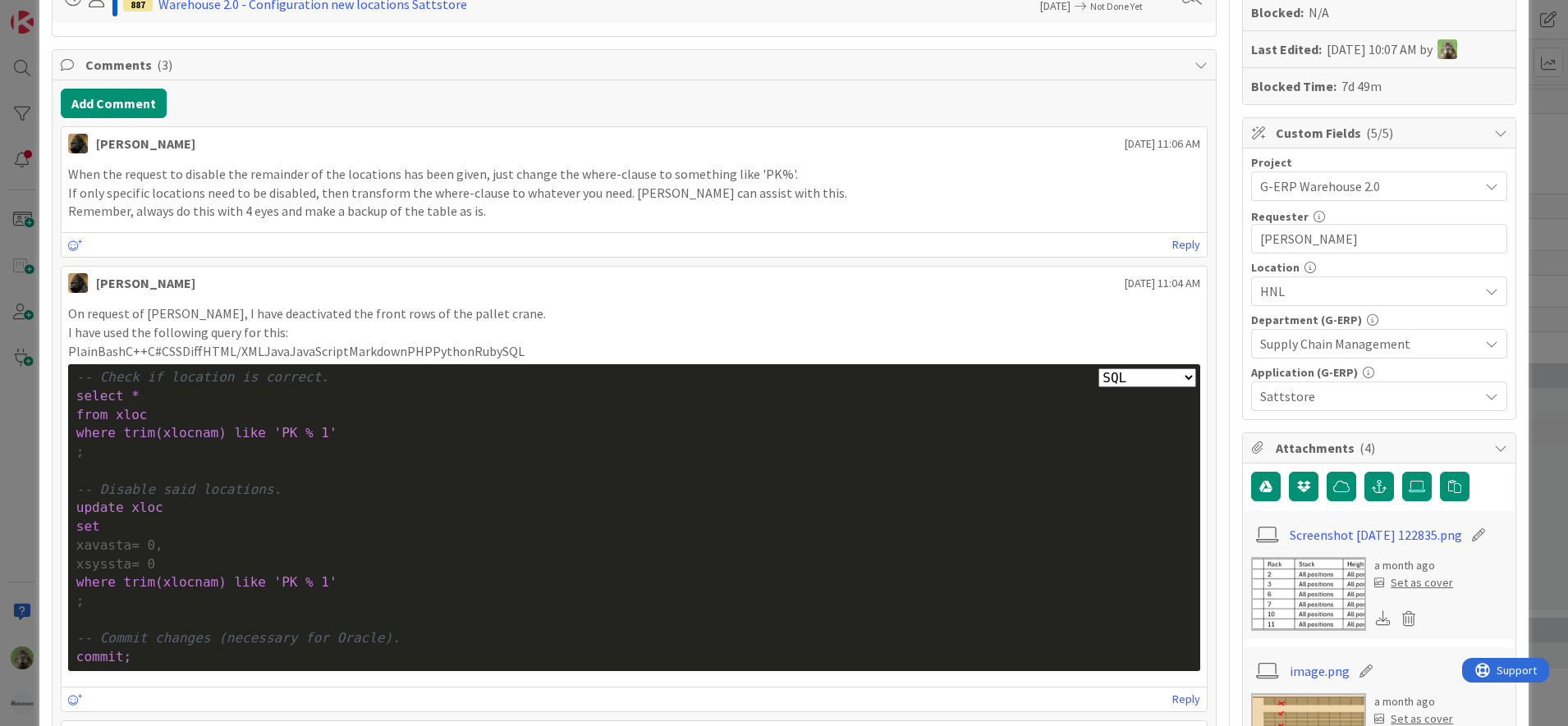
scroll to position [567, 0]
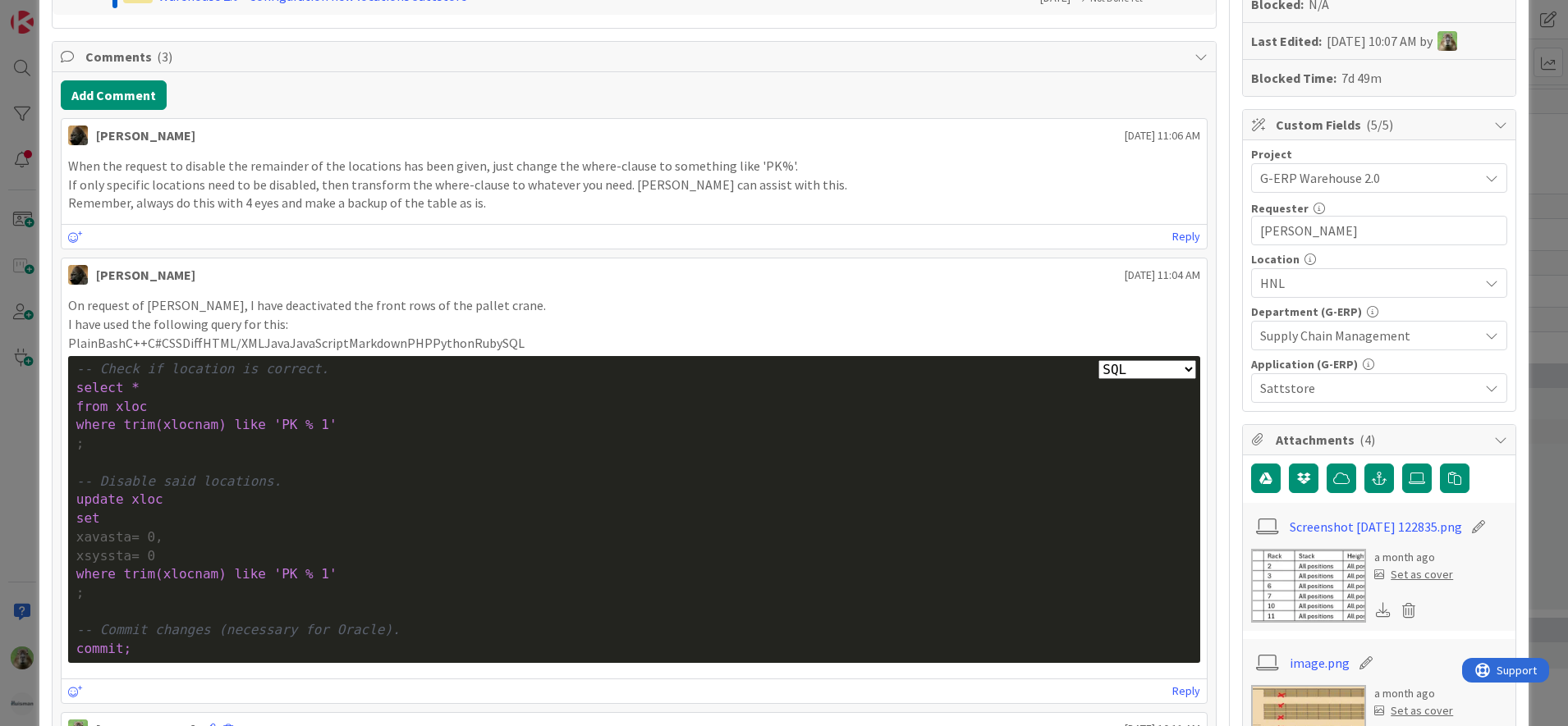
click at [344, 514] on div "set" at bounding box center [634, 519] width 1117 height 19
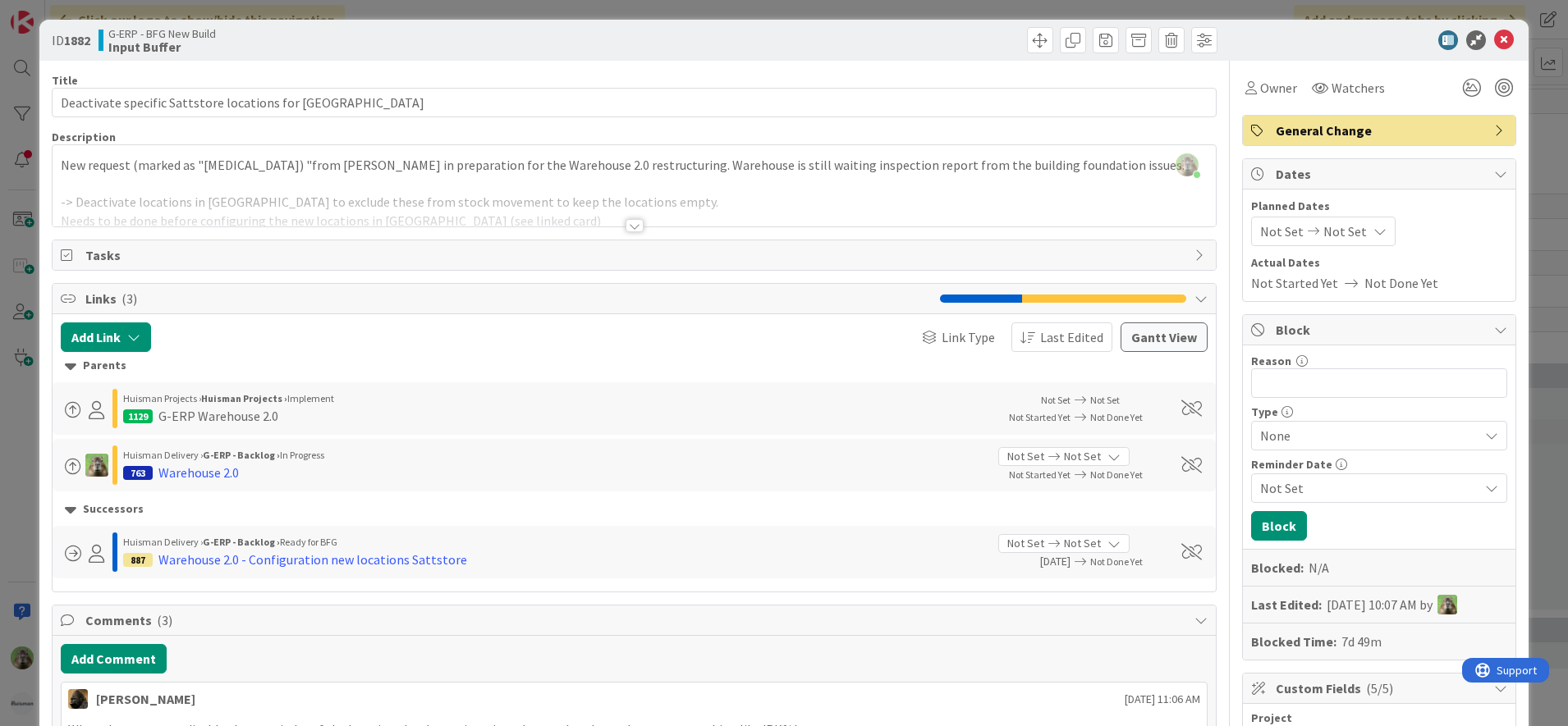
scroll to position [0, 0]
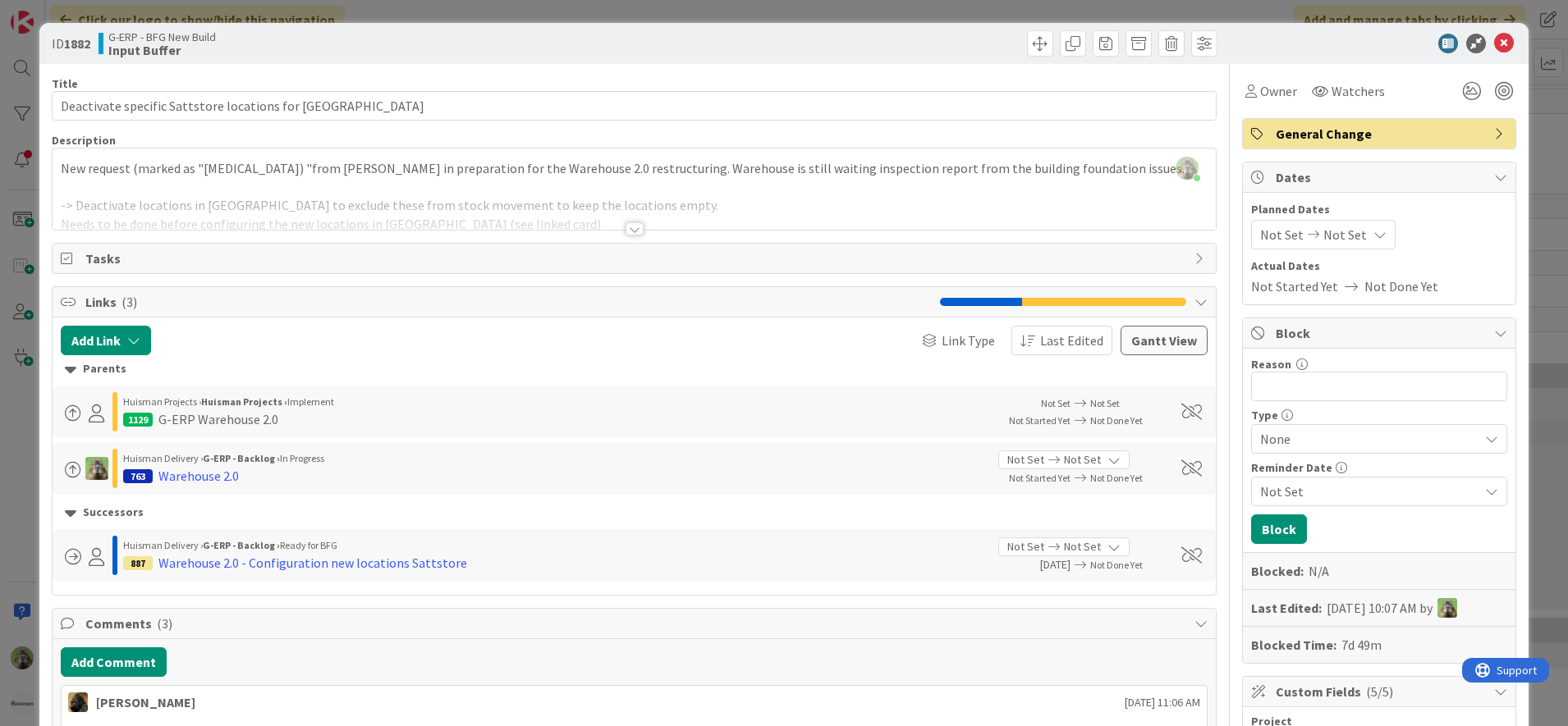
click at [532, 194] on div at bounding box center [634, 208] width 1164 height 42
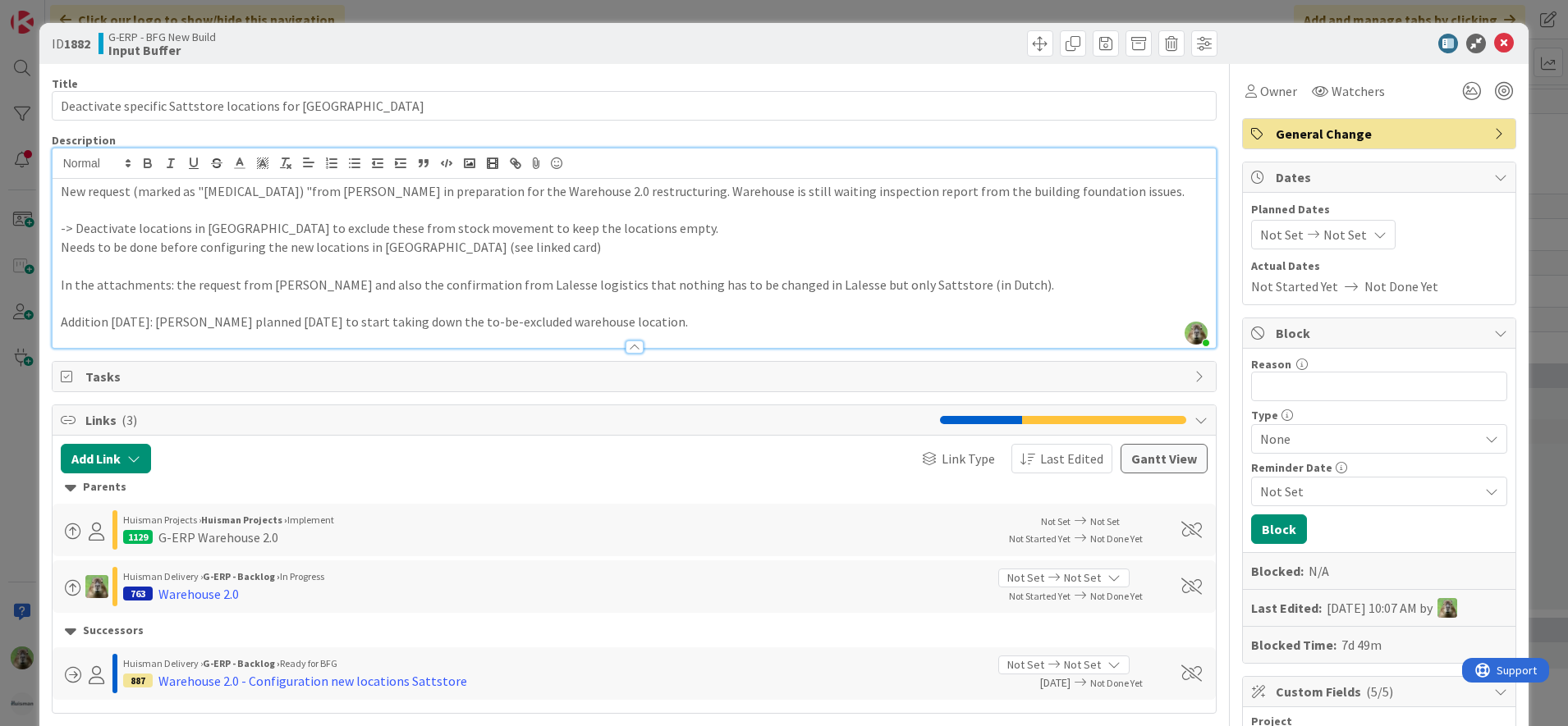
scroll to position [308, 0]
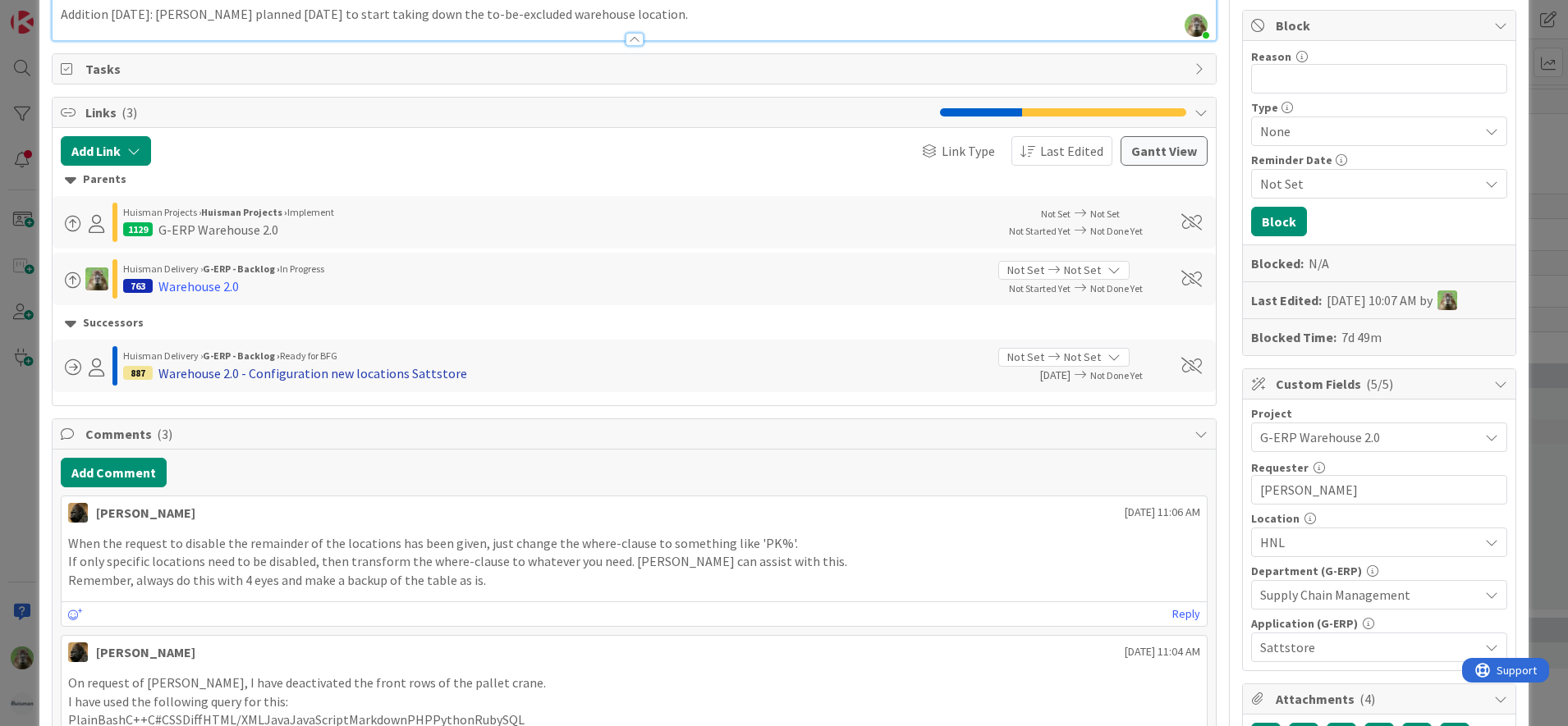
click at [374, 378] on div "Warehouse 2.0 - Configuration new locations Sattstore" at bounding box center [312, 373] width 309 height 20
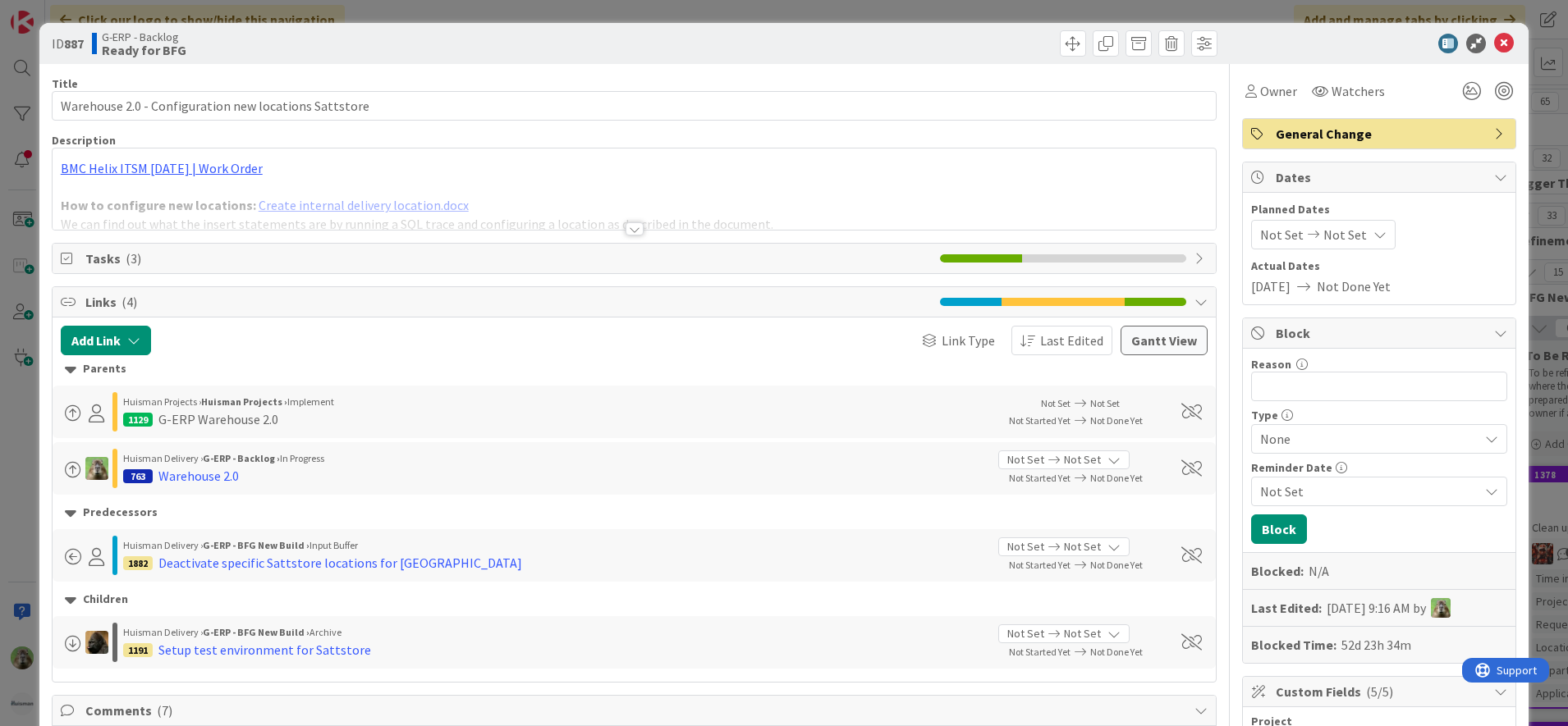
click at [618, 187] on div "BMC Helix ITSM [DATE] | Work Order How to configure new locations: Create inter…" at bounding box center [634, 192] width 1164 height 74
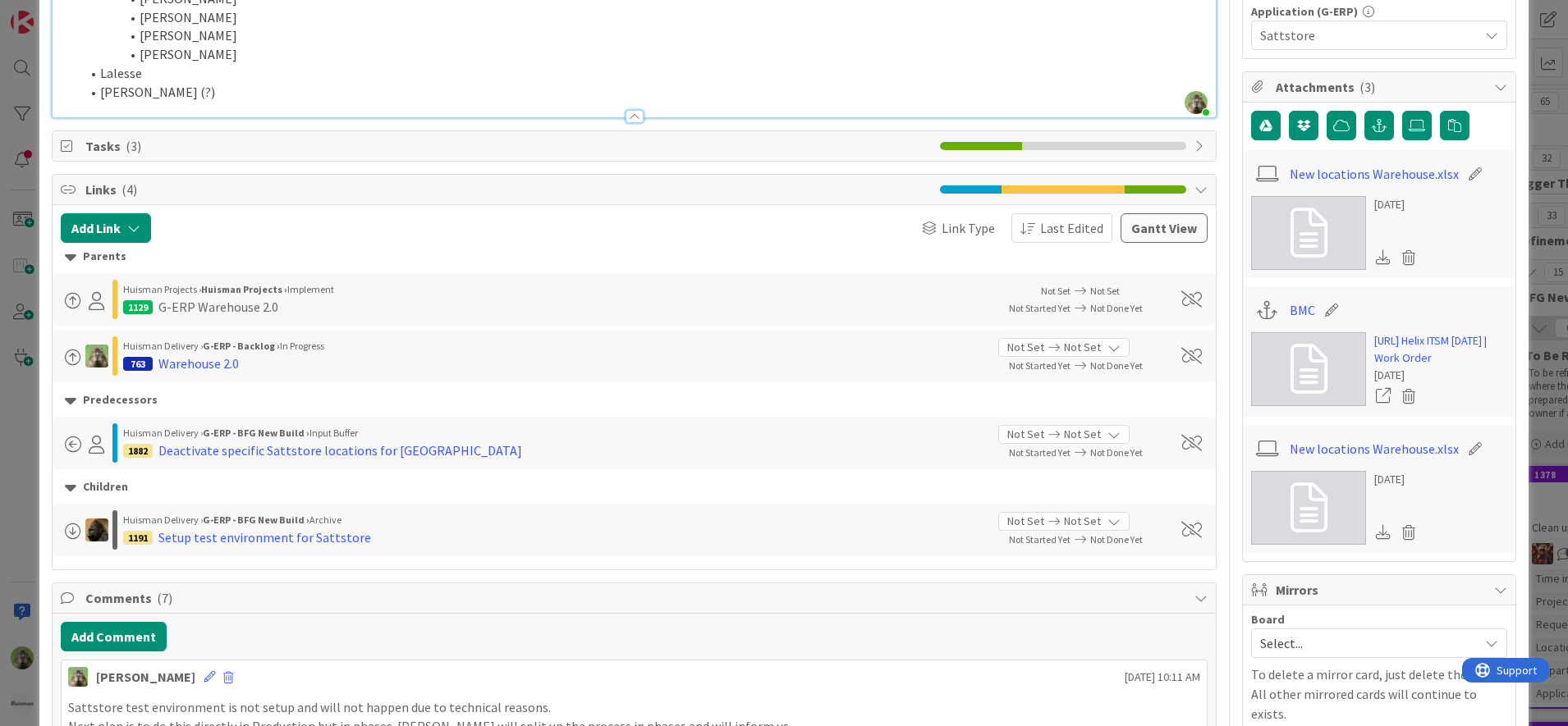
scroll to position [923, 0]
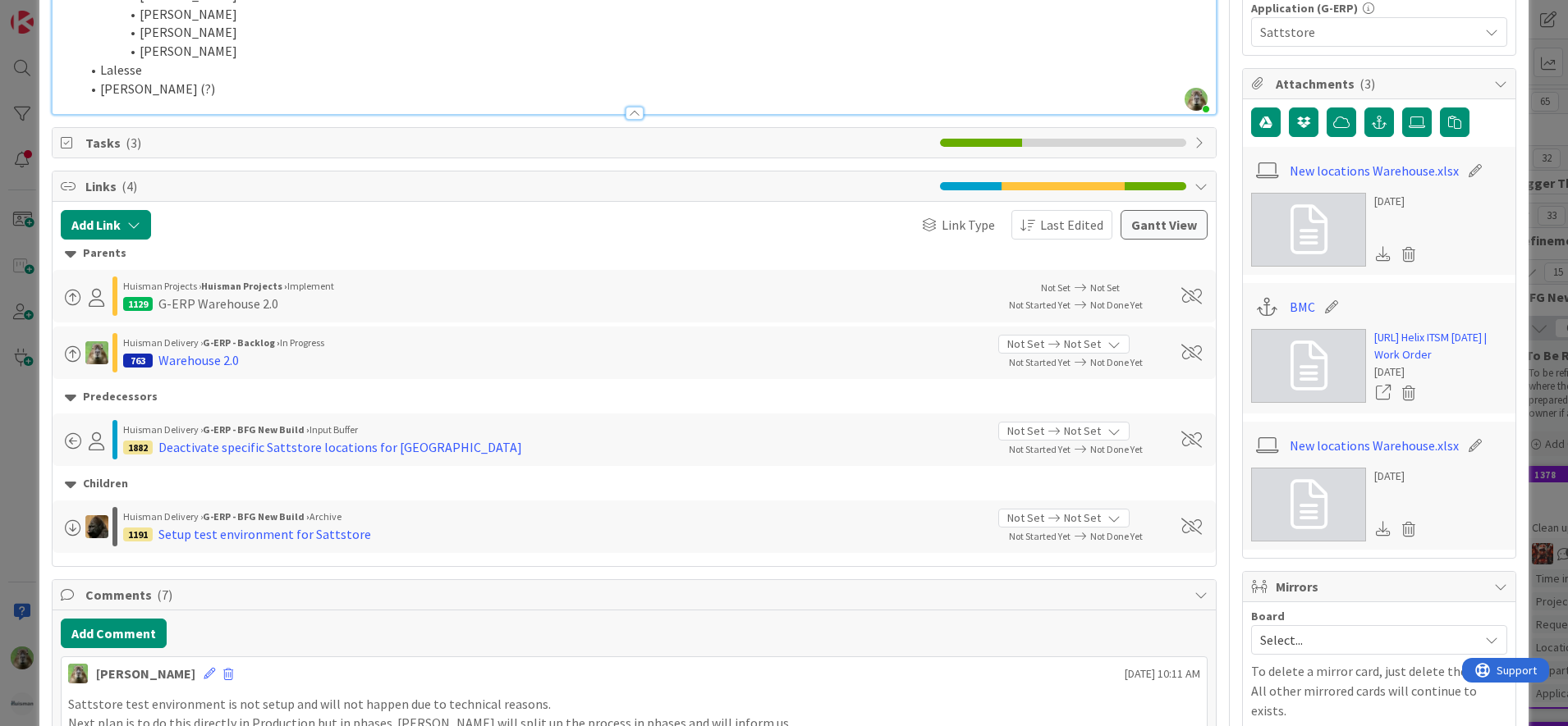
click at [428, 138] on span "Tasks ( 3 )" at bounding box center [509, 143] width 847 height 20
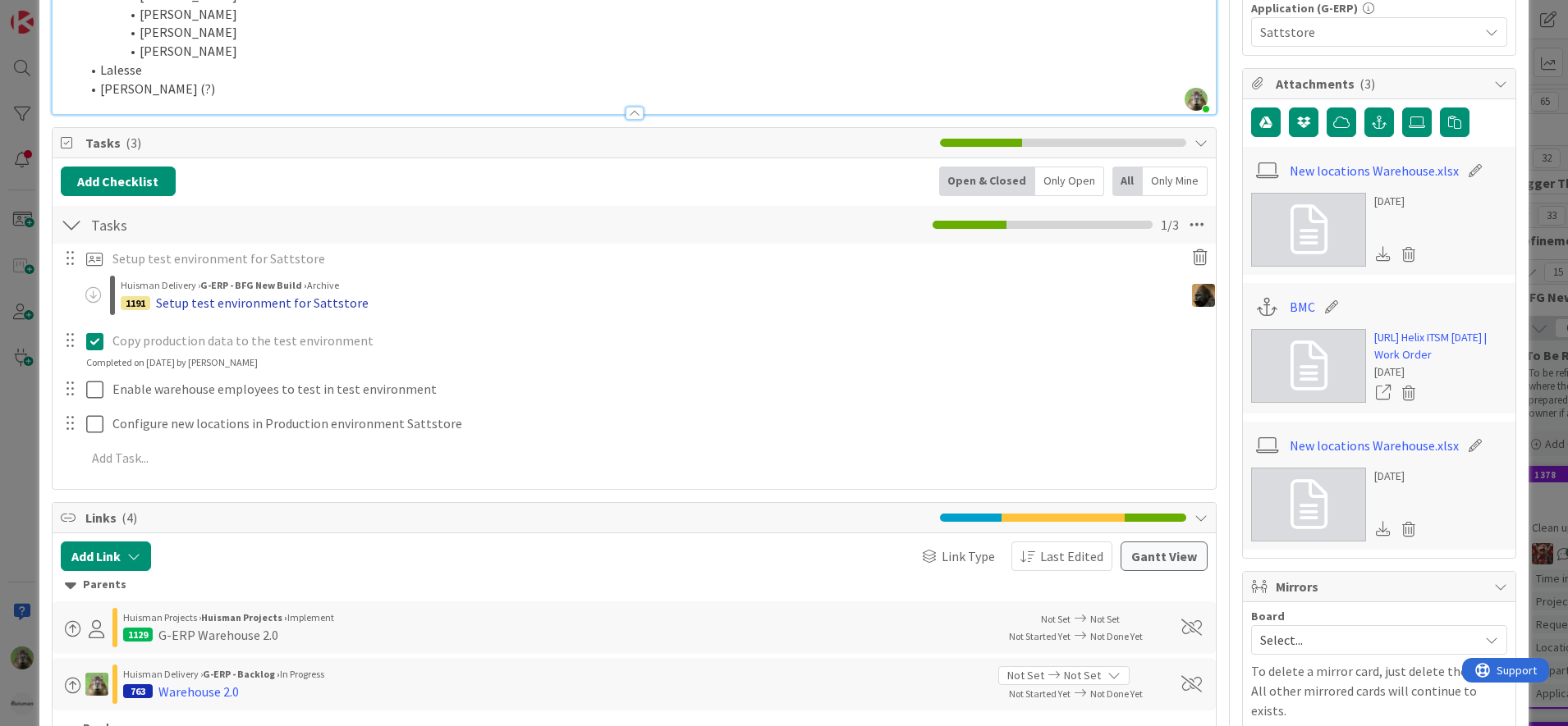
click at [199, 299] on div "Setup test environment for Sattstore" at bounding box center [262, 302] width 213 height 20
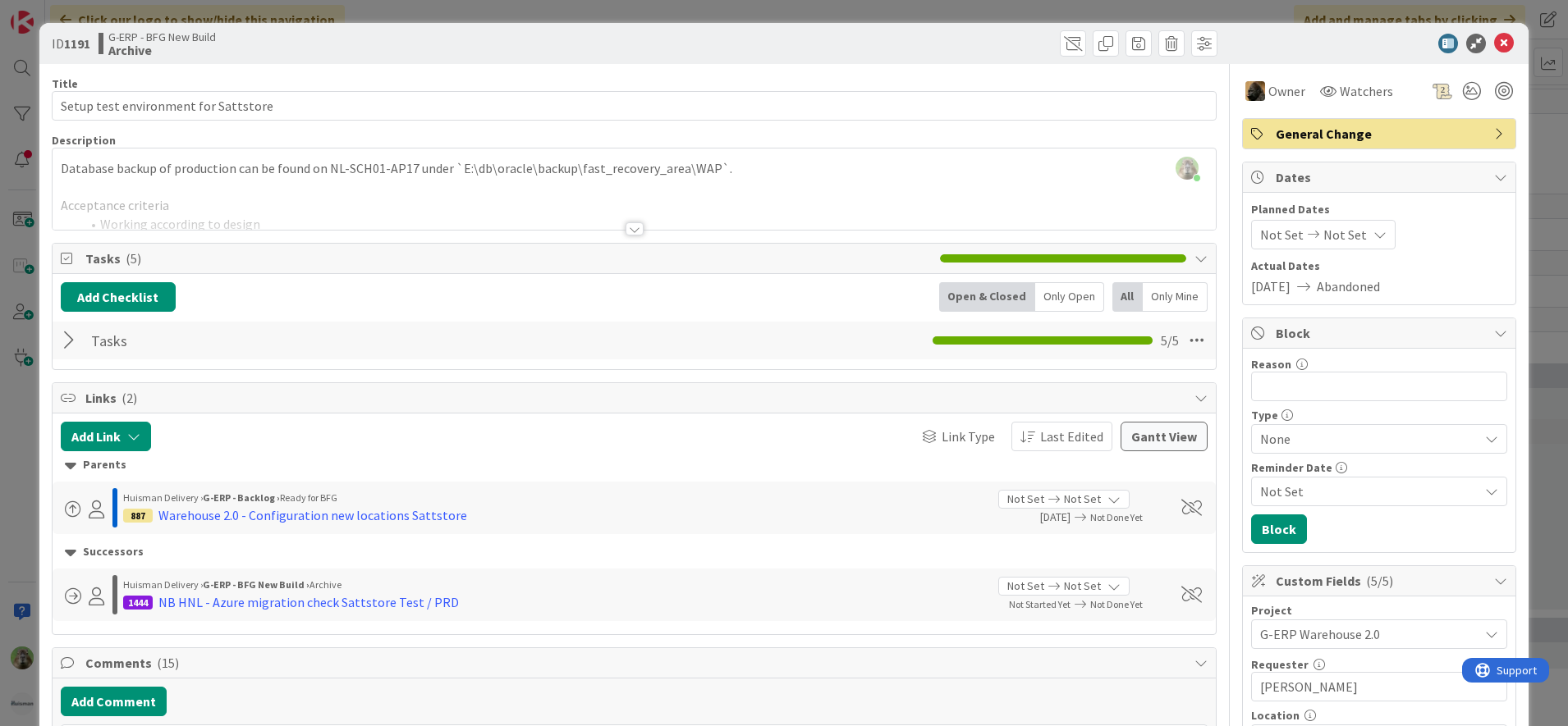
click at [436, 174] on div "[PERSON_NAME] just joined Database backup of production can be found on NL-SCH0…" at bounding box center [634, 189] width 1164 height 82
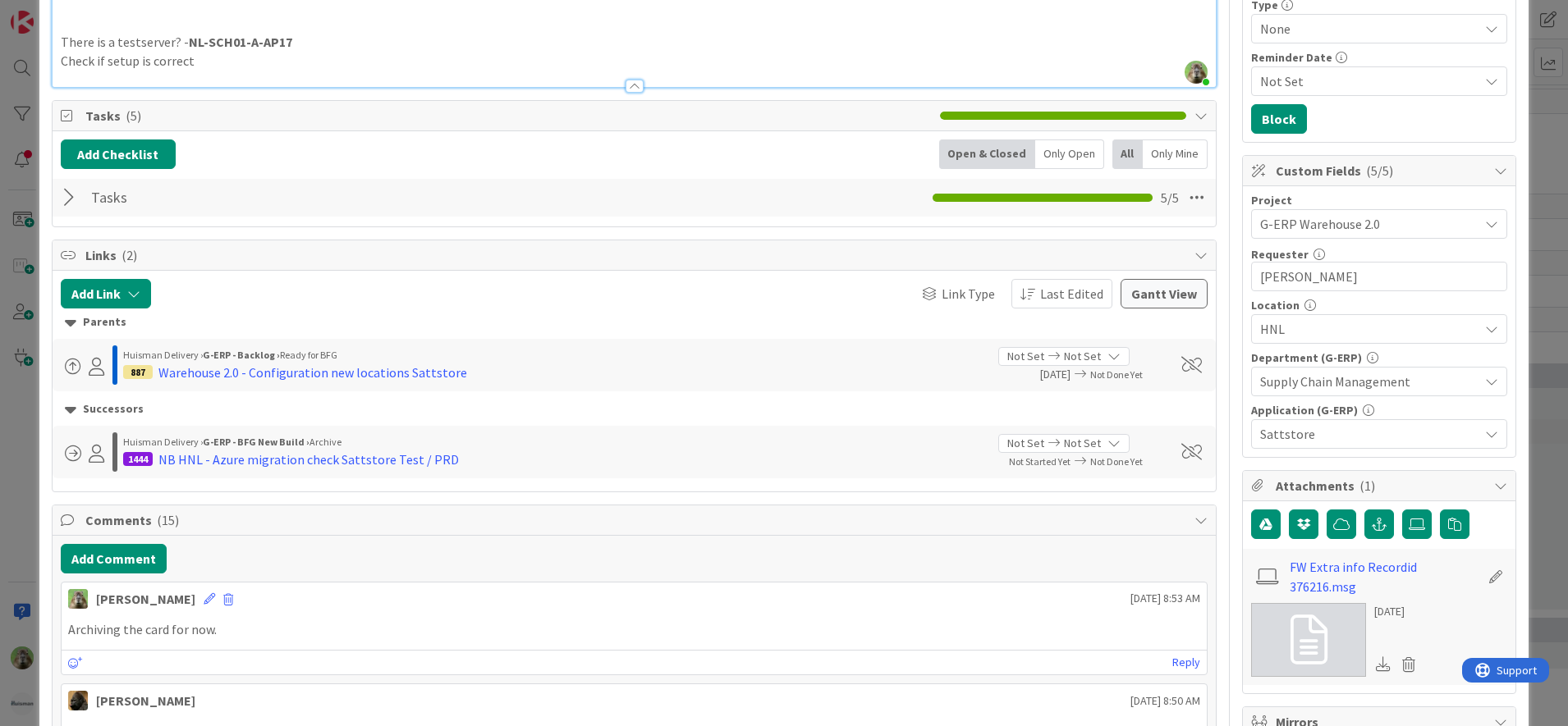
scroll to position [615, 0]
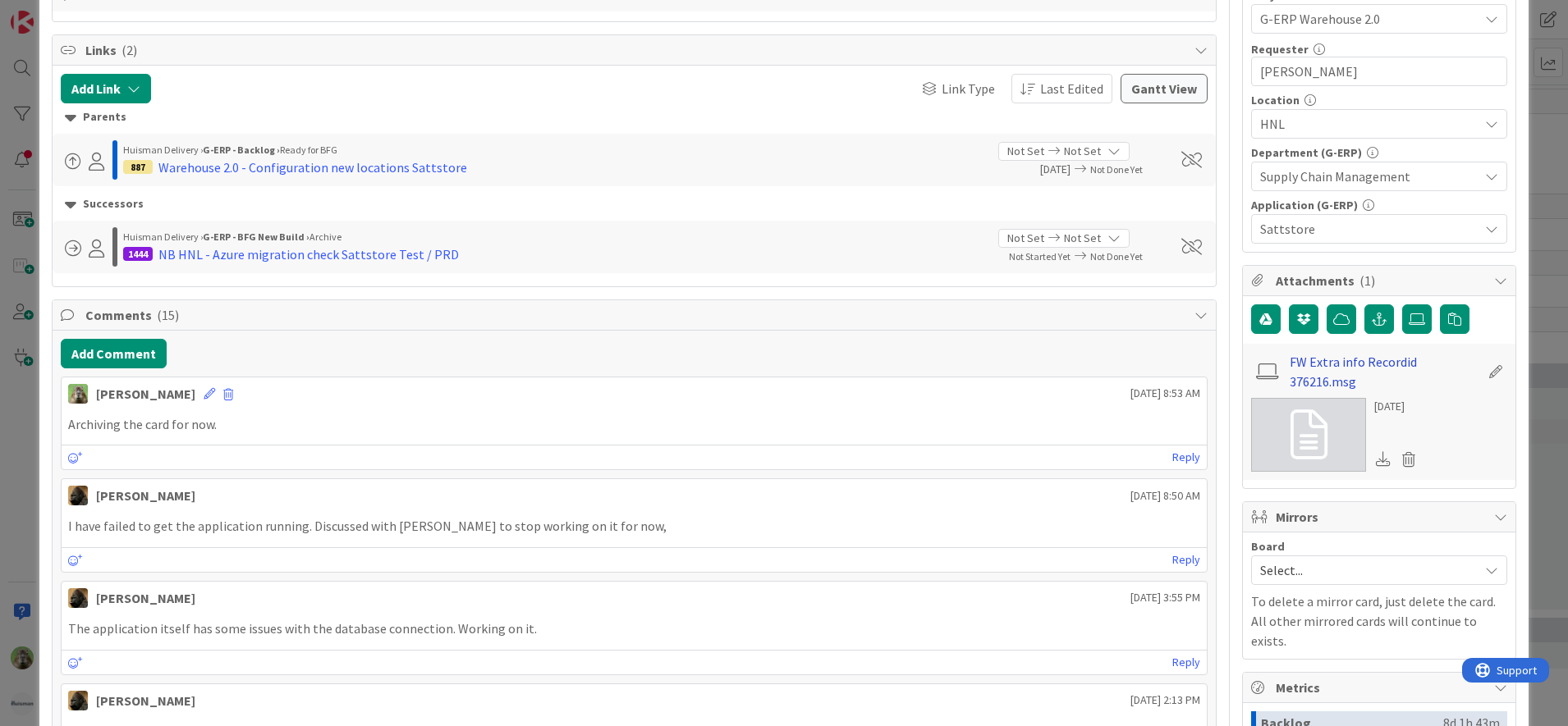
click at [1381, 358] on link "FW Extra info Recordid 376216.msg" at bounding box center [1384, 371] width 190 height 39
